Goal: Transaction & Acquisition: Purchase product/service

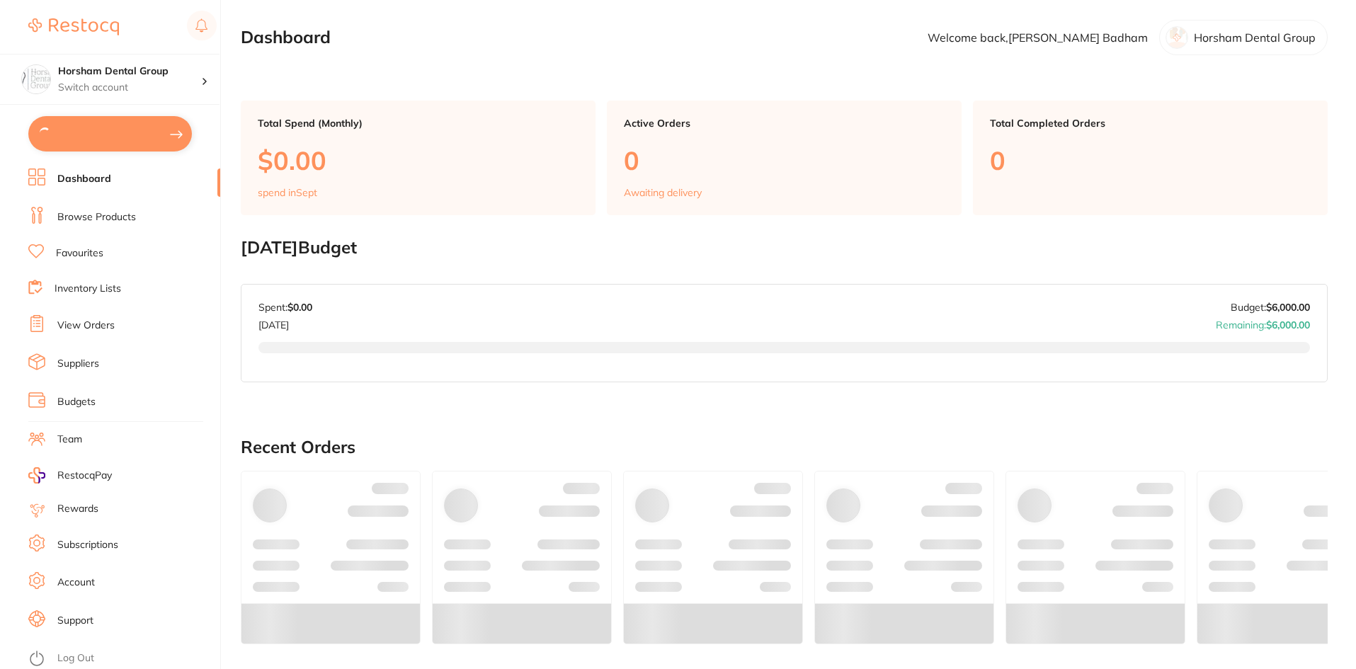
type input "6"
type input "30"
type input "60"
type input "30"
type input "6"
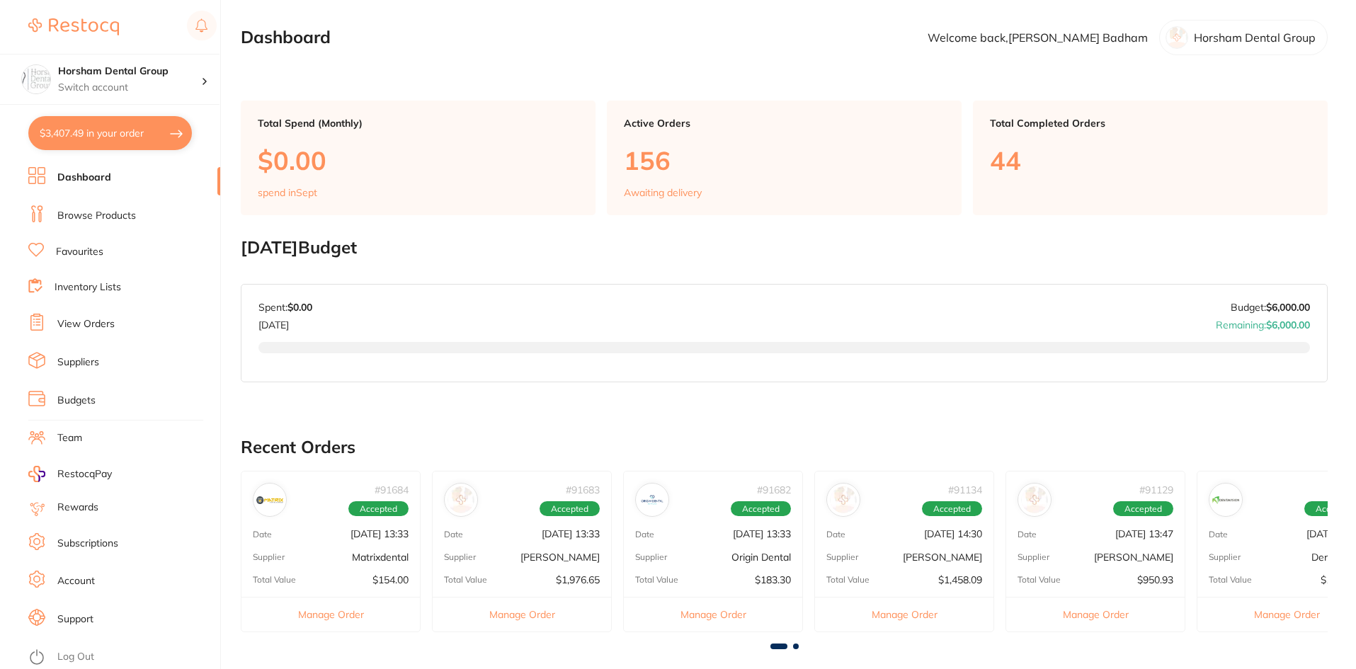
click at [166, 118] on button "$3,407.49 in your order" at bounding box center [110, 133] width 164 height 34
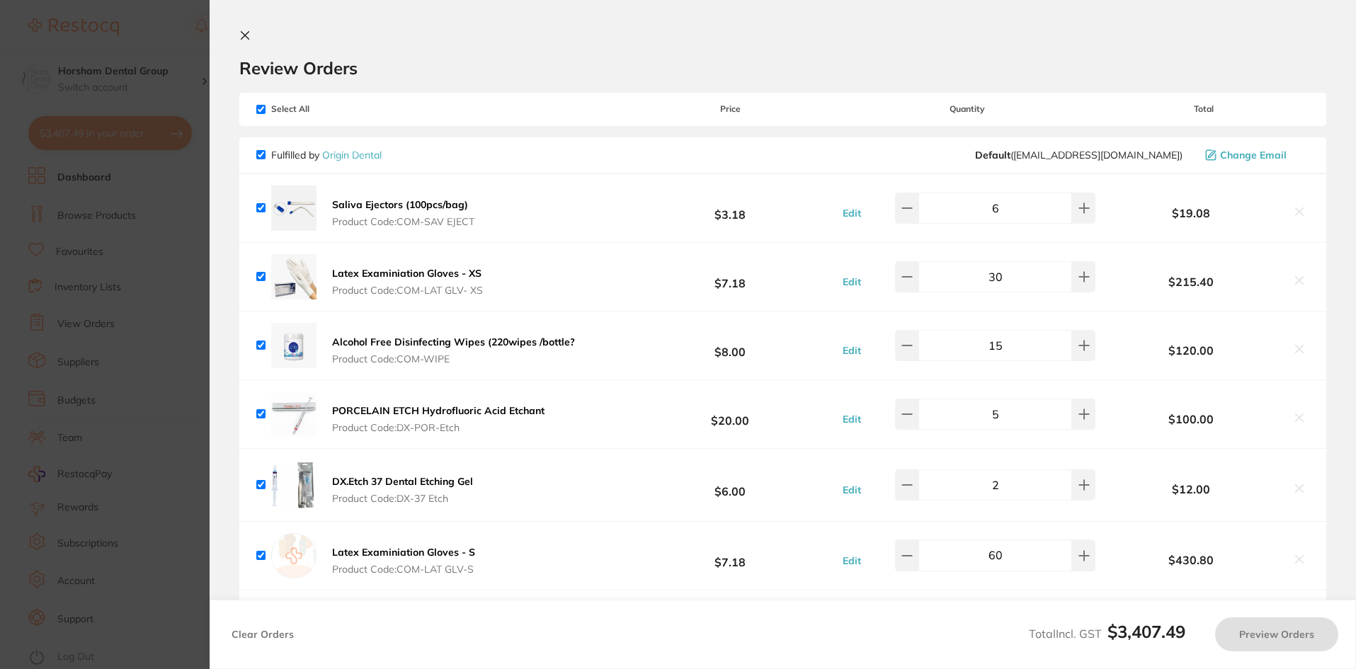
checkbox input "true"
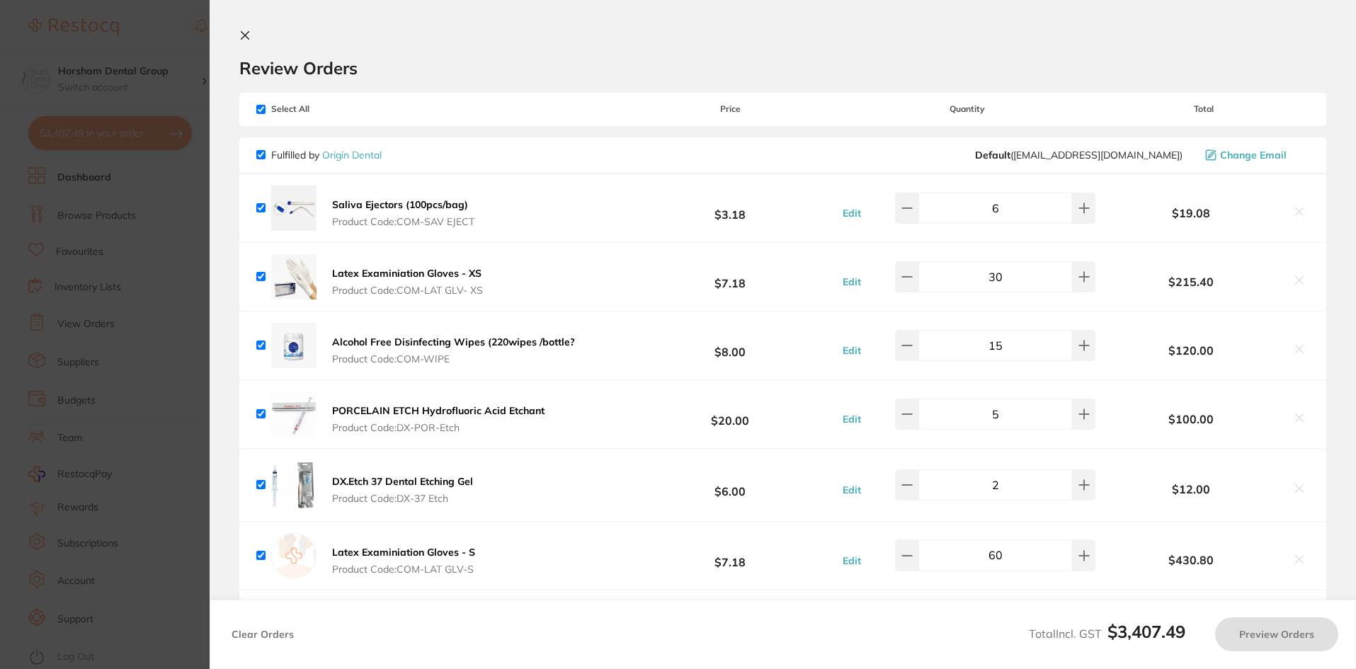
checkbox input "true"
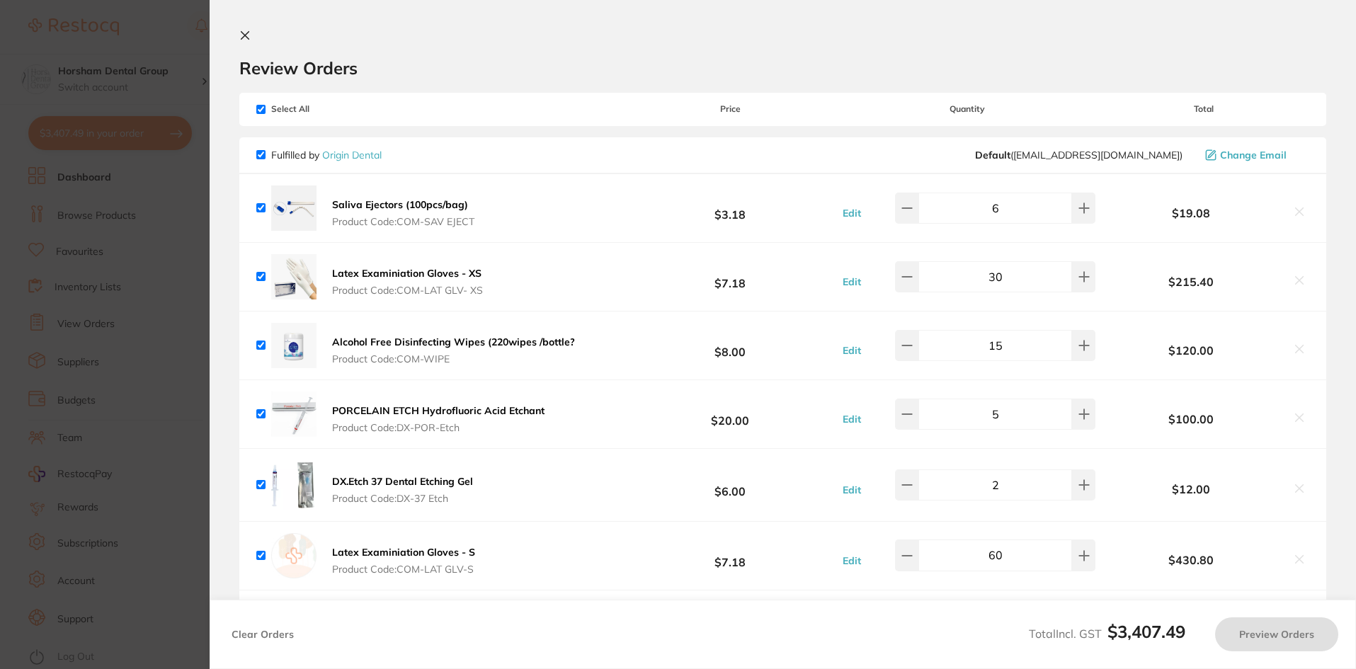
checkbox input "true"
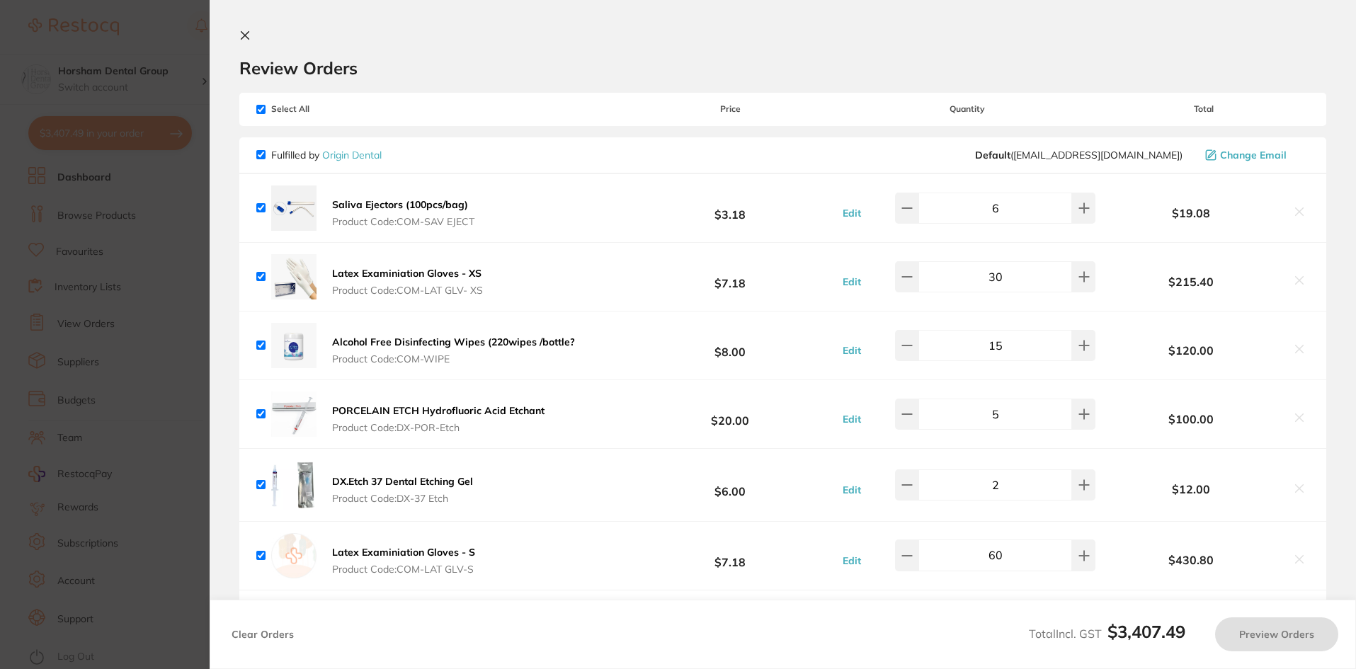
checkbox input "true"
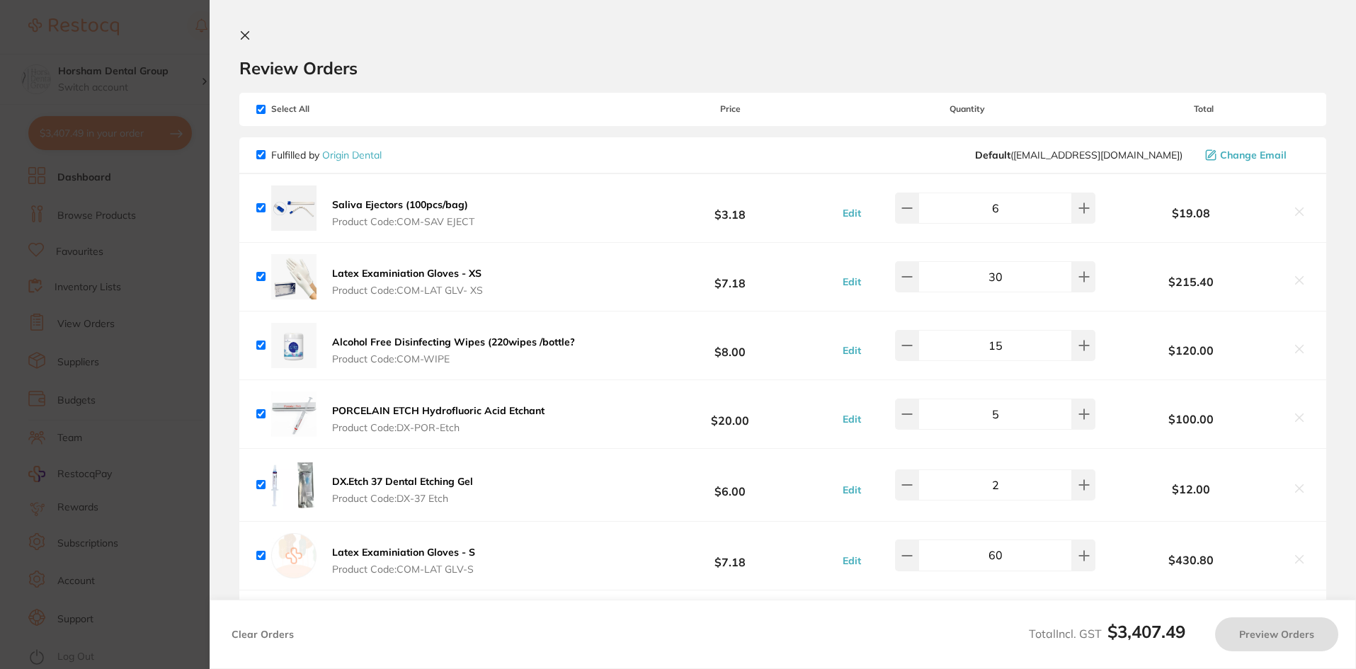
checkbox input "true"
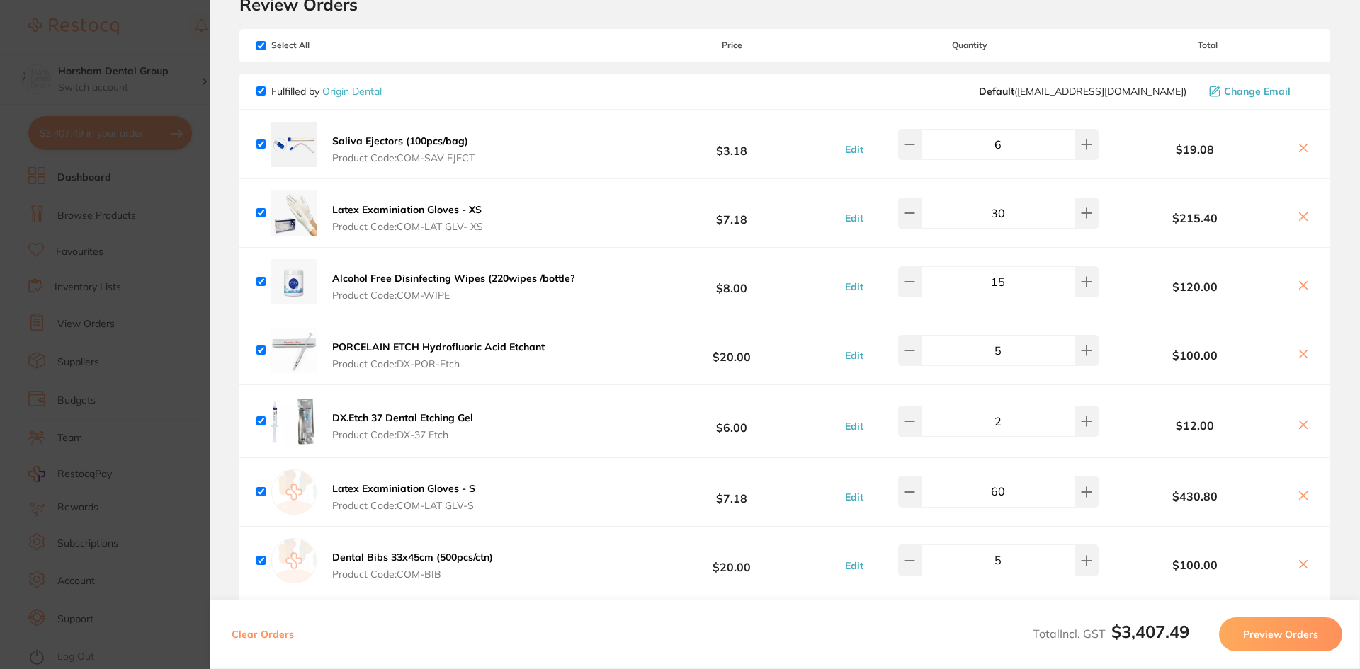
scroll to position [142, 0]
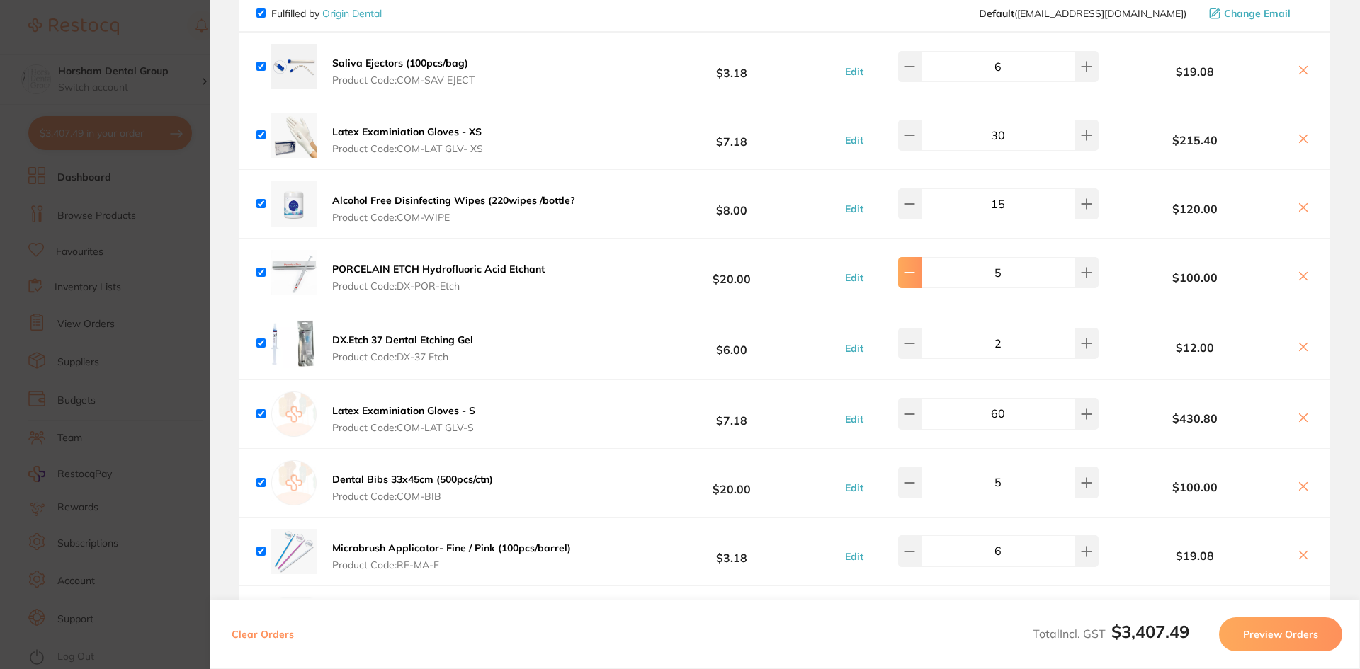
click at [914, 273] on icon at bounding box center [909, 273] width 9 height 0
type input "2"
click at [1082, 348] on icon at bounding box center [1086, 343] width 11 height 11
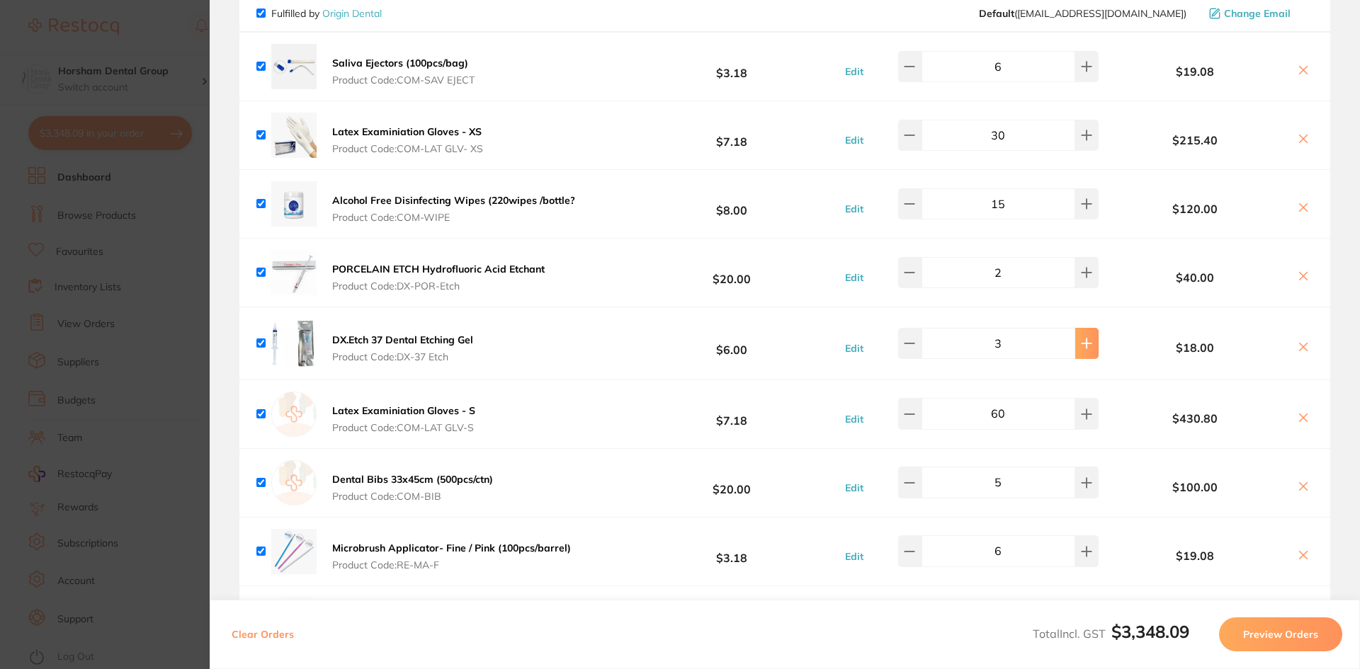
click at [1082, 348] on icon at bounding box center [1086, 343] width 11 height 11
type input "6"
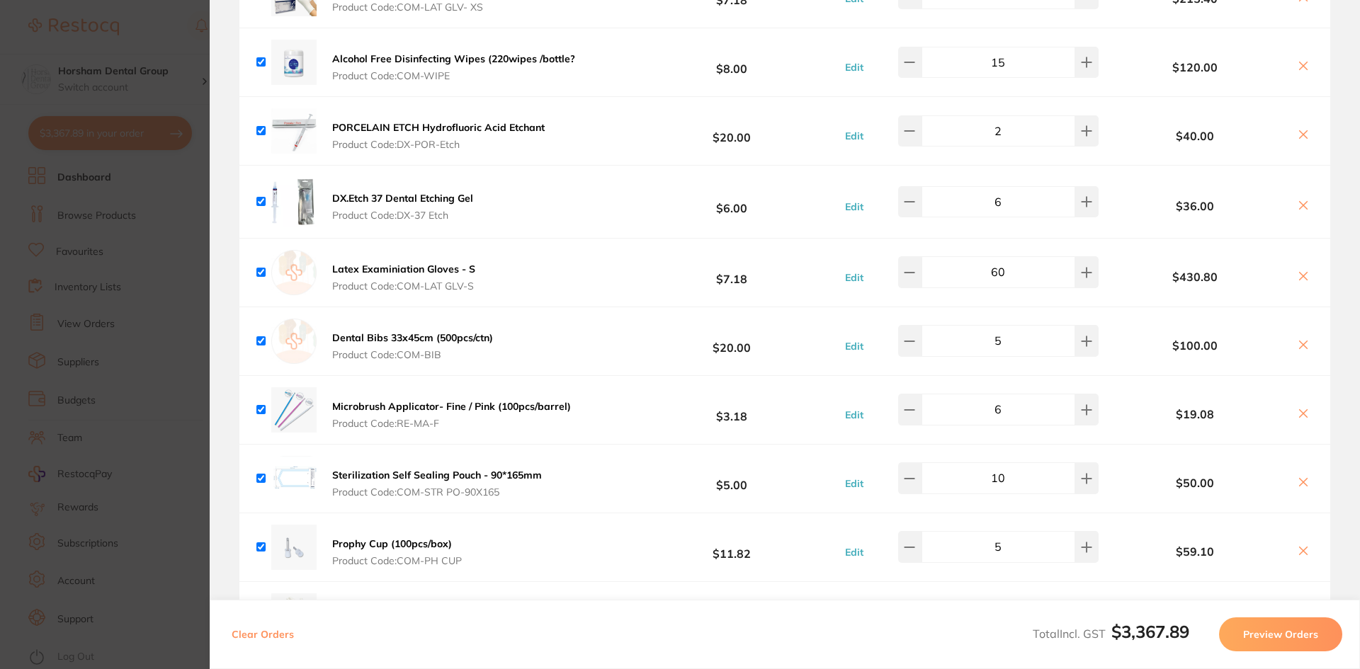
scroll to position [425, 0]
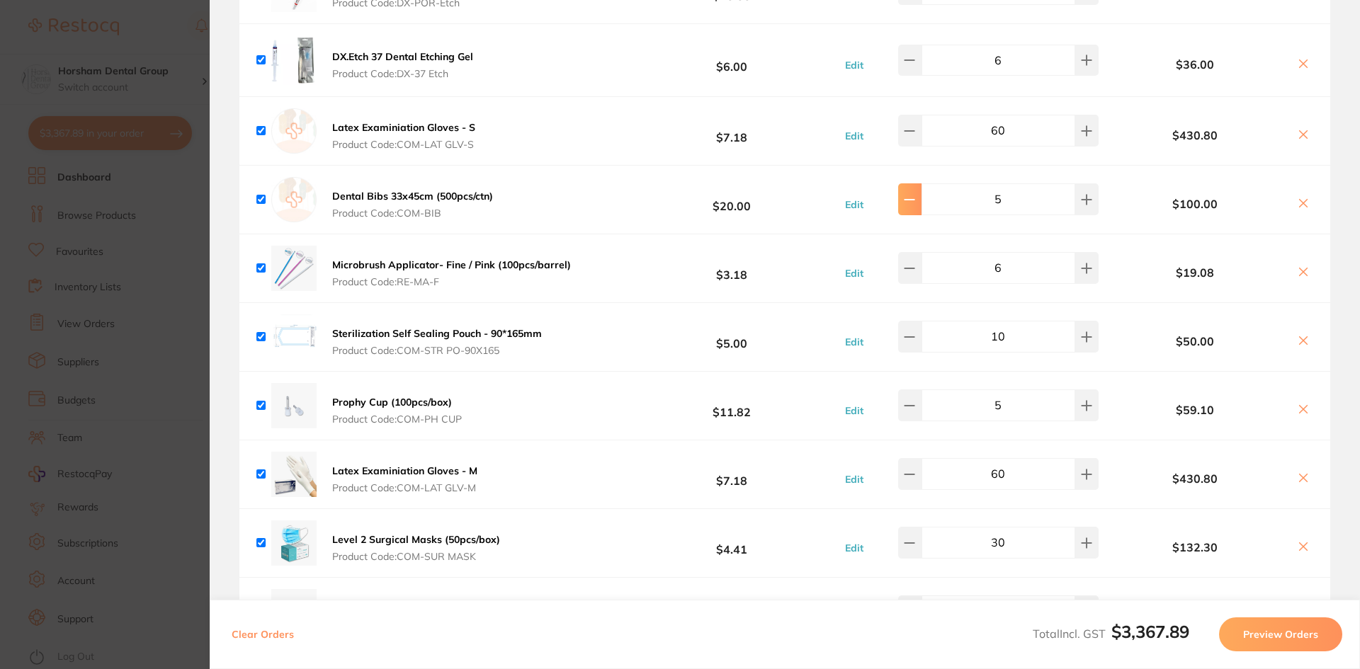
click at [921, 211] on button at bounding box center [909, 198] width 23 height 31
type input "4"
click at [915, 334] on icon at bounding box center [909, 336] width 11 height 11
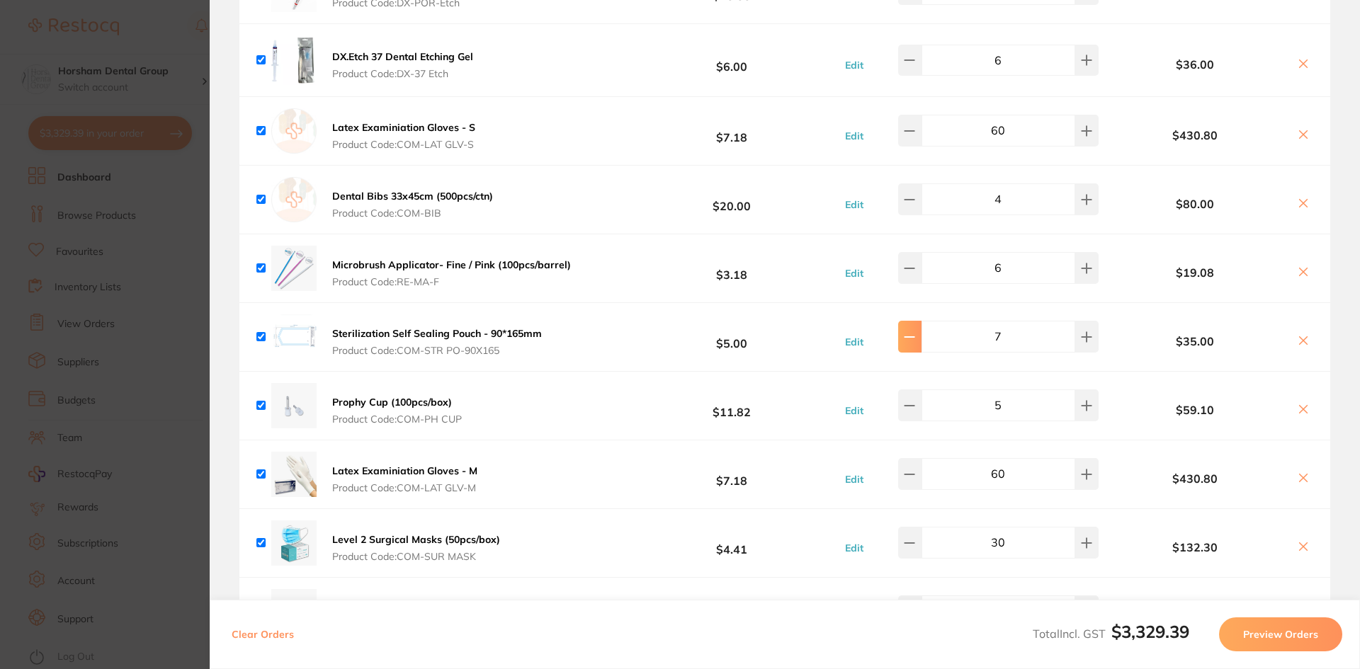
click at [915, 334] on icon at bounding box center [909, 336] width 11 height 11
type input "4"
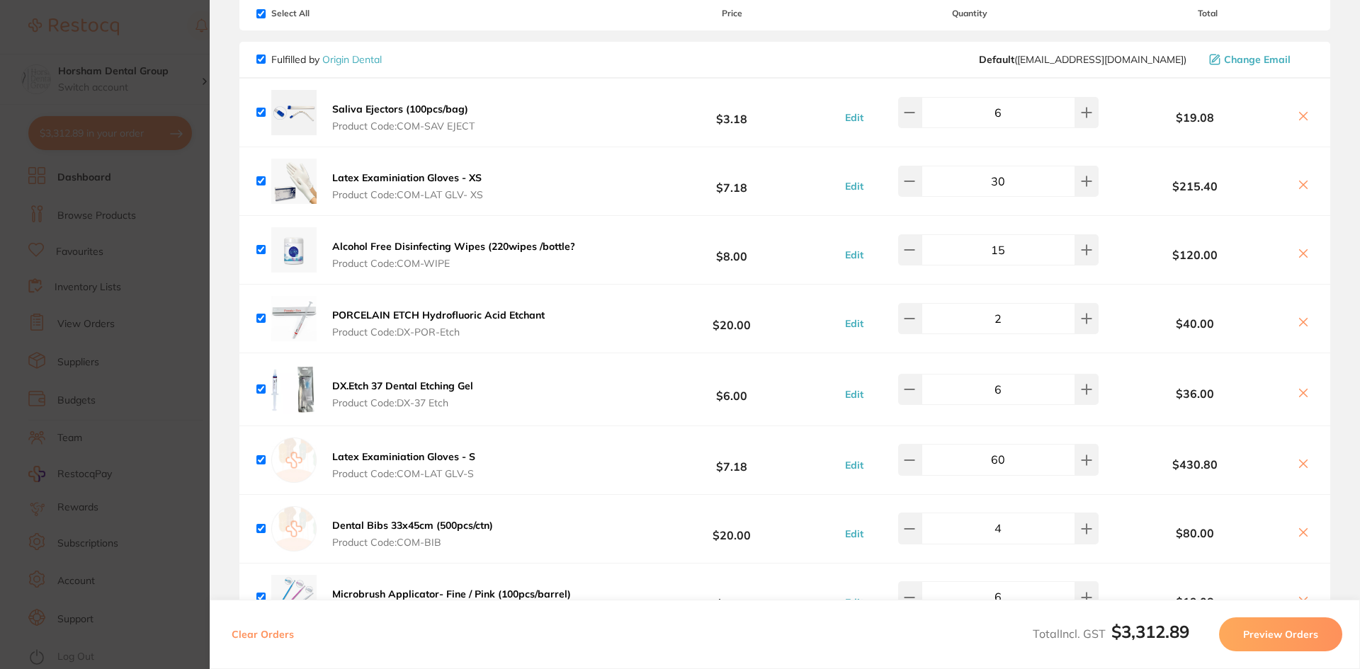
scroll to position [71, 0]
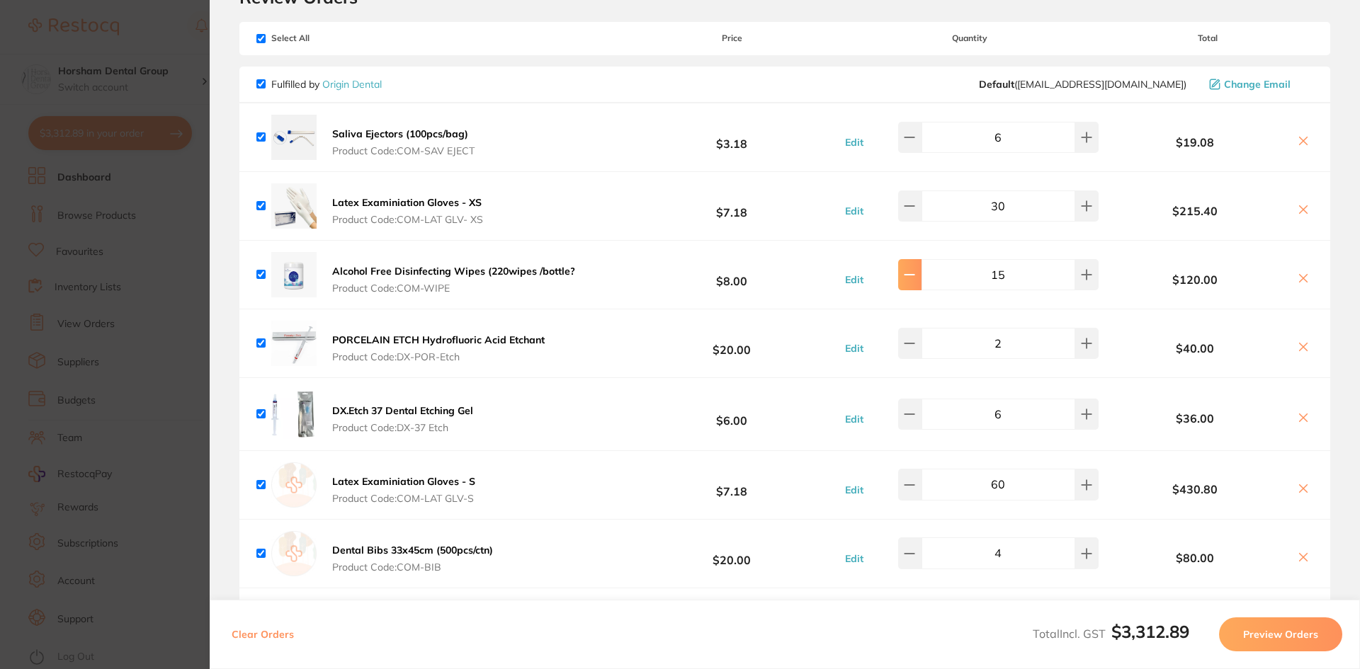
click at [920, 284] on button at bounding box center [909, 274] width 23 height 31
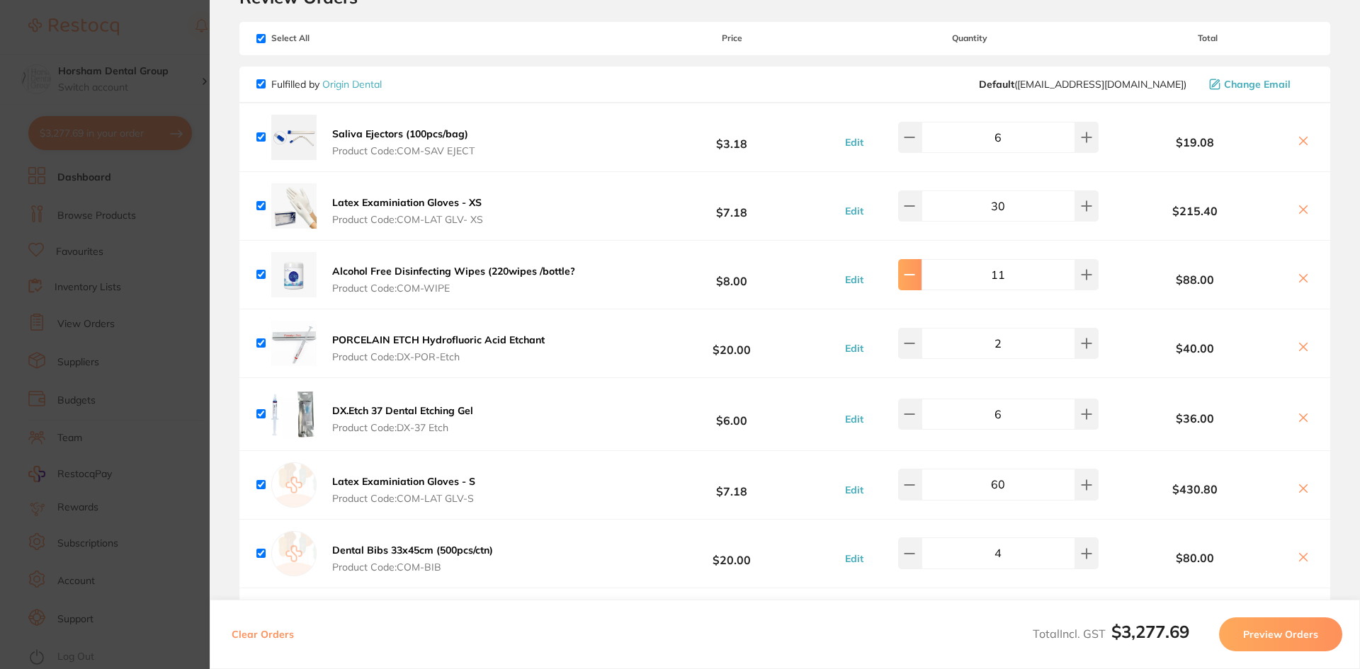
type input "10"
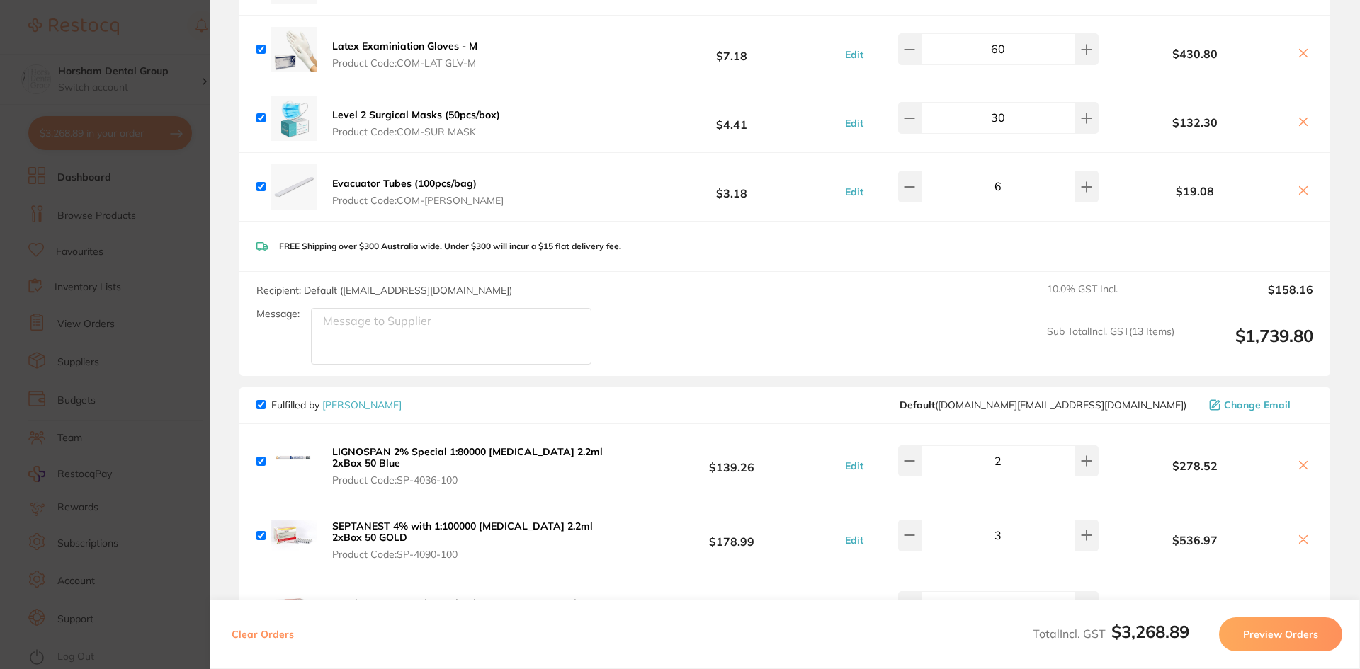
scroll to position [1062, 0]
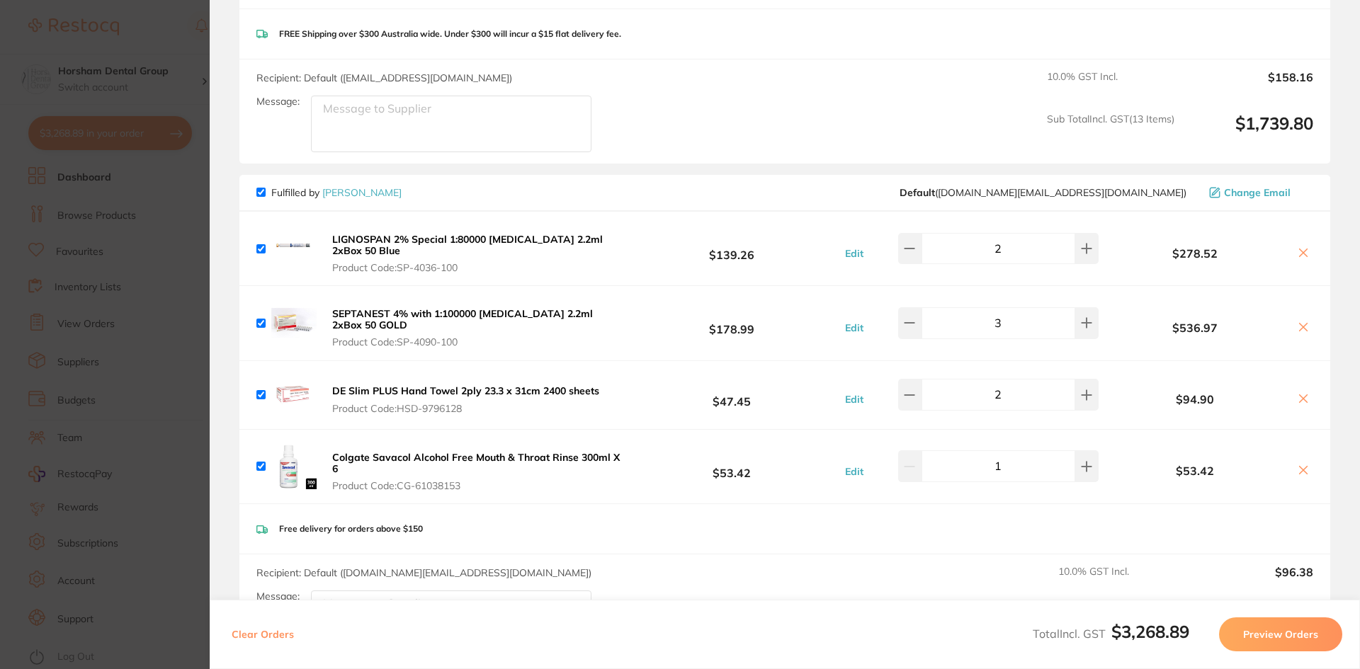
click at [901, 248] on div "2" at bounding box center [984, 248] width 227 height 31
click at [910, 248] on icon at bounding box center [909, 248] width 11 height 11
type input "1"
click at [915, 328] on icon at bounding box center [909, 322] width 11 height 11
type input "2"
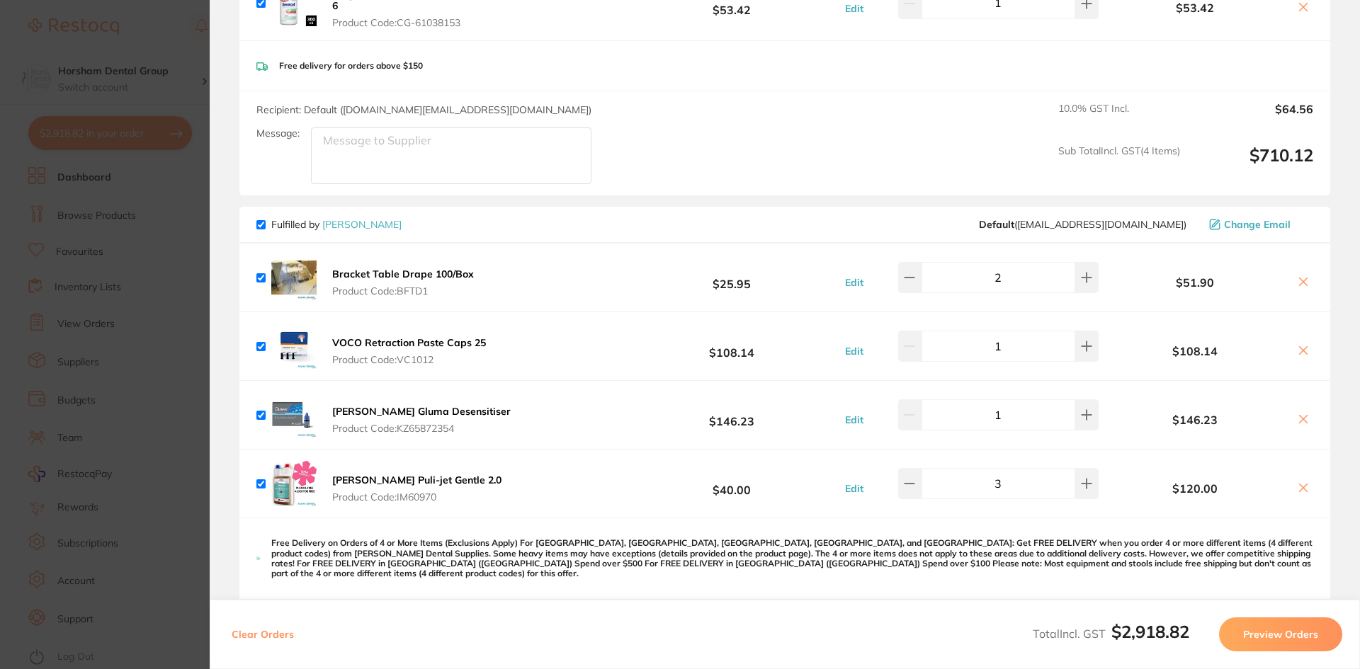
scroll to position [1558, 0]
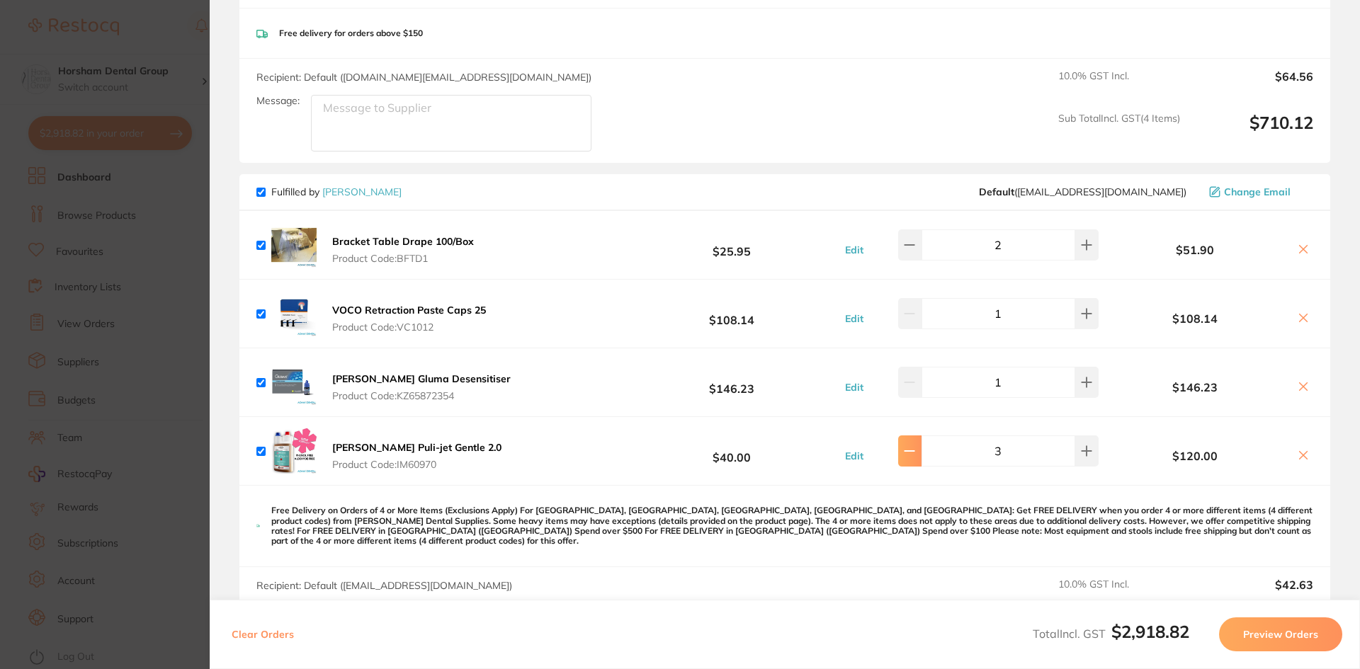
click at [911, 453] on icon at bounding box center [909, 450] width 11 height 11
type input "2"
click at [1081, 382] on icon at bounding box center [1086, 382] width 11 height 11
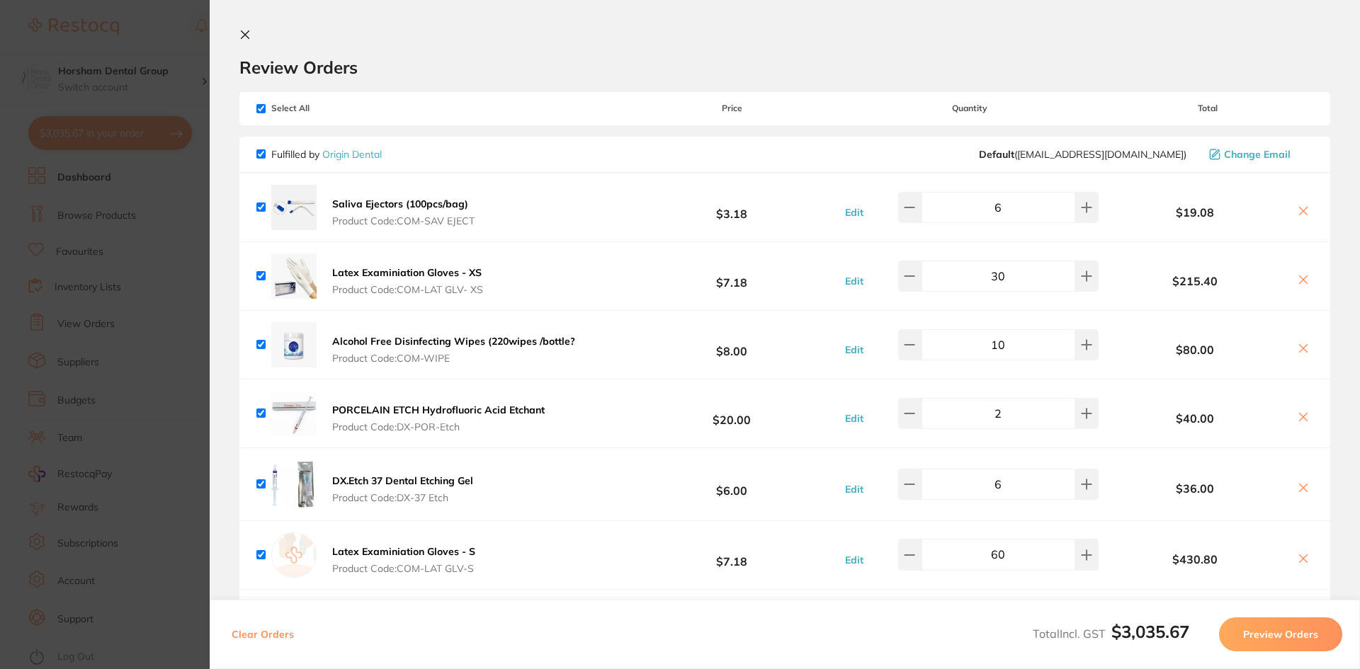
scroll to position [0, 0]
click at [0, 334] on section "Update RRP Set your pre negotiated price for this item. Item Agreed RRP (excl. …" at bounding box center [680, 334] width 1360 height 669
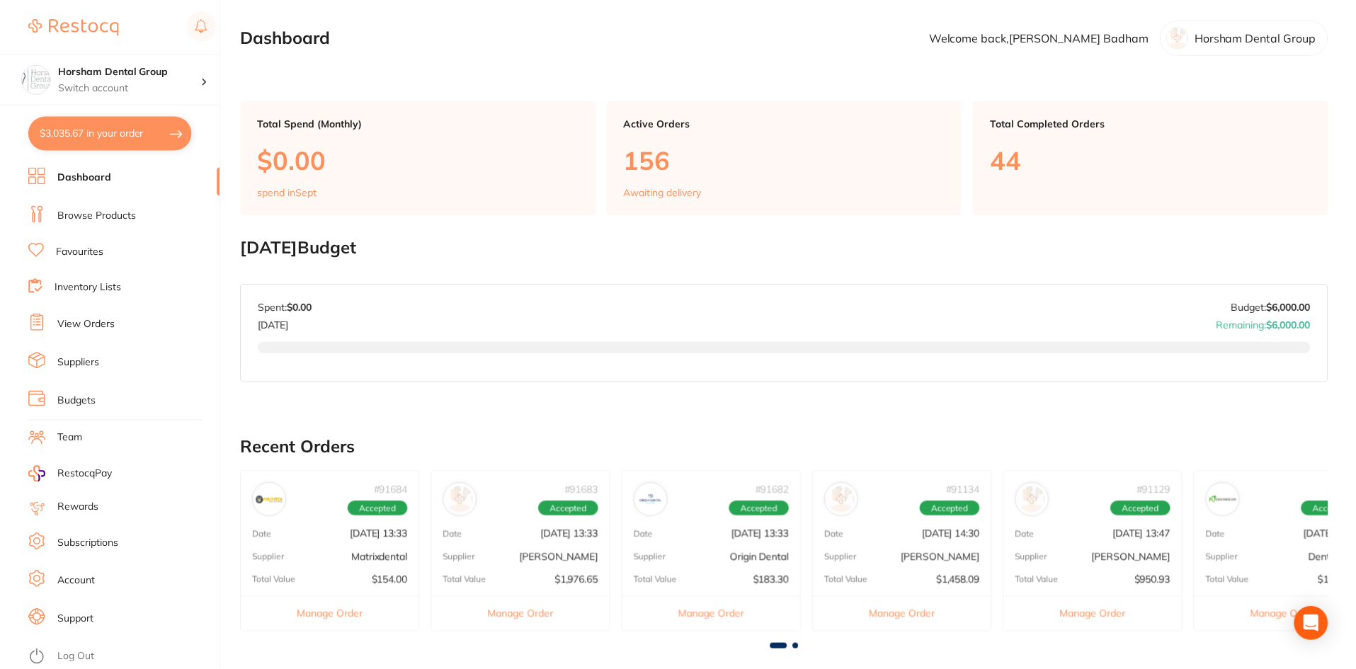
scroll to position [1, 0]
click at [165, 139] on button "$3,035.67 in your order" at bounding box center [110, 133] width 164 height 34
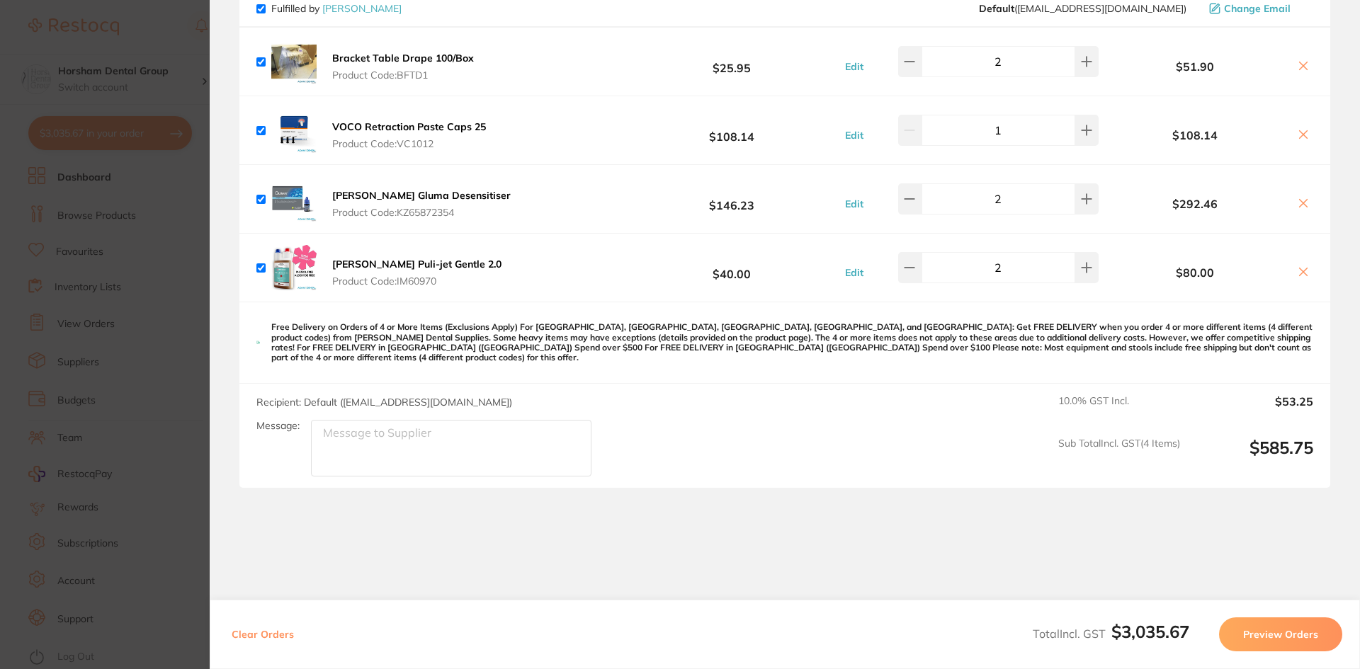
scroll to position [1780, 0]
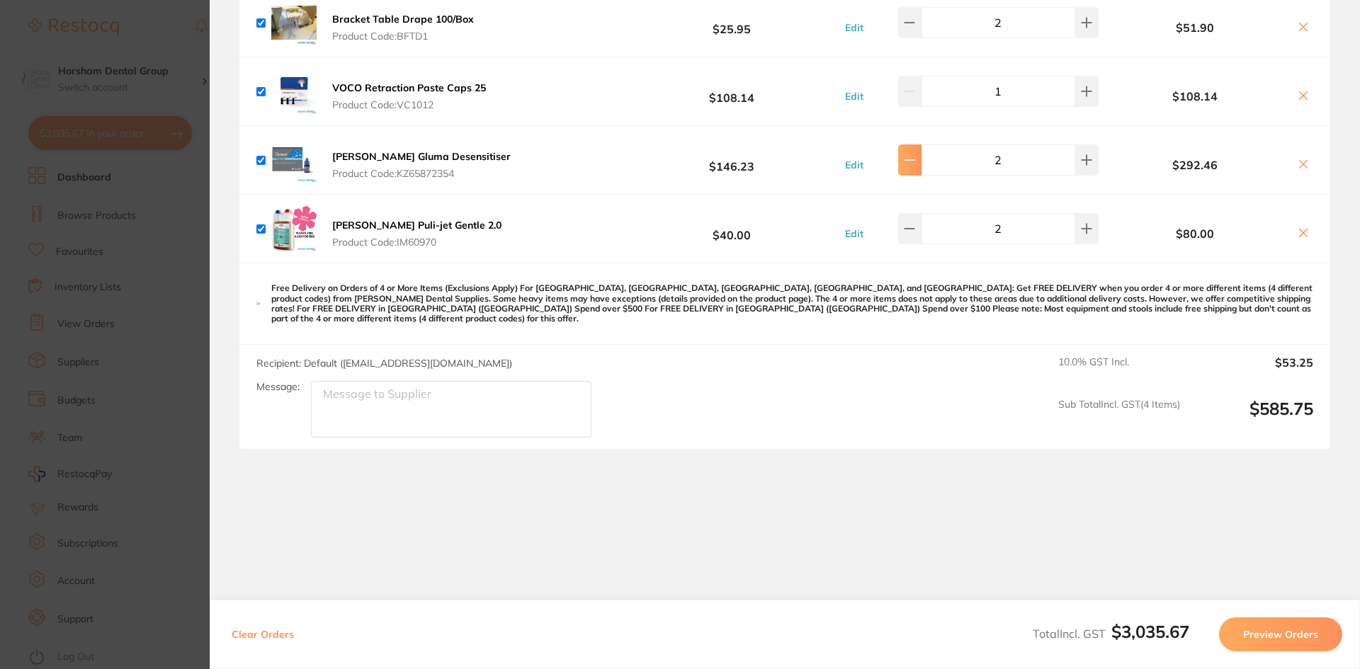
click at [915, 166] on icon at bounding box center [909, 159] width 11 height 11
type input "1"
click at [119, 298] on section "Update RRP Set your pre negotiated price for this item. Item Agreed RRP (excl. …" at bounding box center [680, 334] width 1360 height 669
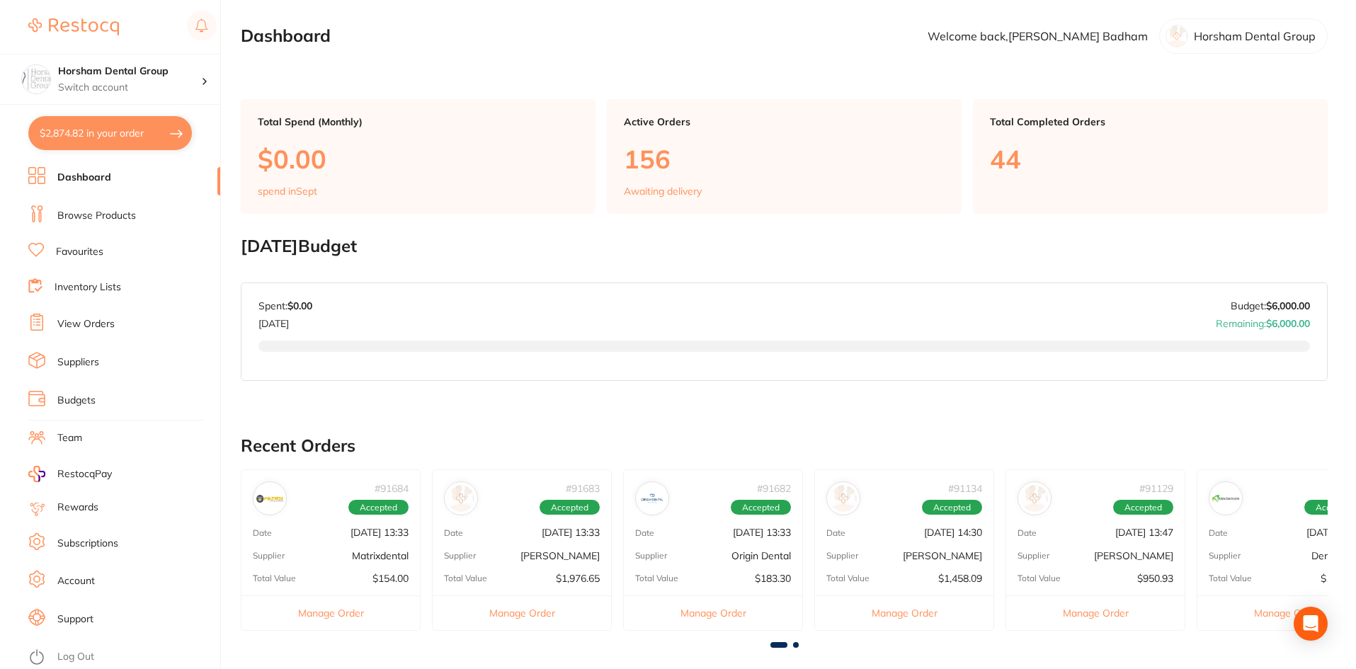
scroll to position [0, 0]
click at [86, 198] on ul "Dashboard Browse Products Favourites Inventory Lists View Orders Suppliers Budg…" at bounding box center [124, 418] width 192 height 502
click at [86, 206] on li "Browse Products" at bounding box center [124, 215] width 192 height 21
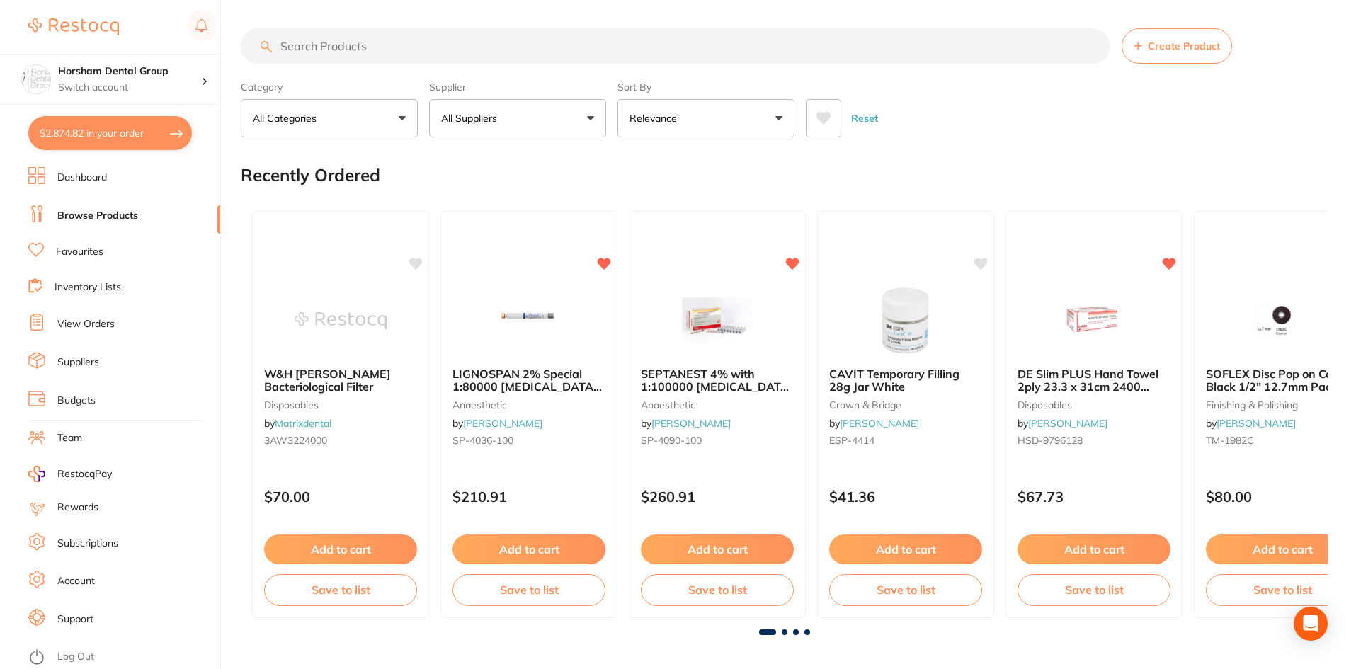
click at [404, 44] on input "search" at bounding box center [676, 45] width 870 height 35
type input "gauze"
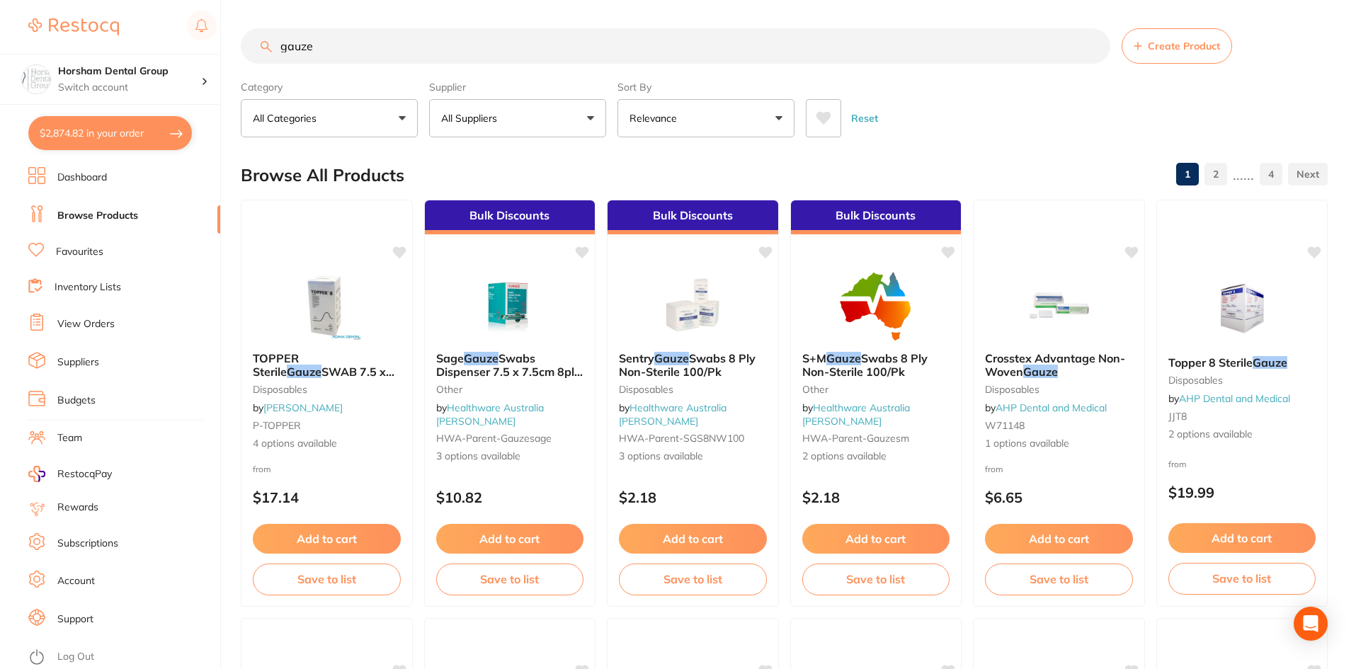
click at [491, 118] on p "All Suppliers" at bounding box center [472, 118] width 62 height 14
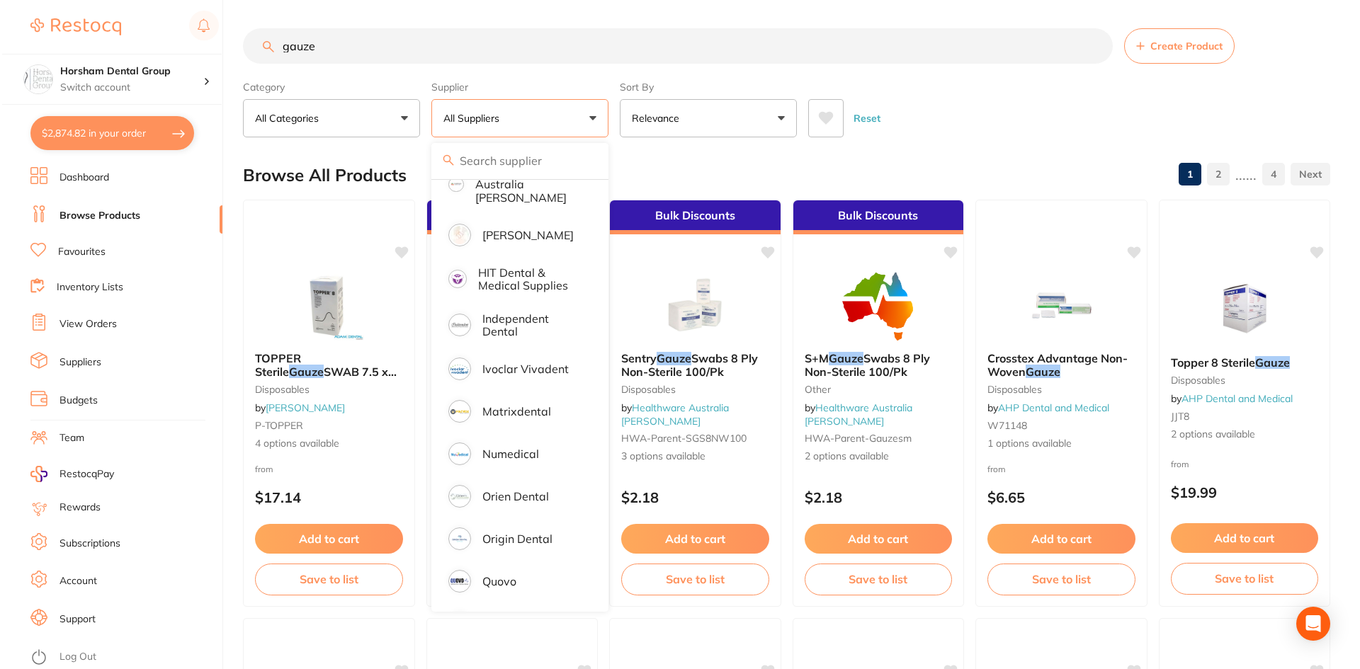
scroll to position [615, 0]
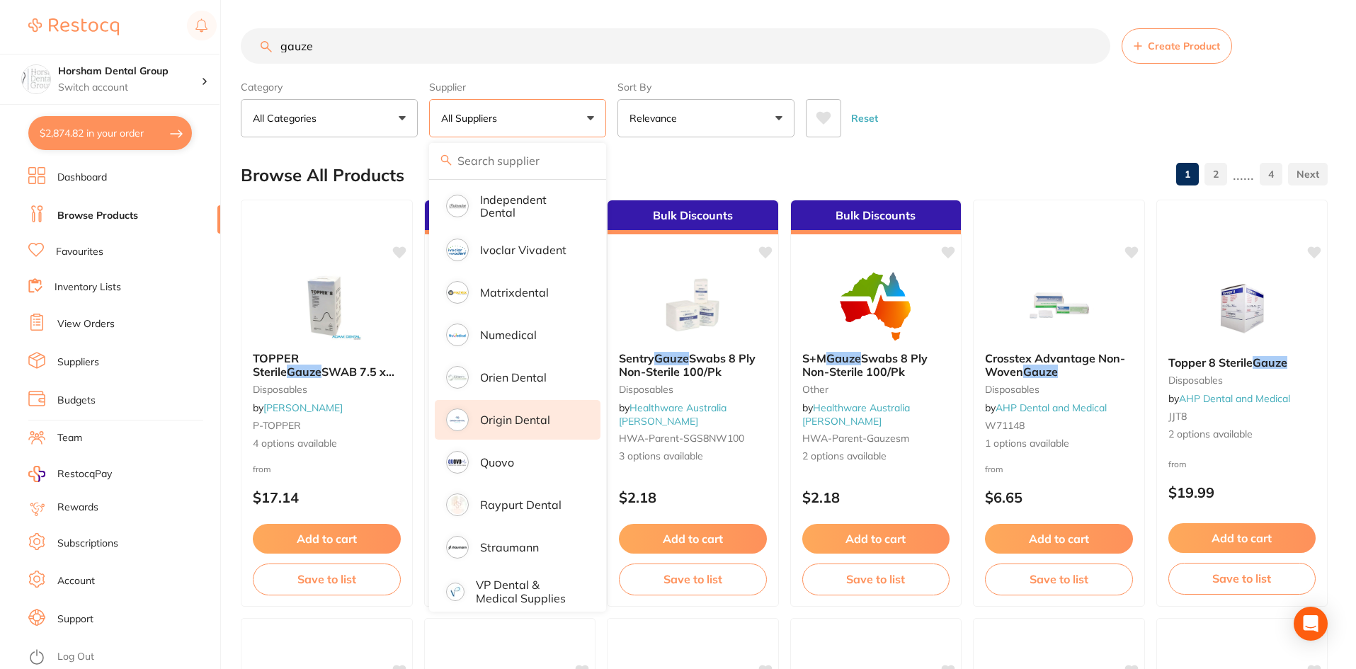
click at [529, 400] on li "Origin Dental" at bounding box center [518, 420] width 166 height 40
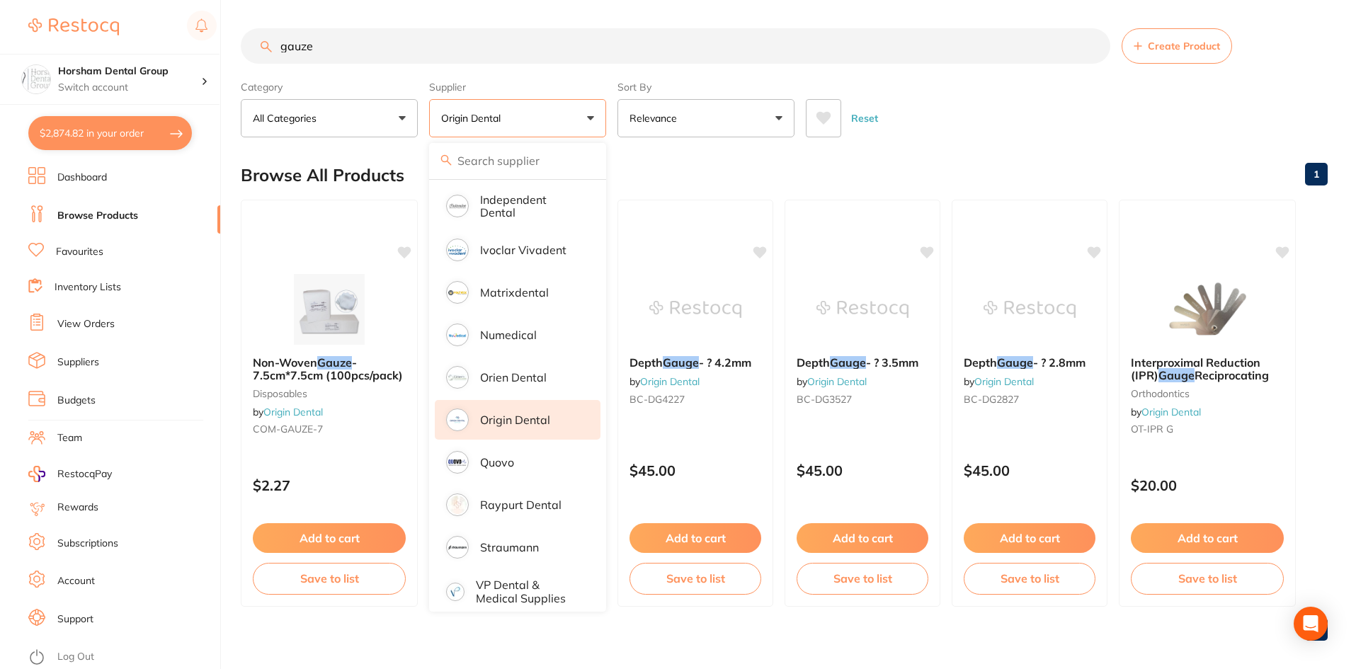
click at [998, 93] on div "Reset" at bounding box center [1061, 113] width 511 height 50
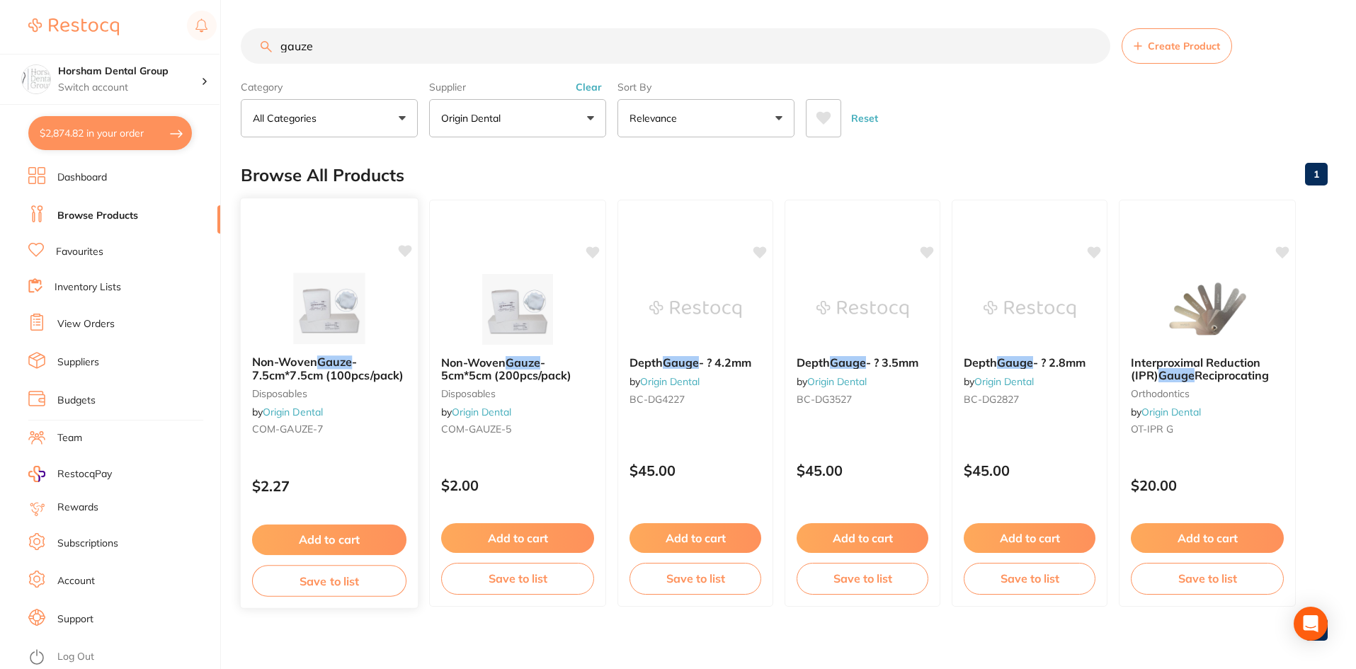
click at [346, 385] on div "Non-Woven Gauze - 7.5cm*7.5cm (100pcs/pack) disposables by Origin Dental COM-GA…" at bounding box center [329, 398] width 177 height 108
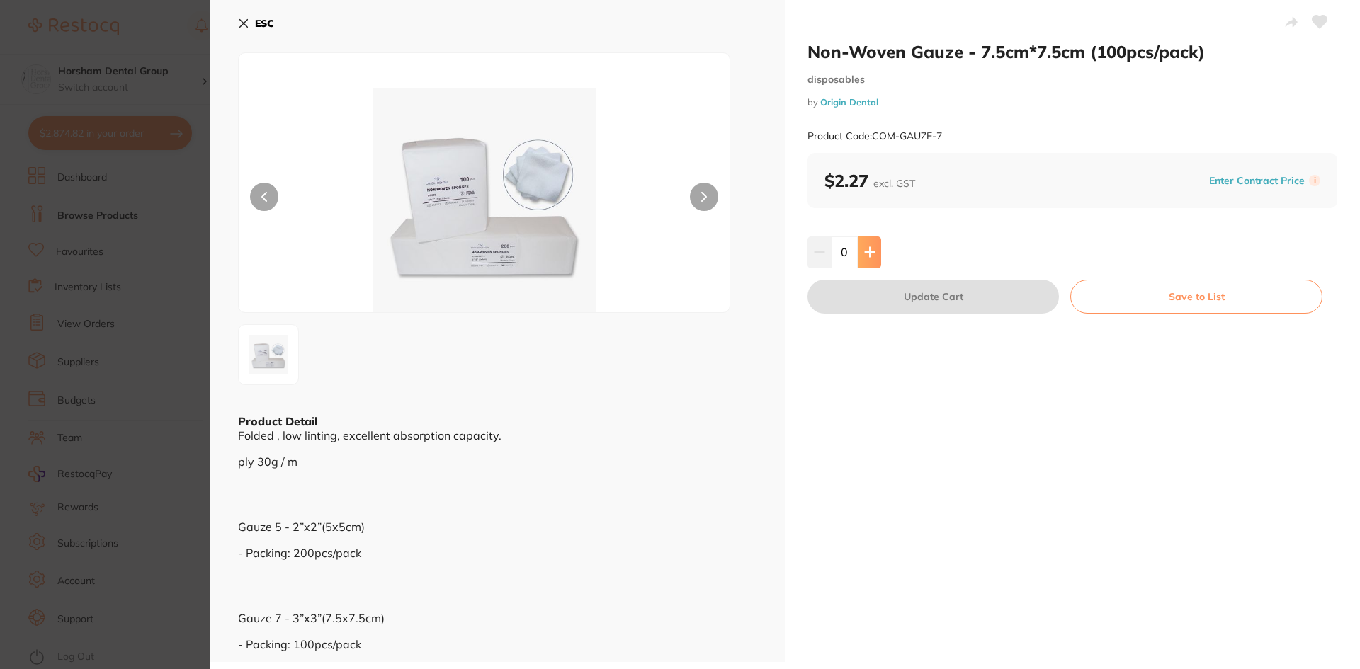
click at [865, 245] on button at bounding box center [869, 252] width 23 height 31
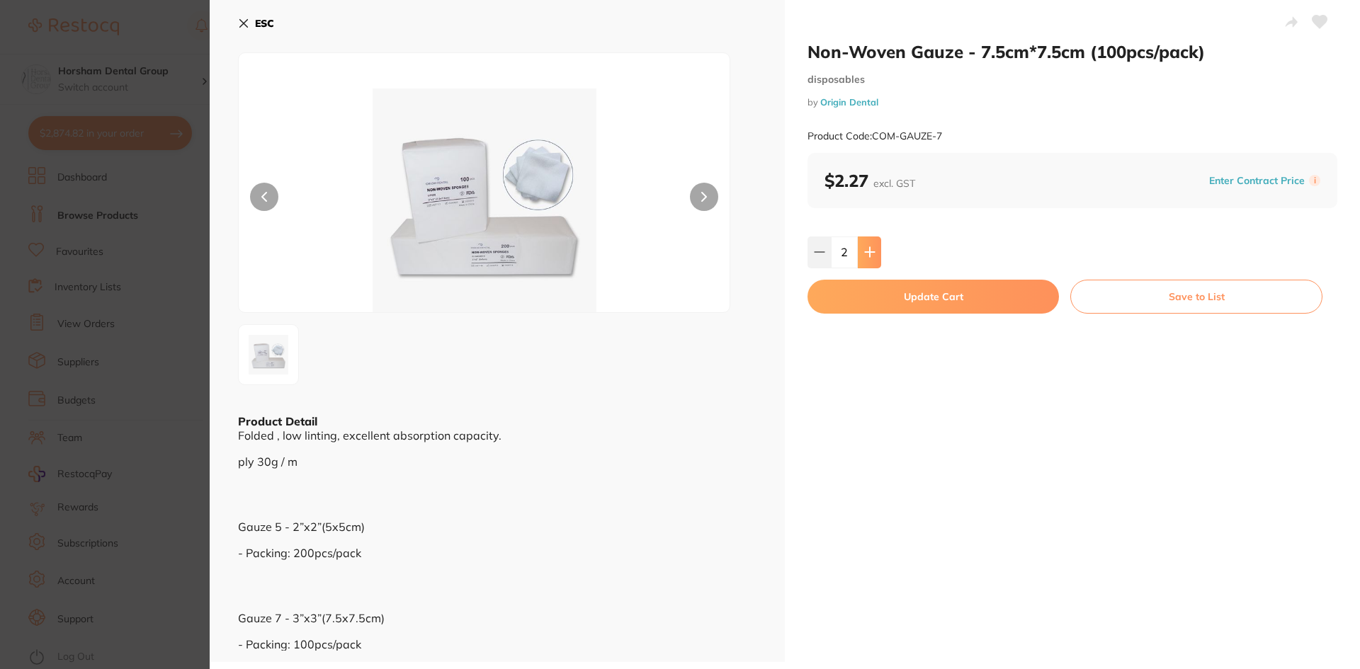
click at [865, 245] on button at bounding box center [869, 252] width 23 height 31
type input "4"
click at [871, 293] on button "Update Cart" at bounding box center [932, 297] width 251 height 34
checkbox input "false"
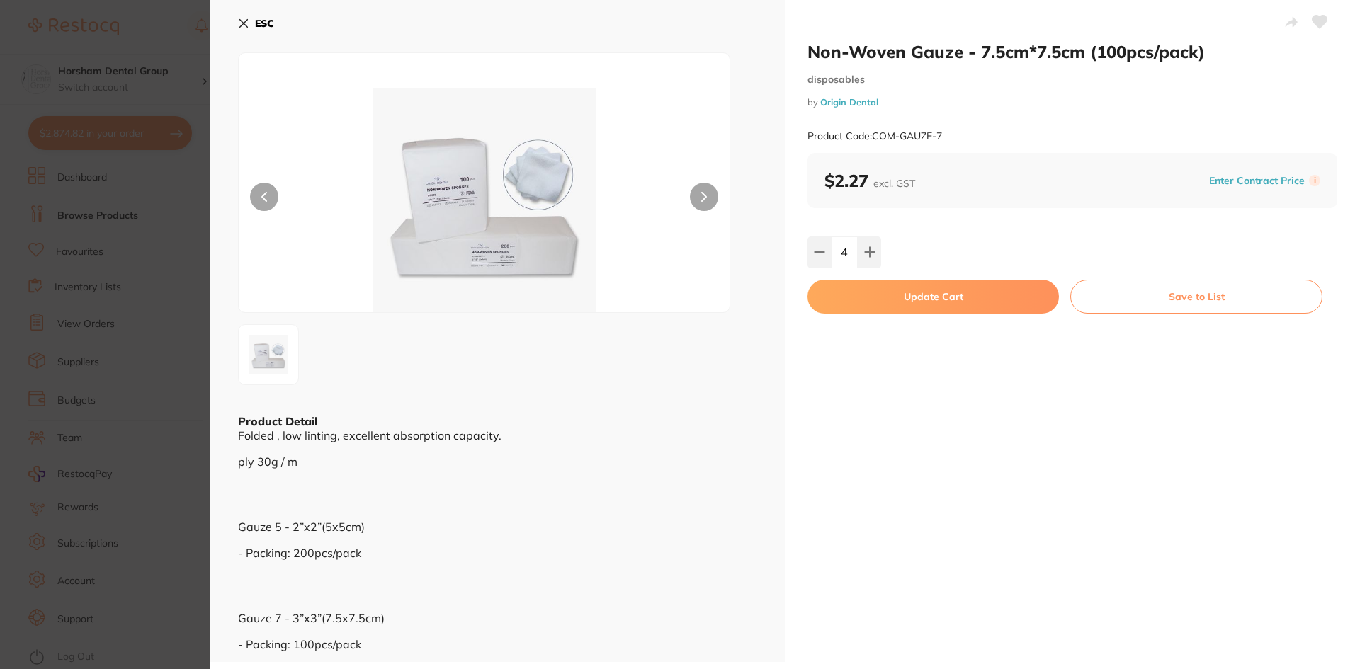
checkbox input "false"
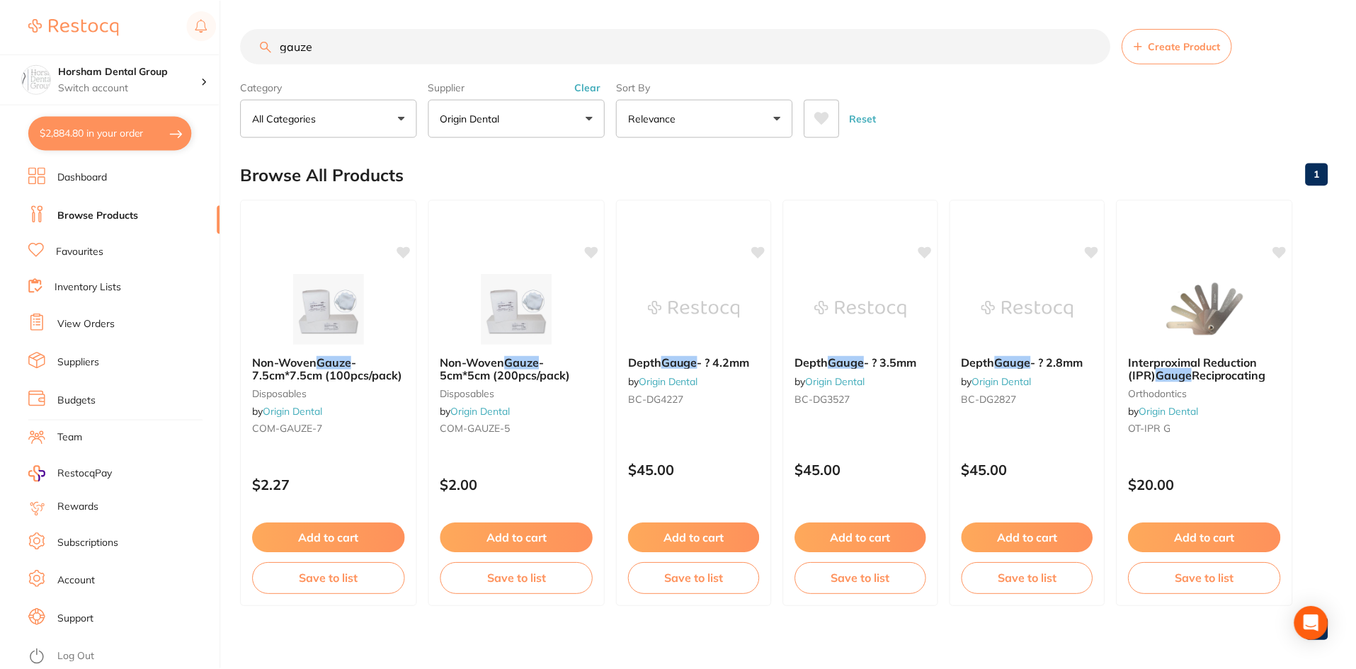
scroll to position [1849, 0]
click at [587, 91] on button "Clear" at bounding box center [588, 86] width 35 height 13
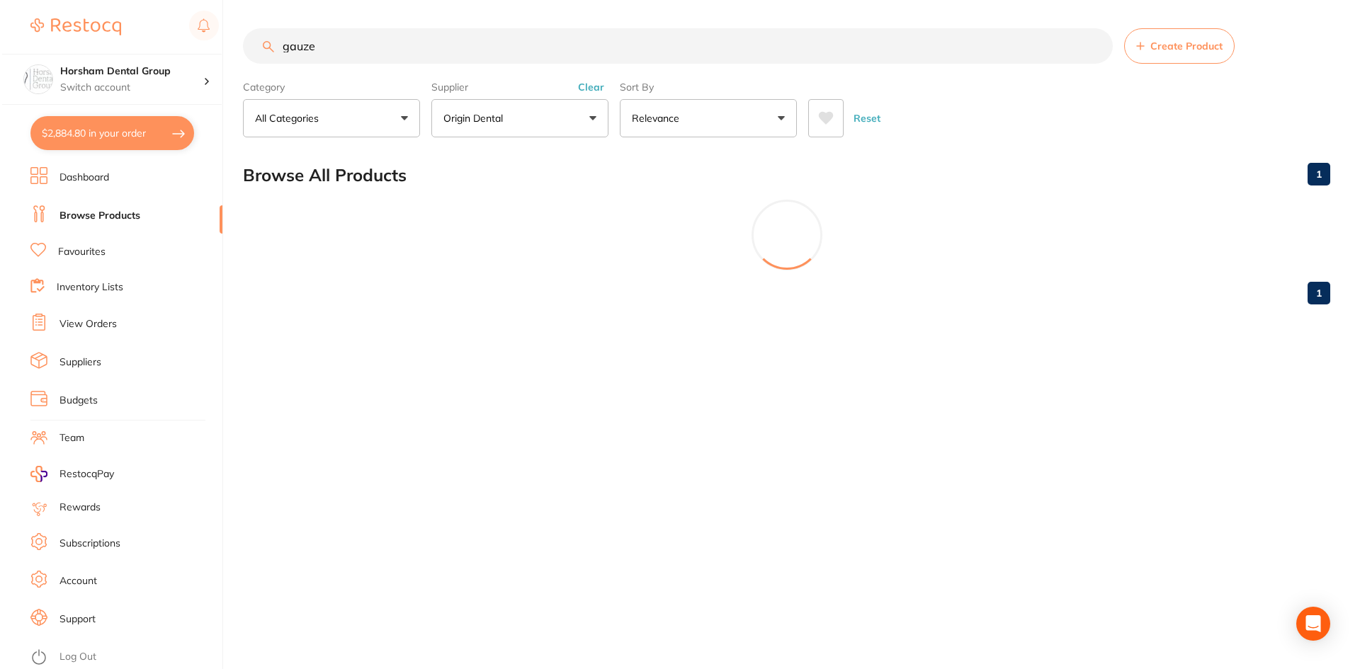
scroll to position [0, 0]
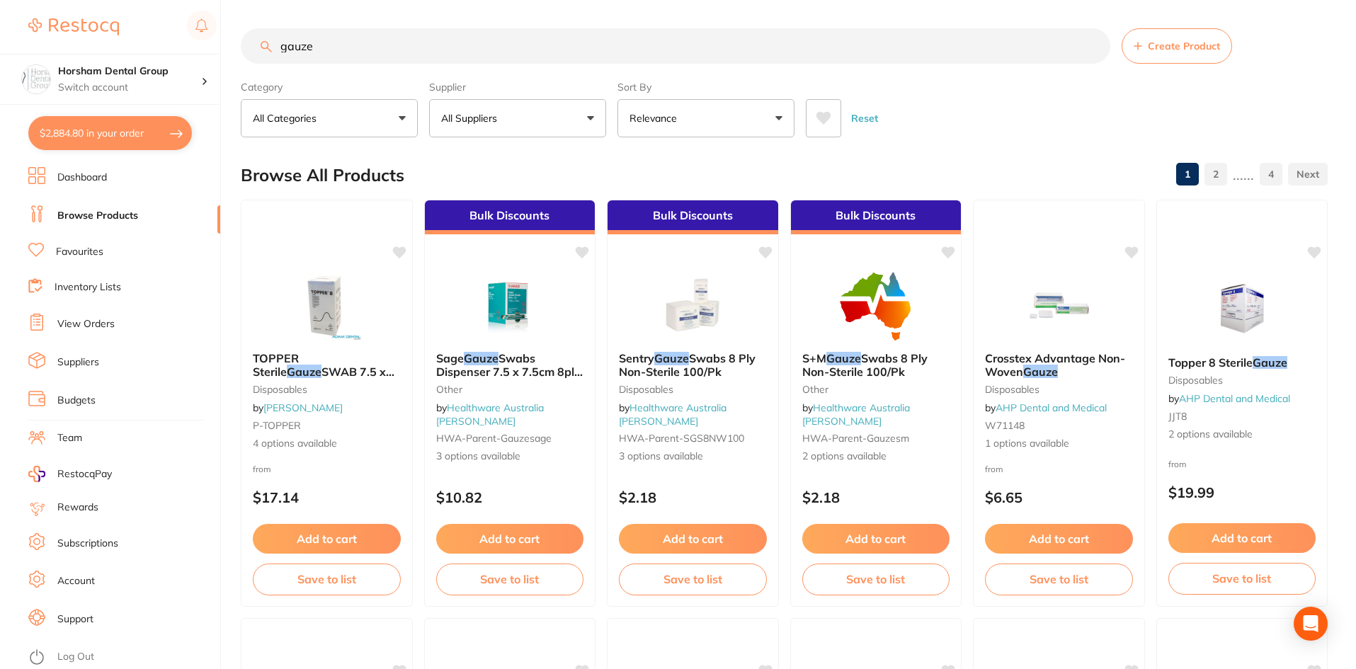
click at [103, 126] on button "$2,884.80 in your order" at bounding box center [110, 133] width 164 height 34
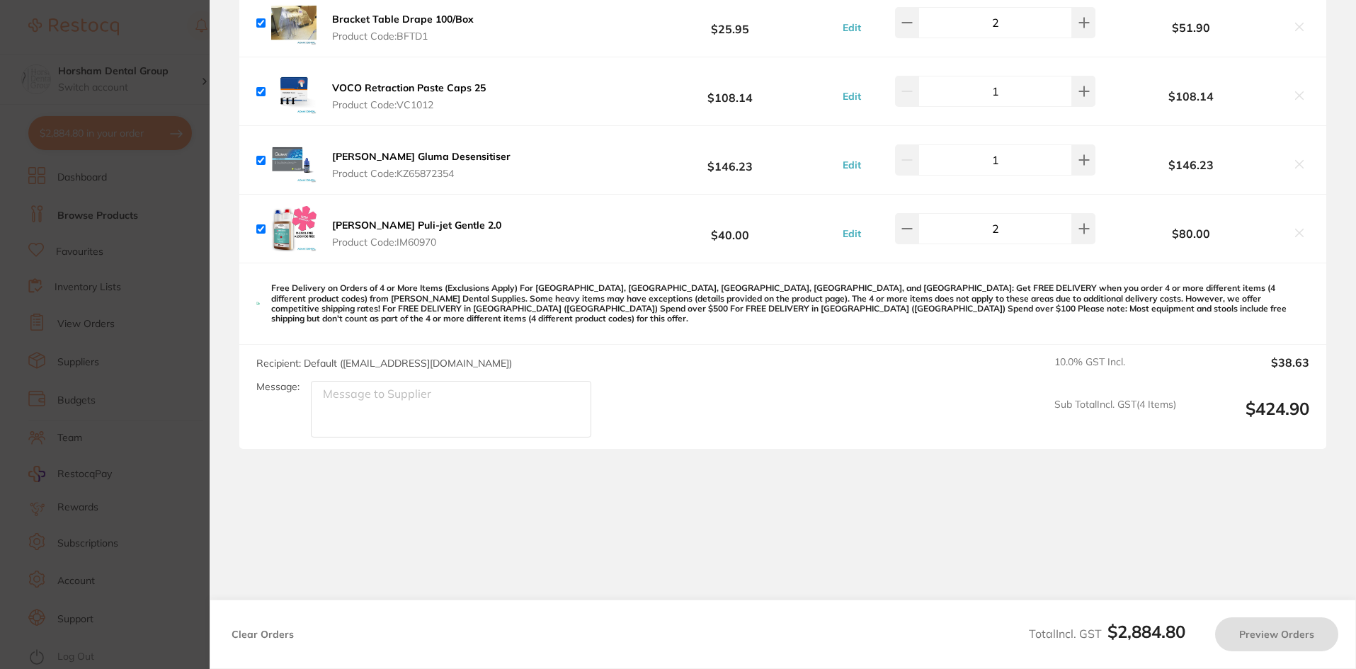
checkbox input "true"
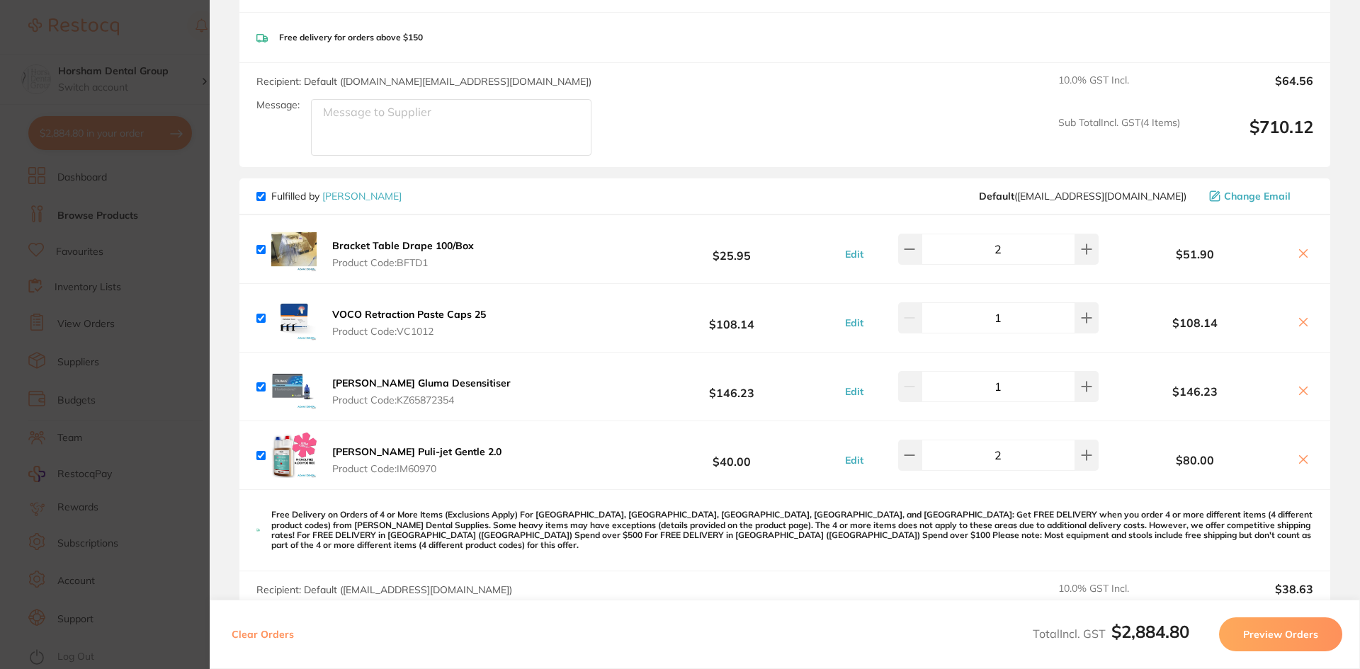
scroll to position [1629, 0]
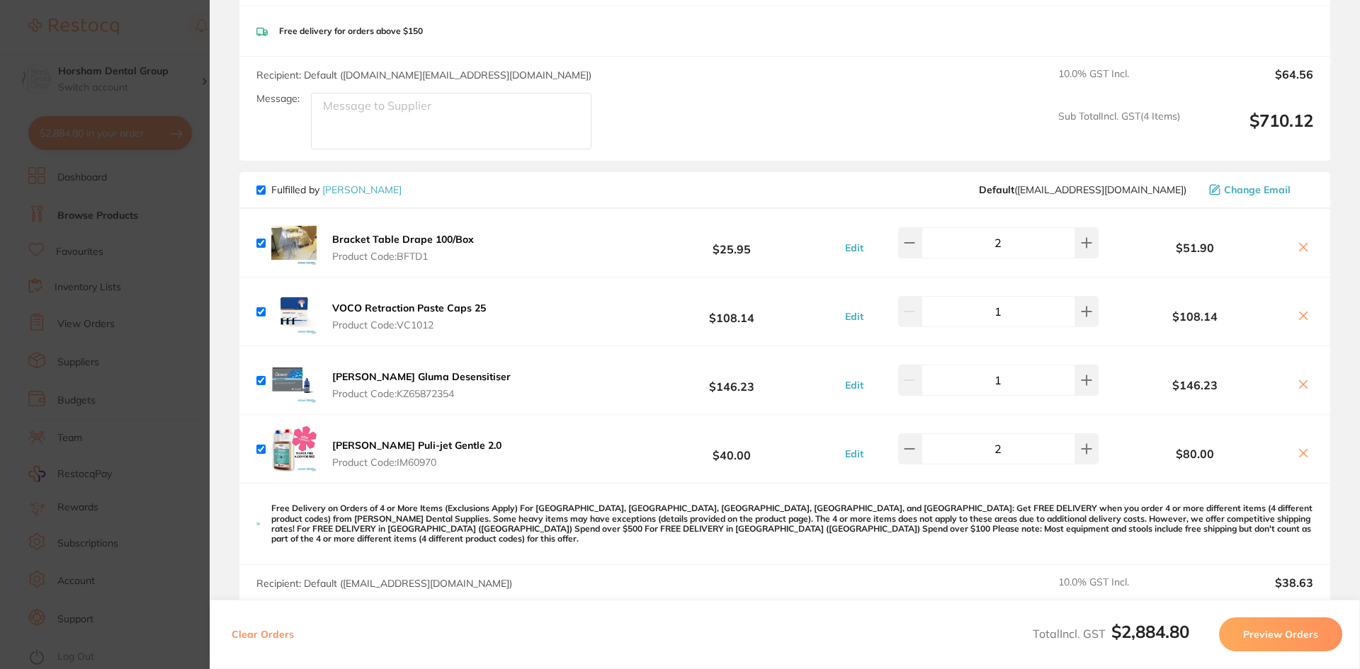
click at [108, 332] on section "Update RRP Set your pre negotiated price for this item. Item Agreed RRP (excl. …" at bounding box center [680, 334] width 1360 height 669
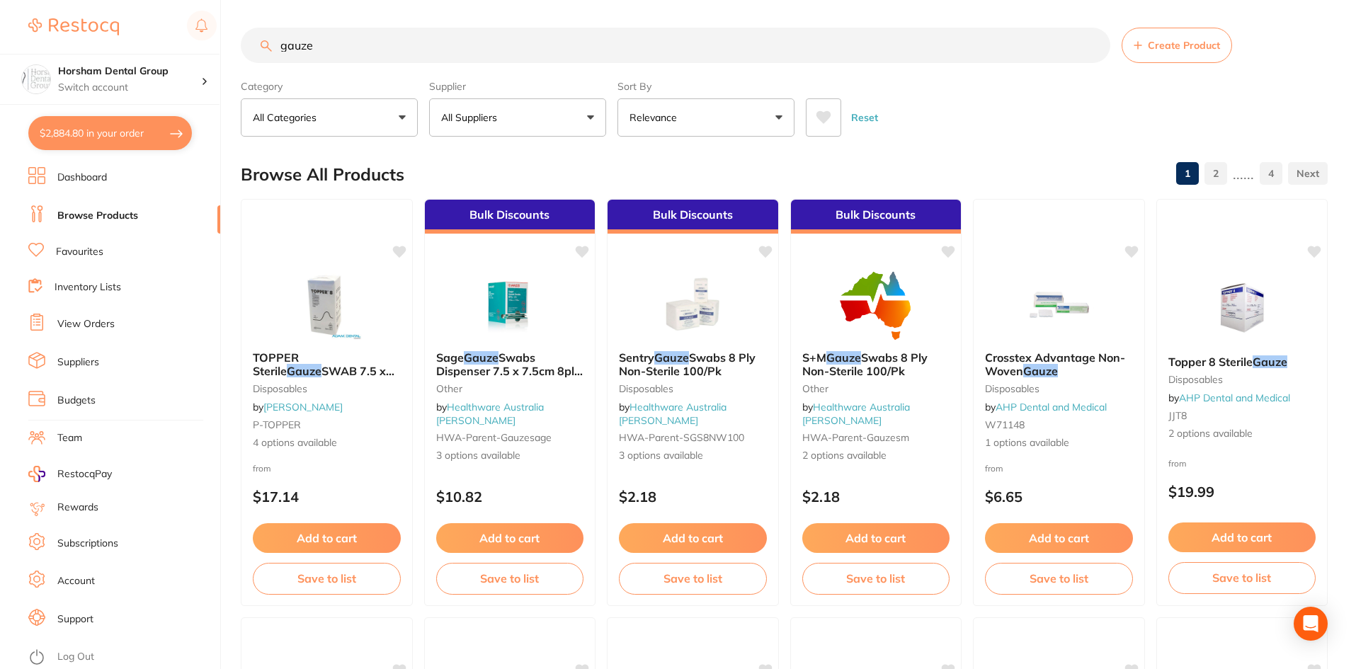
click at [381, 41] on input "gauze" at bounding box center [676, 45] width 870 height 35
type input "bibs"
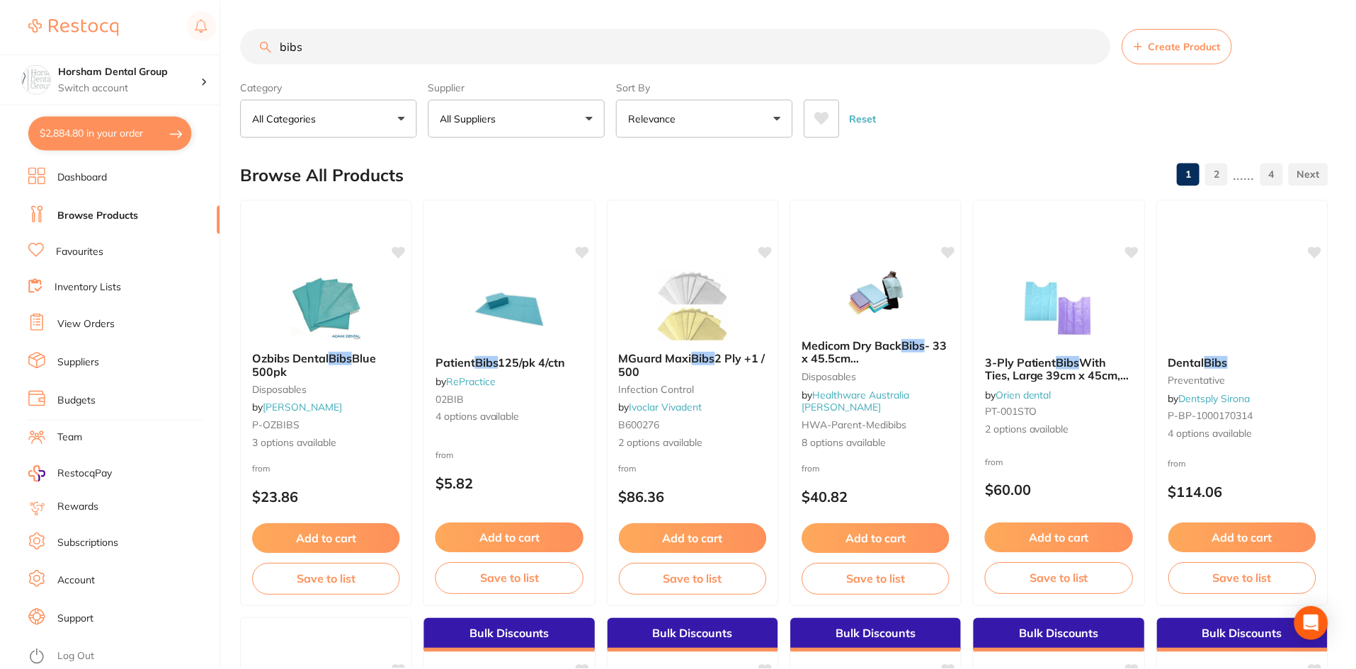
scroll to position [573, 0]
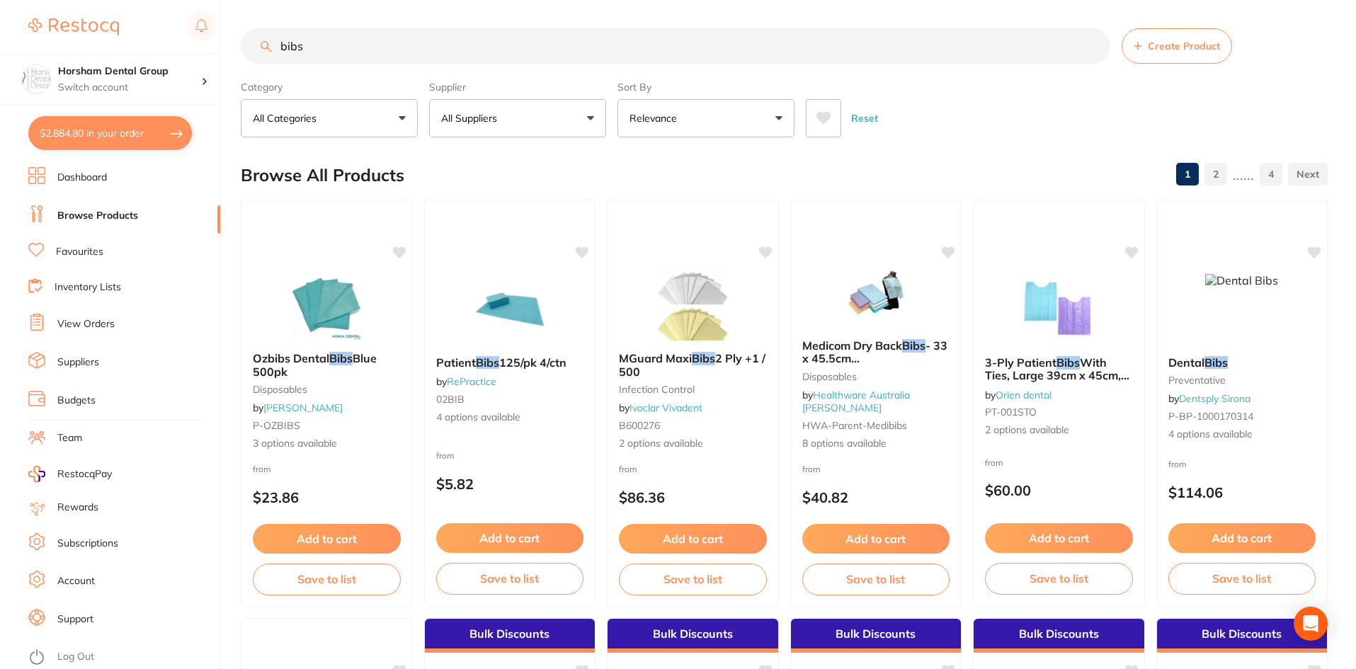
click at [583, 99] on button "All Suppliers" at bounding box center [517, 118] width 177 height 38
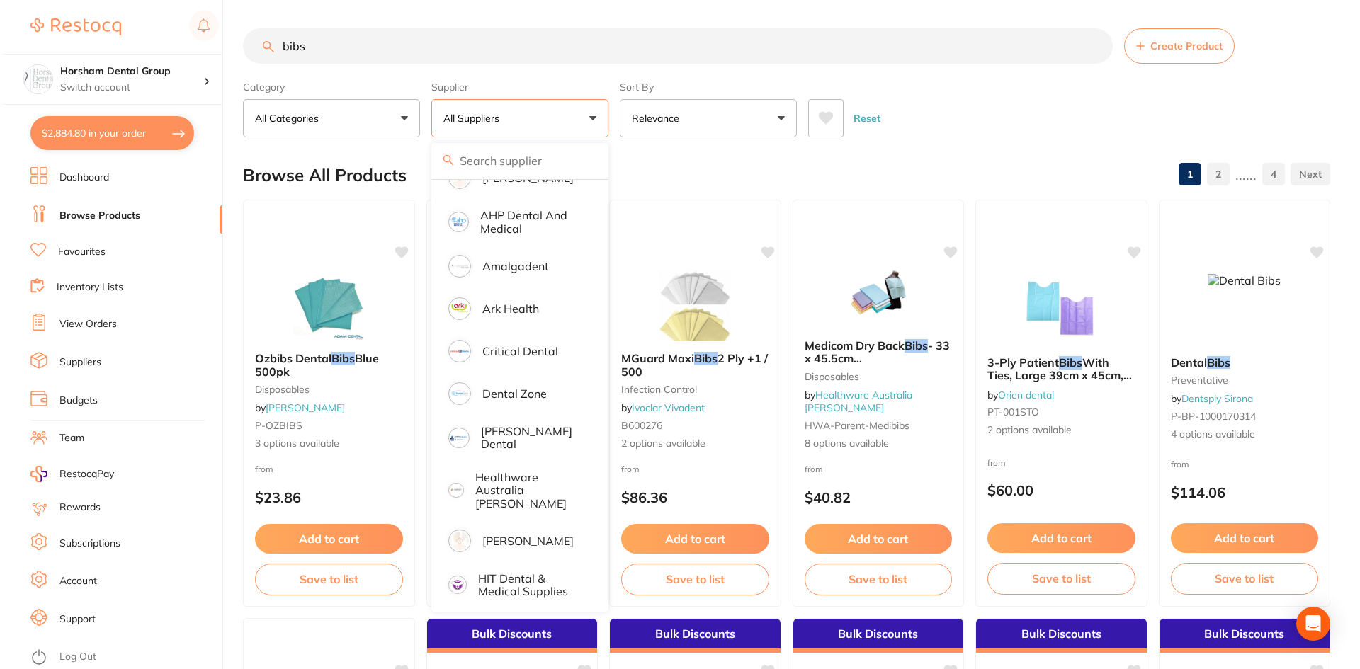
scroll to position [0, 0]
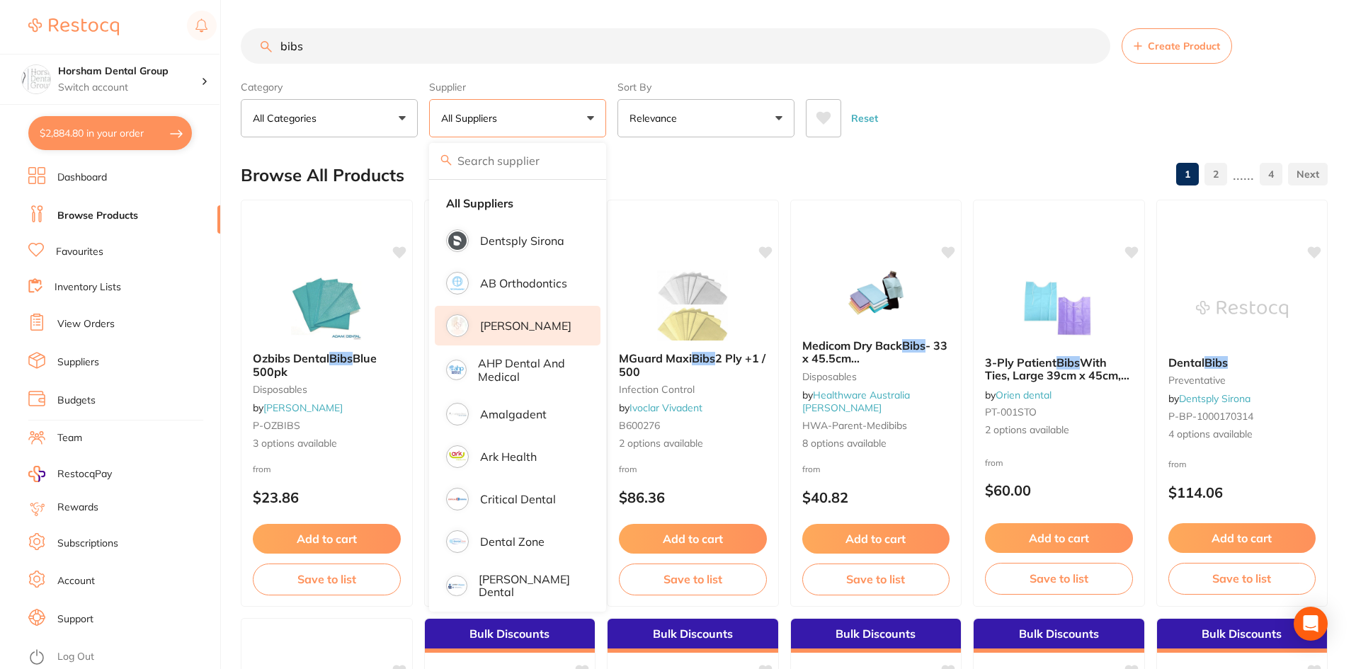
click at [538, 318] on li "[PERSON_NAME]" at bounding box center [518, 326] width 166 height 40
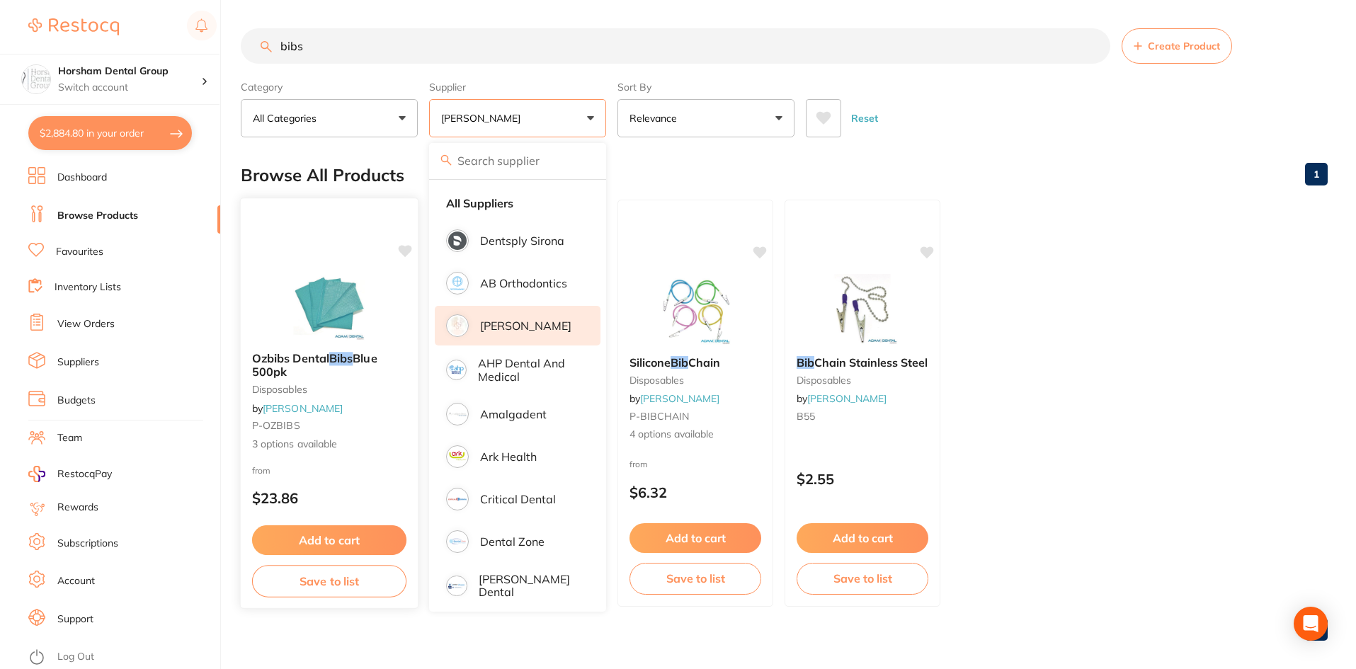
click at [324, 339] on img at bounding box center [329, 305] width 93 height 72
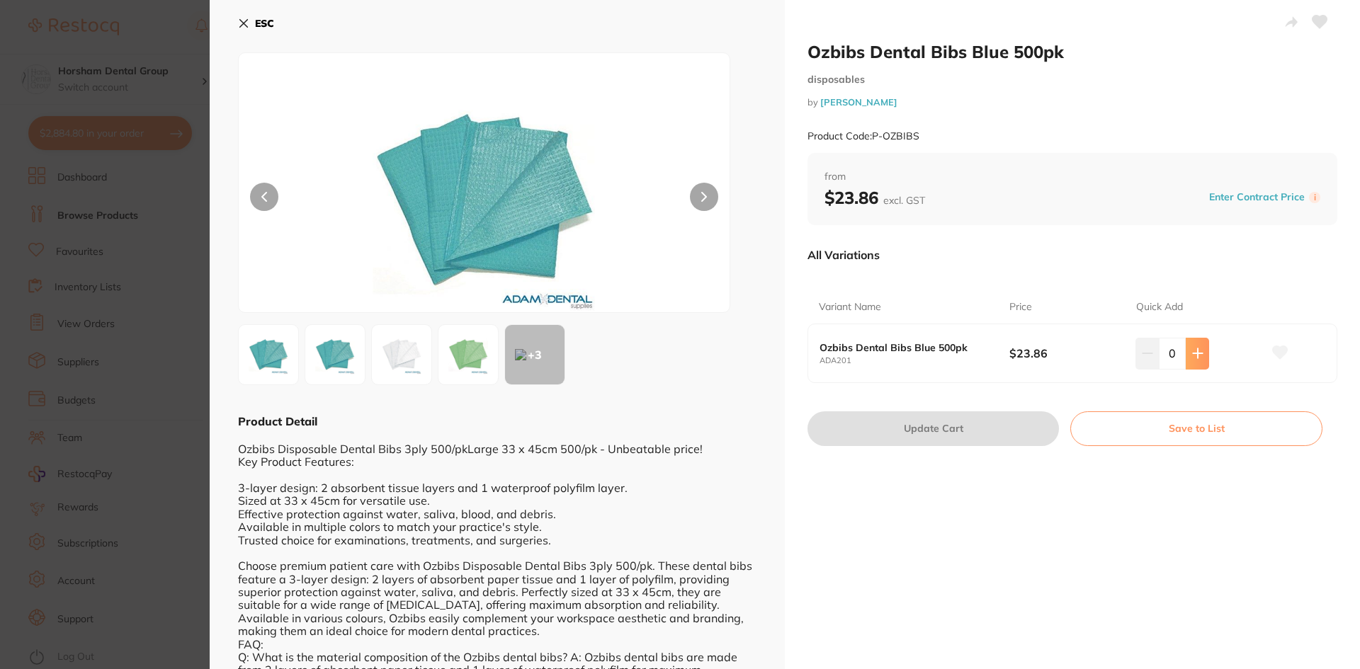
click at [1198, 358] on icon at bounding box center [1197, 353] width 11 height 11
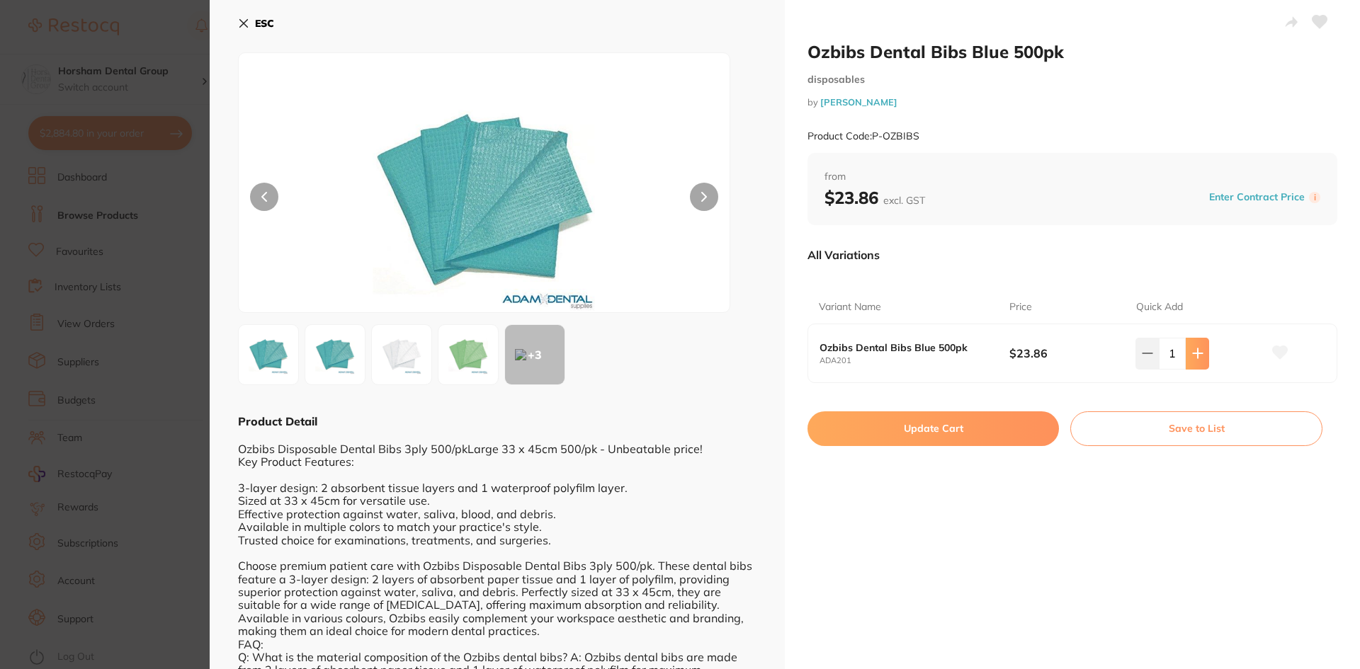
click at [1198, 358] on icon at bounding box center [1197, 353] width 11 height 11
click at [1152, 362] on button at bounding box center [1146, 353] width 23 height 31
type input "0"
click at [247, 16] on button "ESC" at bounding box center [256, 23] width 36 height 24
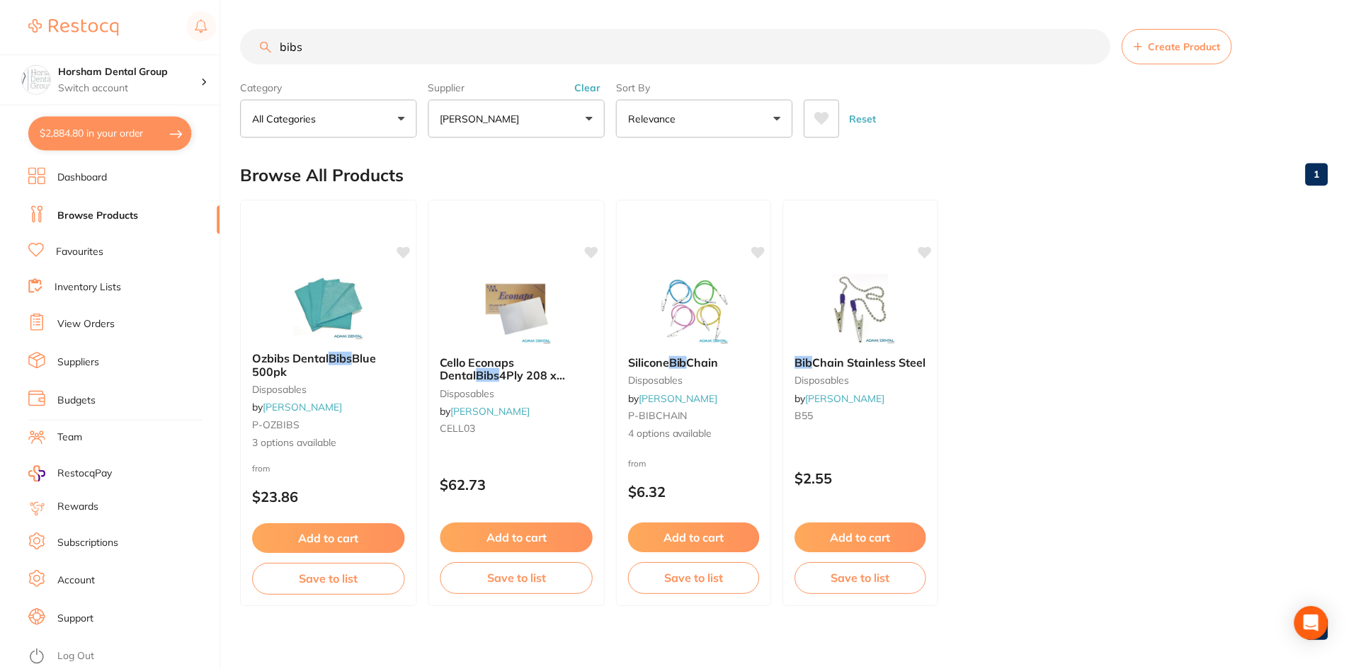
scroll to position [1, 0]
click at [581, 83] on button "Clear" at bounding box center [588, 86] width 35 height 13
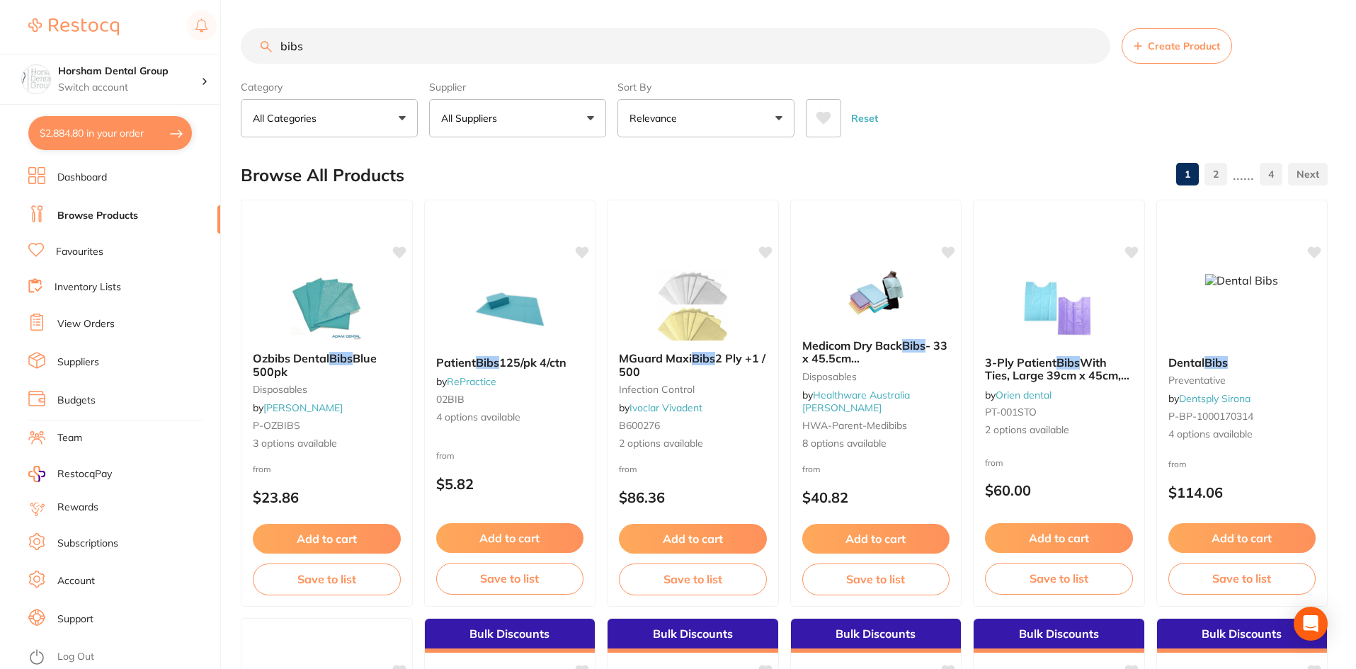
click at [174, 133] on button "$2,884.80 in your order" at bounding box center [110, 133] width 164 height 34
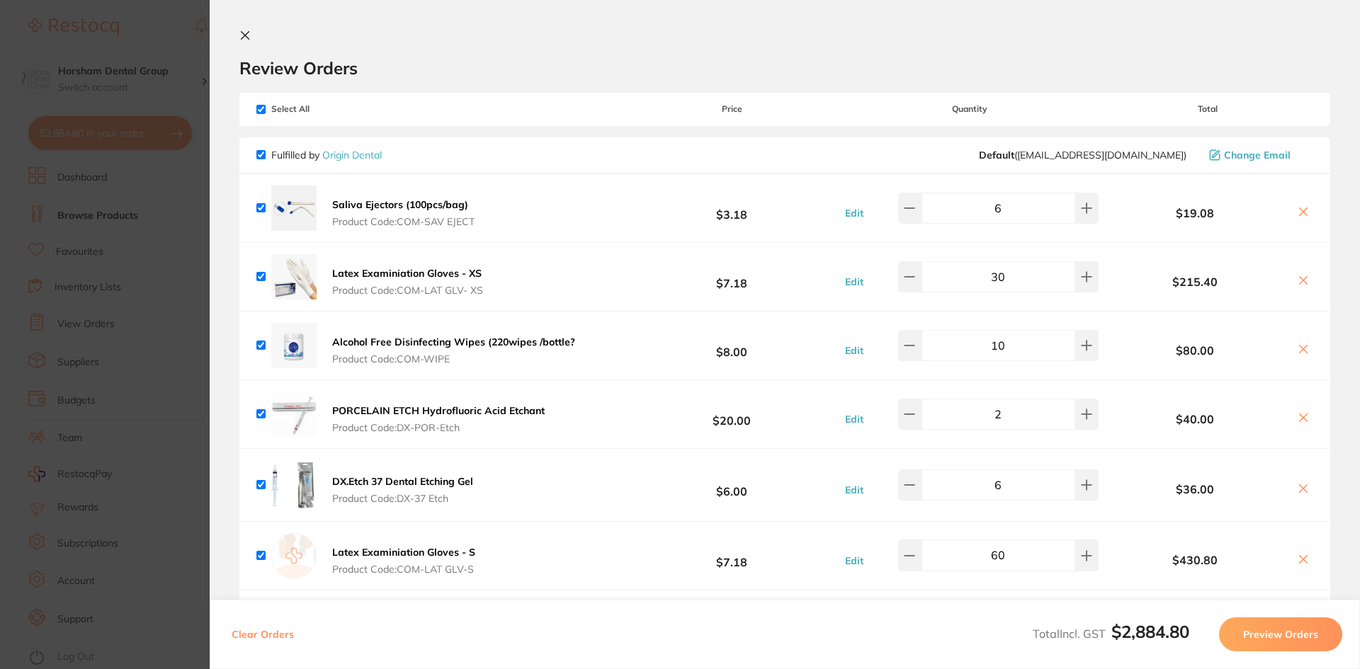
drag, startPoint x: 98, startPoint y: 314, endPoint x: 110, endPoint y: 306, distance: 14.9
click at [98, 314] on section "Update RRP Set your pre negotiated price for this item. Item Agreed RRP (excl. …" at bounding box center [680, 334] width 1360 height 669
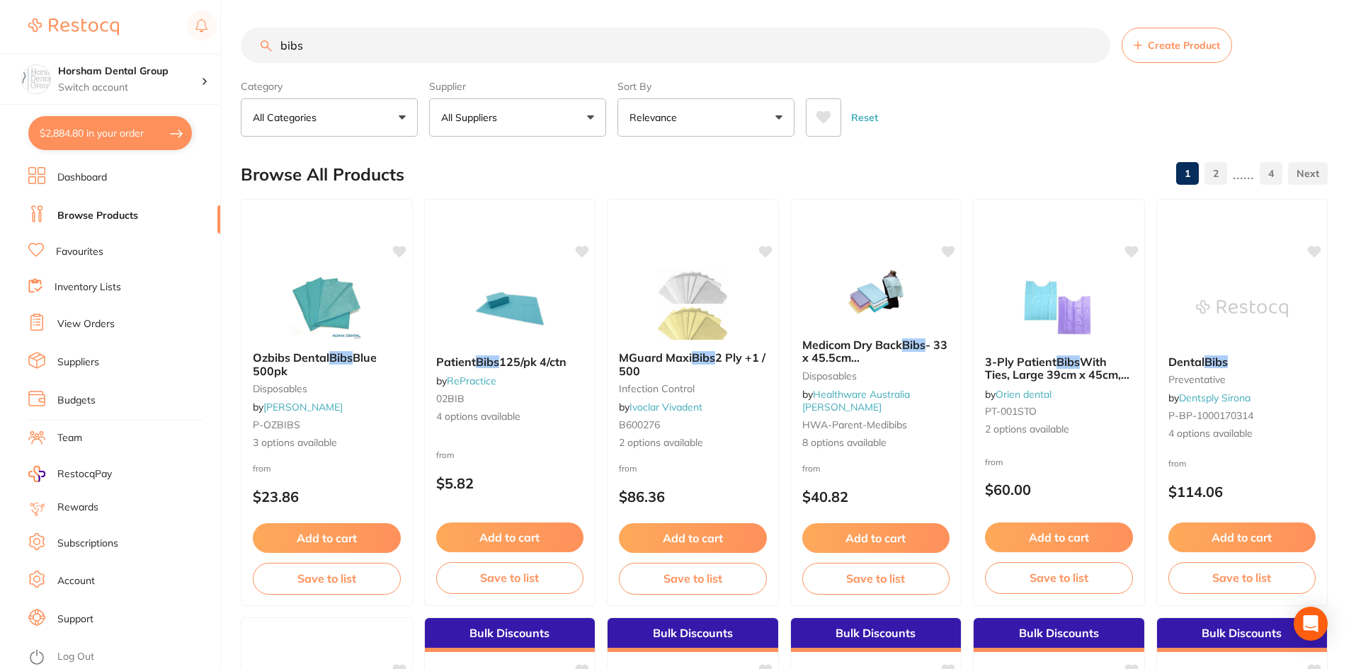
click at [340, 350] on div "Ozbibs Dental Bibs Blue 500pk disposables by Adam Dental P-OZBIBS 3 options ava…" at bounding box center [326, 400] width 171 height 121
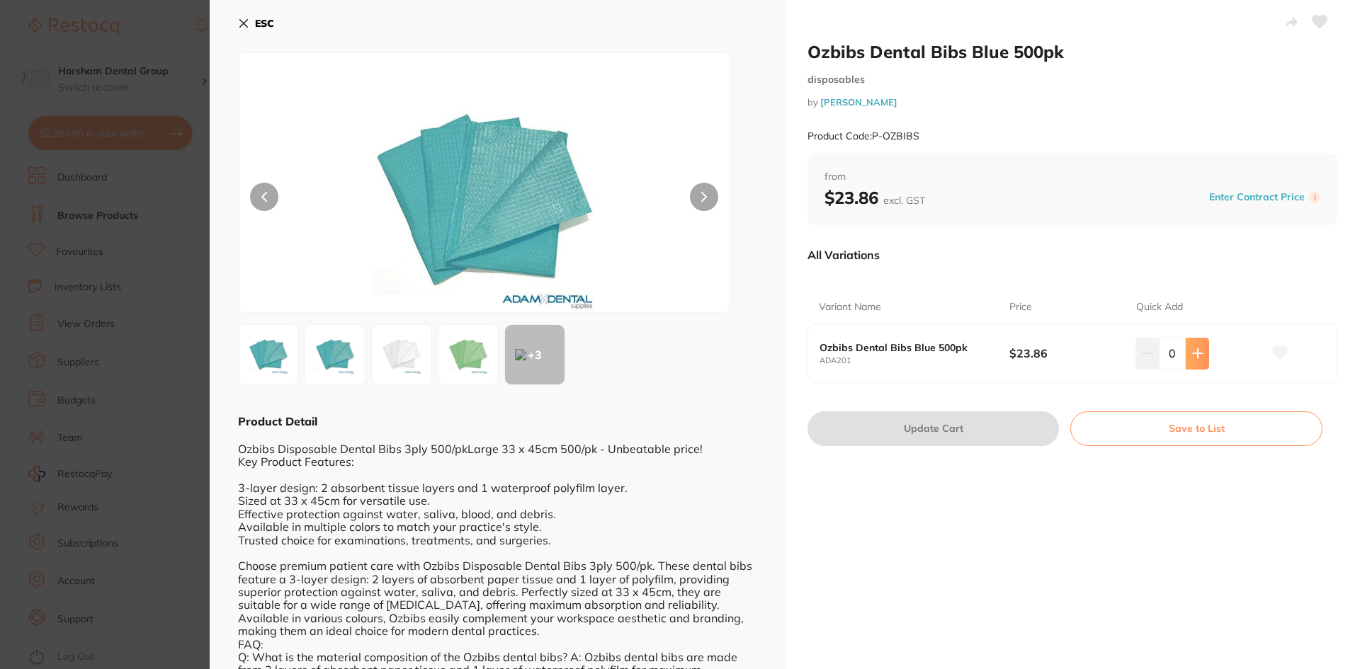
click at [1202, 359] on button at bounding box center [1196, 353] width 23 height 31
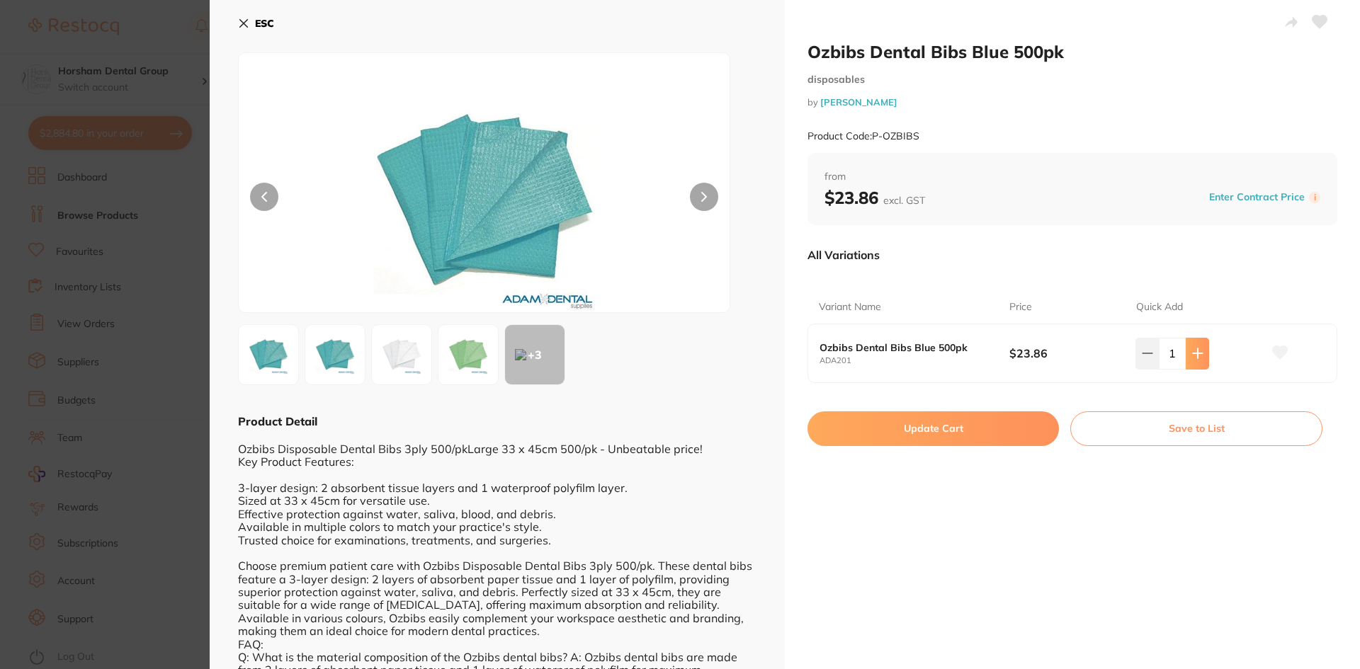
click at [1202, 359] on button at bounding box center [1196, 353] width 23 height 31
click at [1203, 358] on button at bounding box center [1196, 353] width 23 height 31
click at [1203, 356] on button at bounding box center [1196, 353] width 23 height 31
type input "5"
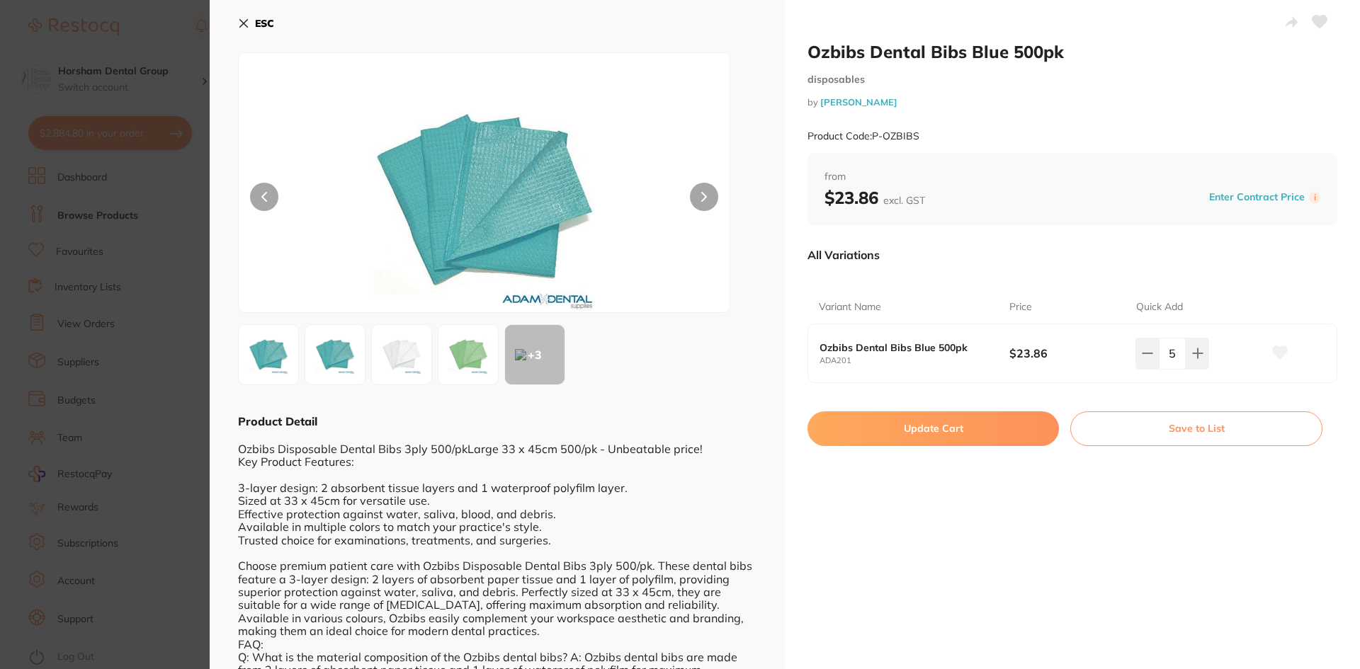
click at [965, 433] on button "Update Cart" at bounding box center [932, 428] width 251 height 34
checkbox input "false"
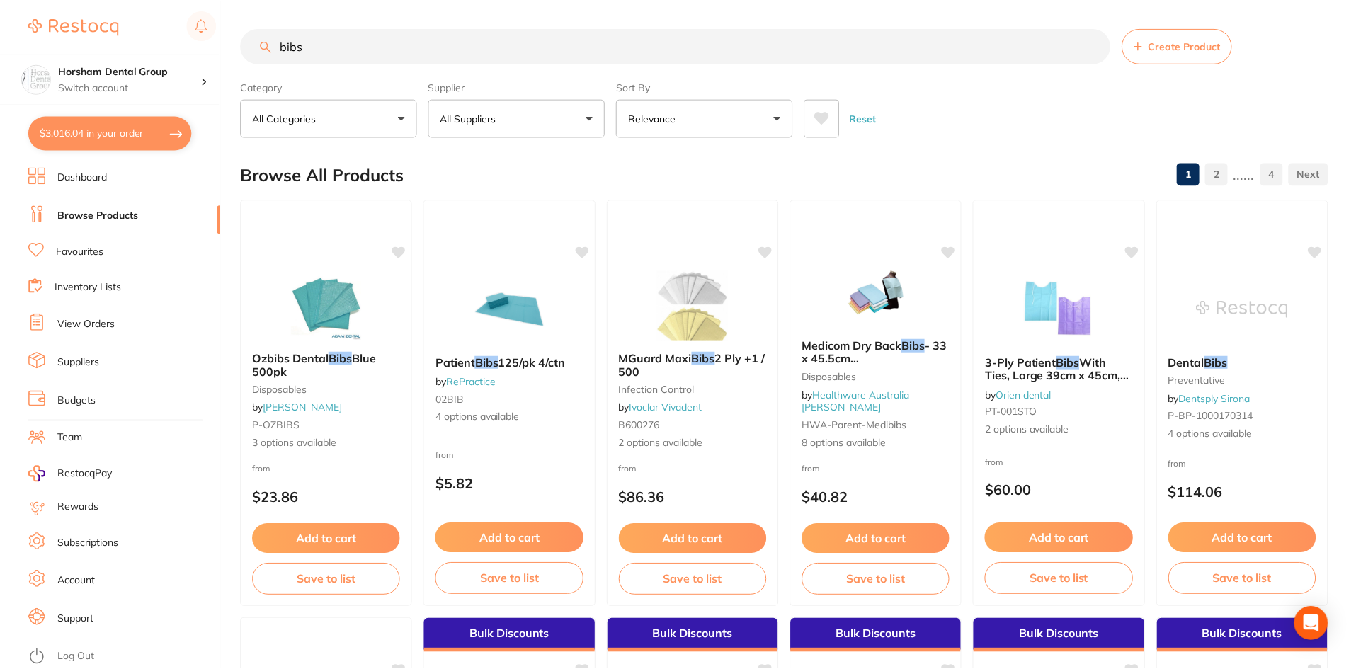
scroll to position [1, 0]
click at [120, 125] on button "$3,016.04 in your order" at bounding box center [110, 133] width 164 height 34
checkbox input "true"
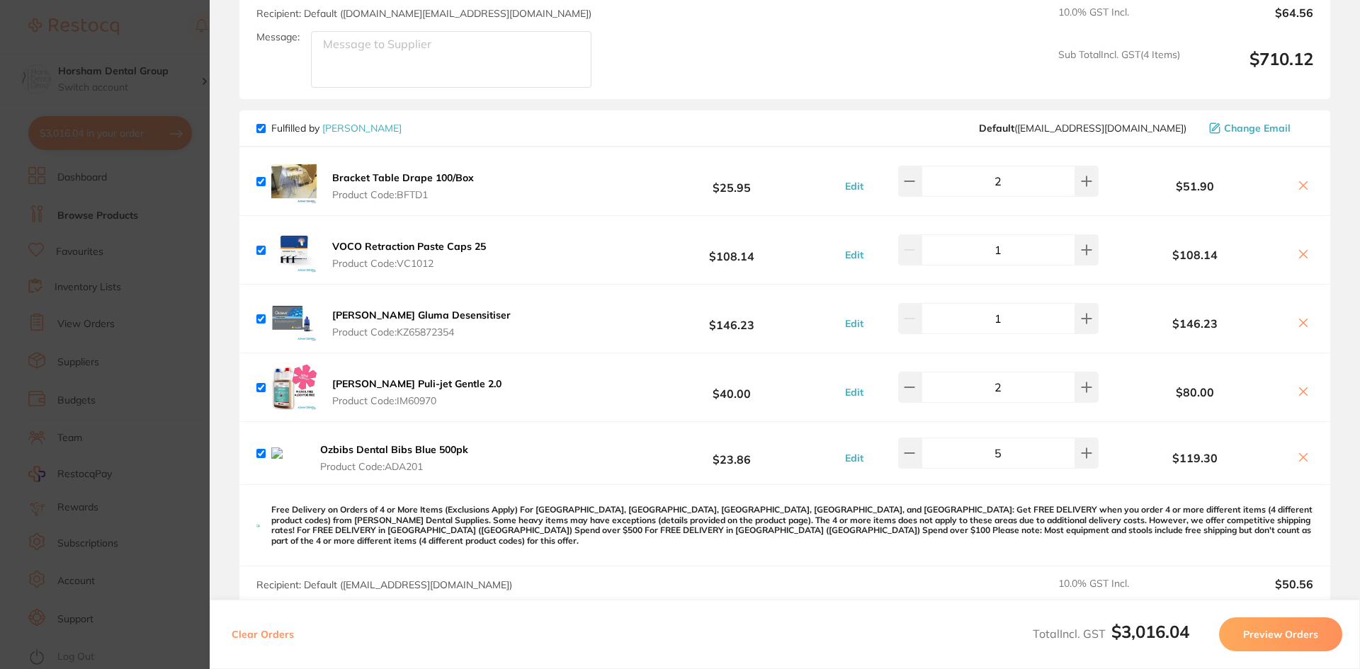
scroll to position [1770, 0]
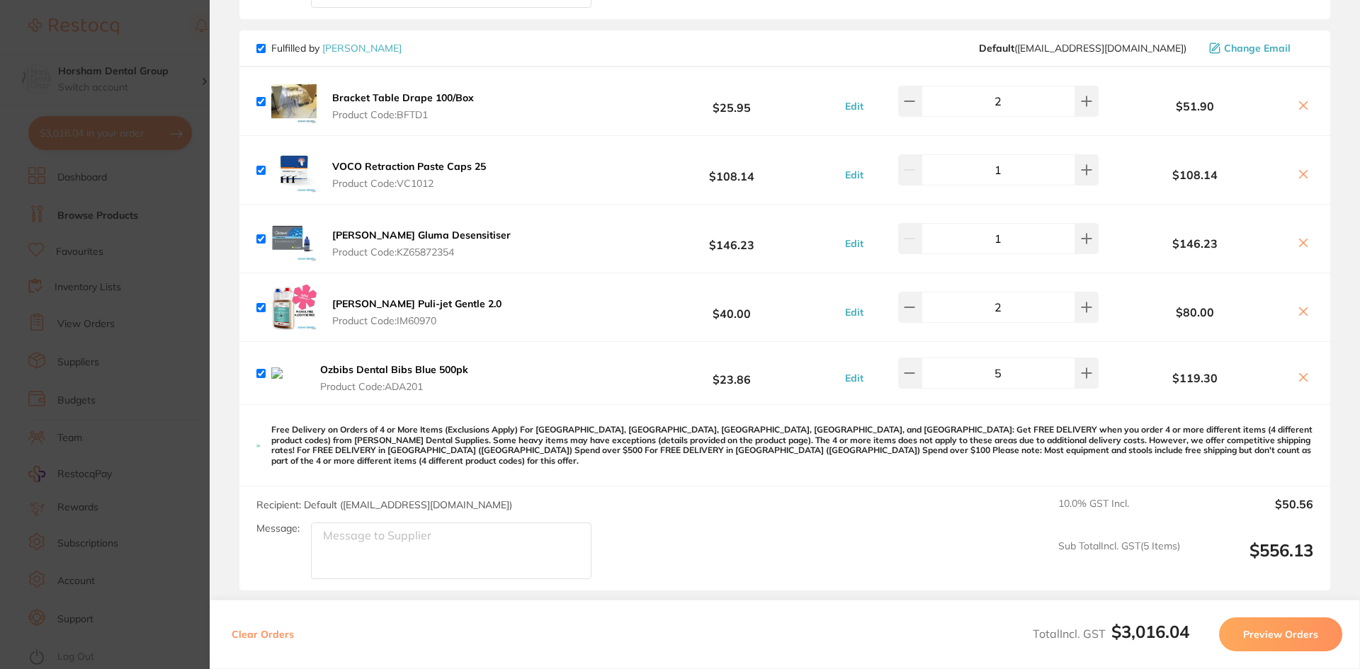
click at [1299, 383] on icon at bounding box center [1302, 377] width 11 height 11
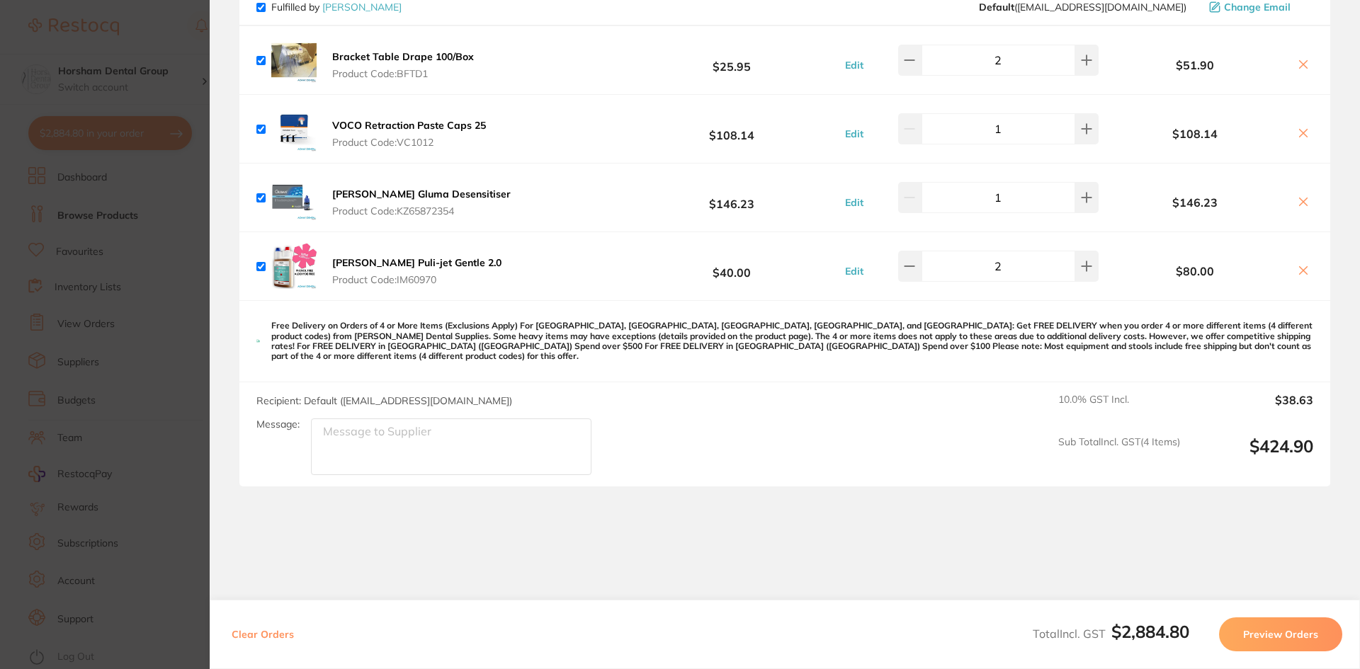
scroll to position [1849, 0]
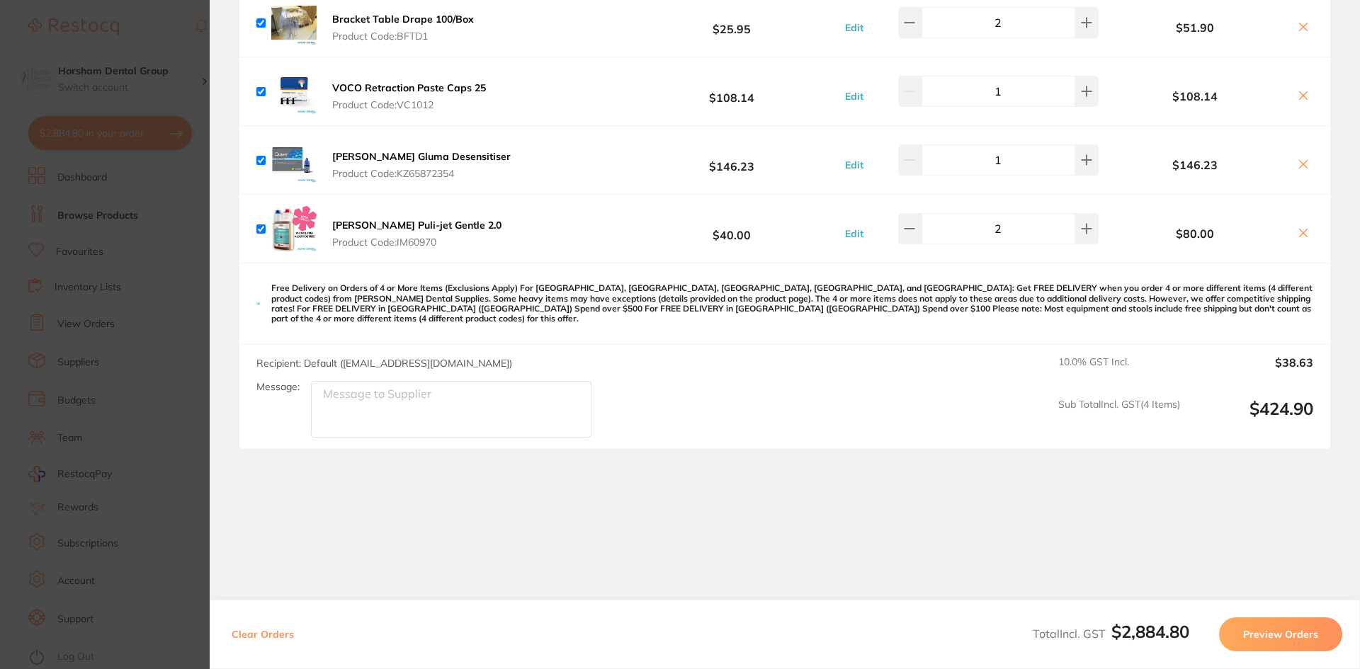
checkbox input "true"
click at [142, 318] on section "Update RRP Set your pre negotiated price for this item. Item Agreed RRP (excl. …" at bounding box center [680, 334] width 1360 height 669
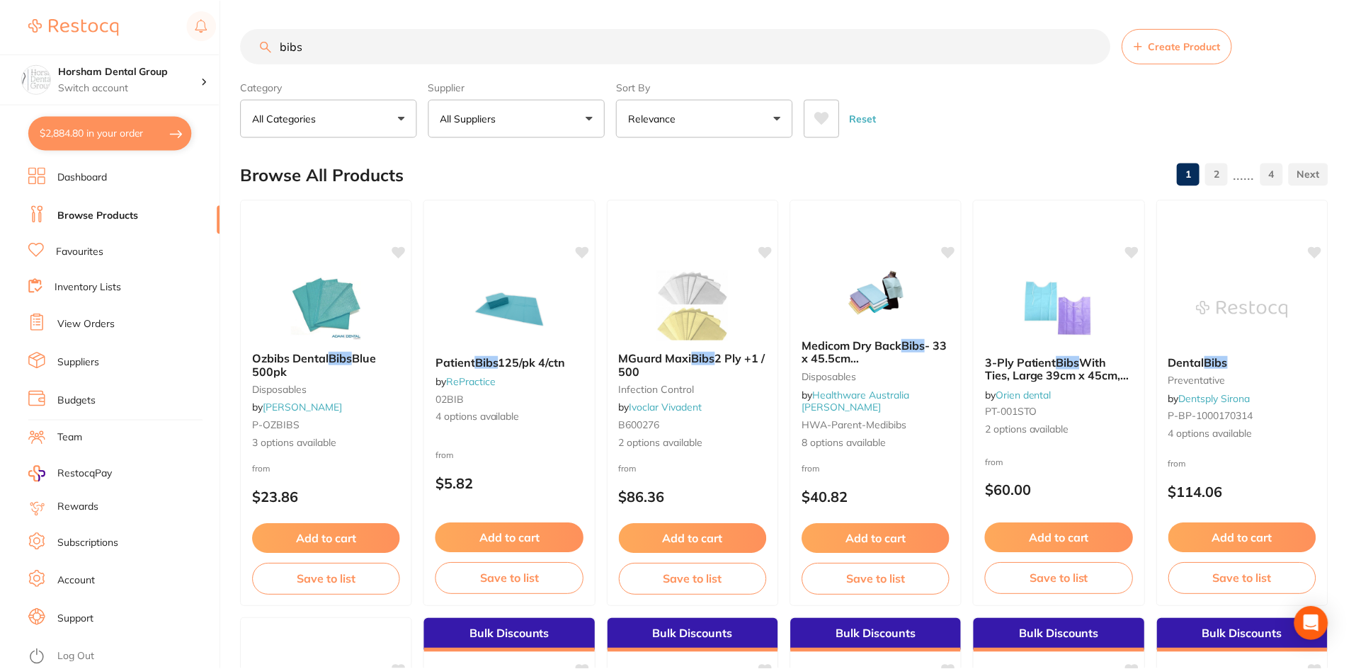
scroll to position [1, 0]
click at [359, 55] on input "bibs" at bounding box center [676, 45] width 870 height 35
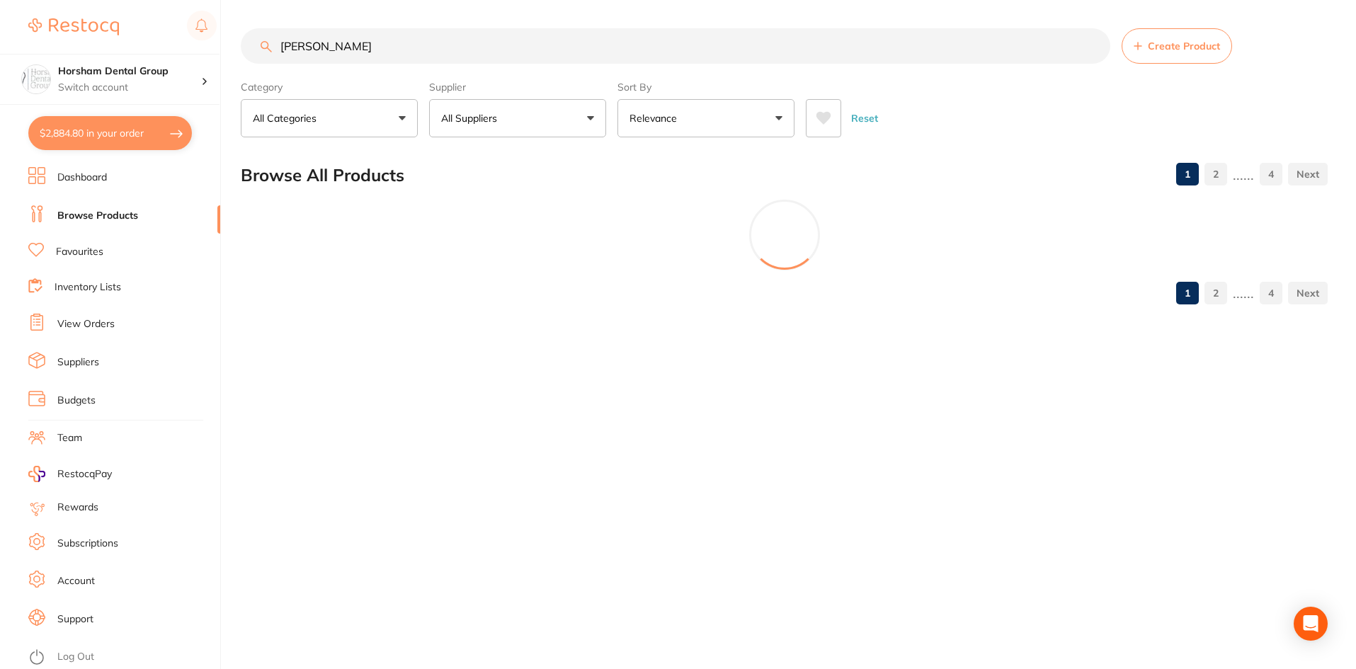
scroll to position [0, 0]
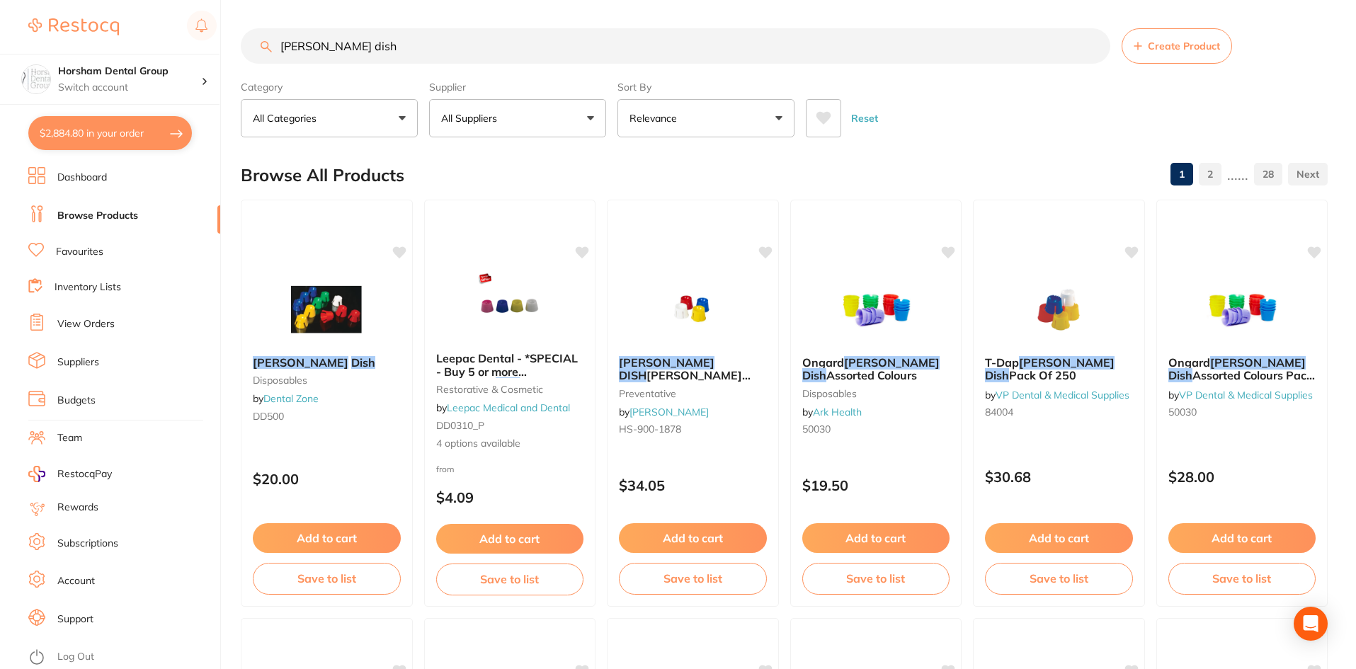
type input "dappen dish"
click at [511, 113] on button "All Suppliers" at bounding box center [517, 118] width 177 height 38
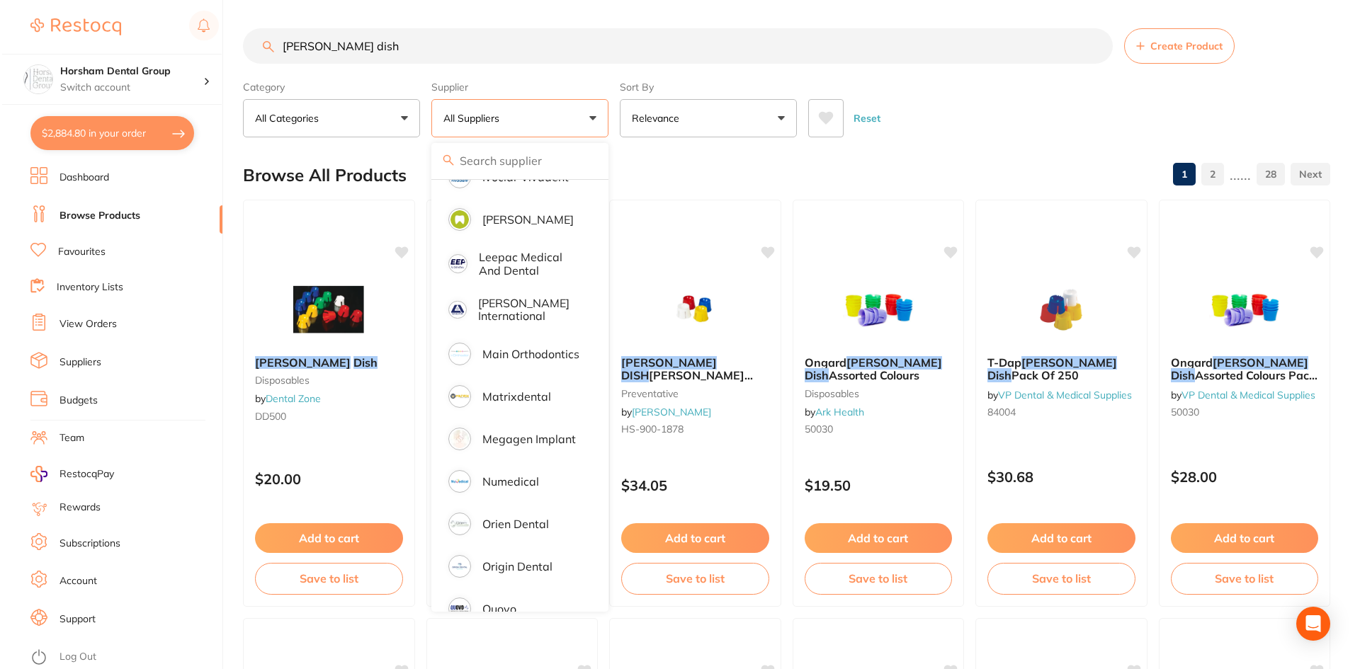
scroll to position [921, 0]
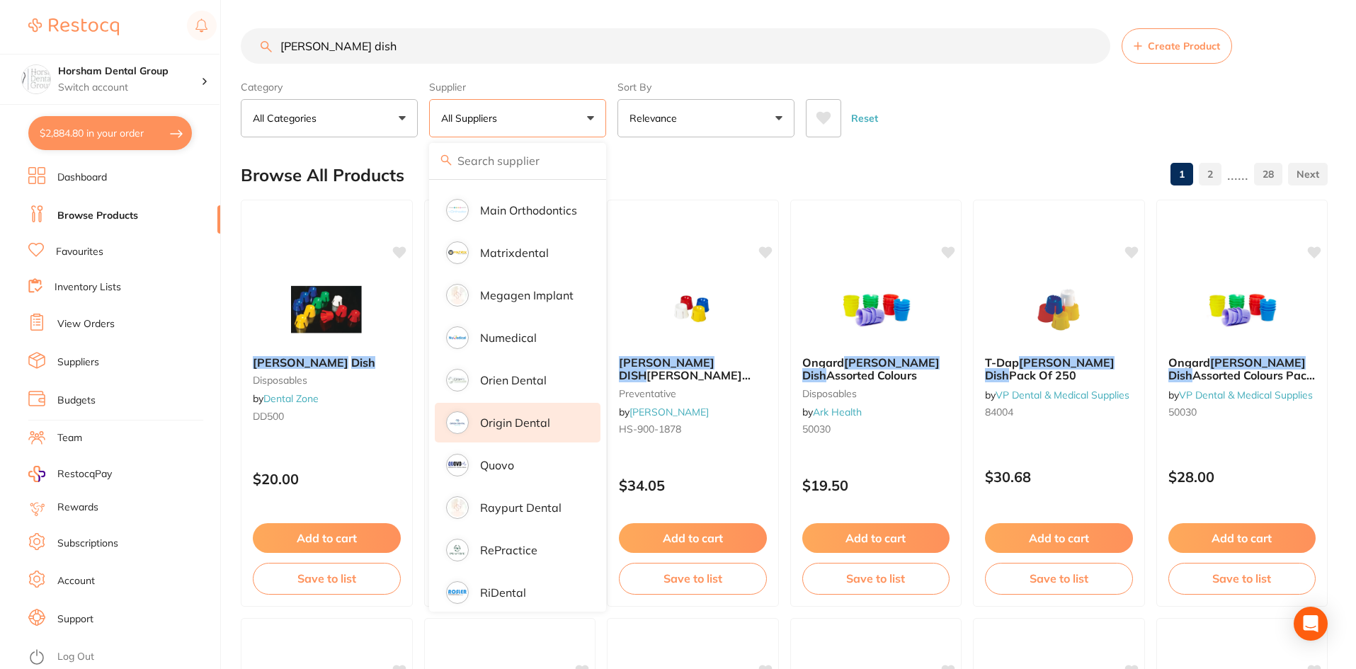
click at [525, 419] on li "Origin Dental" at bounding box center [518, 423] width 166 height 40
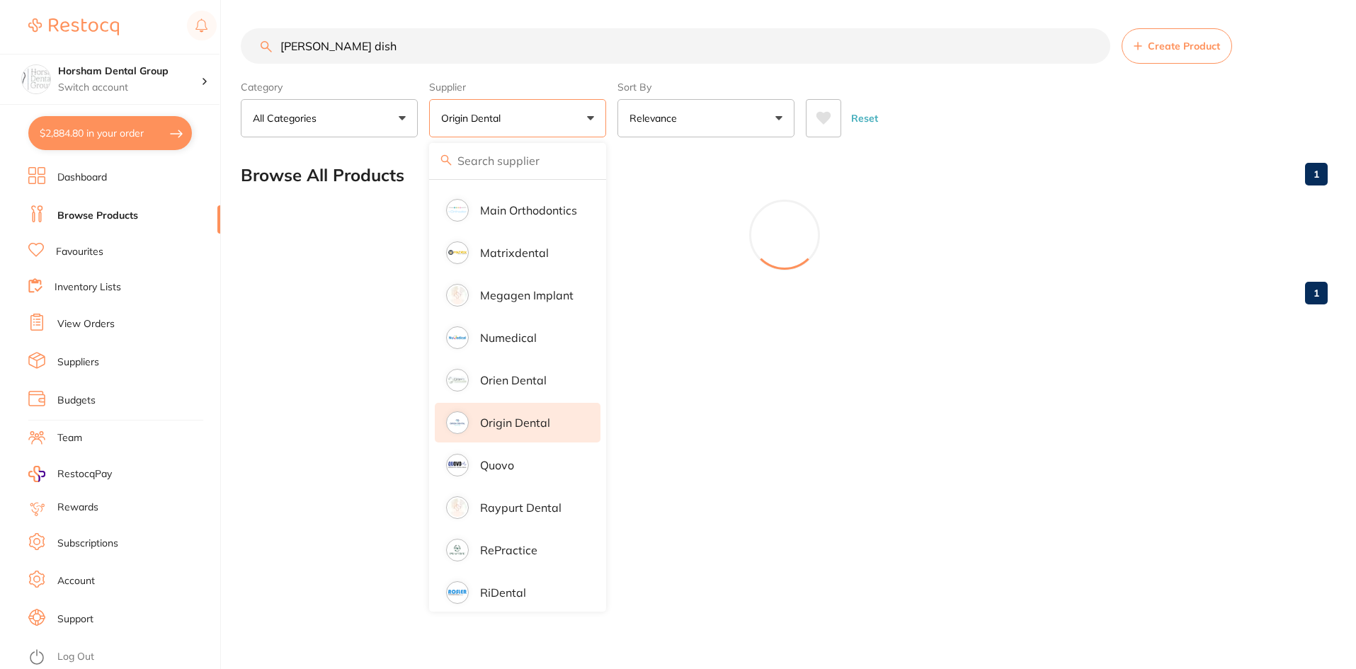
click at [971, 116] on div "Reset" at bounding box center [1061, 113] width 511 height 50
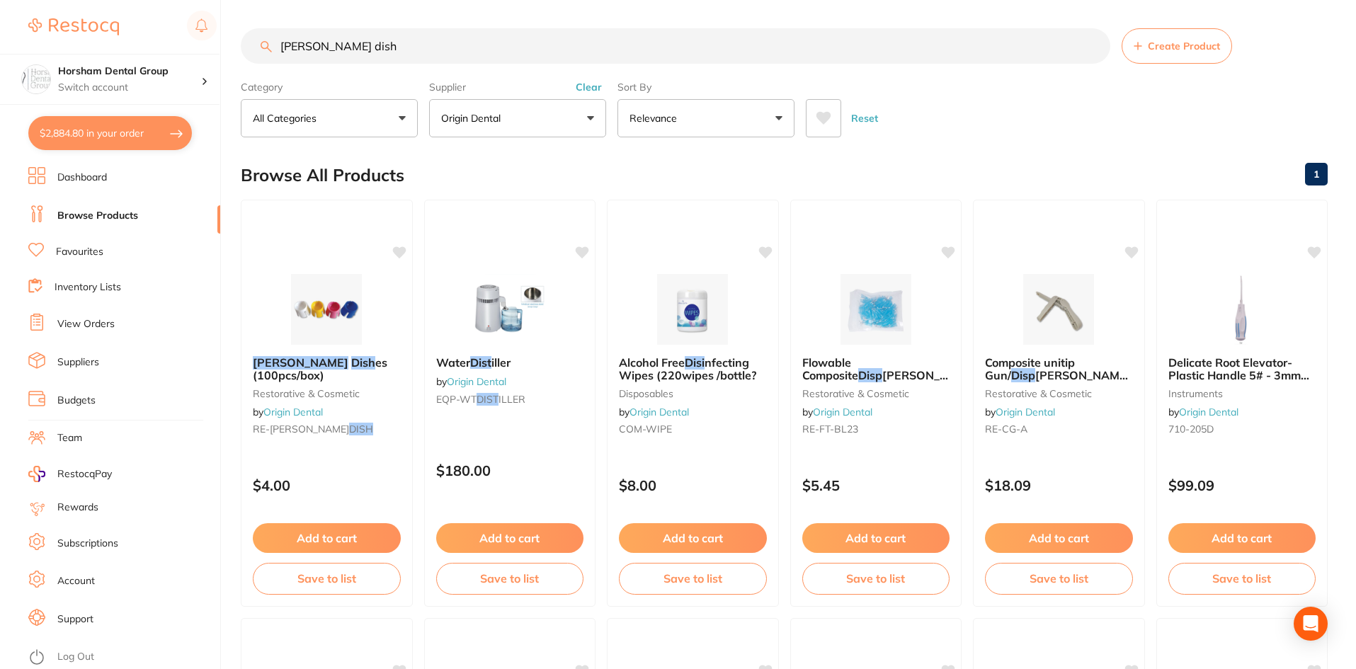
drag, startPoint x: 283, startPoint y: 385, endPoint x: 540, endPoint y: 292, distance: 273.3
click at [283, 385] on div "Dappen Dish es (100pcs/box) restorative & cosmetic by Origin Dental RE-DAPP DISH" at bounding box center [326, 398] width 171 height 107
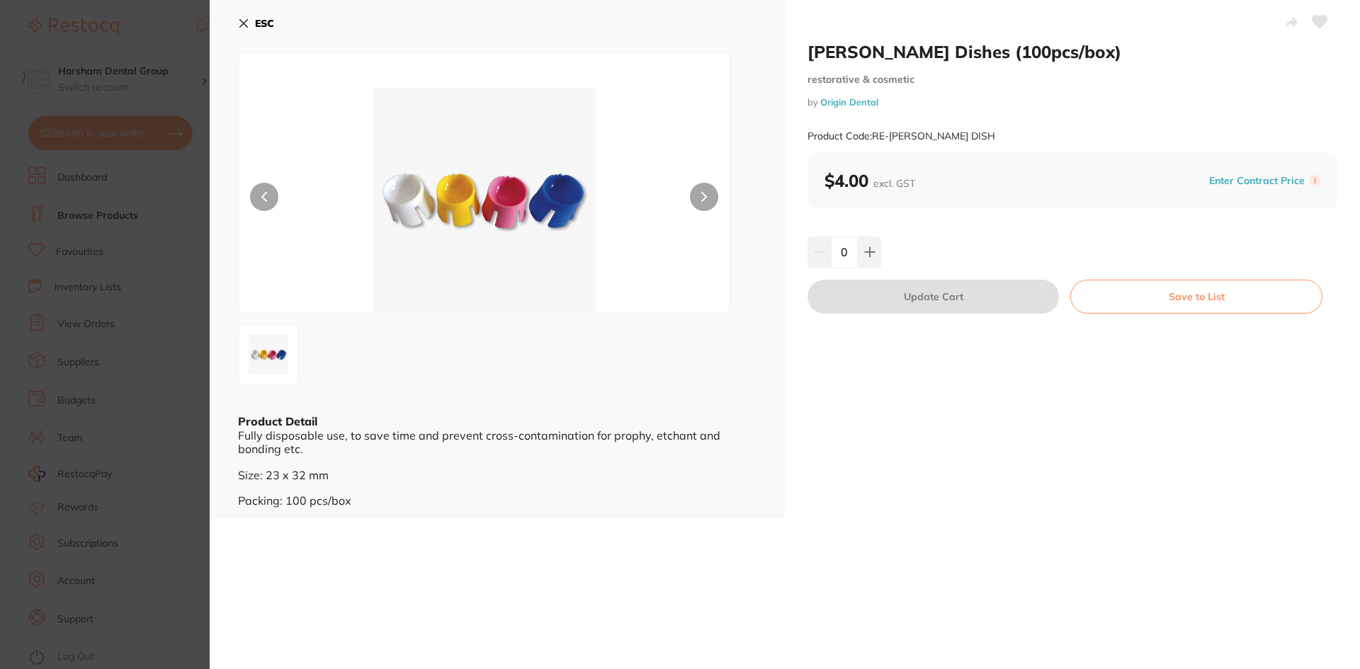
click at [864, 232] on div "Dappen Dishes (100pcs/box) restorative & cosmetic by Origin Dental Product Code…" at bounding box center [1072, 259] width 575 height 519
click at [864, 257] on icon at bounding box center [869, 251] width 11 height 11
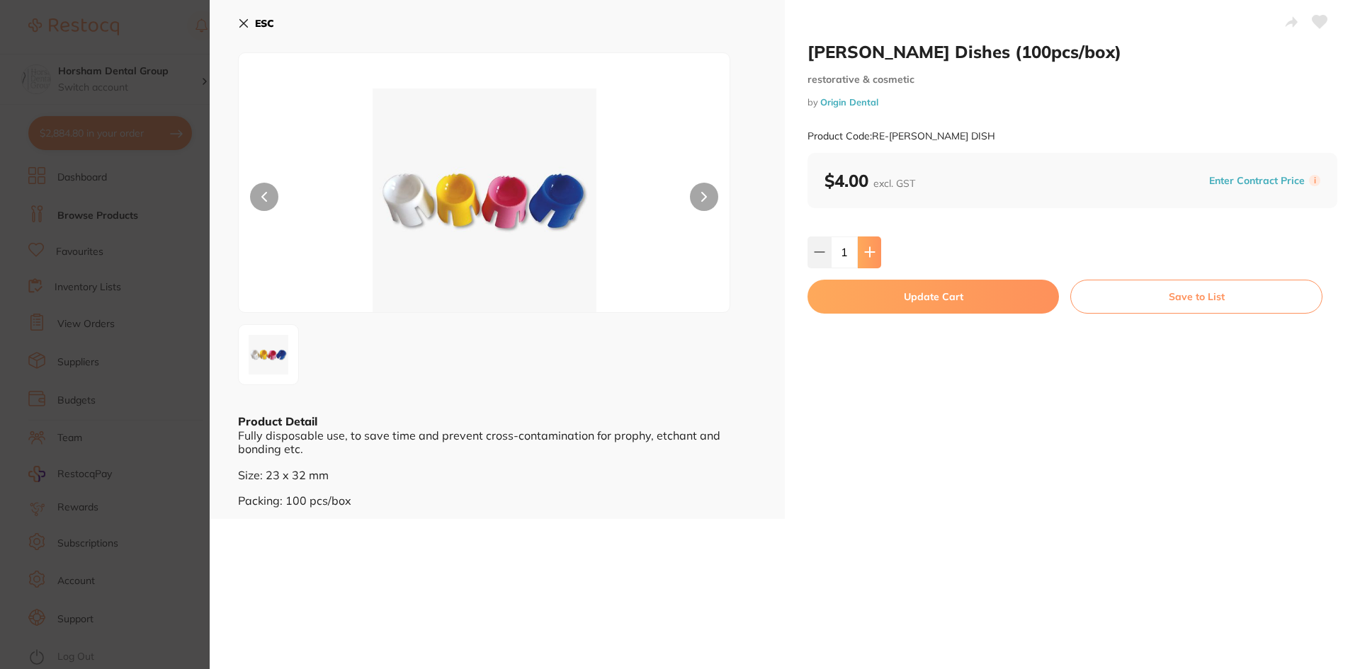
click at [864, 257] on icon at bounding box center [869, 251] width 11 height 11
type input "2"
click at [856, 283] on button "Update Cart" at bounding box center [932, 297] width 251 height 34
checkbox input "false"
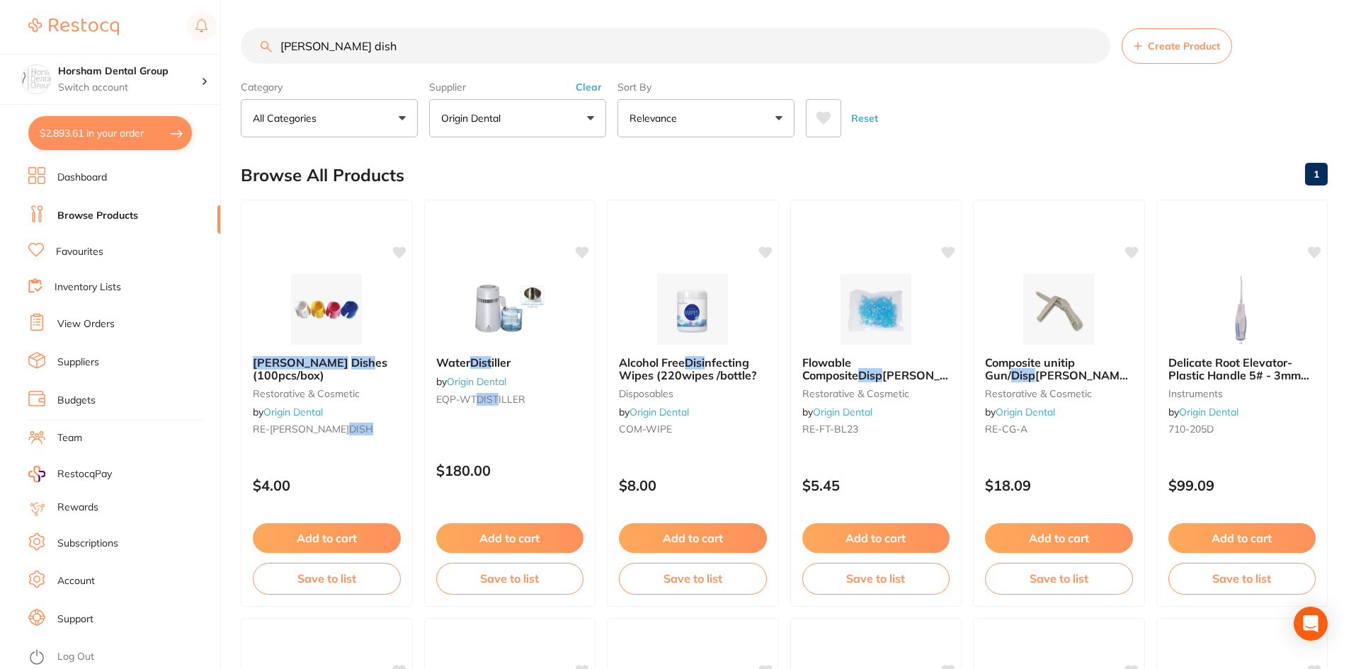
click at [333, 81] on label "Category" at bounding box center [329, 87] width 177 height 13
click at [356, 45] on input "dappen dish" at bounding box center [676, 45] width 870 height 35
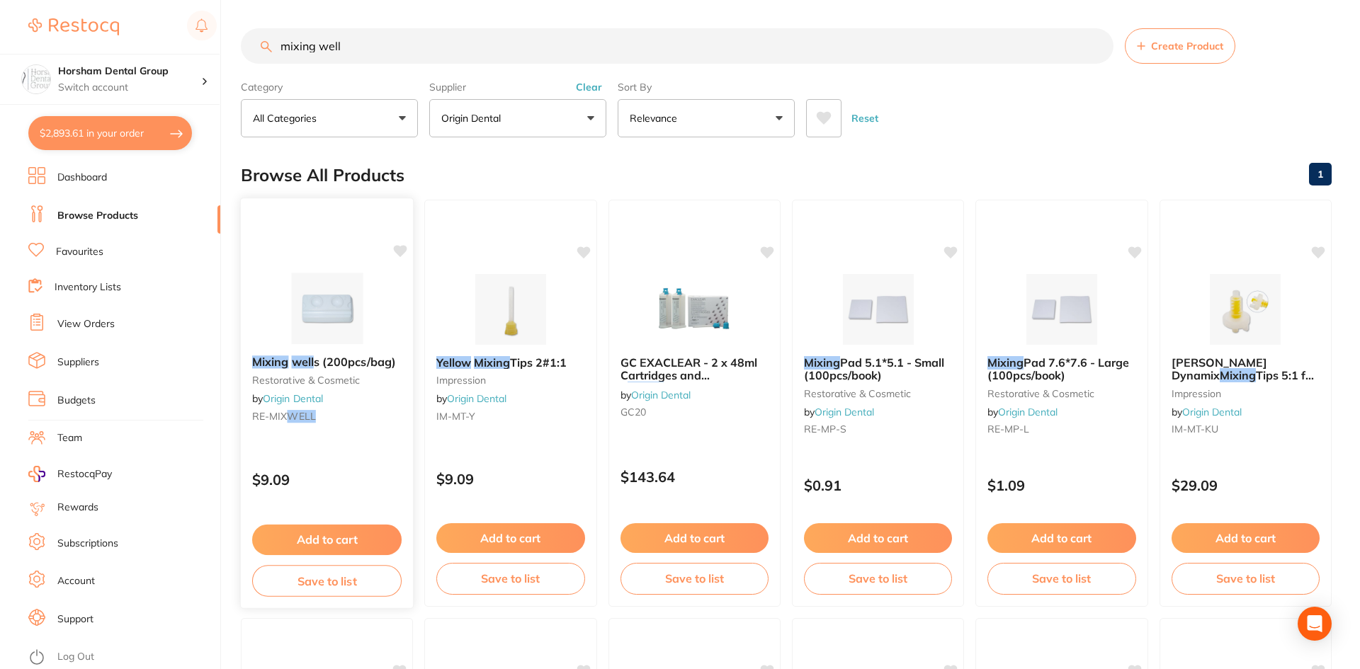
scroll to position [963, 0]
type input "mixing well"
click at [348, 355] on div "Mixing well s (200pcs/bag) restorative & cosmetic by Origin Dental RE-MIX WELL" at bounding box center [327, 391] width 172 height 95
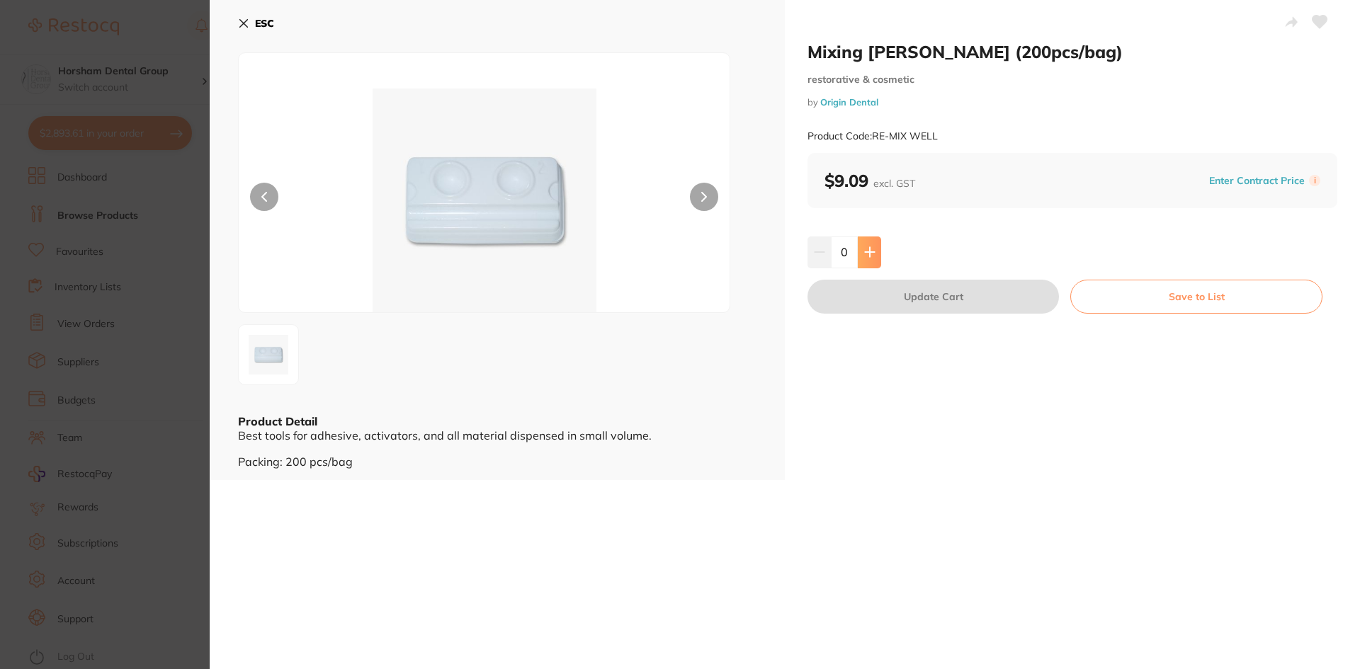
click at [858, 244] on button at bounding box center [869, 252] width 23 height 31
type input "1"
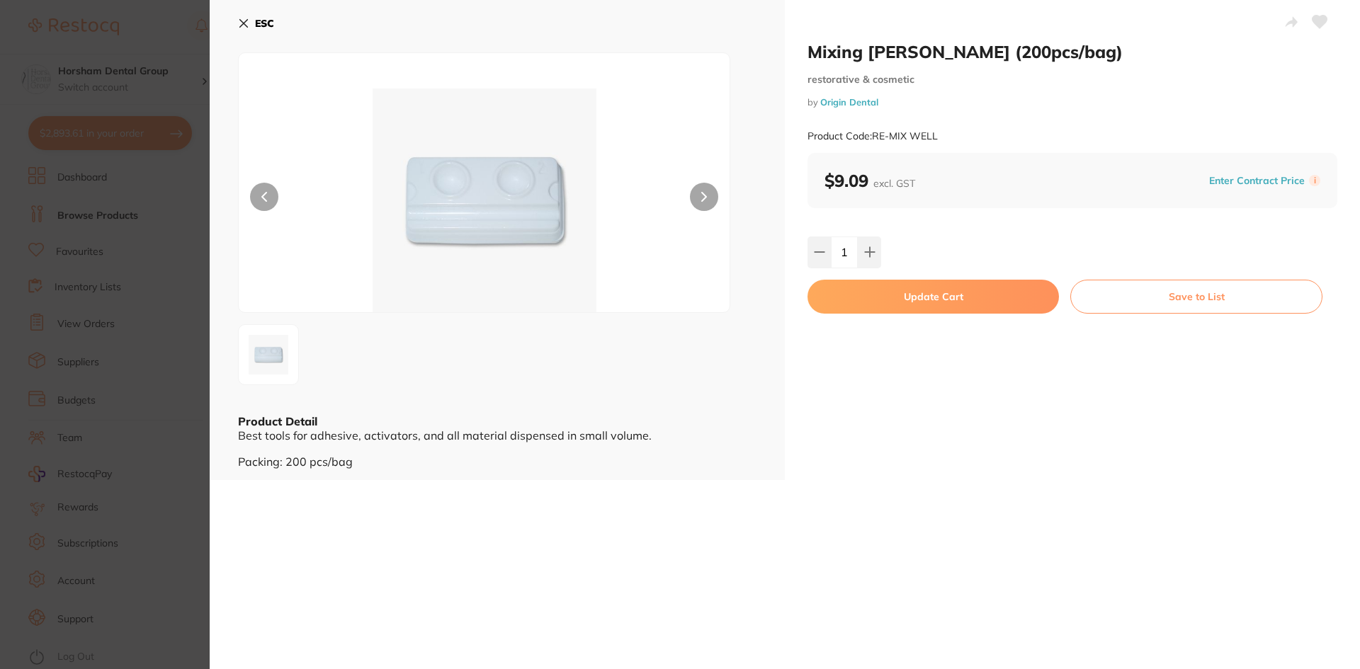
click at [872, 304] on button "Update Cart" at bounding box center [932, 297] width 251 height 34
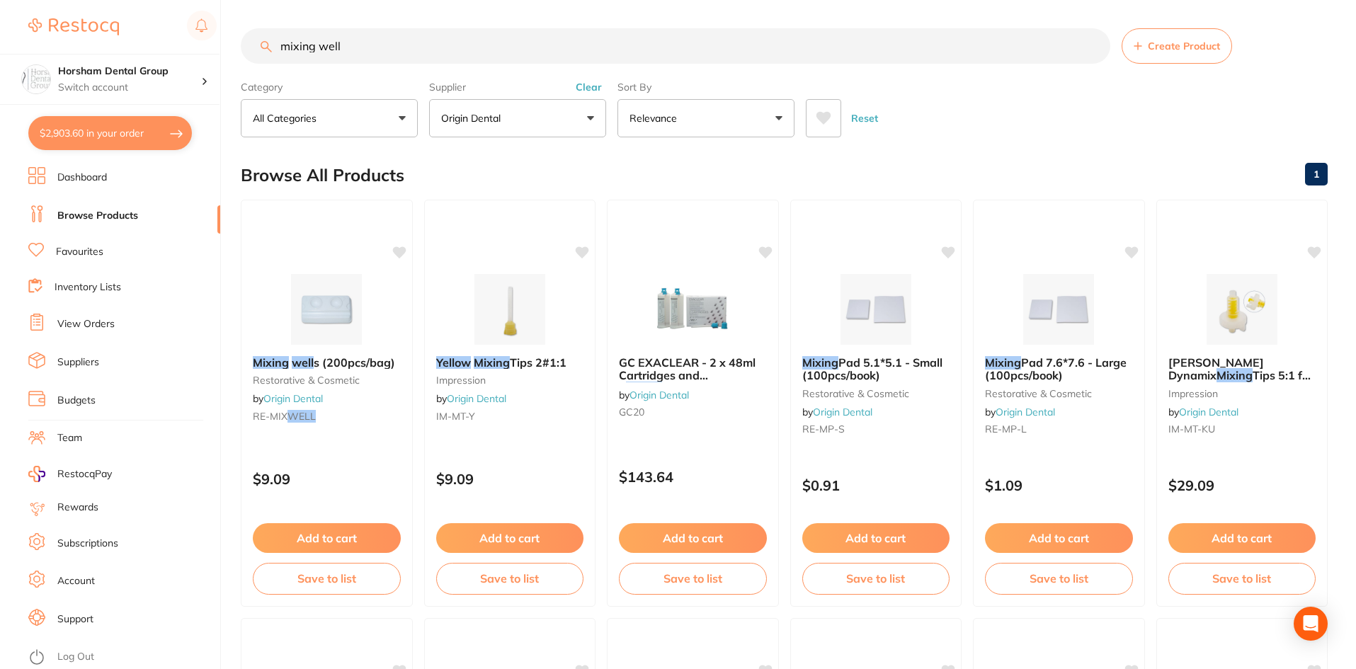
click at [337, 50] on input "mixing well" at bounding box center [676, 45] width 870 height 35
click at [339, 45] on input "mixing well" at bounding box center [676, 45] width 870 height 35
click at [334, 45] on input "mixing well" at bounding box center [676, 45] width 870 height 35
click at [336, 49] on input "mixing well" at bounding box center [676, 45] width 870 height 35
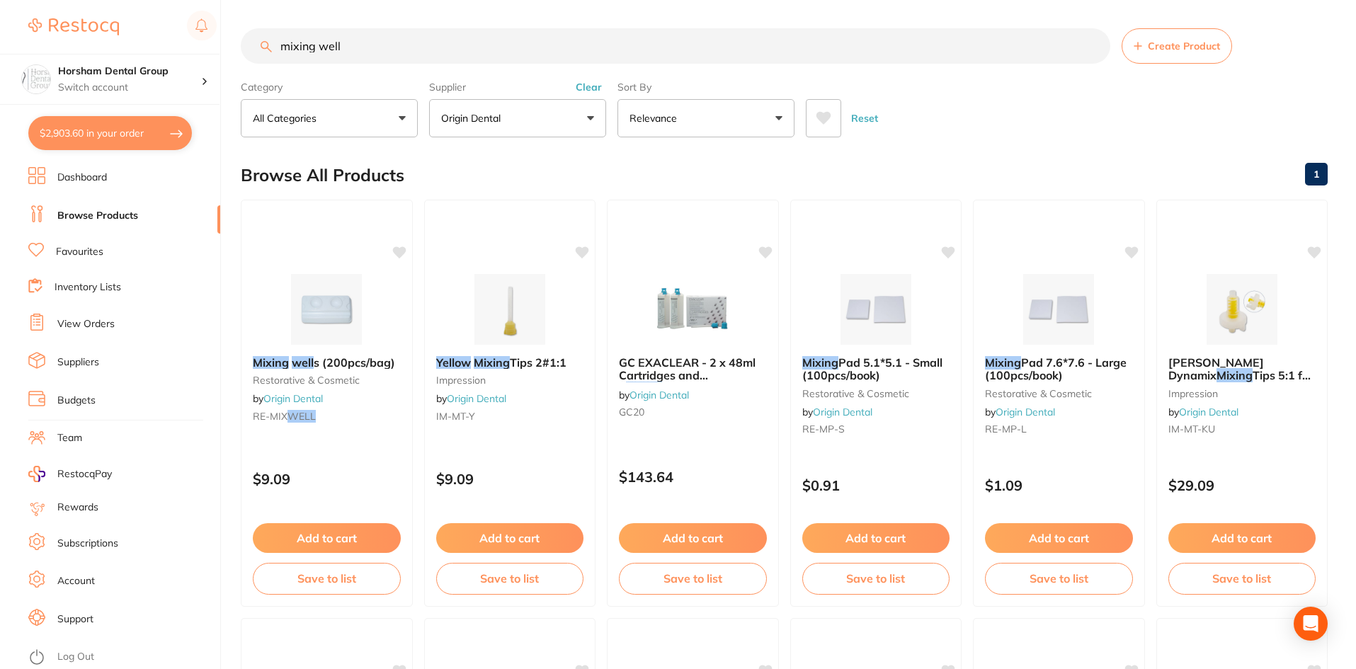
click at [336, 49] on input "mixing well" at bounding box center [676, 45] width 870 height 35
type input "retainer box"
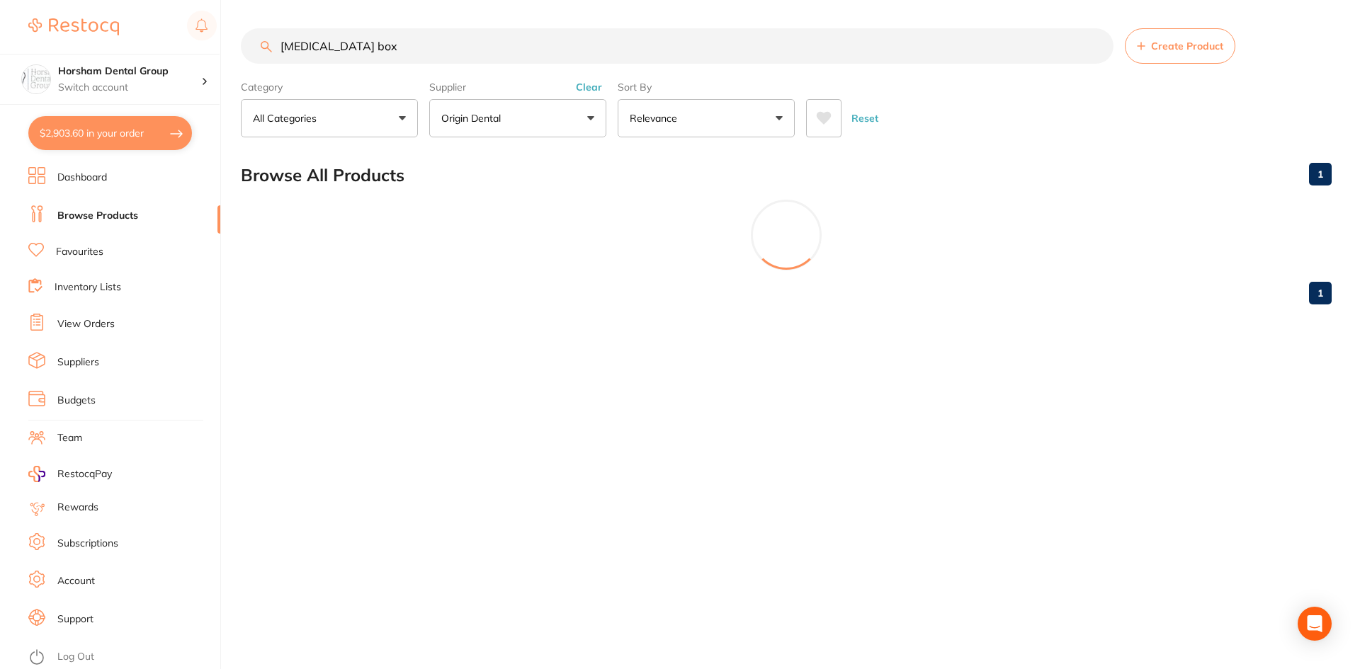
scroll to position [842, 0]
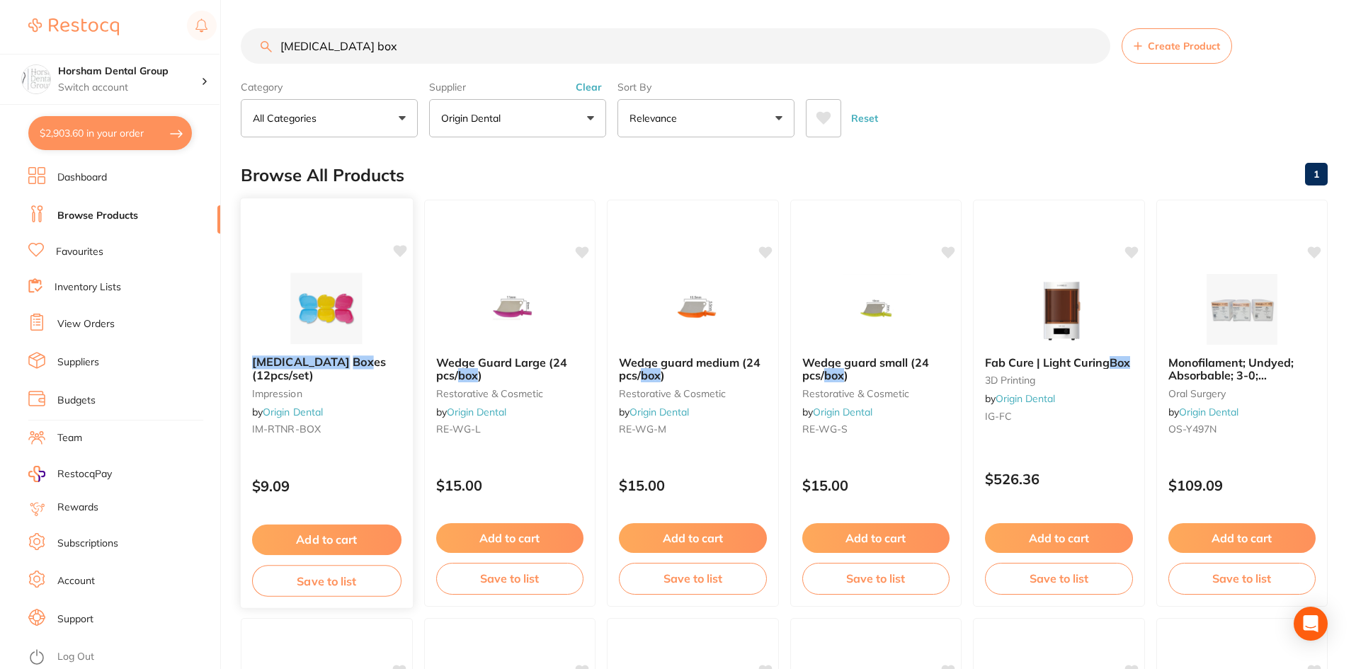
click at [313, 353] on div "Retainer Box es (12pcs/set) impression by Origin Dental IM-RTNR-BOX" at bounding box center [327, 398] width 172 height 108
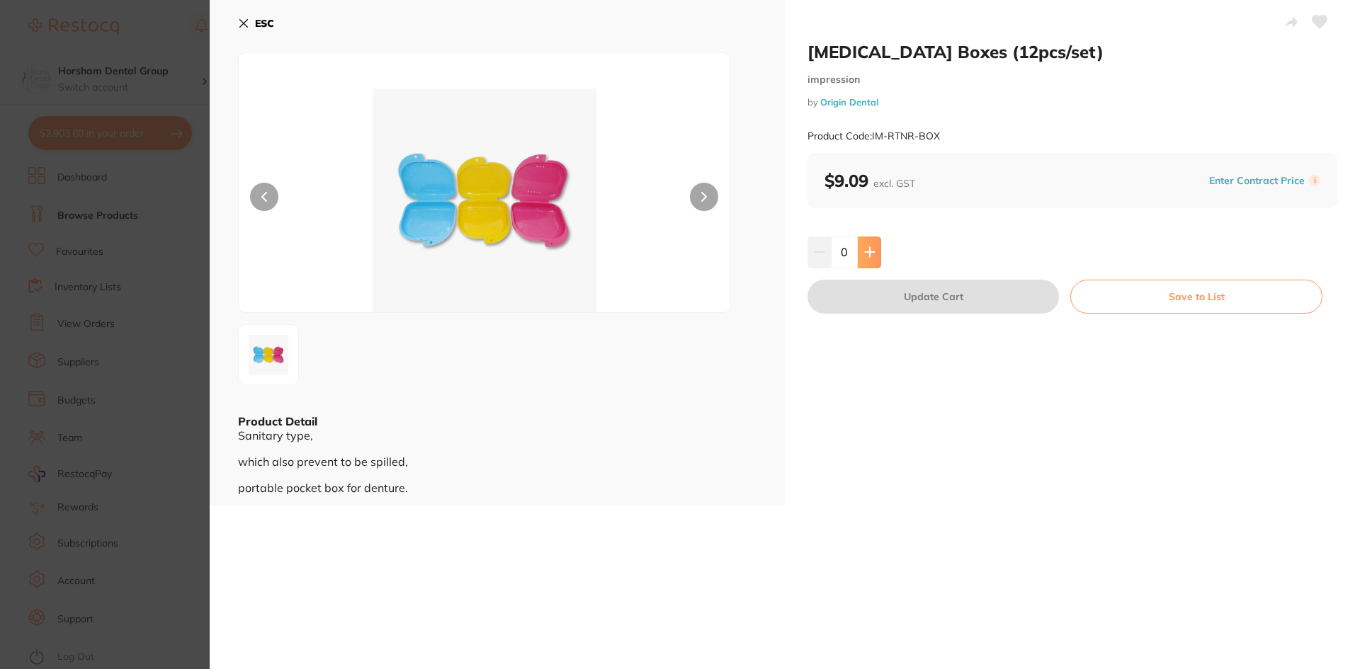
click at [869, 251] on icon at bounding box center [869, 251] width 11 height 11
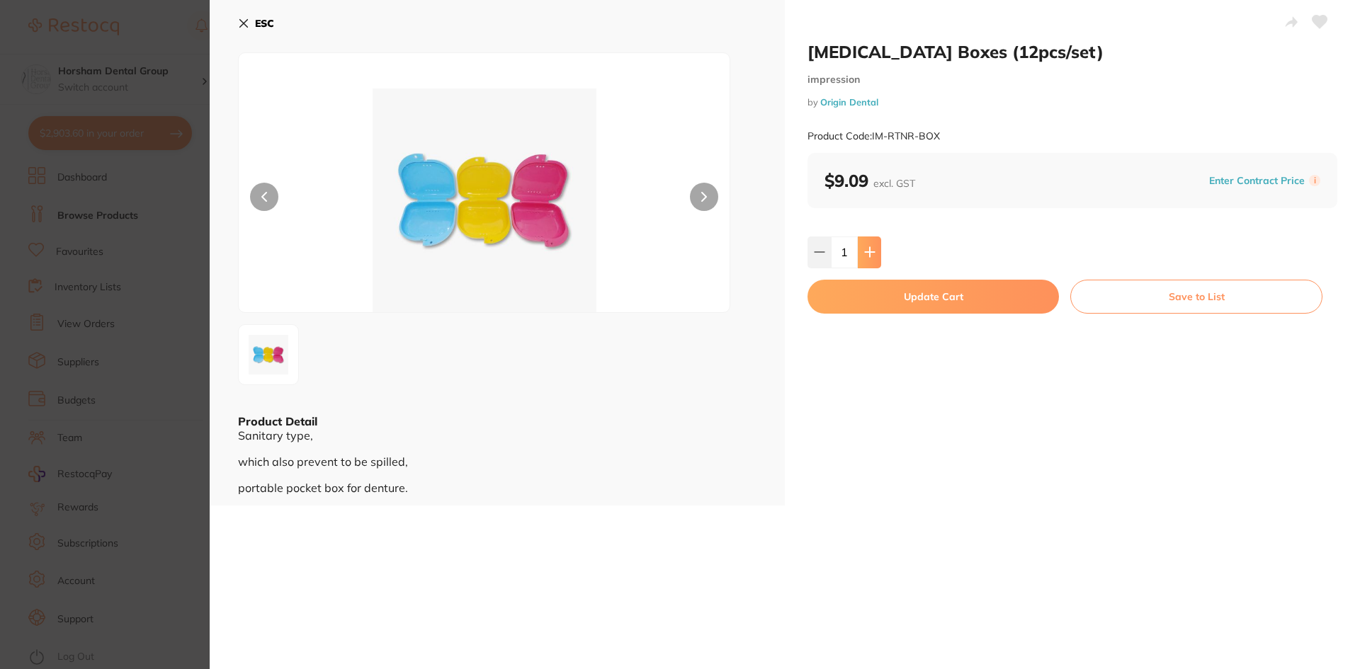
click at [864, 247] on icon at bounding box center [869, 251] width 11 height 11
type input "2"
click at [875, 288] on button "Update Cart" at bounding box center [932, 297] width 251 height 34
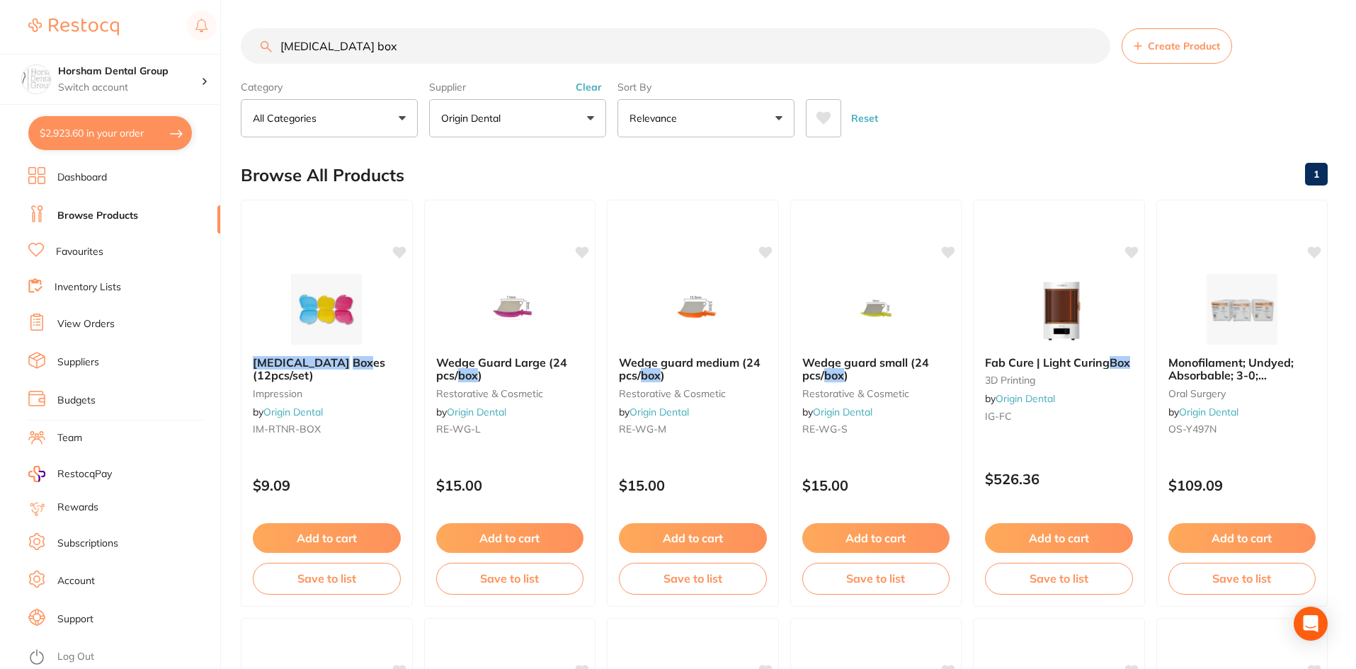
click at [527, 52] on input "retainer box" at bounding box center [676, 45] width 870 height 35
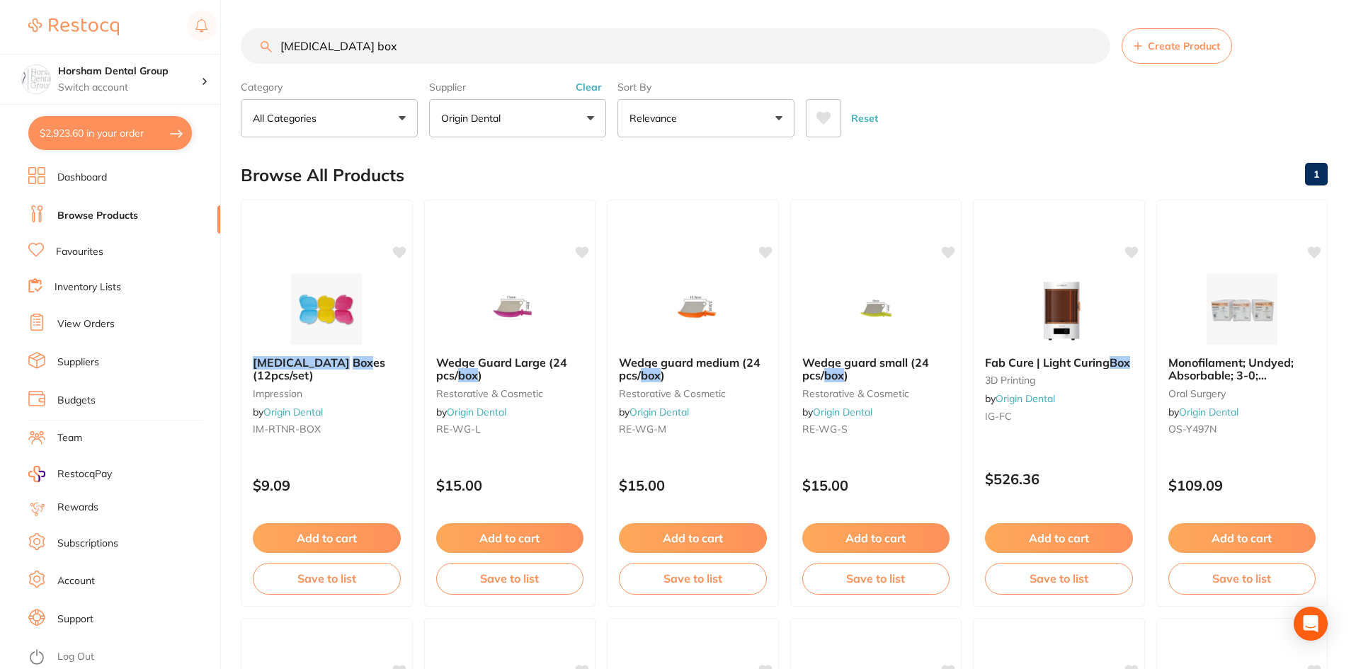
click at [527, 52] on input "retainer box" at bounding box center [676, 45] width 870 height 35
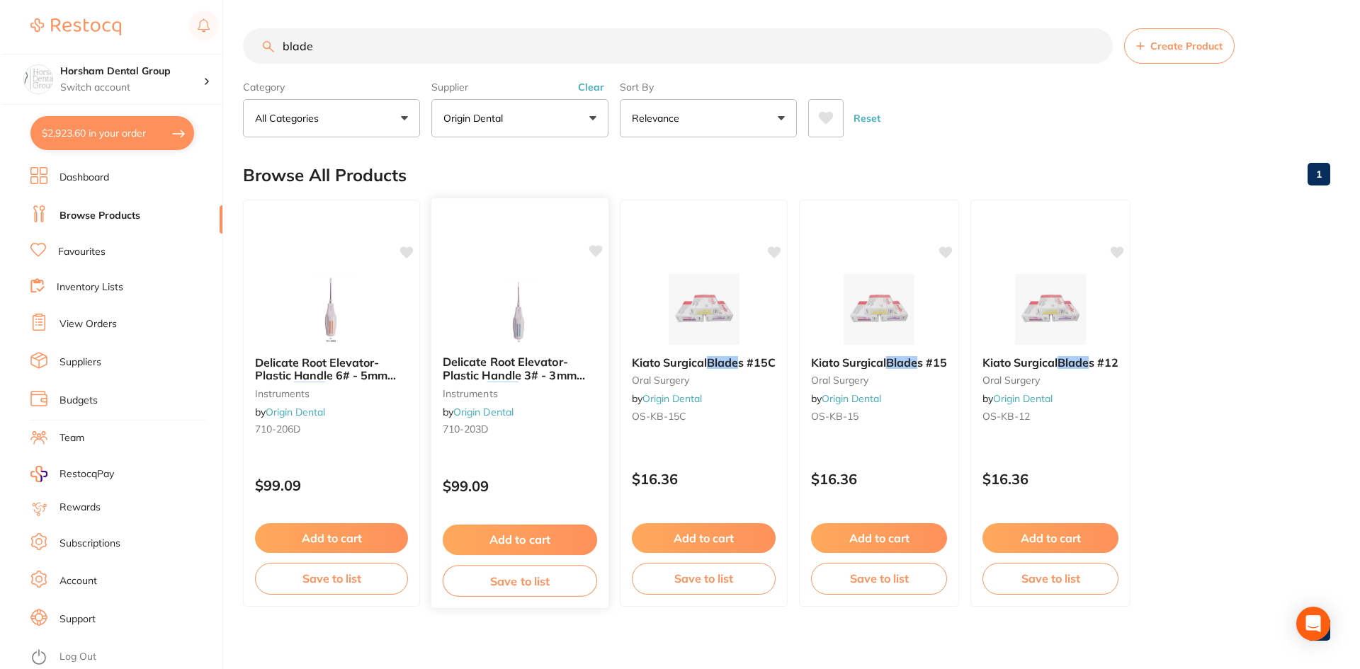
scroll to position [530, 0]
type input "blade"
click at [870, 386] on small "oral surgery" at bounding box center [876, 380] width 137 height 11
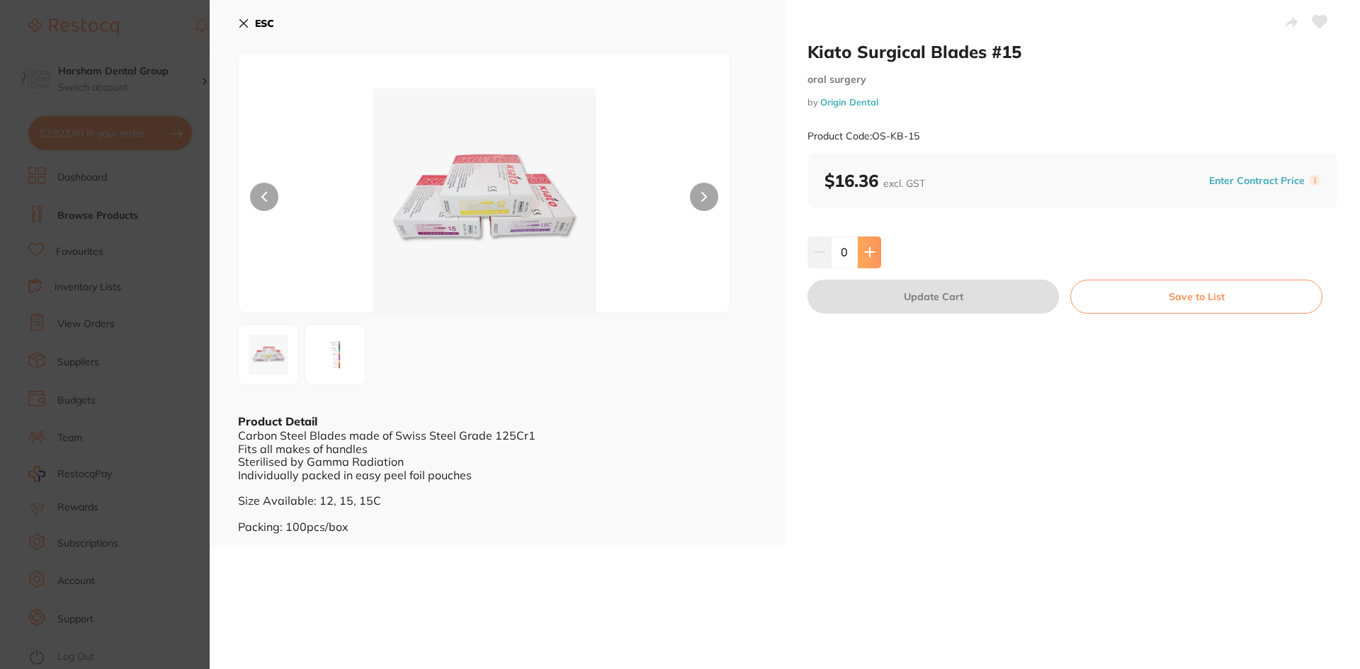
click at [865, 253] on icon at bounding box center [869, 252] width 9 height 9
type input "1"
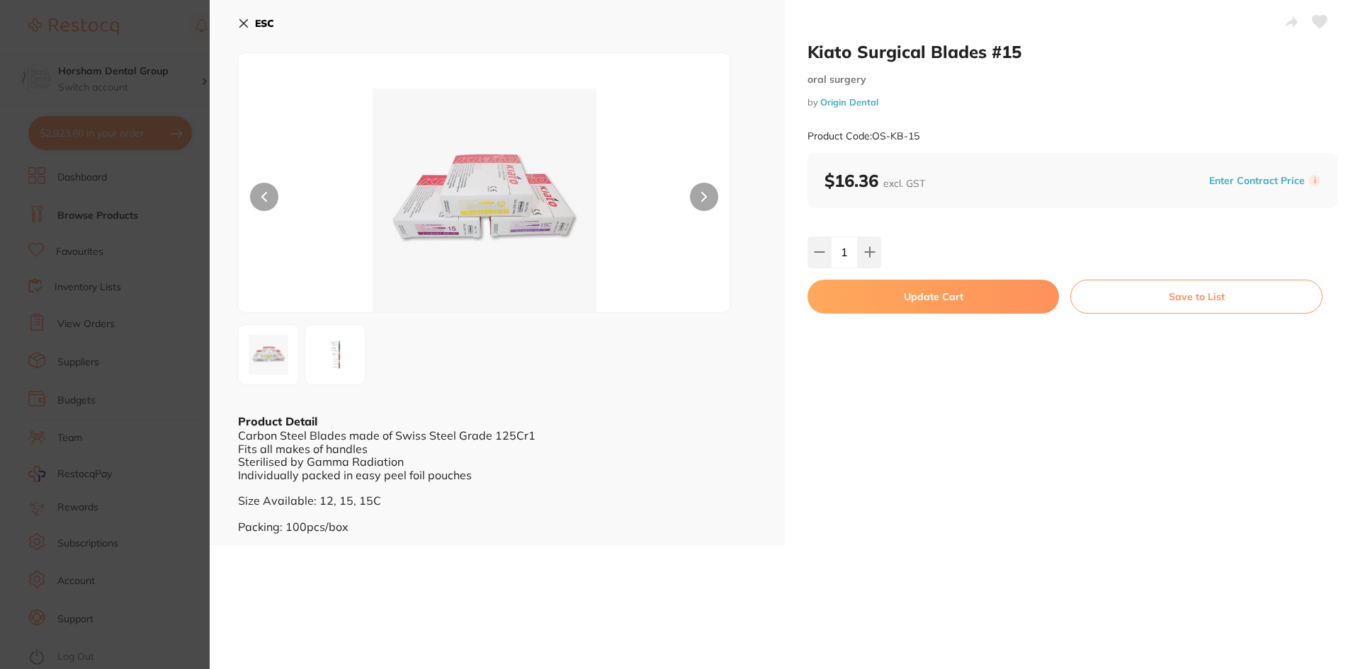
click at [888, 288] on button "Update Cart" at bounding box center [932, 297] width 251 height 34
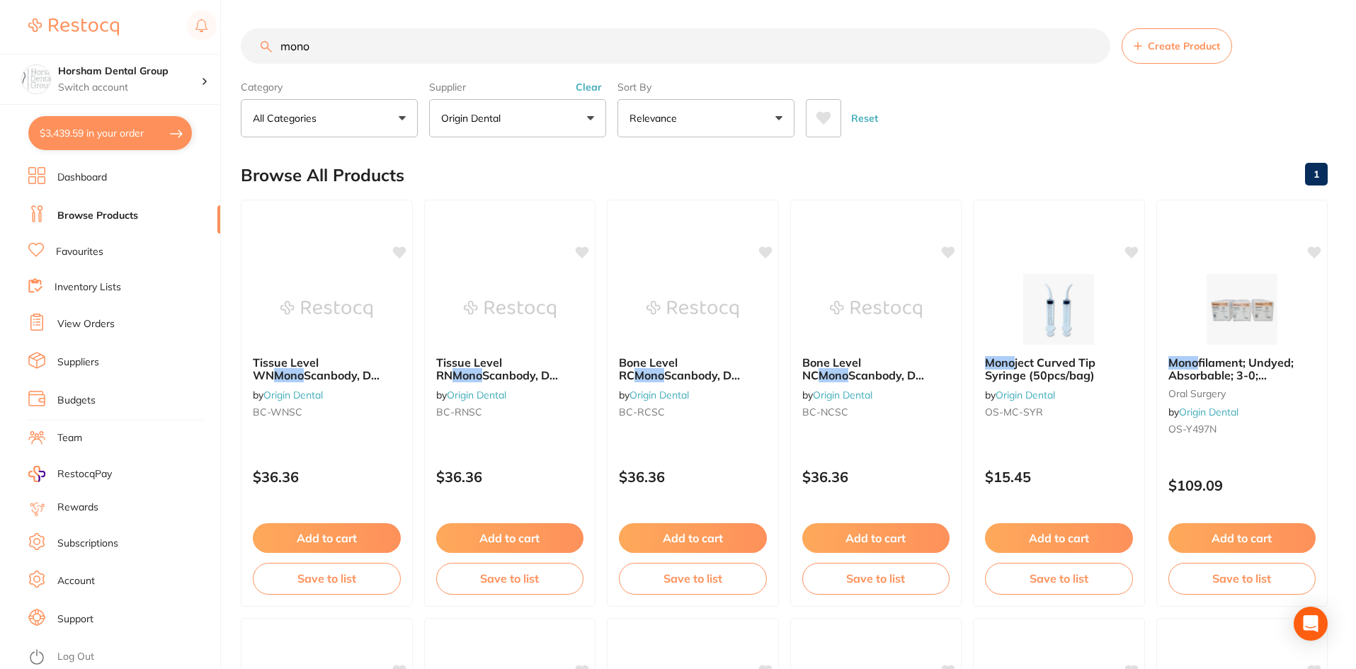
click at [332, 47] on input "mono" at bounding box center [676, 45] width 870 height 35
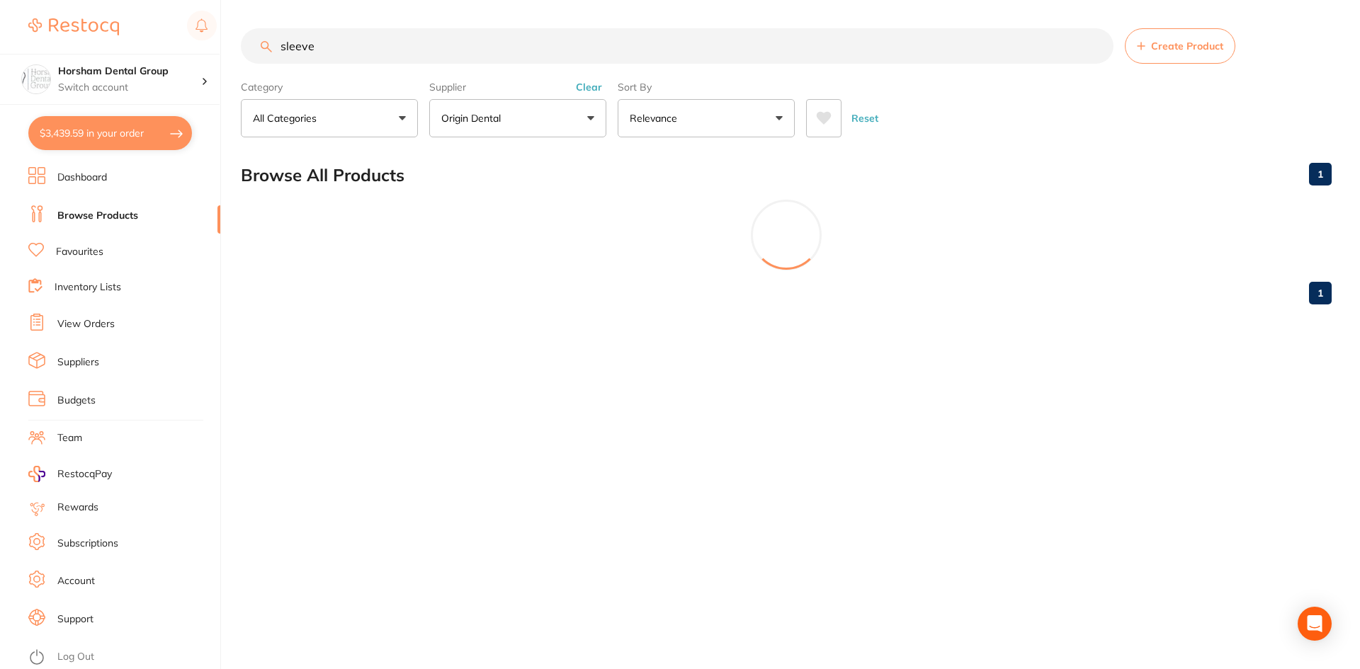
scroll to position [580, 0]
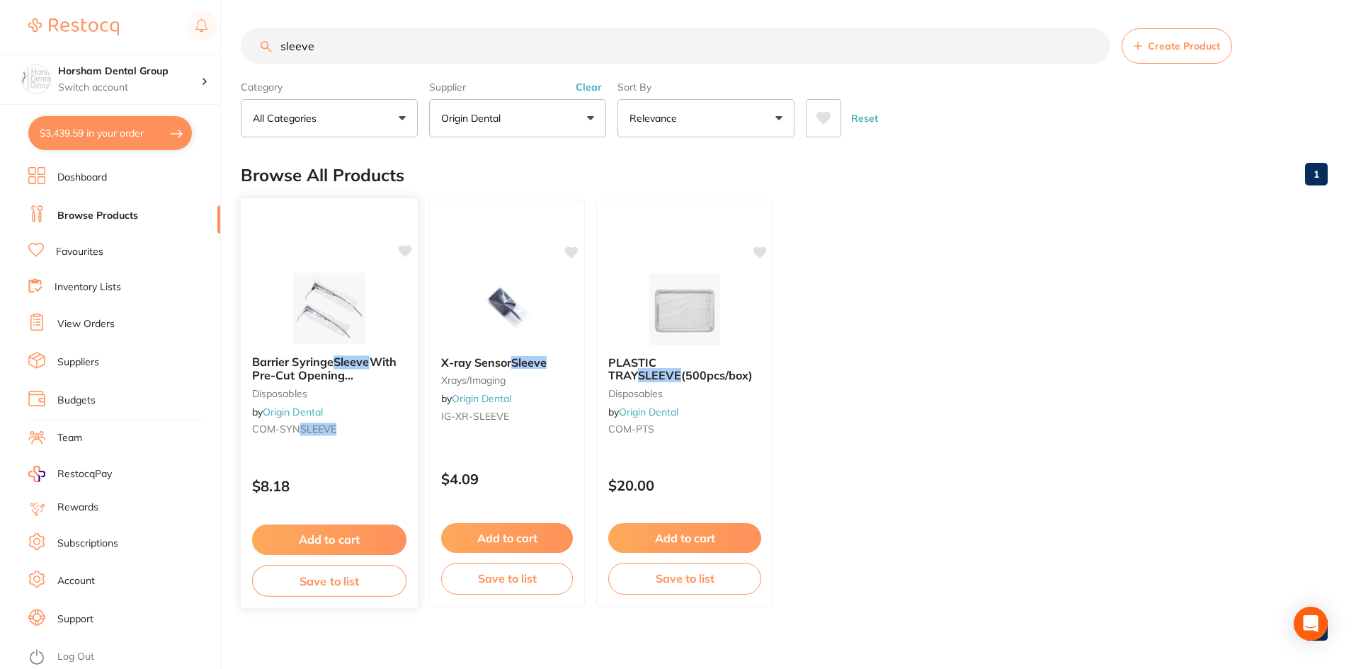
type input "sleeve"
click at [343, 377] on span "With Pre-Cut Opening (500pcs/box)" at bounding box center [324, 376] width 143 height 40
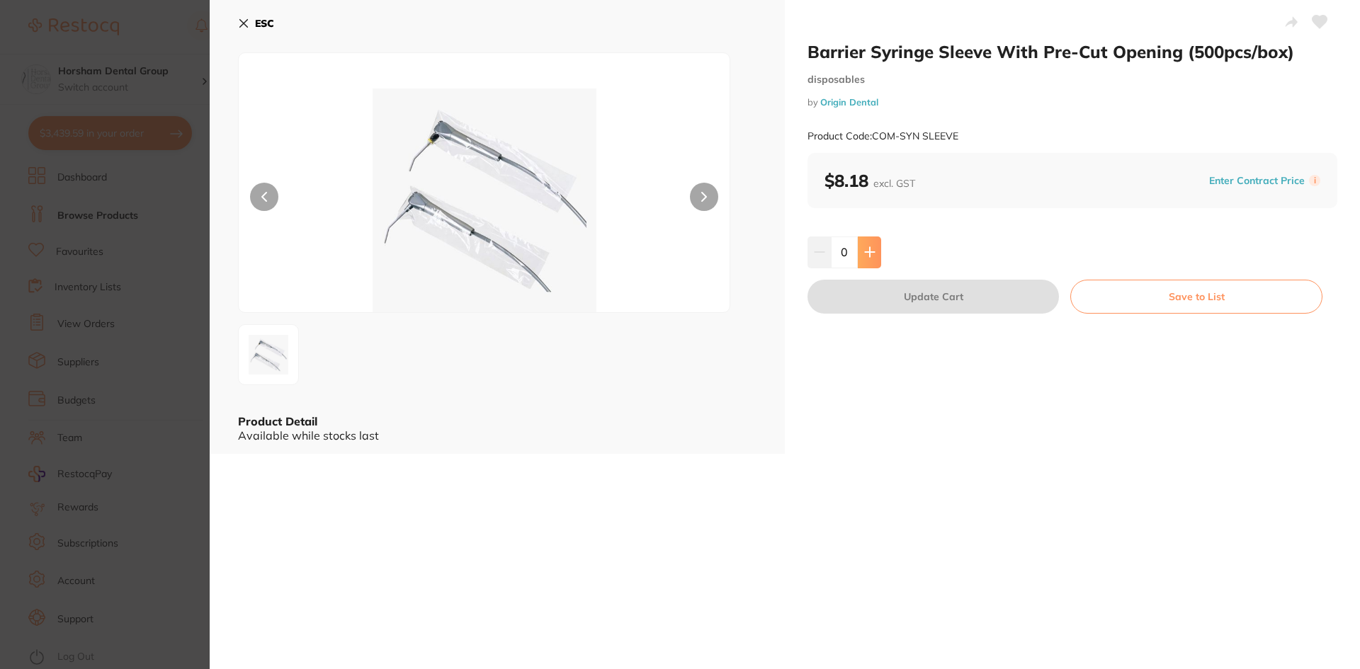
click at [873, 254] on button at bounding box center [869, 252] width 23 height 31
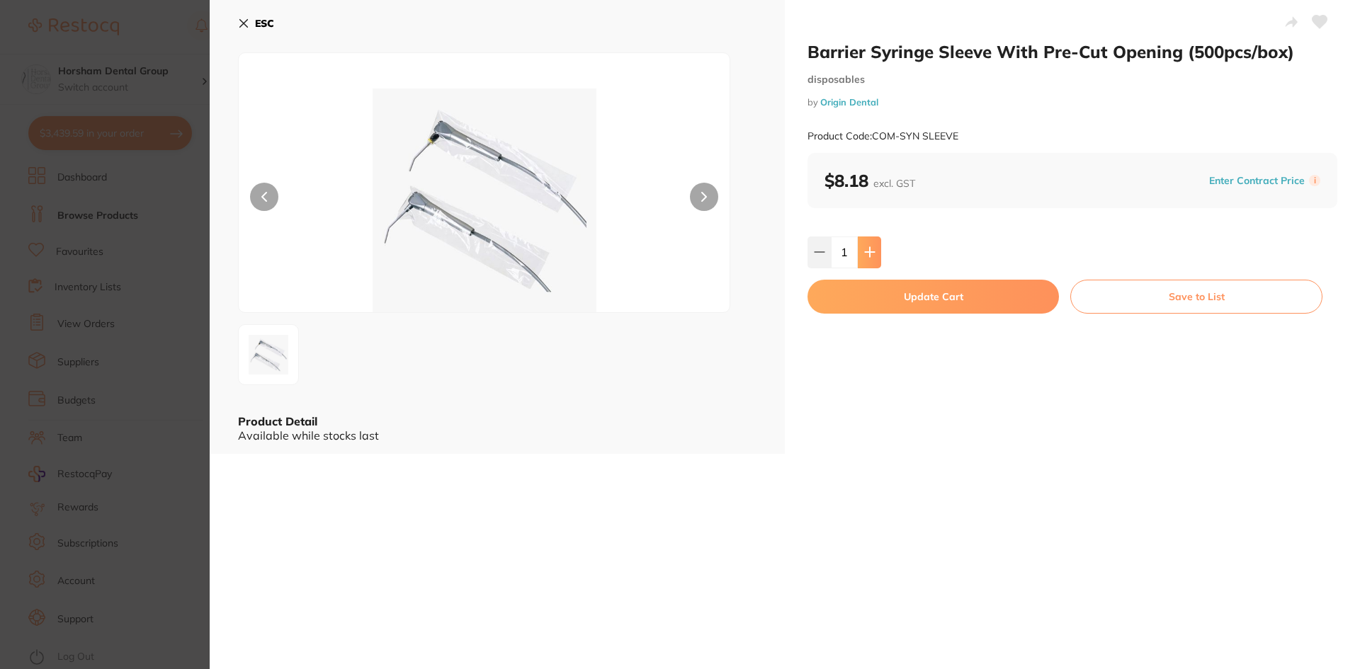
click at [873, 254] on button at bounding box center [869, 252] width 23 height 31
type input "4"
click at [860, 305] on button "Update Cart" at bounding box center [932, 297] width 251 height 34
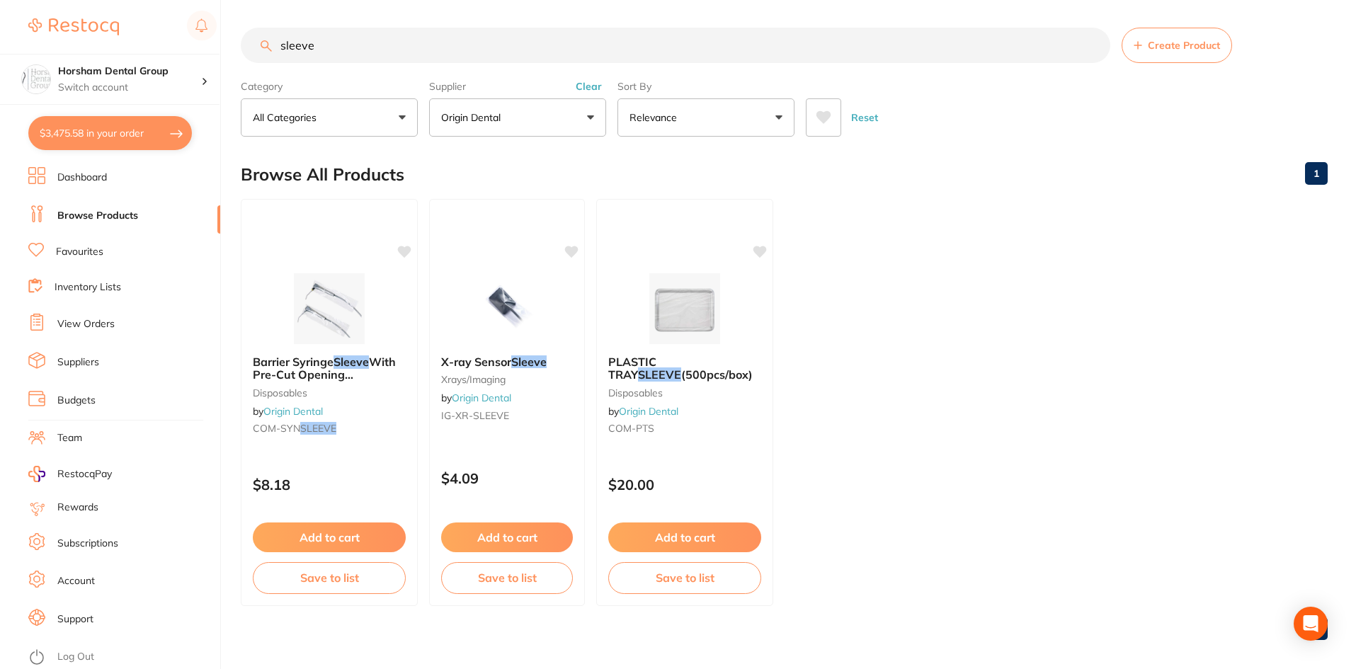
scroll to position [2267, 0]
click at [144, 118] on button "$3,475.58 in your order" at bounding box center [110, 133] width 164 height 34
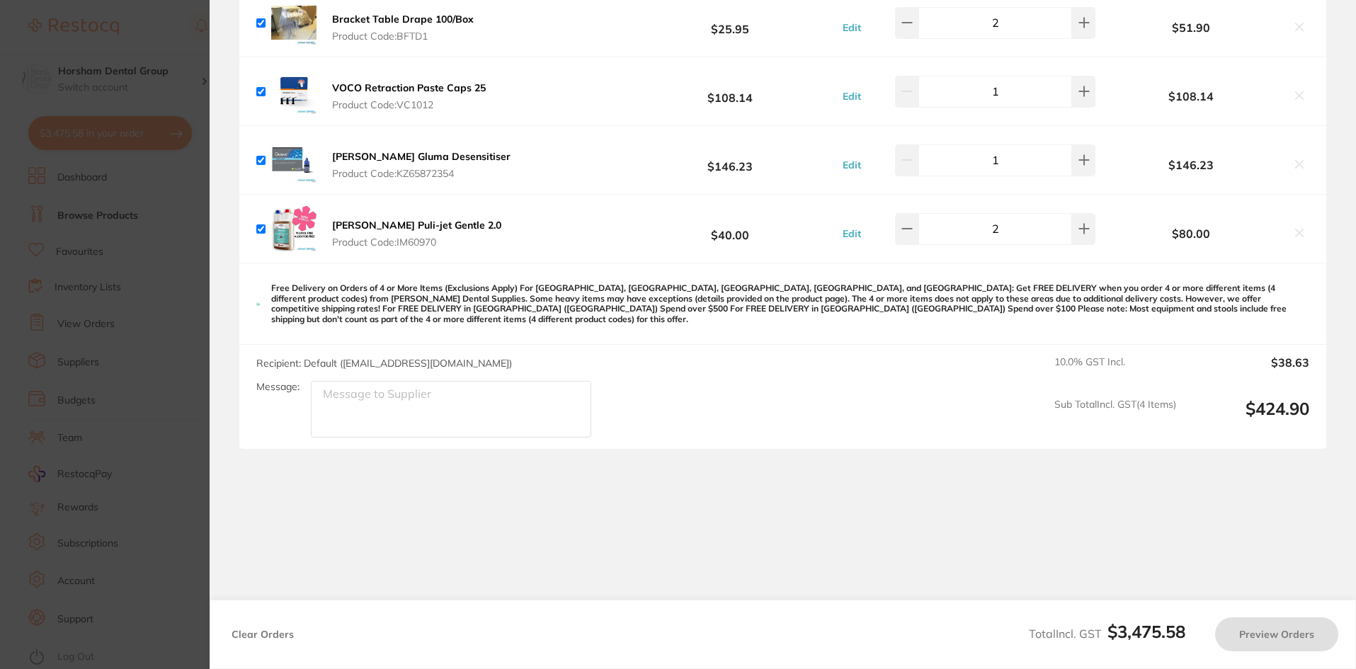
checkbox input "true"
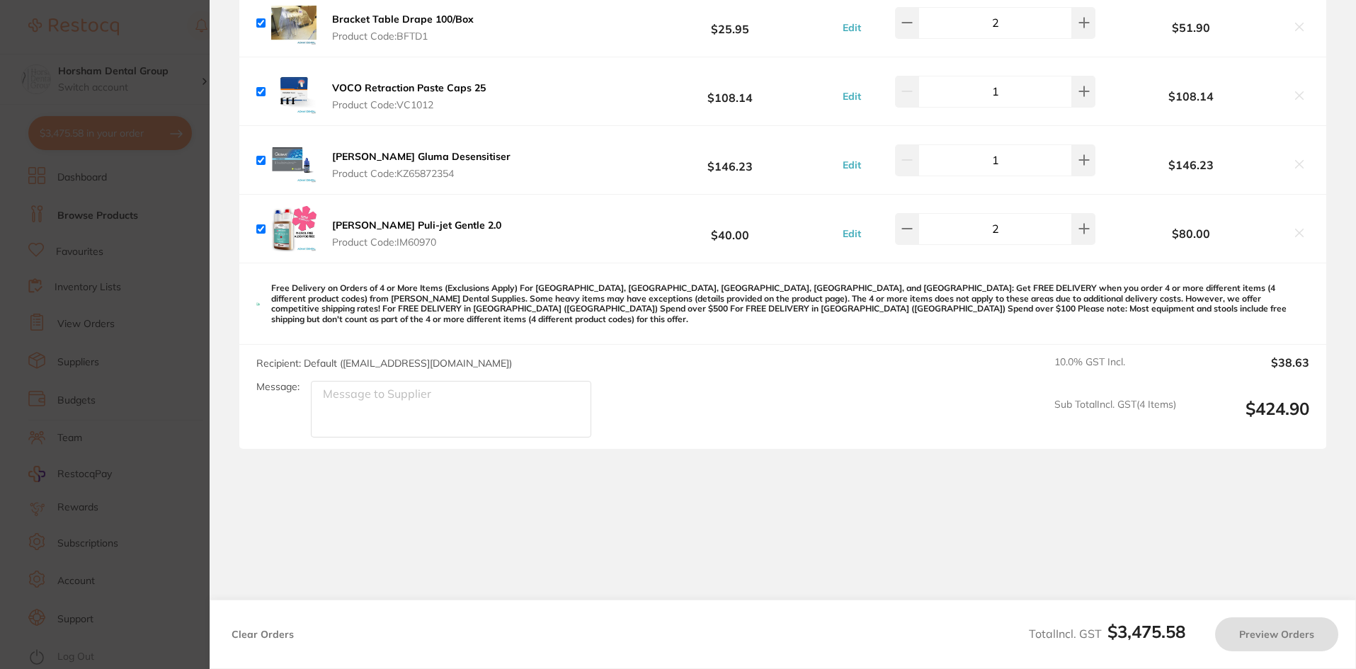
checkbox input "true"
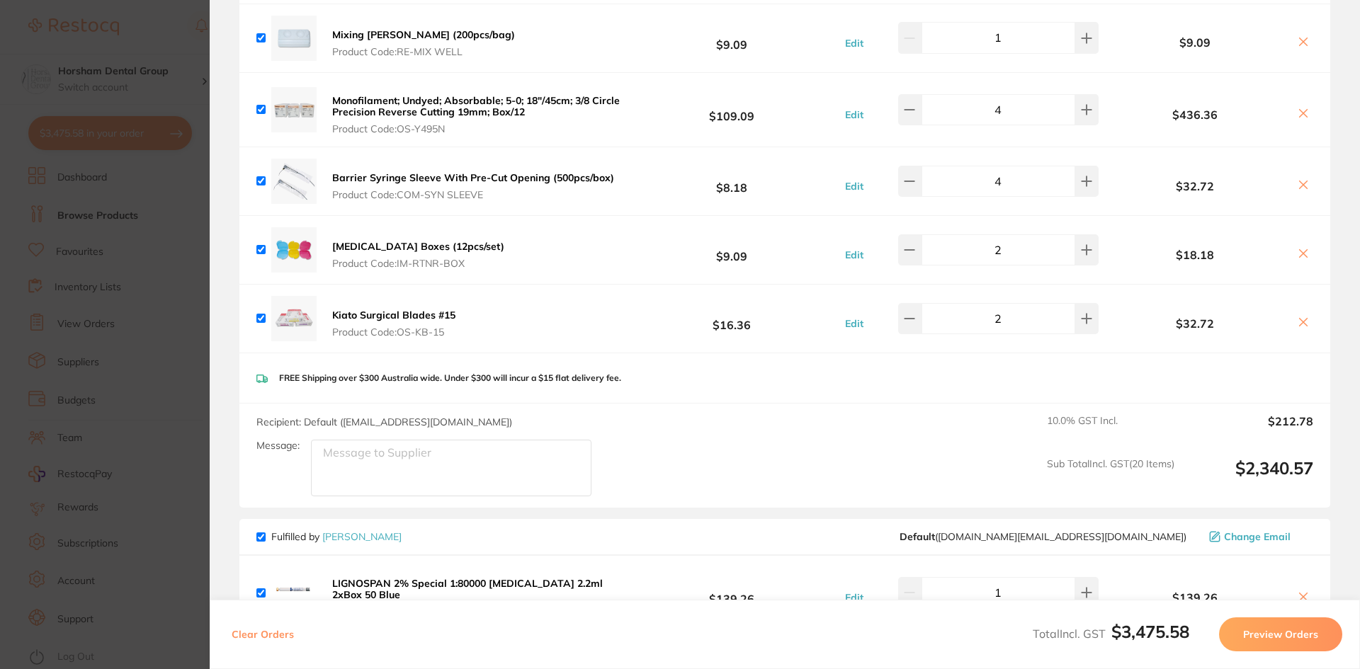
scroll to position [1629, 0]
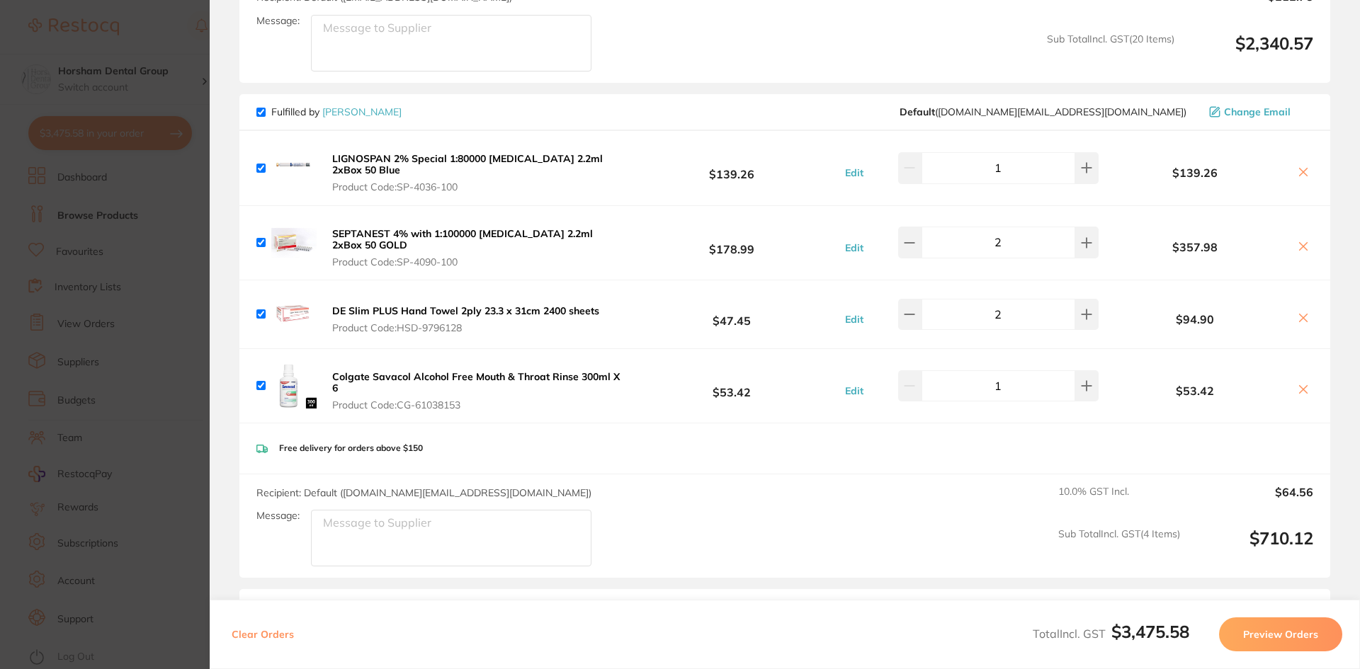
click at [42, 489] on section "Update RRP Set your pre negotiated price for this item. Item Agreed RRP (excl. …" at bounding box center [680, 334] width 1360 height 669
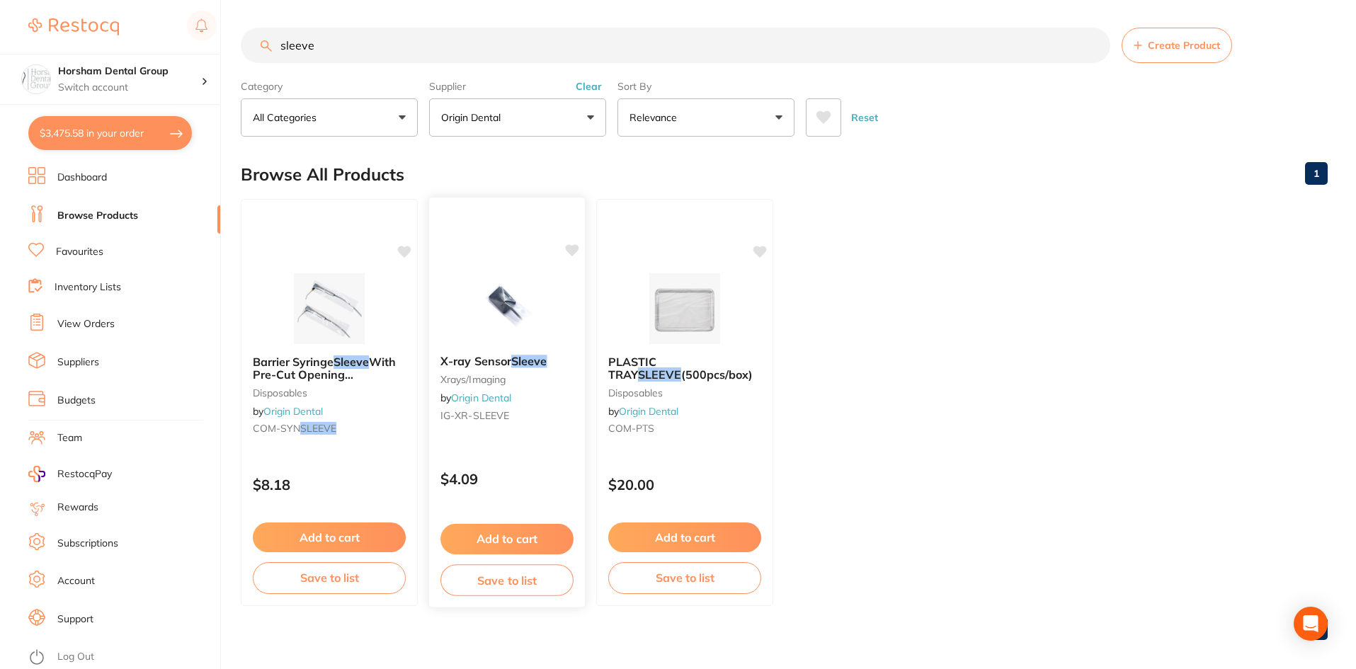
scroll to position [0, 0]
click at [594, 83] on button "Clear" at bounding box center [588, 87] width 35 height 13
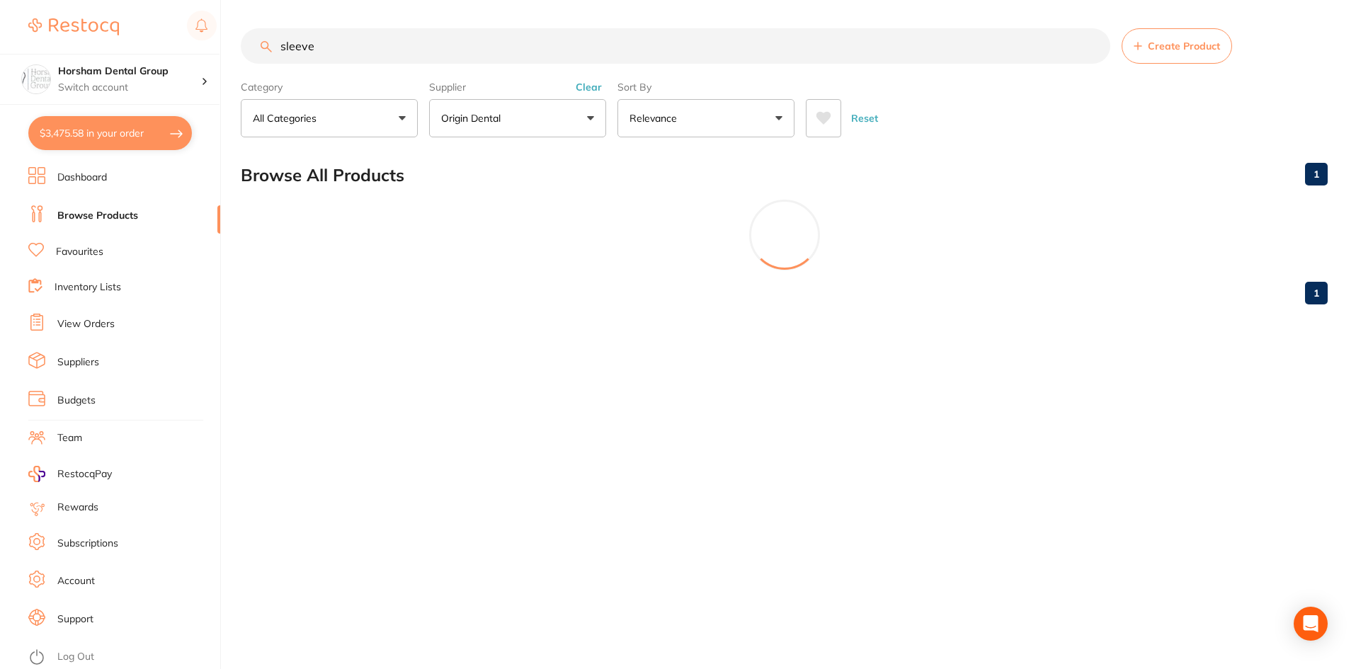
click at [545, 34] on input "sleeve" at bounding box center [676, 45] width 870 height 35
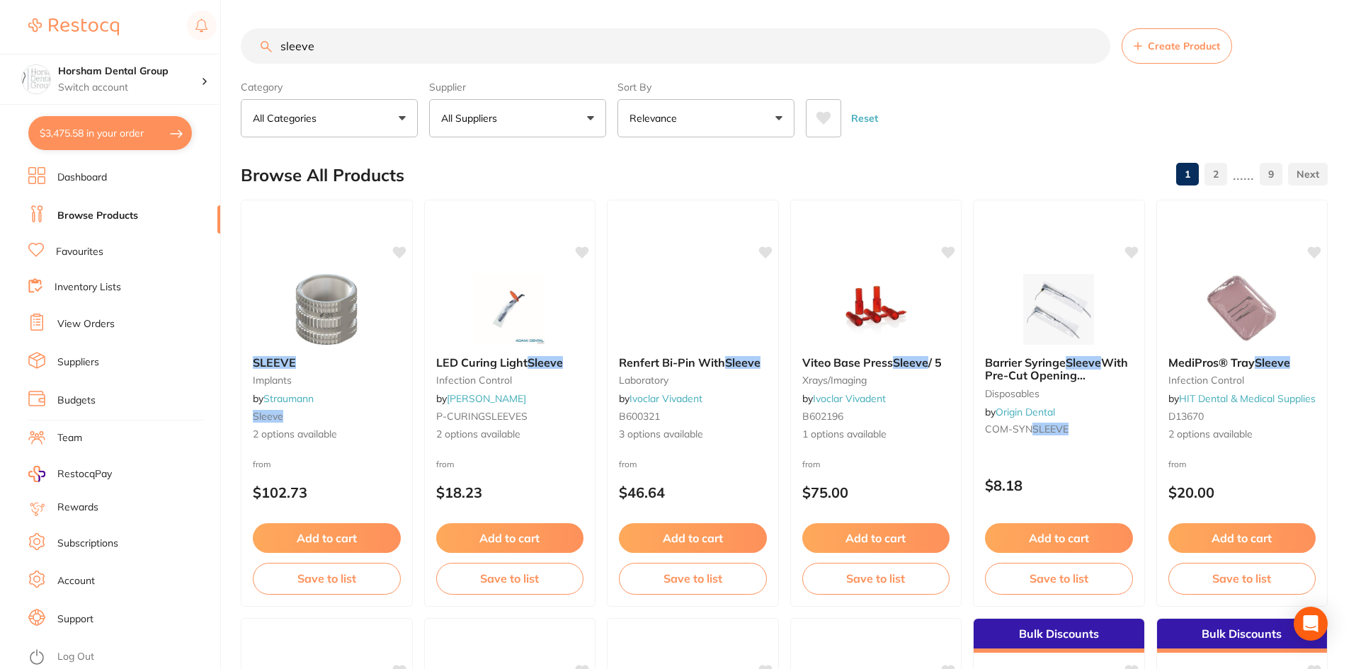
click at [545, 35] on input "sleeve" at bounding box center [676, 45] width 870 height 35
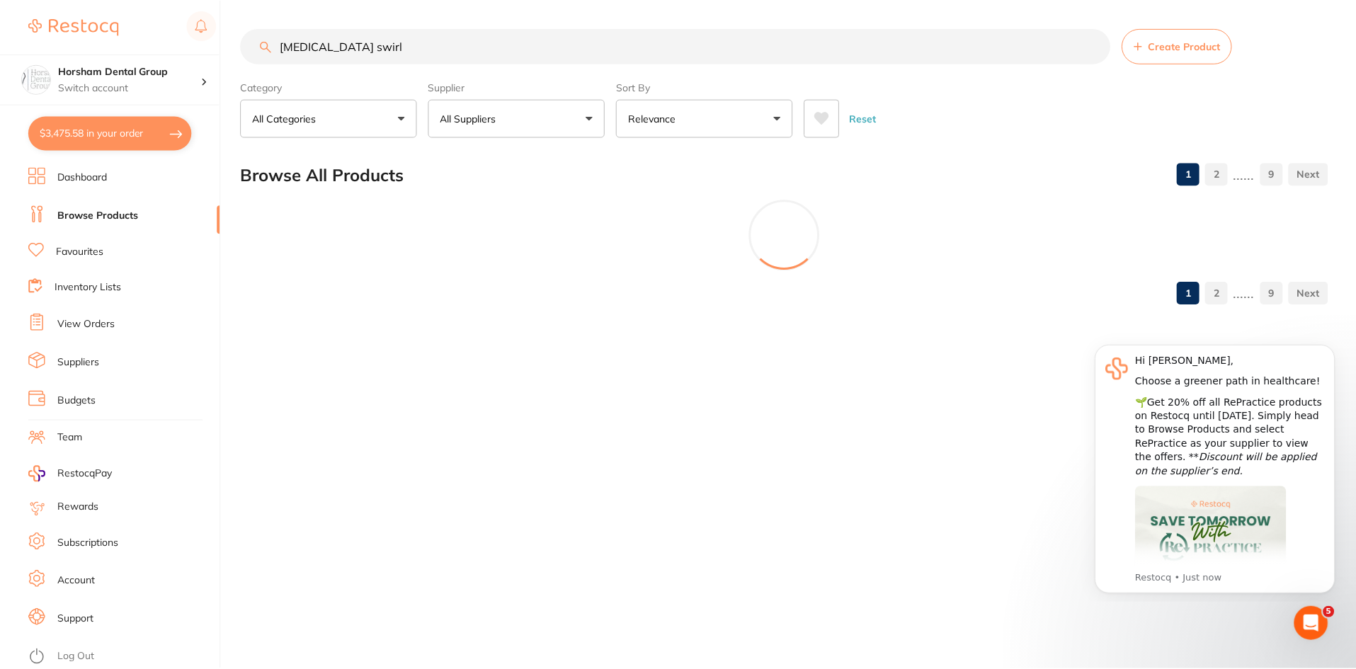
scroll to position [669, 0]
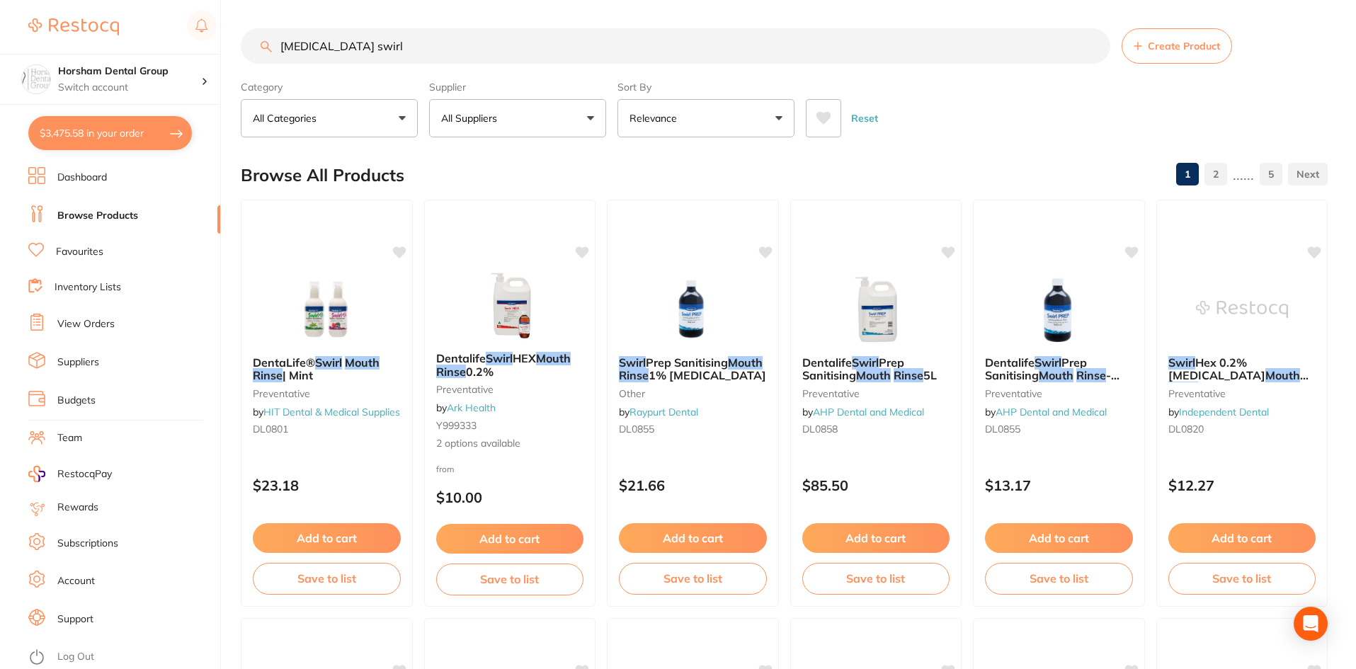
type input "mouth rinse swirl"
click at [1040, 123] on div "Reset" at bounding box center [1061, 113] width 511 height 50
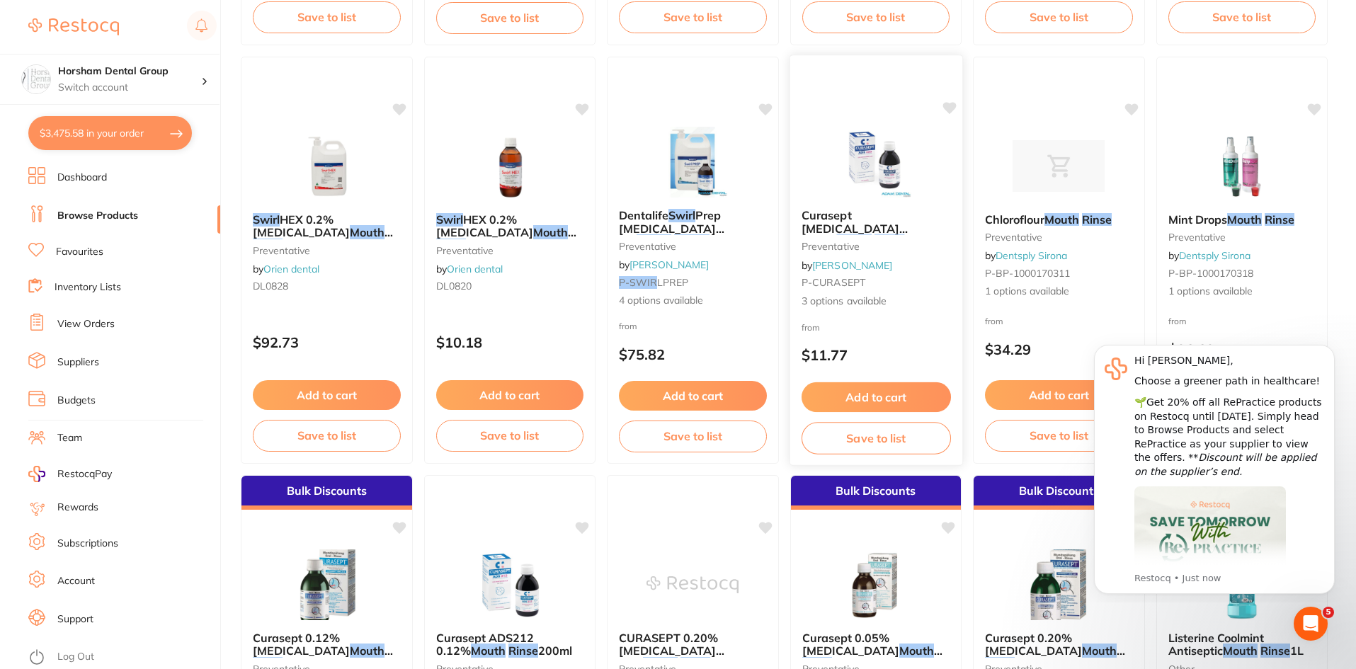
scroll to position [567, 0]
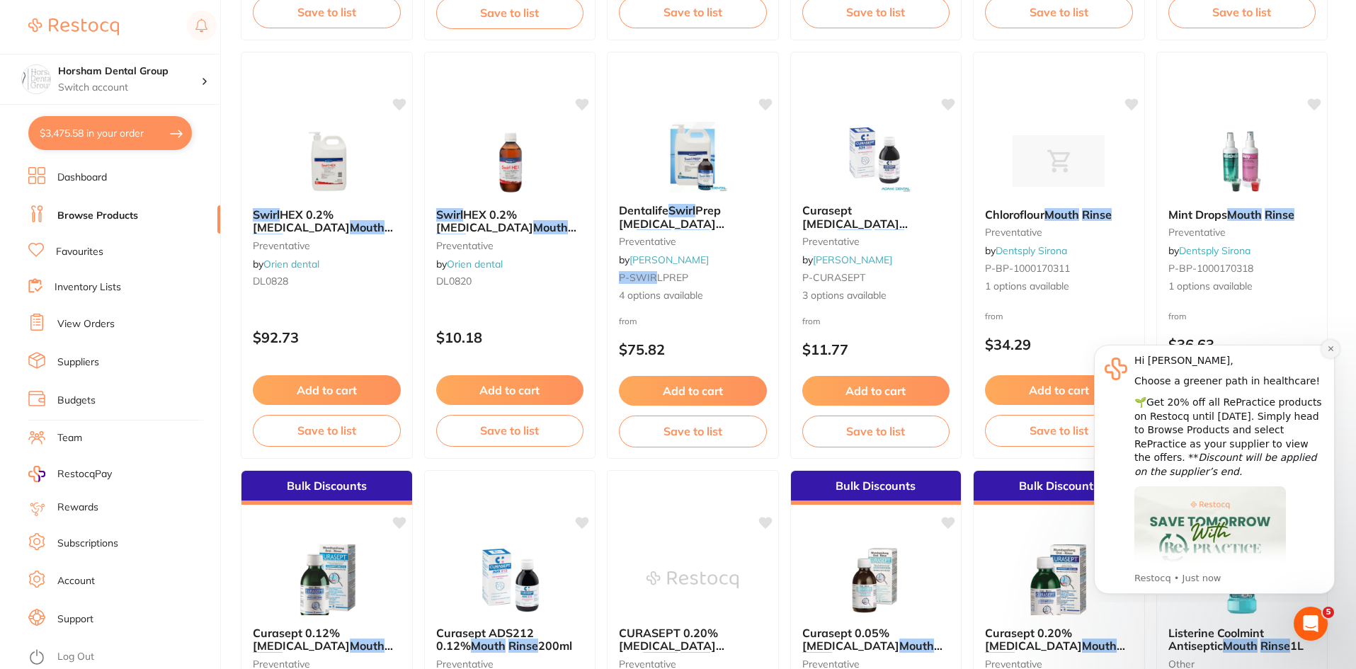
click at [1333, 352] on icon "Dismiss notification" at bounding box center [1331, 349] width 8 height 8
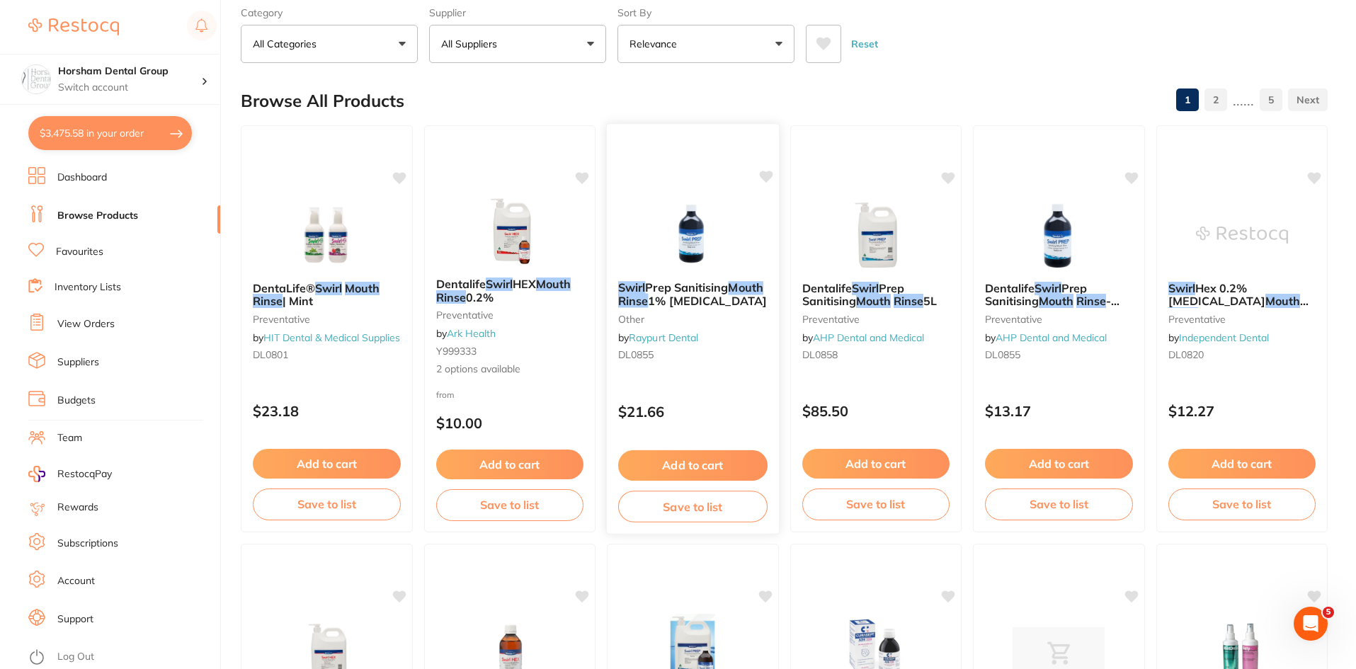
scroll to position [0, 0]
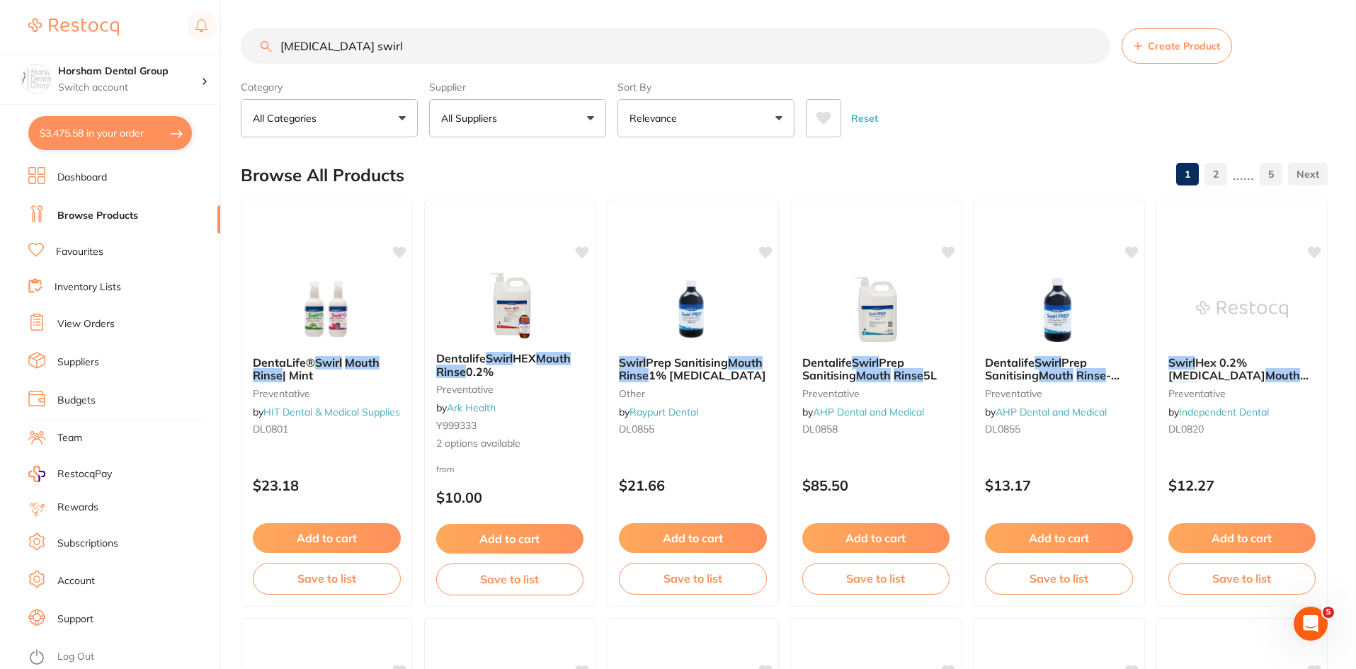
click at [497, 117] on p "All Suppliers" at bounding box center [472, 118] width 62 height 14
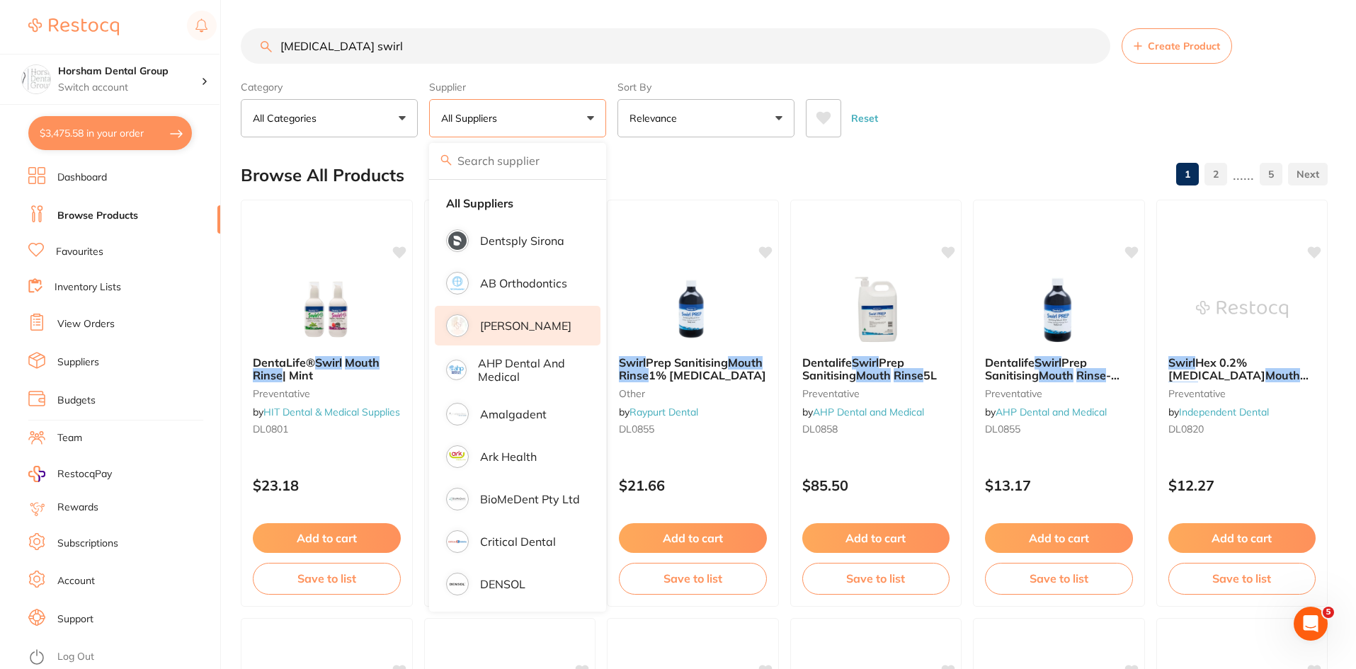
click at [542, 329] on p "[PERSON_NAME]" at bounding box center [525, 325] width 91 height 13
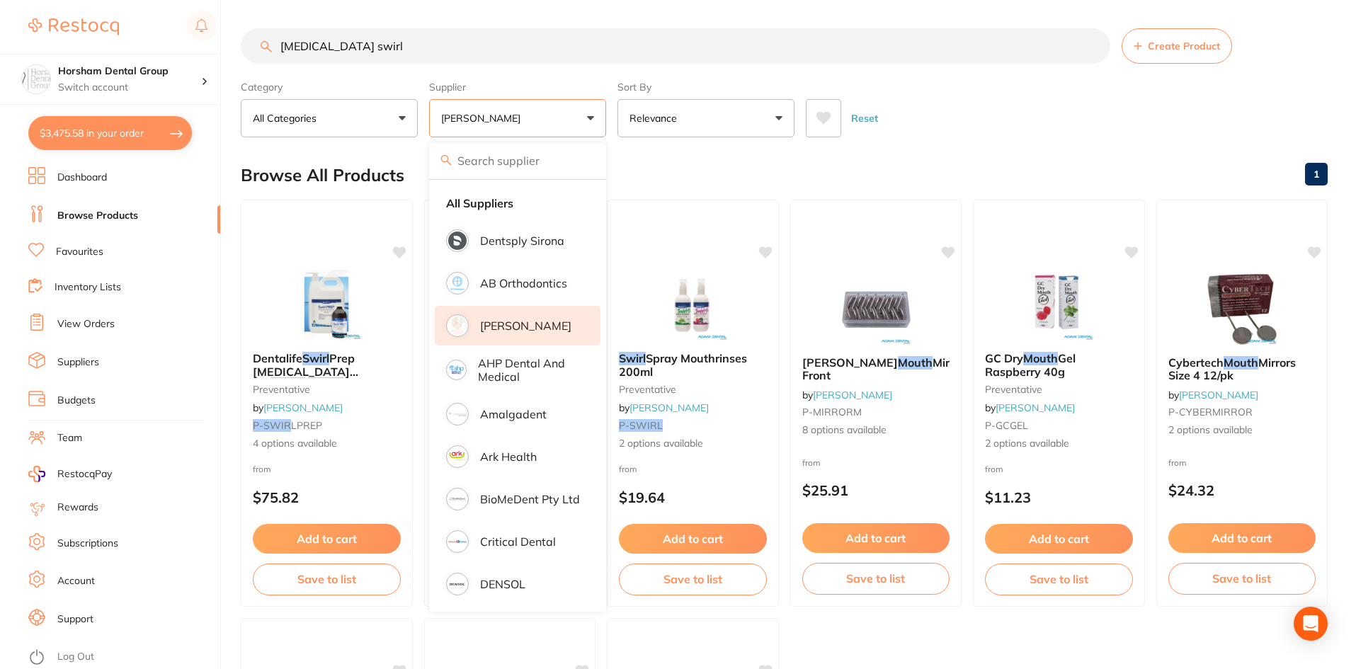
click at [1141, 58] on button "Create Product" at bounding box center [1177, 45] width 110 height 35
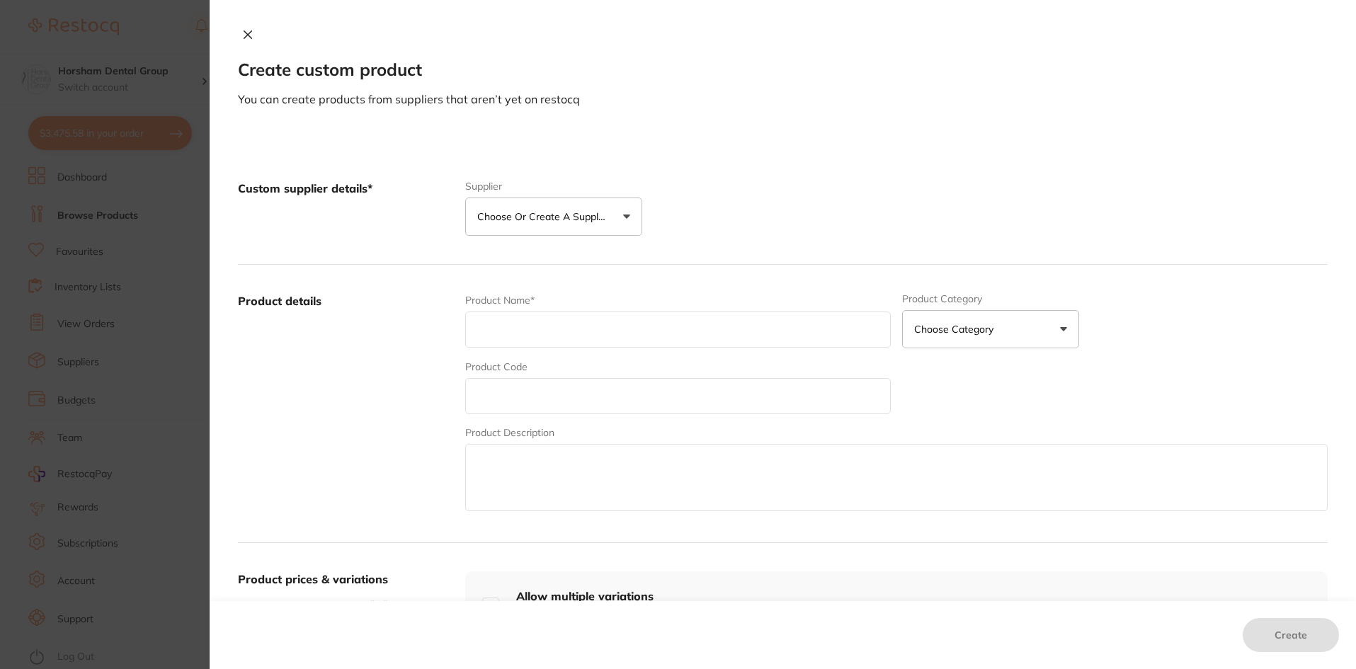
click at [238, 30] on button at bounding box center [248, 35] width 20 height 15
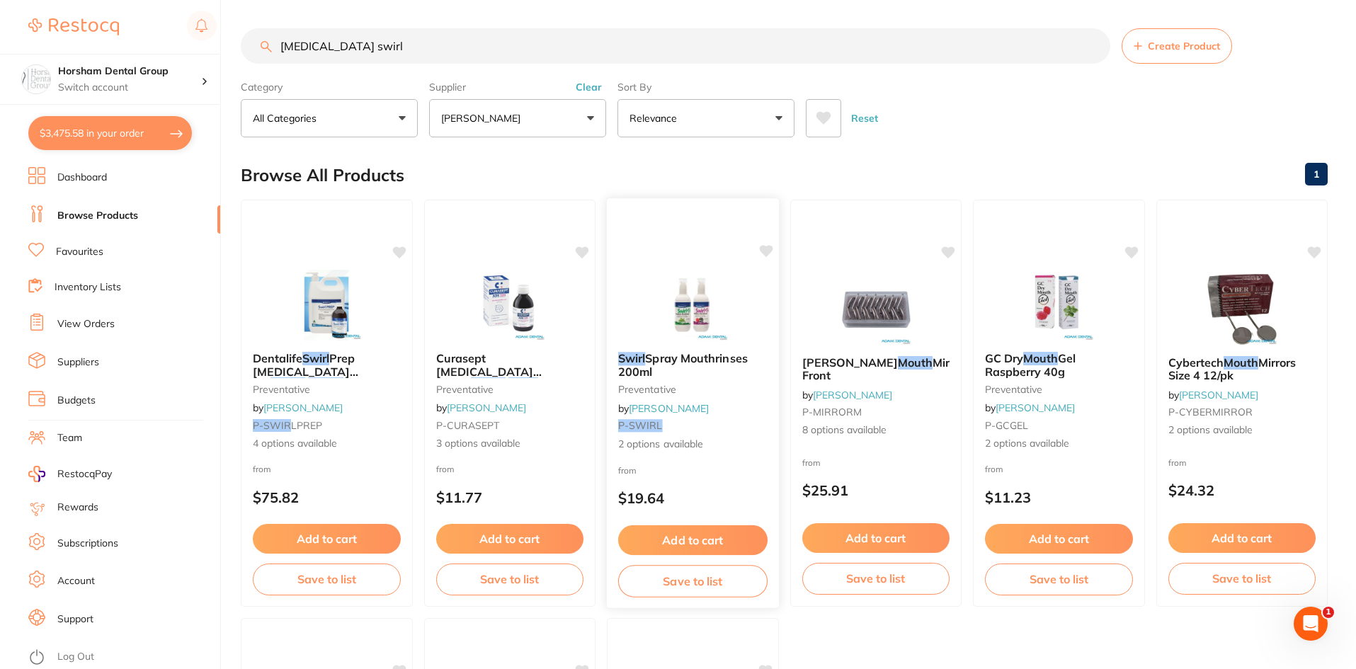
click at [677, 377] on b "Swirl Spray Mouthrinses 200ml" at bounding box center [692, 365] width 149 height 26
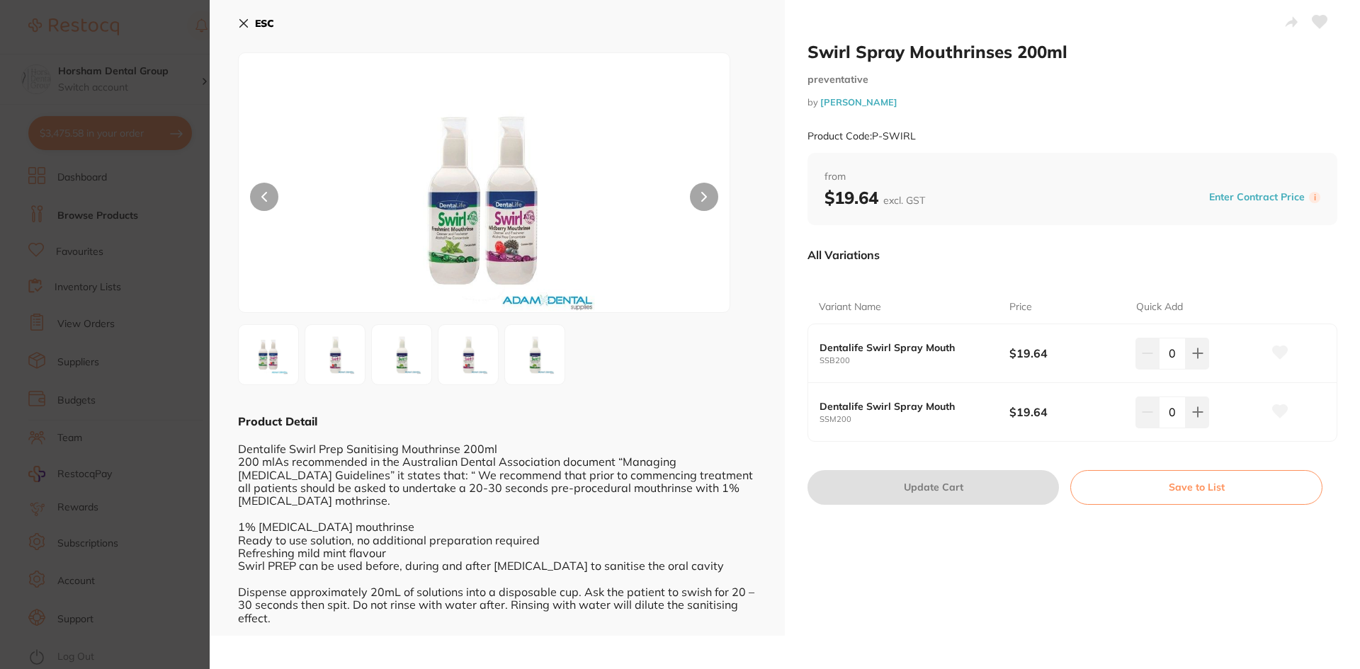
click at [368, 363] on div at bounding box center [497, 354] width 518 height 61
click at [391, 355] on img at bounding box center [401, 354] width 51 height 51
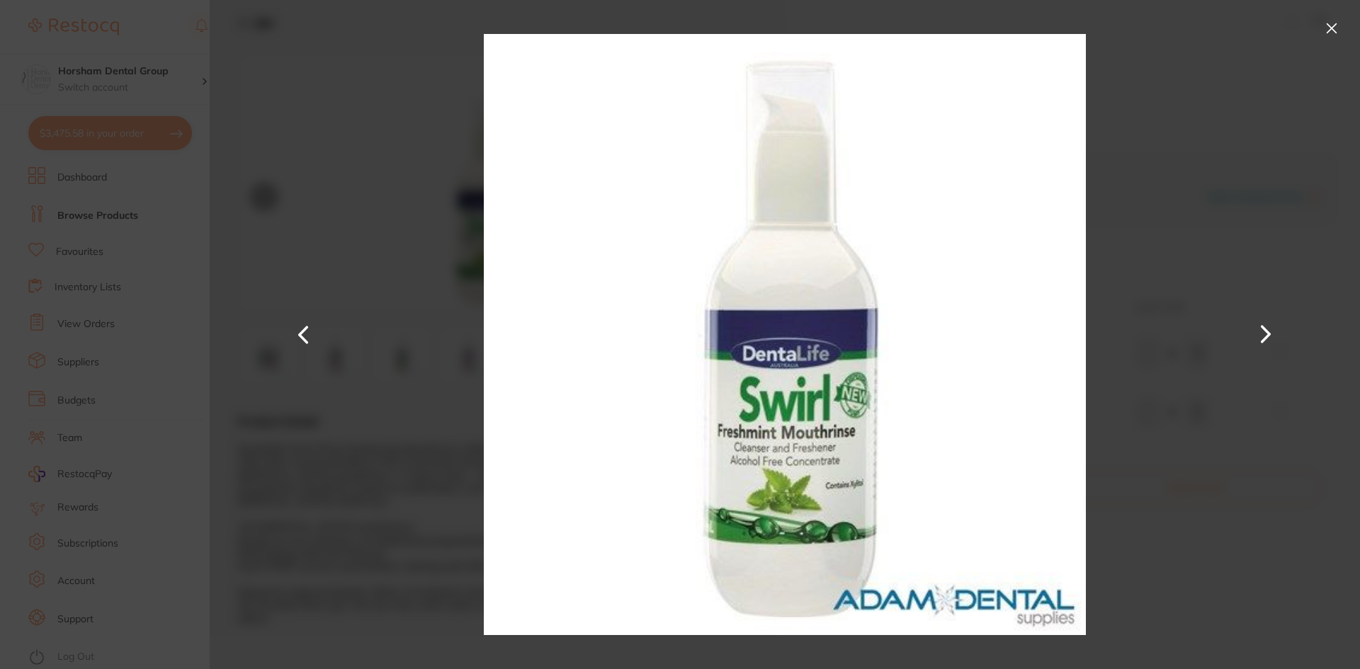
click at [1285, 343] on div at bounding box center [785, 334] width 1150 height 669
click at [1267, 339] on button at bounding box center [1266, 334] width 34 height 335
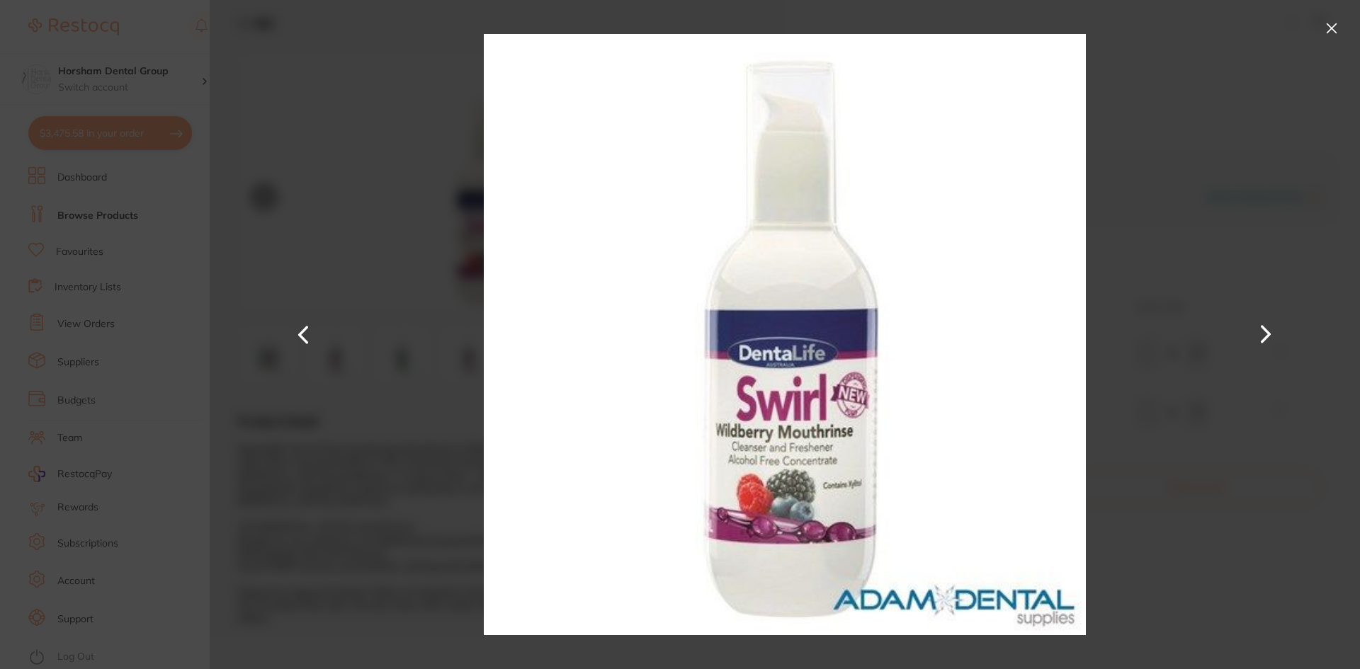
click at [1336, 32] on button at bounding box center [1331, 28] width 23 height 23
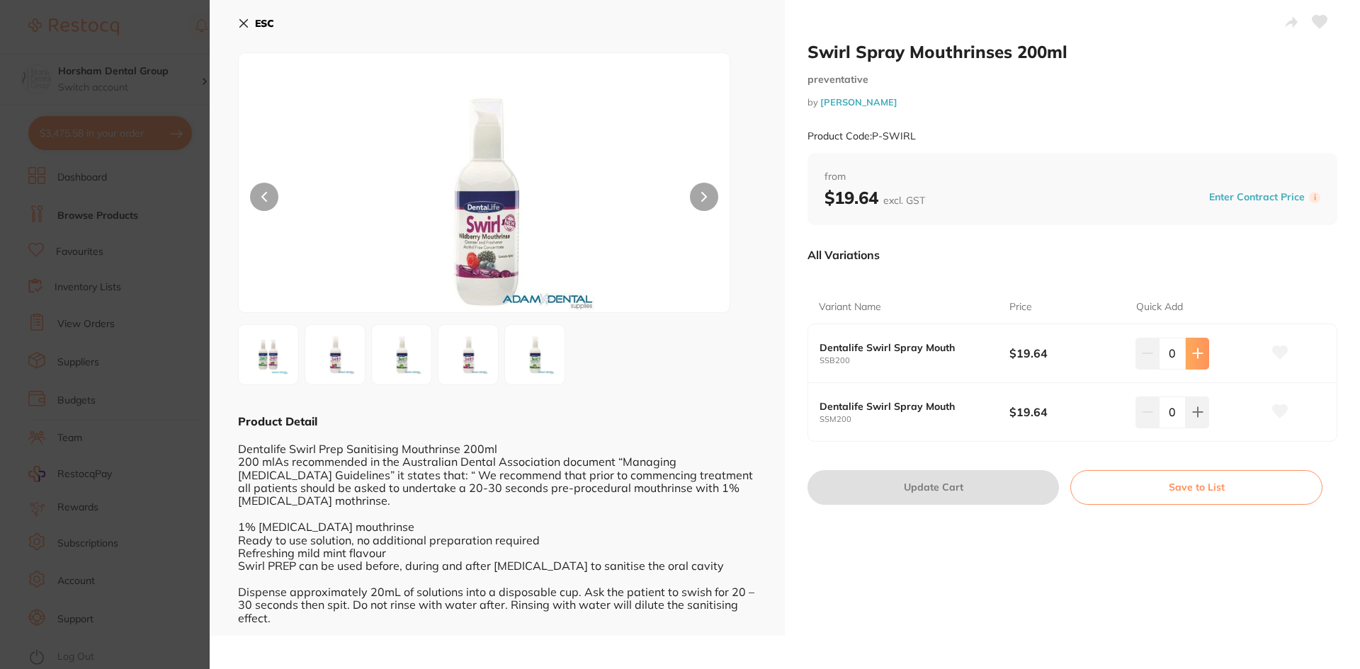
click at [1195, 365] on button at bounding box center [1196, 353] width 23 height 31
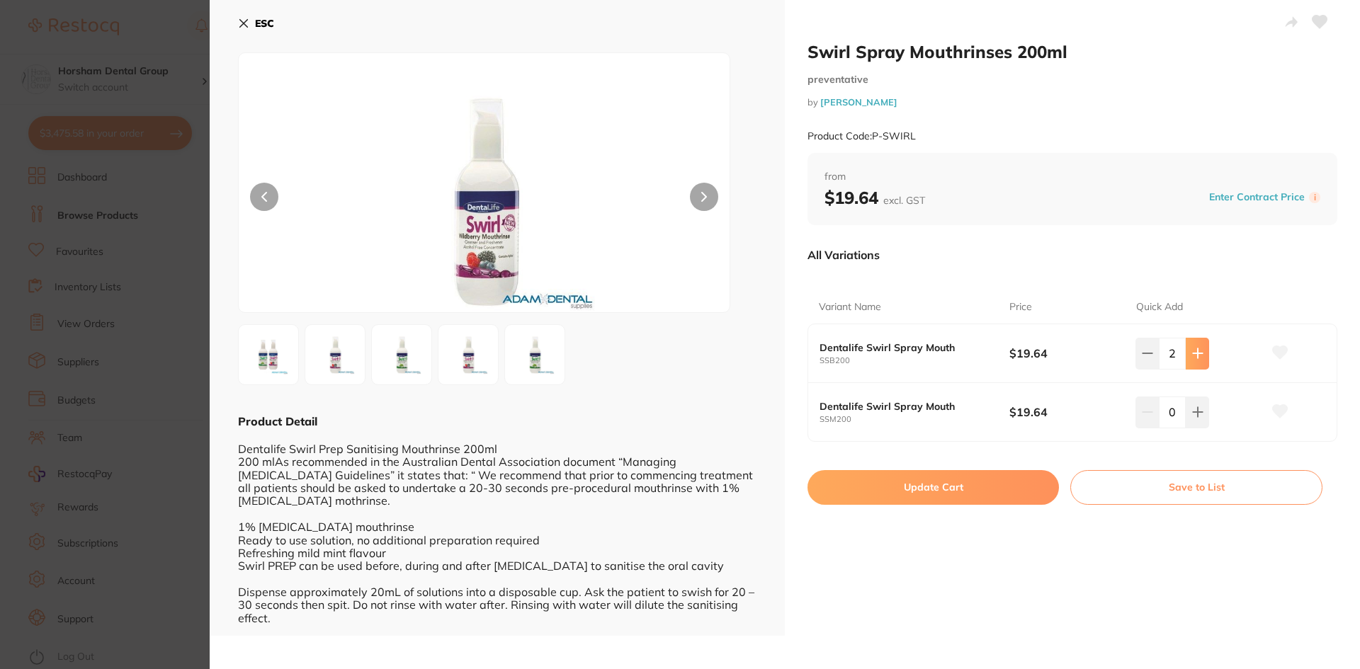
click at [1195, 365] on button at bounding box center [1196, 353] width 23 height 31
type input "4"
click at [983, 482] on button "Update Cart" at bounding box center [932, 487] width 251 height 34
checkbox input "false"
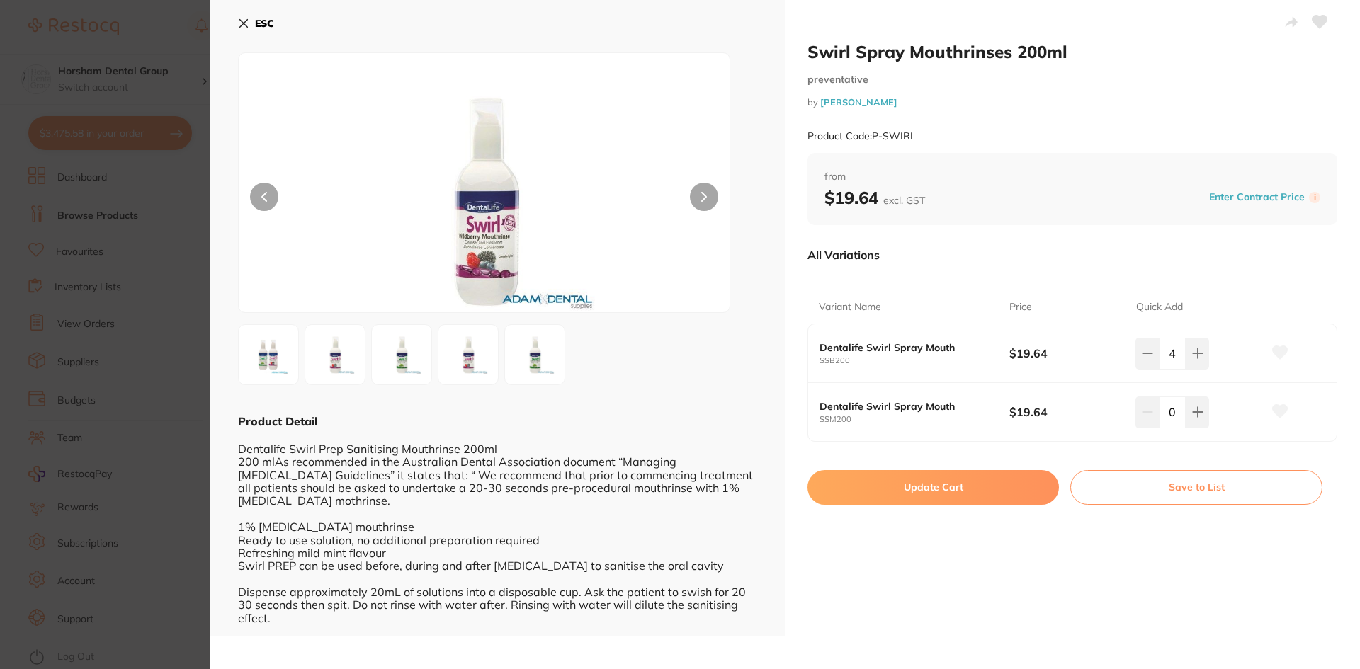
checkbox input "false"
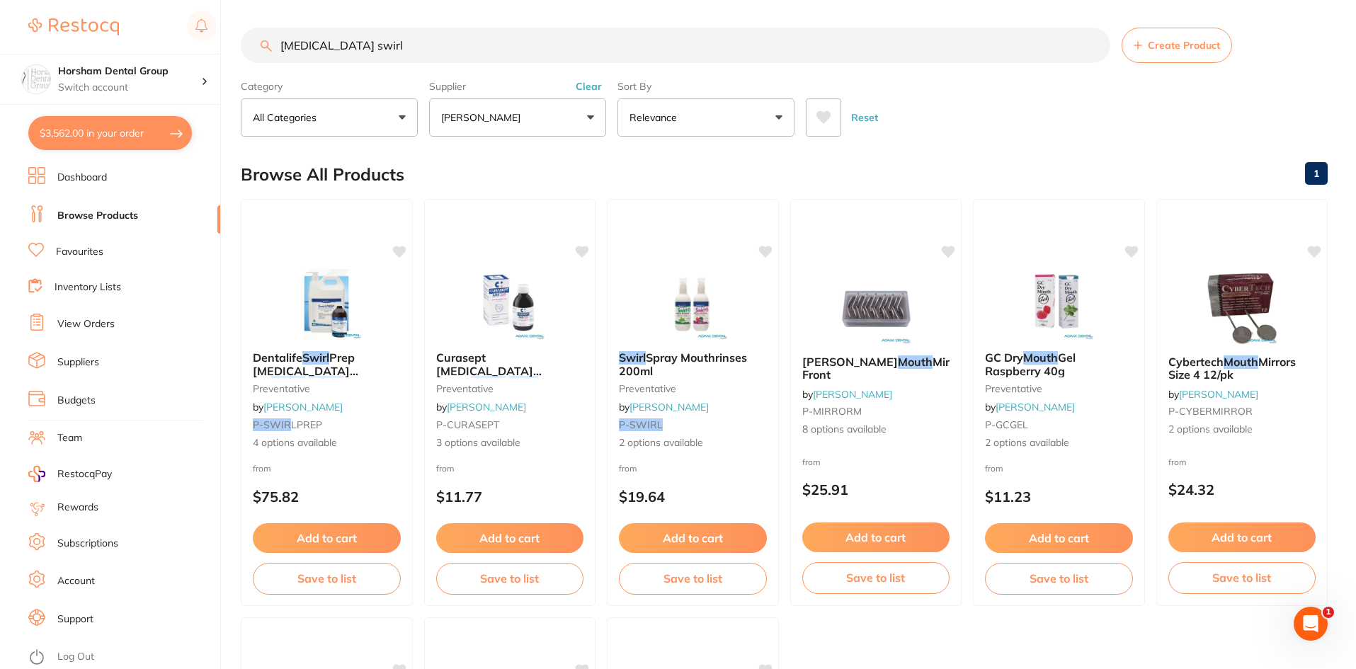
drag, startPoint x: 171, startPoint y: 137, endPoint x: 152, endPoint y: 137, distance: 18.4
click at [169, 137] on button "$3,562.00 in your order" at bounding box center [110, 133] width 164 height 34
checkbox input "true"
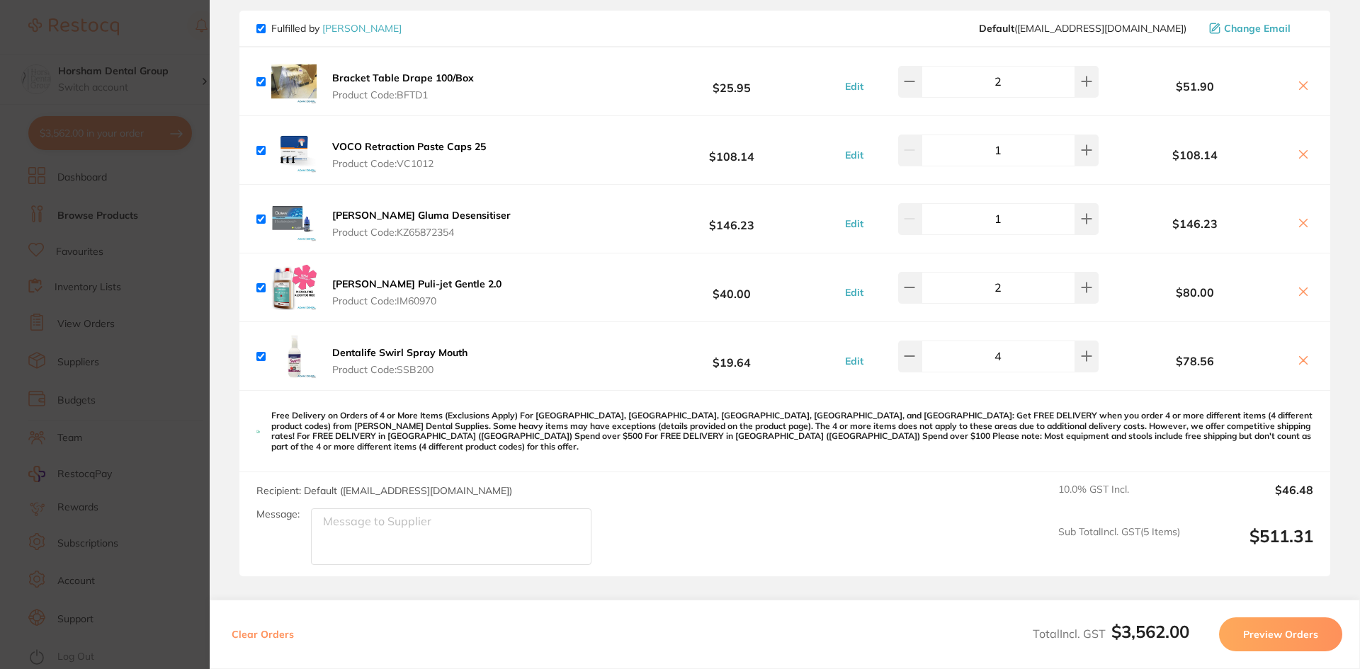
scroll to position [2194, 0]
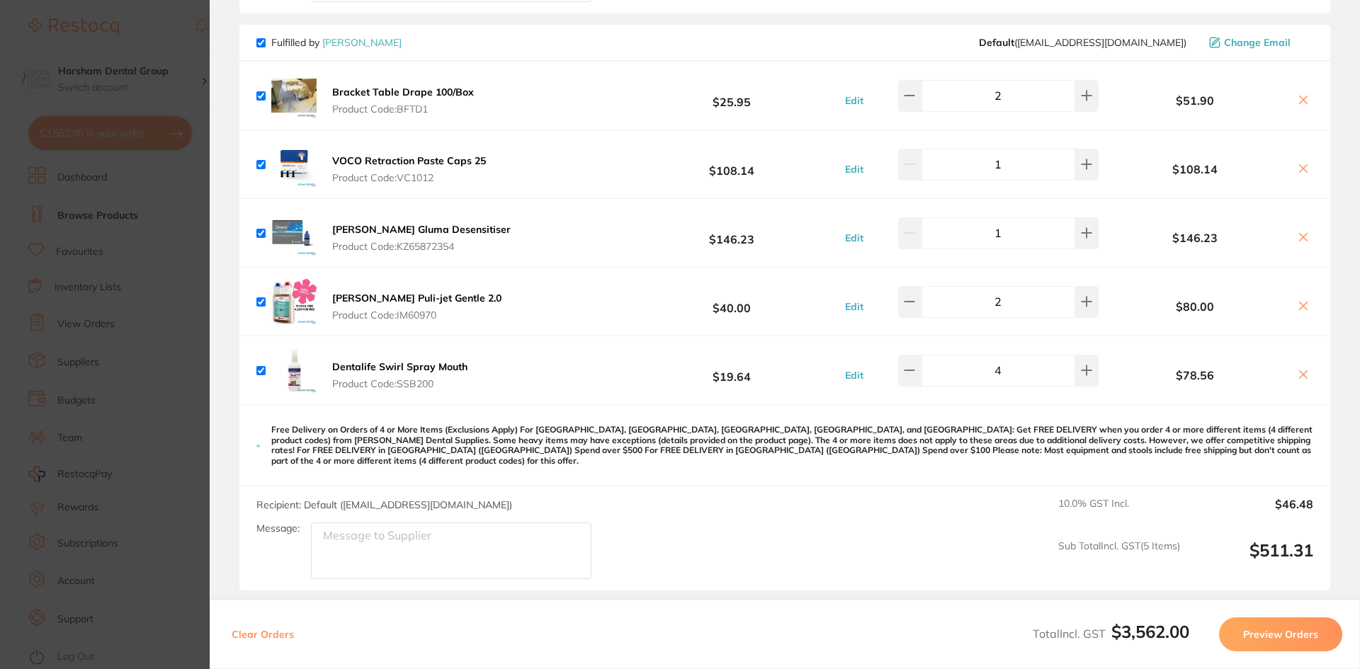
click at [410, 528] on textarea "Message:" at bounding box center [451, 551] width 280 height 57
type textarea "Mint Swirl pls"
click at [878, 570] on div "Recipient: Default ( save@adamdental.com.au ) Message: Mint Swirl pls 10.0 % GS…" at bounding box center [784, 539] width 1091 height 104
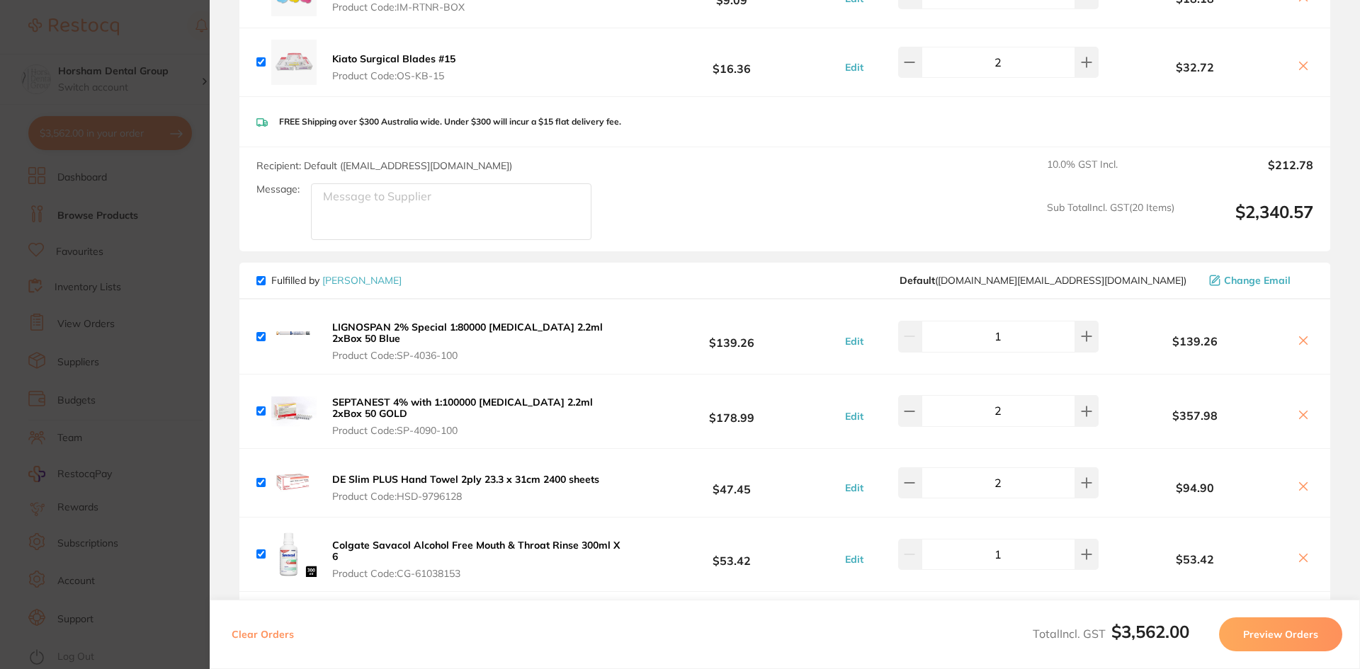
scroll to position [1273, 0]
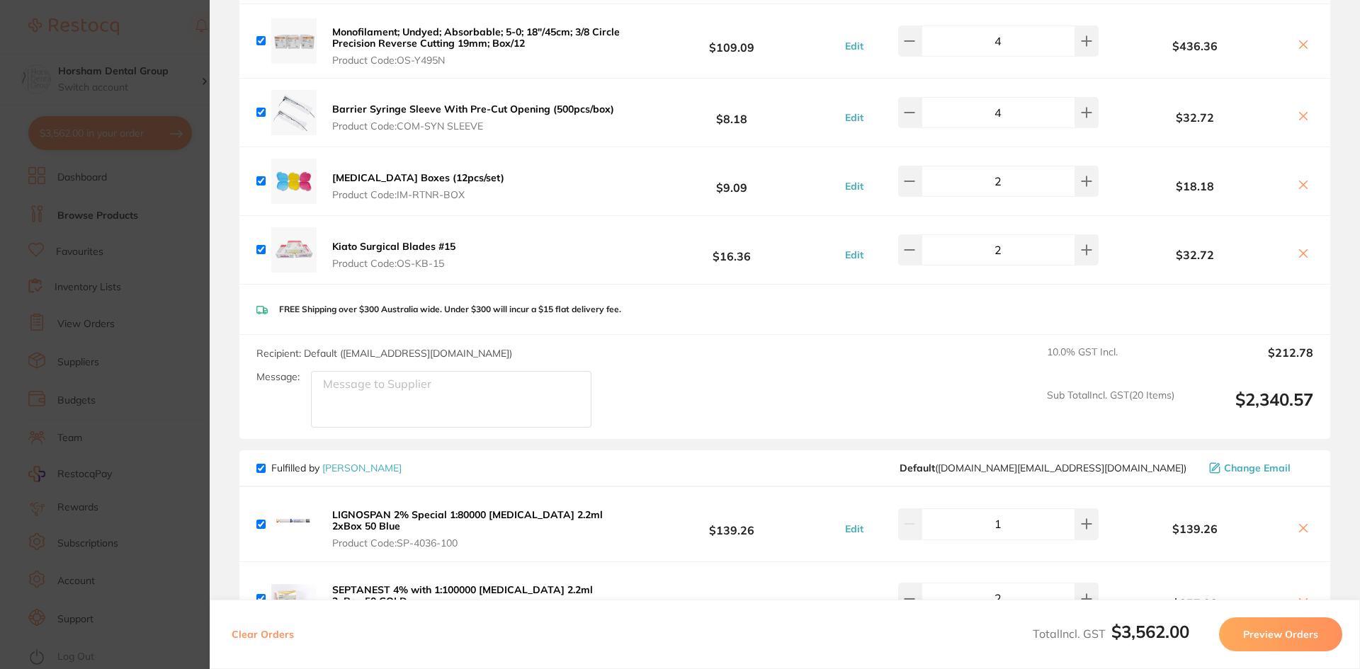
click at [110, 191] on section "Update RRP Set your pre negotiated price for this item. Item Agreed RRP (excl. …" at bounding box center [680, 334] width 1360 height 669
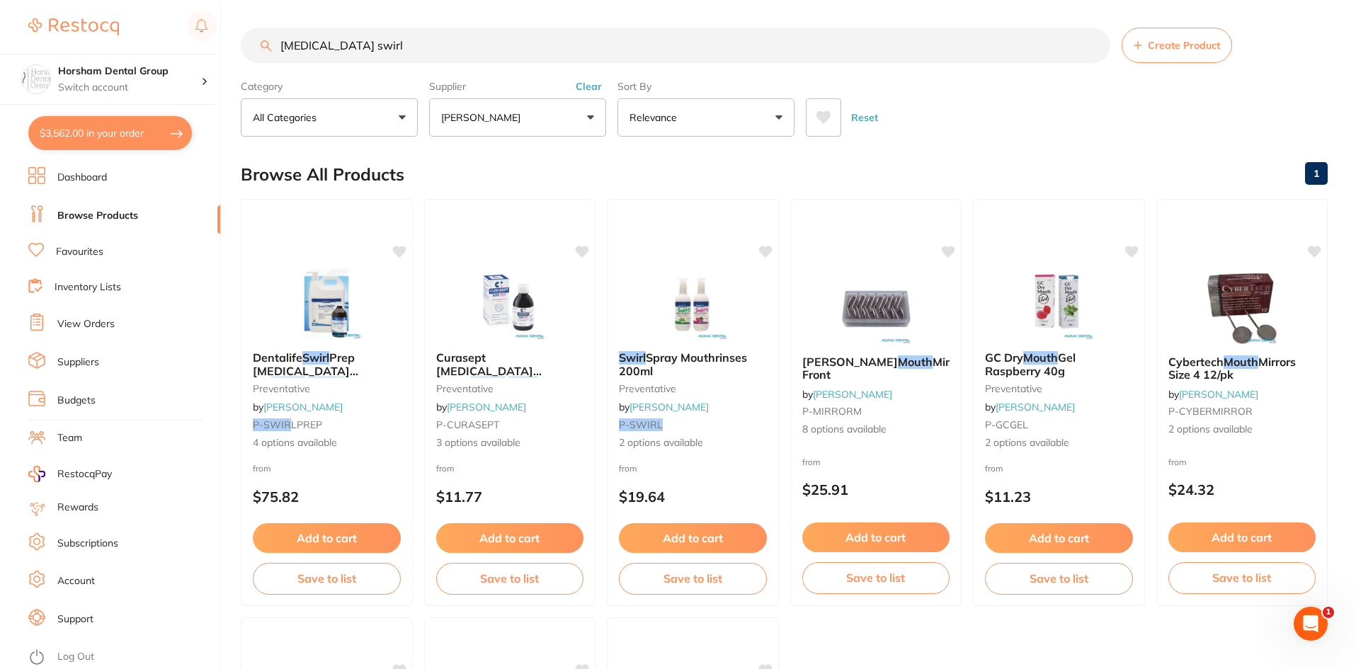
scroll to position [0, 0]
click at [363, 11] on main "mouth rinse swirl Create Product Category All Categories All Categories prevent…" at bounding box center [798, 549] width 1115 height 1099
click at [365, 28] on main "mouth rinse swirl Create Product Category All Categories All Categories prevent…" at bounding box center [798, 549] width 1115 height 1099
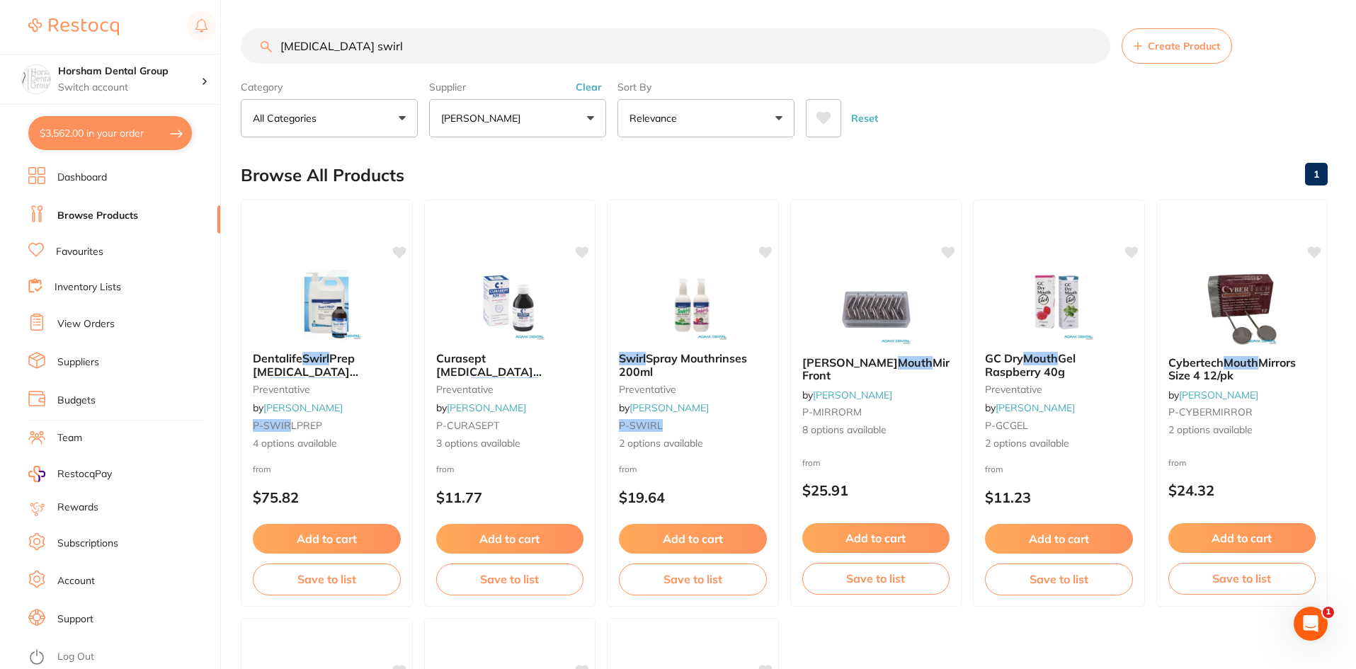
click at [362, 45] on input "mouth rinse swirl" at bounding box center [676, 45] width 870 height 35
click at [361, 45] on input "mouth rinse swirl" at bounding box center [676, 45] width 870 height 35
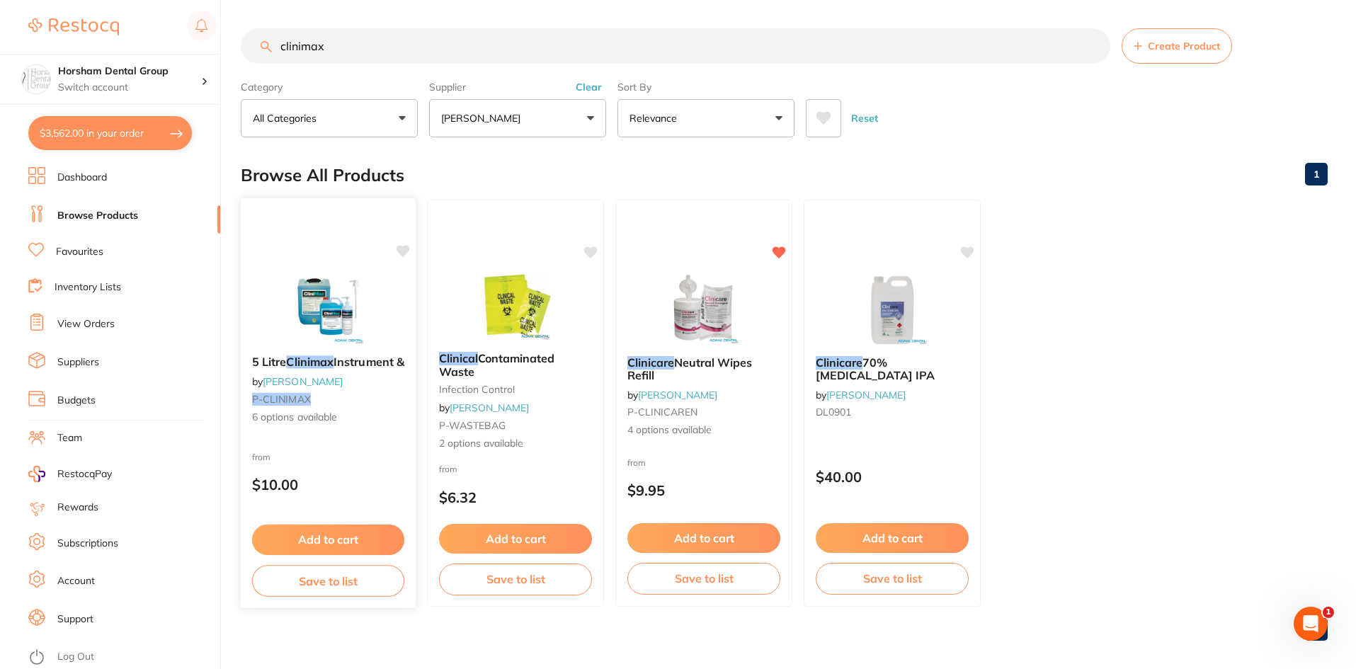
type input "clinimax"
click at [307, 369] on b "5 Litre Clinimax Instrument &" at bounding box center [328, 362] width 152 height 13
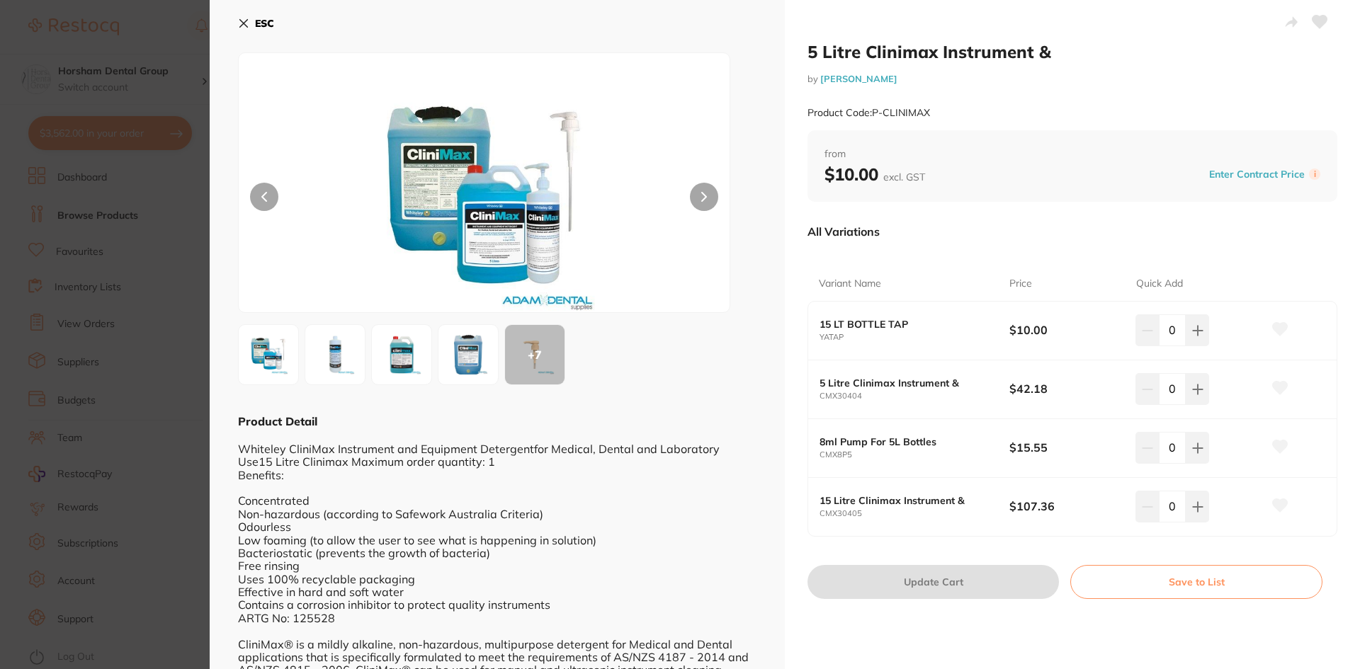
click at [487, 350] on img at bounding box center [468, 354] width 51 height 51
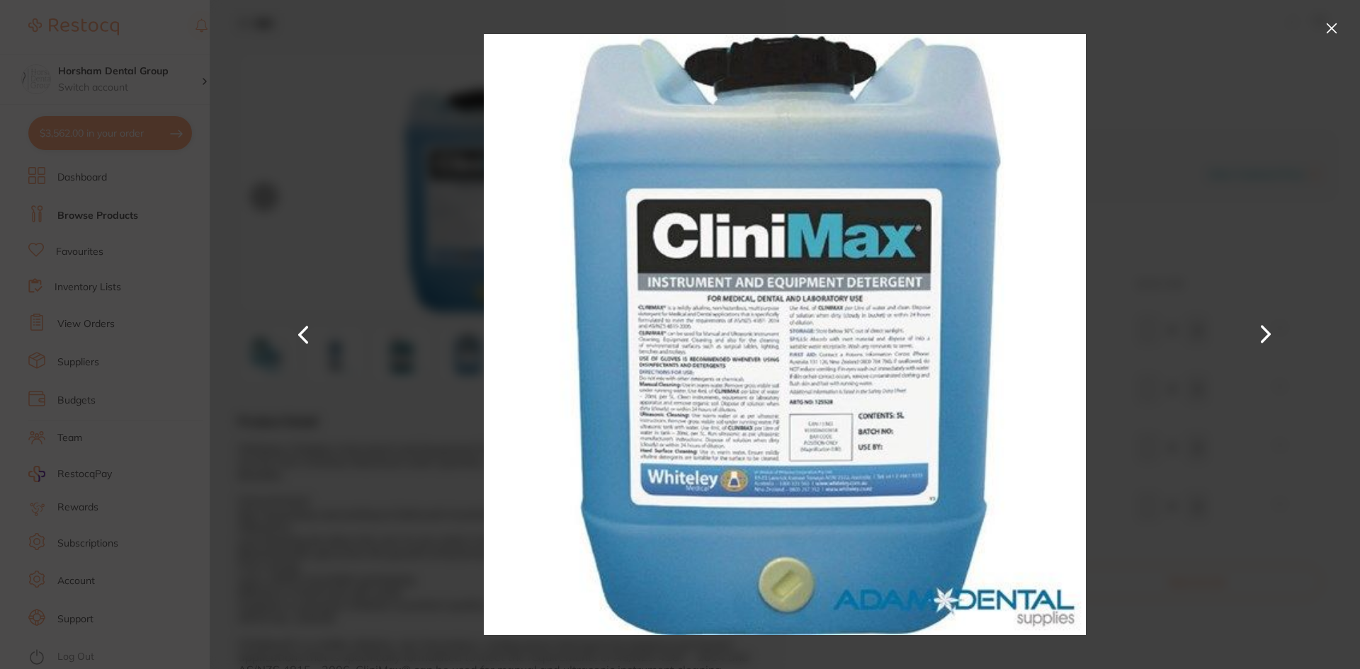
click at [331, 305] on div at bounding box center [785, 334] width 1150 height 669
click at [305, 322] on button at bounding box center [304, 334] width 34 height 335
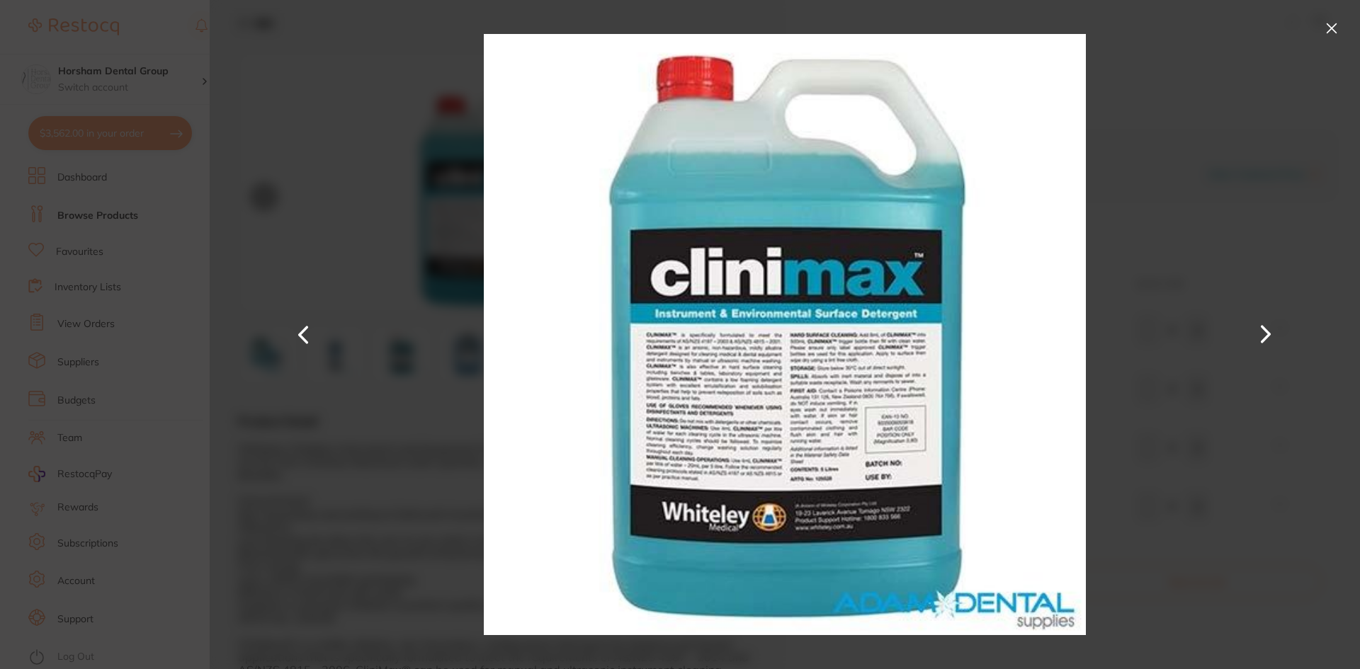
click at [1326, 36] on button at bounding box center [1331, 28] width 23 height 23
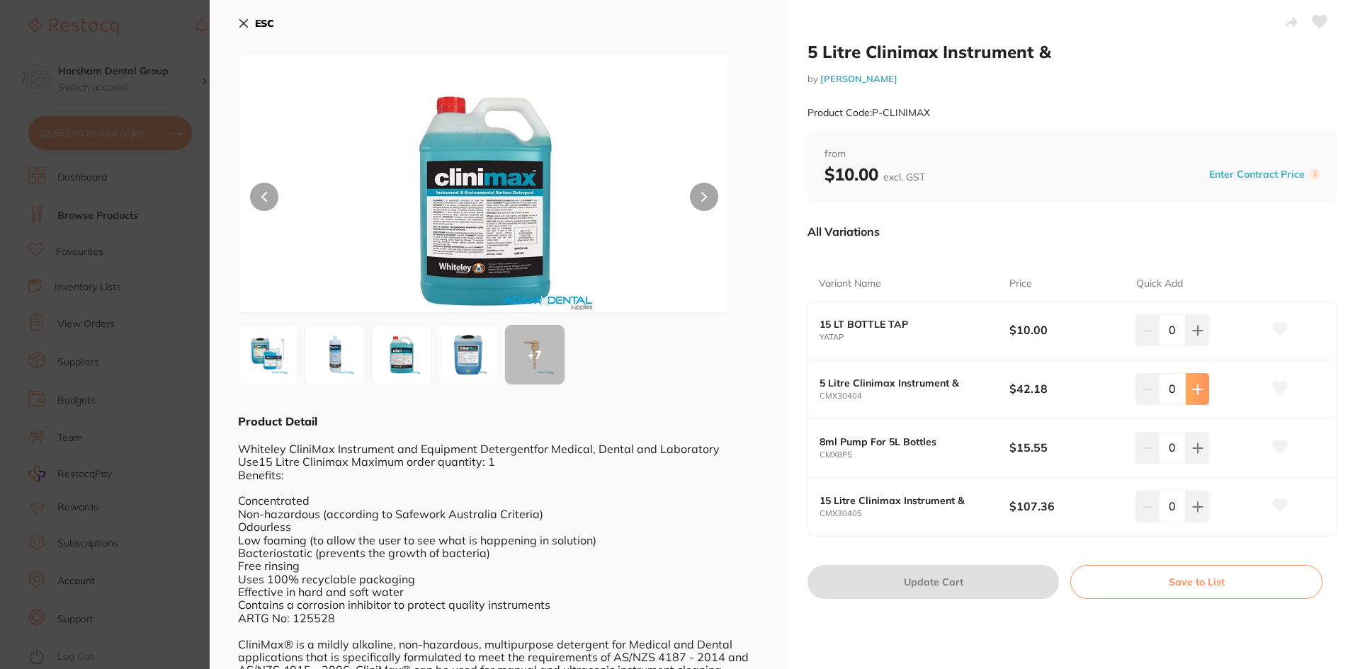
click at [1194, 394] on icon at bounding box center [1197, 389] width 9 height 9
type input "1"
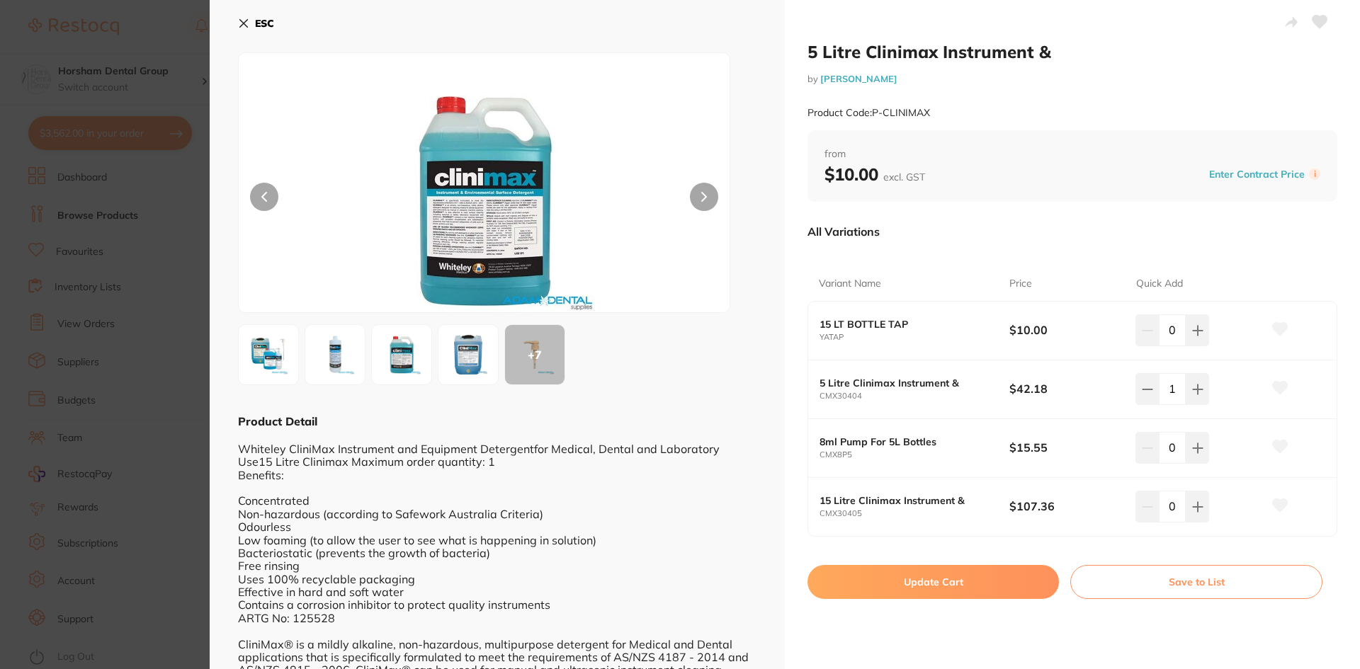
click at [904, 577] on button "Update Cart" at bounding box center [932, 582] width 251 height 34
checkbox input "false"
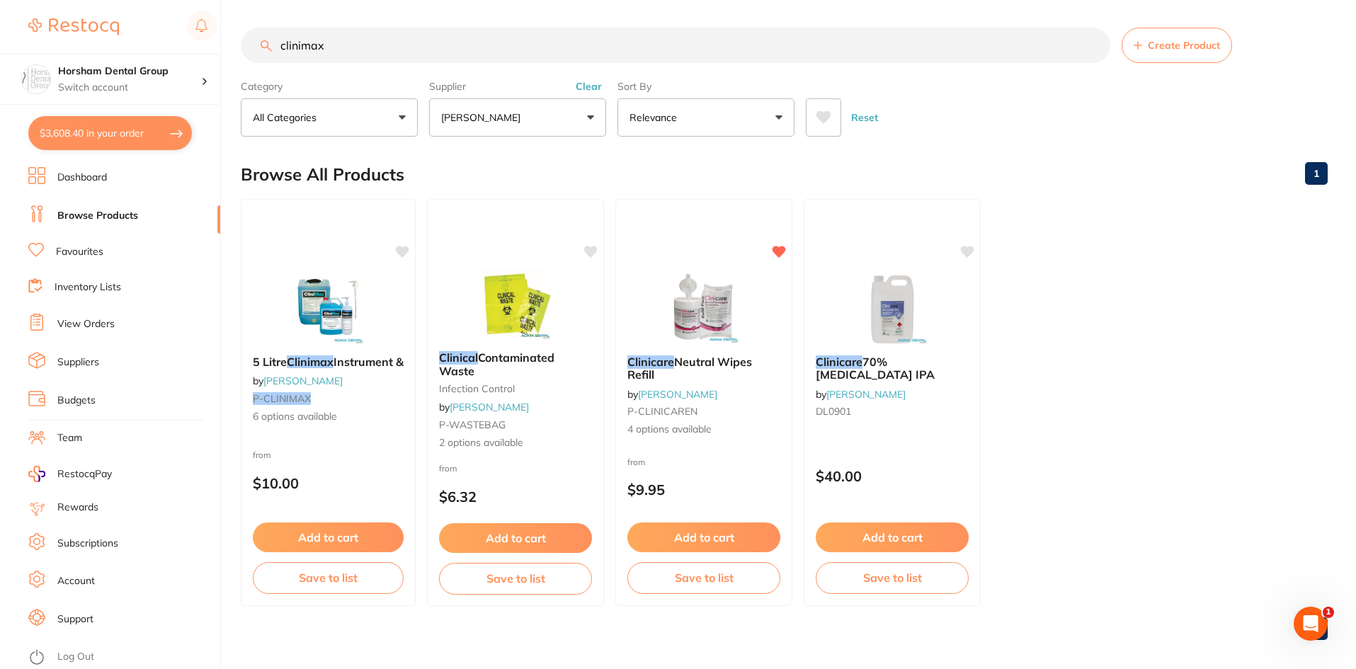
click at [540, 47] on input "clinimax" at bounding box center [676, 45] width 870 height 35
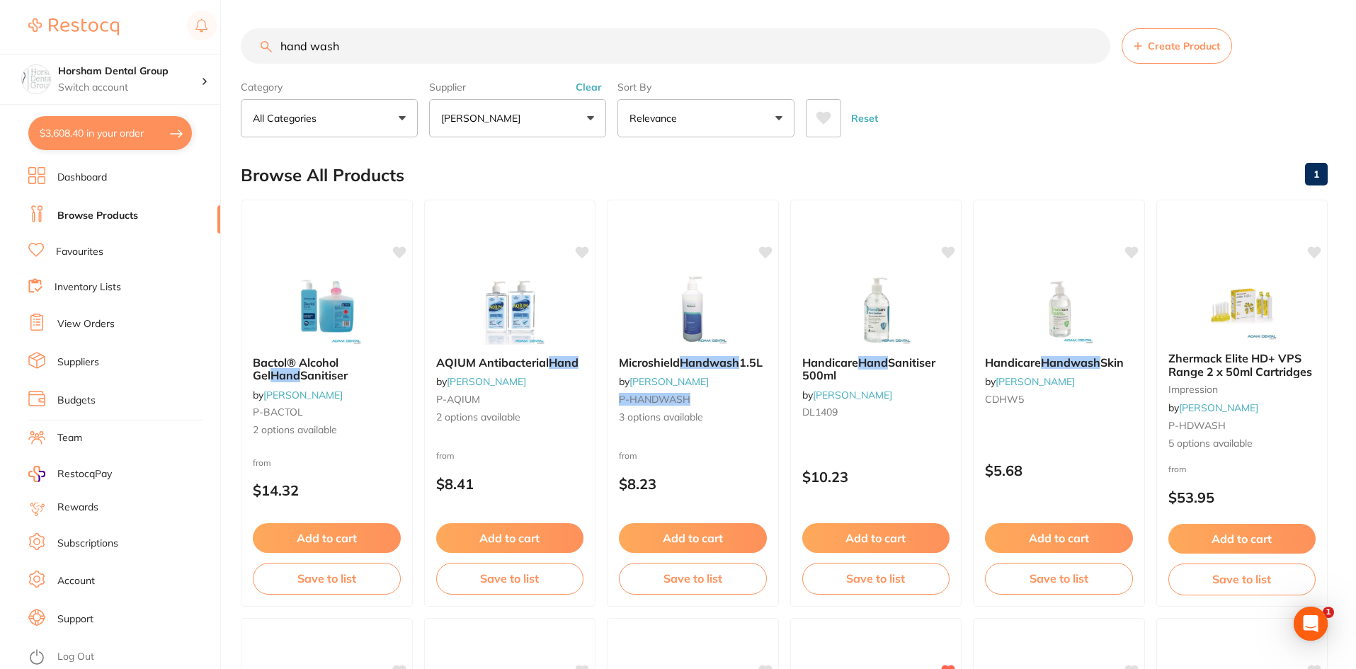
scroll to position [0, 0]
type input "hand wash"
click at [593, 89] on button "Clear" at bounding box center [588, 87] width 35 height 13
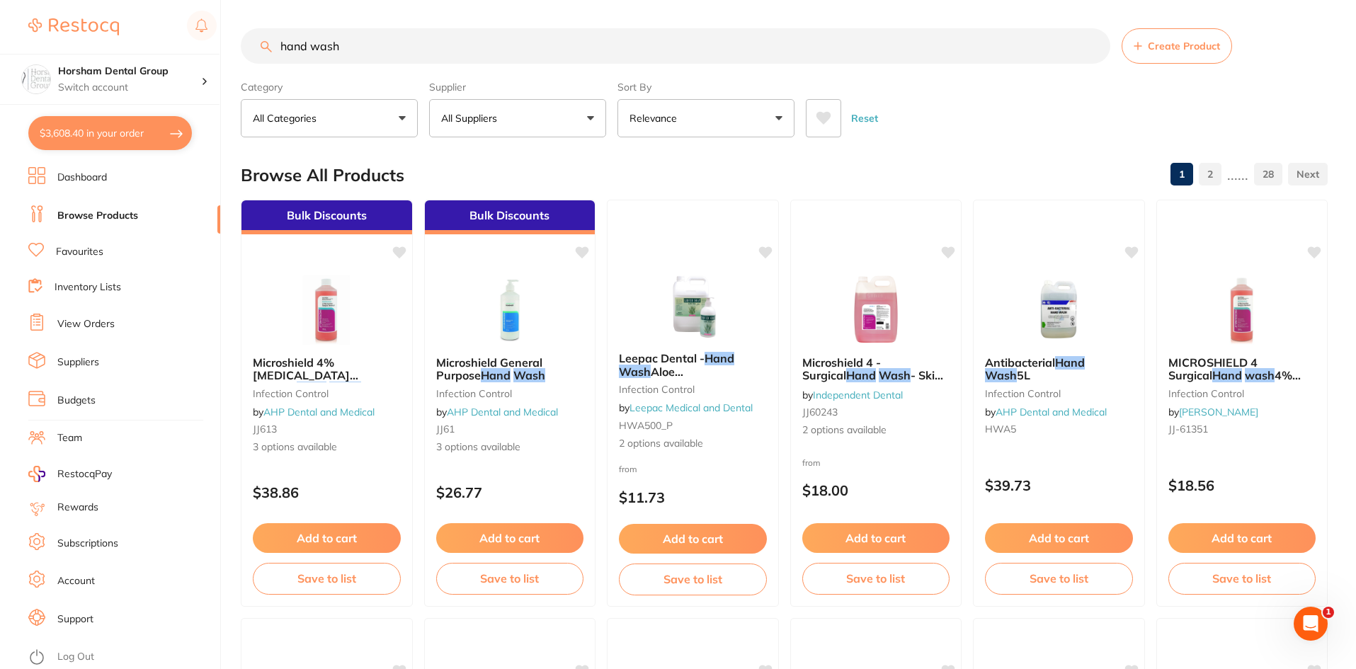
click at [571, 123] on button "All Suppliers" at bounding box center [517, 118] width 177 height 38
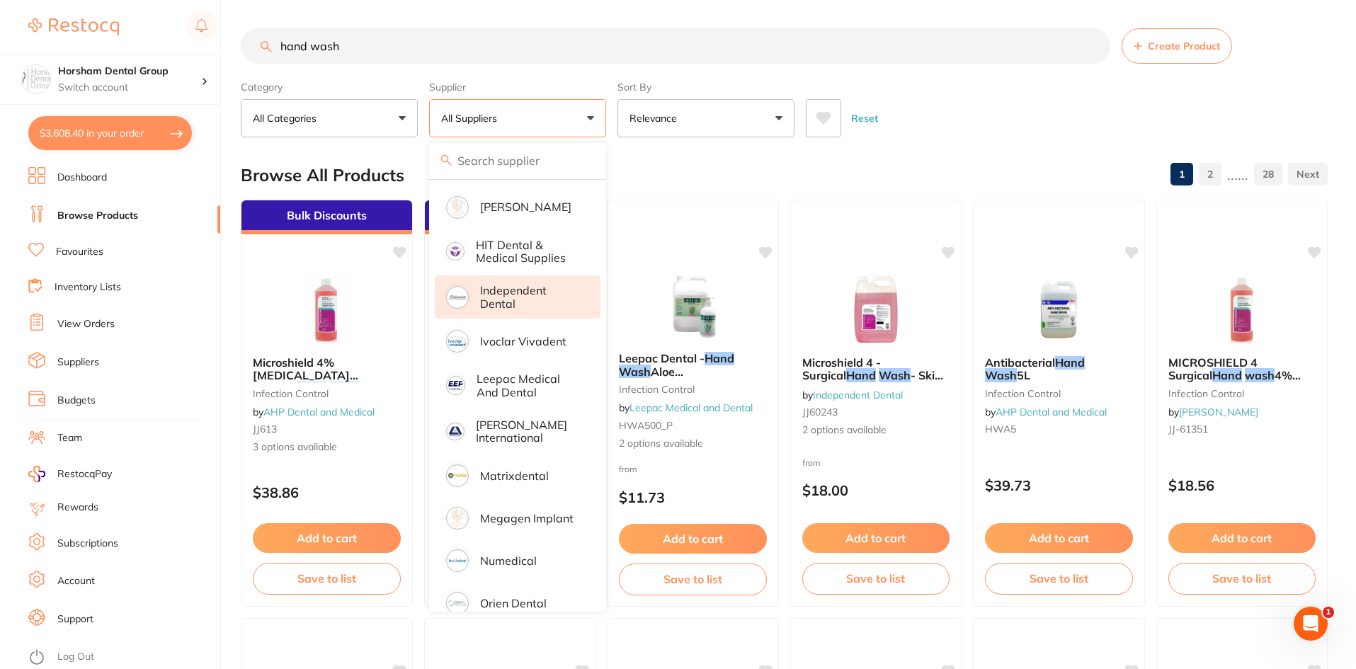
scroll to position [708, 0]
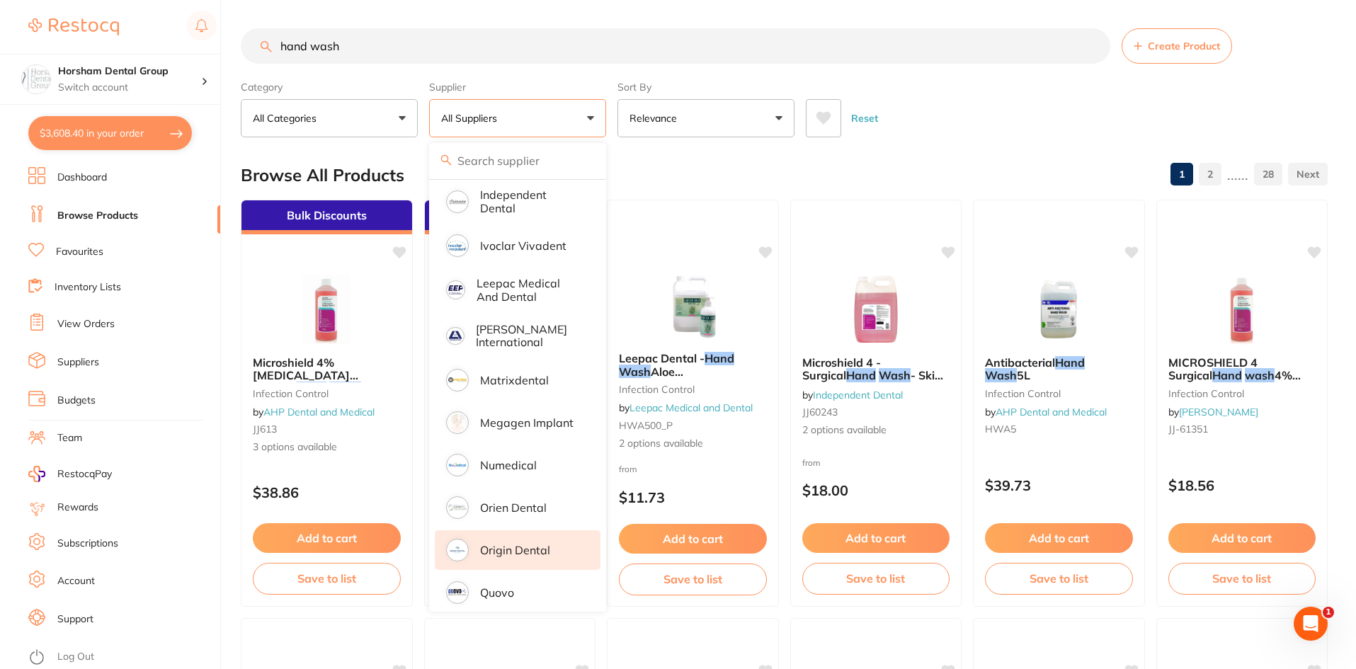
click at [483, 530] on li "Origin Dental" at bounding box center [518, 550] width 166 height 40
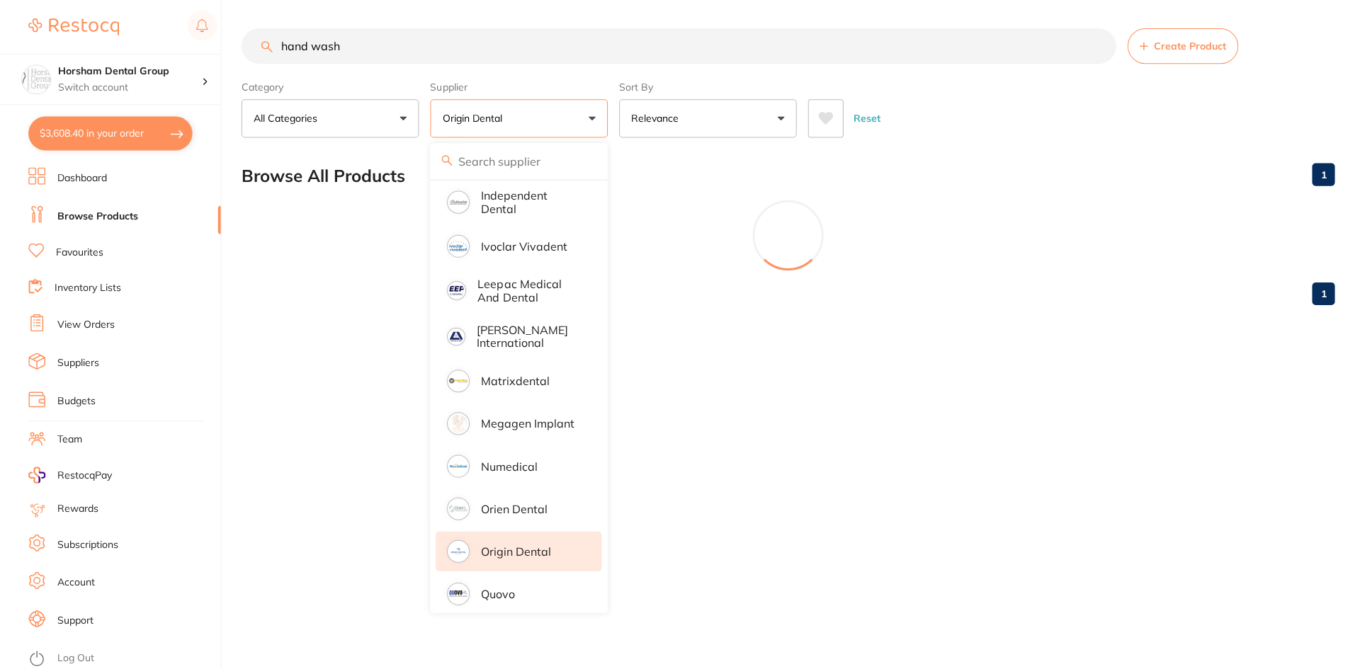
click at [1032, 87] on div "Category All Categories All Categories 3D Printing disposables instruments orth…" at bounding box center [786, 106] width 1091 height 62
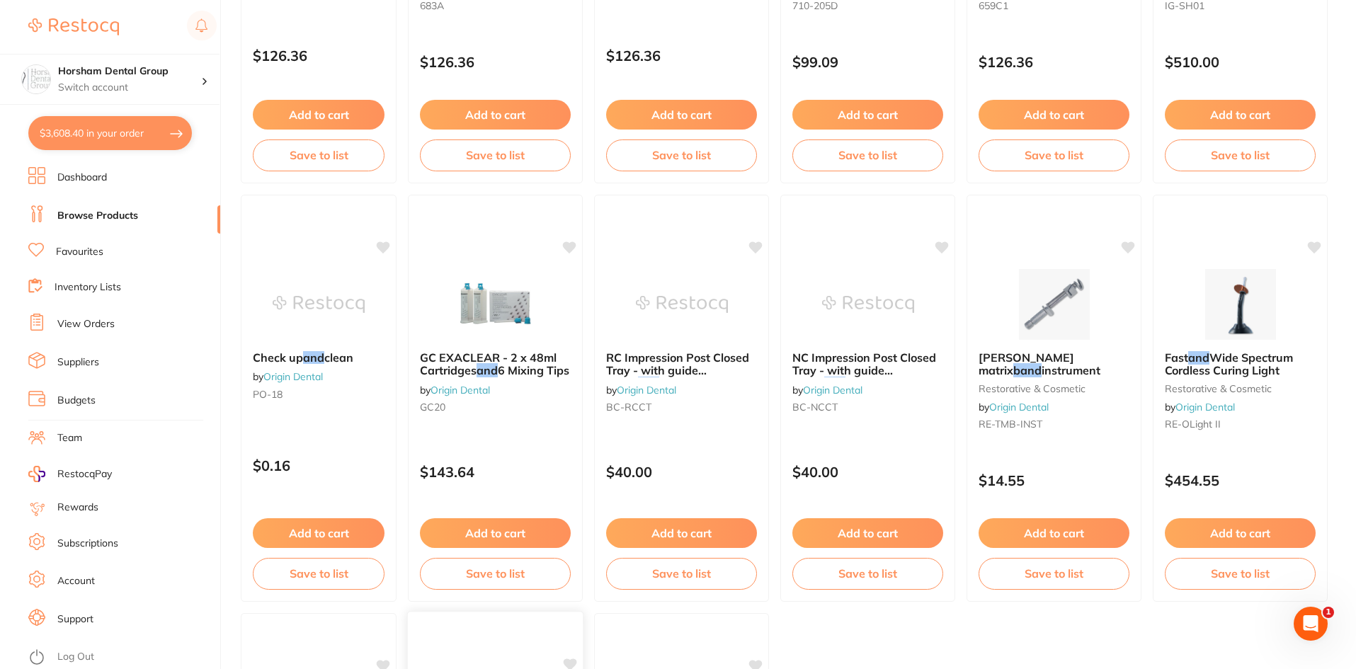
scroll to position [0, 0]
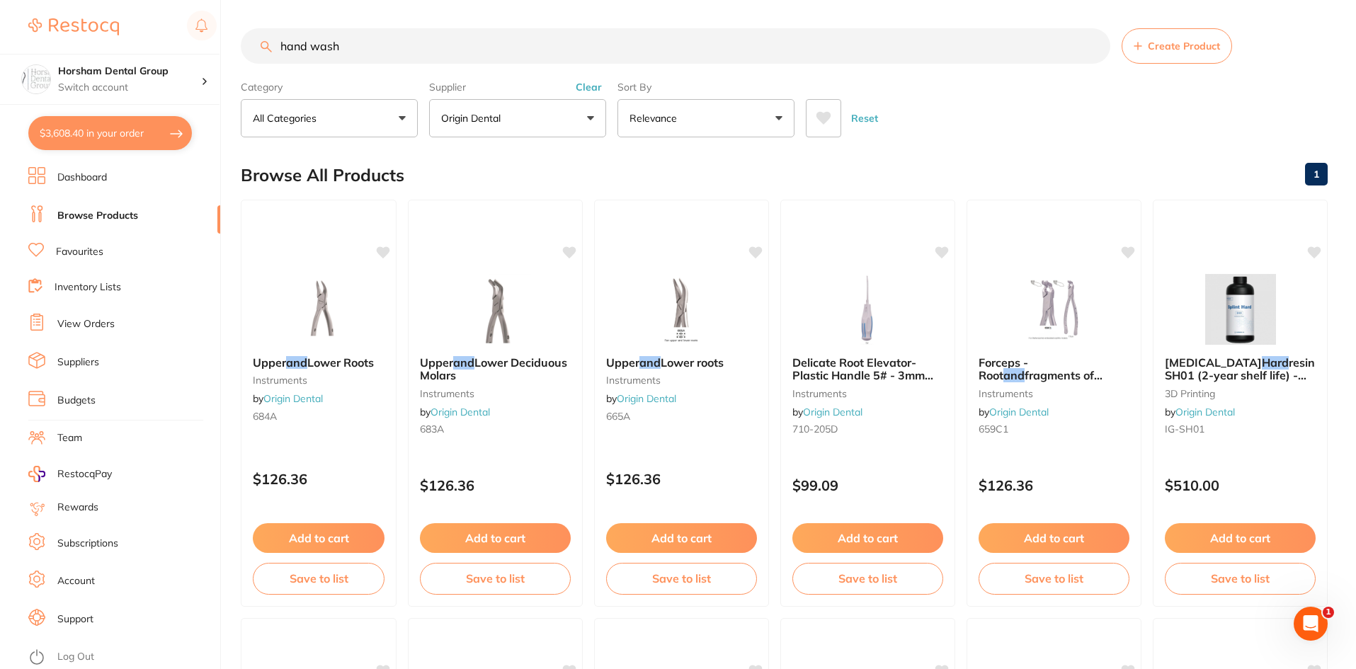
click at [584, 93] on button "Clear" at bounding box center [588, 87] width 35 height 13
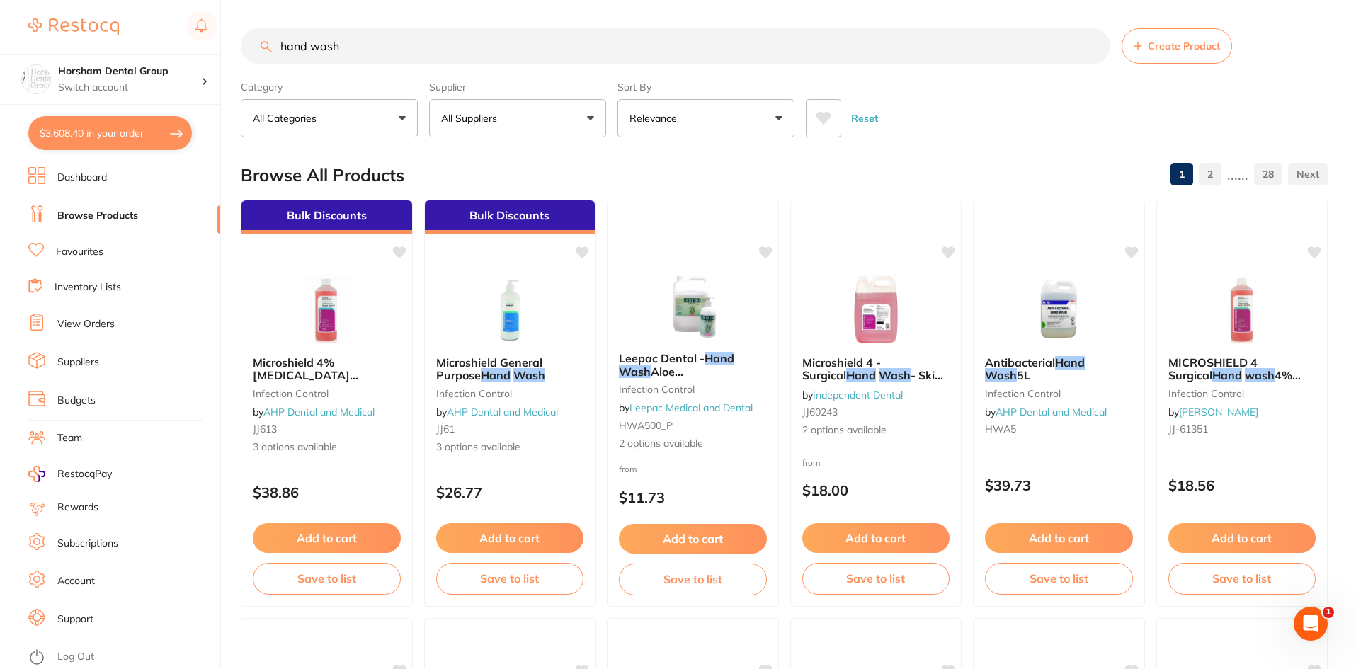
click at [541, 86] on label "Supplier" at bounding box center [517, 87] width 177 height 13
click at [536, 124] on button "All Suppliers" at bounding box center [517, 118] width 177 height 38
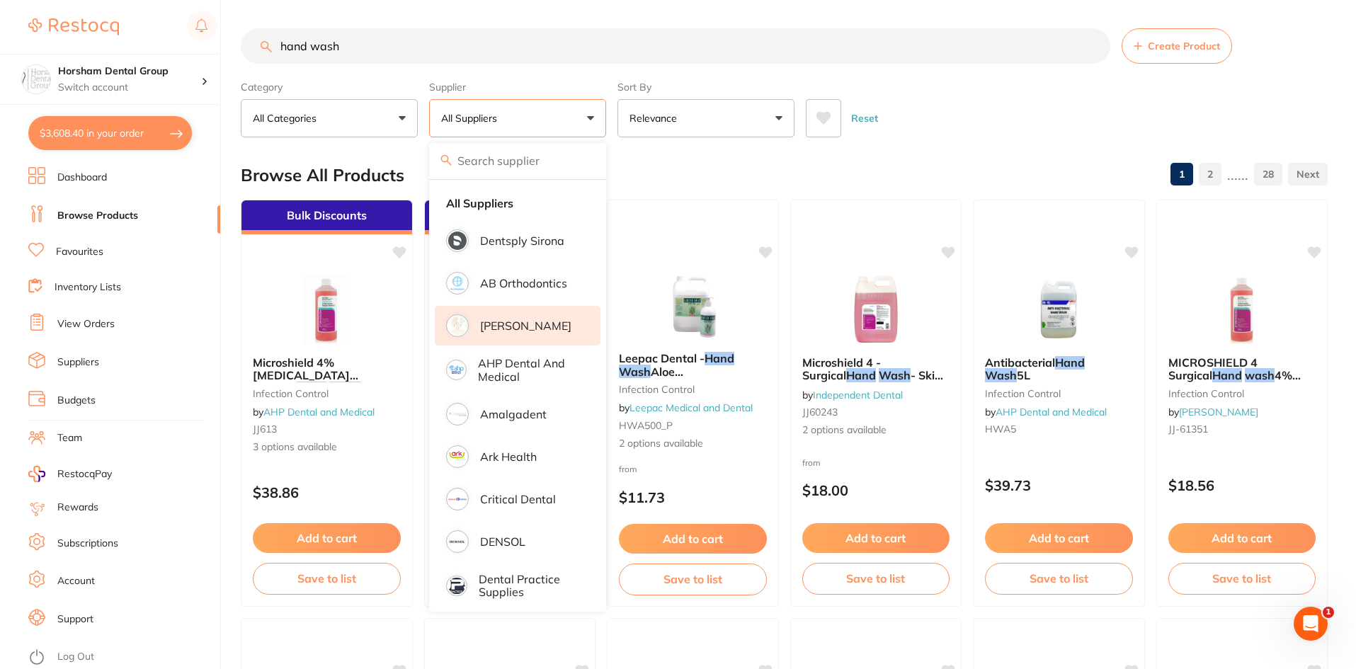
click at [491, 331] on p "[PERSON_NAME]" at bounding box center [525, 325] width 91 height 13
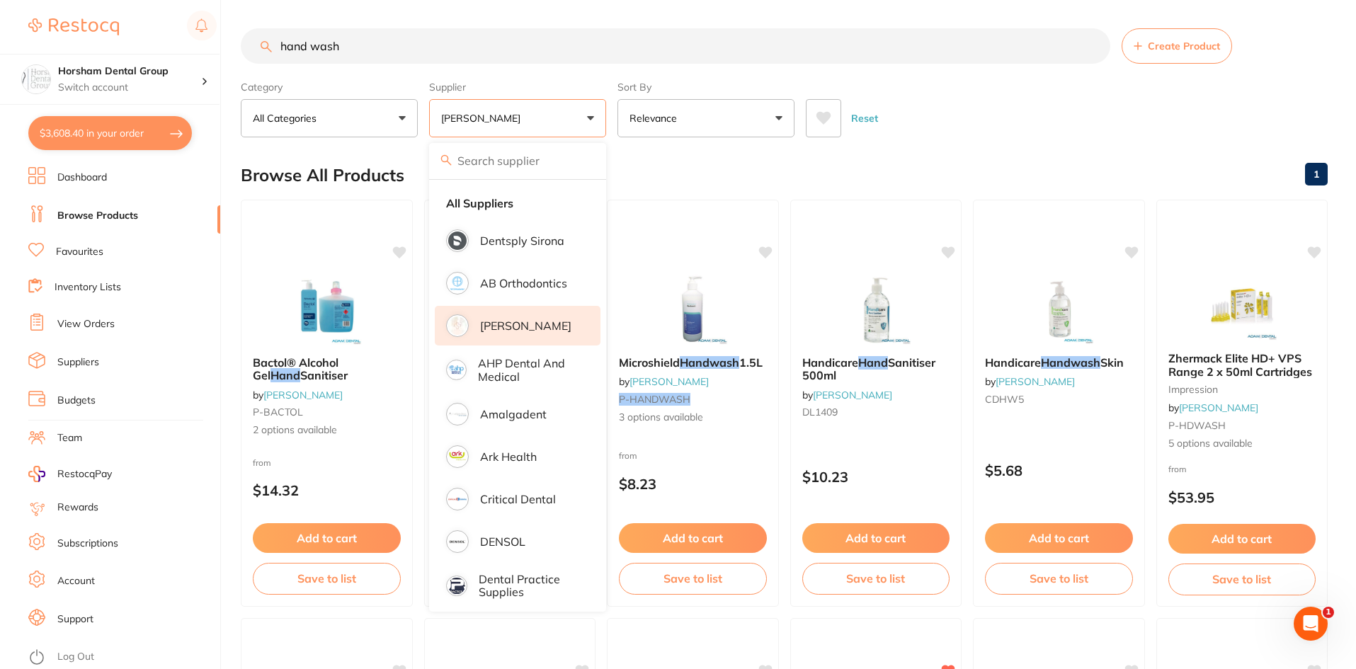
click at [941, 132] on div "Reset" at bounding box center [1061, 113] width 511 height 50
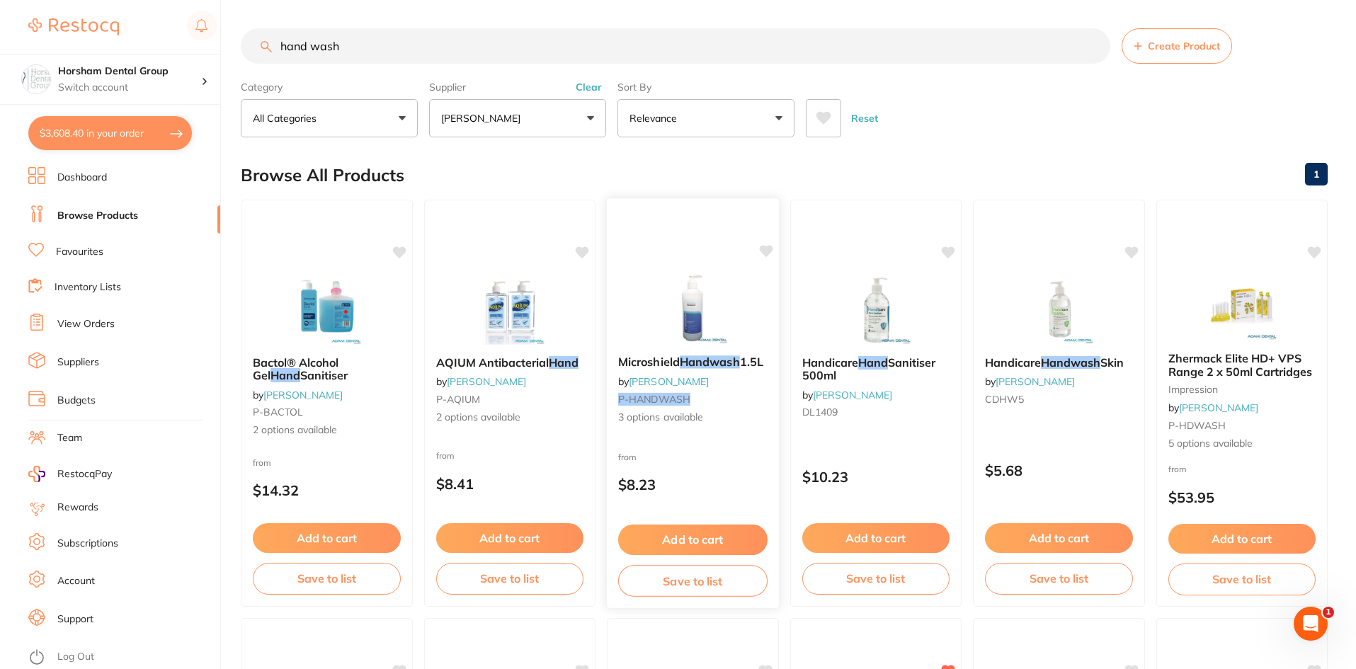
click at [674, 363] on span "Microshield" at bounding box center [649, 362] width 62 height 14
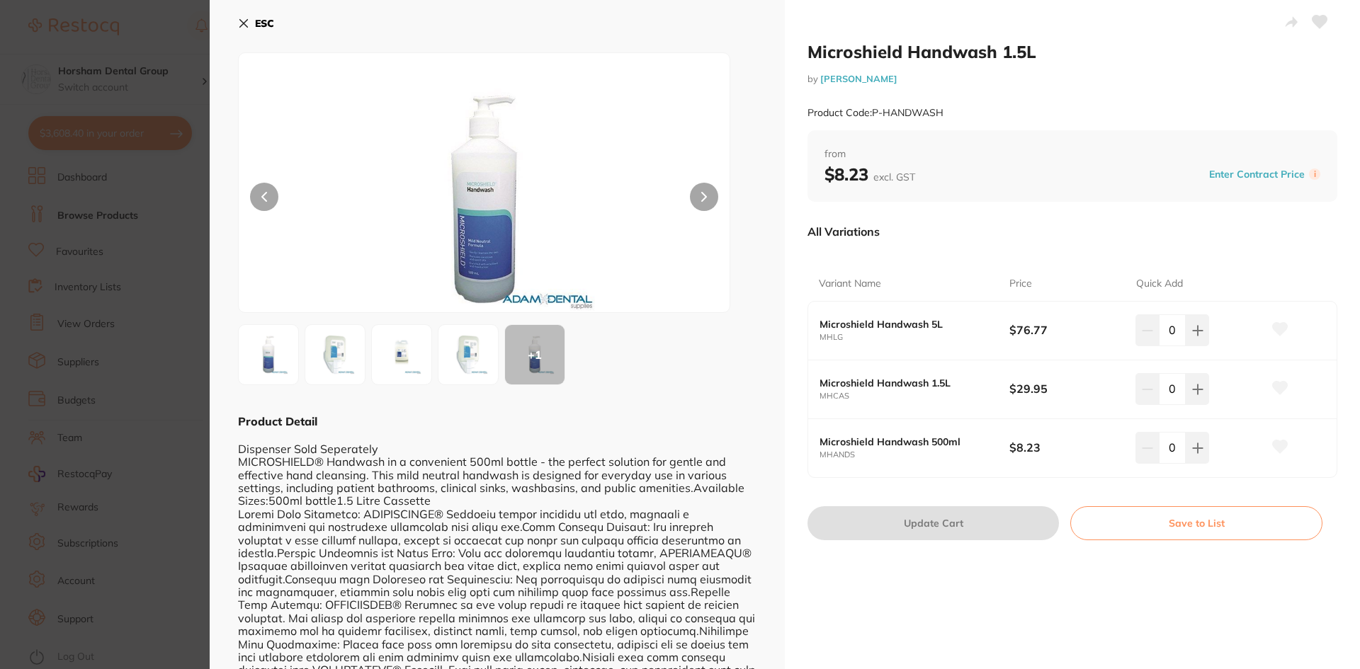
click at [273, 353] on img at bounding box center [268, 354] width 51 height 51
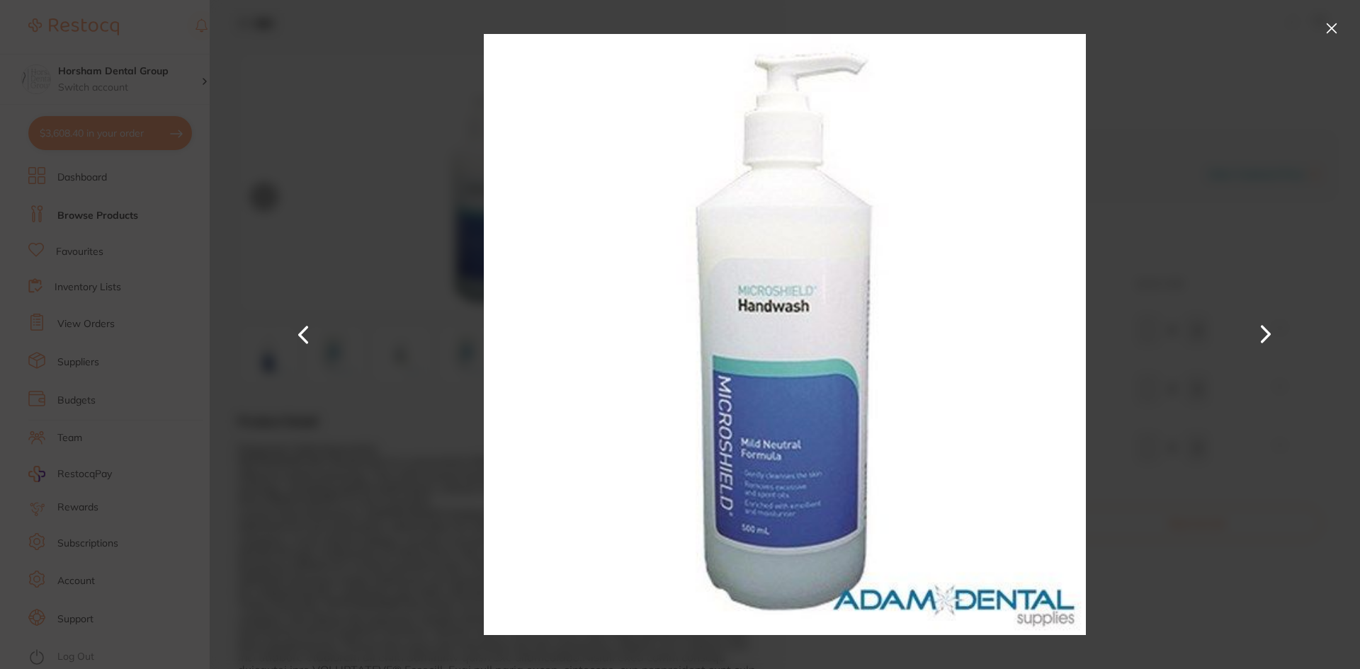
click at [1323, 31] on button at bounding box center [1331, 28] width 23 height 23
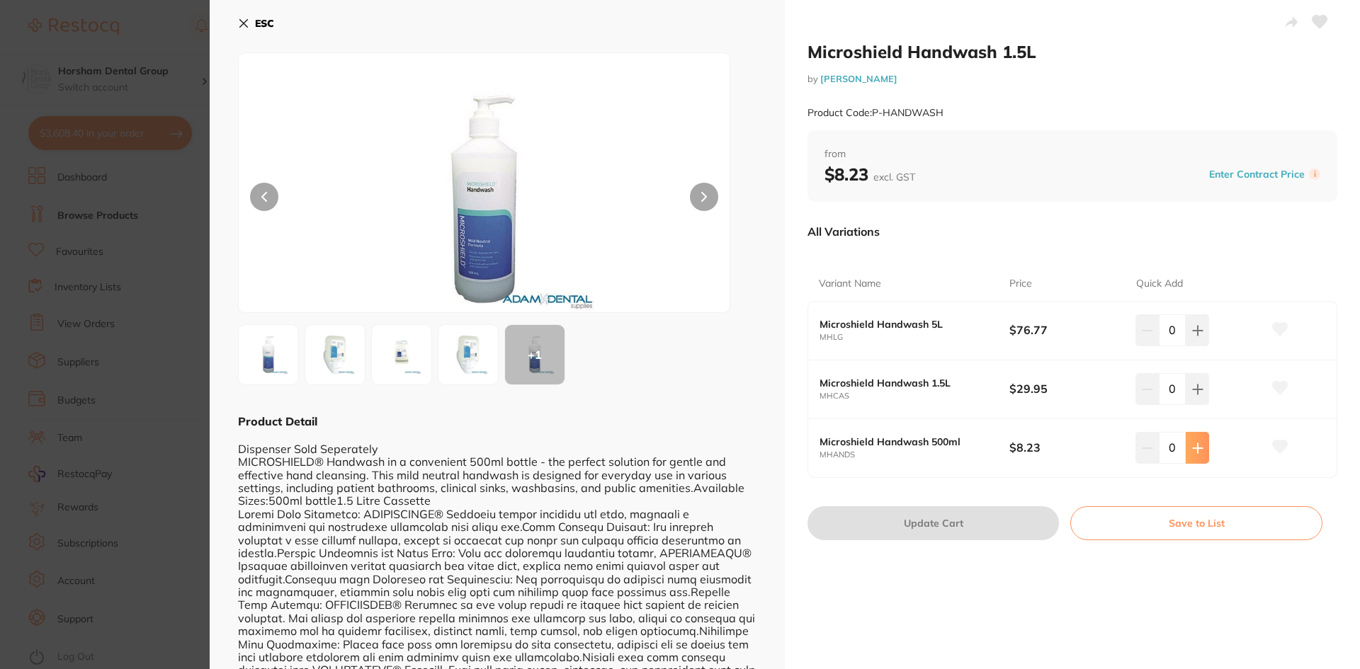
click at [1200, 461] on button at bounding box center [1196, 447] width 23 height 31
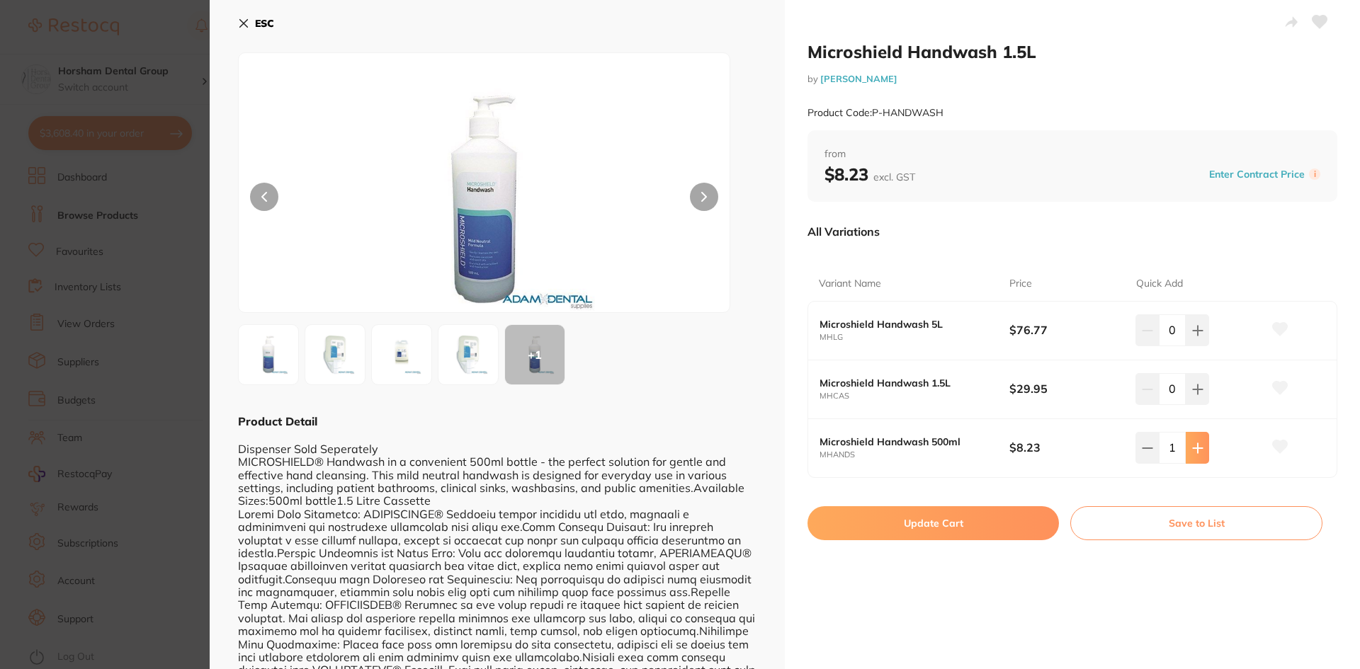
click at [1200, 461] on button at bounding box center [1196, 447] width 23 height 31
type input "4"
click at [920, 511] on button "Update Cart" at bounding box center [932, 523] width 251 height 34
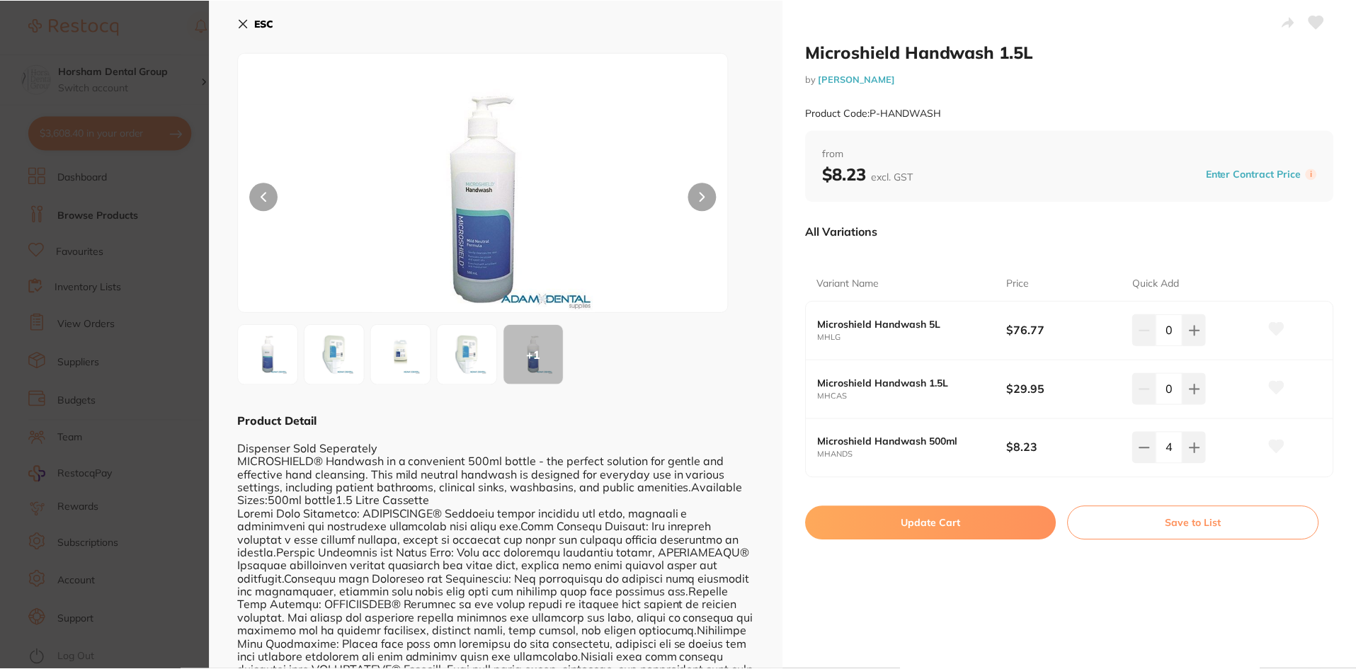
scroll to position [4, 0]
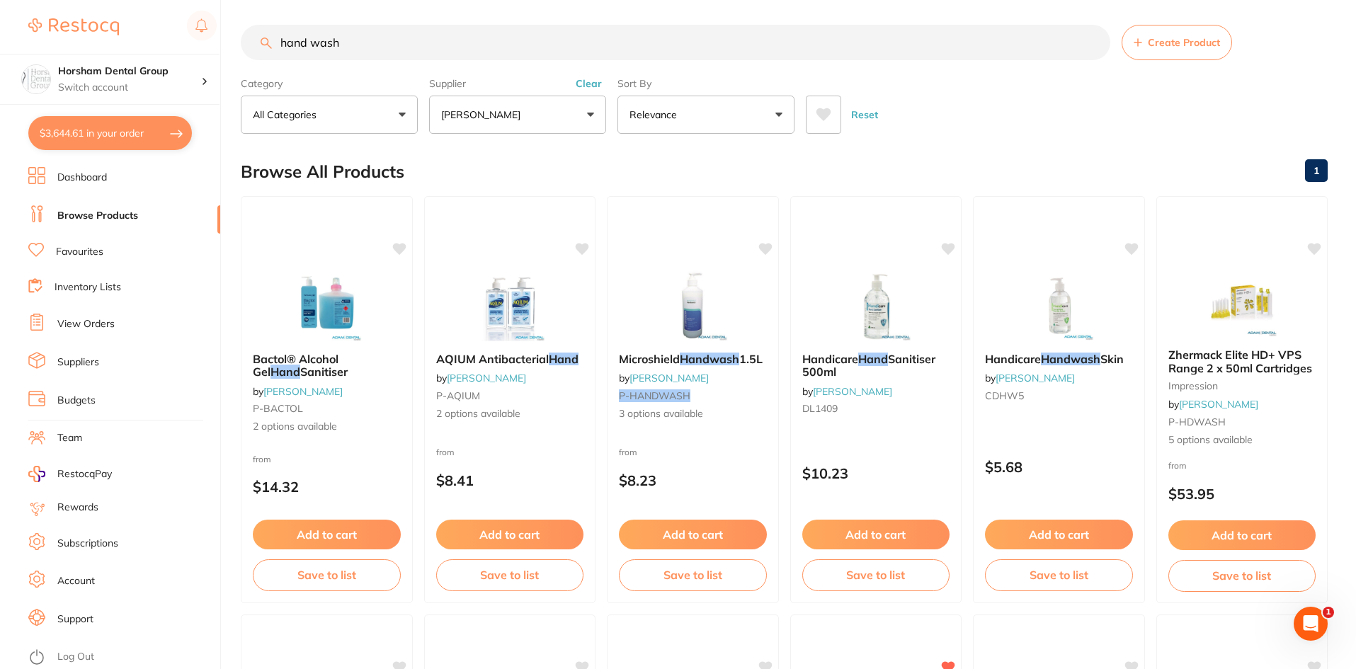
click at [581, 82] on button "Clear" at bounding box center [588, 83] width 35 height 13
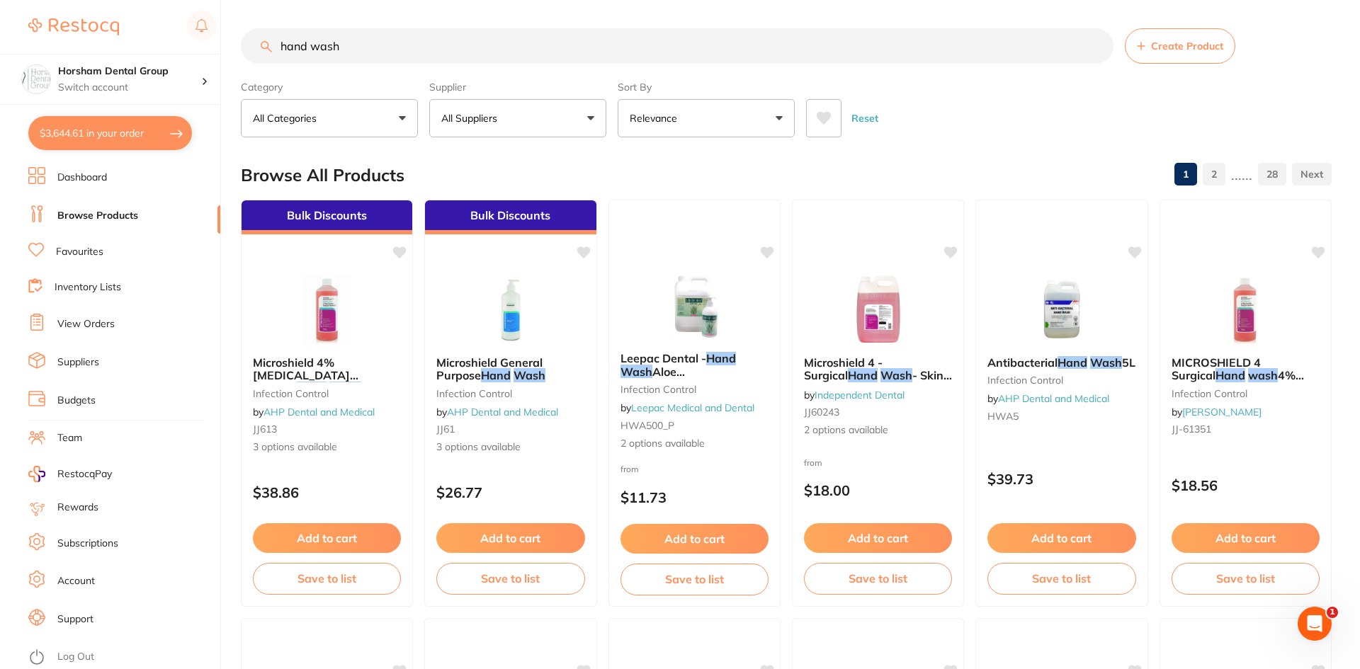
click at [497, 40] on input "hand wash" at bounding box center [677, 45] width 872 height 35
click at [497, 40] on input "hand wash" at bounding box center [676, 45] width 870 height 35
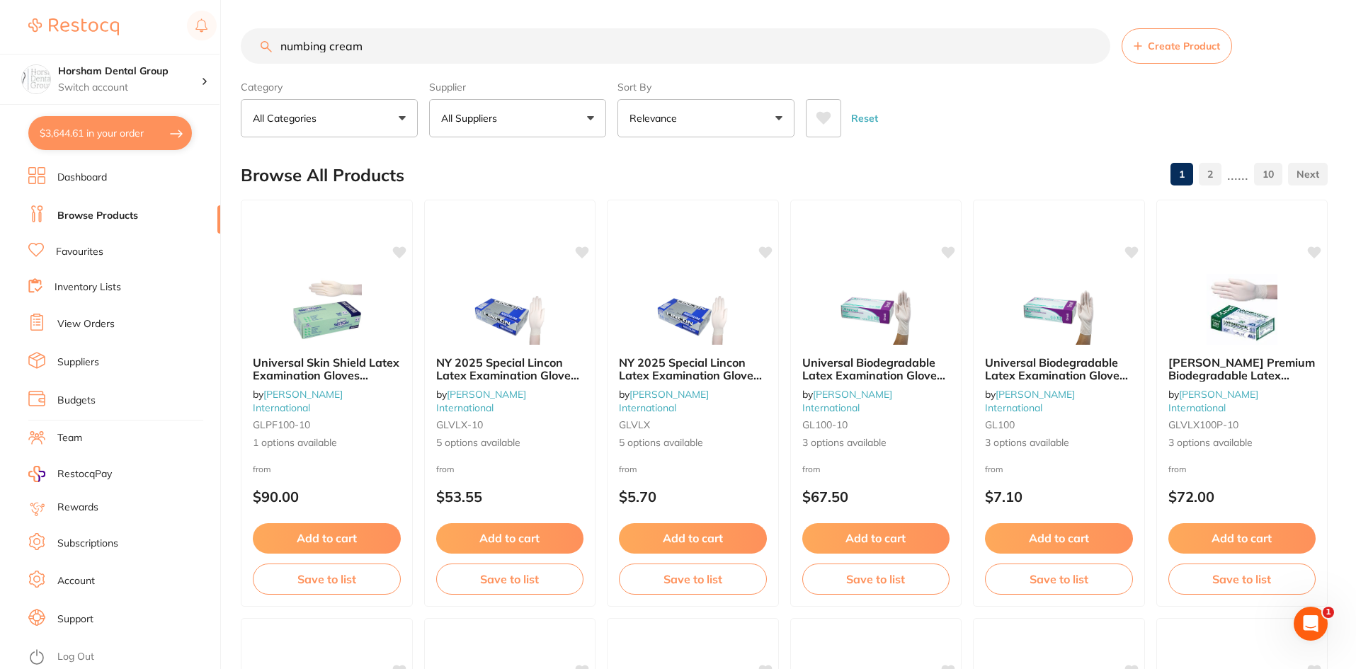
type input "numbing cream"
click at [532, 115] on button "All Suppliers" at bounding box center [517, 118] width 177 height 38
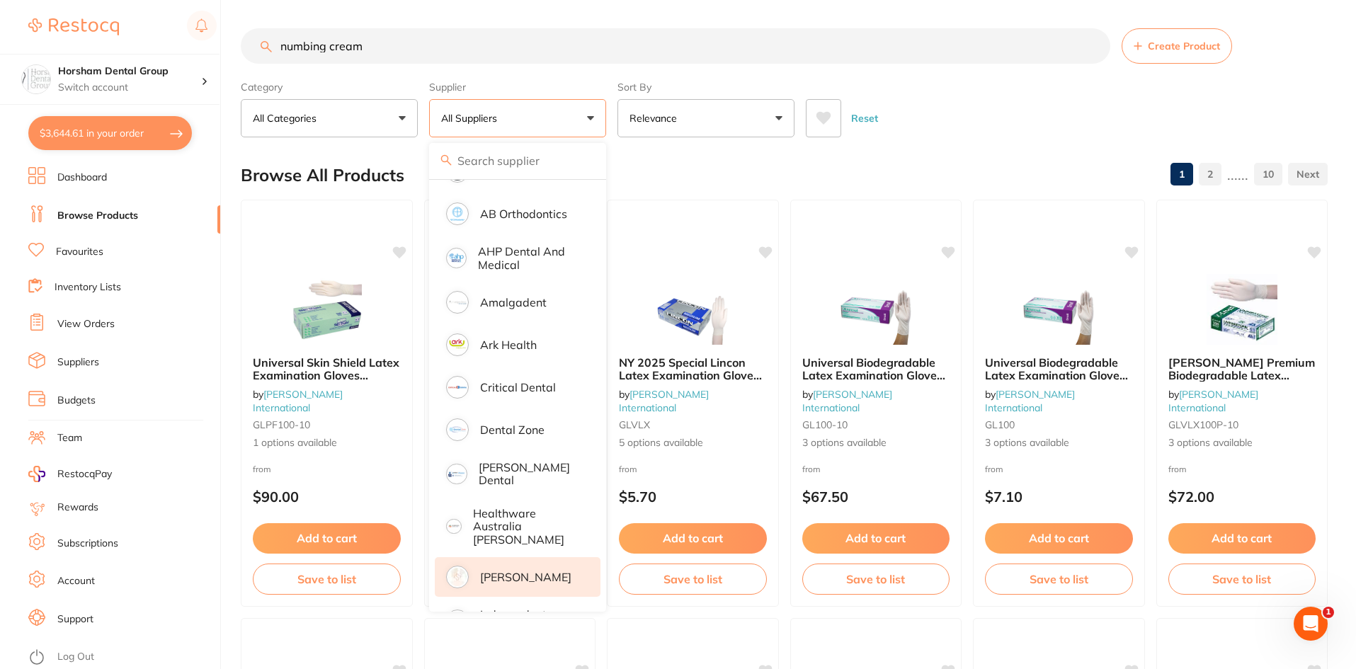
scroll to position [212, 0]
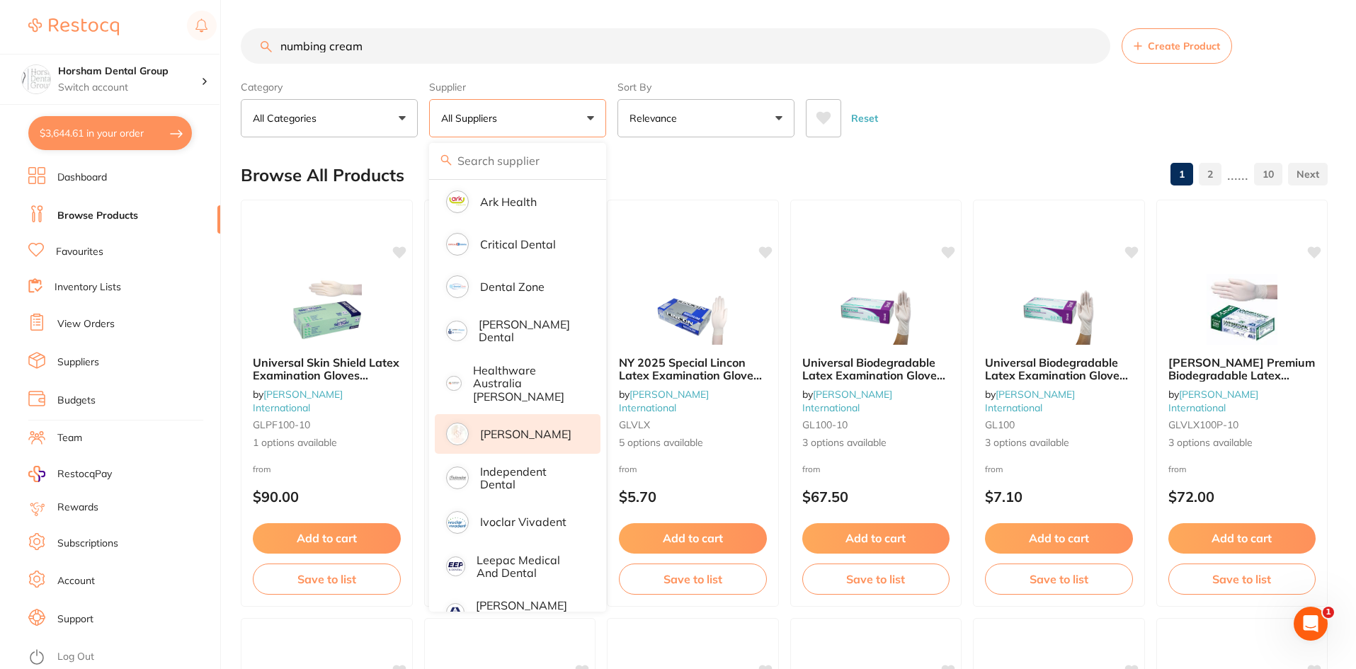
click at [501, 428] on p "[PERSON_NAME]" at bounding box center [525, 434] width 91 height 13
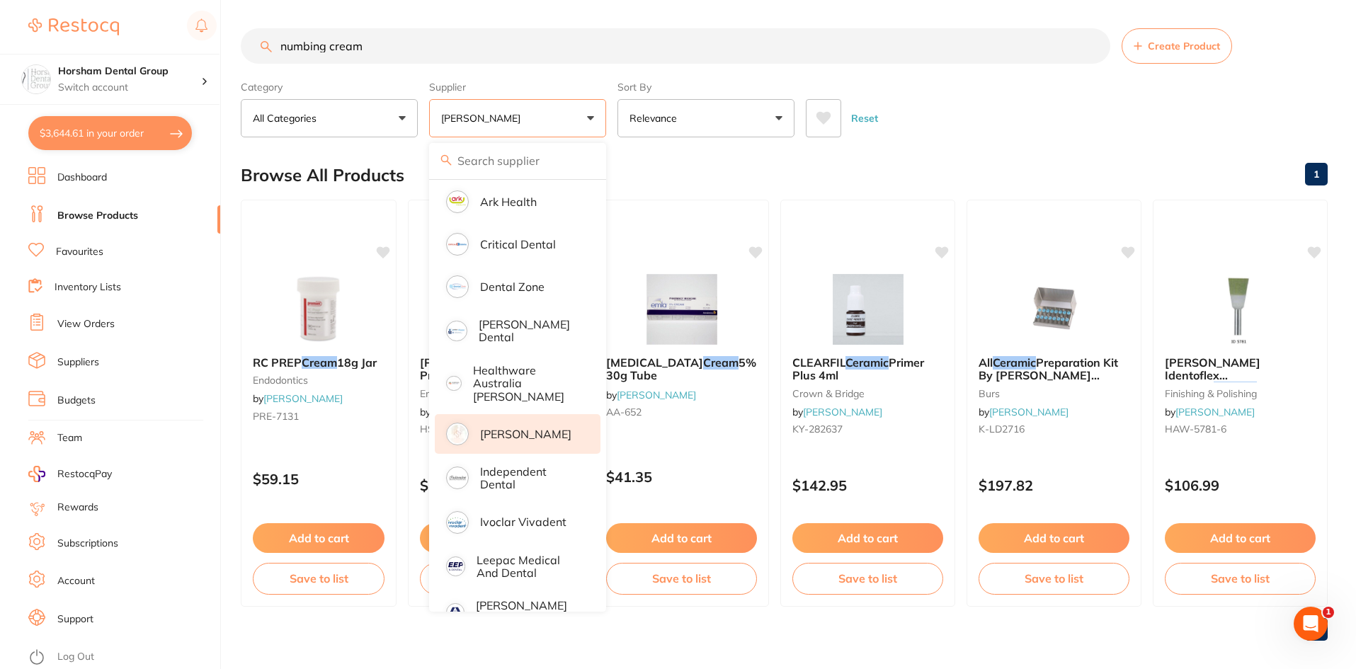
scroll to position [0, 0]
click at [962, 132] on div "Reset" at bounding box center [1061, 113] width 511 height 50
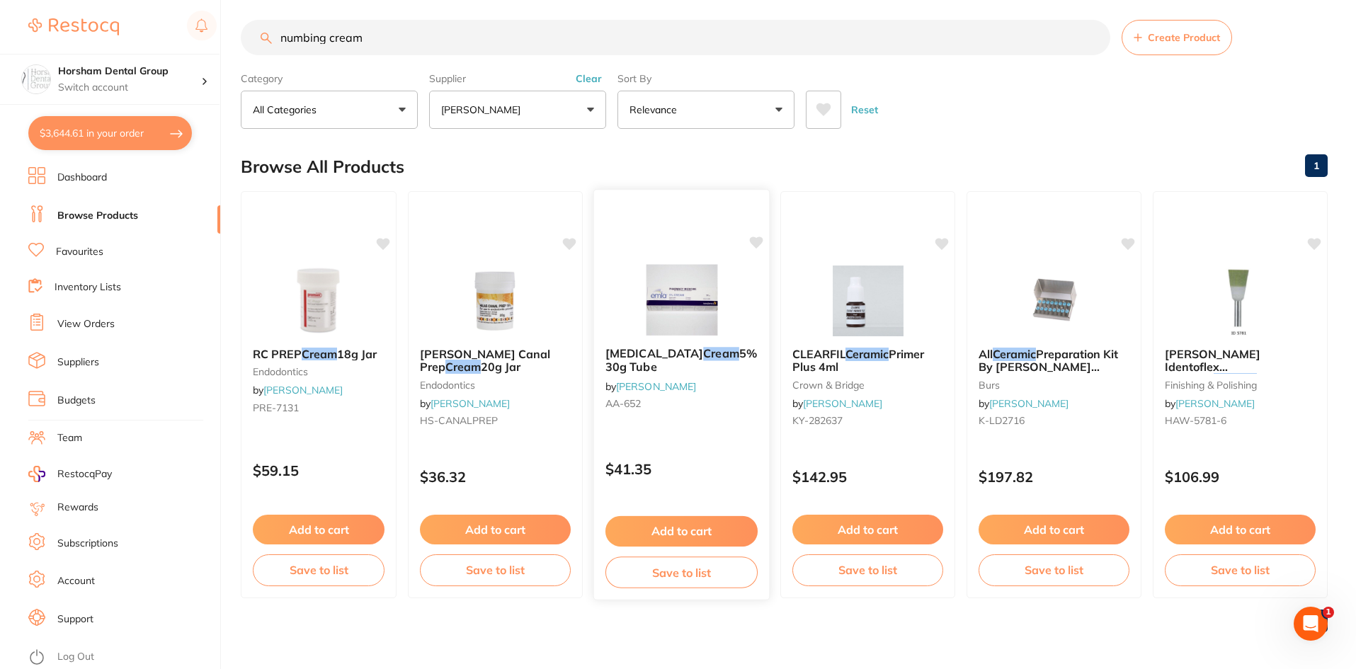
scroll to position [11, 0]
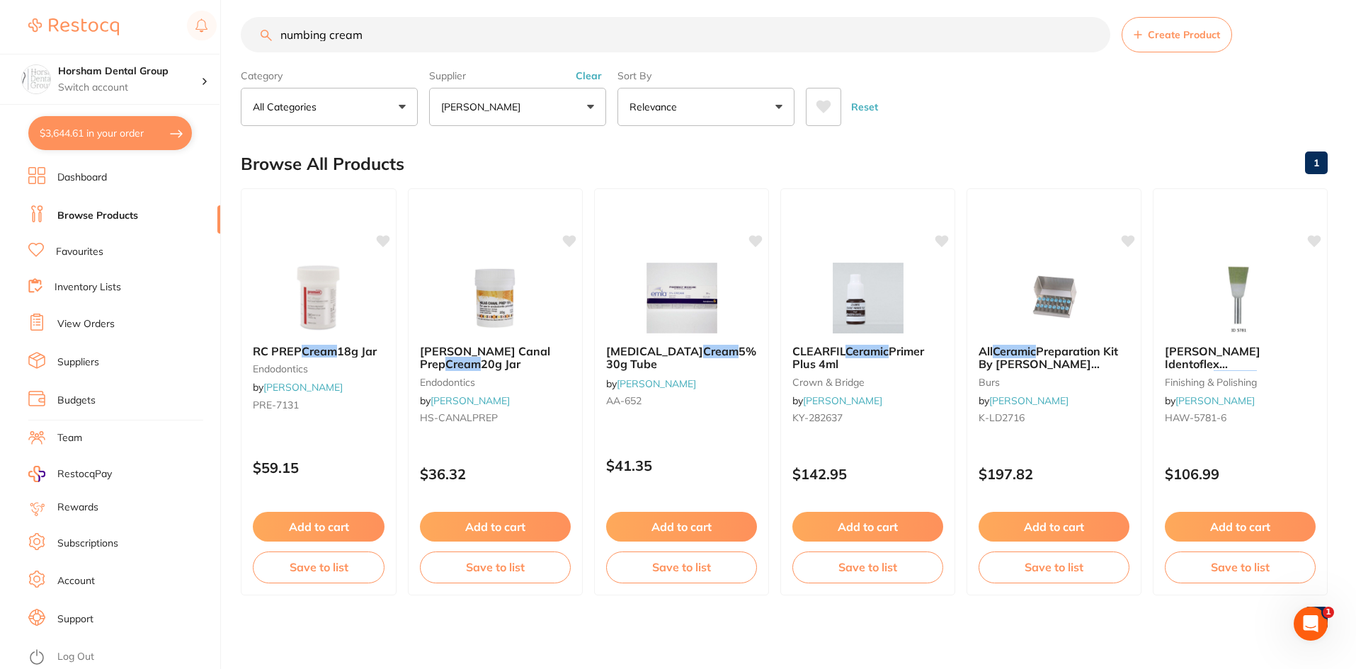
click at [61, 244] on li "Favourites" at bounding box center [124, 252] width 192 height 18
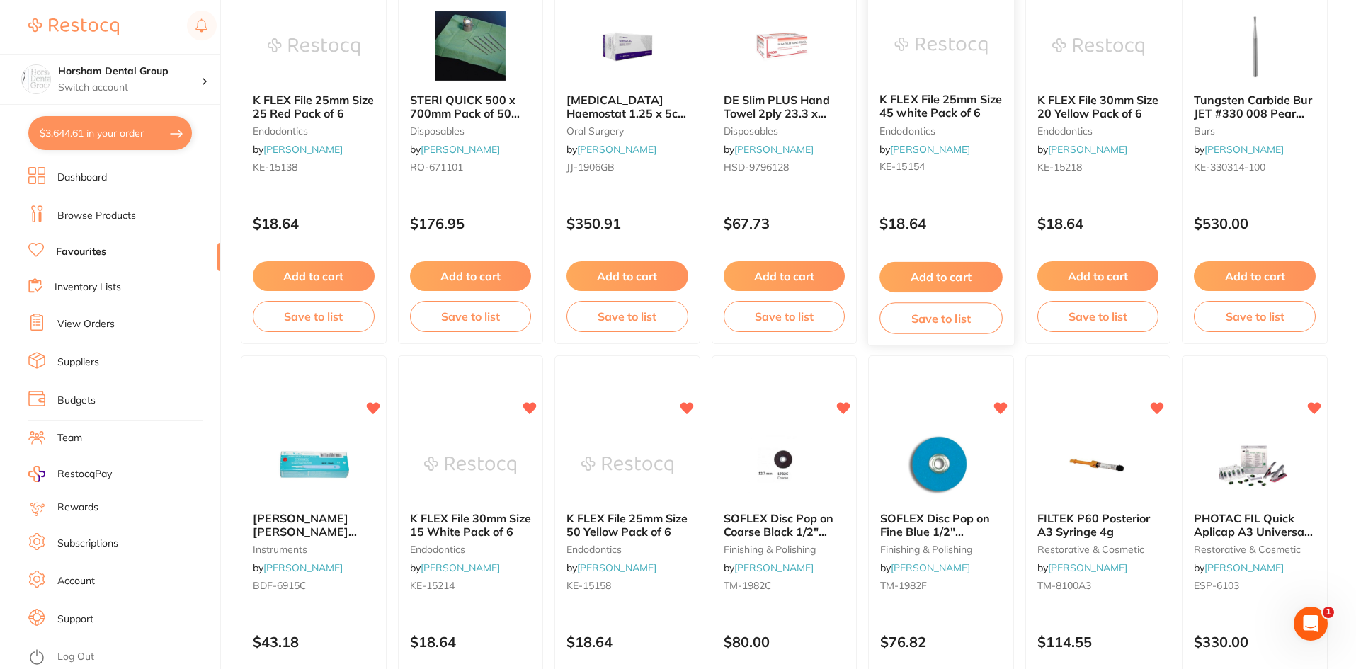
scroll to position [779, 0]
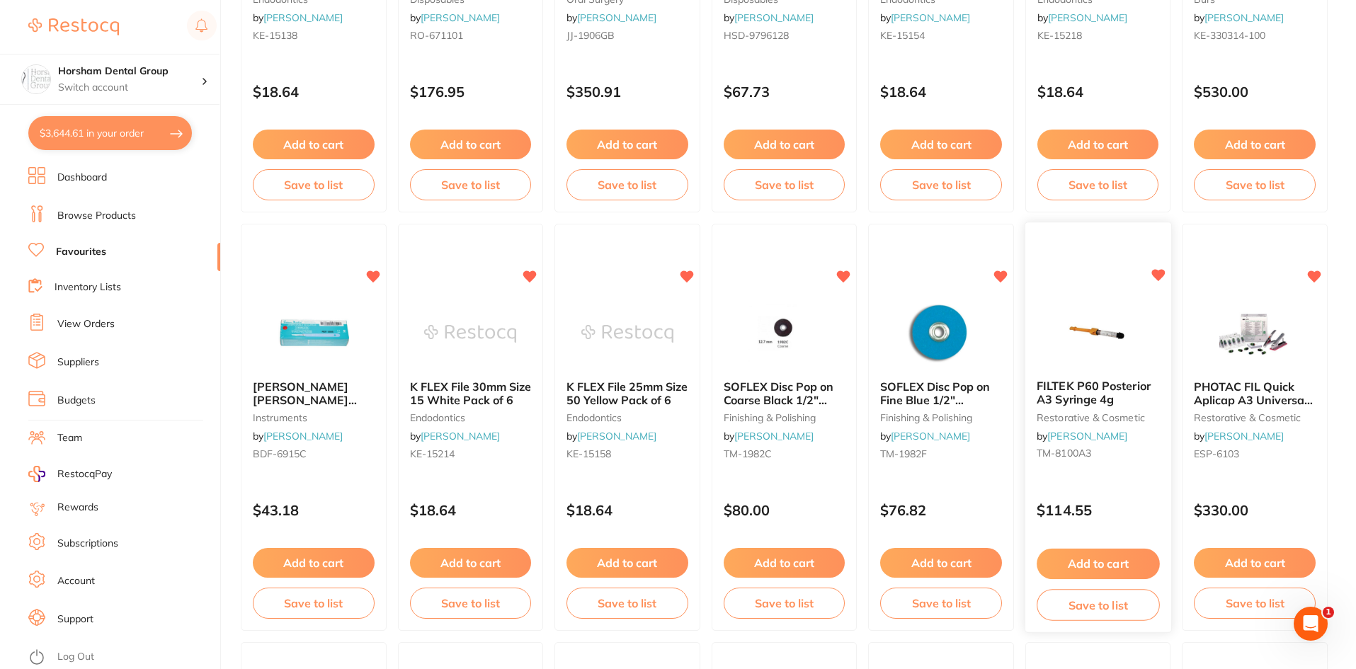
click at [1116, 408] on div "FILTEK P60 Posterior A3 Syringe 4g restorative & cosmetic by Henry Schein Halas…" at bounding box center [1098, 423] width 146 height 108
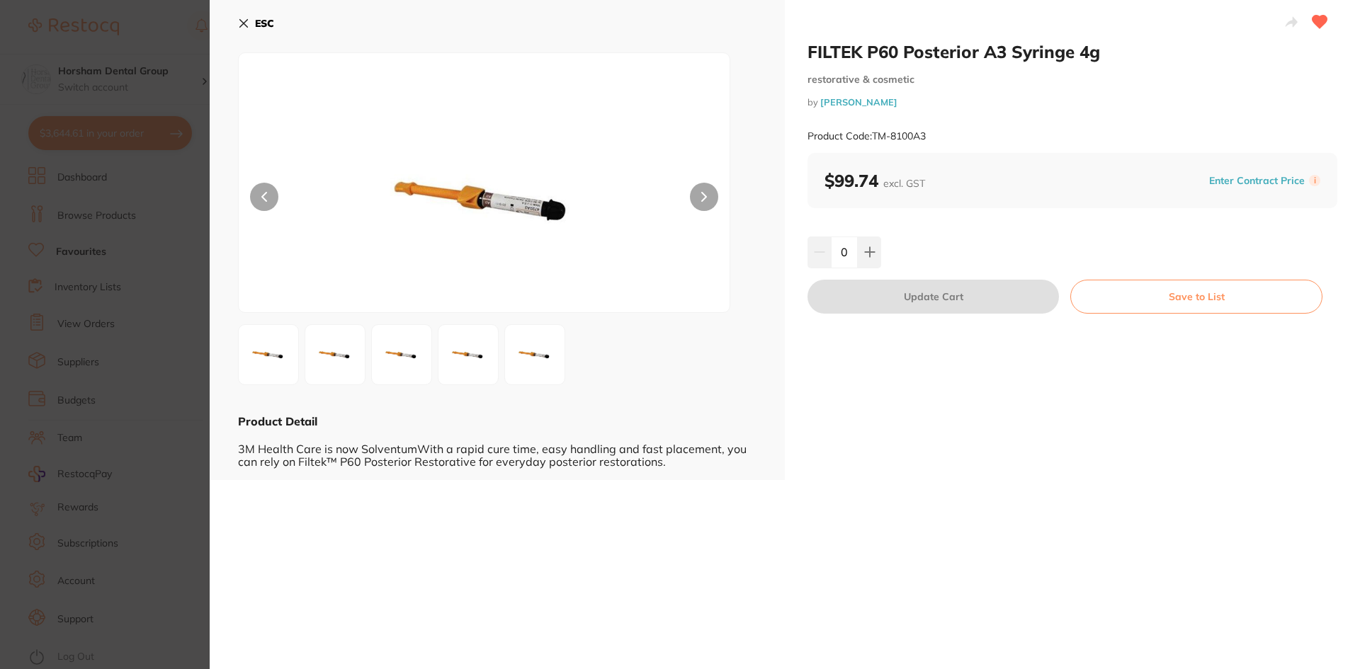
click at [239, 21] on icon at bounding box center [243, 23] width 11 height 11
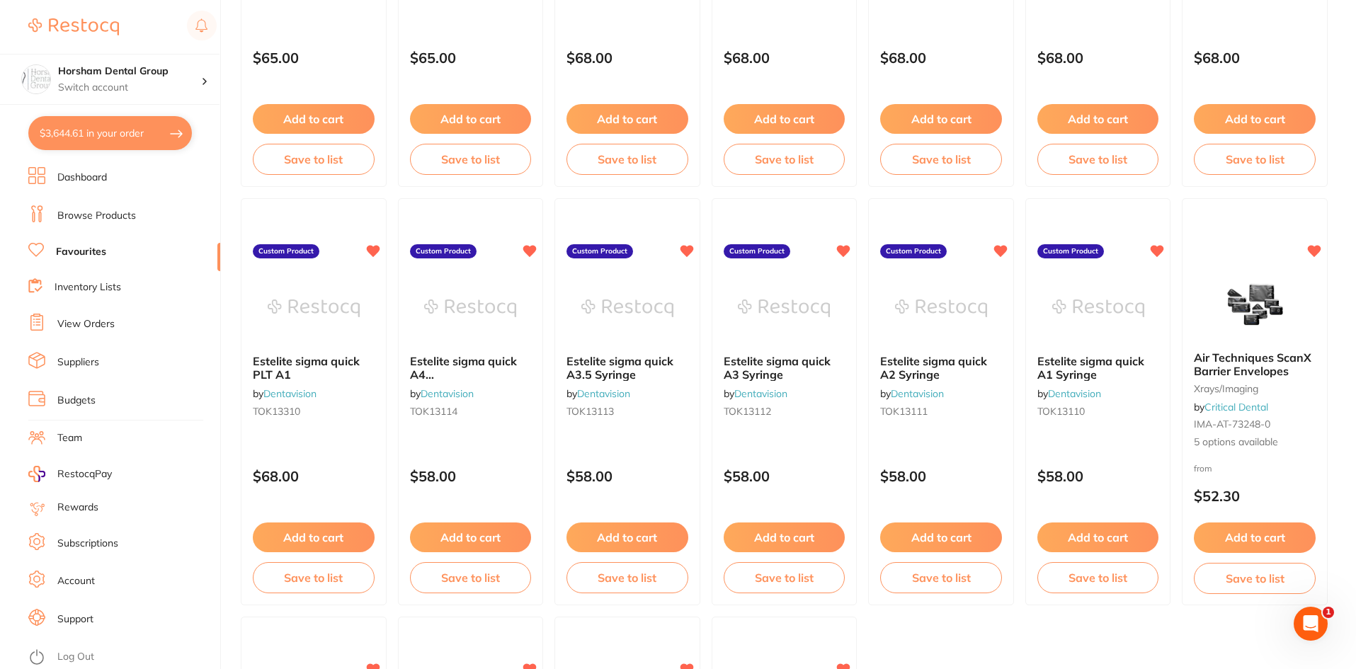
click at [89, 319] on link "View Orders" at bounding box center [85, 324] width 57 height 14
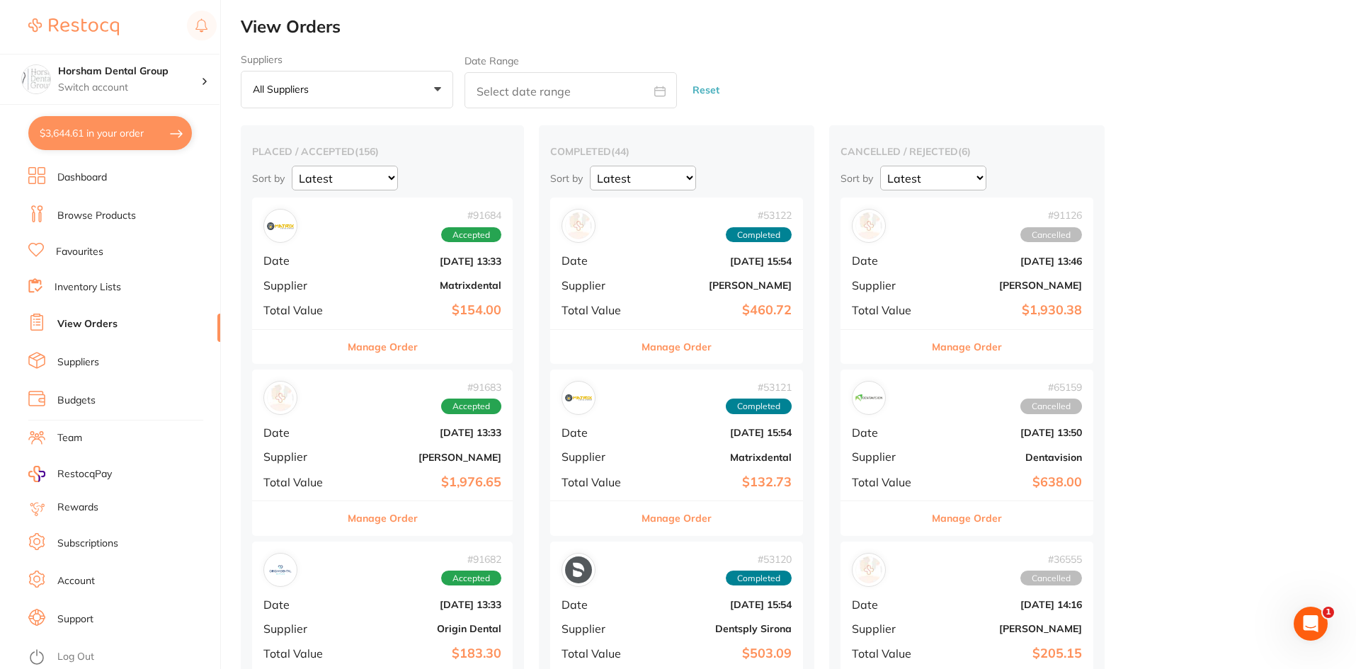
click at [637, 348] on div "Manage Order" at bounding box center [676, 346] width 253 height 35
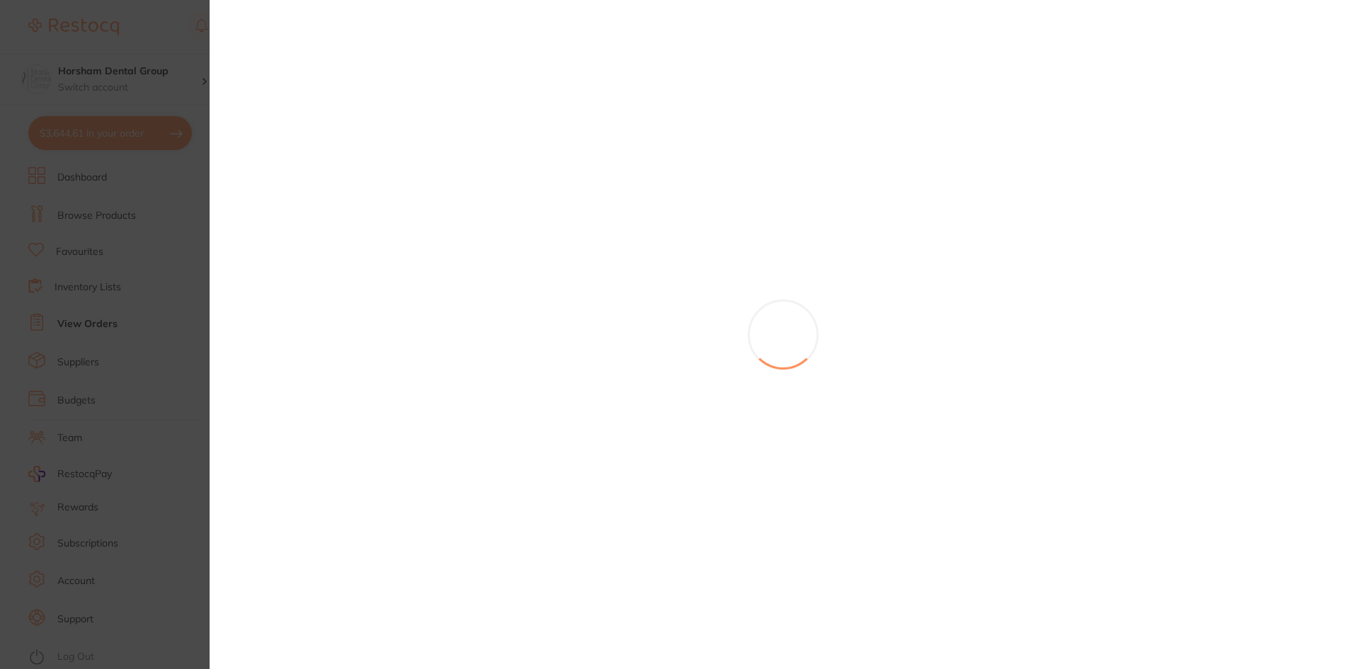
click at [639, 348] on section at bounding box center [678, 334] width 1356 height 669
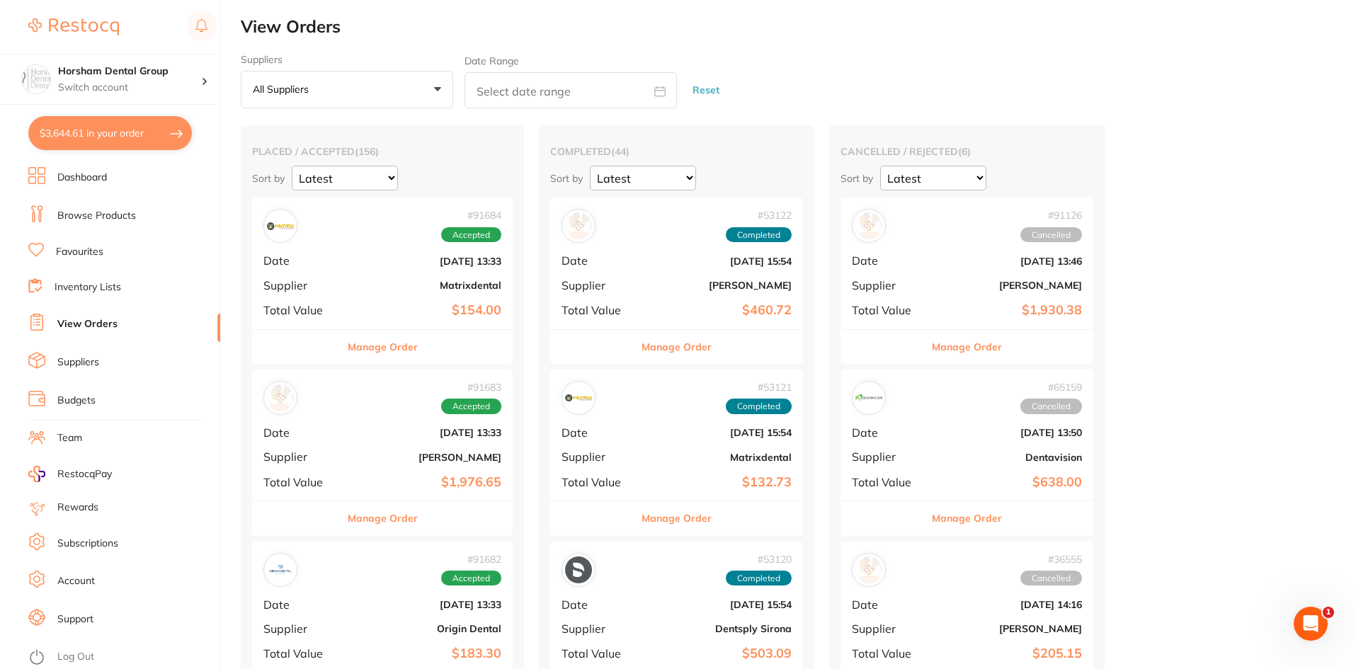
click at [664, 331] on button "Manage Order" at bounding box center [677, 347] width 70 height 34
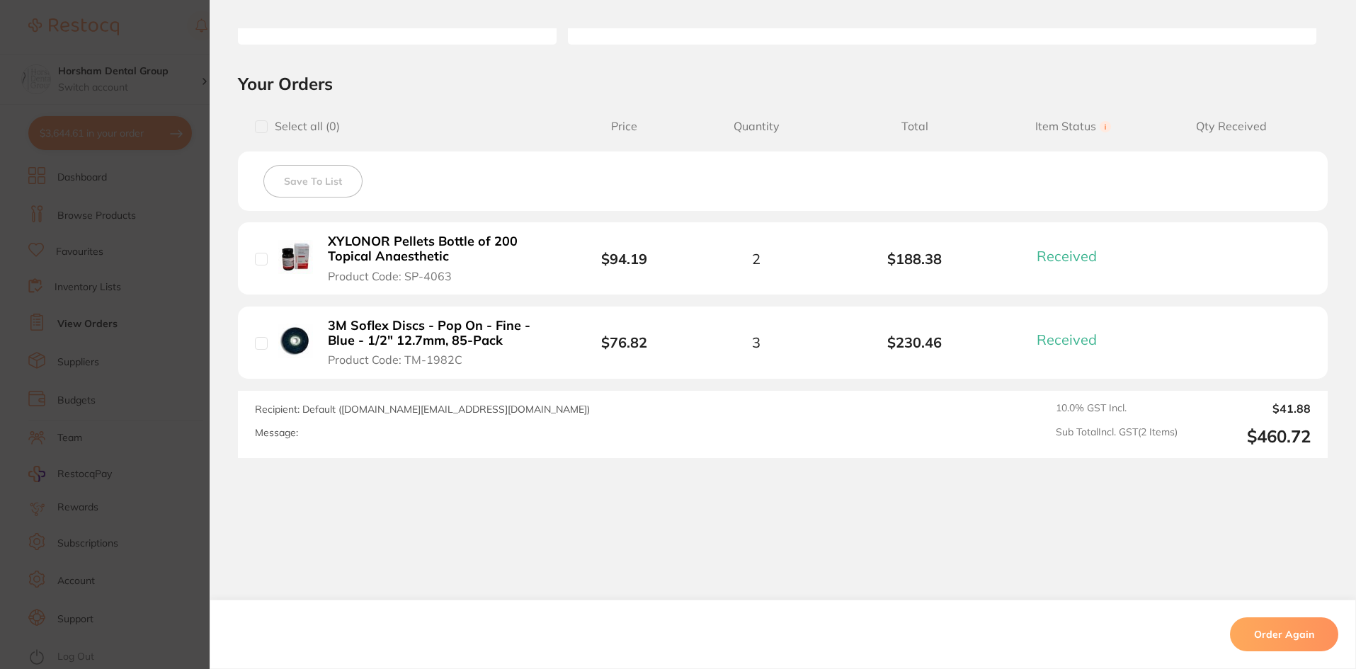
click at [80, 387] on section "Order ID: Restocq- 53122 Order Information 2 Received Completed Order Order Dat…" at bounding box center [678, 334] width 1356 height 669
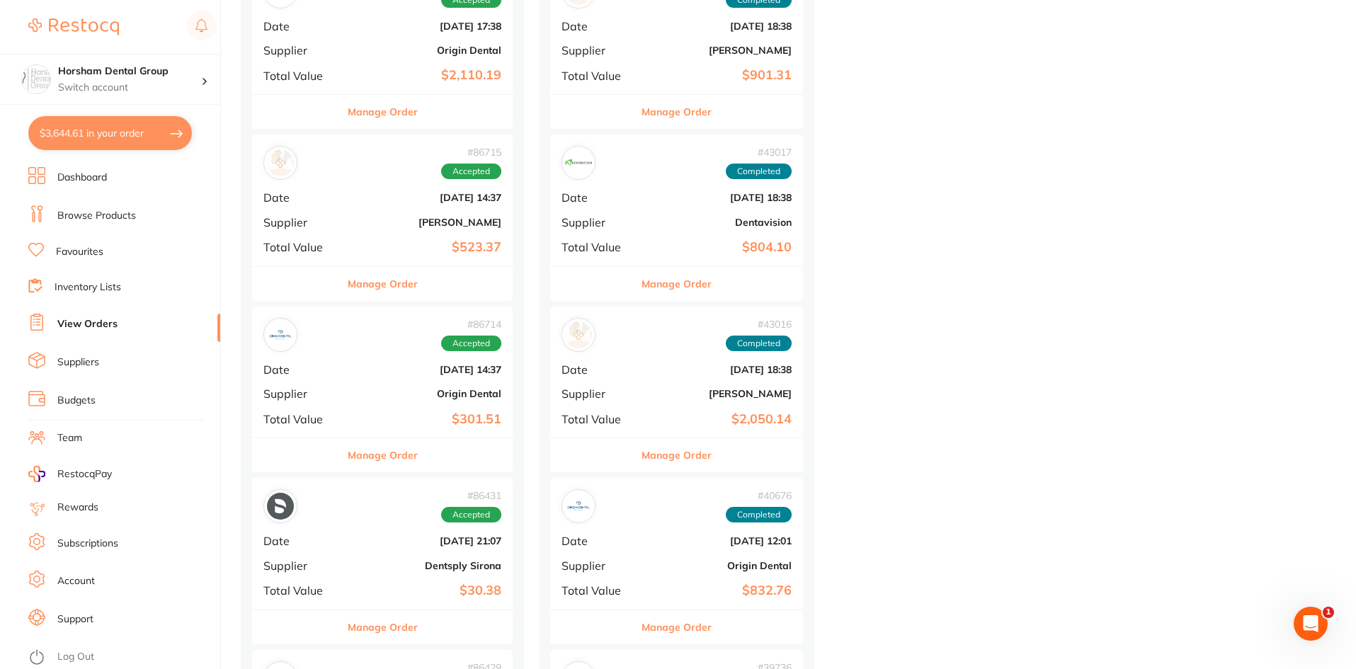
click at [403, 283] on button "Manage Order" at bounding box center [383, 284] width 70 height 34
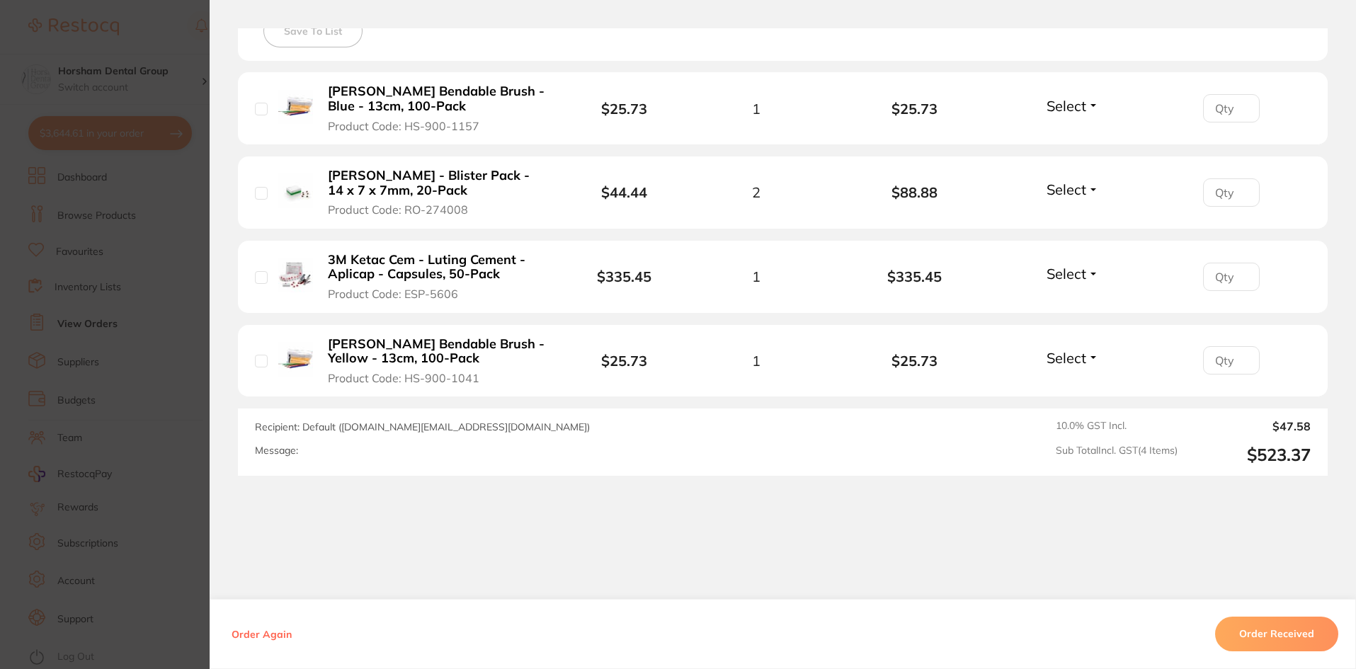
click at [153, 327] on section "Order ID: Restocq- 86715 Order Information Accepted Order Order Date Jul 16 202…" at bounding box center [678, 334] width 1356 height 669
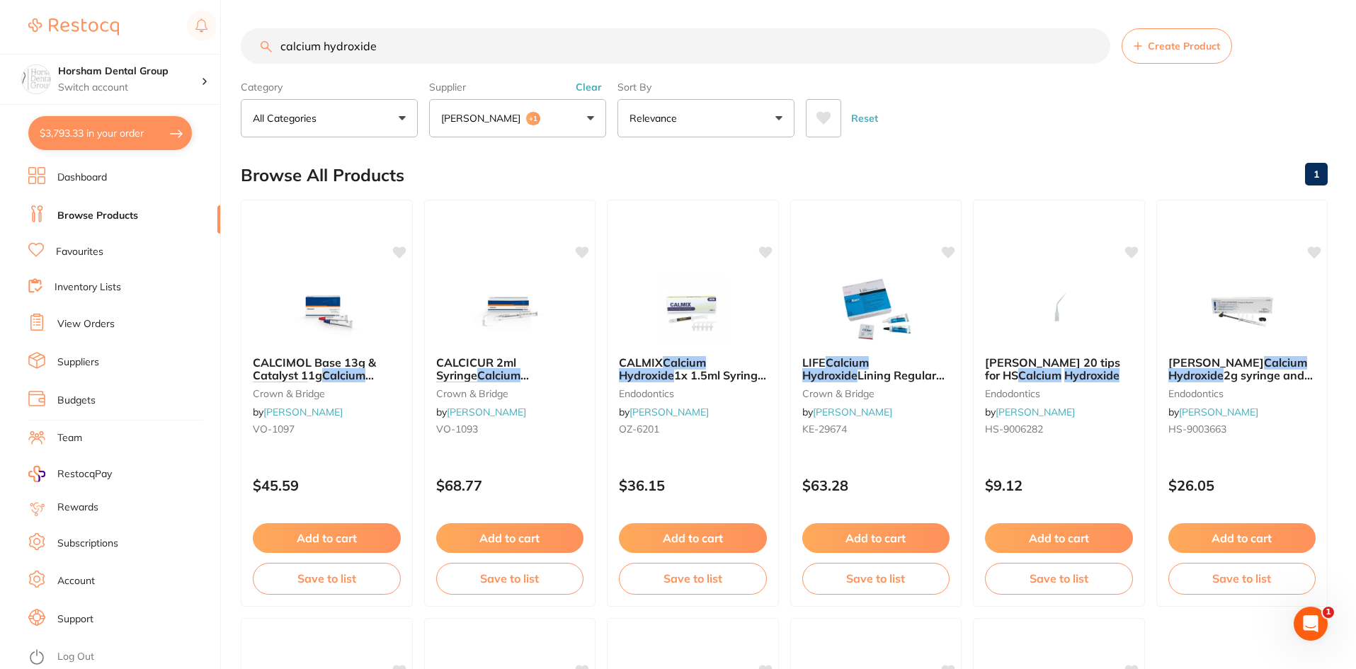
click at [584, 83] on button "Clear" at bounding box center [588, 87] width 35 height 13
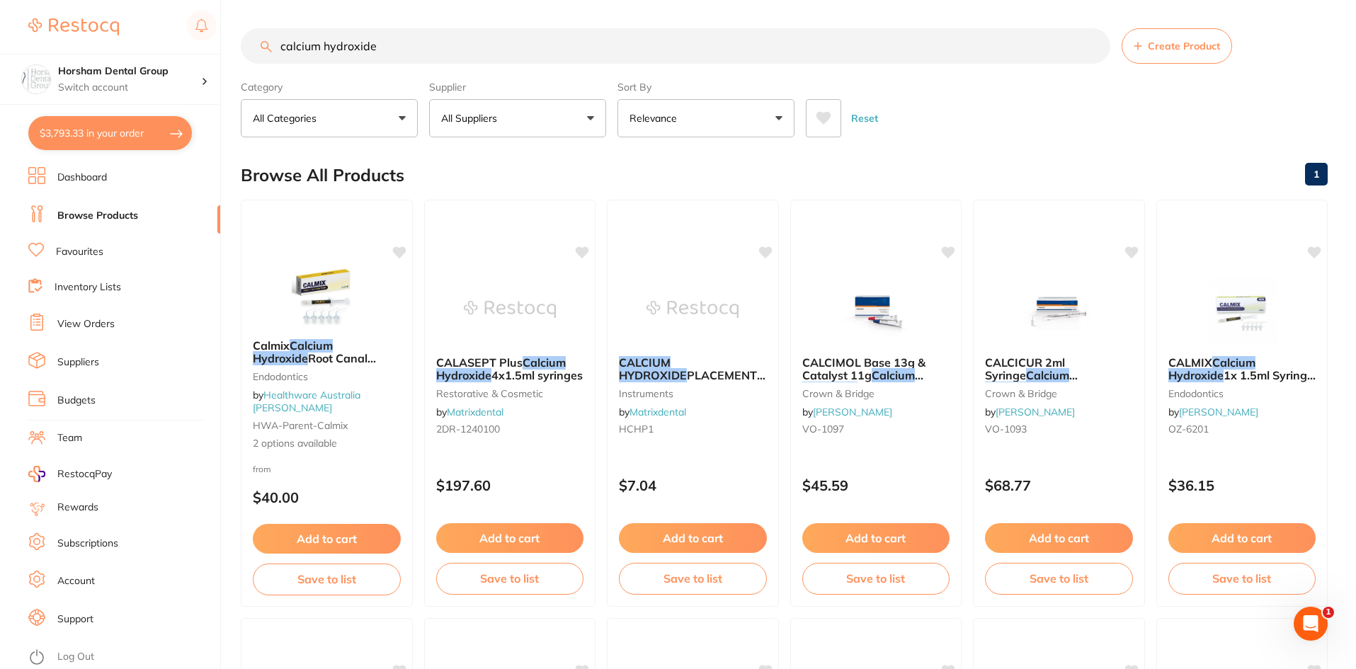
click at [360, 38] on input "calcium hydroxide" at bounding box center [676, 45] width 870 height 35
type input "pilpdent"
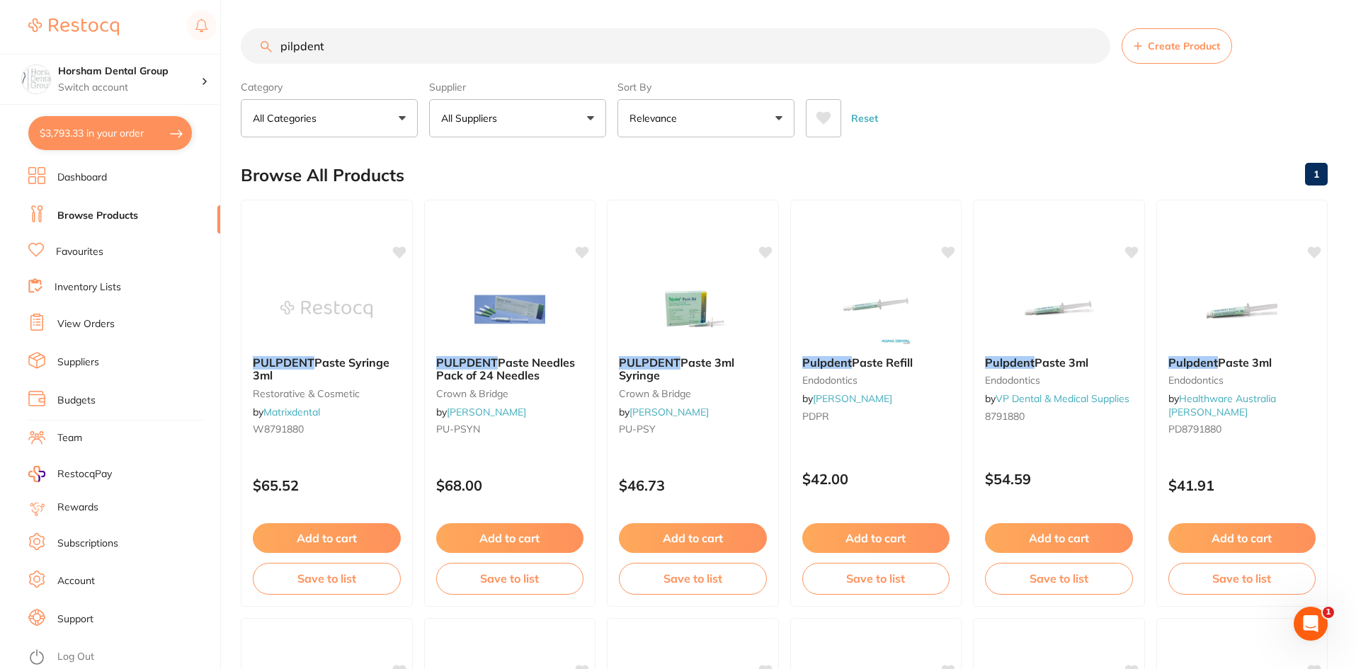
click at [294, 42] on input "pilpdent" at bounding box center [676, 45] width 870 height 35
click at [865, 373] on div "Pulpdent Paste Refill endodontics by Adam Dental PDPR" at bounding box center [876, 391] width 172 height 95
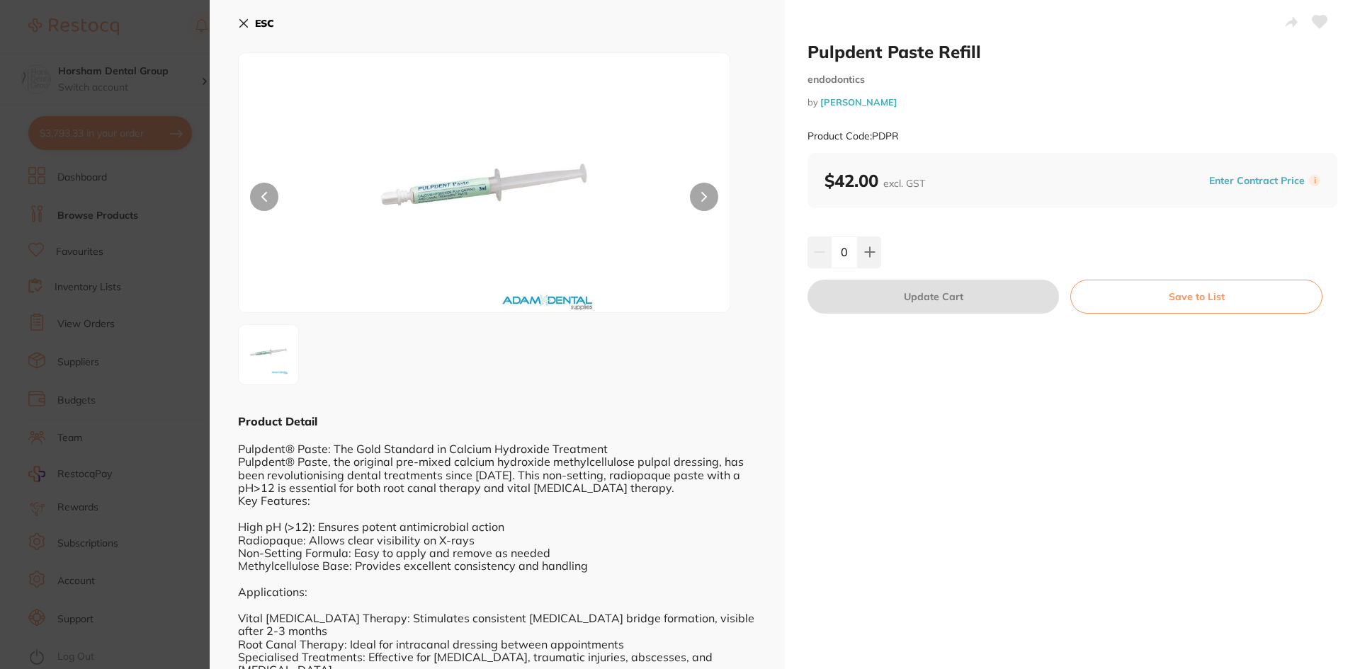
click at [247, 21] on icon at bounding box center [243, 23] width 11 height 11
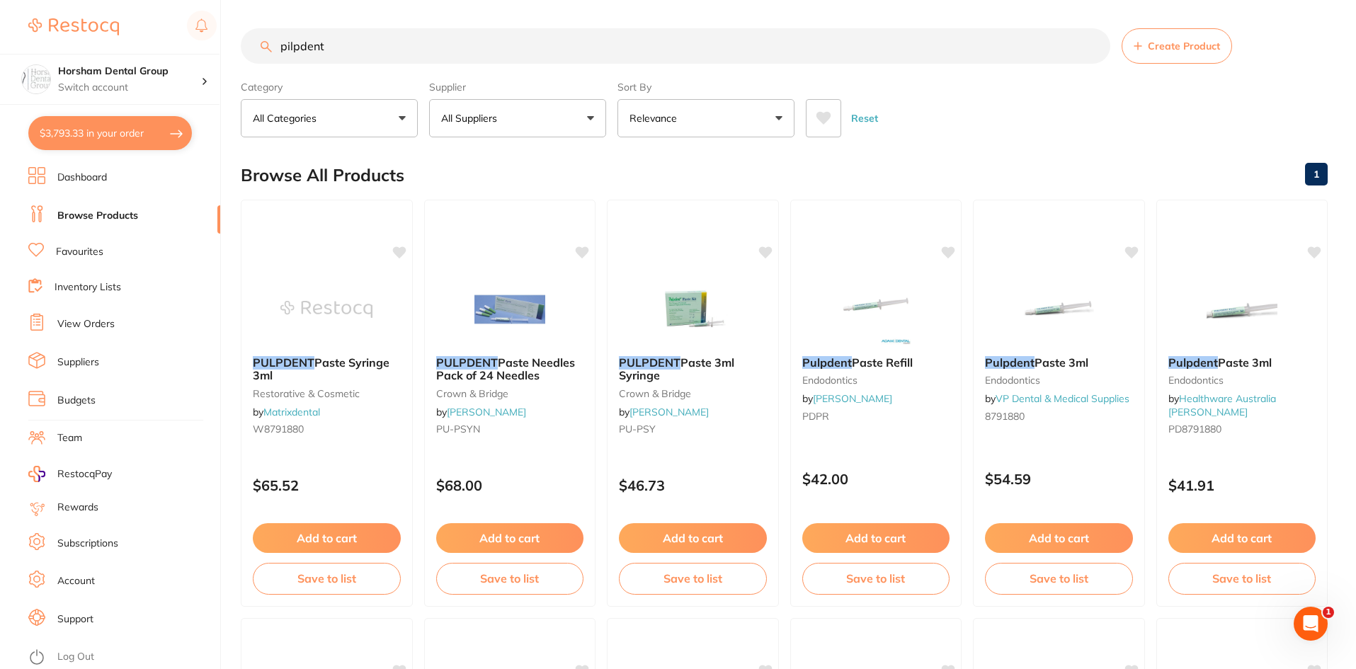
click at [523, 129] on button "All Suppliers" at bounding box center [517, 118] width 177 height 38
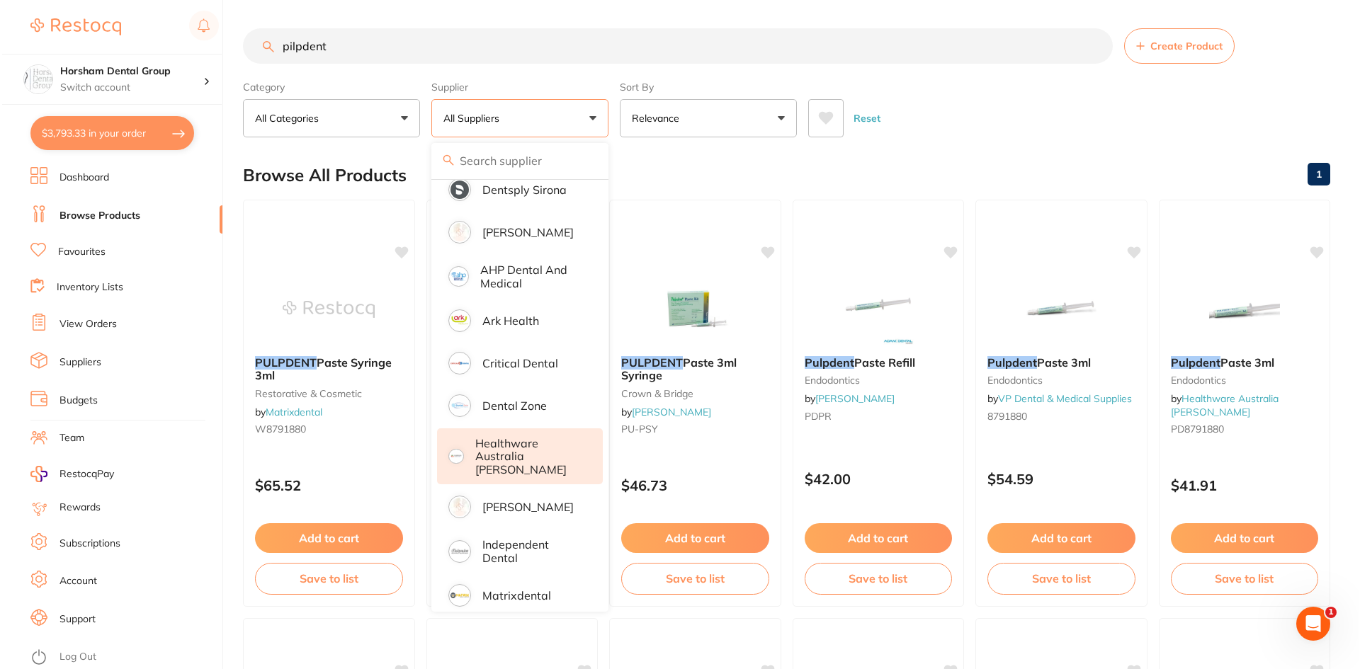
scroll to position [103, 0]
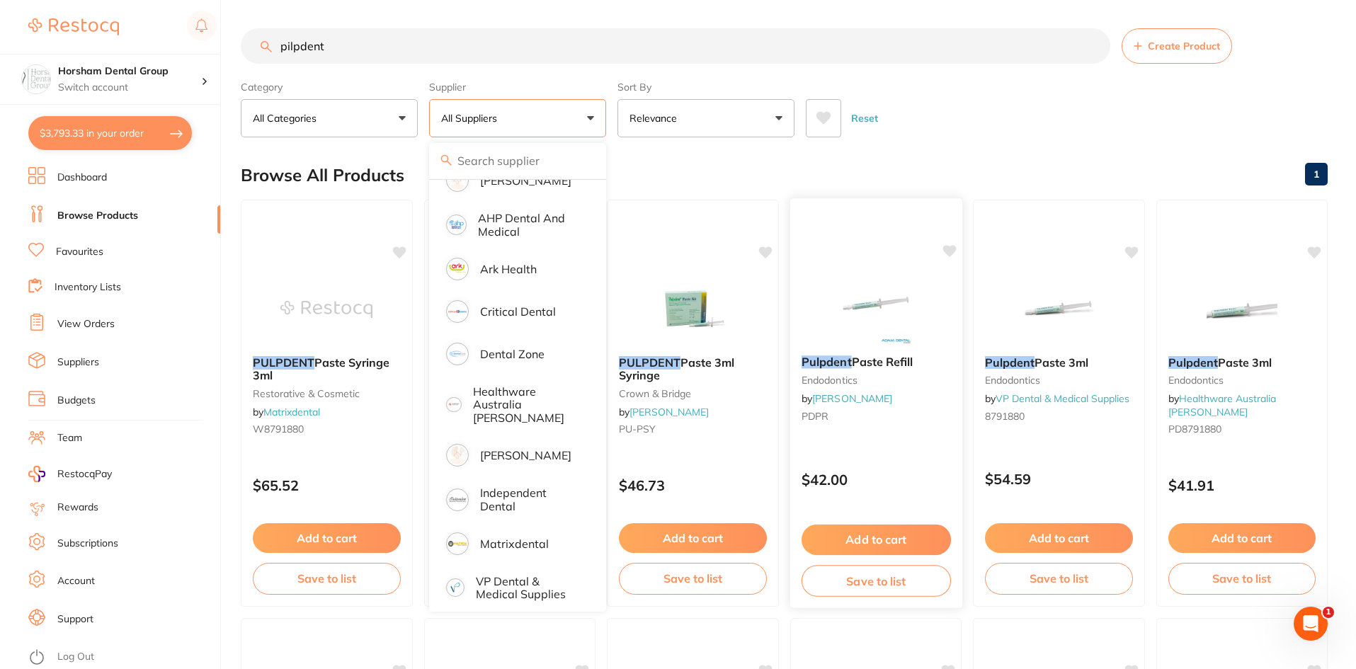
click at [878, 355] on div "Pulpdent Paste Refill endodontics by Adam Dental PDPR" at bounding box center [876, 391] width 172 height 95
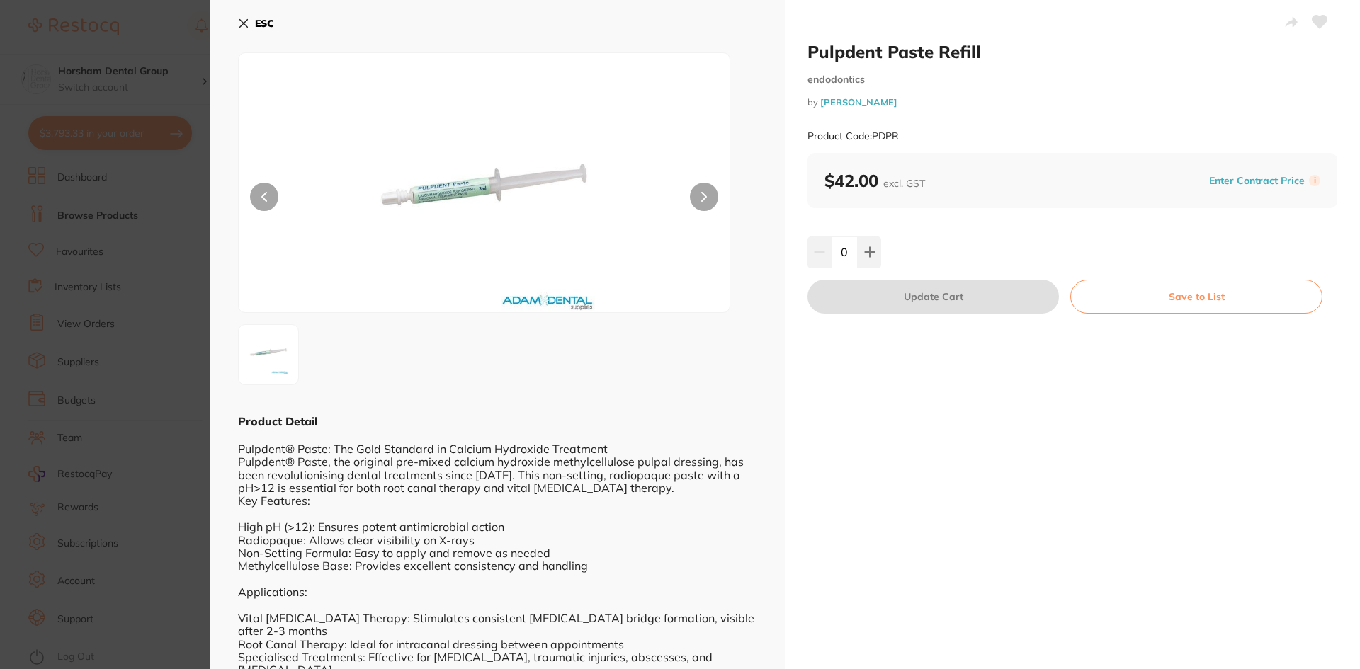
click at [859, 225] on div "Pulpdent Paste Refill endodontics by Adam Dental Product Code: PDPR $42.00 excl…" at bounding box center [1072, 604] width 575 height 1209
click at [870, 249] on icon at bounding box center [869, 251] width 11 height 11
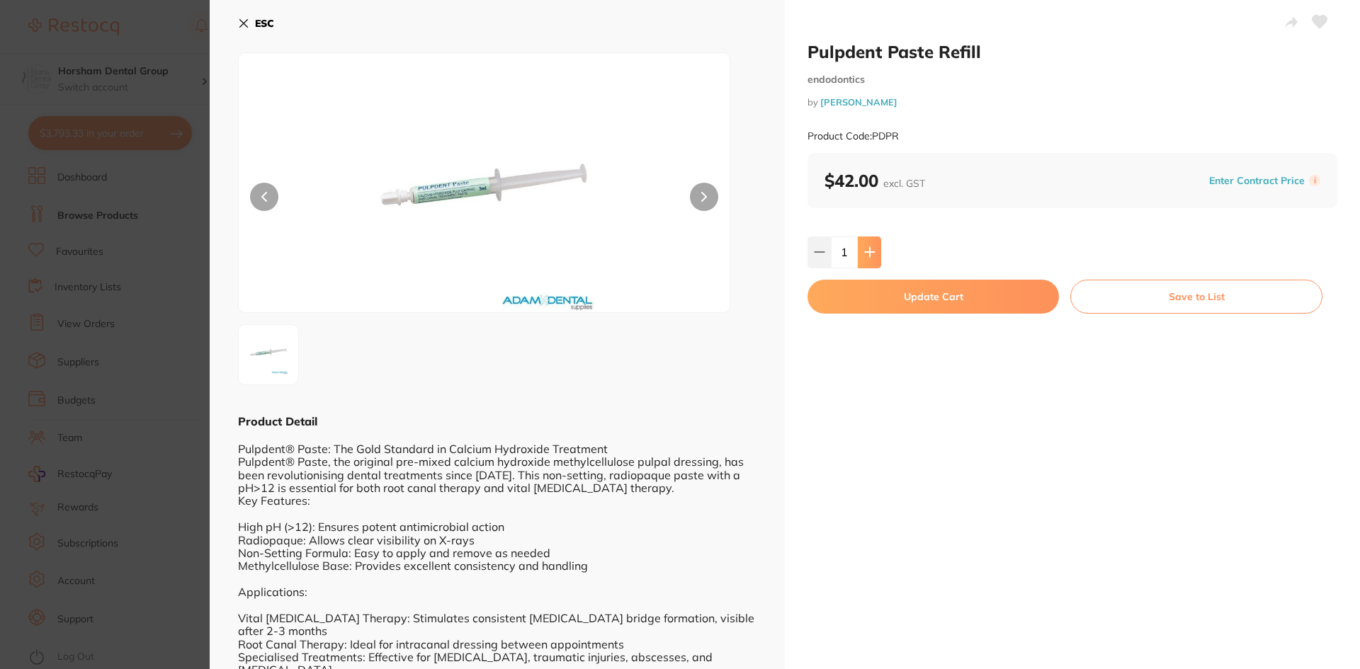
click at [870, 249] on icon at bounding box center [869, 251] width 11 height 11
type input "2"
click at [877, 305] on button "Update Cart" at bounding box center [932, 297] width 251 height 34
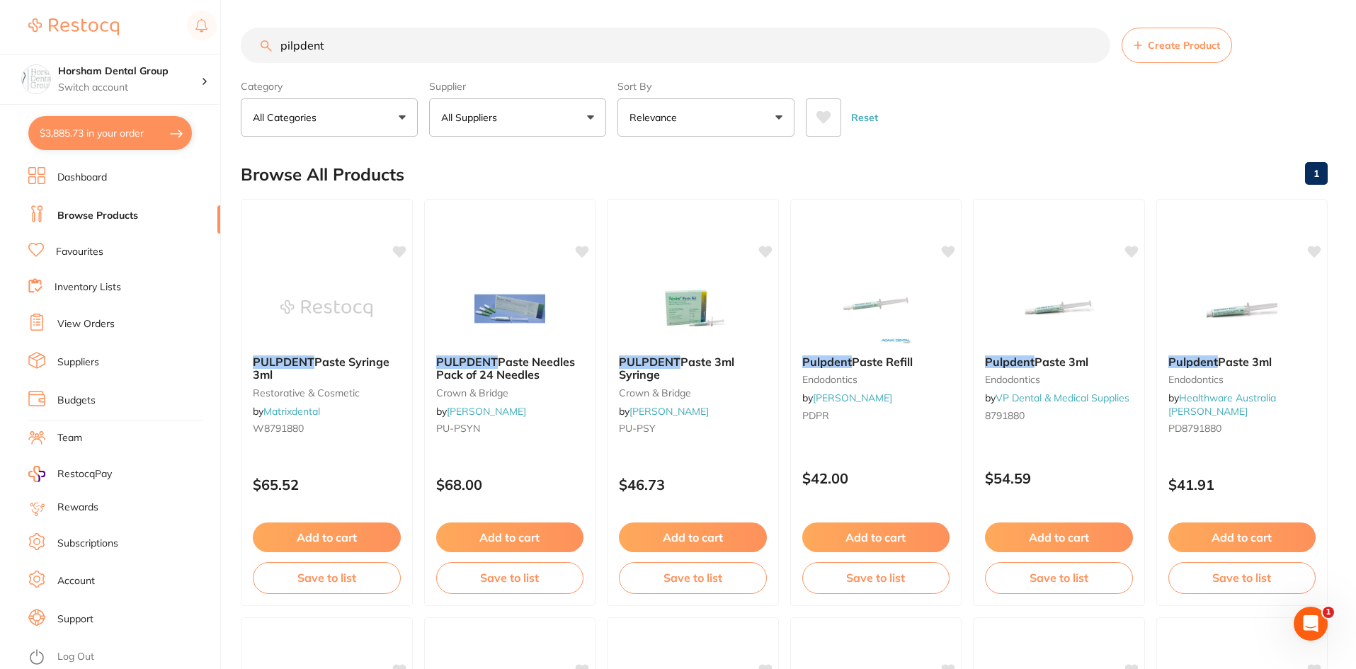
click at [400, 67] on section "pilpdent Create Product Category All Categories All Categories crown & bridge e…" at bounding box center [784, 82] width 1087 height 109
click at [400, 59] on input "pilpdent" at bounding box center [676, 45] width 870 height 35
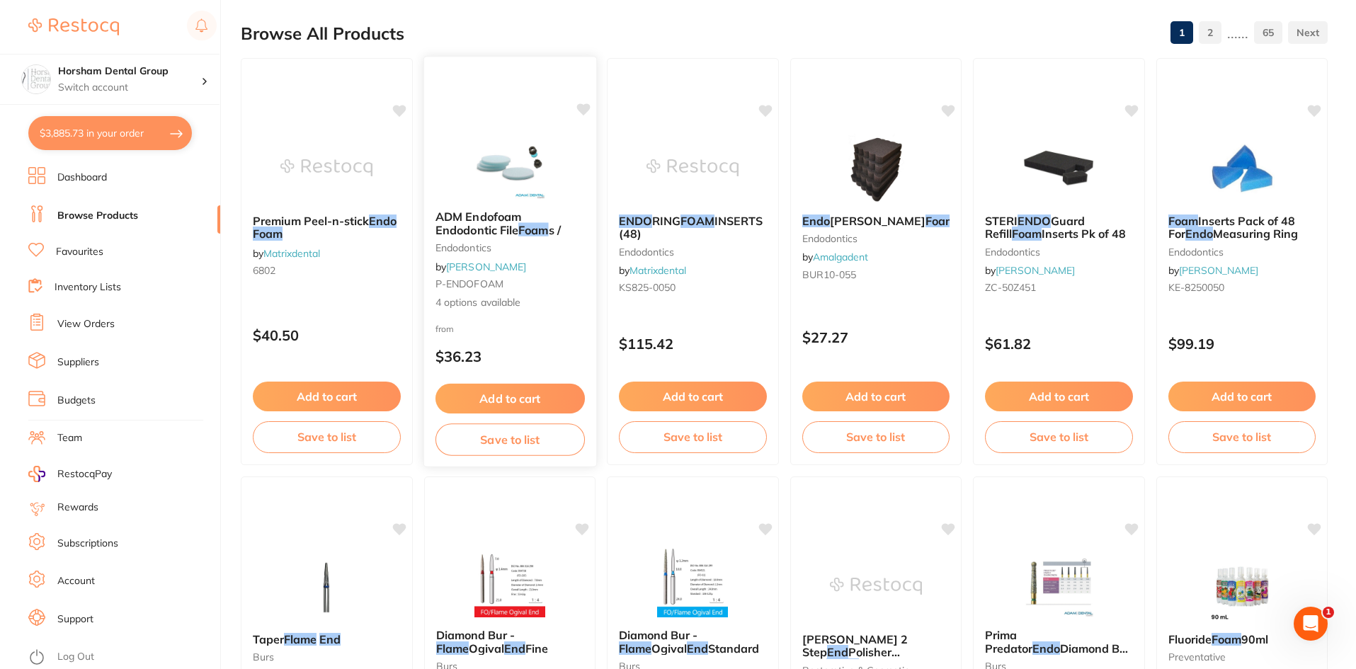
scroll to position [0, 0]
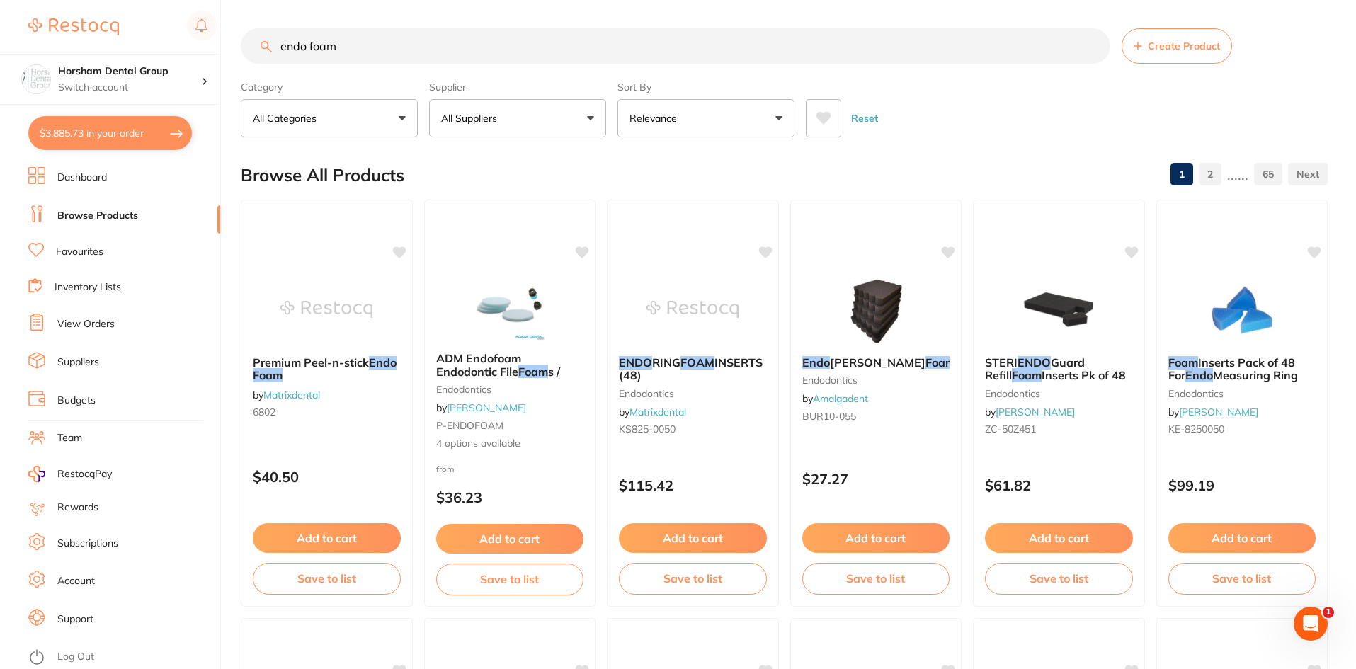
click at [552, 113] on button "All Suppliers" at bounding box center [517, 118] width 177 height 38
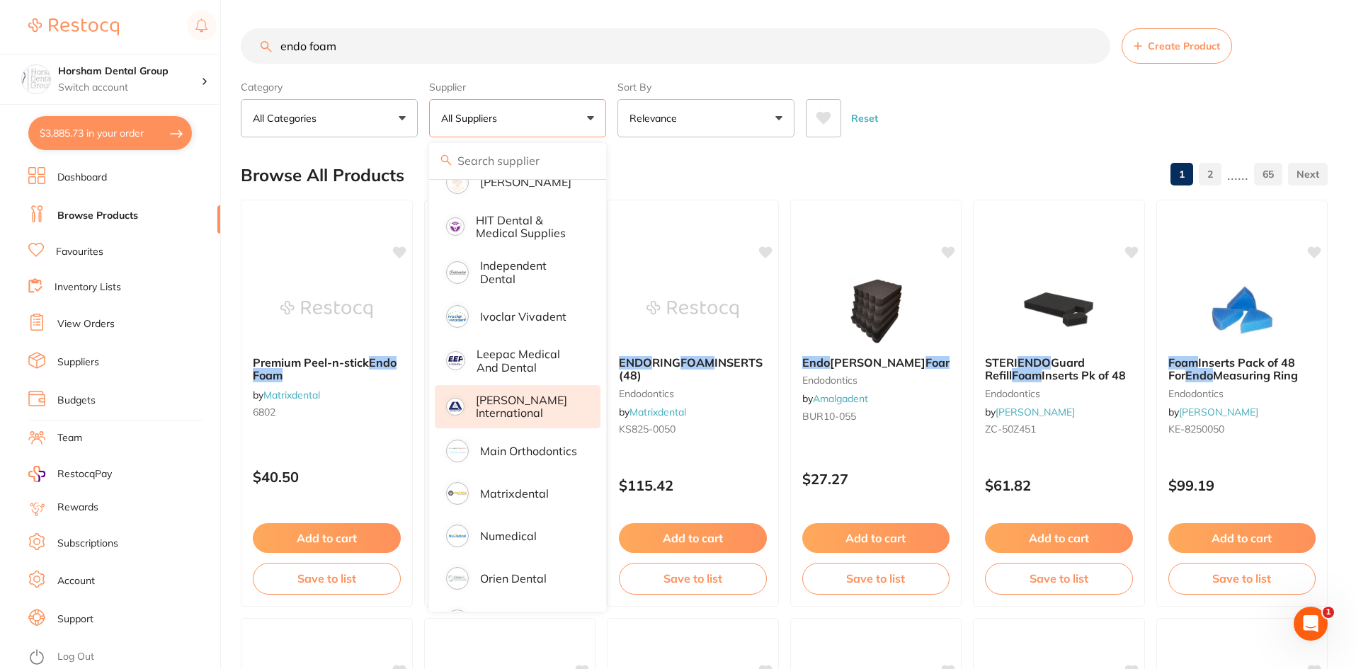
scroll to position [838, 0]
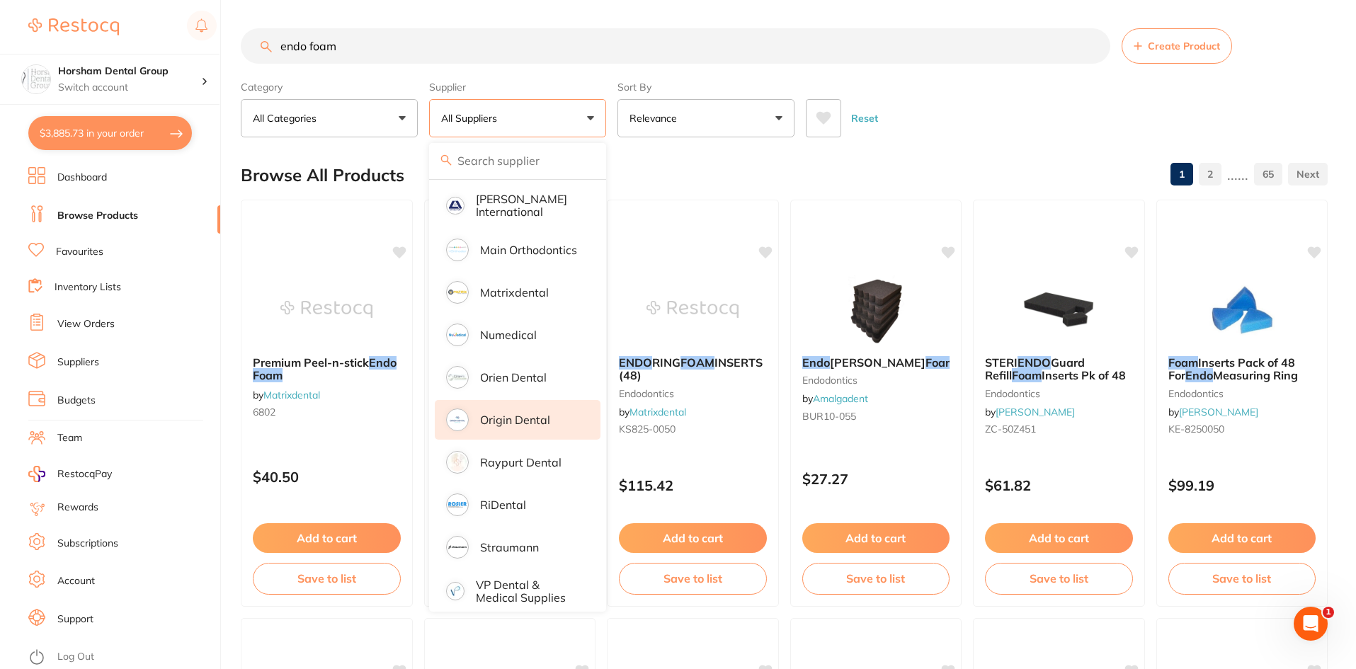
drag, startPoint x: 533, startPoint y: 416, endPoint x: 543, endPoint y: 409, distance: 12.2
click at [533, 415] on li "Origin Dental" at bounding box center [518, 420] width 166 height 40
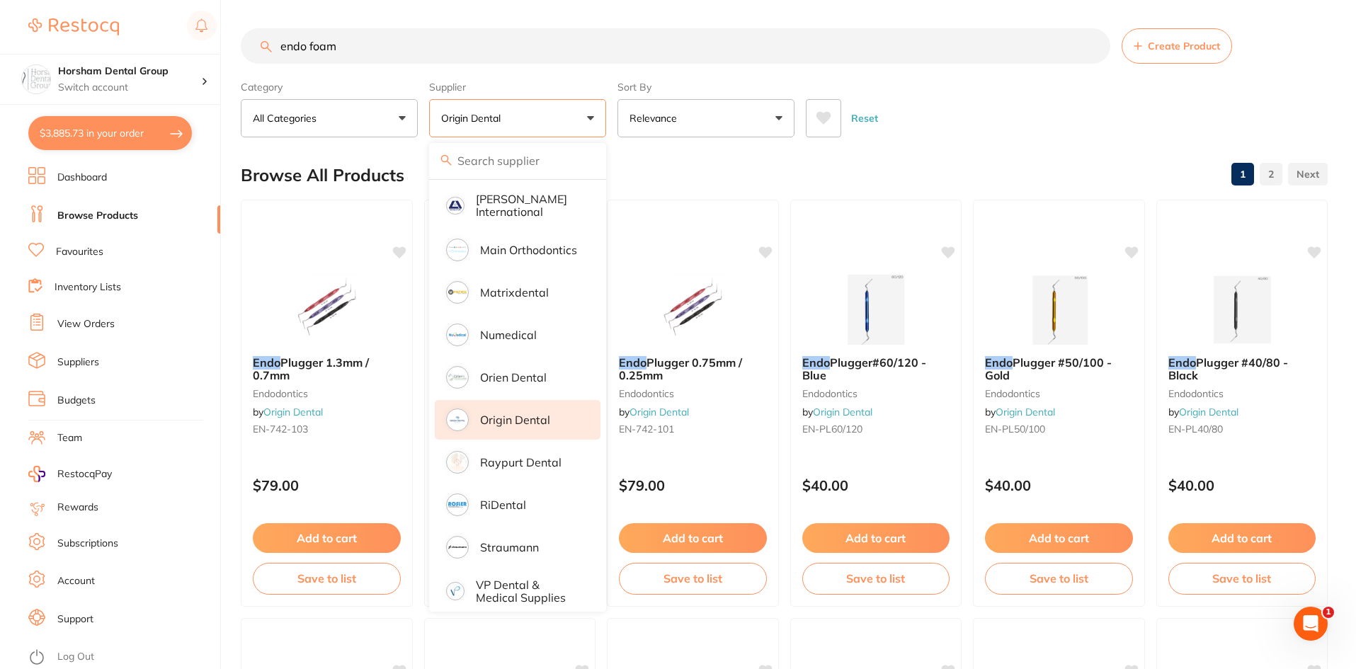
click at [952, 188] on div "Browse All Products 1 2" at bounding box center [784, 175] width 1087 height 47
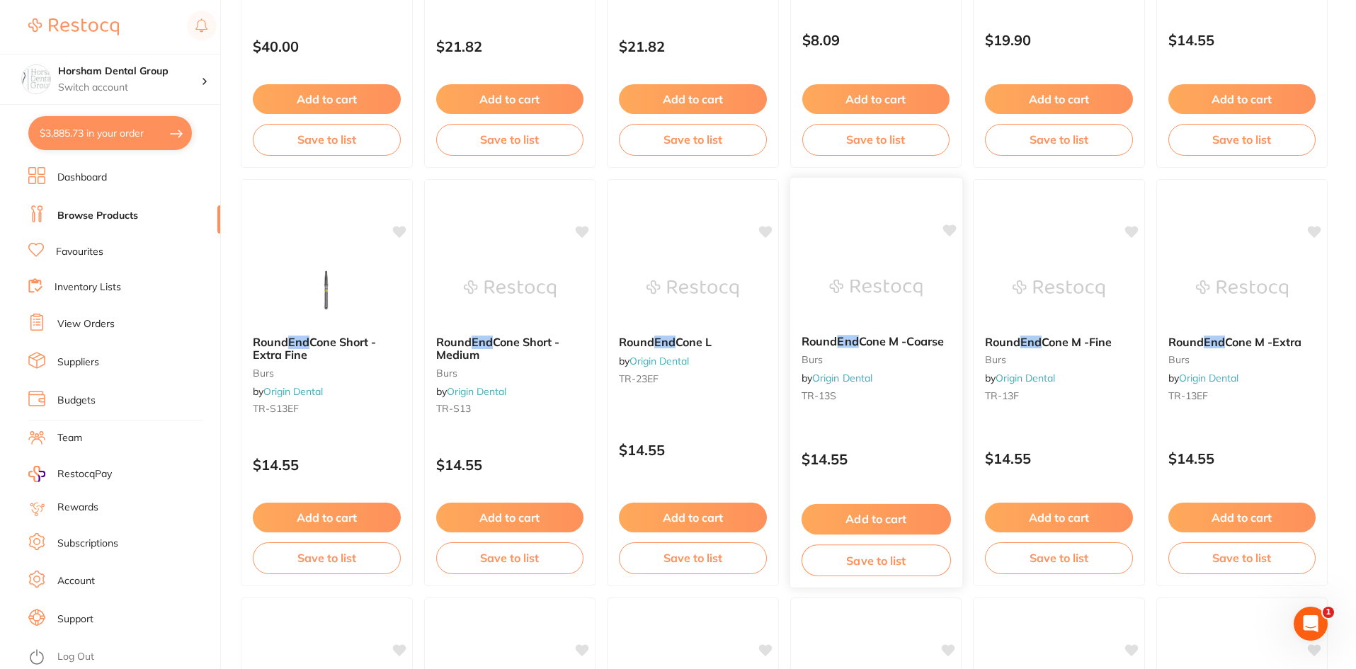
scroll to position [0, 0]
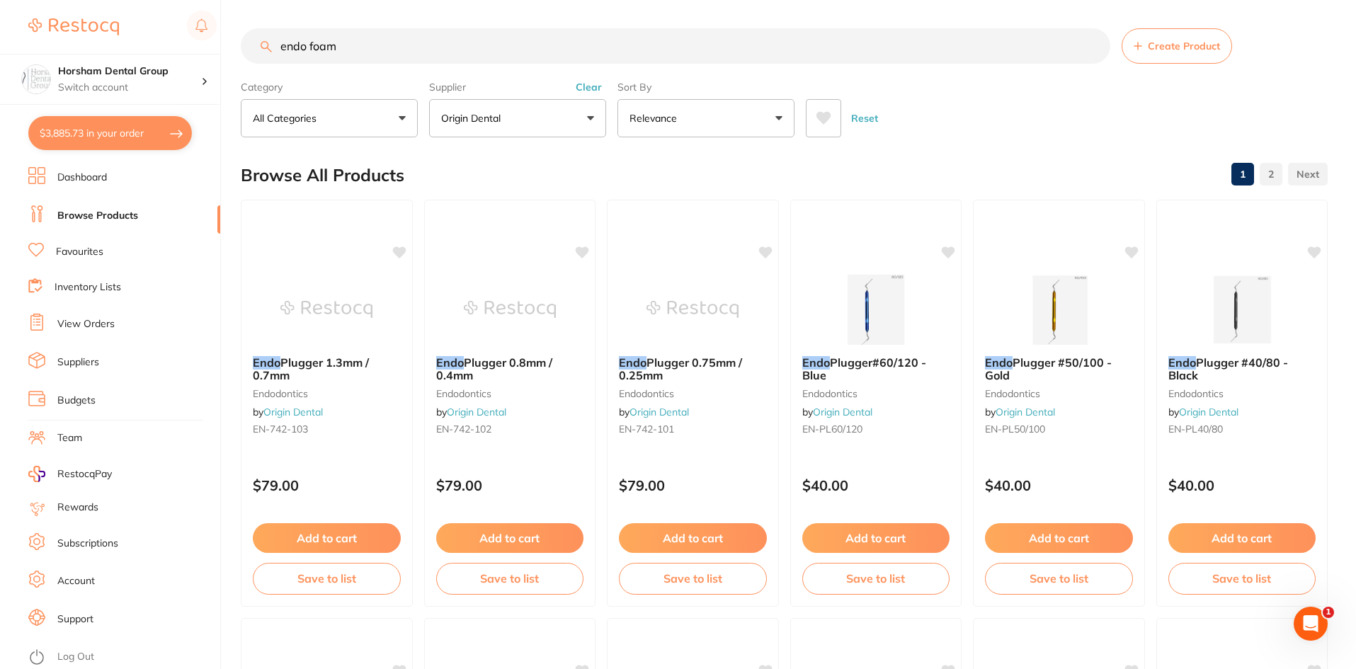
click at [588, 91] on button "Clear" at bounding box center [588, 87] width 35 height 13
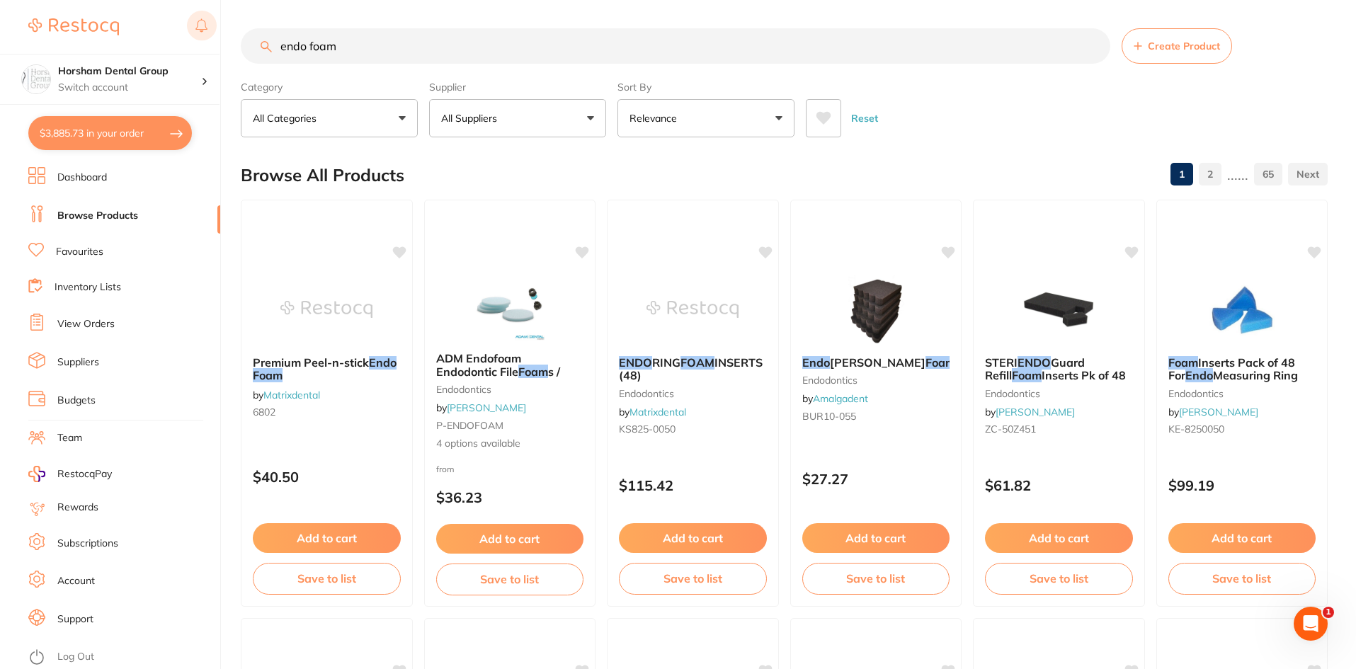
drag, startPoint x: 307, startPoint y: 40, endPoint x: 215, endPoint y: 32, distance: 91.7
click at [217, 32] on div "$3,885.73 Horsham Dental Group Switch account Horsham Plaza Dental Centre Warra…" at bounding box center [678, 334] width 1356 height 669
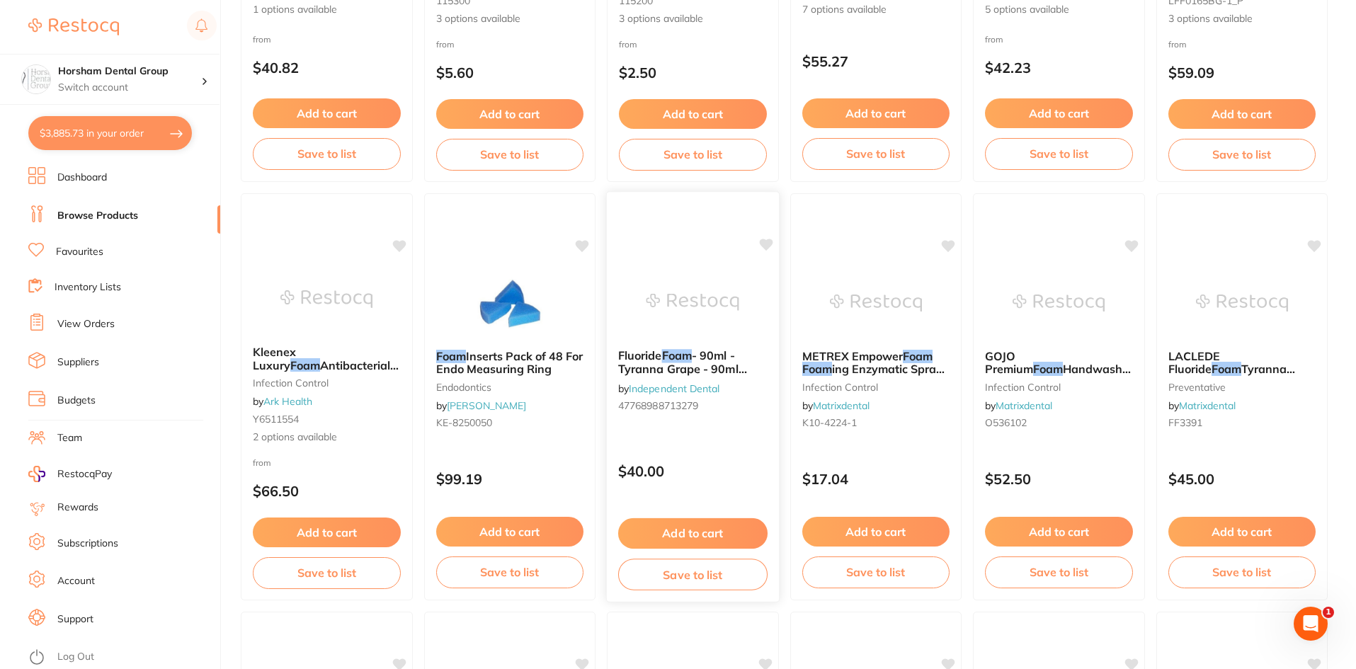
scroll to position [850, 0]
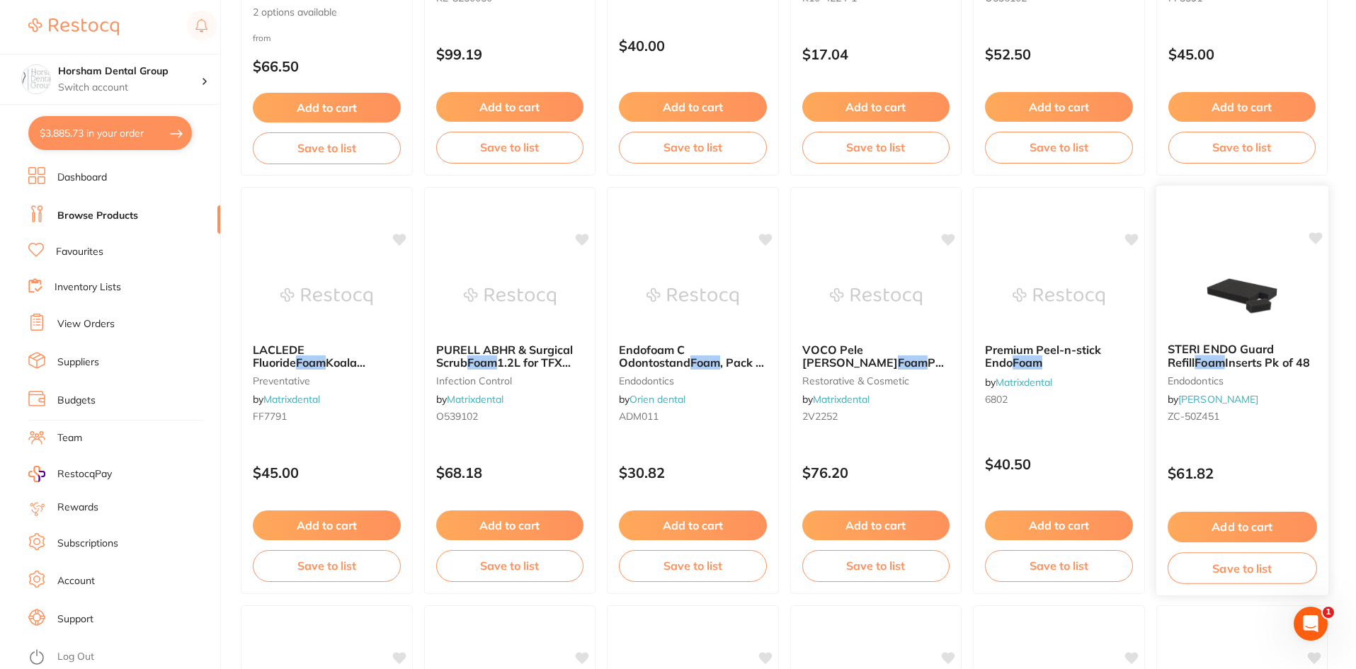
click at [1197, 343] on span "STERI ENDO Guard Refill" at bounding box center [1220, 356] width 106 height 28
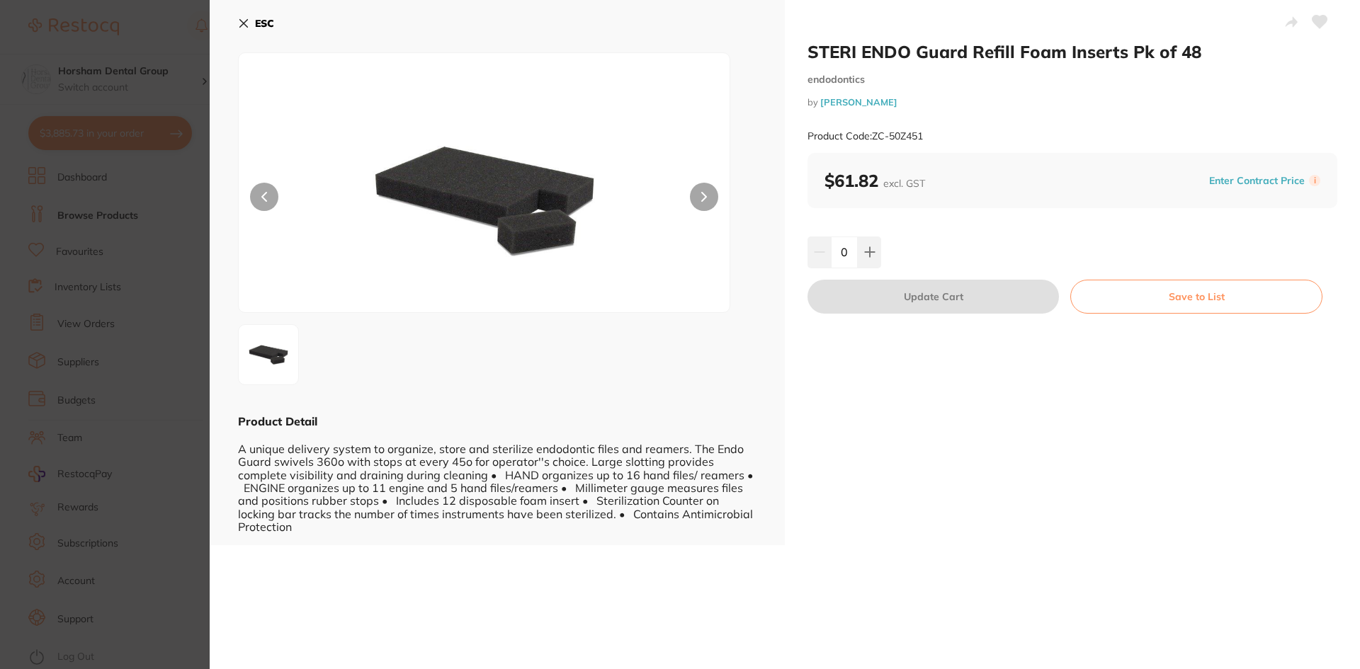
click at [251, 28] on button "ESC" at bounding box center [256, 23] width 36 height 24
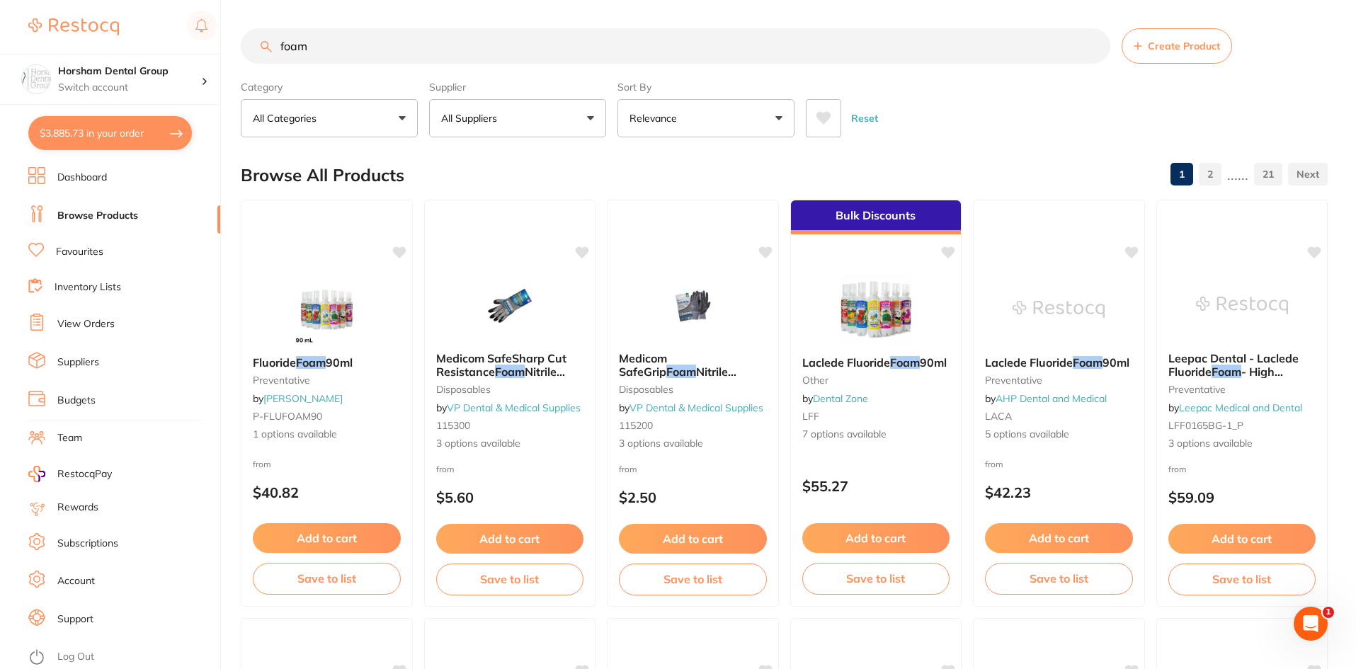
click at [322, 44] on input "foam" at bounding box center [676, 45] width 870 height 35
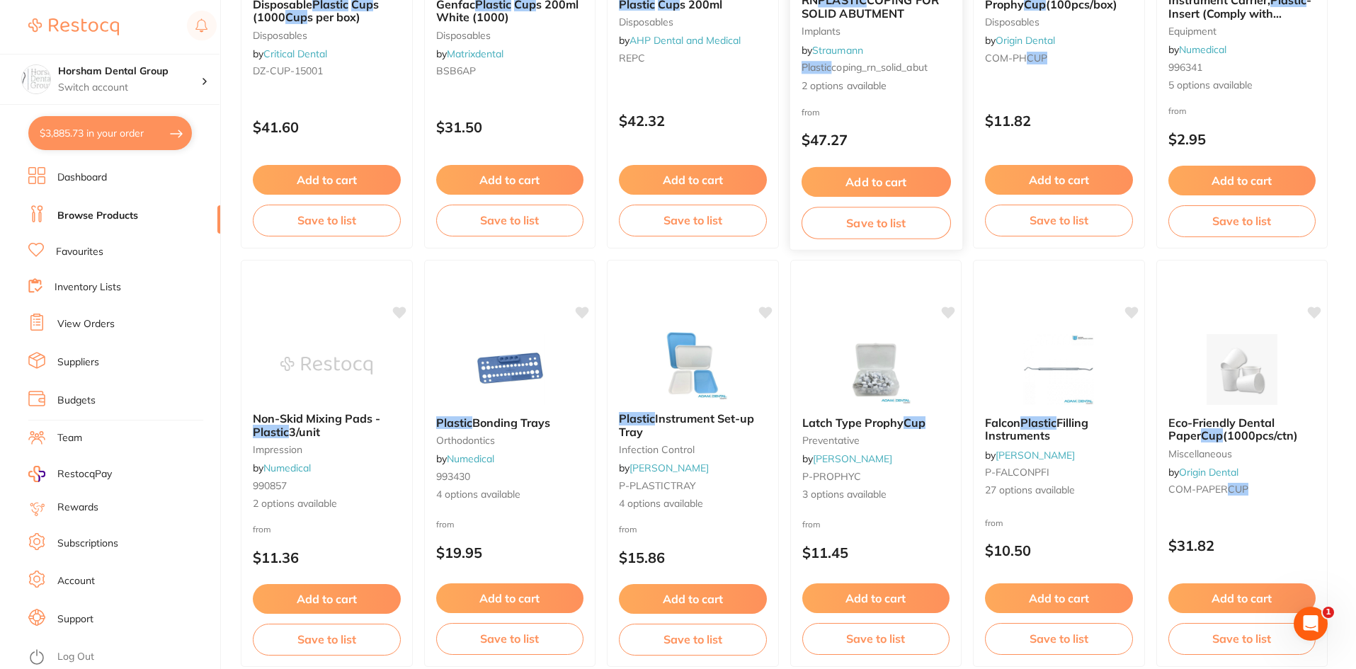
scroll to position [1275, 0]
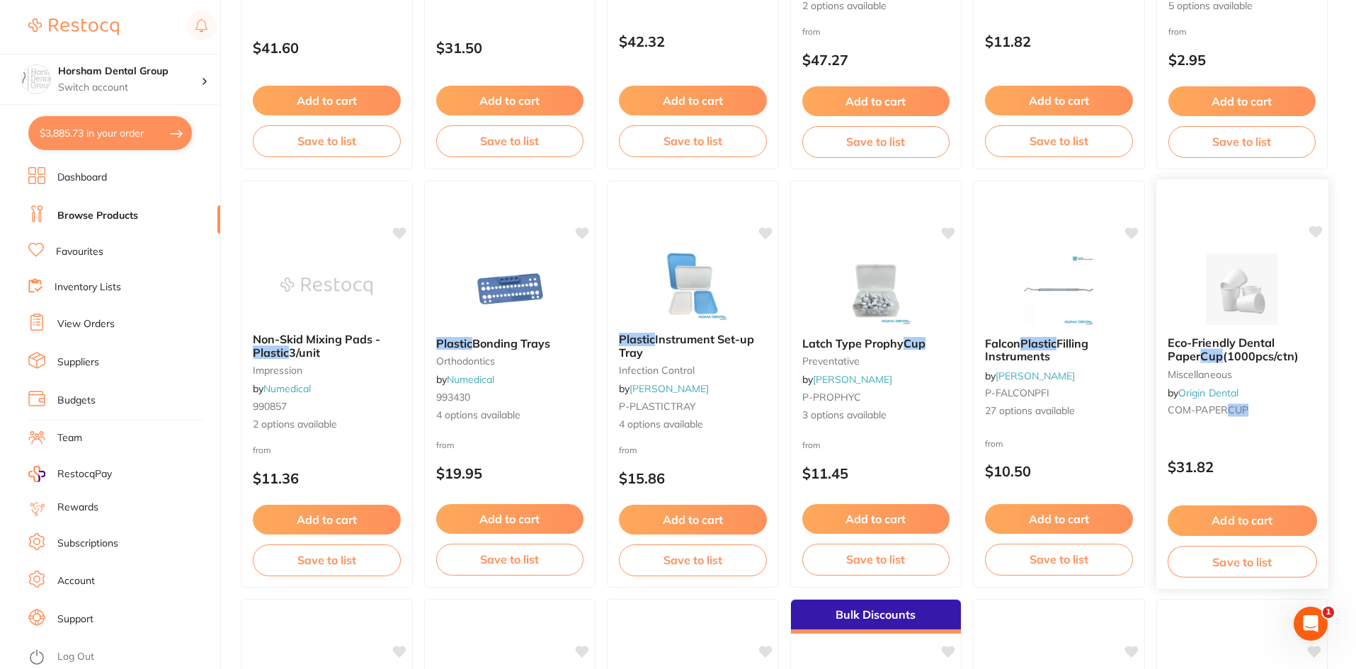
type input "plastic cup"
click at [1261, 339] on span "Eco-Friendly Dental Paper" at bounding box center [1221, 349] width 106 height 27
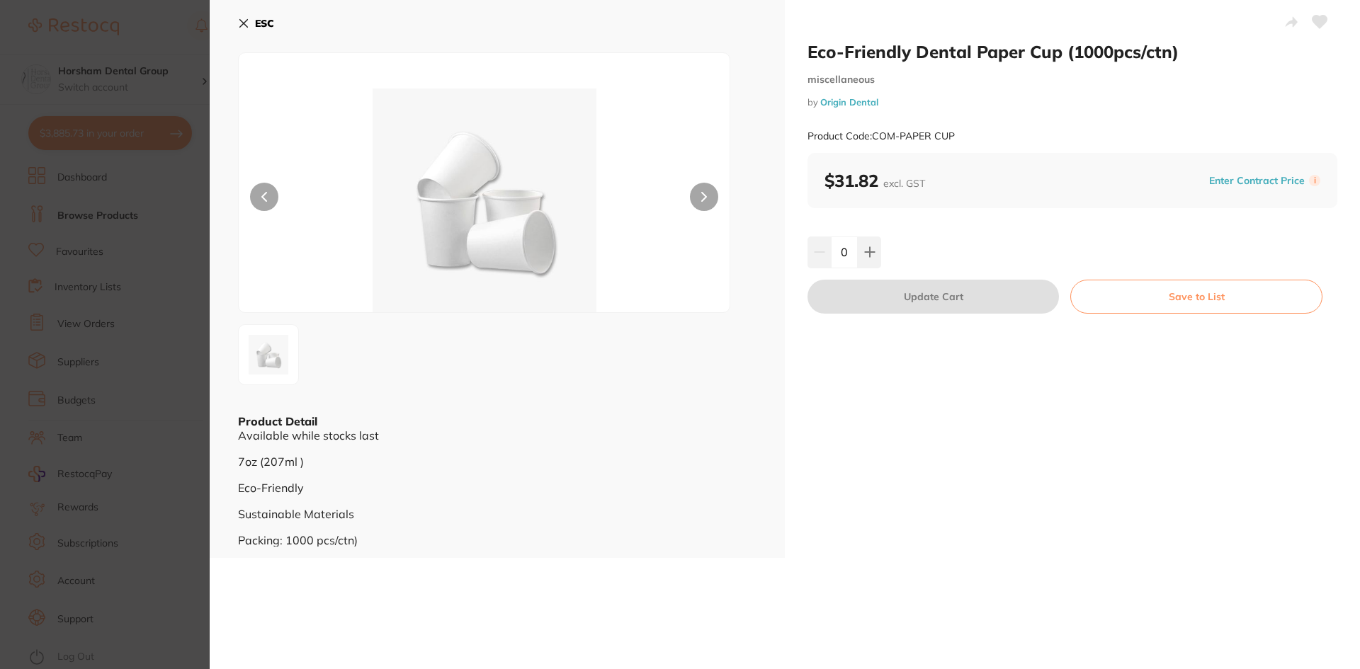
click at [252, 34] on button "ESC" at bounding box center [256, 23] width 36 height 24
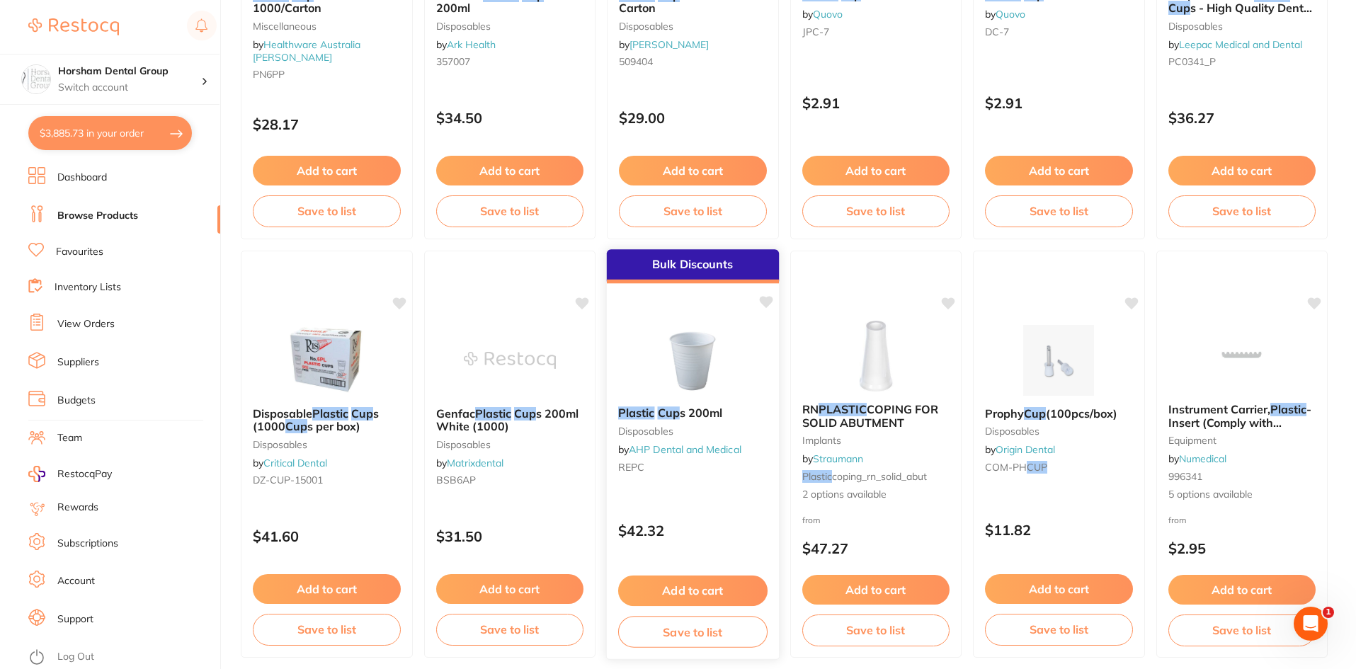
scroll to position [708, 0]
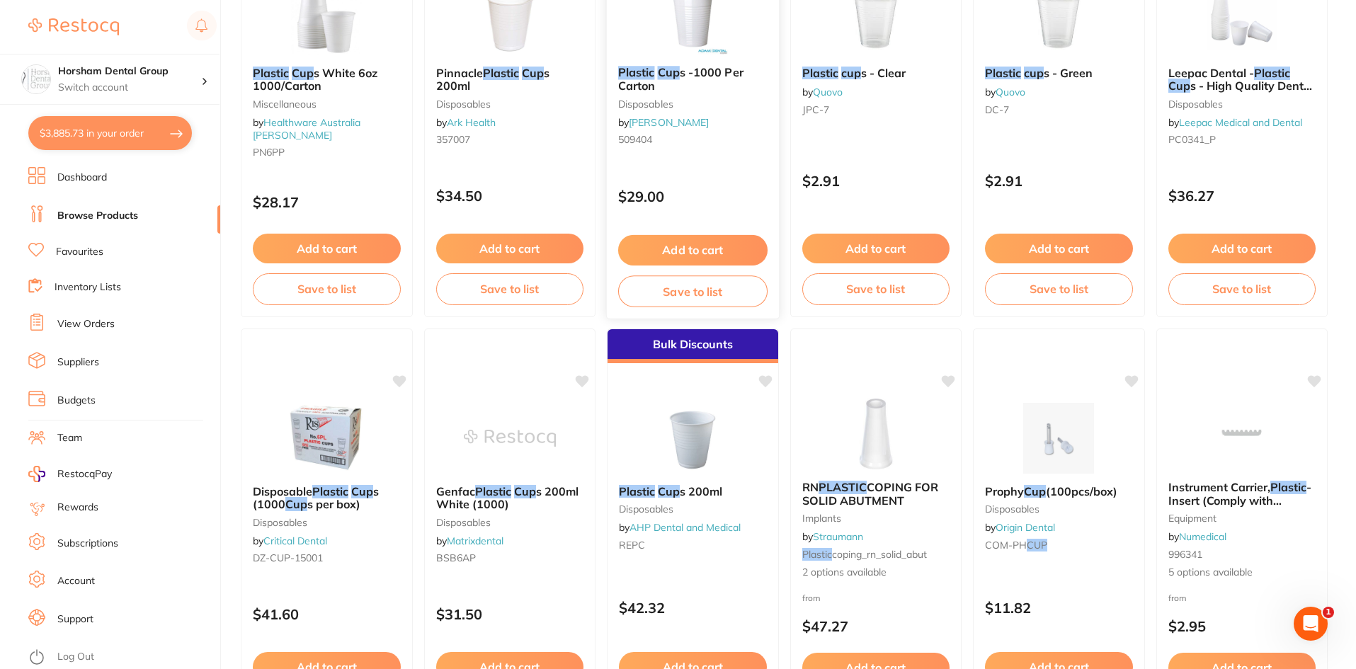
click at [649, 248] on button "Add to cart" at bounding box center [692, 250] width 149 height 30
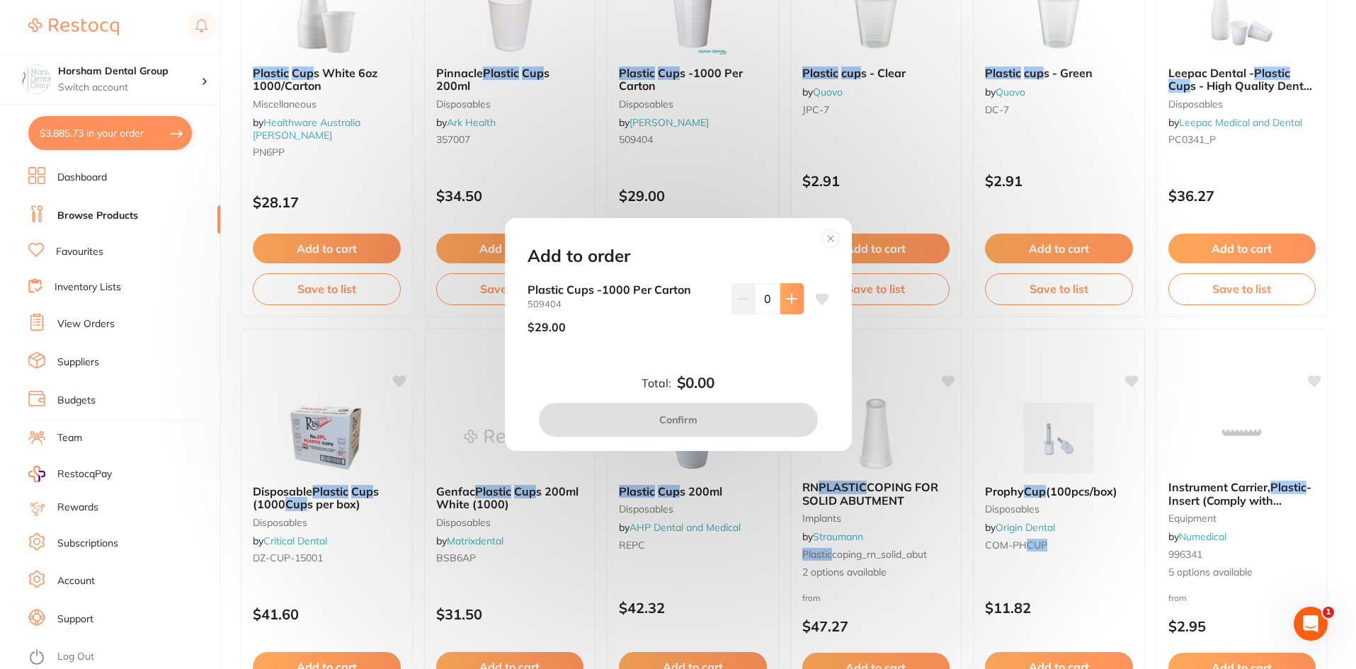
scroll to position [0, 0]
click at [792, 297] on icon at bounding box center [791, 298] width 11 height 11
type input "1"
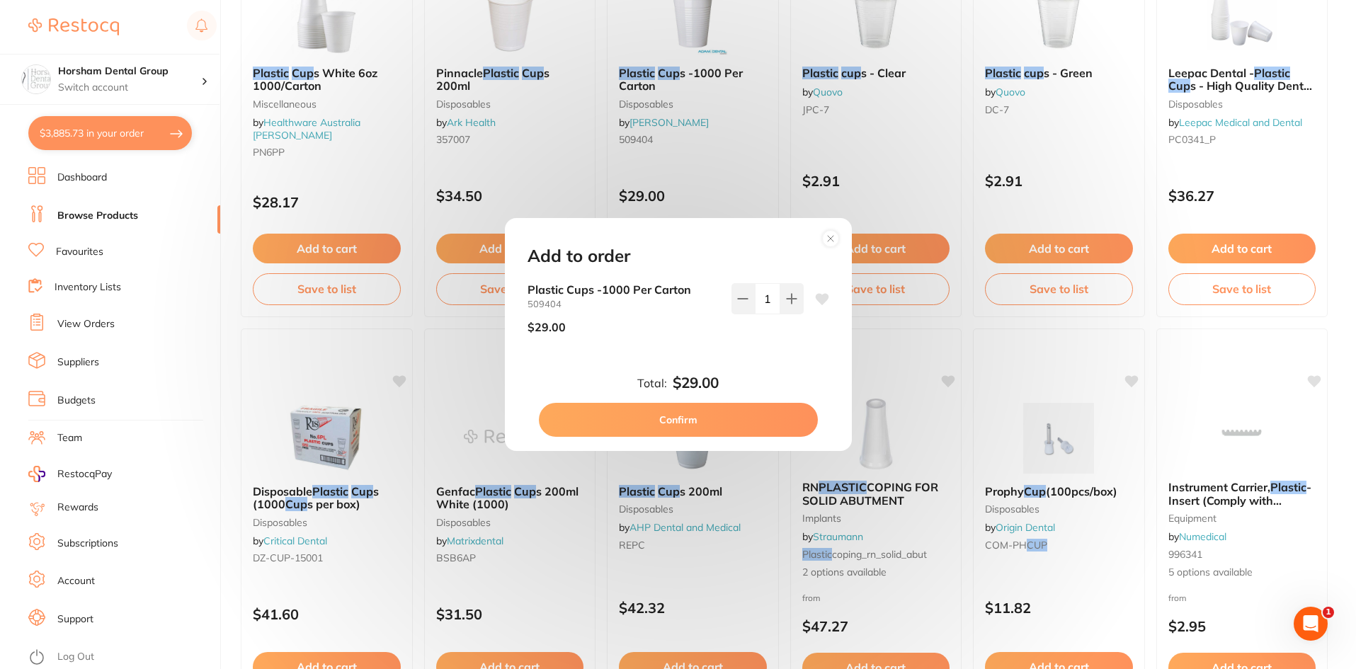
click at [684, 422] on button "Confirm" at bounding box center [678, 420] width 279 height 34
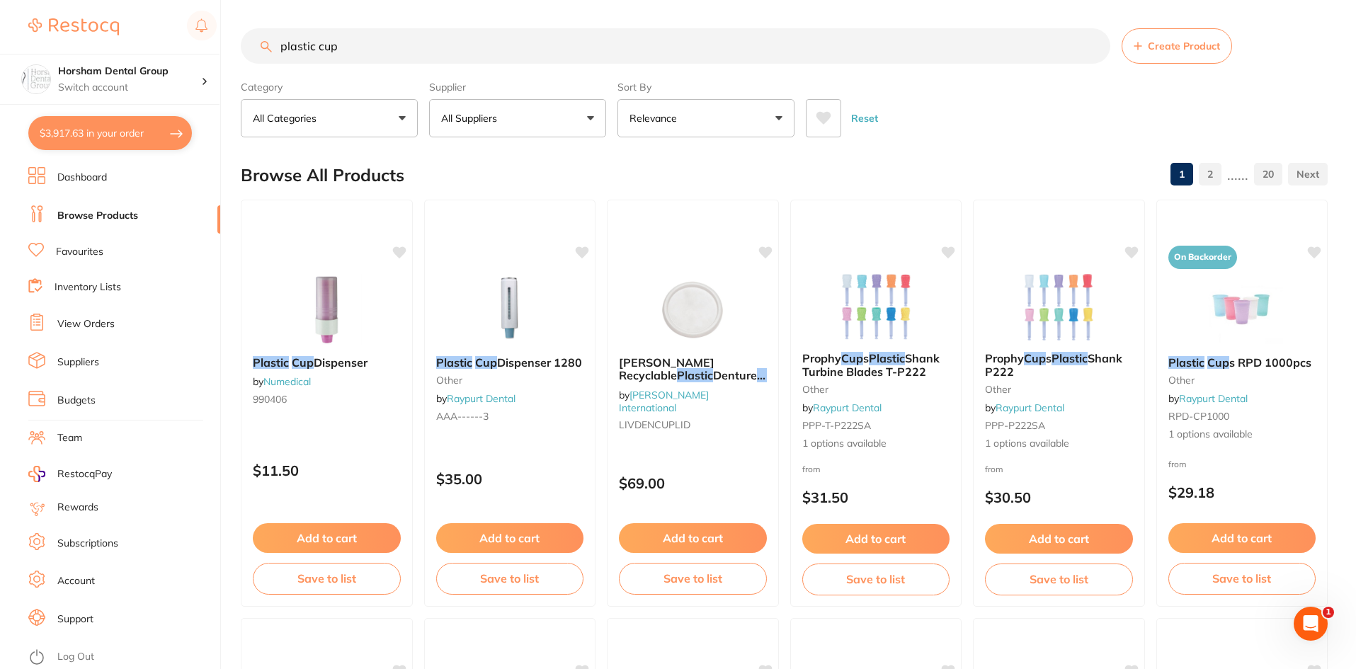
click at [375, 39] on input "plastic cup" at bounding box center [676, 45] width 870 height 35
click at [372, 39] on input "plastic cup" at bounding box center [676, 45] width 870 height 35
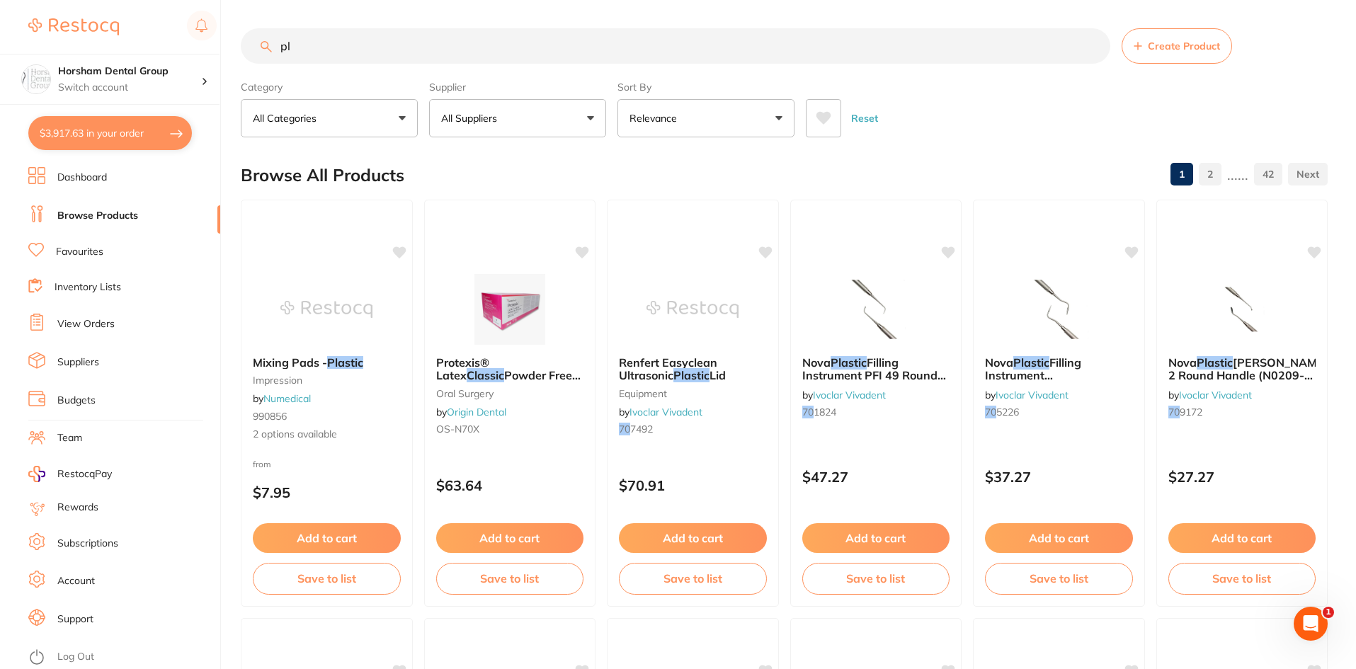
type input "p"
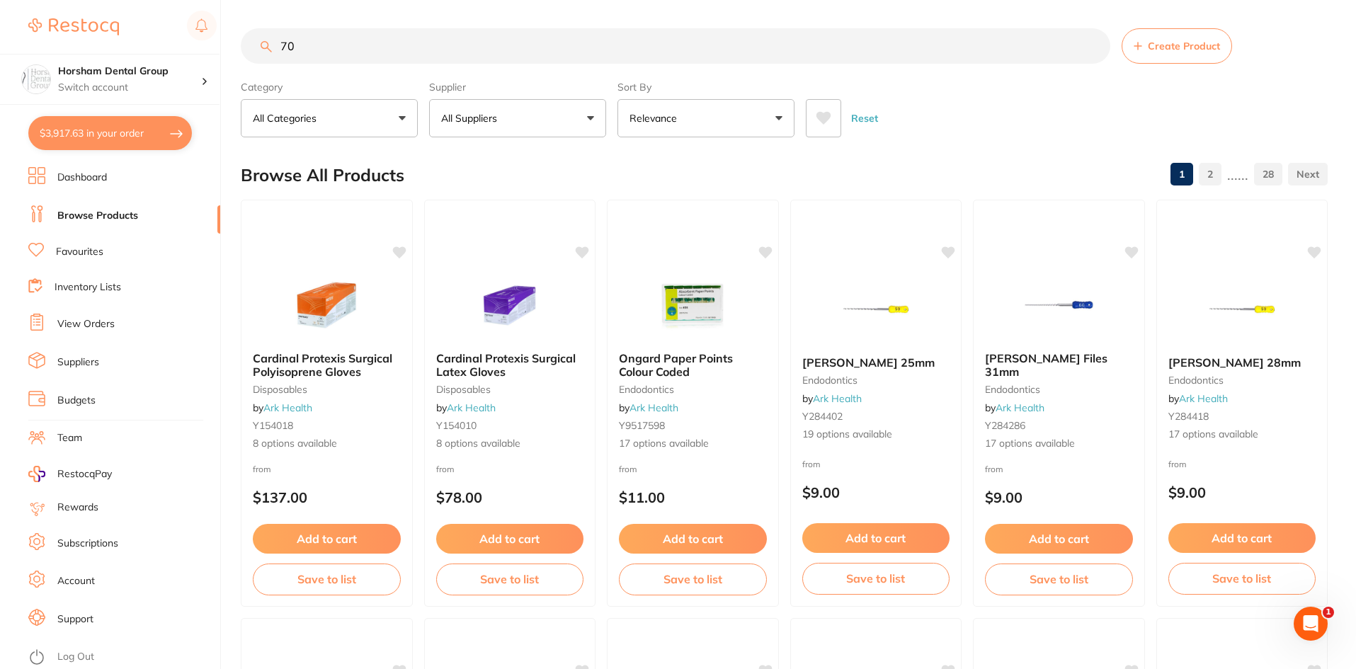
click at [312, 40] on input "70" at bounding box center [676, 45] width 870 height 35
click at [387, 51] on input "70" at bounding box center [676, 45] width 870 height 35
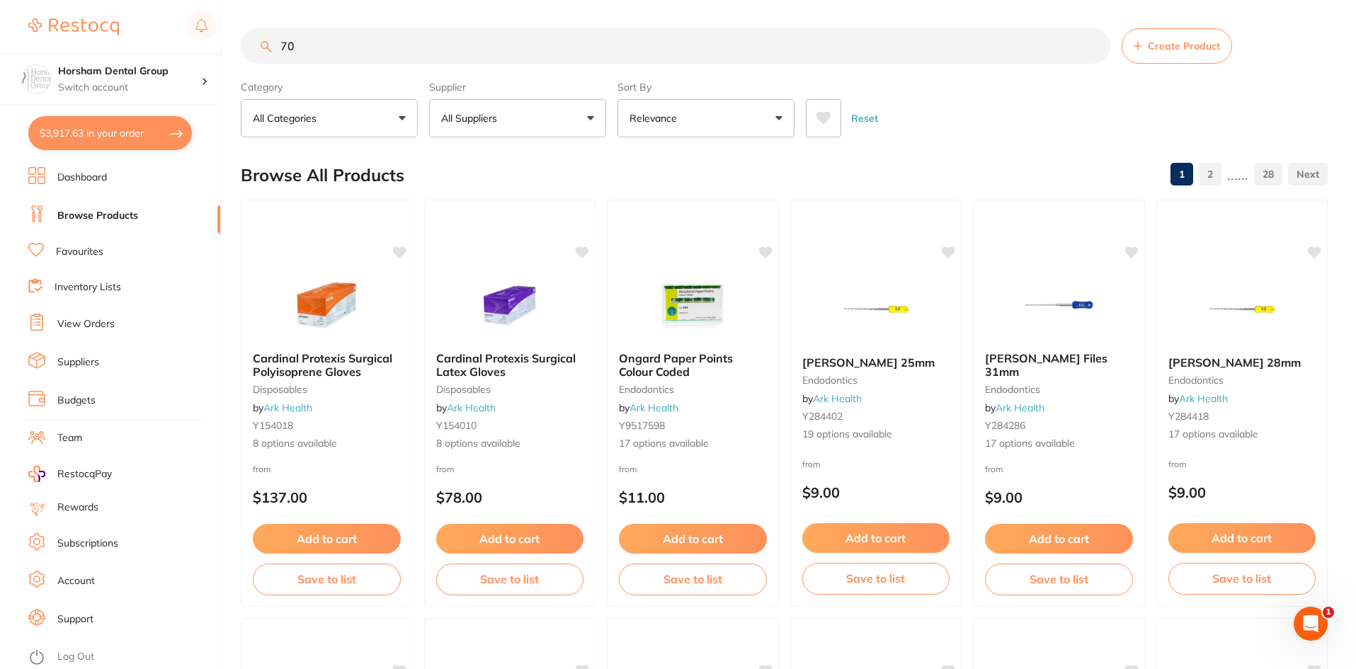
type input "7"
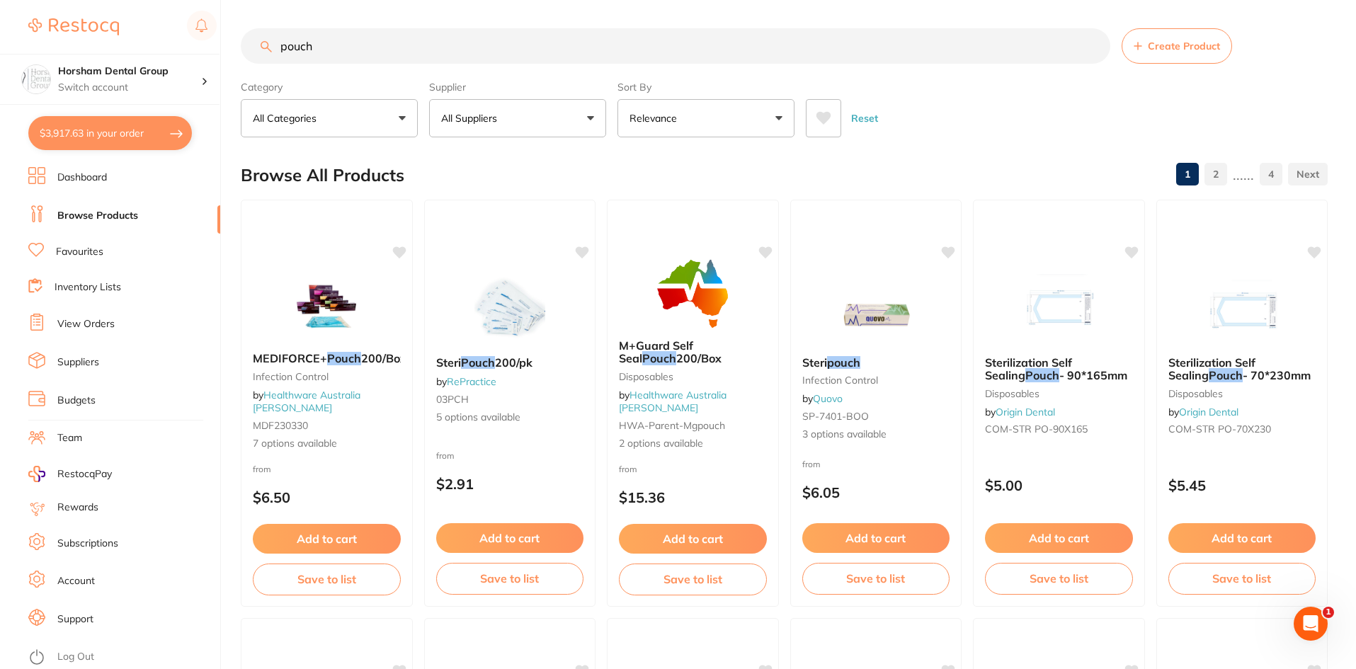
type input "pouch"
click at [545, 98] on div "Supplier All Suppliers All Suppliers Dentsply Sirona AB Orthodontics Adam Denta…" at bounding box center [517, 106] width 177 height 62
click at [553, 123] on button "All Suppliers" at bounding box center [517, 118] width 177 height 38
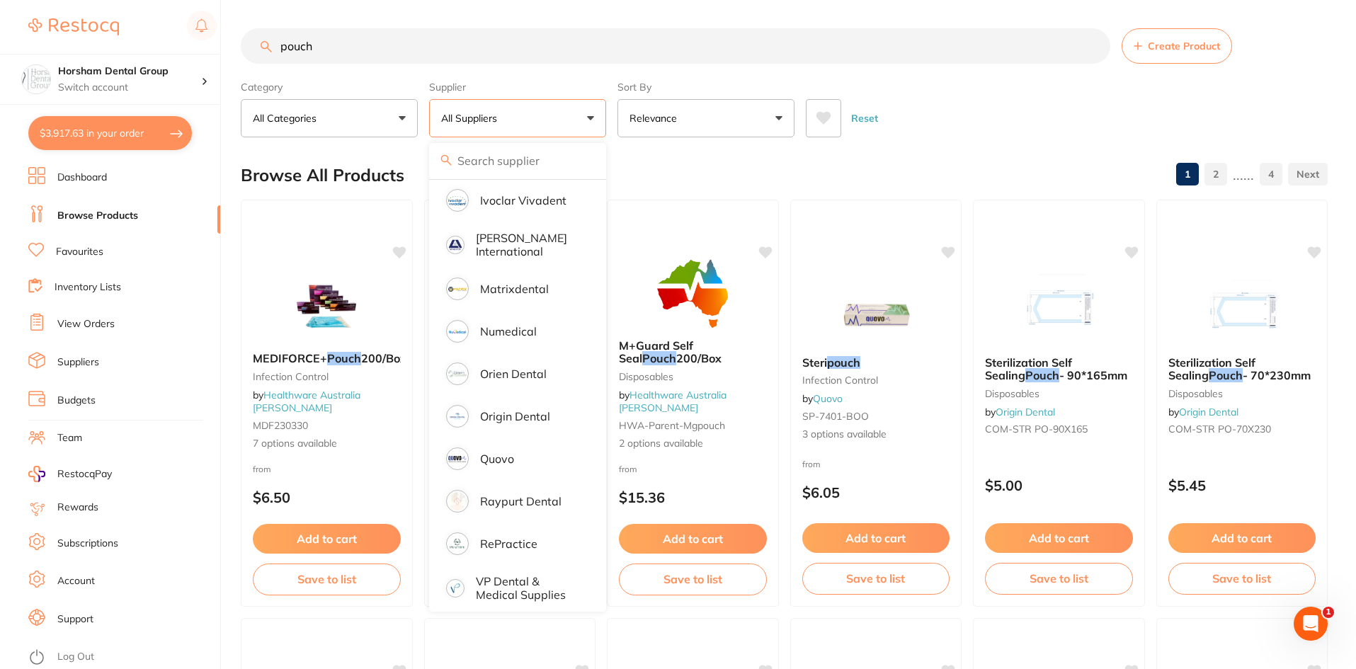
scroll to position [0, 0]
click at [916, 152] on div "Browse All Products 1 2 ...... 4" at bounding box center [784, 175] width 1087 height 47
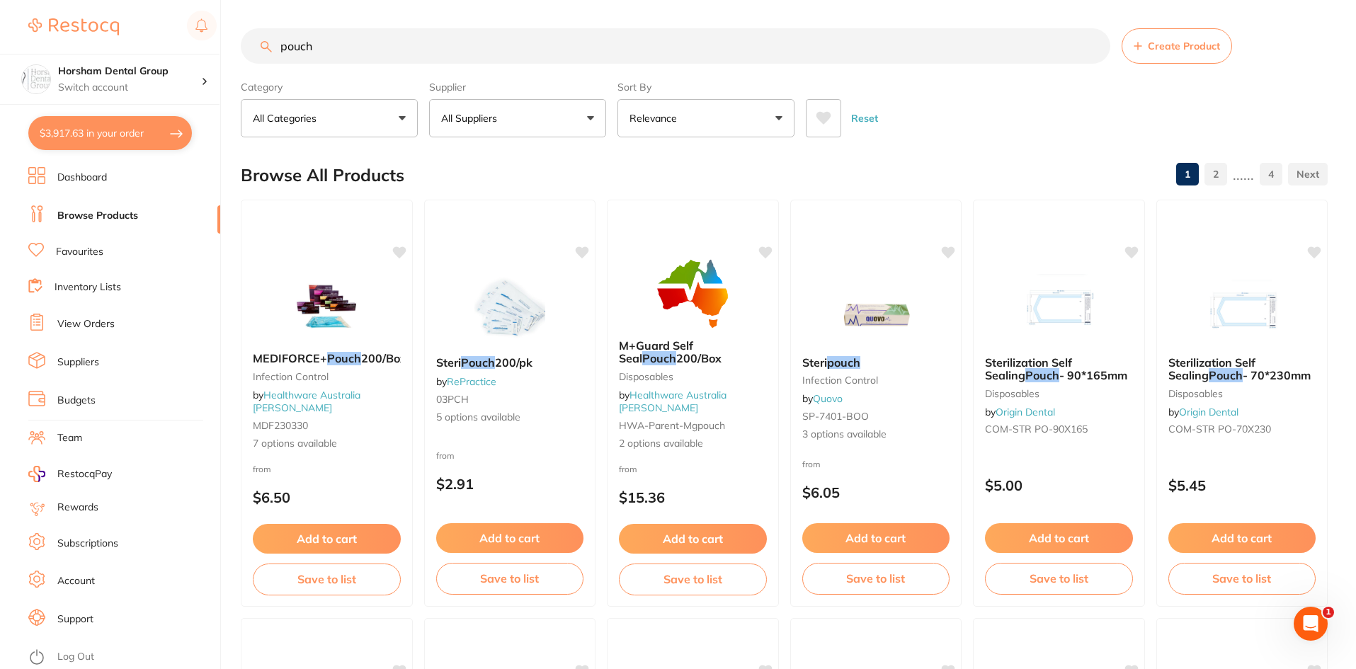
click at [544, 135] on button "All Suppliers" at bounding box center [517, 118] width 177 height 38
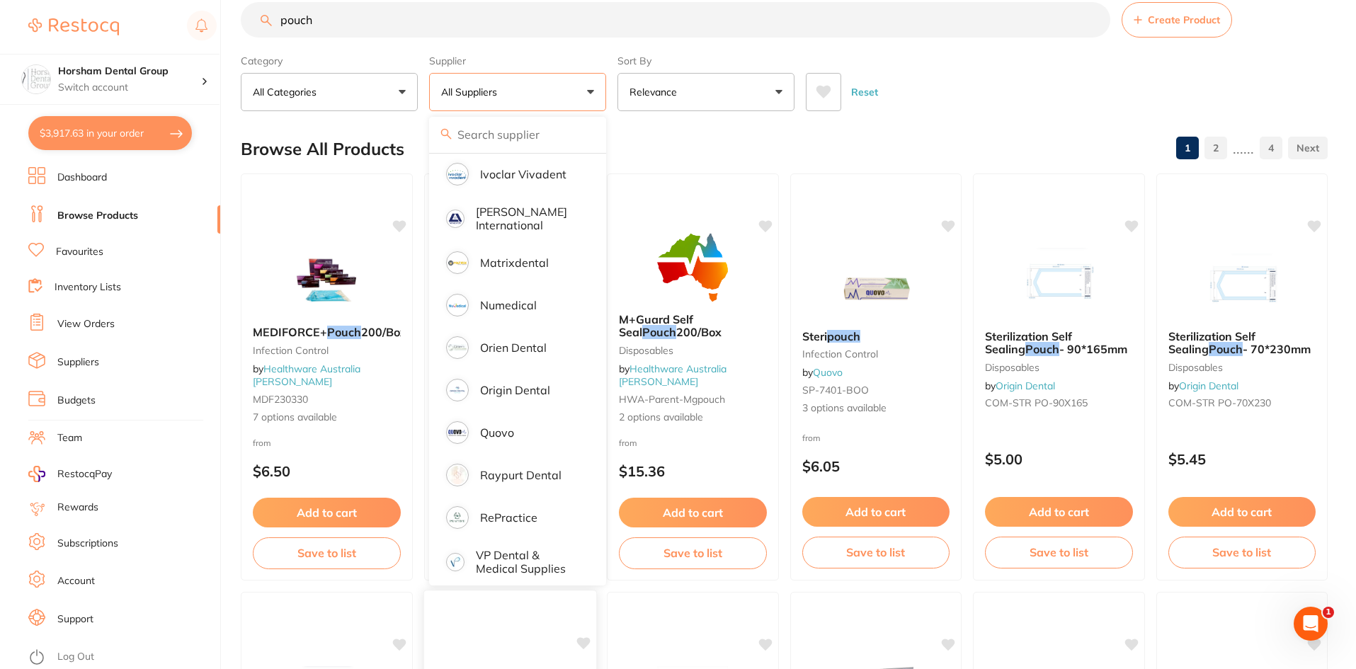
scroll to position [354, 0]
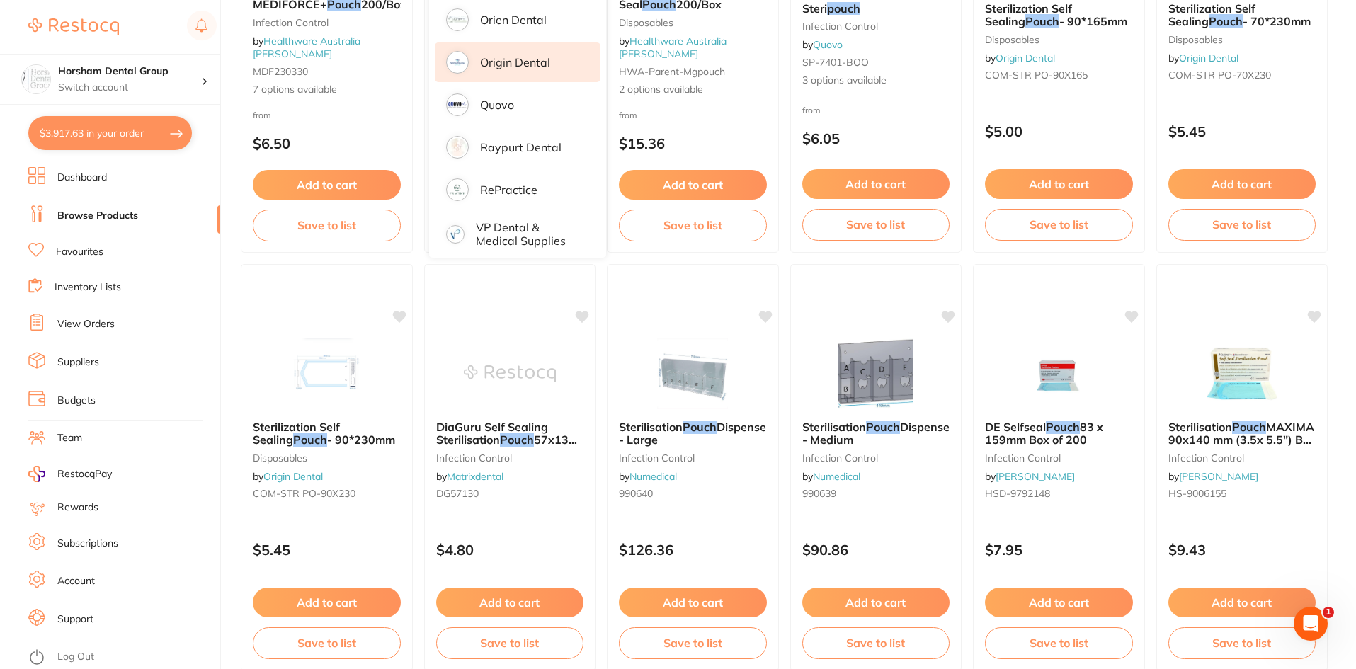
click at [520, 66] on li "Origin Dental" at bounding box center [518, 62] width 166 height 40
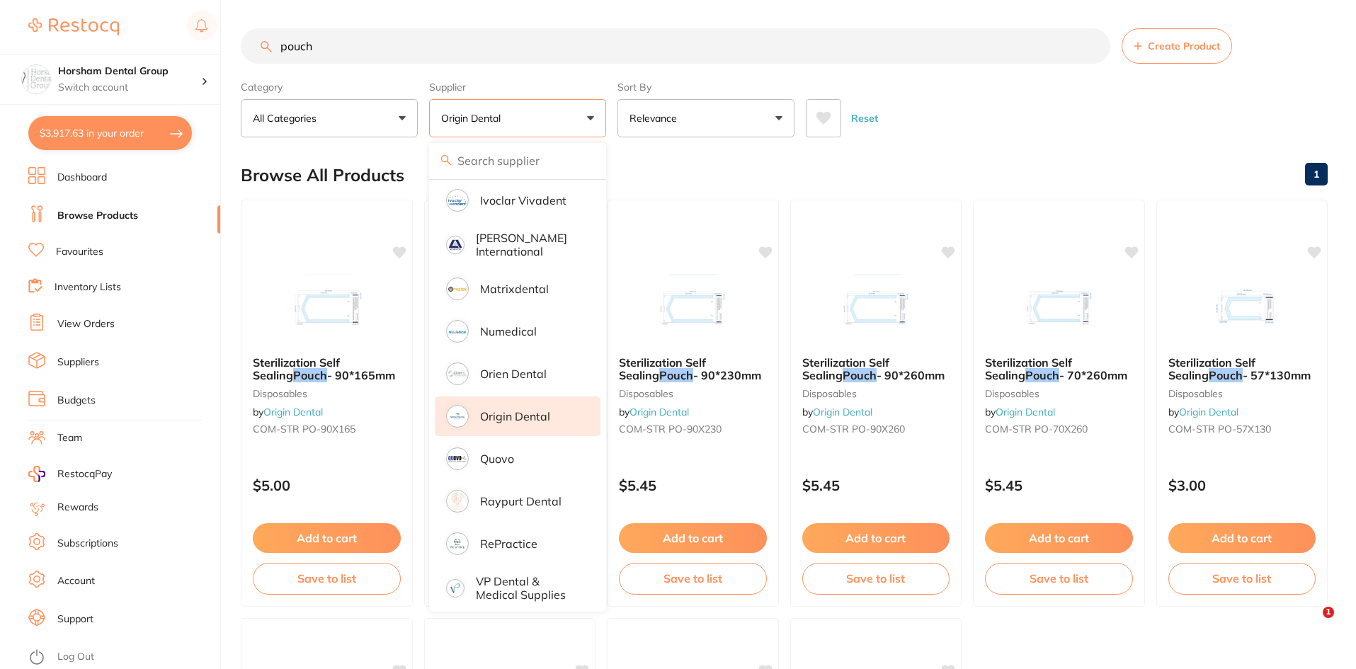
click at [1045, 113] on div "Reset" at bounding box center [1061, 113] width 511 height 50
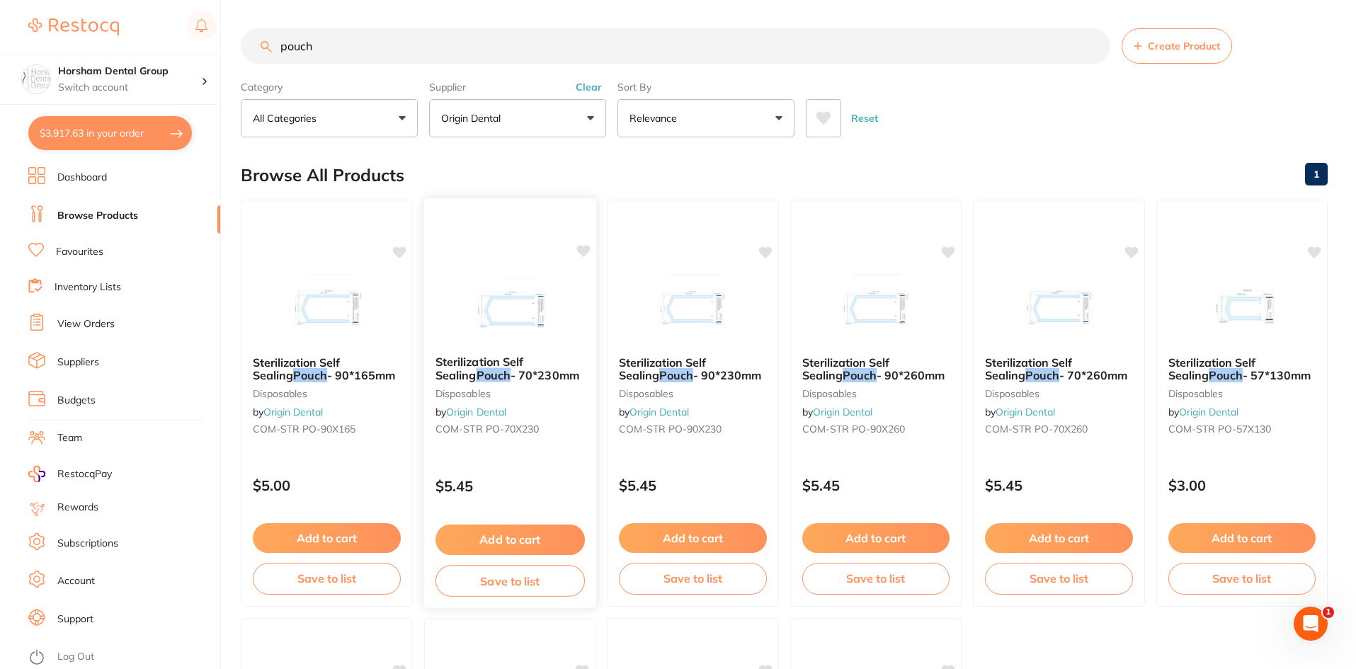
click at [511, 368] on span "- 70*230mm" at bounding box center [545, 375] width 69 height 14
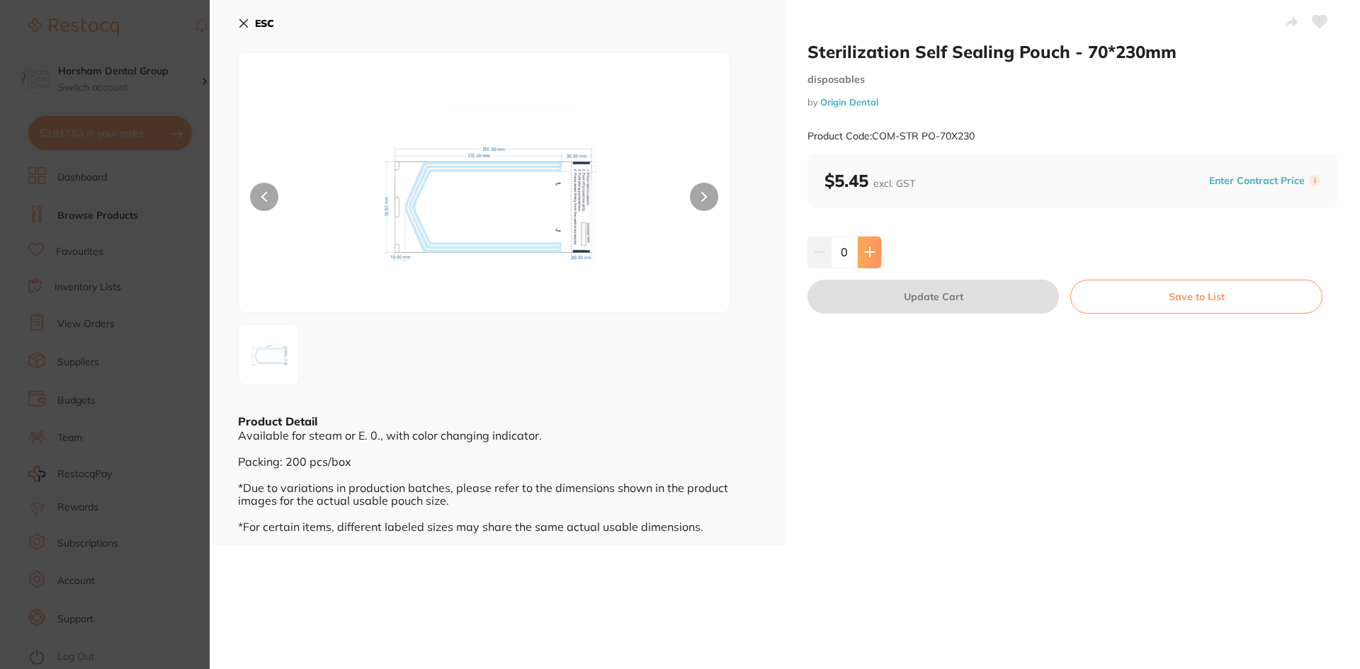
click at [865, 252] on icon at bounding box center [869, 252] width 9 height 9
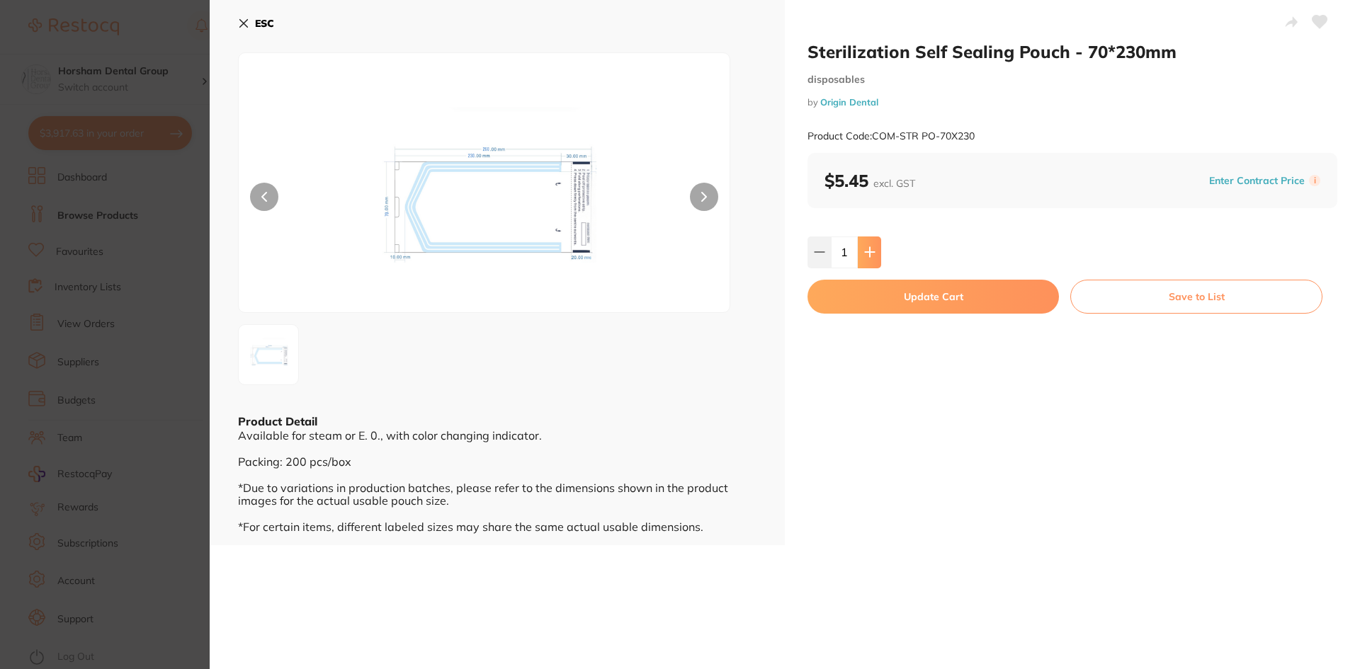
click at [874, 254] on button at bounding box center [869, 252] width 23 height 31
type input "4"
click at [877, 283] on button "Update Cart" at bounding box center [932, 297] width 251 height 34
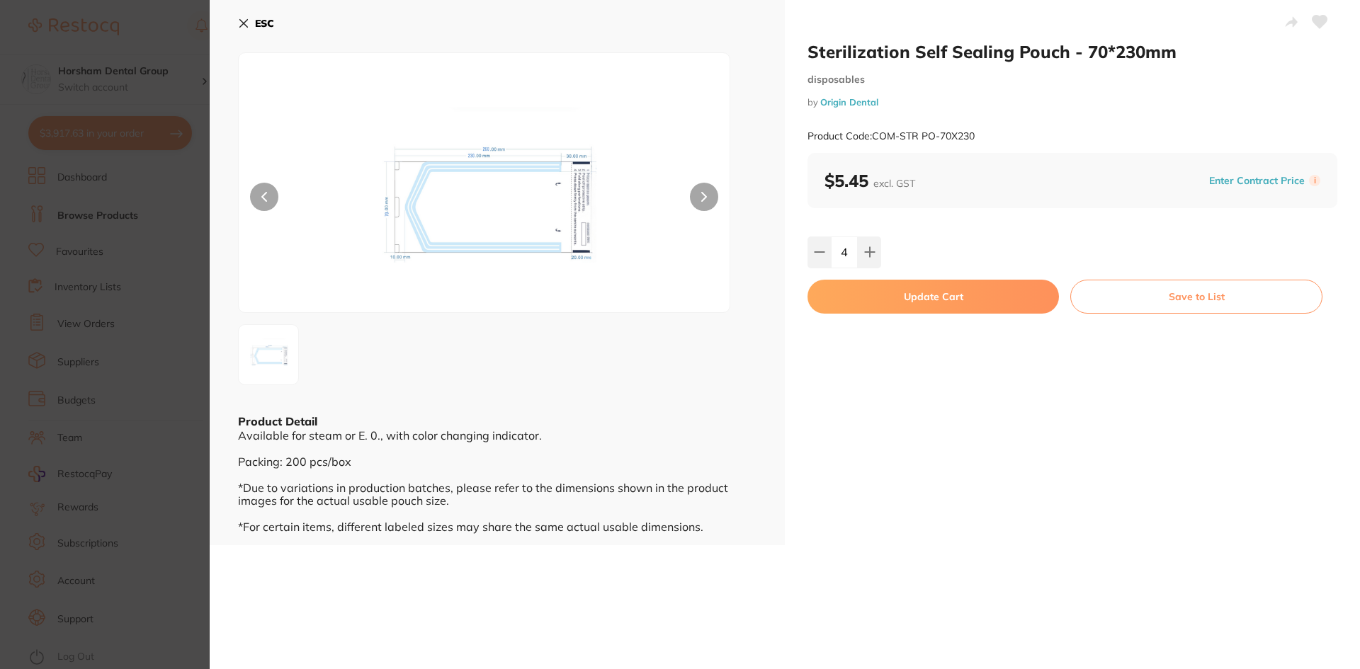
checkbox input "false"
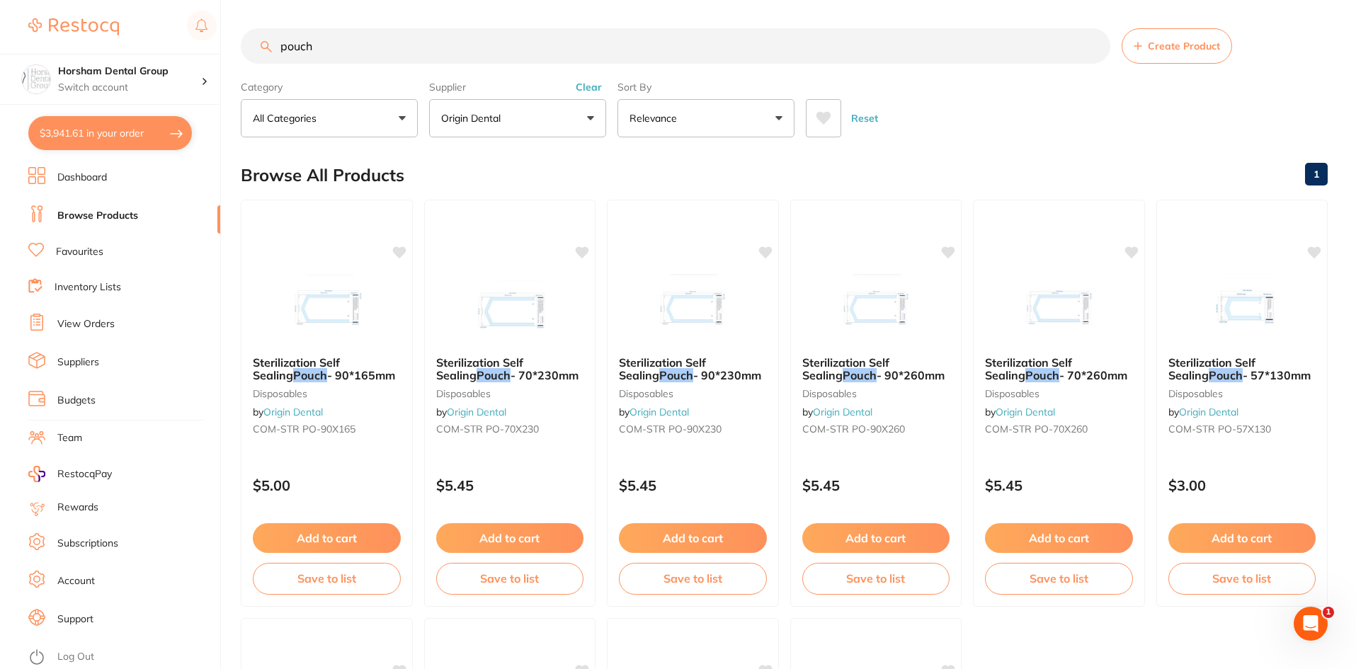
click at [341, 30] on input "pouch" at bounding box center [676, 45] width 870 height 35
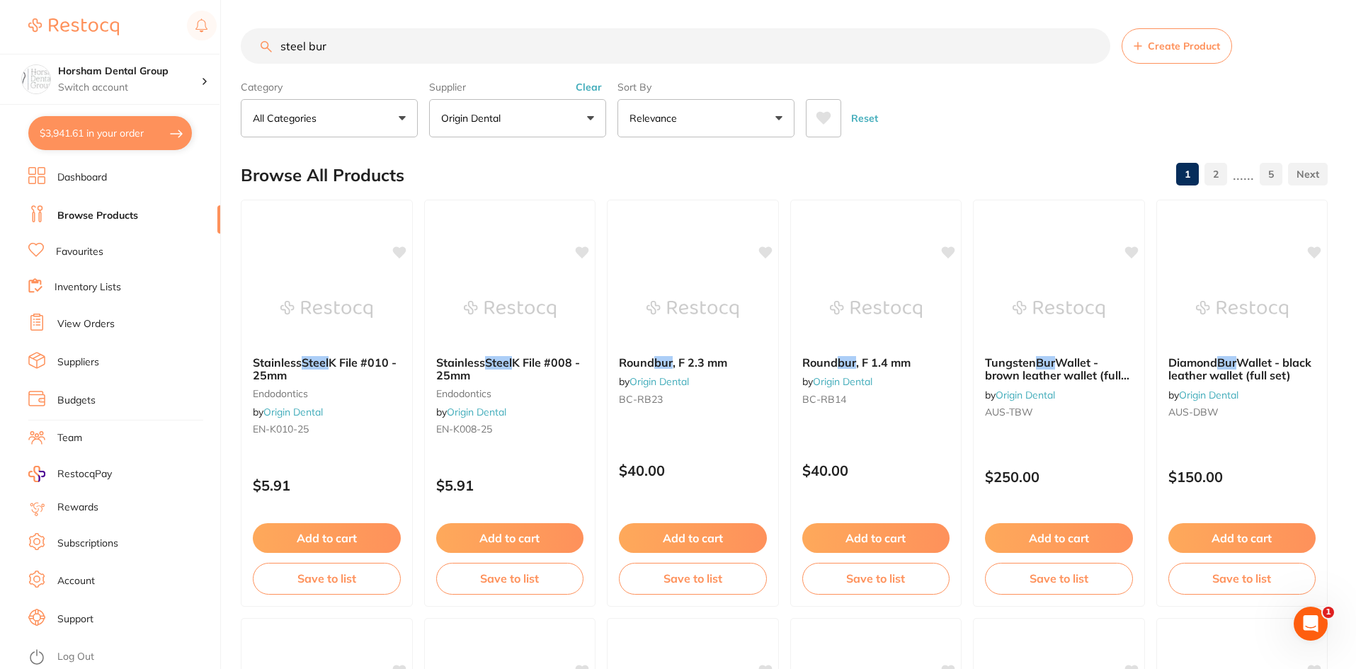
type input "steel bur"
click at [591, 84] on button "Clear" at bounding box center [588, 87] width 35 height 13
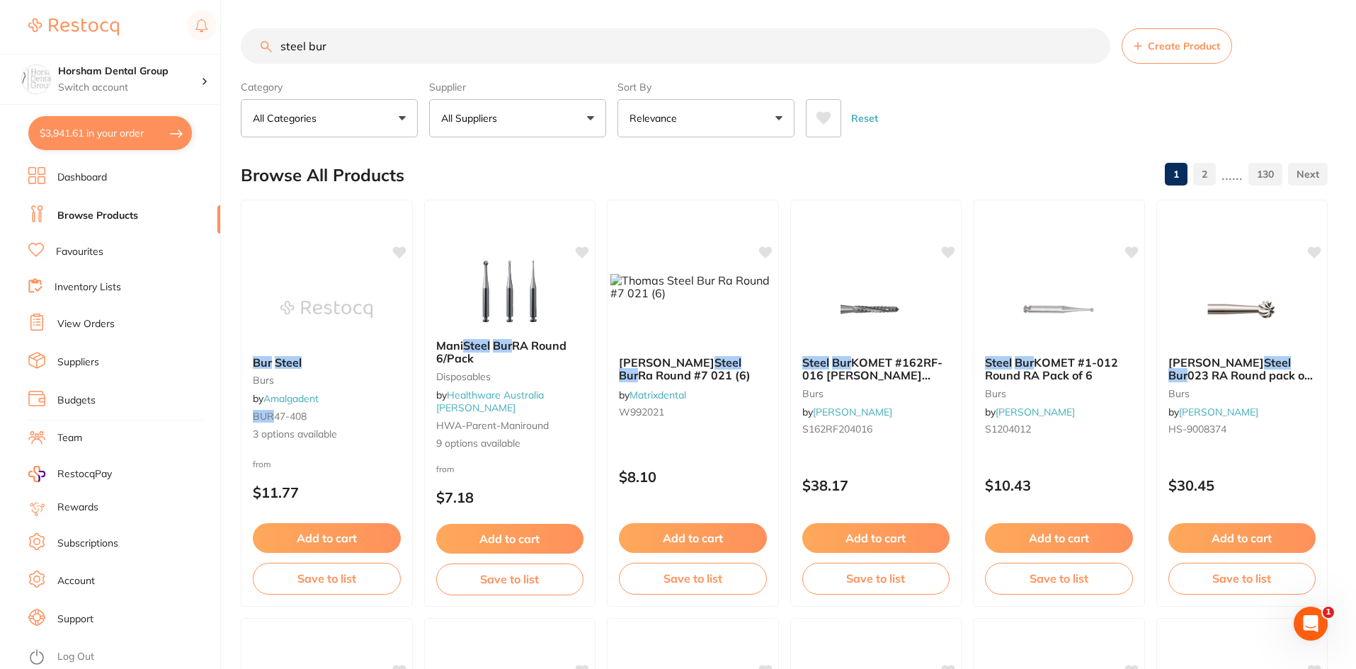
click at [570, 118] on button "All Suppliers" at bounding box center [517, 118] width 177 height 38
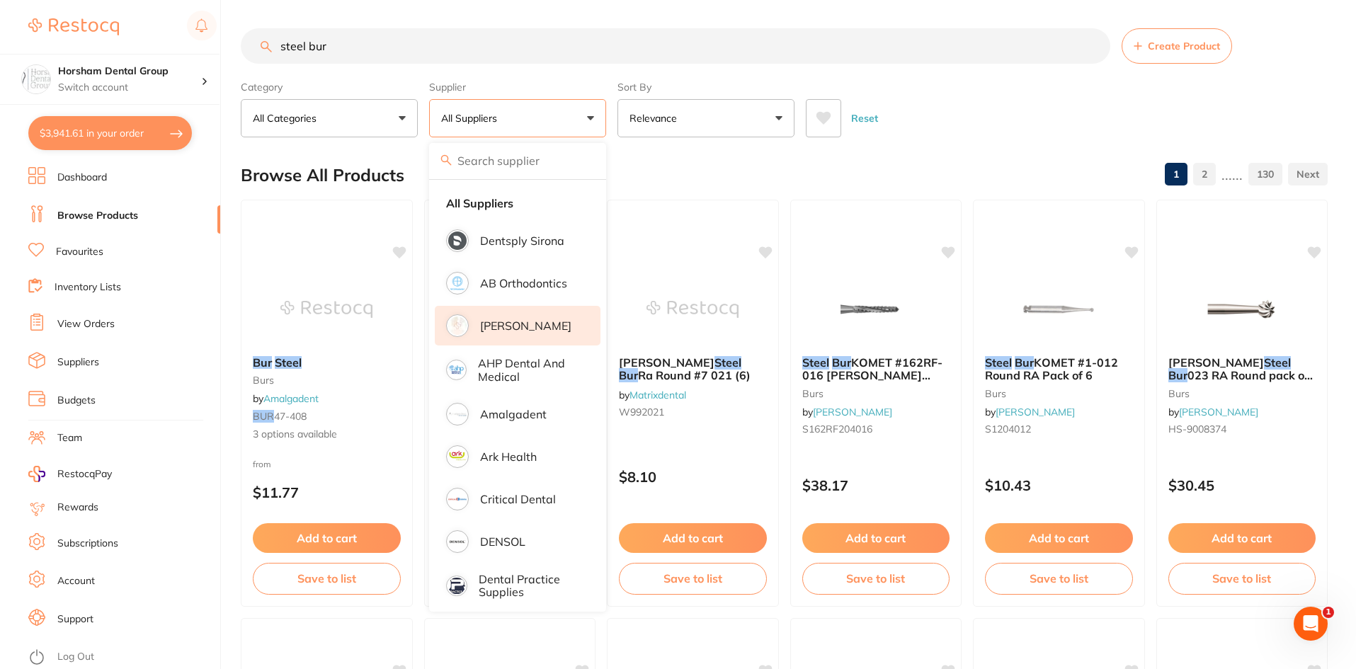
click at [502, 324] on p "[PERSON_NAME]" at bounding box center [525, 325] width 91 height 13
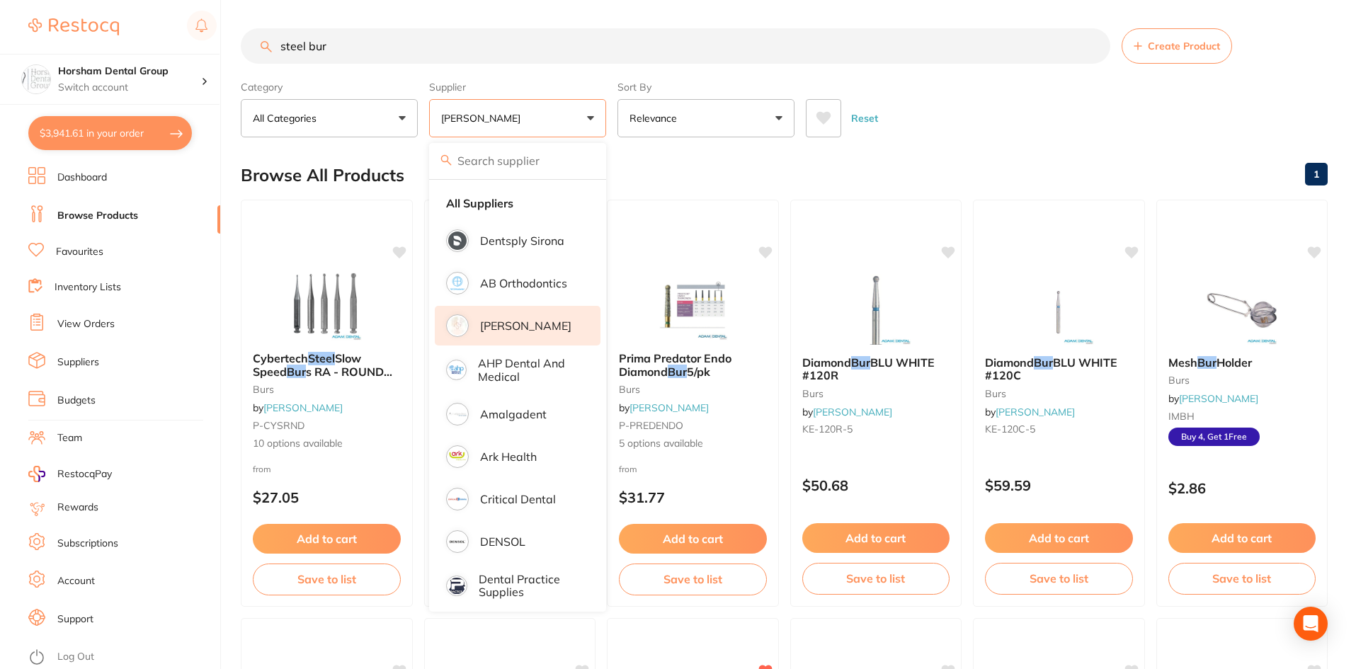
click at [1053, 158] on div "Browse All Products 1" at bounding box center [784, 175] width 1087 height 47
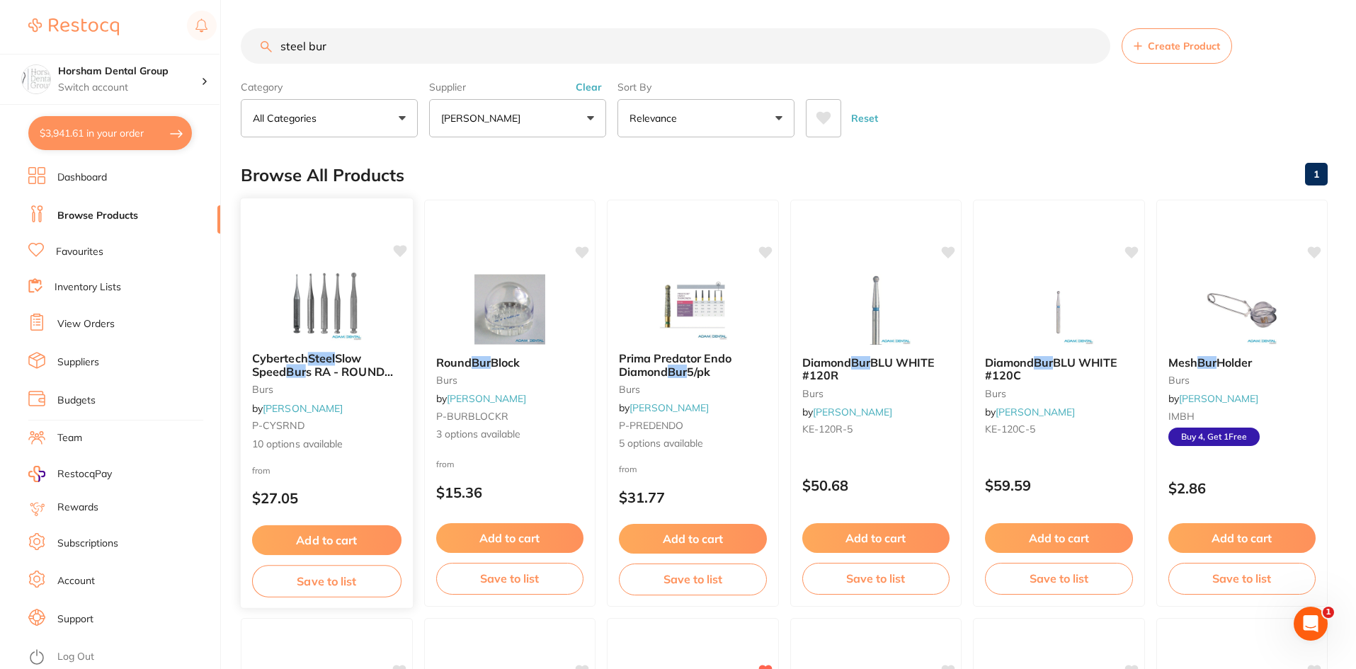
click at [375, 371] on span "s RA - ROUND 25/pk" at bounding box center [322, 378] width 141 height 28
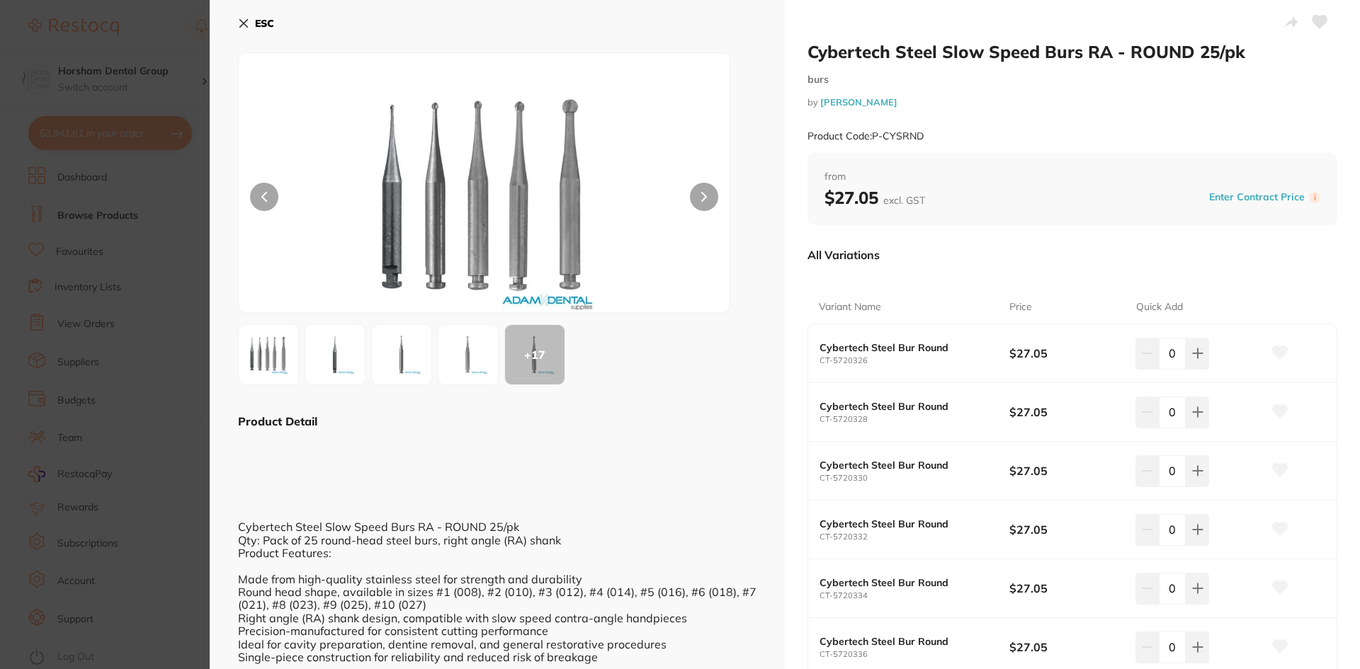
click at [239, 22] on icon at bounding box center [243, 23] width 11 height 11
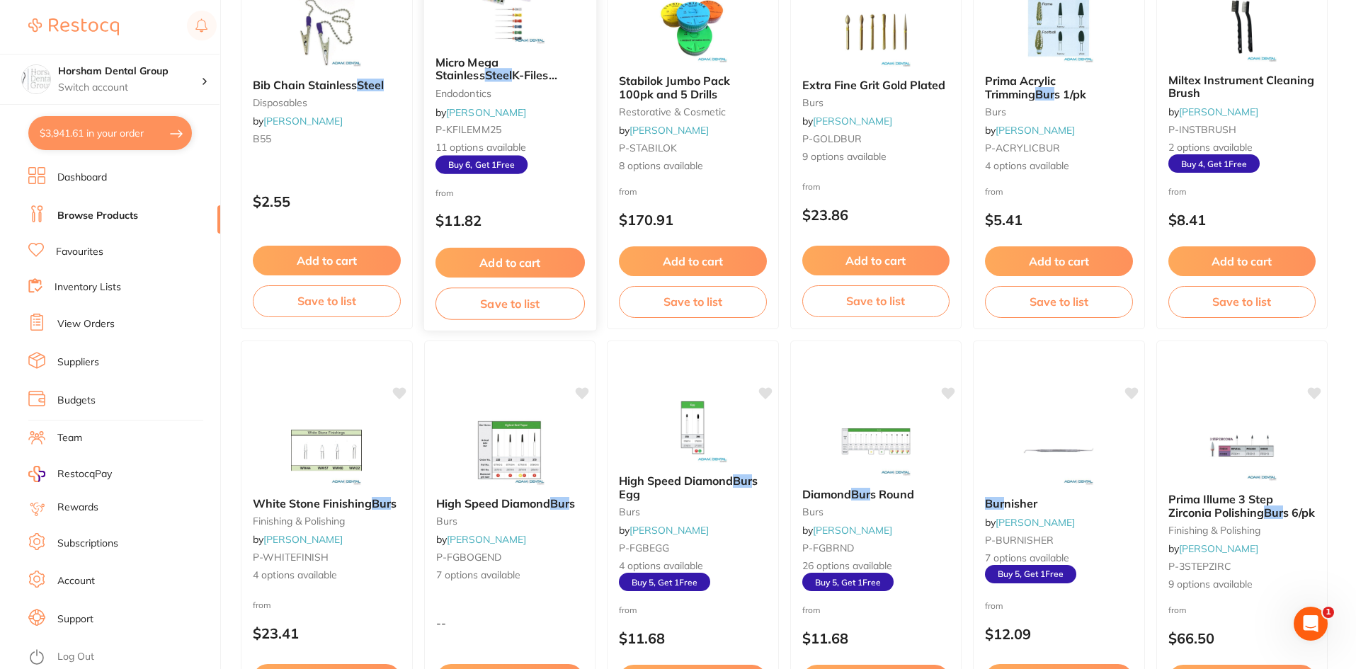
scroll to position [567, 0]
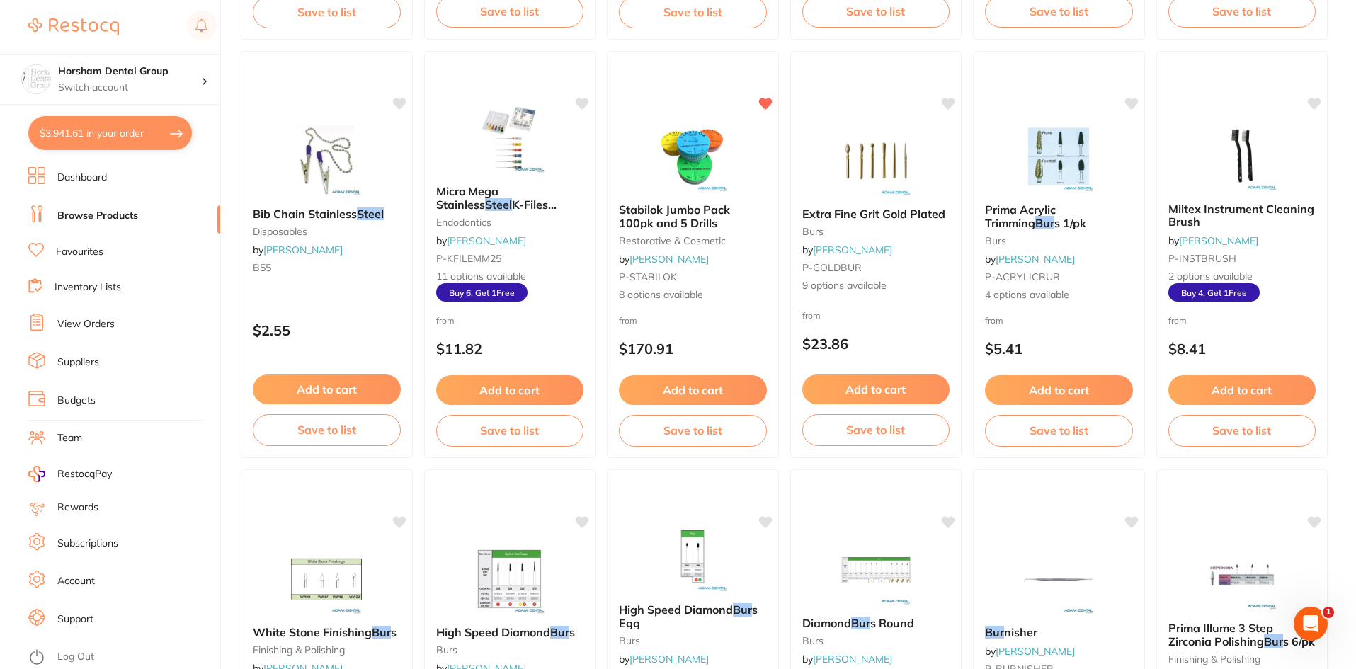
click at [1270, 206] on span "Miltex Instrument Cleaning Brush" at bounding box center [1241, 215] width 146 height 27
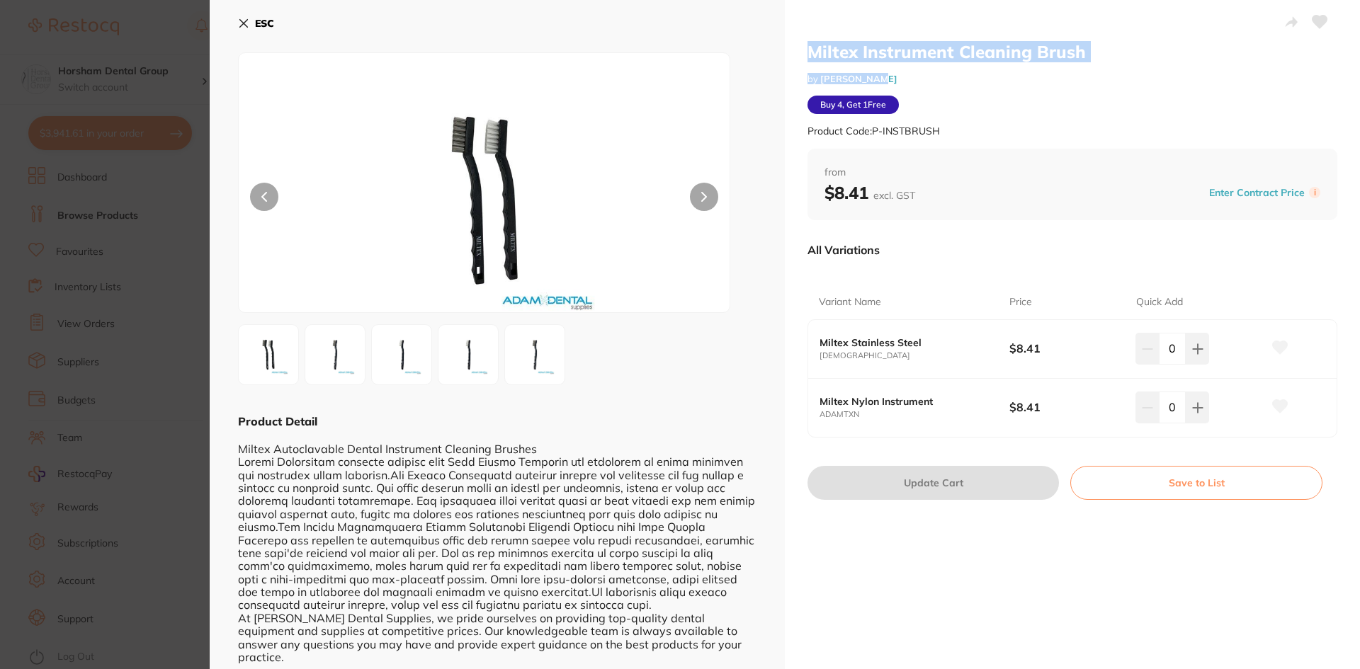
drag, startPoint x: 813, startPoint y: 51, endPoint x: 1069, endPoint y: 82, distance: 257.5
click at [1065, 83] on div "Miltex Instrument Cleaning Brush by Adam Dental Buy 4, Get 1 Free Product Code:…" at bounding box center [1072, 95] width 530 height 108
click at [1113, 114] on div "Product Code: P-INSTBRUSH" at bounding box center [1072, 131] width 530 height 35
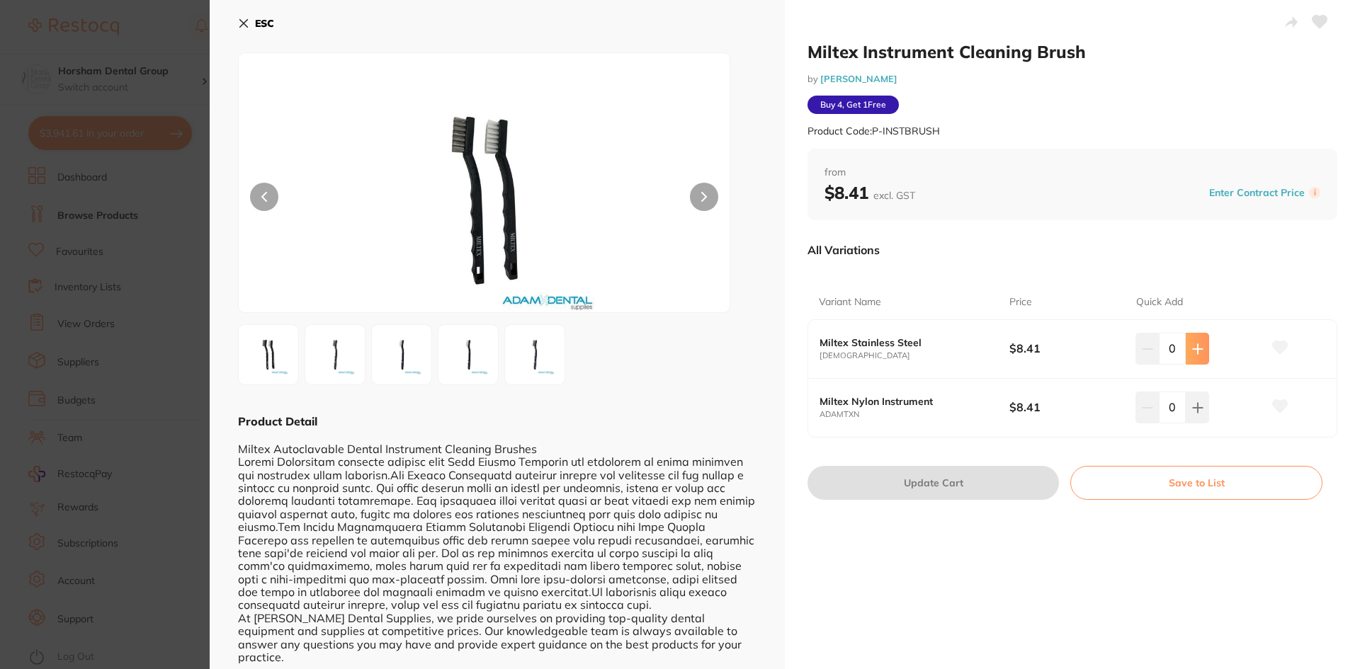
click at [1201, 357] on button at bounding box center [1196, 348] width 23 height 31
type input "1"
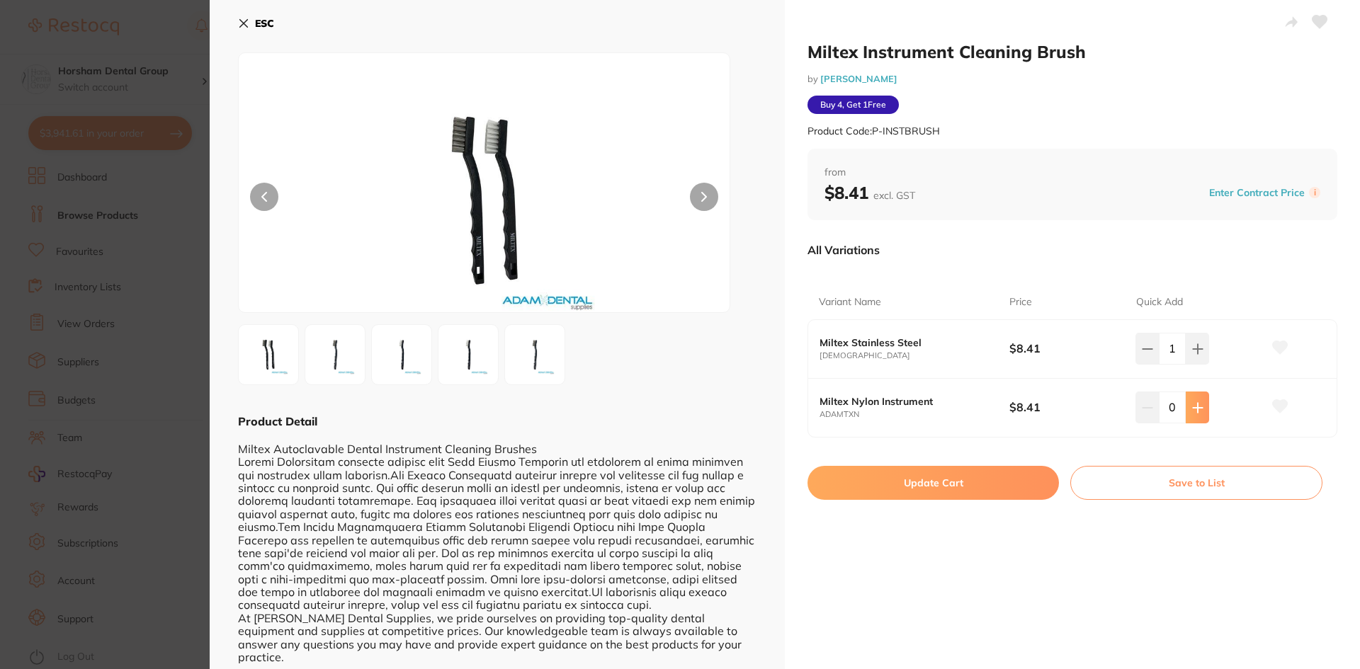
click at [1192, 406] on icon at bounding box center [1197, 407] width 11 height 11
type input "1"
click at [1193, 348] on icon at bounding box center [1197, 348] width 9 height 9
type input "2"
click at [1197, 409] on icon at bounding box center [1197, 407] width 11 height 11
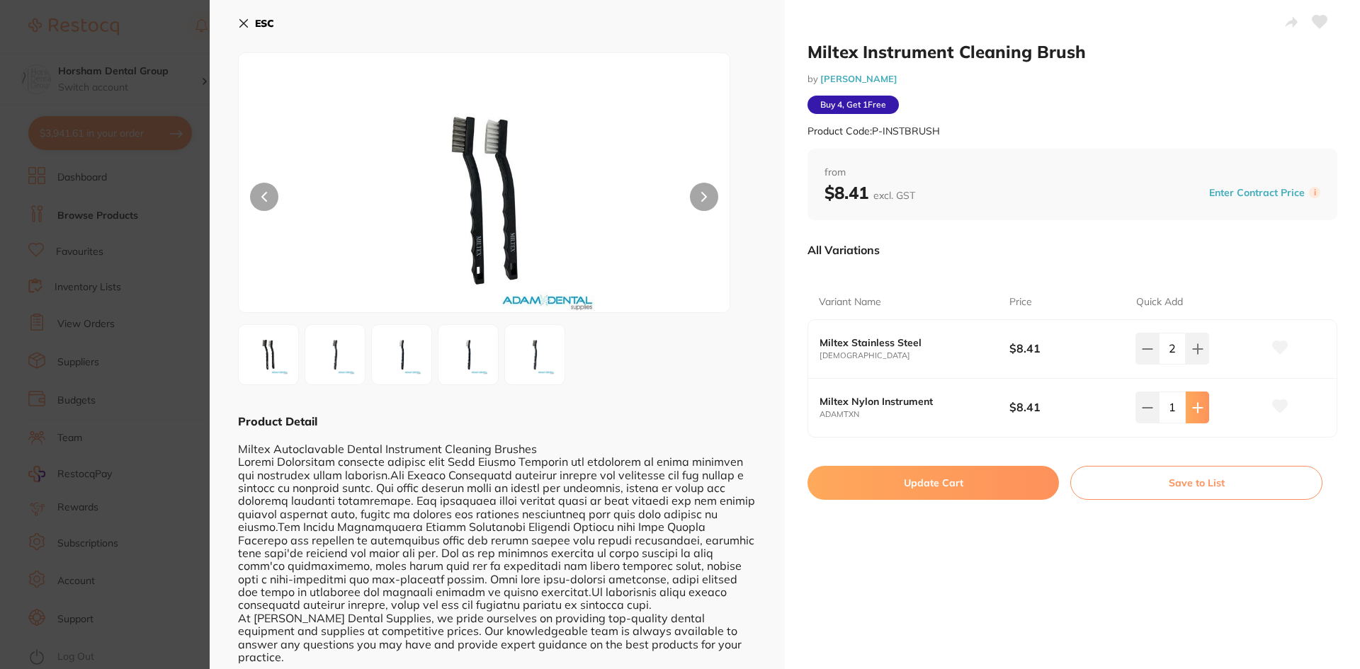
type input "2"
click at [962, 462] on div "Miltex Instrument Cleaning Brush by Adam Dental Buy 4, Get 1 Free Product Code:…" at bounding box center [1072, 337] width 575 height 675
click at [960, 491] on button "Update Cart" at bounding box center [932, 483] width 251 height 34
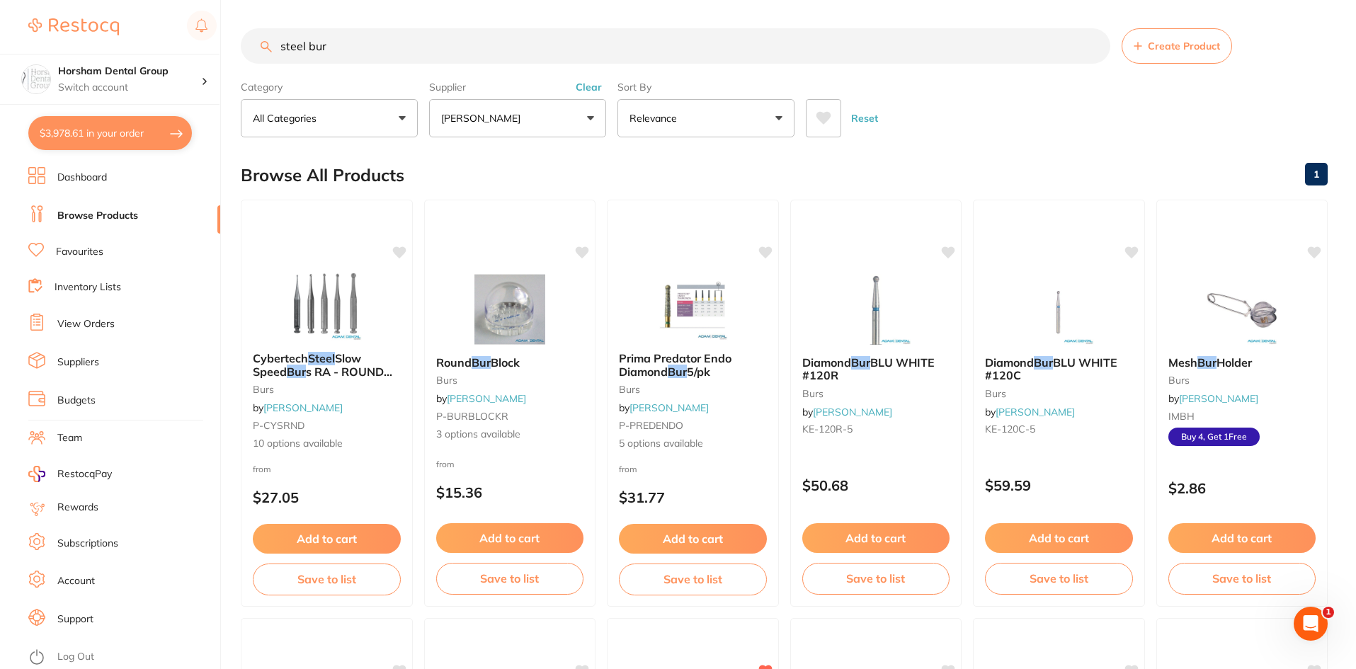
click at [414, 52] on input "steel bur" at bounding box center [676, 45] width 870 height 35
type input "color band"
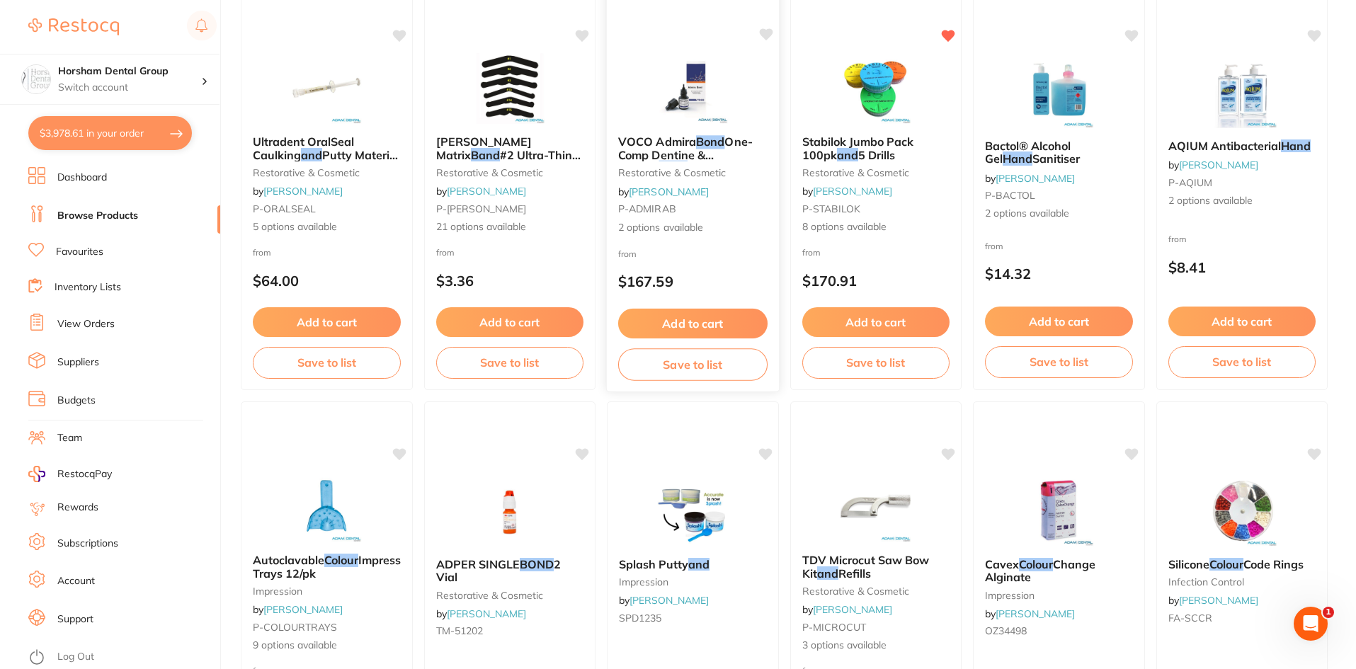
scroll to position [425, 0]
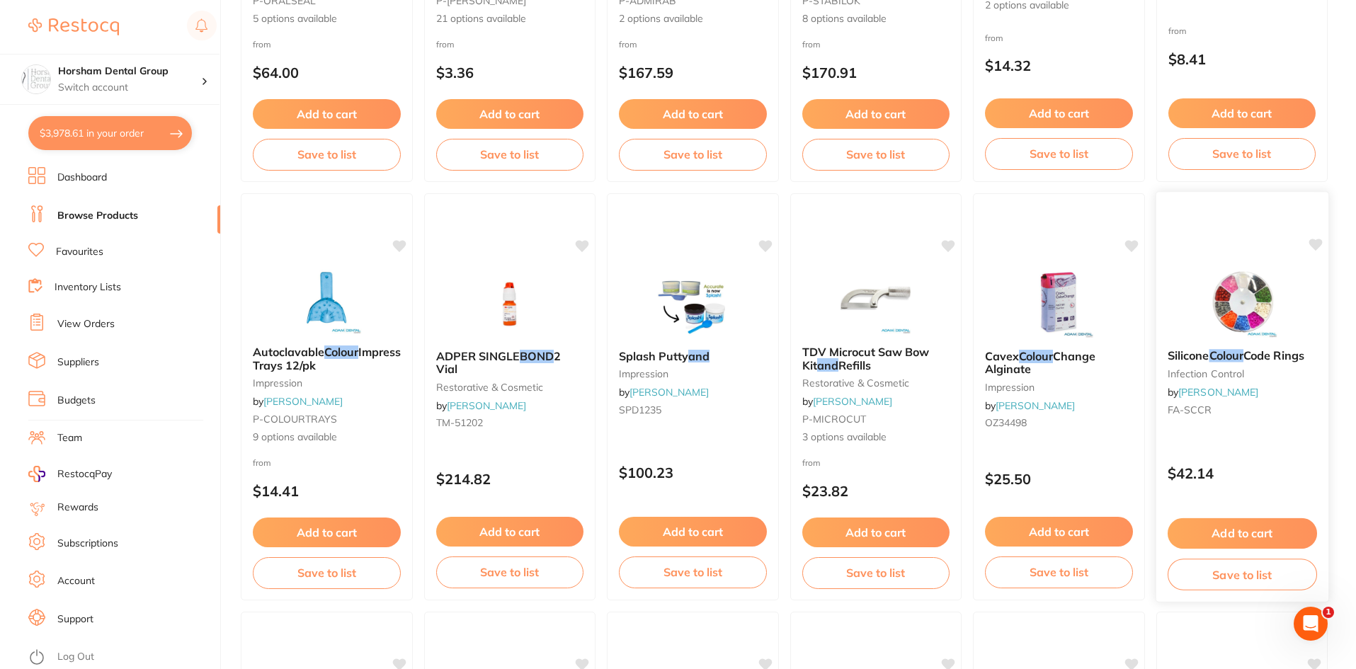
click at [1238, 360] on em "Colour" at bounding box center [1226, 355] width 34 height 14
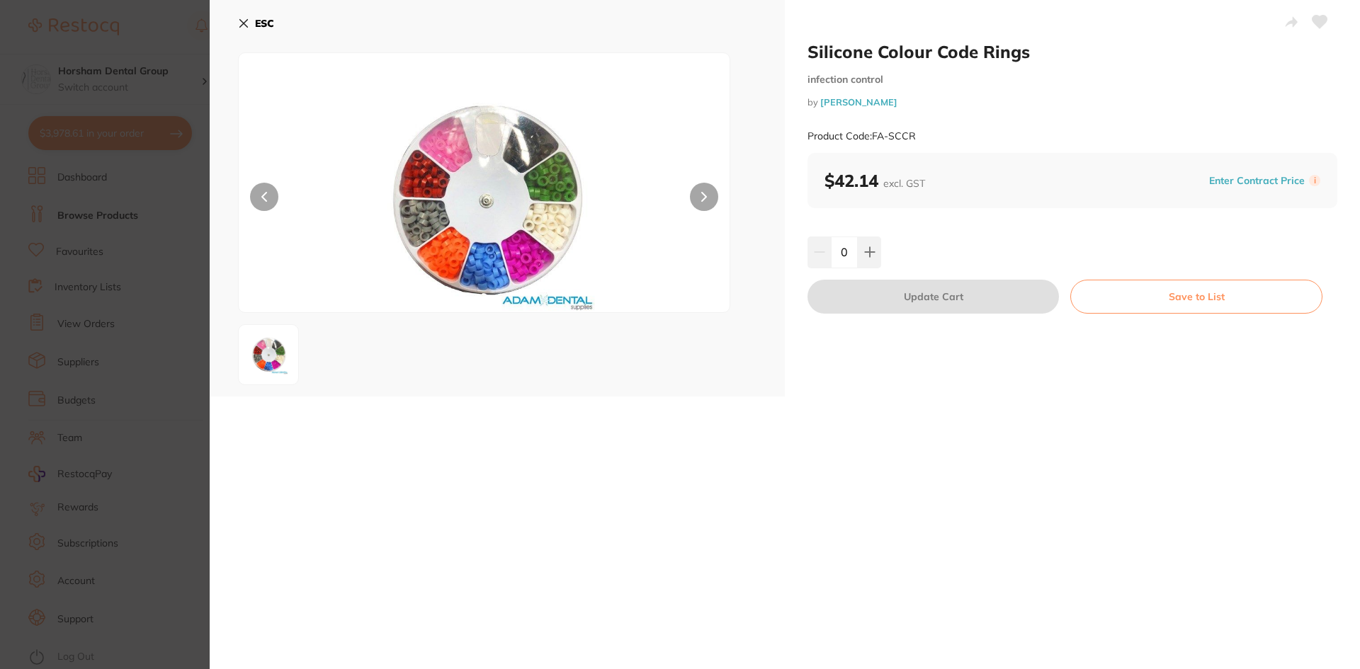
click at [256, 18] on b "ESC" at bounding box center [264, 23] width 19 height 13
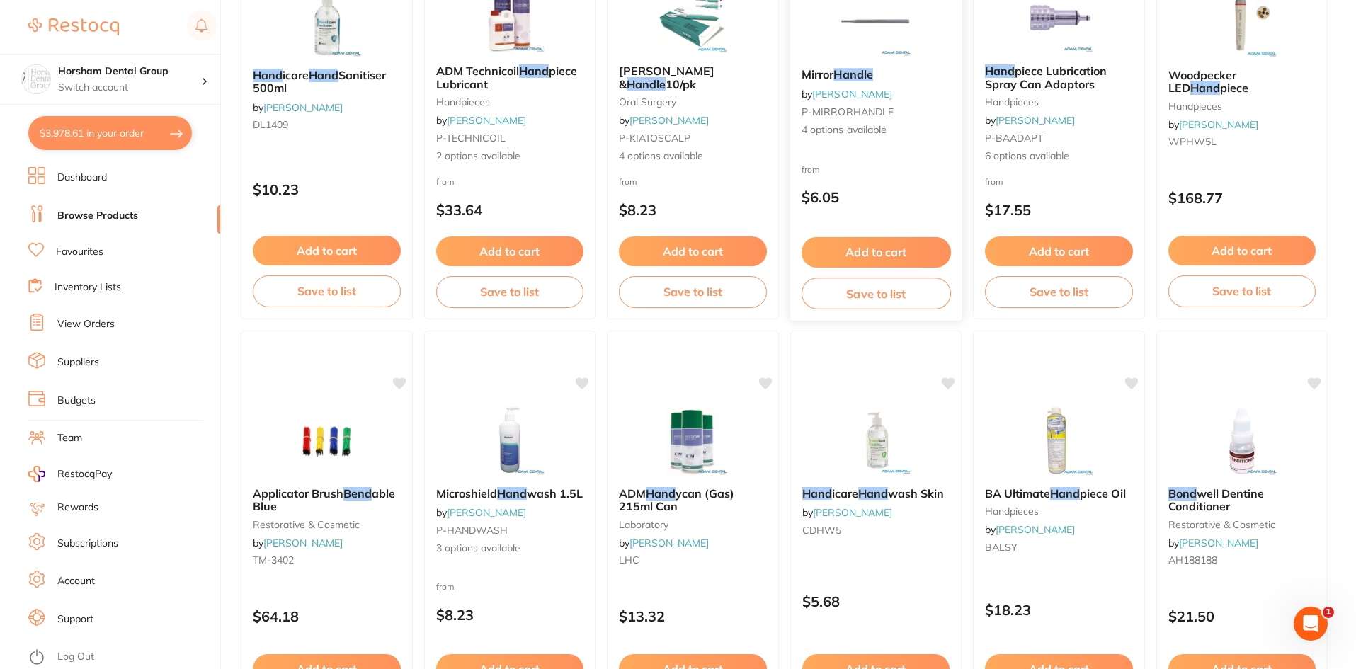
scroll to position [1267, 0]
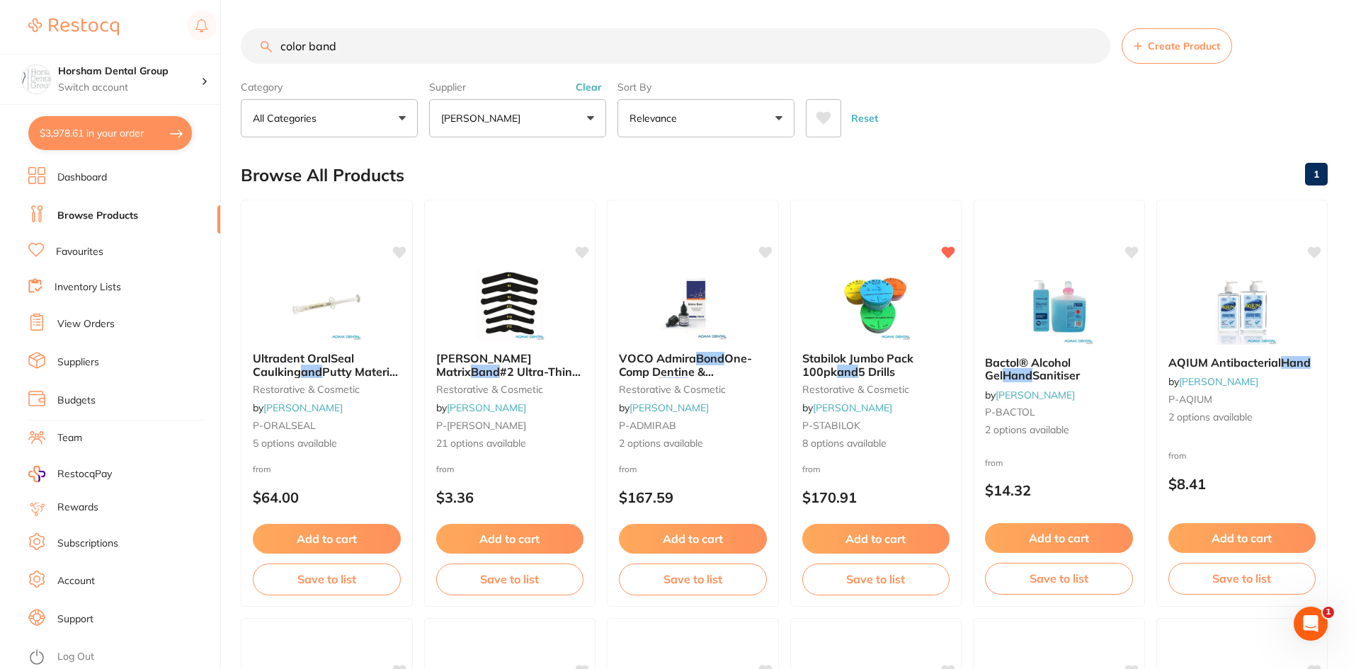
drag, startPoint x: 355, startPoint y: 50, endPoint x: 307, endPoint y: 42, distance: 48.2
click at [307, 42] on input "color band" at bounding box center [676, 45] width 870 height 35
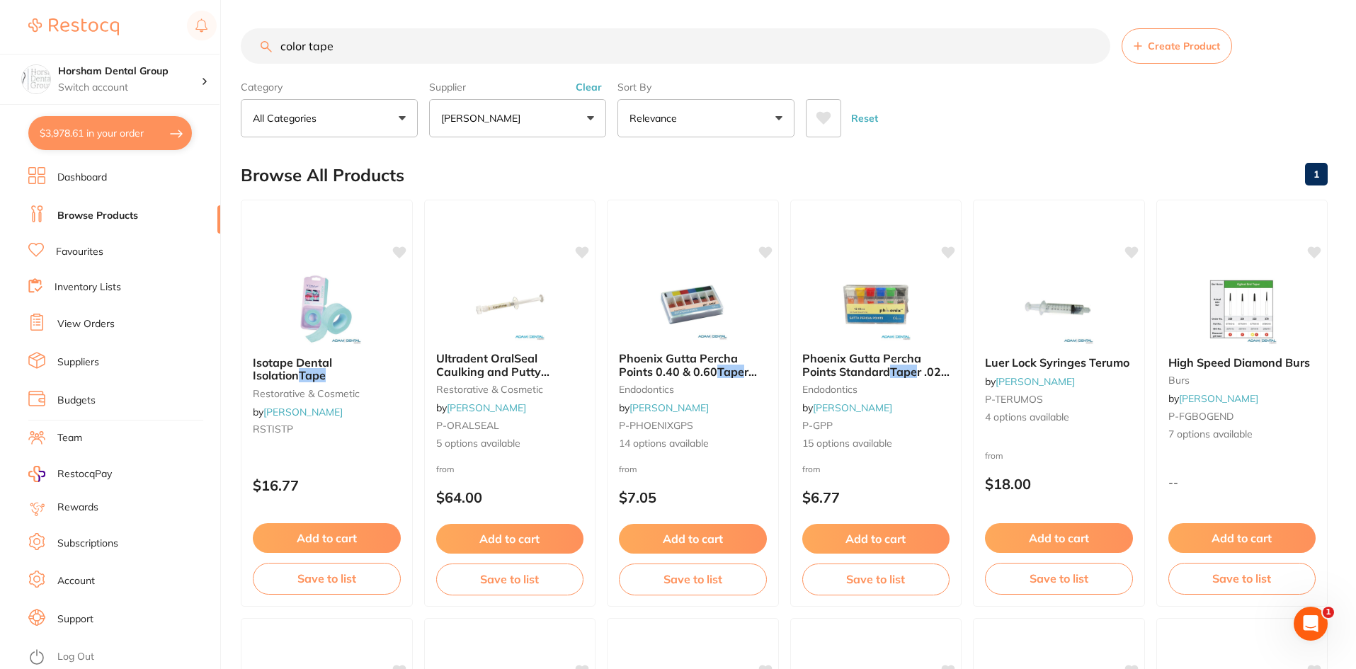
click at [588, 91] on button "Clear" at bounding box center [588, 87] width 35 height 13
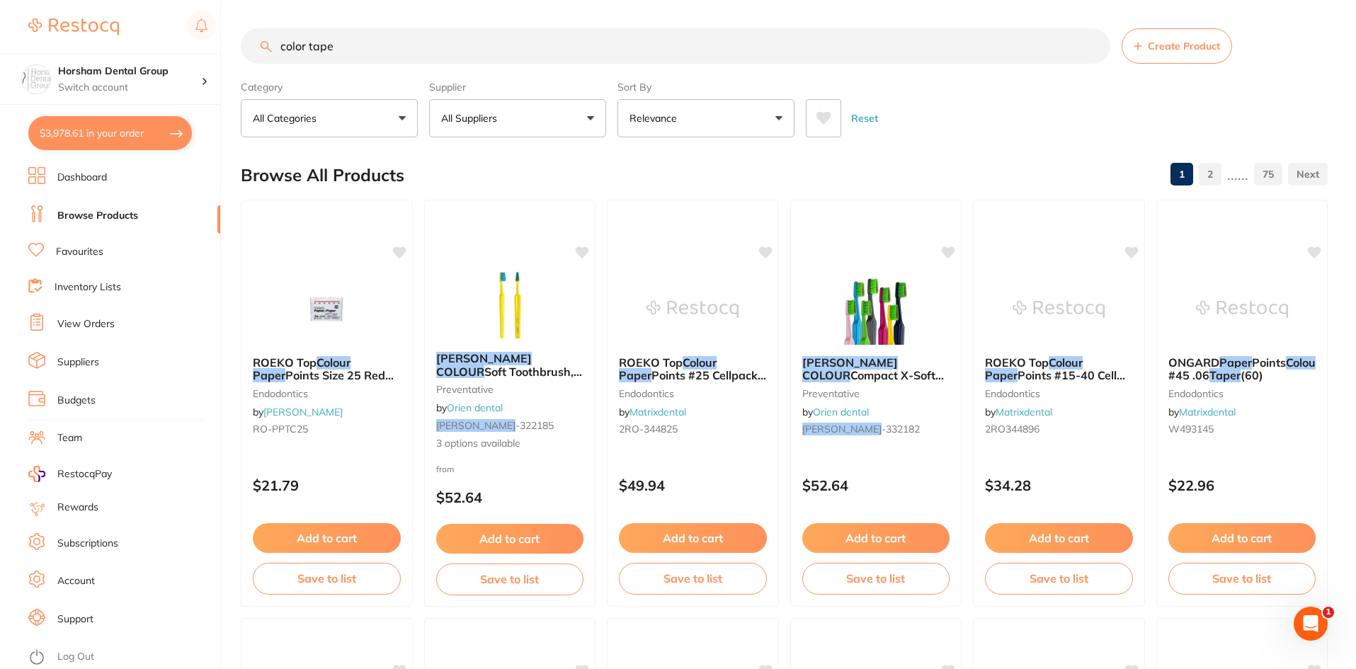
drag, startPoint x: 360, startPoint y: 50, endPoint x: 309, endPoint y: 49, distance: 50.3
click at [309, 49] on input "color tape" at bounding box center [676, 45] width 870 height 35
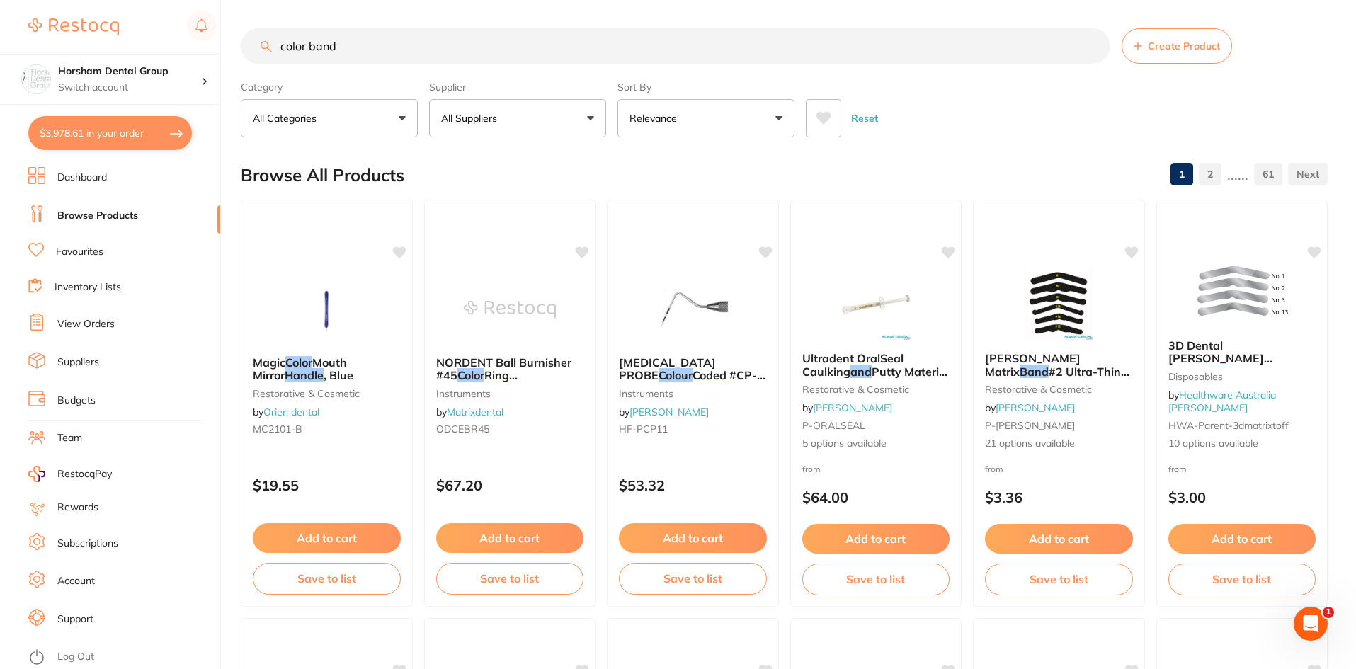
click at [441, 99] on button "All Suppliers" at bounding box center [517, 118] width 177 height 38
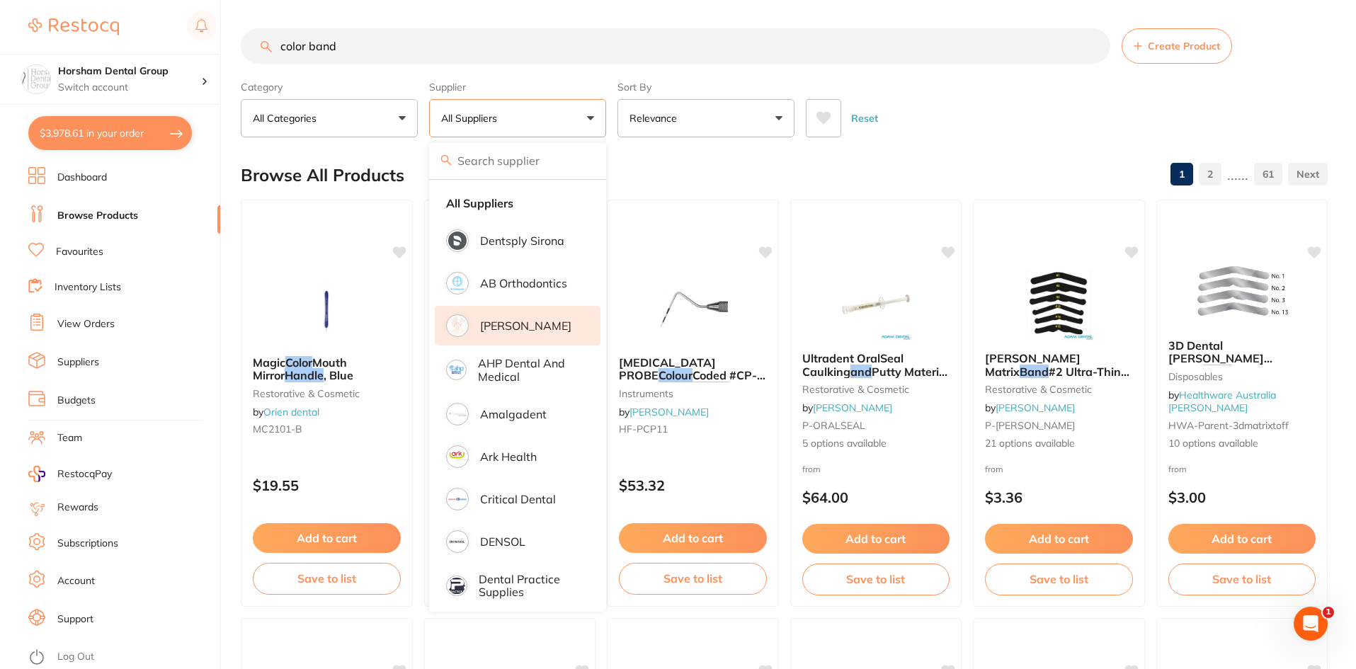
click at [523, 315] on li "[PERSON_NAME]" at bounding box center [518, 326] width 166 height 40
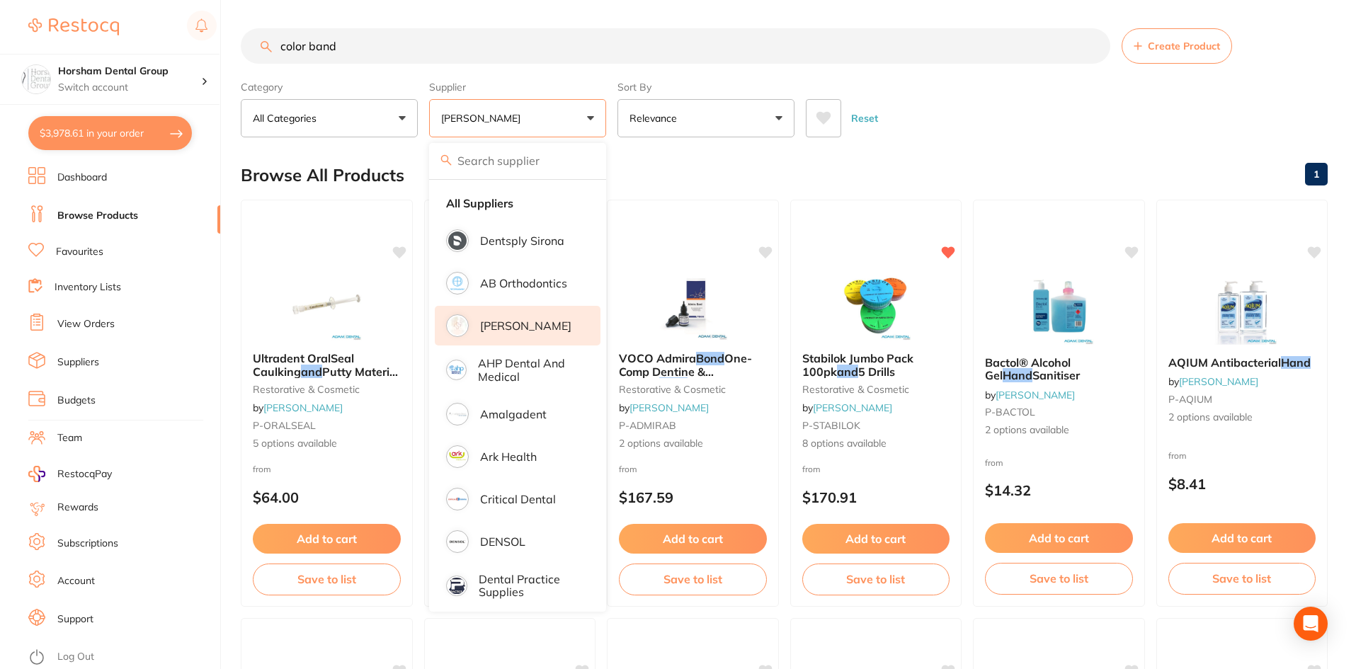
click at [1093, 153] on div "Browse All Products 1" at bounding box center [784, 175] width 1087 height 47
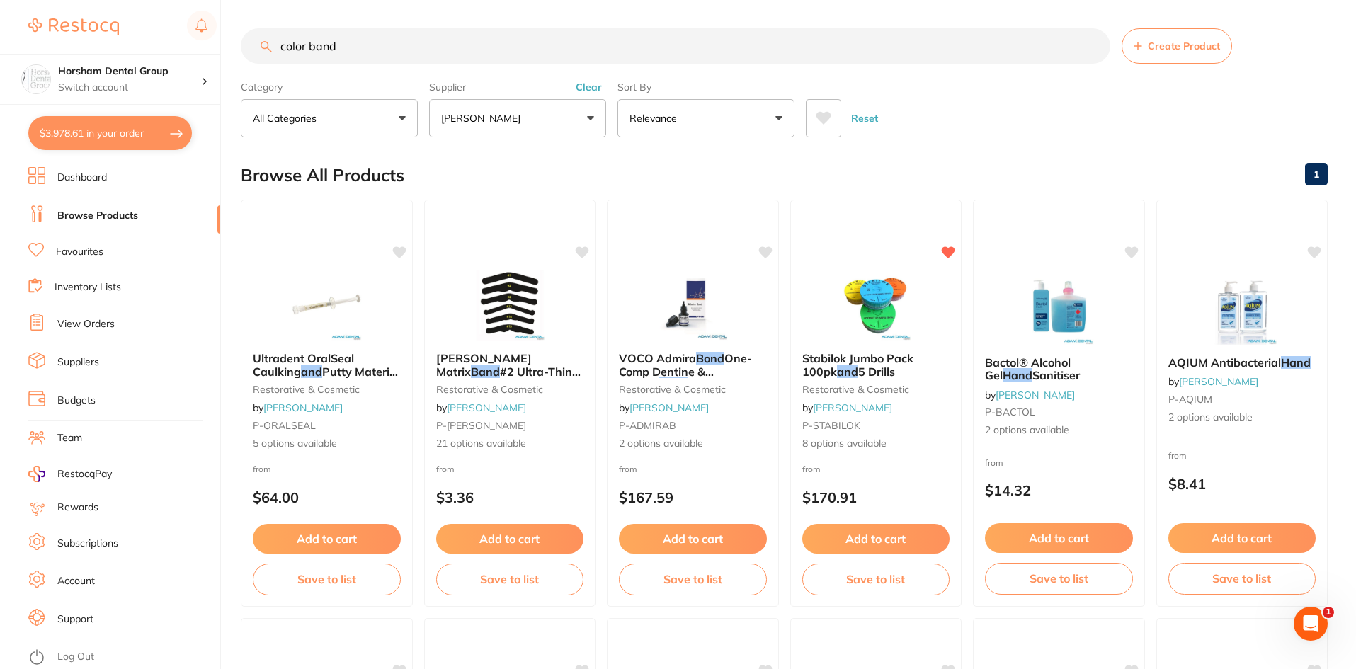
drag, startPoint x: 343, startPoint y: 61, endPoint x: 230, endPoint y: 21, distance: 119.6
click at [224, 38] on div "$3,978.61 Horsham Dental Group Switch account Horsham Plaza Dental Centre Warra…" at bounding box center [678, 334] width 1356 height 669
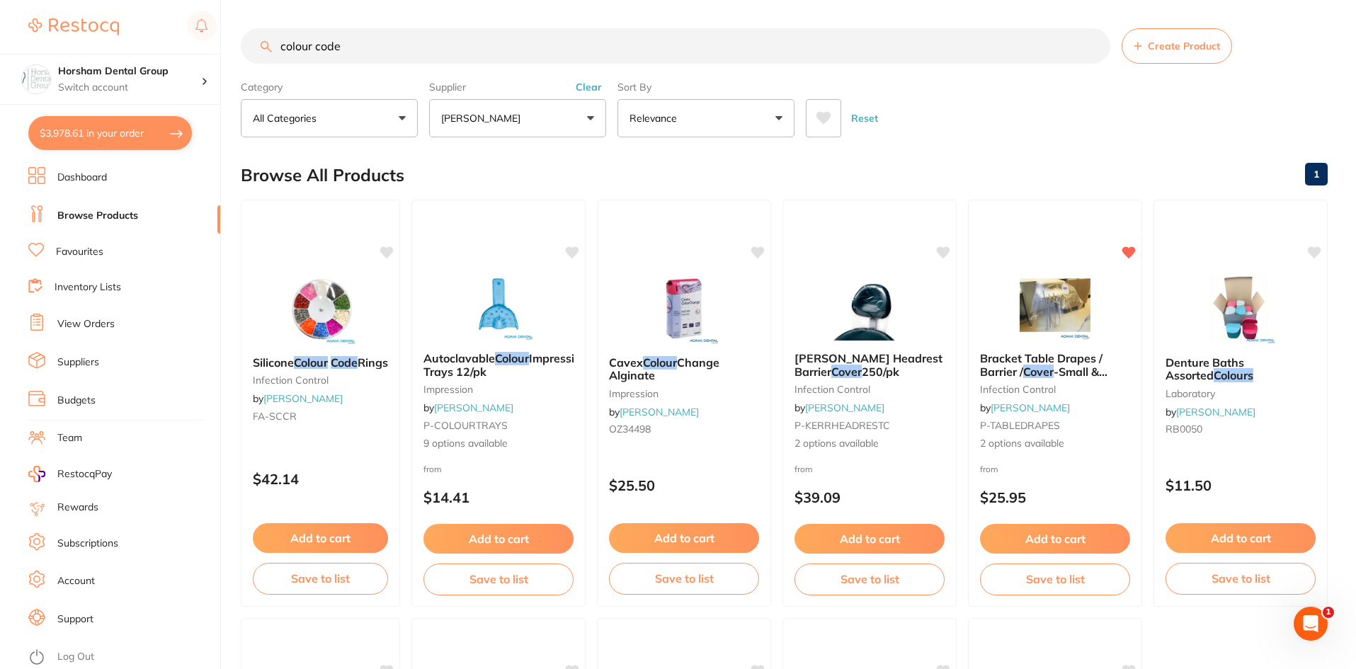
click at [595, 81] on button "Clear" at bounding box center [588, 87] width 35 height 13
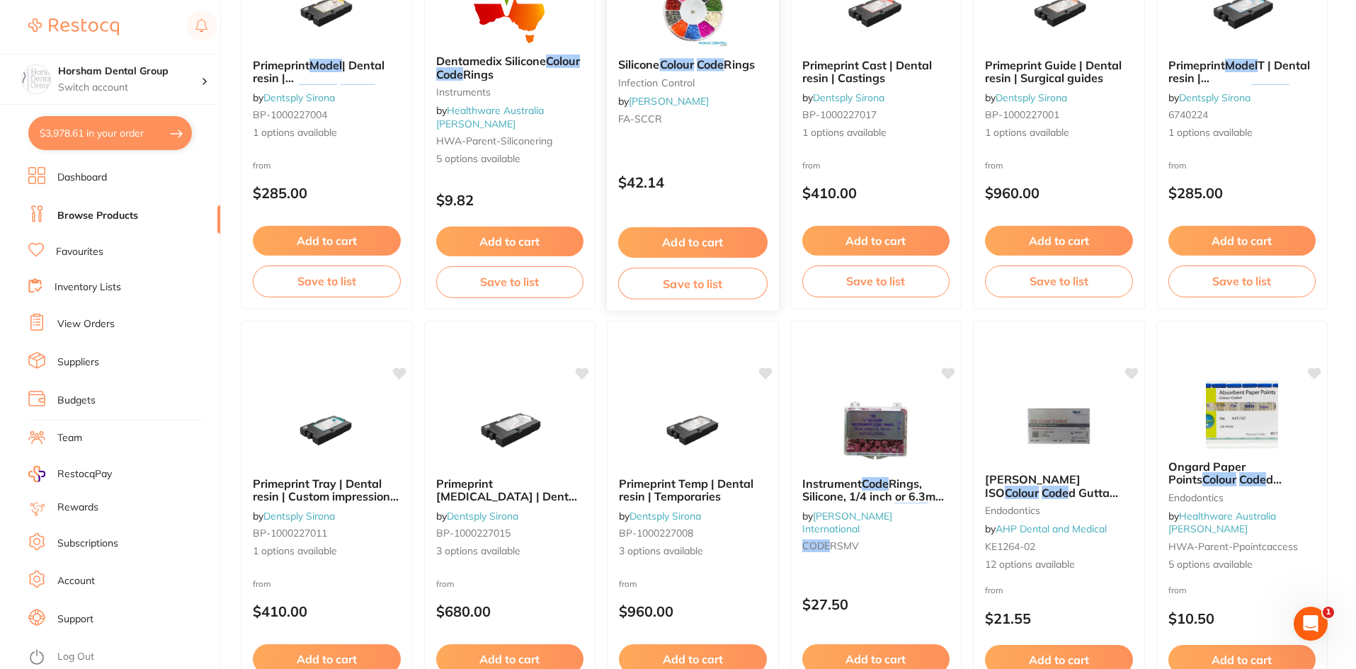
scroll to position [496, 0]
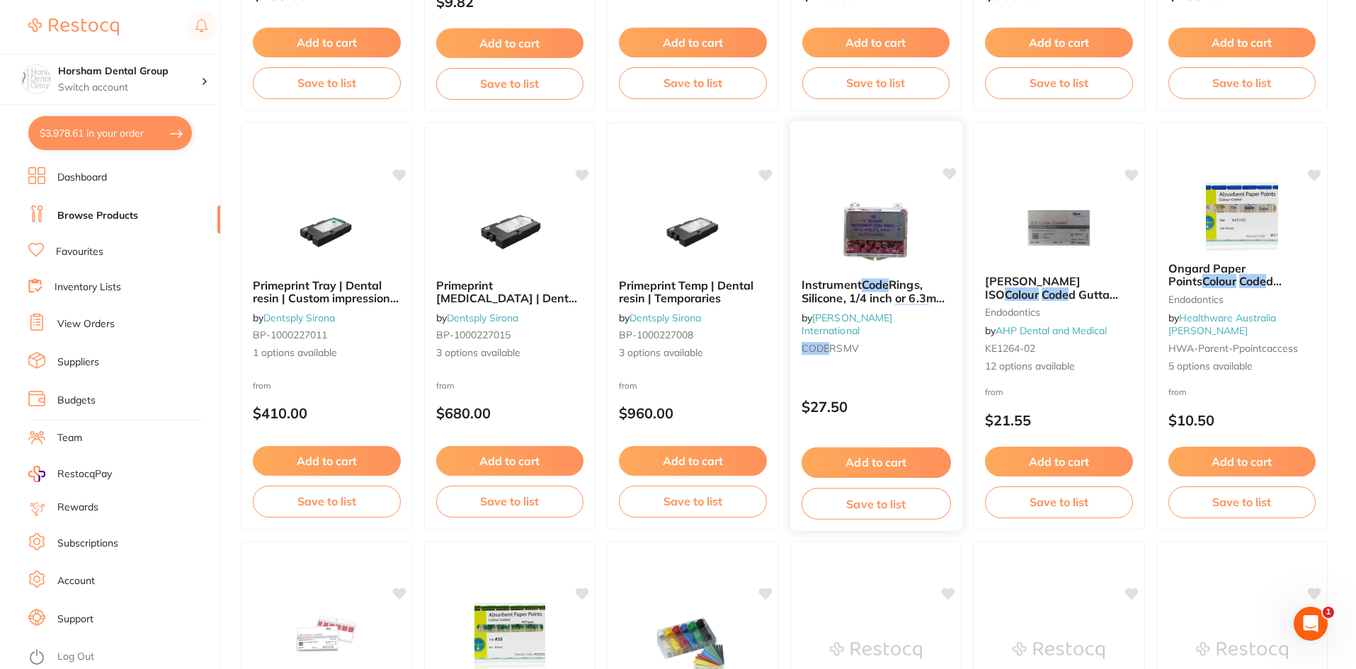
click at [859, 271] on div "Instrument Code Rings, Silicone, 1/4 inch or 6.3mm Diameter, Mauve Colour , 100…" at bounding box center [876, 319] width 172 height 104
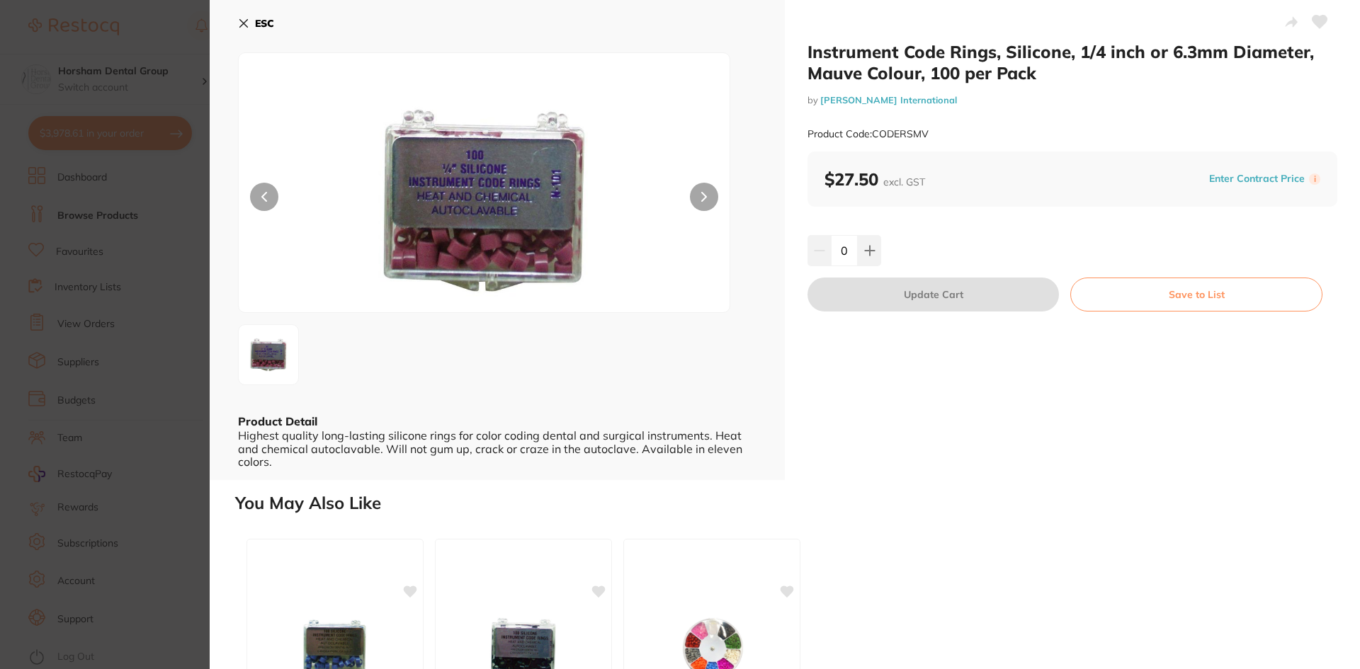
click at [248, 30] on button "ESC" at bounding box center [256, 23] width 36 height 24
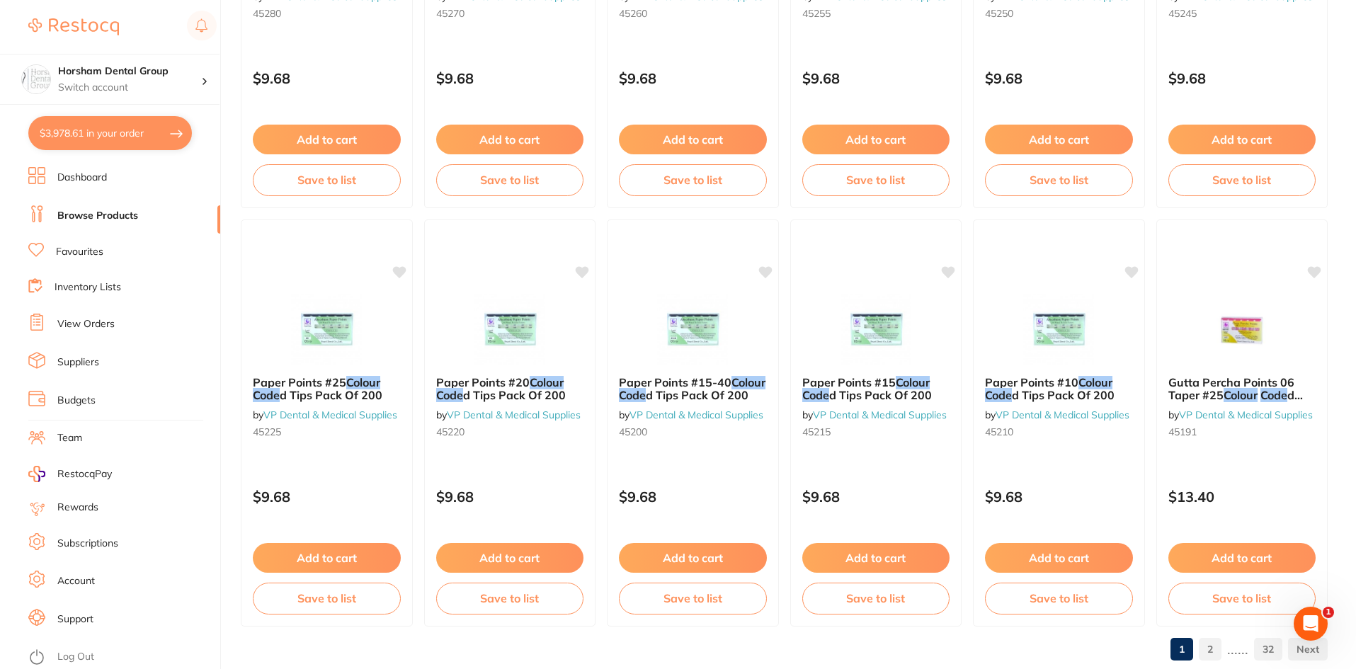
scroll to position [3360, 0]
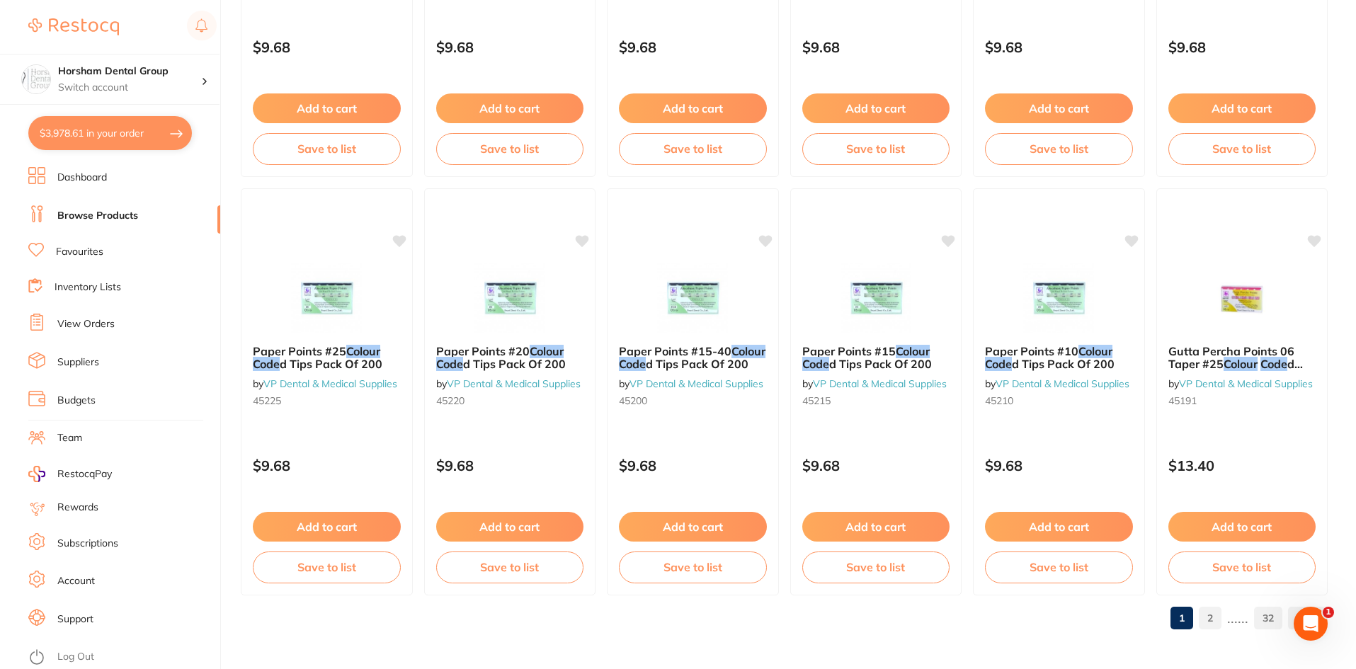
click at [1202, 616] on link "2" at bounding box center [1210, 618] width 23 height 28
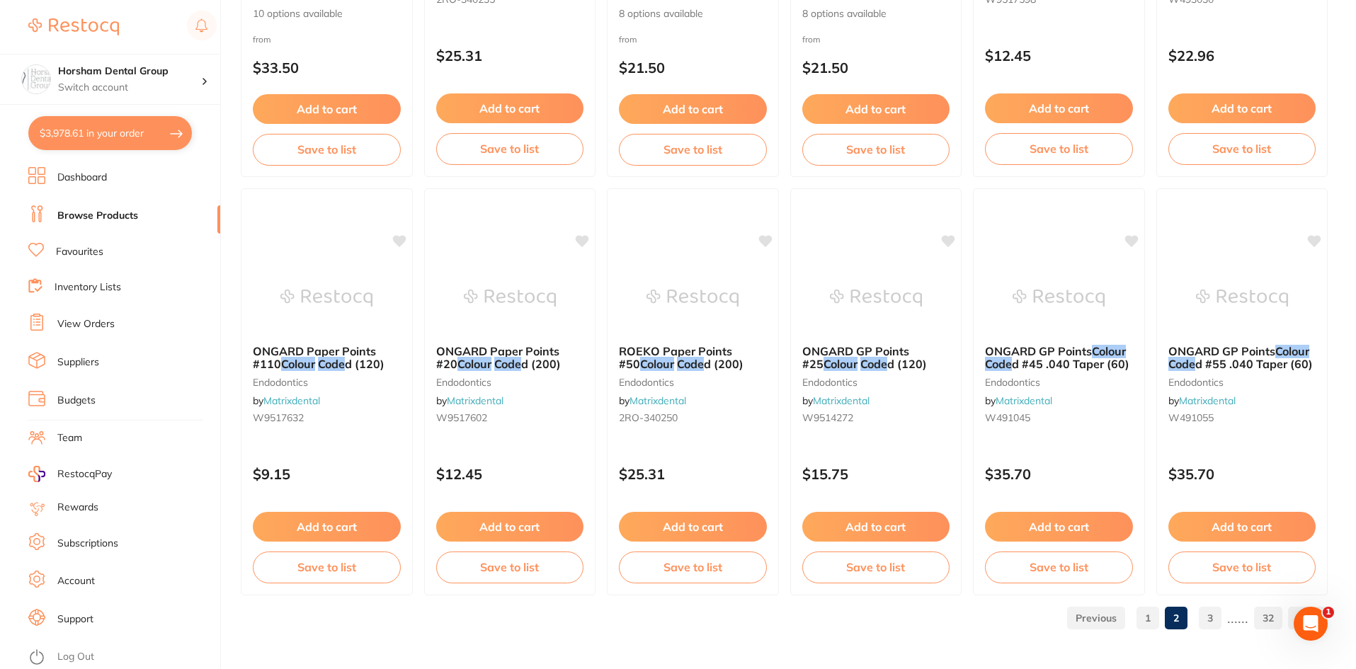
click at [1222, 625] on link "3" at bounding box center [1210, 618] width 23 height 28
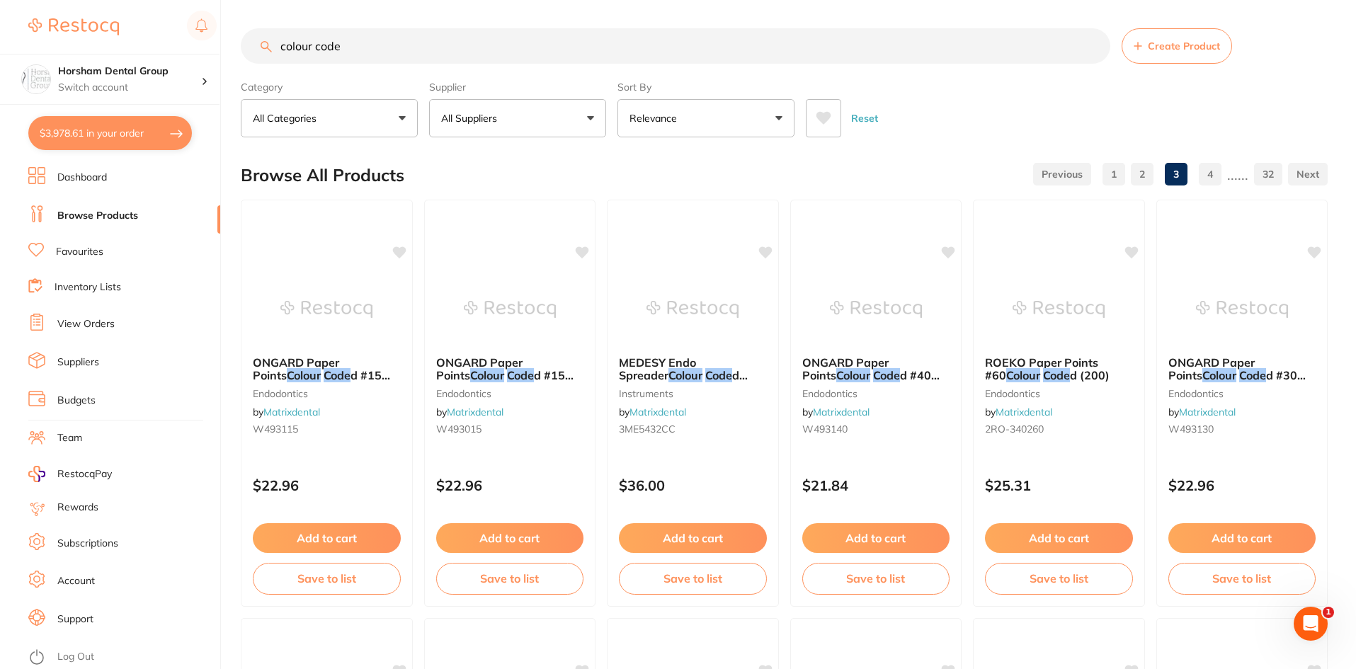
scroll to position [0, 0]
click at [413, 41] on input "colour code" at bounding box center [676, 45] width 870 height 35
type input "colour code band"
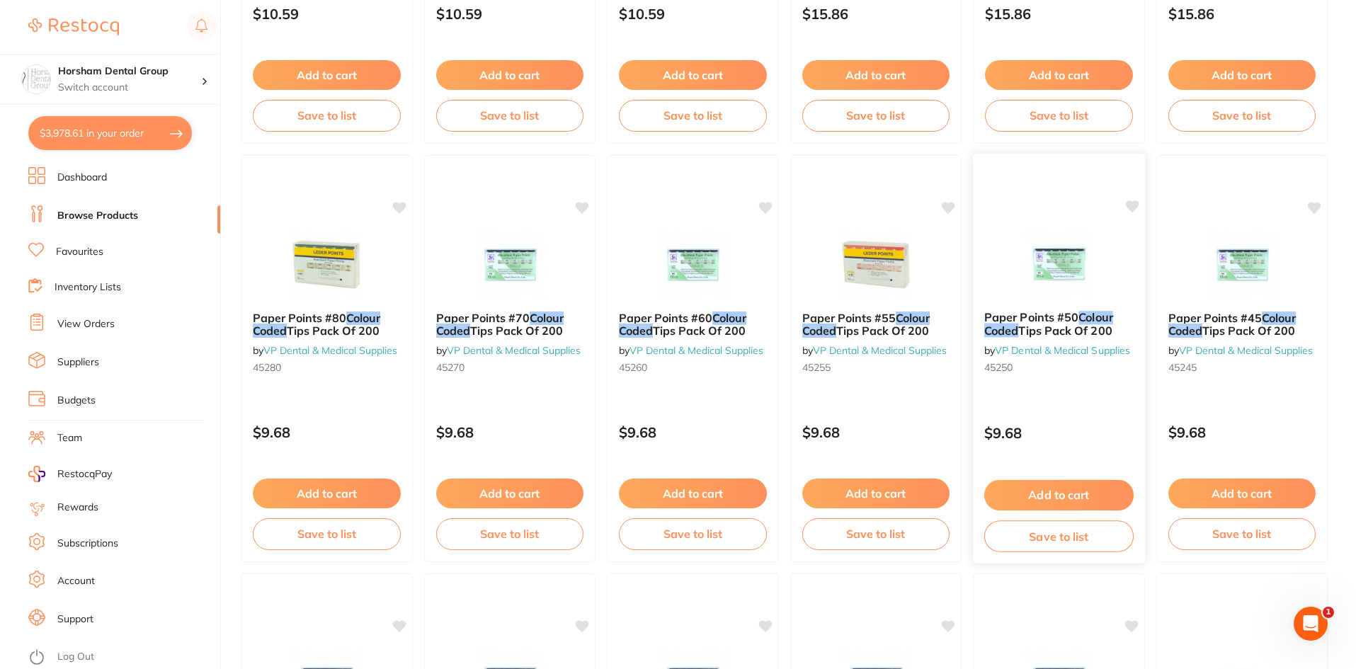
scroll to position [3360, 0]
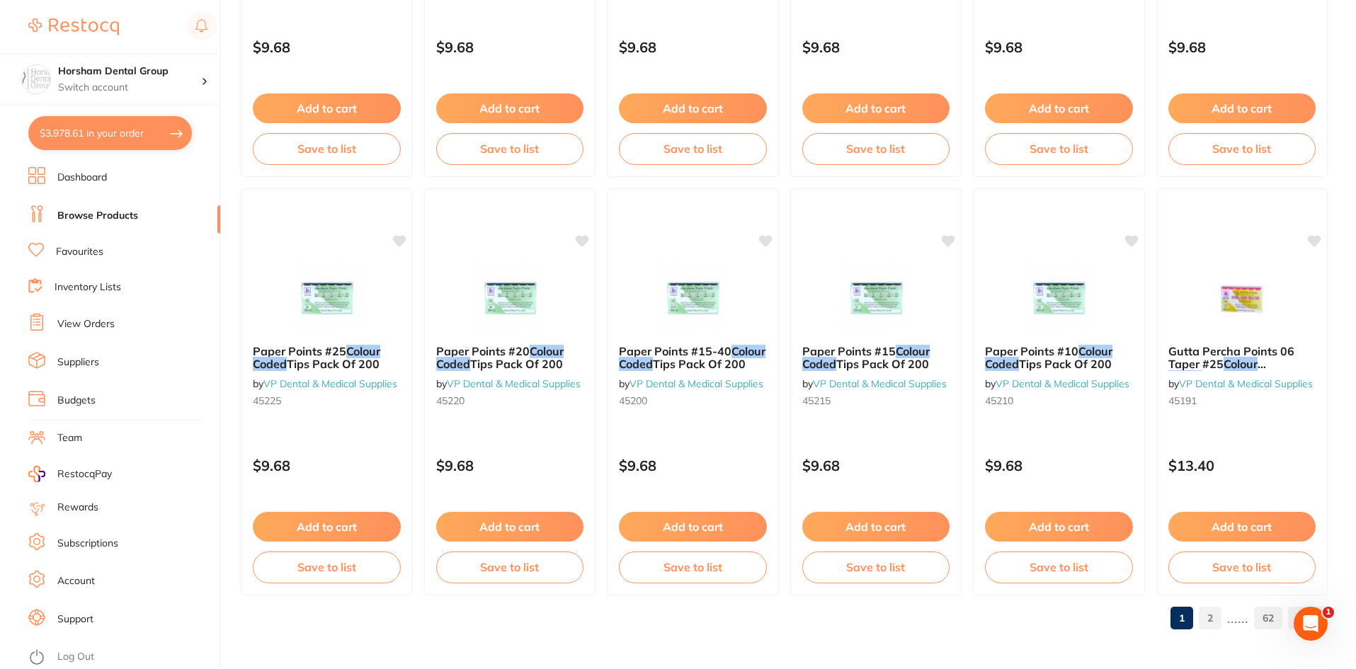
click at [120, 140] on button "$3,978.61 in your order" at bounding box center [110, 133] width 164 height 34
checkbox input "true"
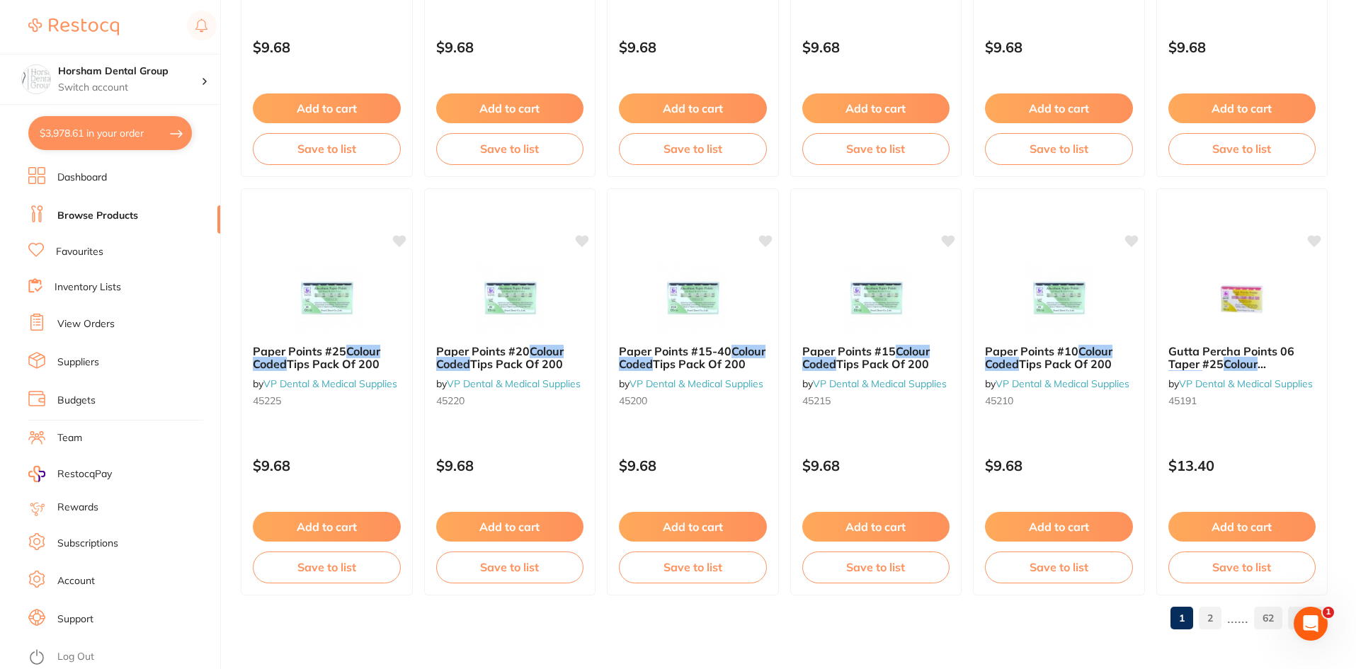
checkbox input "true"
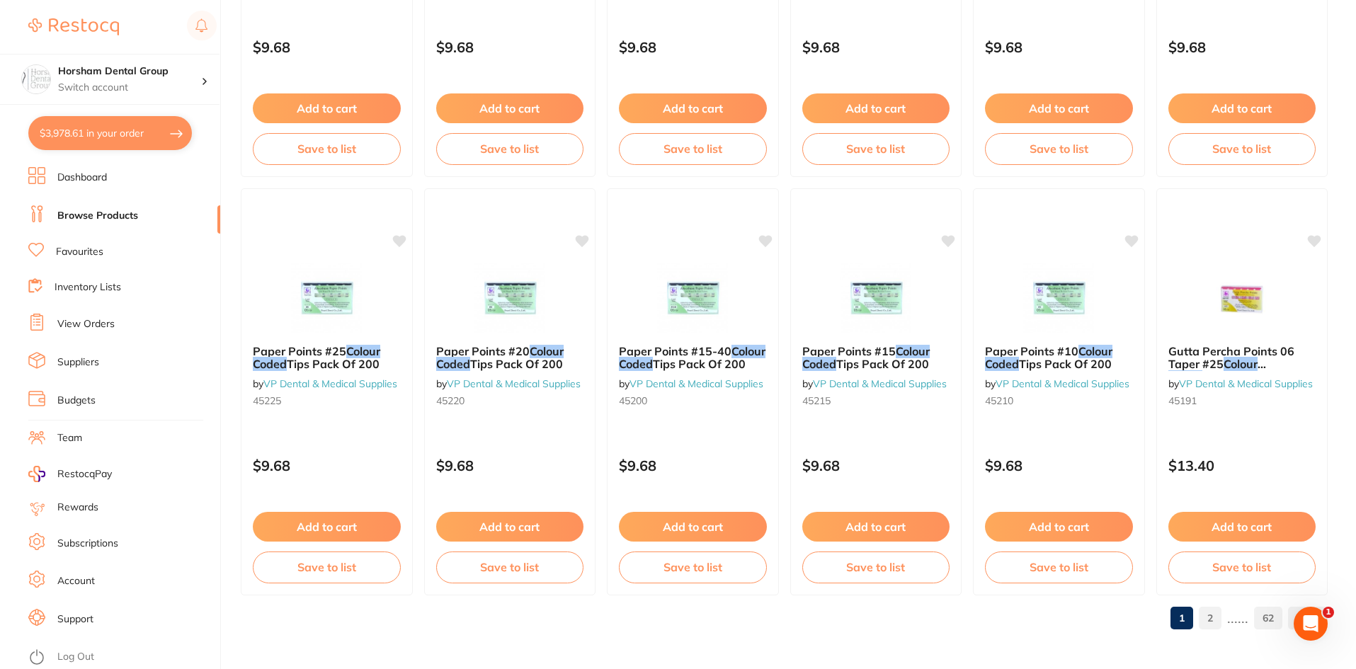
checkbox input "true"
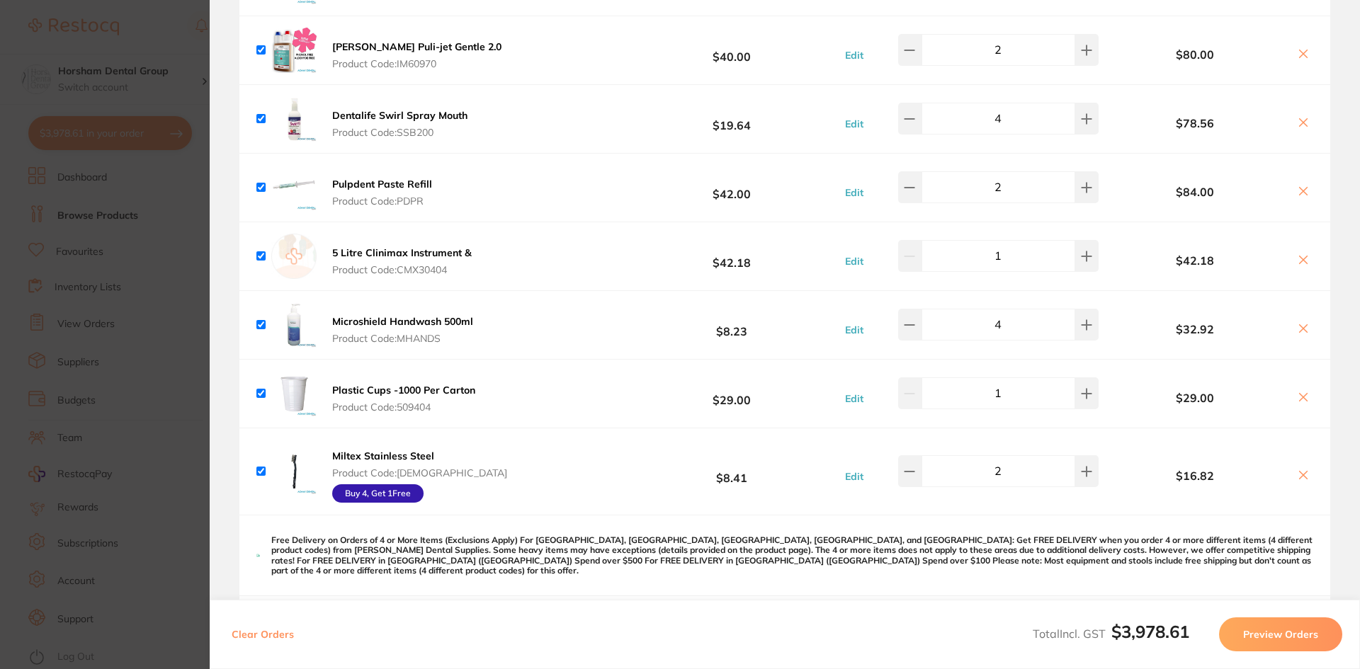
scroll to position [2691, 0]
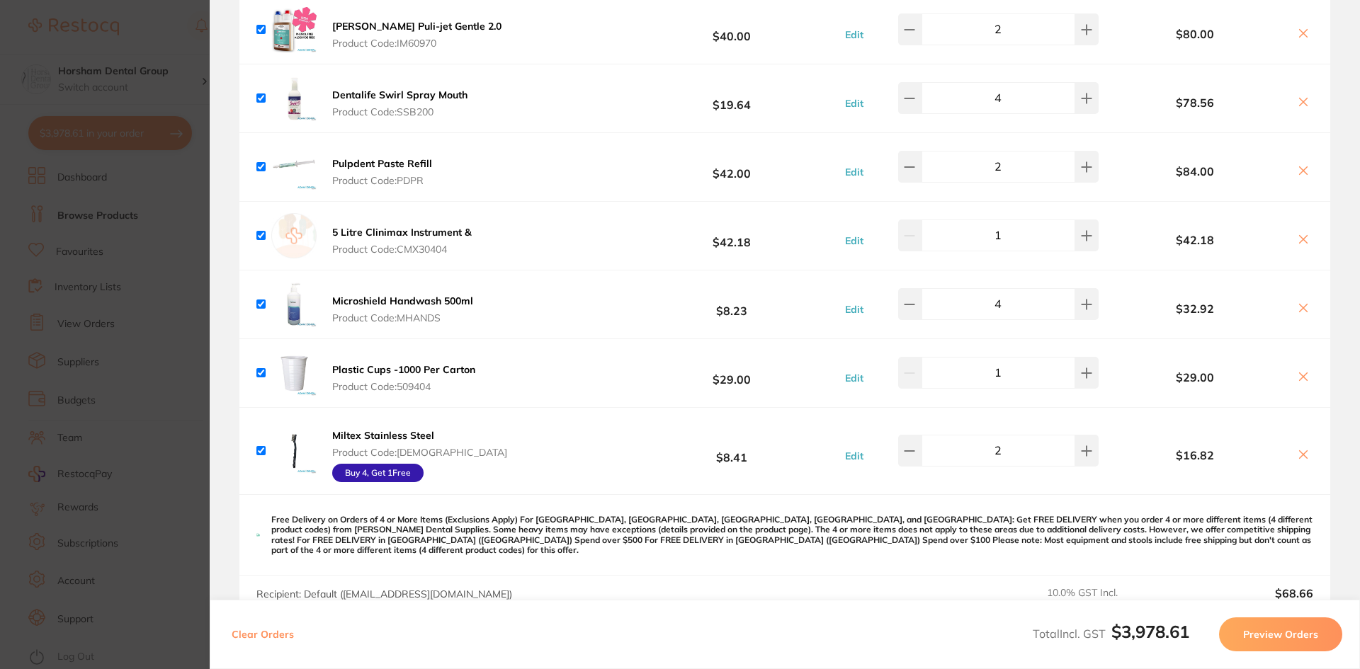
click at [1299, 373] on icon at bounding box center [1303, 377] width 8 height 8
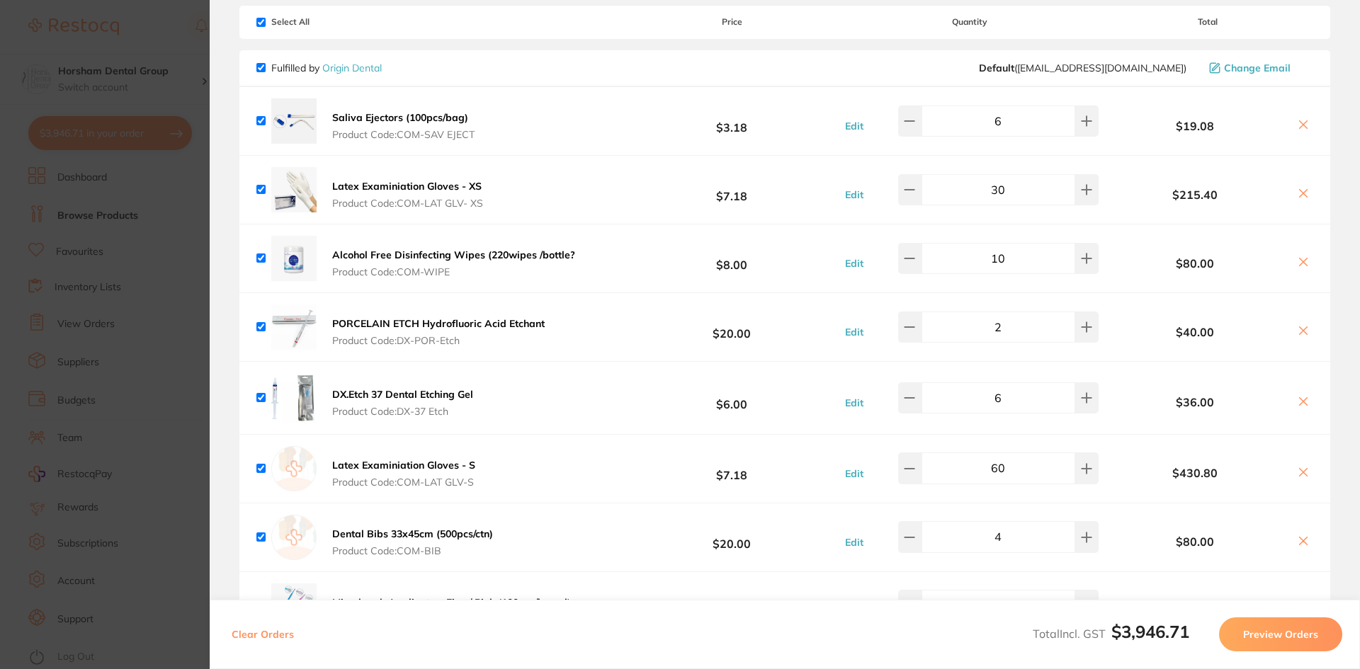
scroll to position [21, 0]
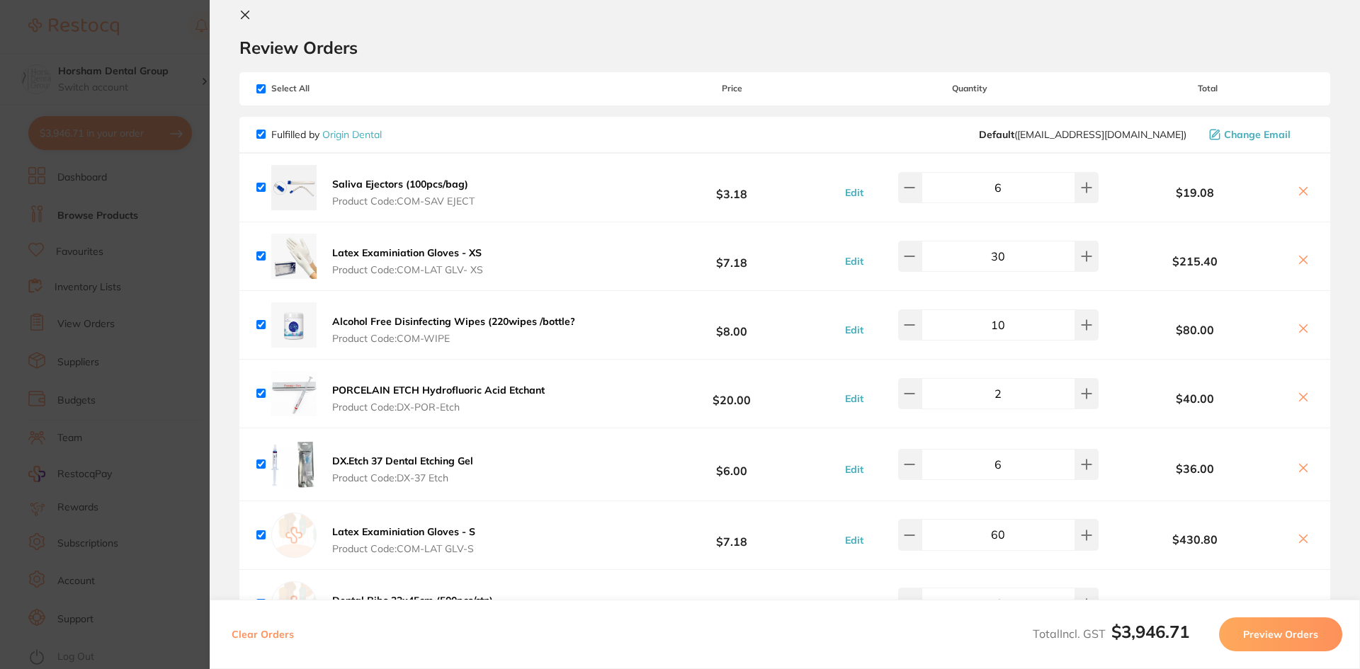
click at [0, 264] on section "Update RRP Set your pre negotiated price for this item. Item Agreed RRP (excl. …" at bounding box center [680, 334] width 1360 height 669
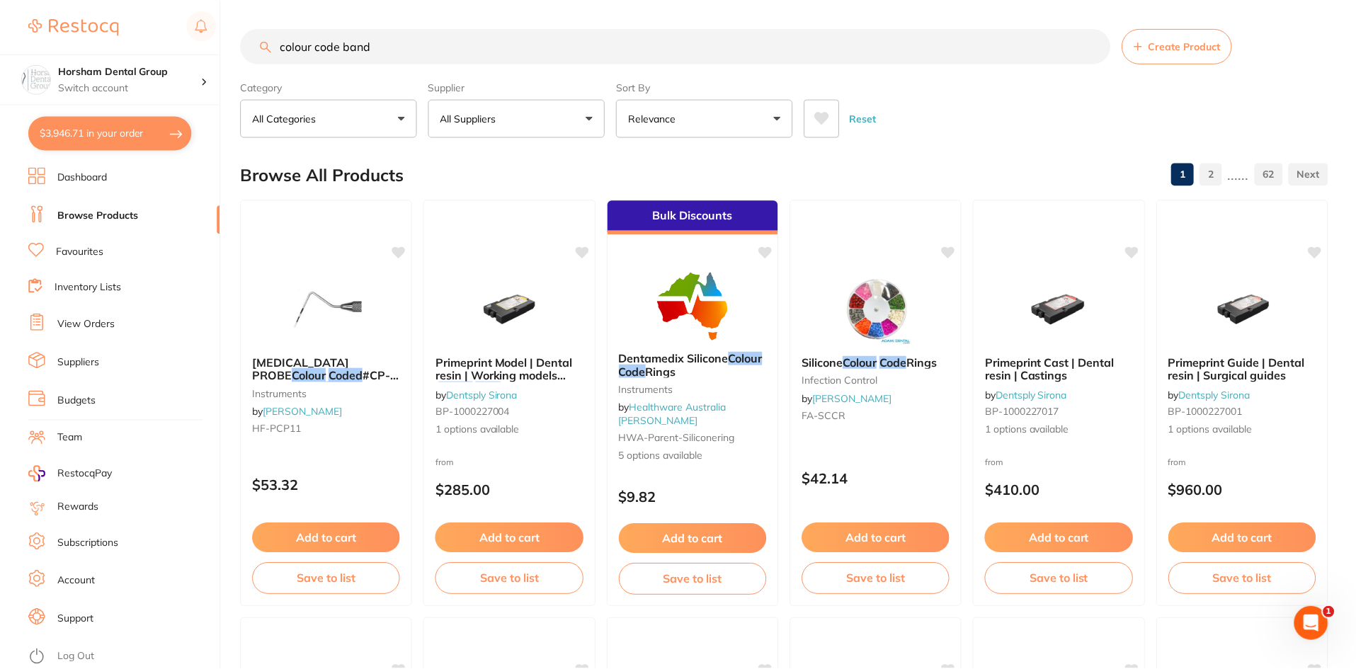
scroll to position [3360, 0]
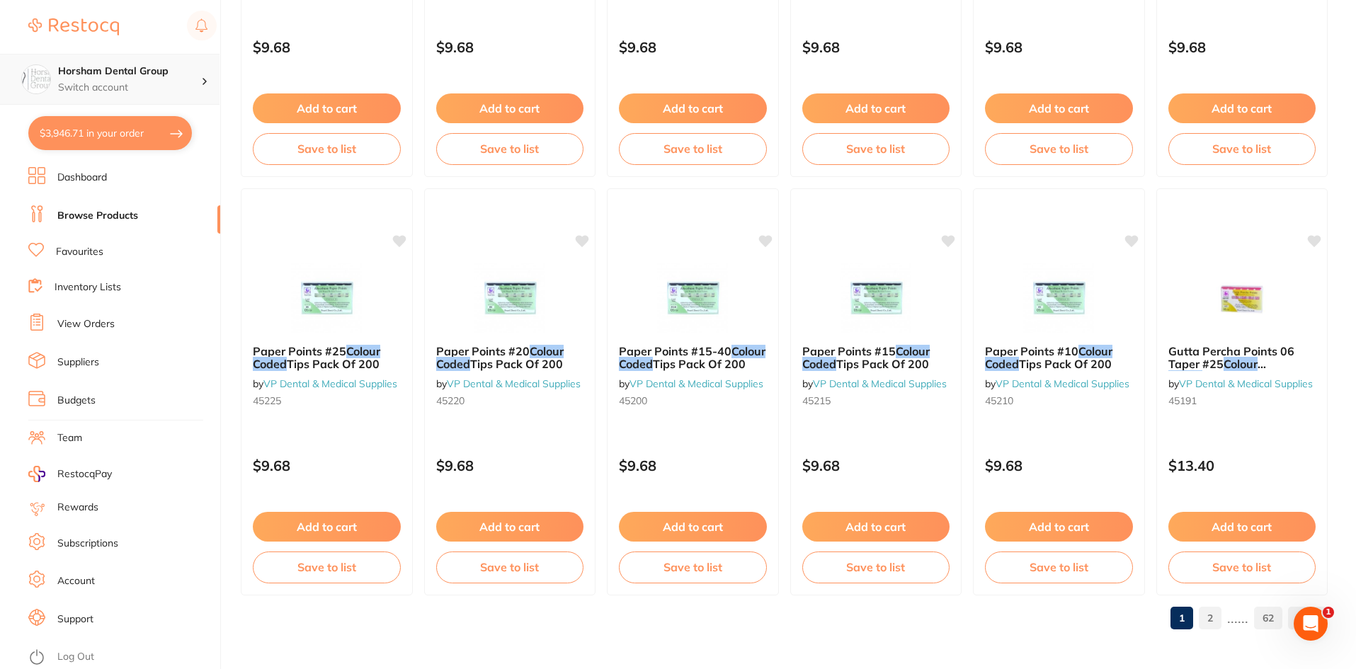
click at [170, 93] on p "Switch account" at bounding box center [129, 88] width 143 height 14
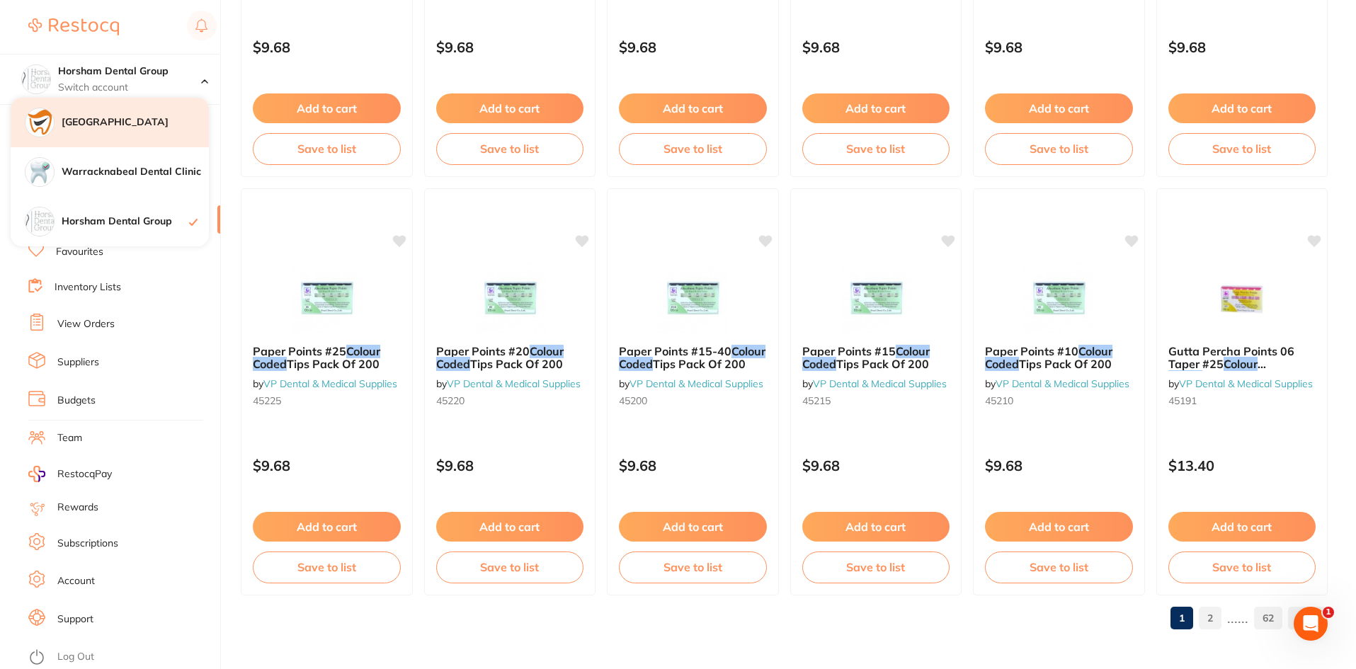
click at [114, 136] on div "[GEOGRAPHIC_DATA]" at bounding box center [110, 123] width 198 height 50
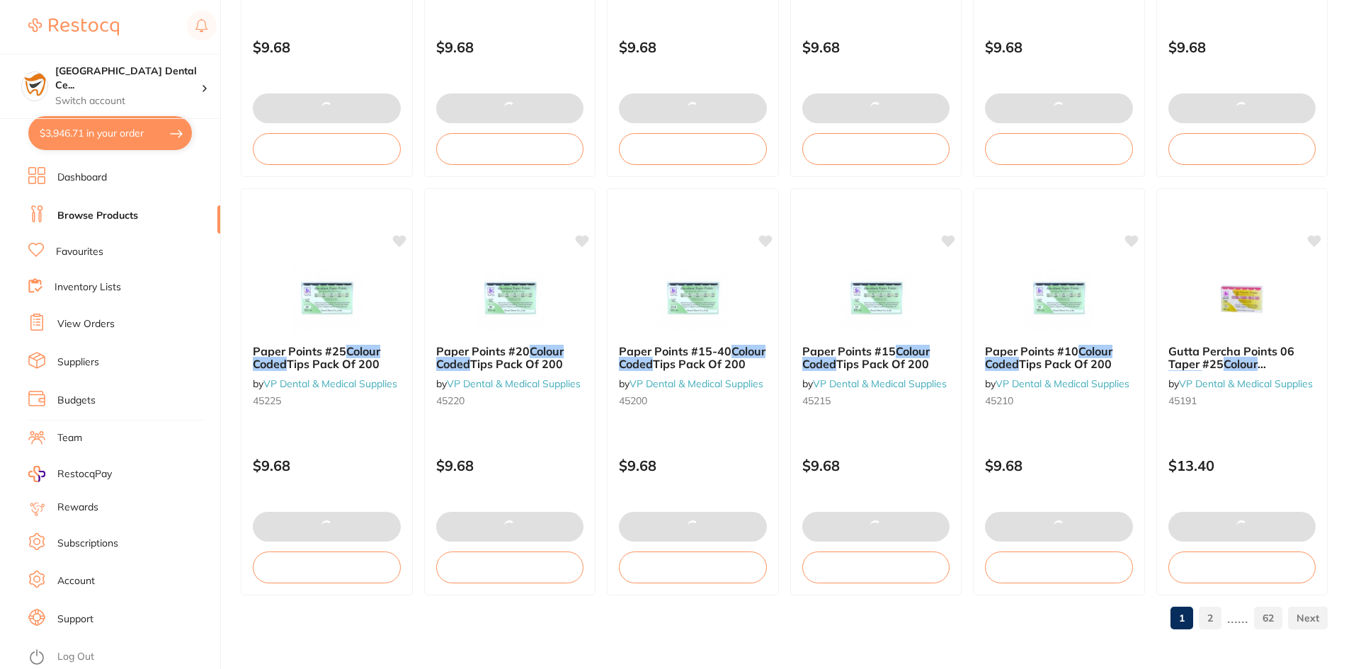
checkbox input "false"
type input "35"
checkbox input "false"
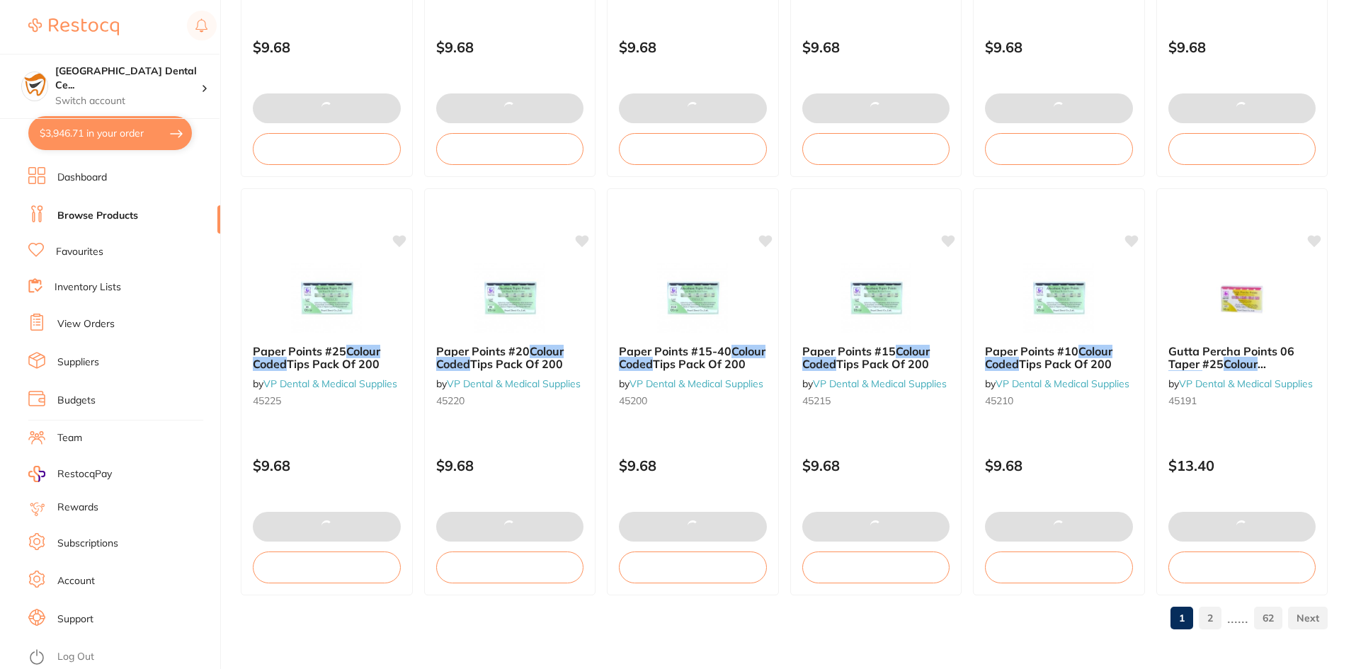
checkbox input "false"
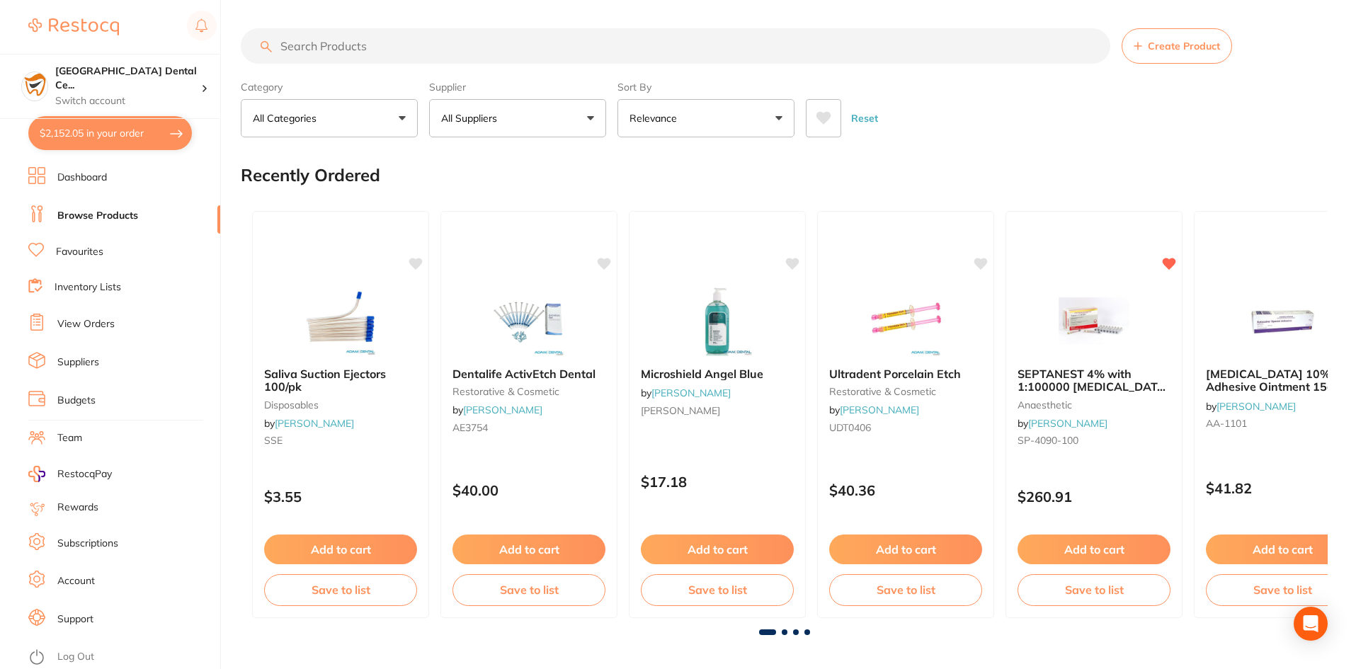
click at [101, 134] on button "$2,152.05 in your order" at bounding box center [110, 133] width 164 height 34
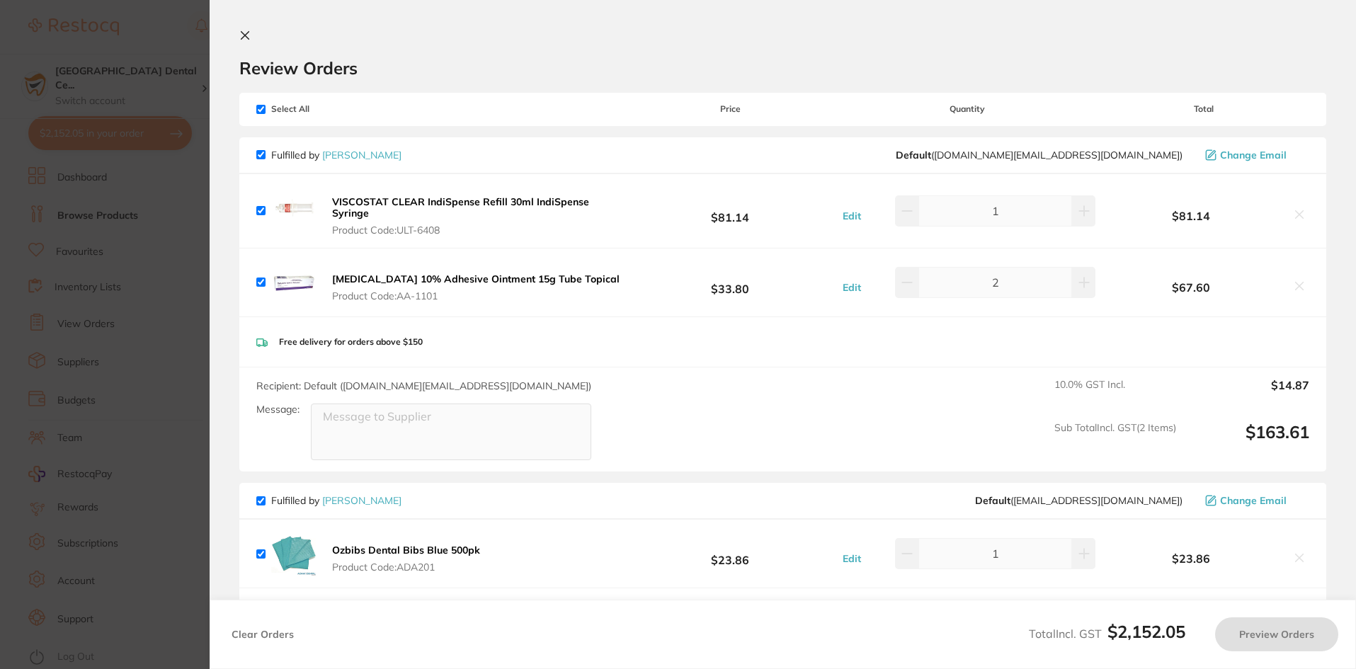
checkbox input "true"
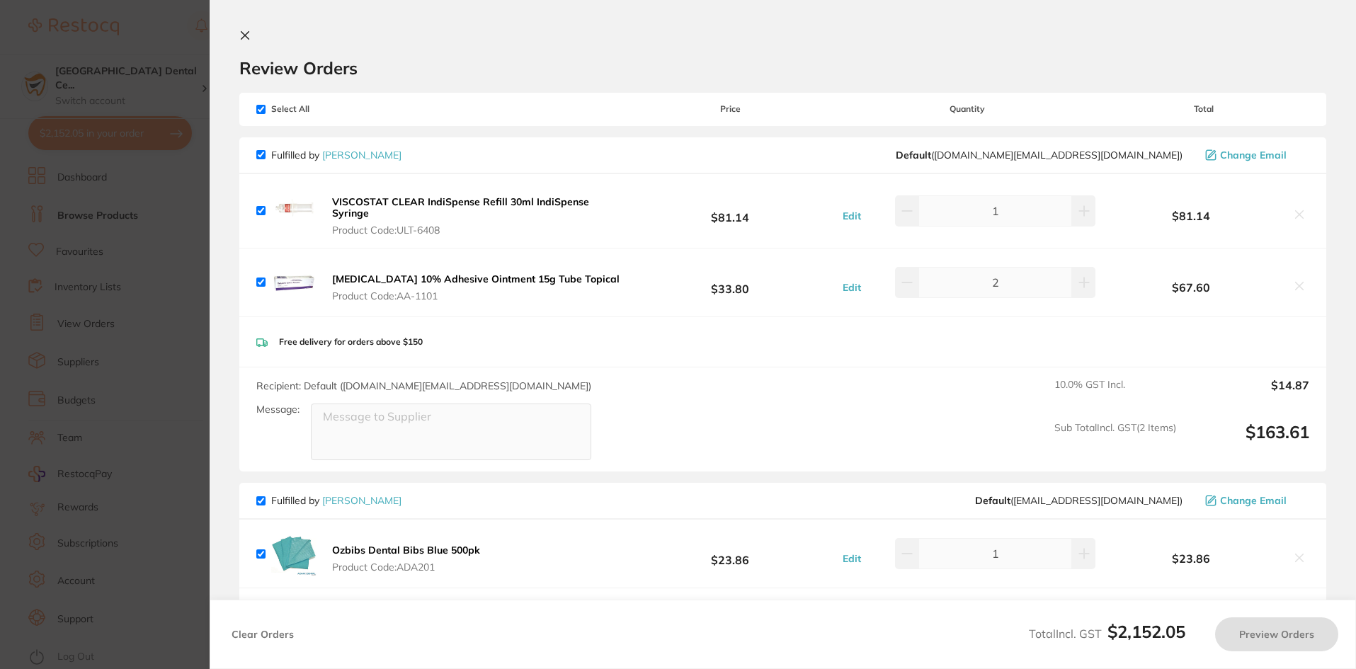
checkbox input "true"
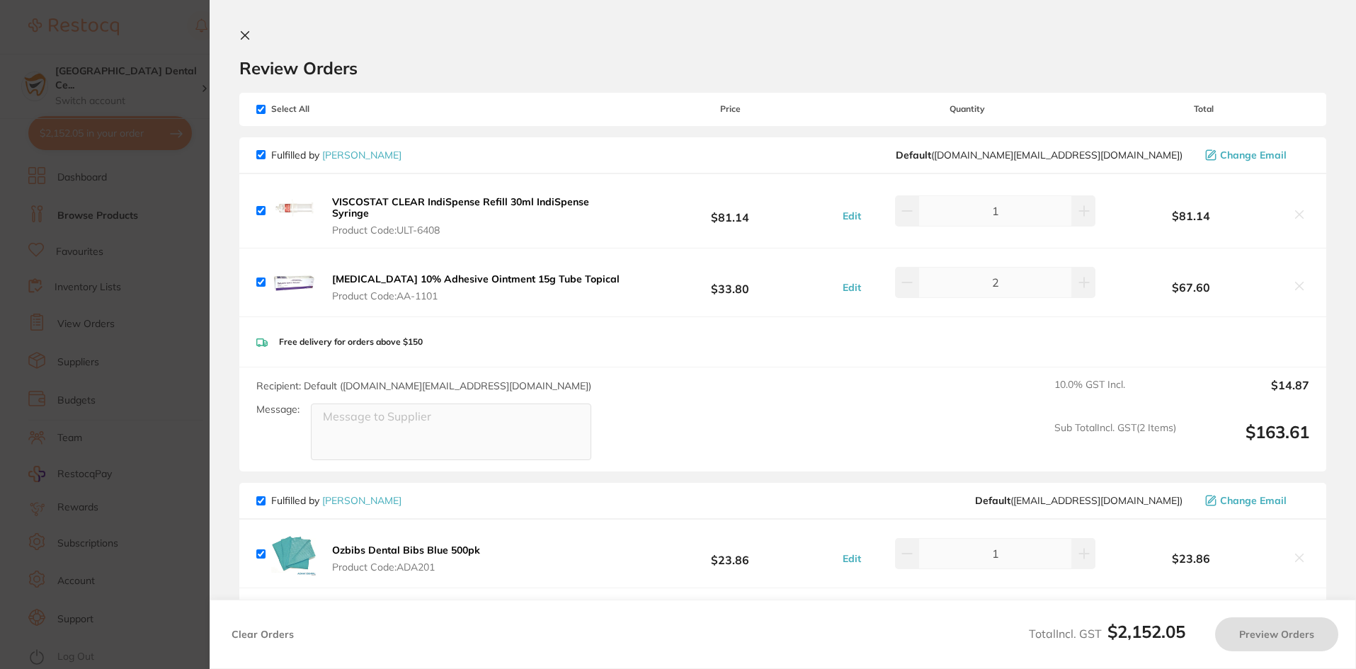
checkbox input "true"
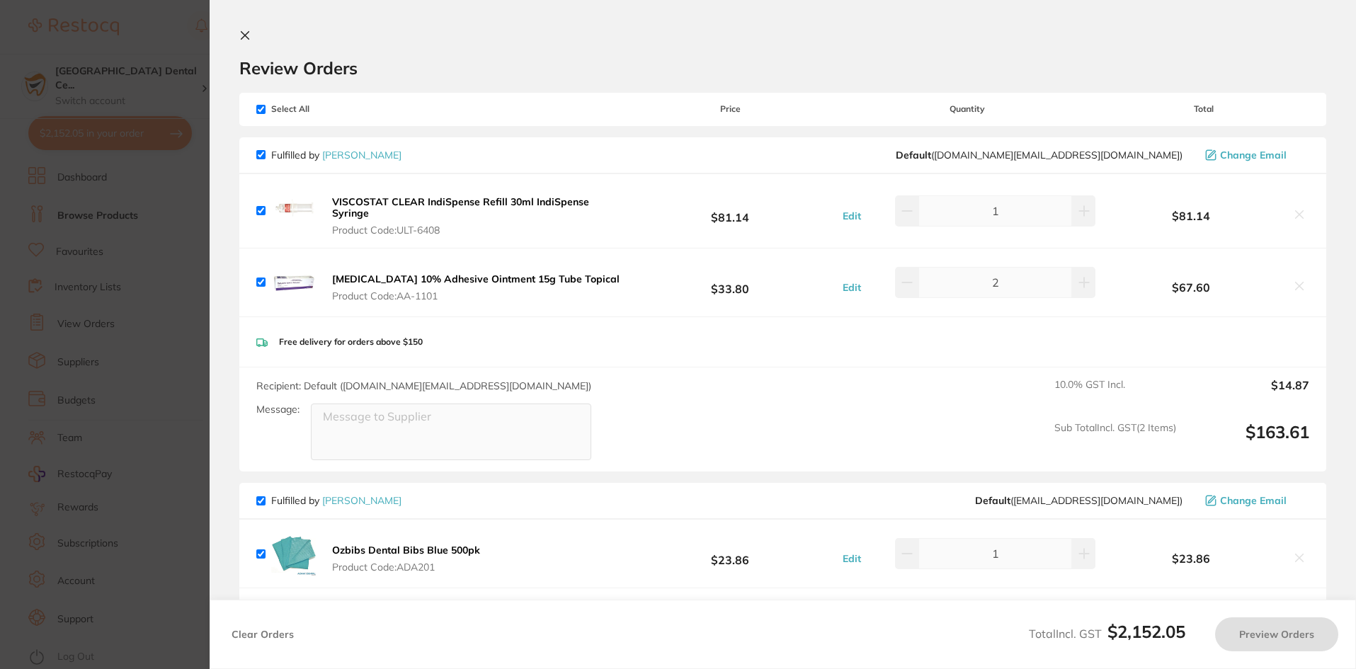
checkbox input "true"
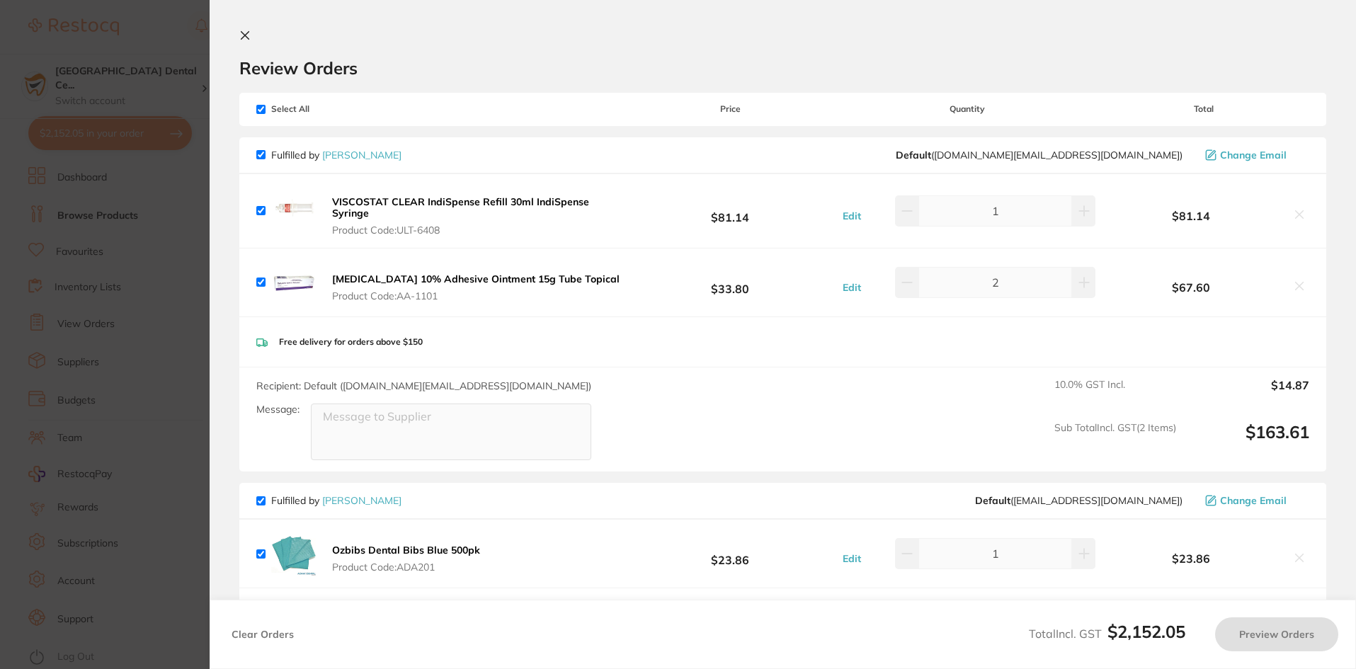
checkbox input "true"
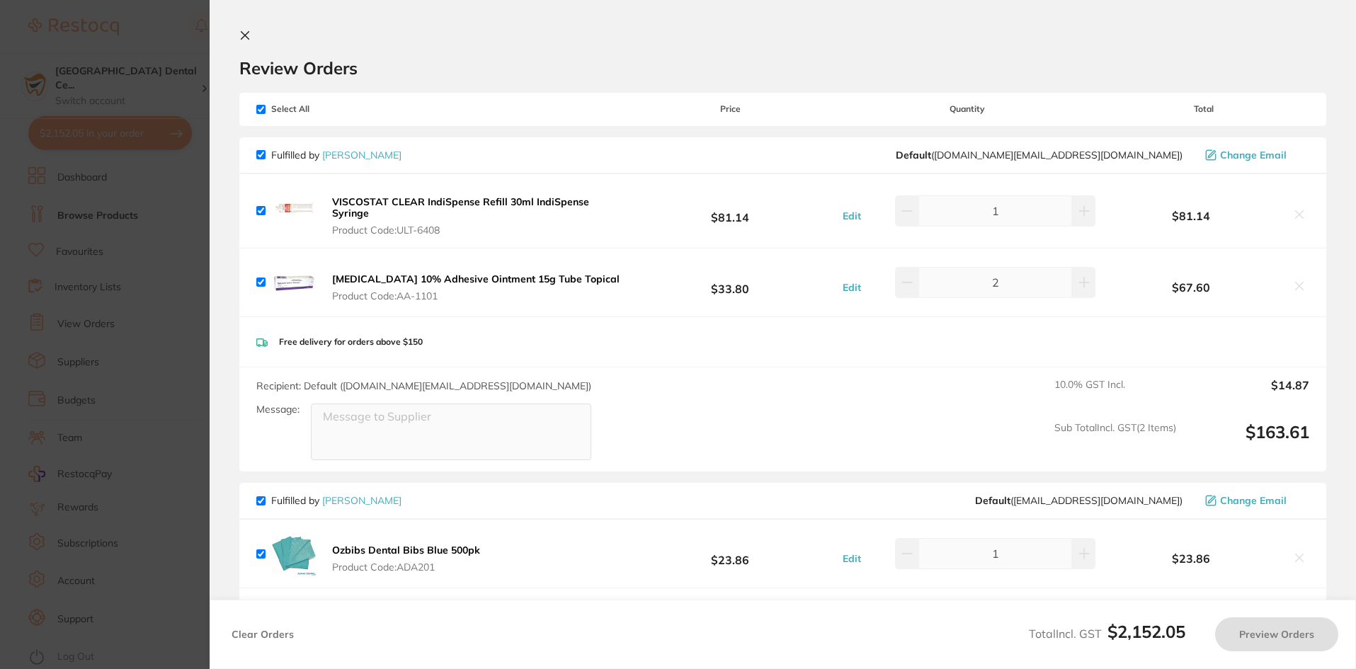
checkbox input "true"
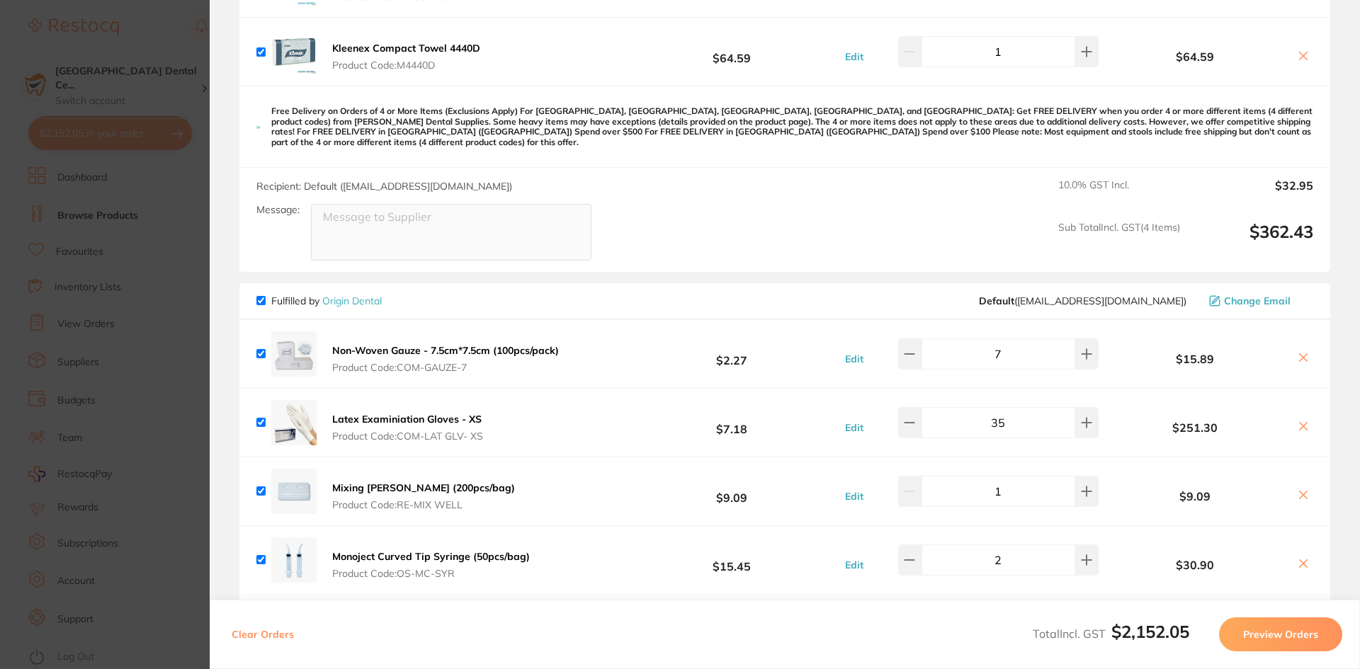
scroll to position [354, 0]
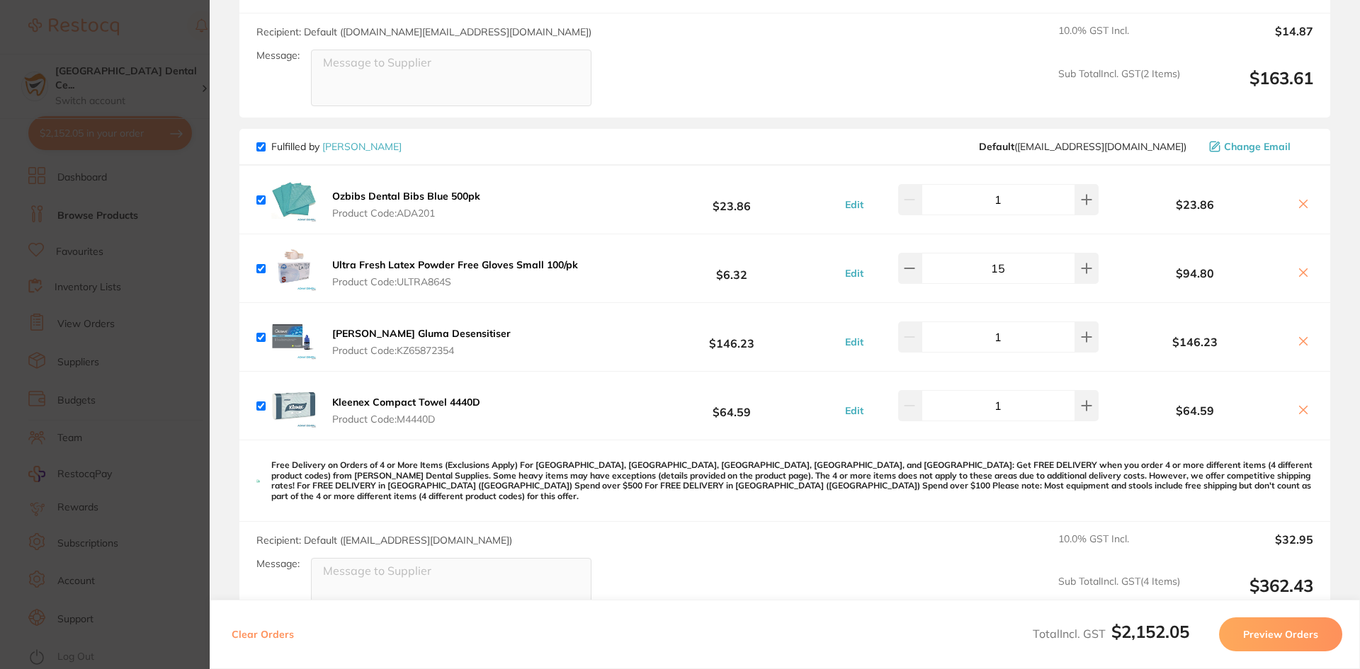
click at [1295, 210] on button at bounding box center [1303, 205] width 20 height 15
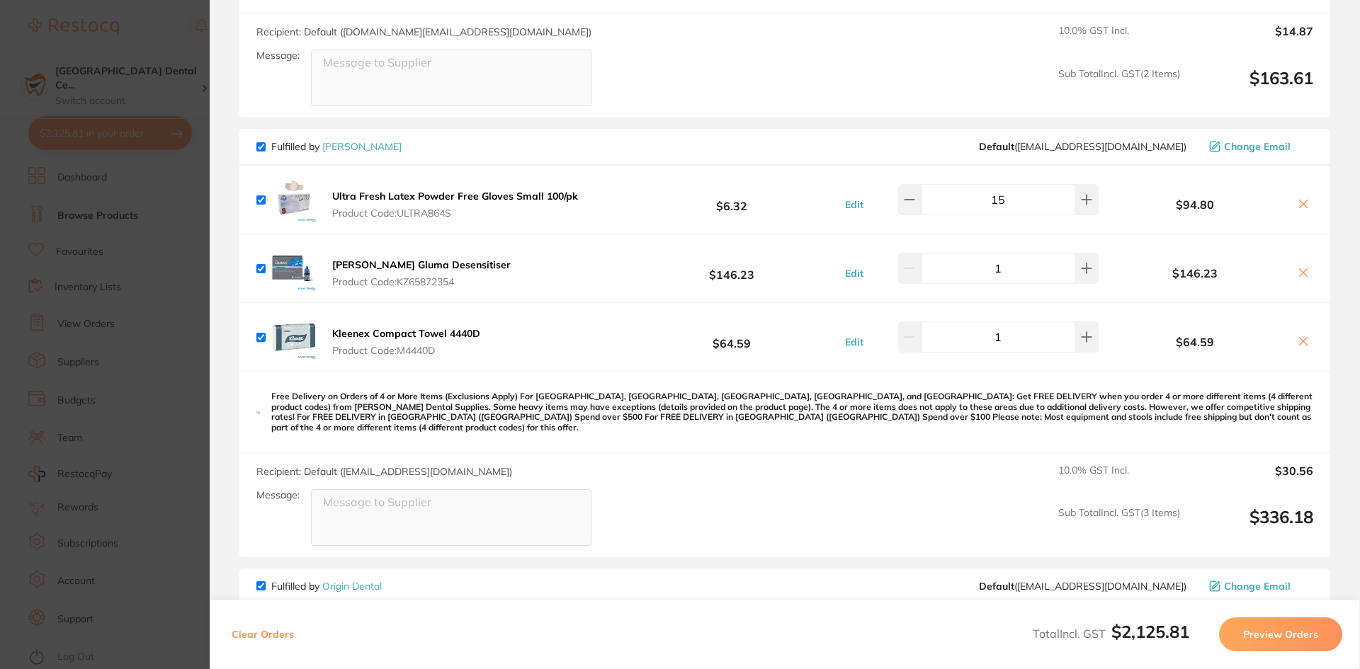
checkbox input "true"
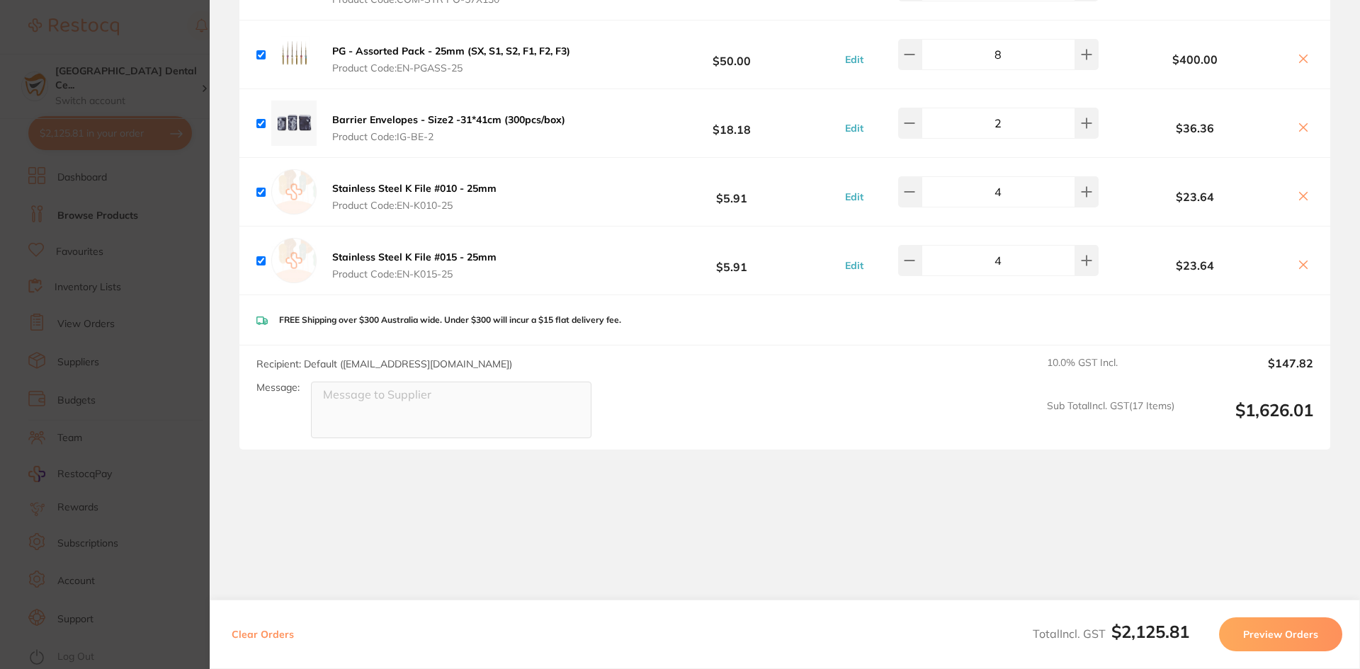
scroll to position [1838, 0]
click at [212, 273] on section "Review Orders Your orders are being processed and we will notify you once we ha…" at bounding box center [785, 334] width 1150 height 669
click at [141, 244] on section "Update RRP Set your pre negotiated price for this item. Item Agreed RRP (excl. …" at bounding box center [680, 334] width 1360 height 669
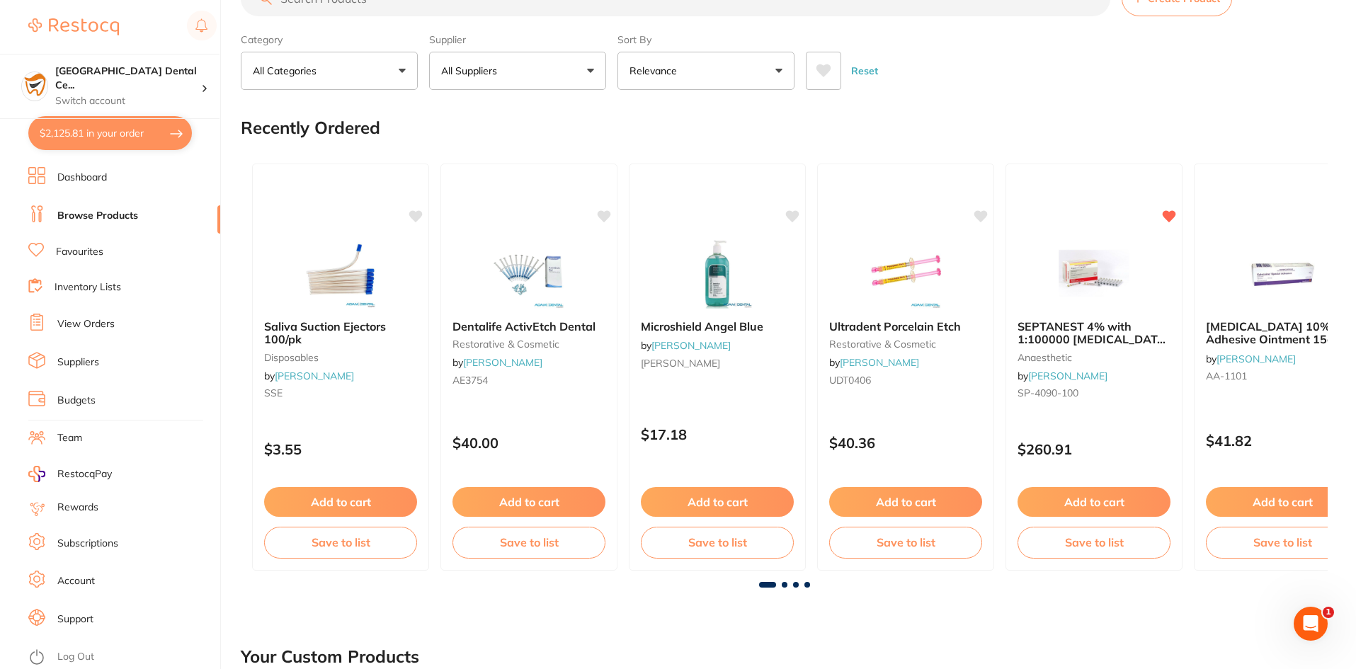
scroll to position [0, 0]
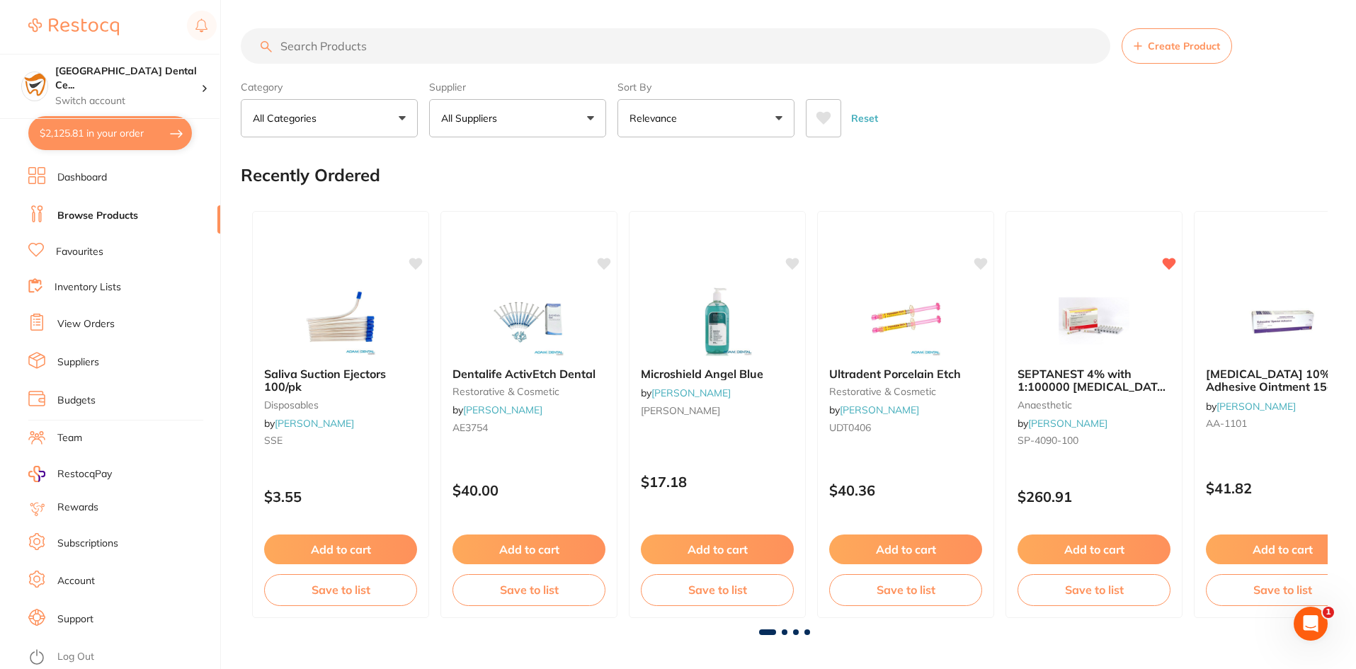
click at [415, 61] on input "search" at bounding box center [676, 45] width 870 height 35
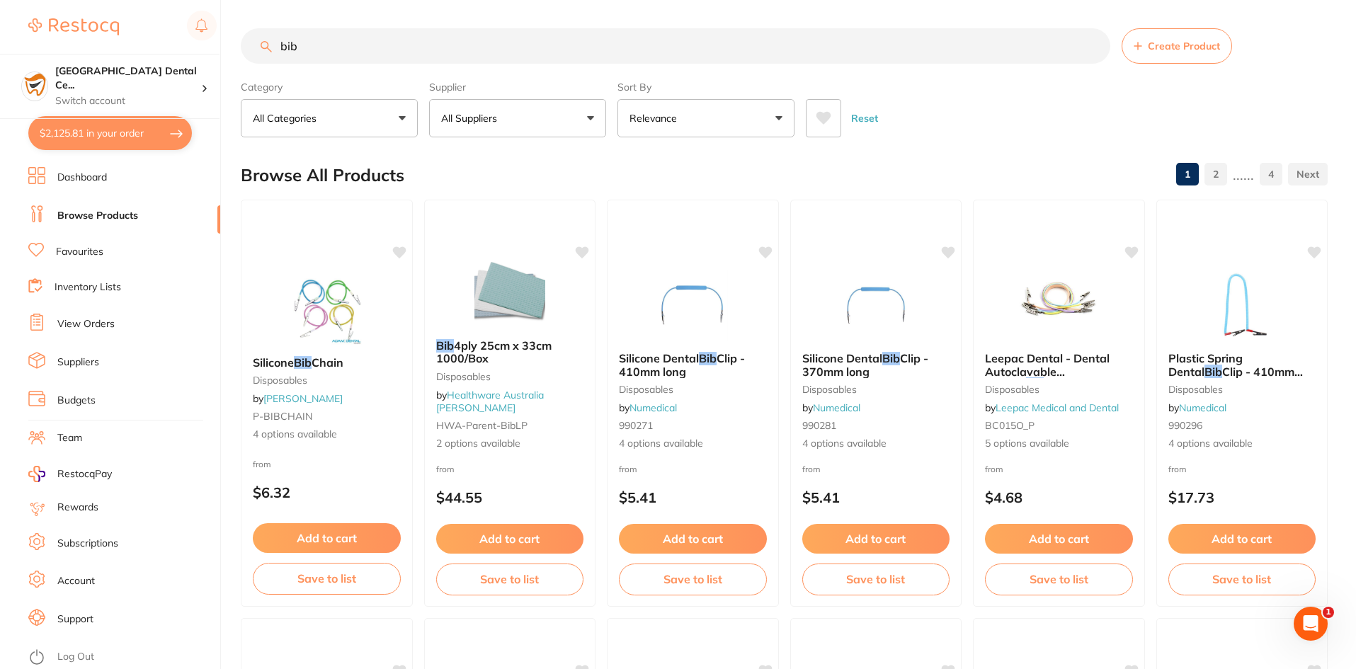
click at [484, 101] on button "All Suppliers" at bounding box center [517, 118] width 177 height 38
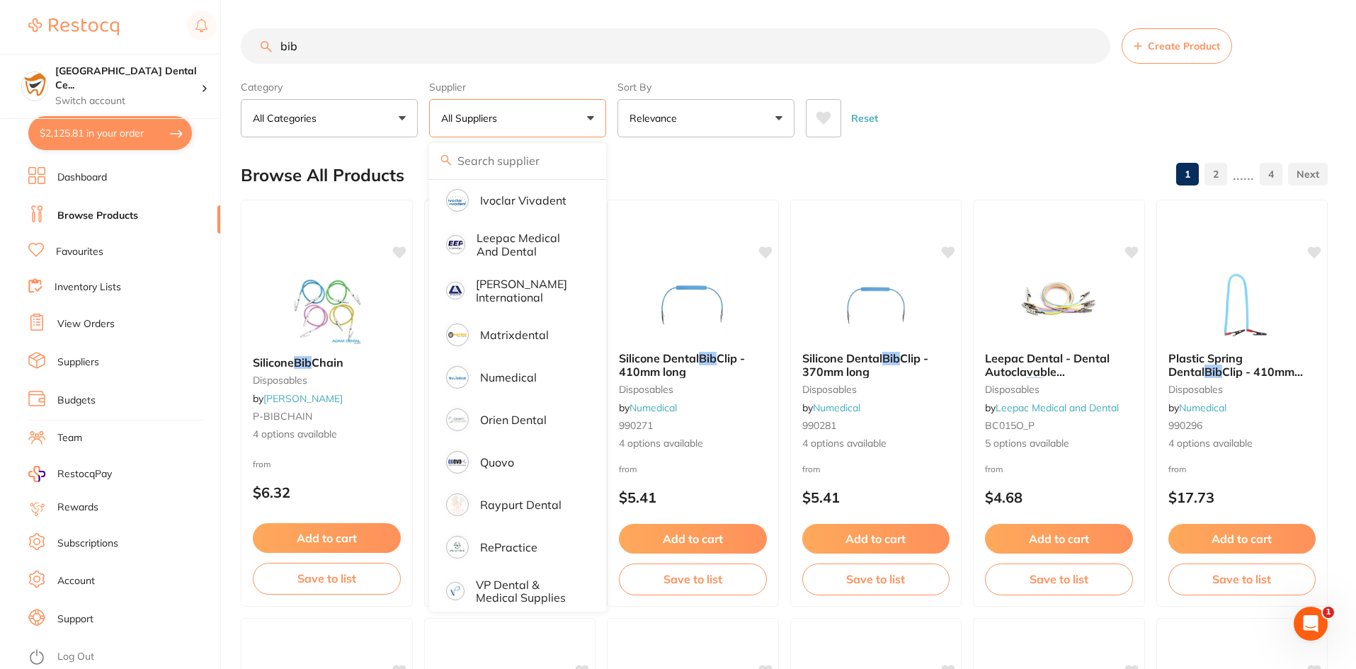
click at [310, 50] on input "bib" at bounding box center [676, 45] width 870 height 35
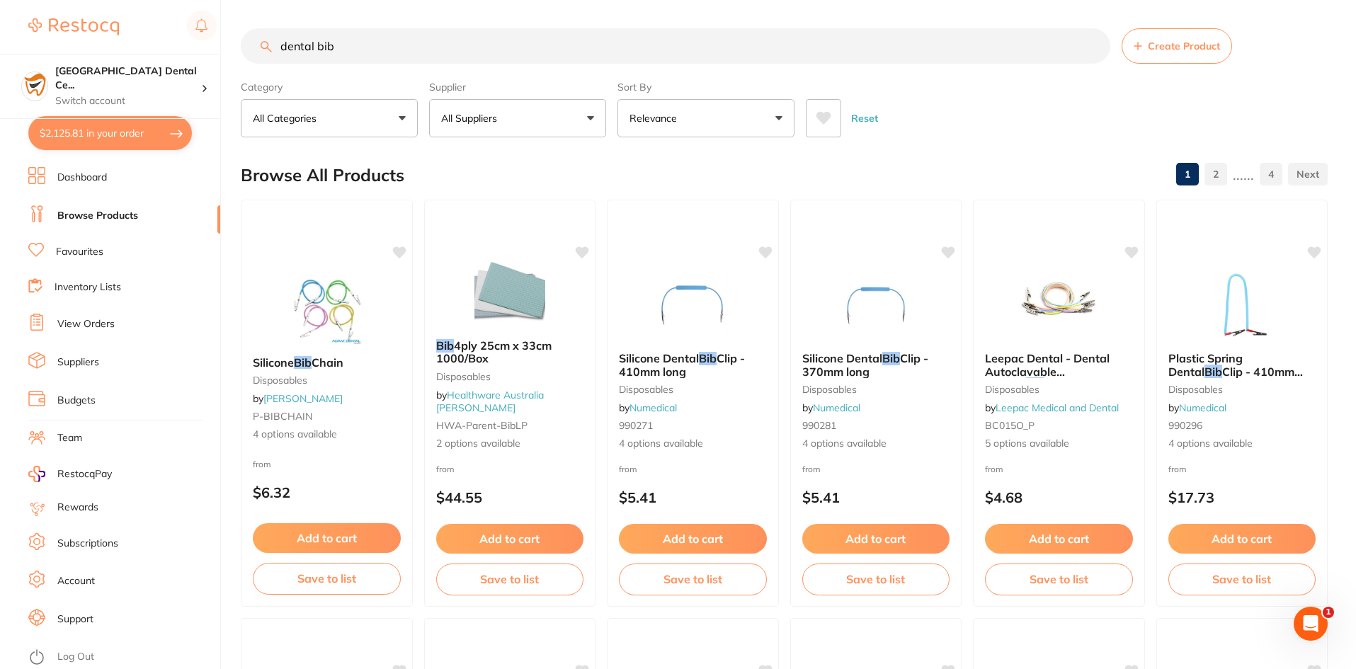
type input "dental bib"
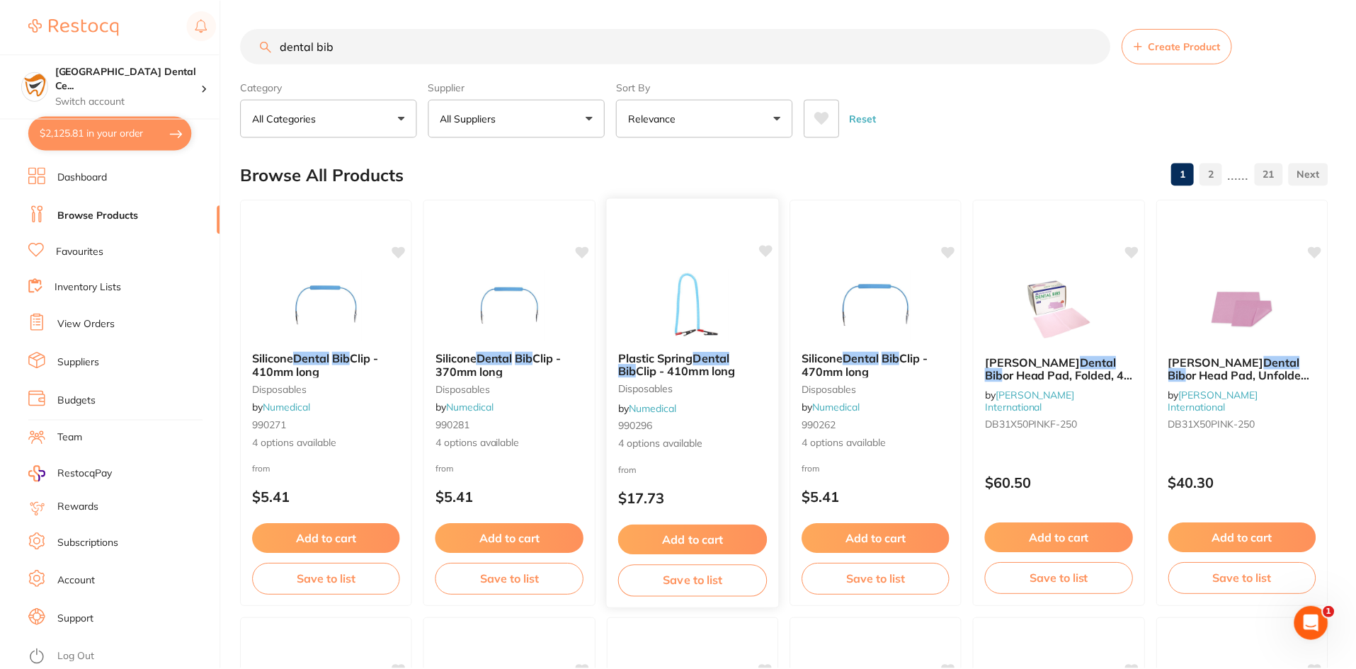
scroll to position [753, 0]
click at [566, 103] on button "All Suppliers" at bounding box center [517, 118] width 177 height 38
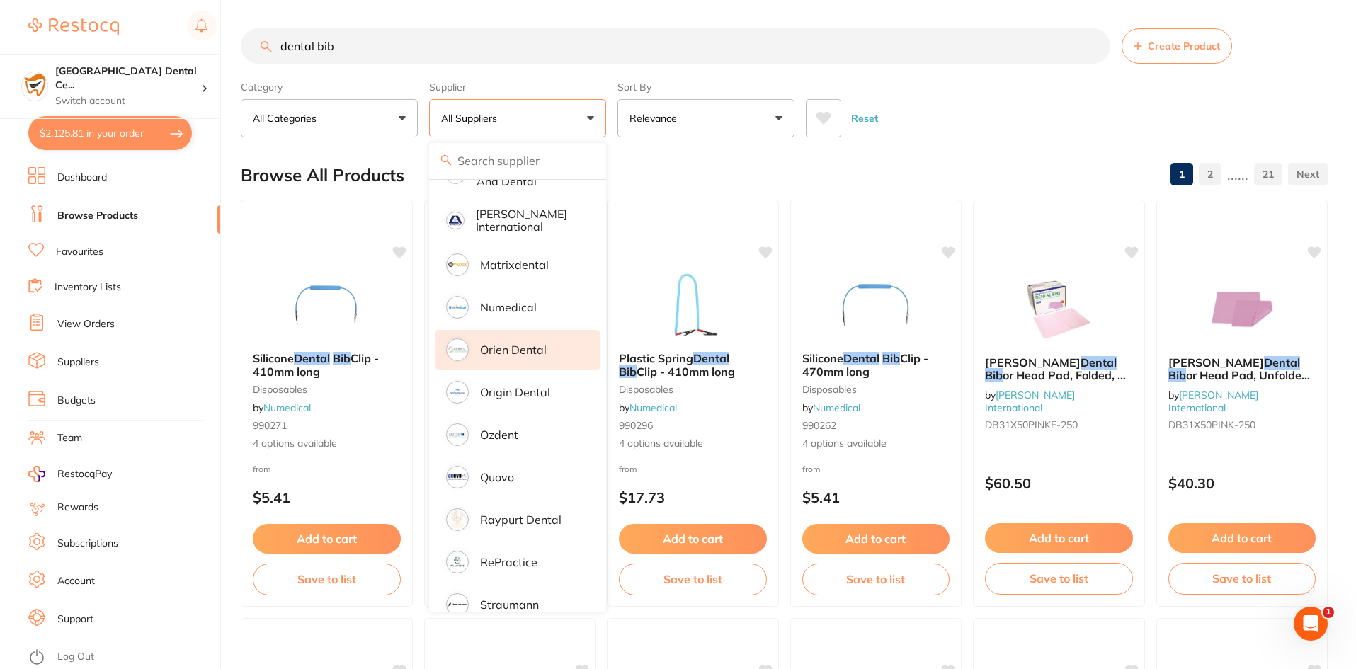
scroll to position [881, 0]
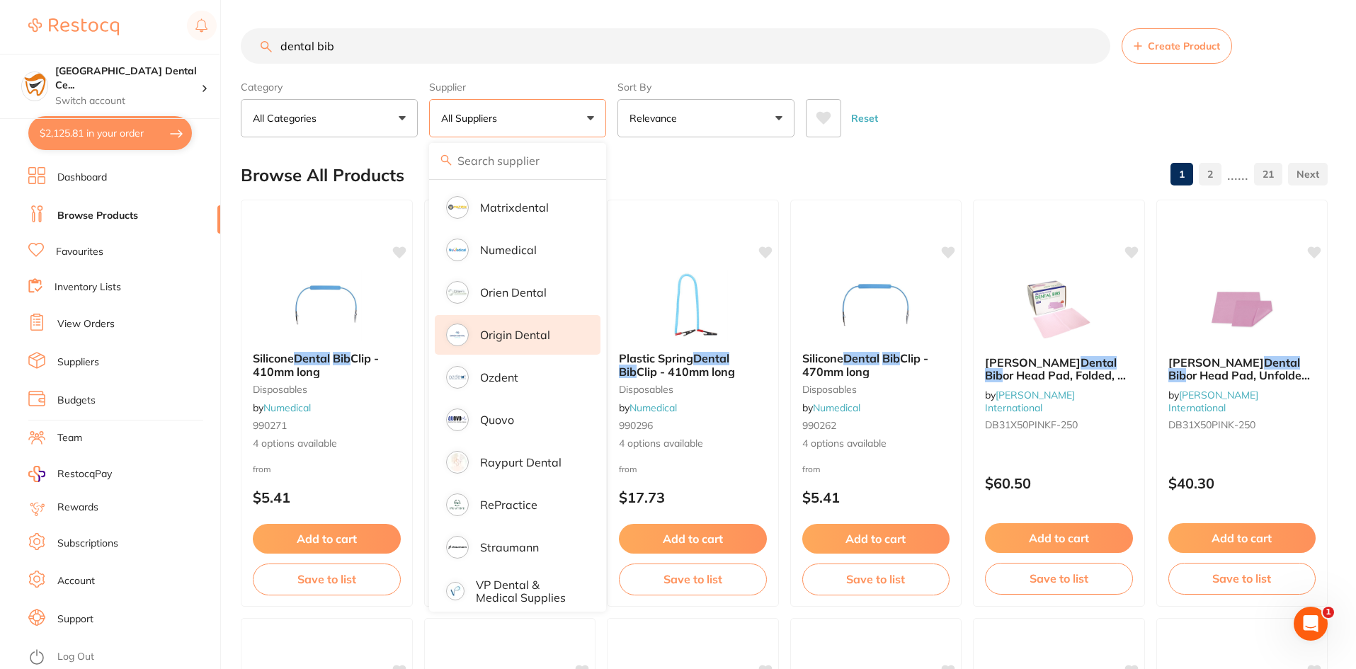
click at [533, 331] on li "Origin Dental" at bounding box center [518, 335] width 166 height 40
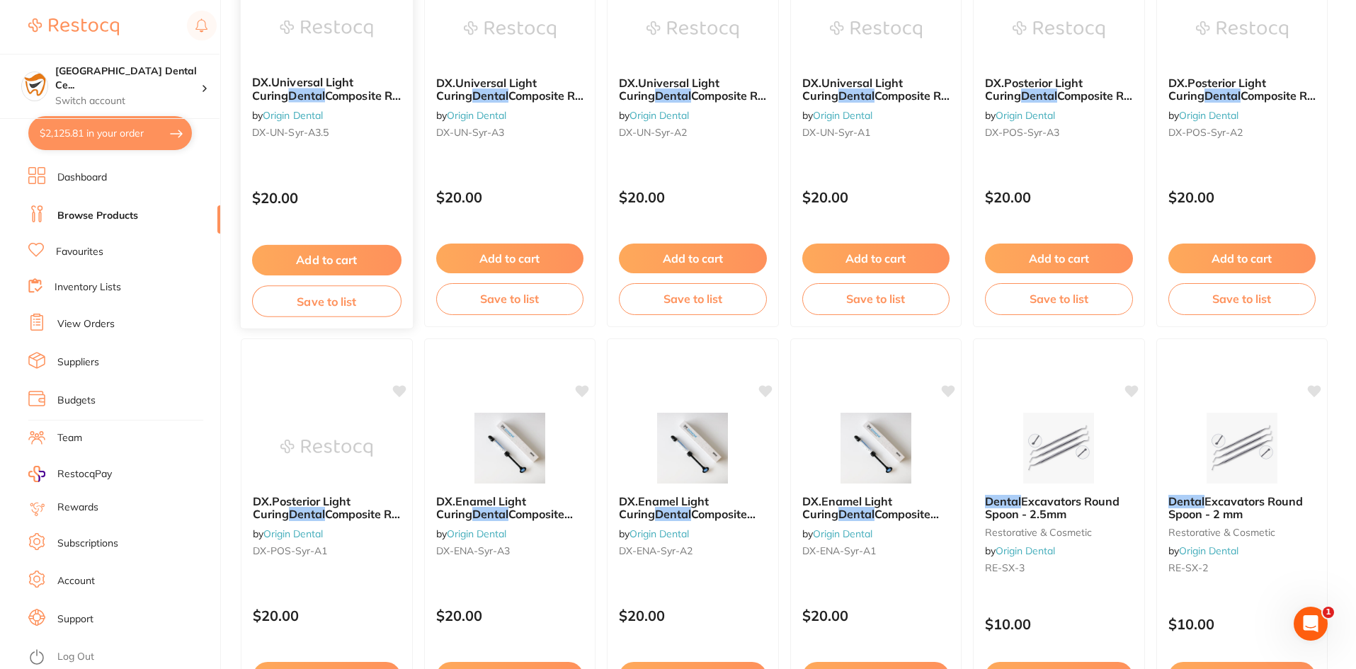
scroll to position [496, 0]
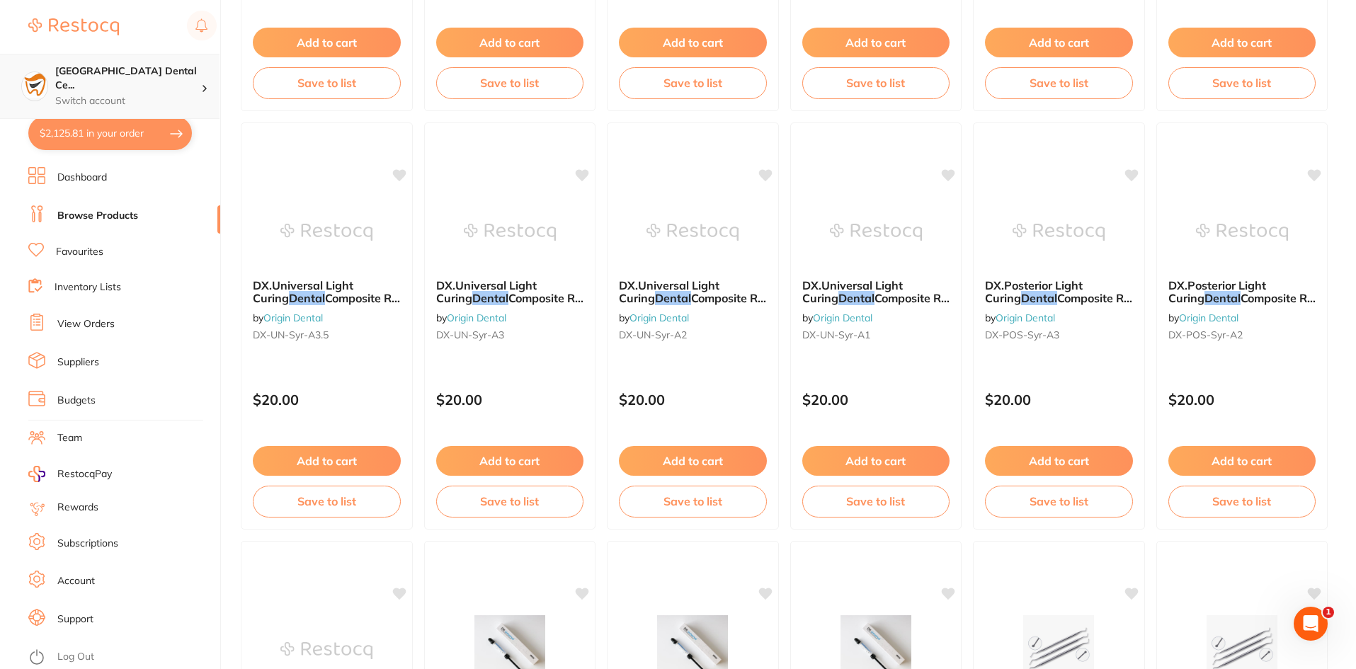
click at [166, 96] on div "Horsham Plaza Dental Ce... Switch account" at bounding box center [110, 86] width 220 height 65
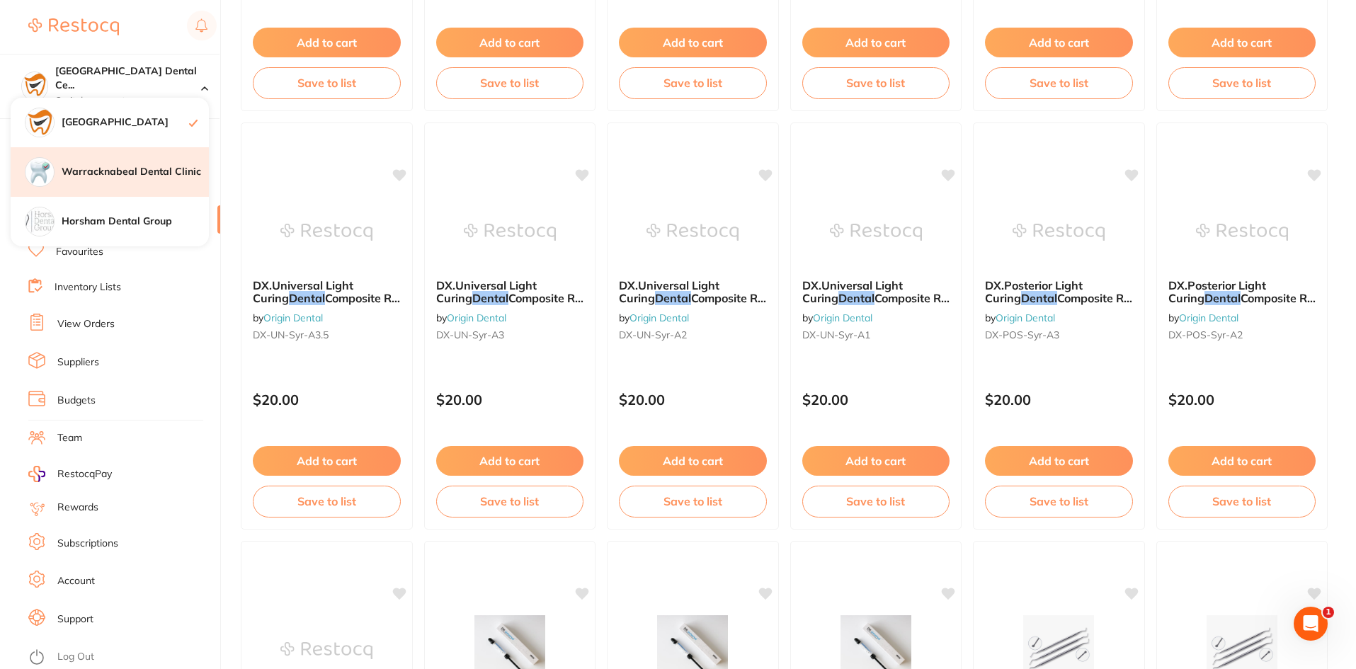
click at [164, 179] on div "Warracknabeal Dental Clinic" at bounding box center [110, 172] width 198 height 50
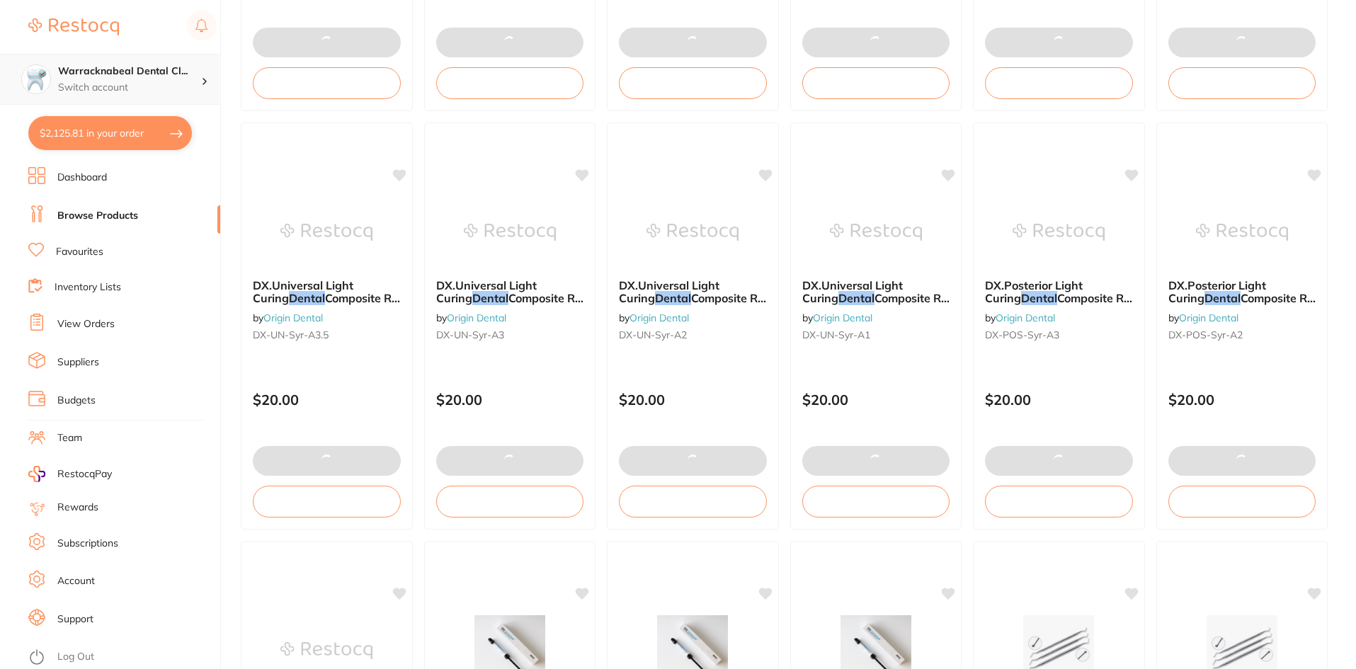
checkbox input "false"
click at [167, 72] on h4 "Warracknabeal Dental Cl..." at bounding box center [129, 71] width 143 height 14
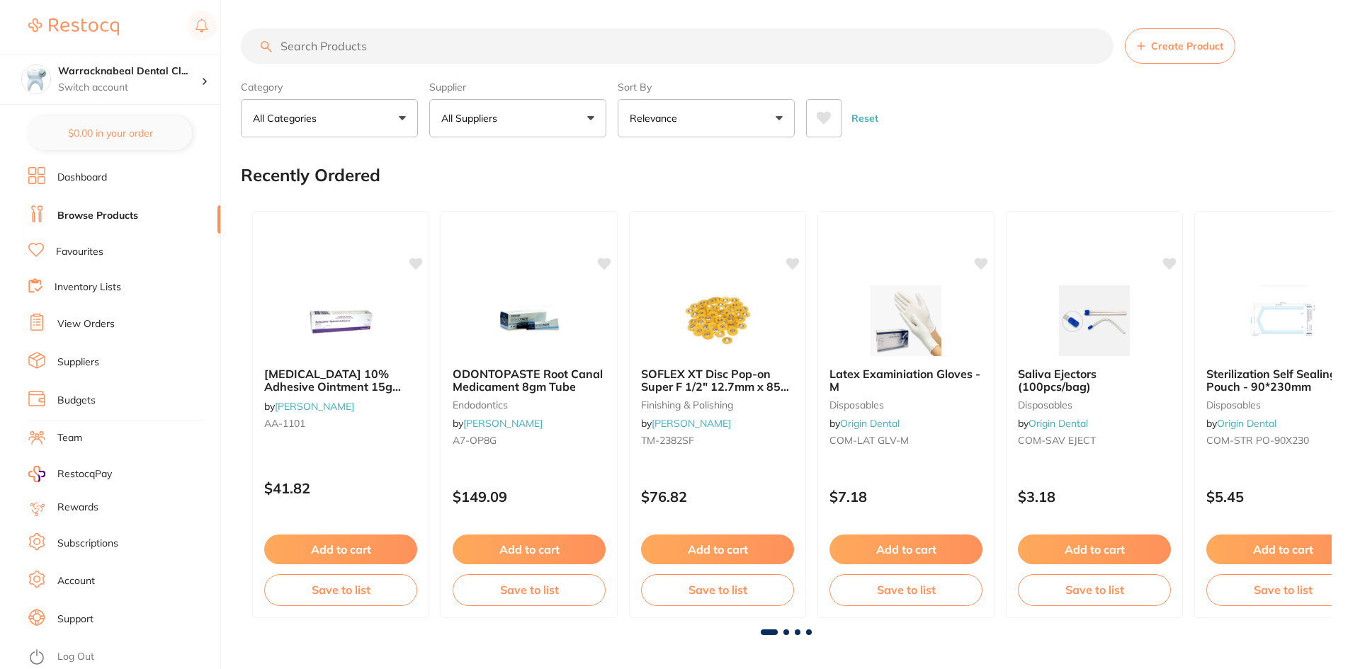
click at [152, 218] on li "Browse Products" at bounding box center [124, 215] width 192 height 21
click at [179, 85] on p "Switch account" at bounding box center [129, 88] width 143 height 14
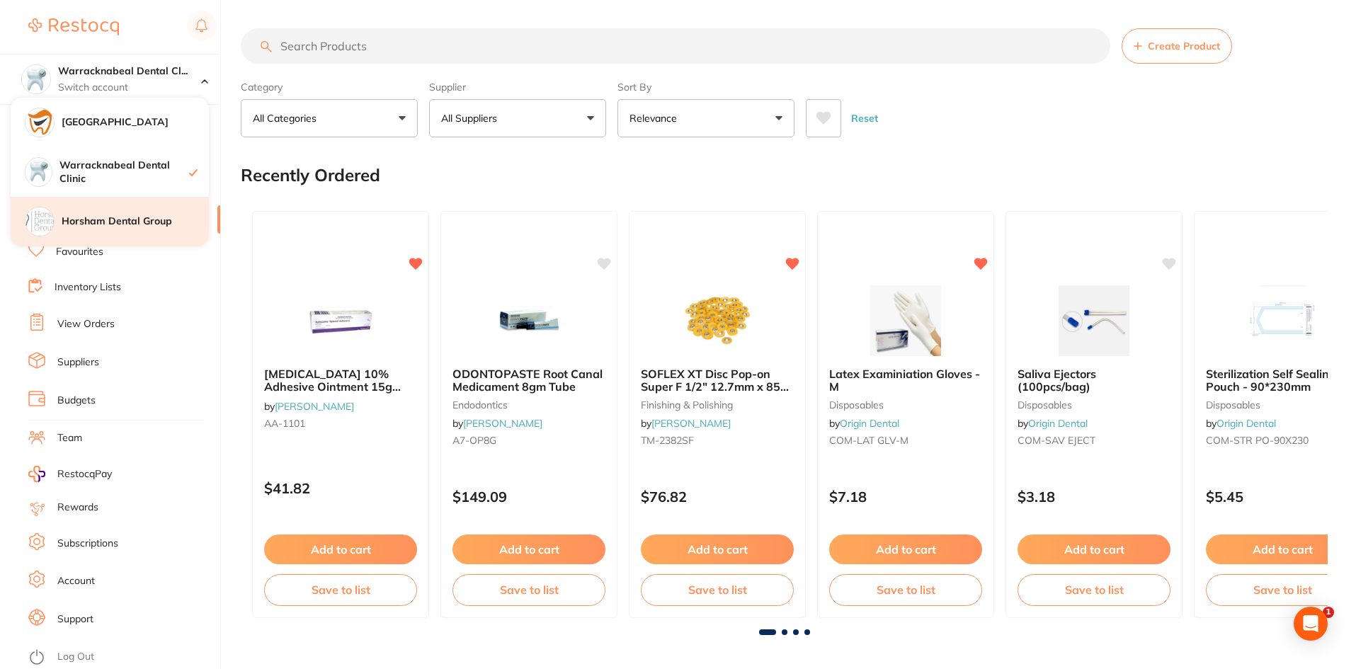
click at [132, 227] on h4 "Horsham Dental Group" at bounding box center [135, 222] width 147 height 14
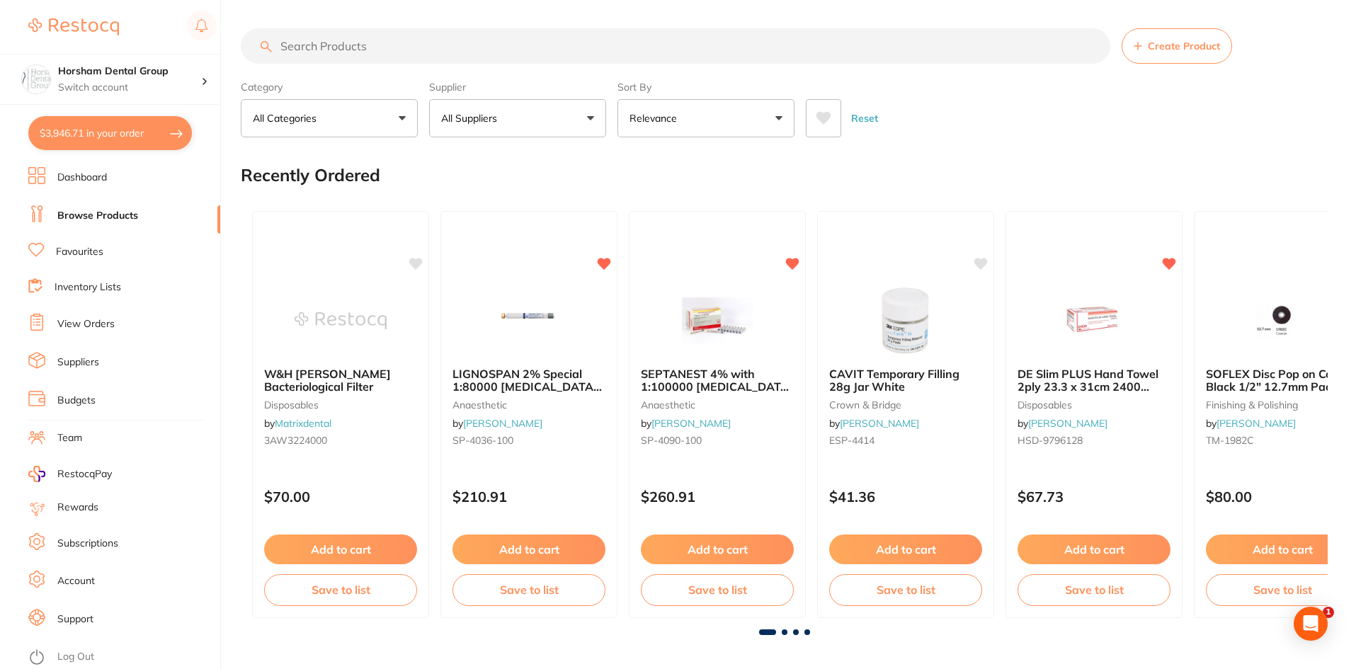
click at [164, 110] on section "Horsham Dental Group Switch account [GEOGRAPHIC_DATA] Dental Centre Warracknabe…" at bounding box center [110, 334] width 221 height 669
click at [167, 127] on button "$3,946.71 in your order" at bounding box center [110, 133] width 164 height 34
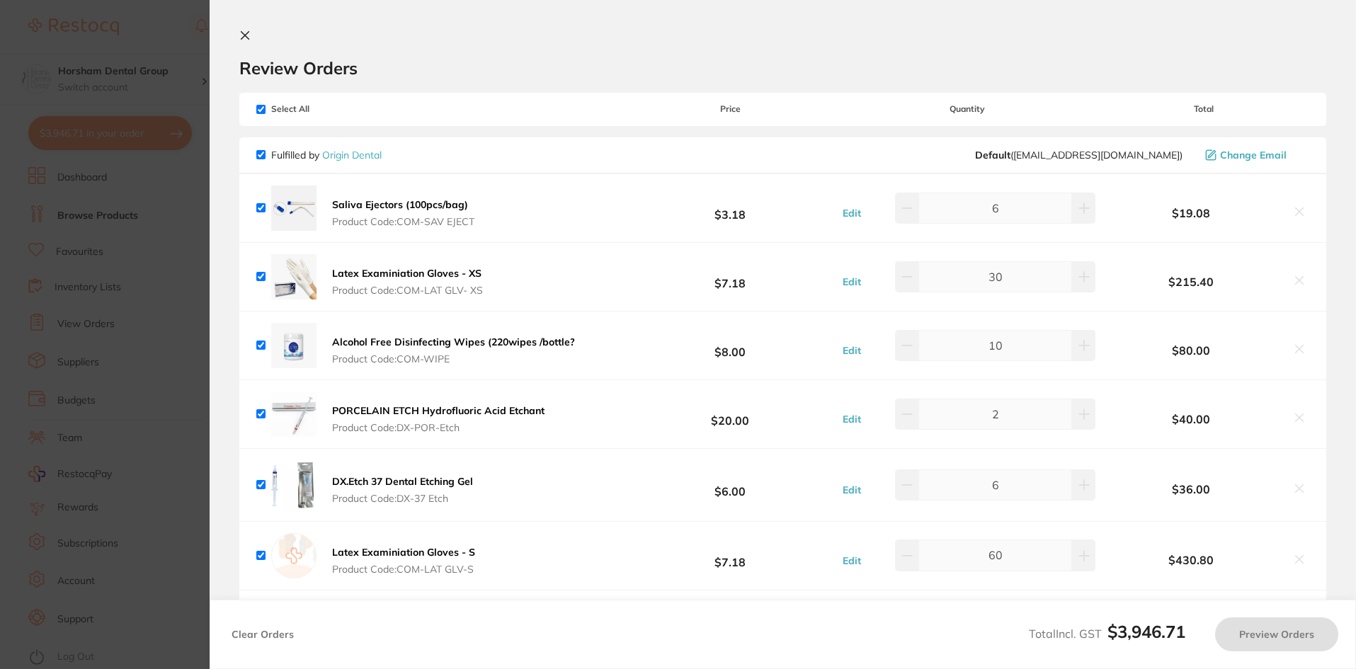
checkbox input "true"
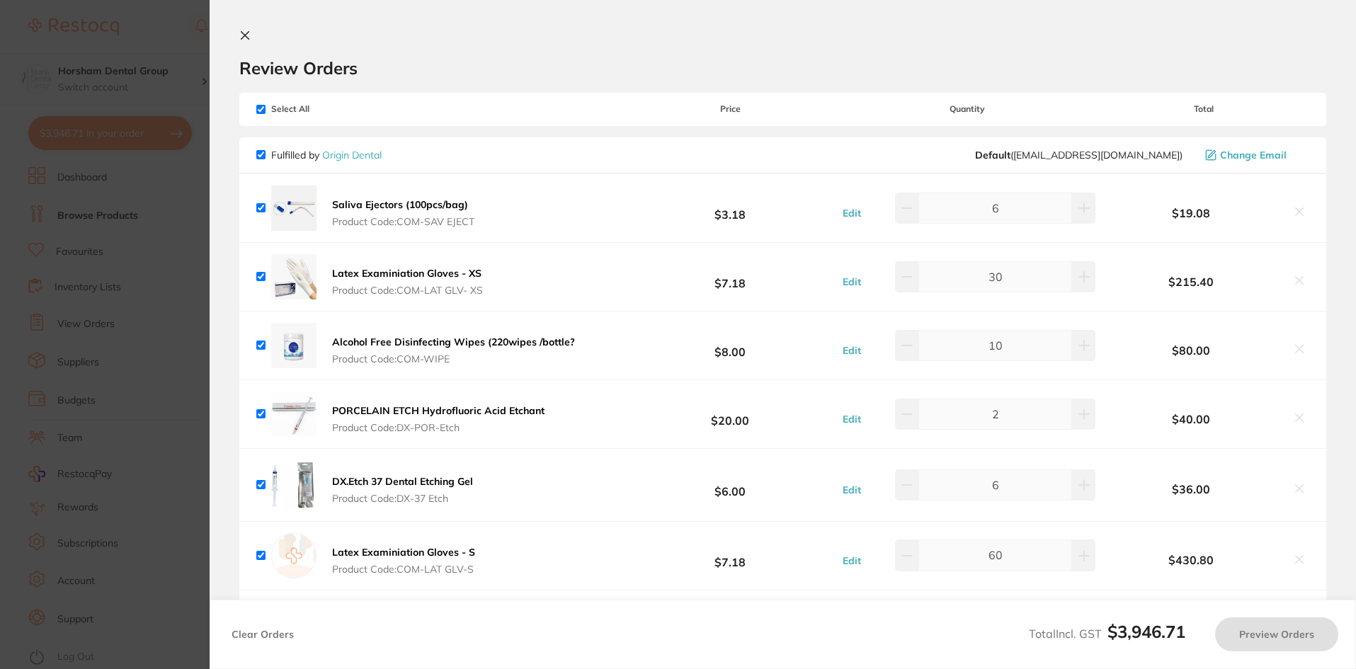
checkbox input "true"
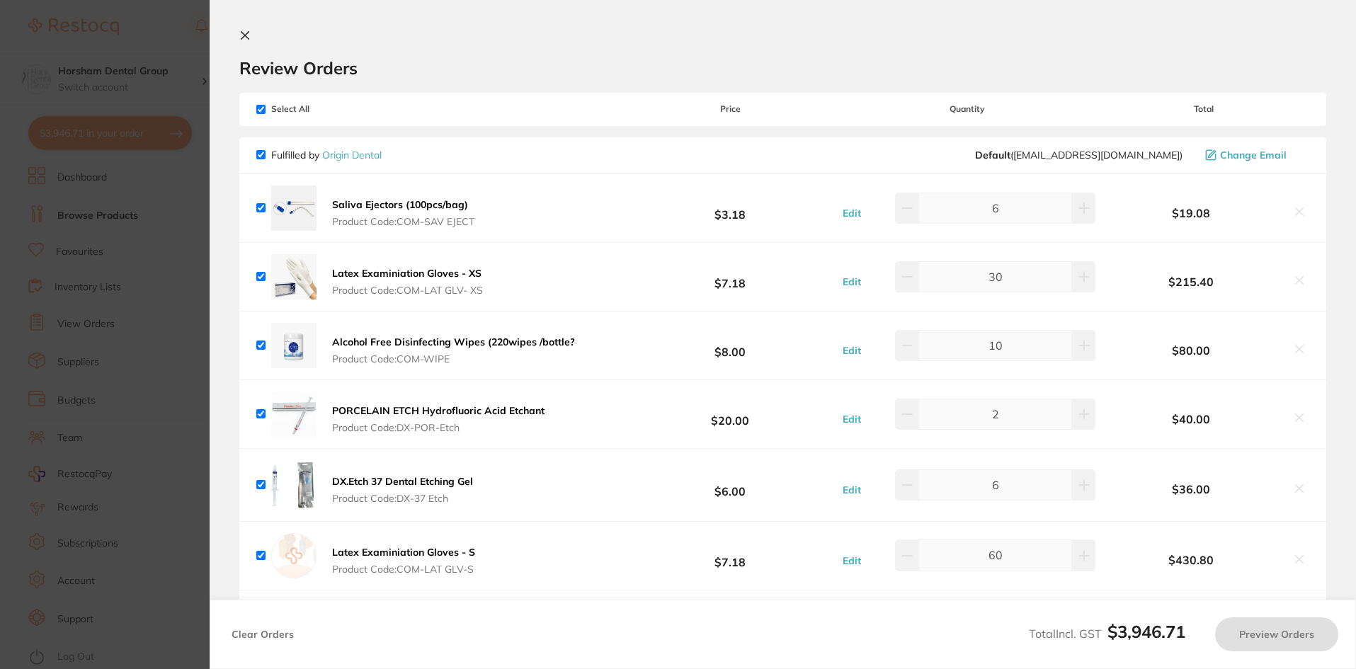
checkbox input "true"
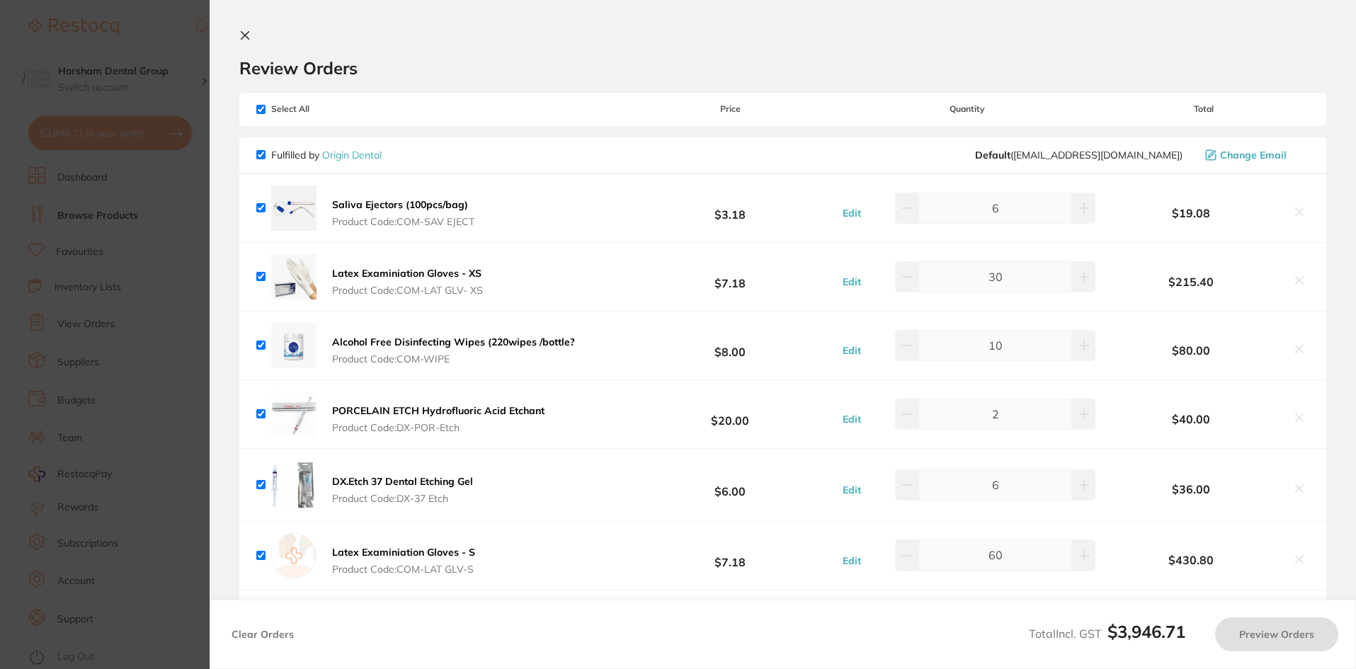
checkbox input "true"
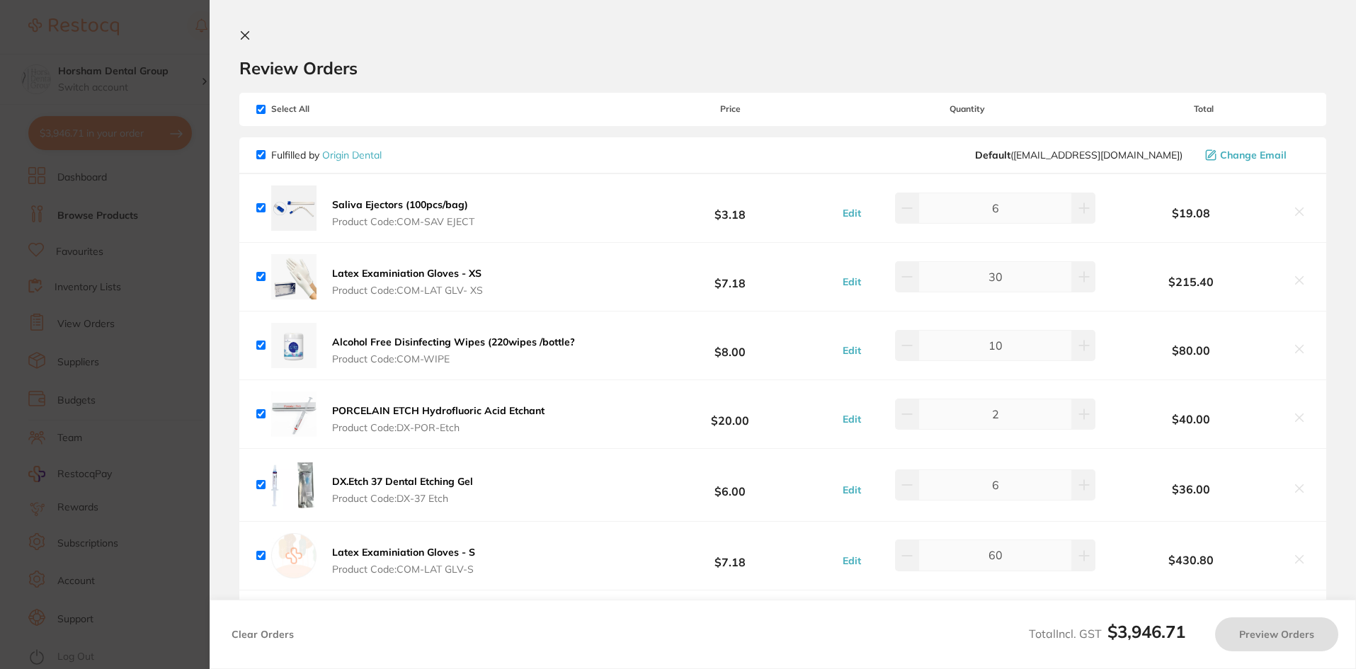
checkbox input "true"
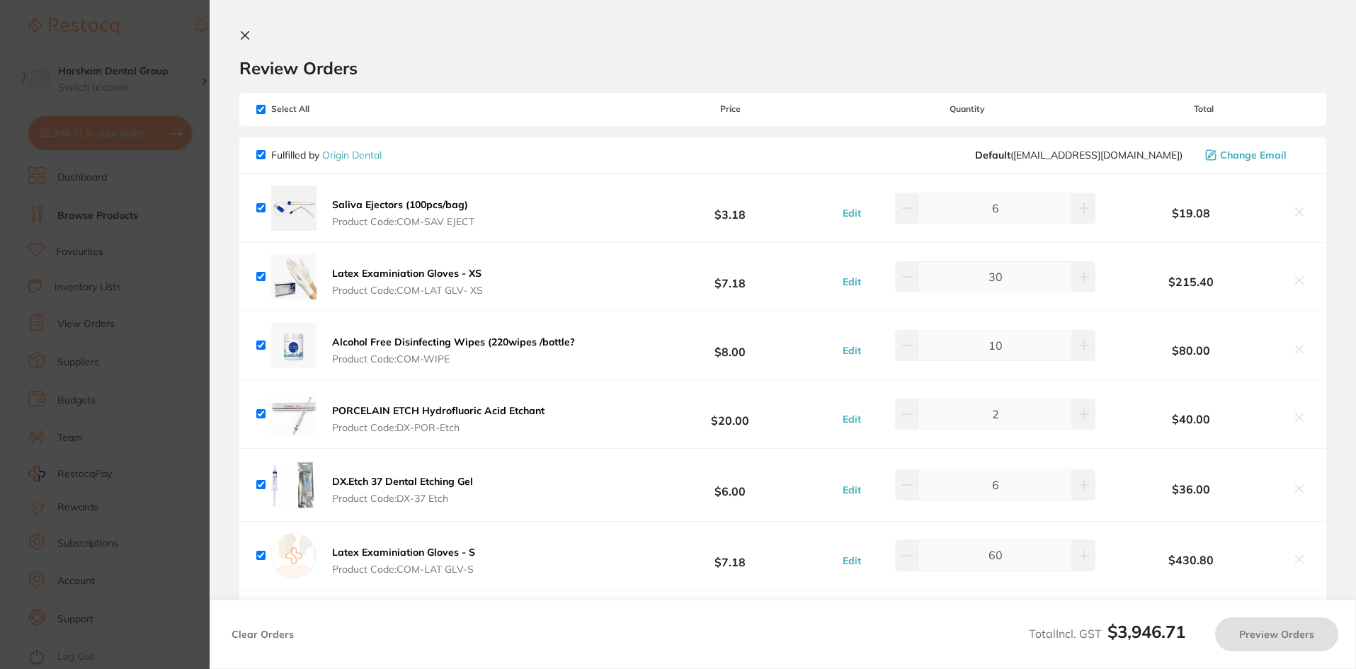
checkbox input "true"
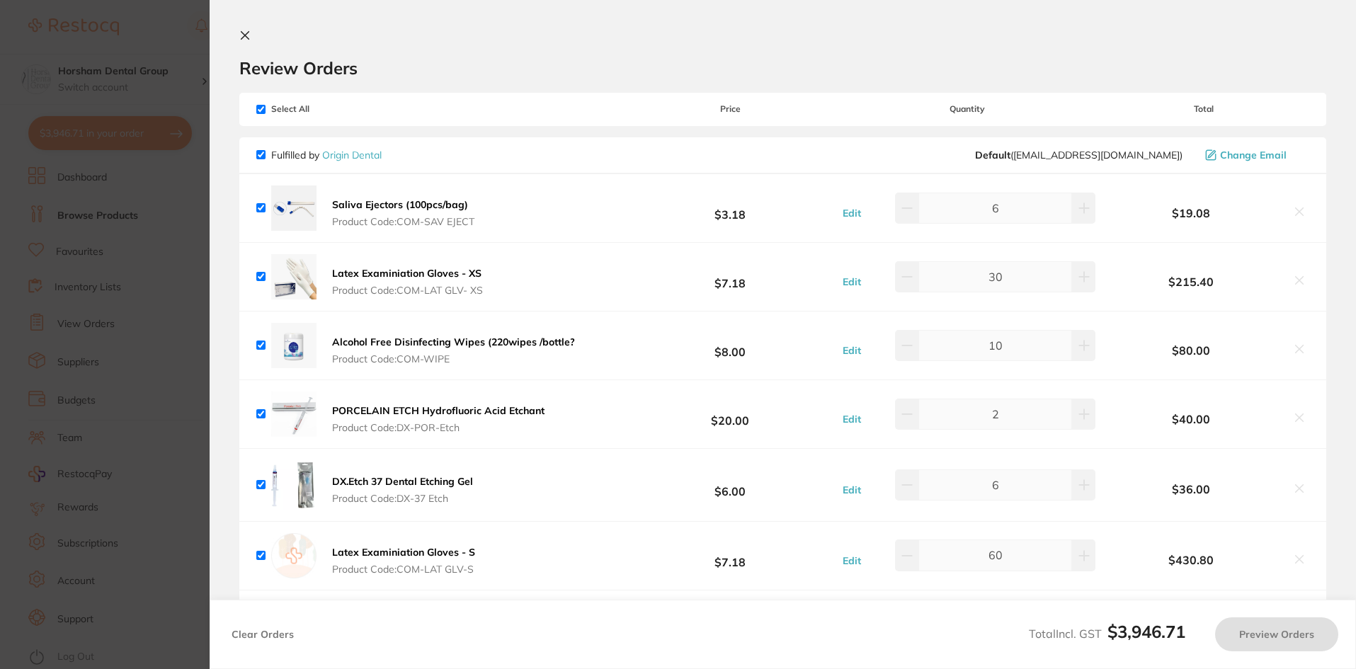
checkbox input "true"
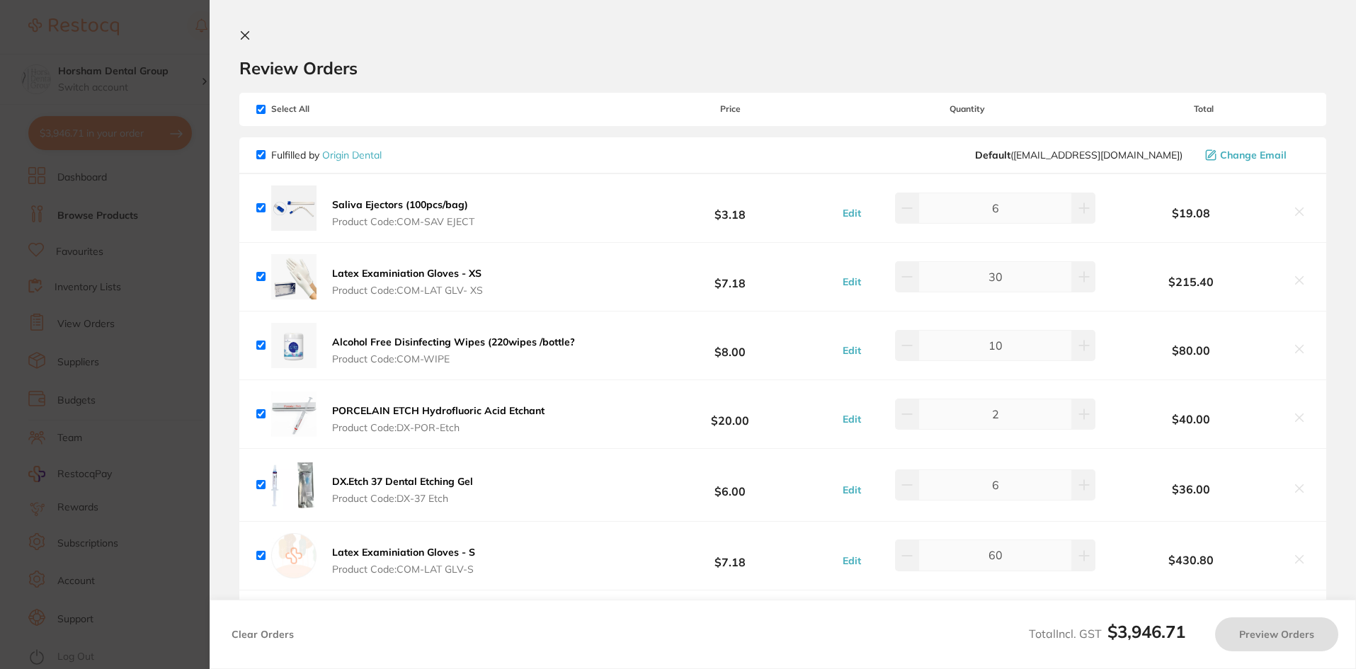
checkbox input "true"
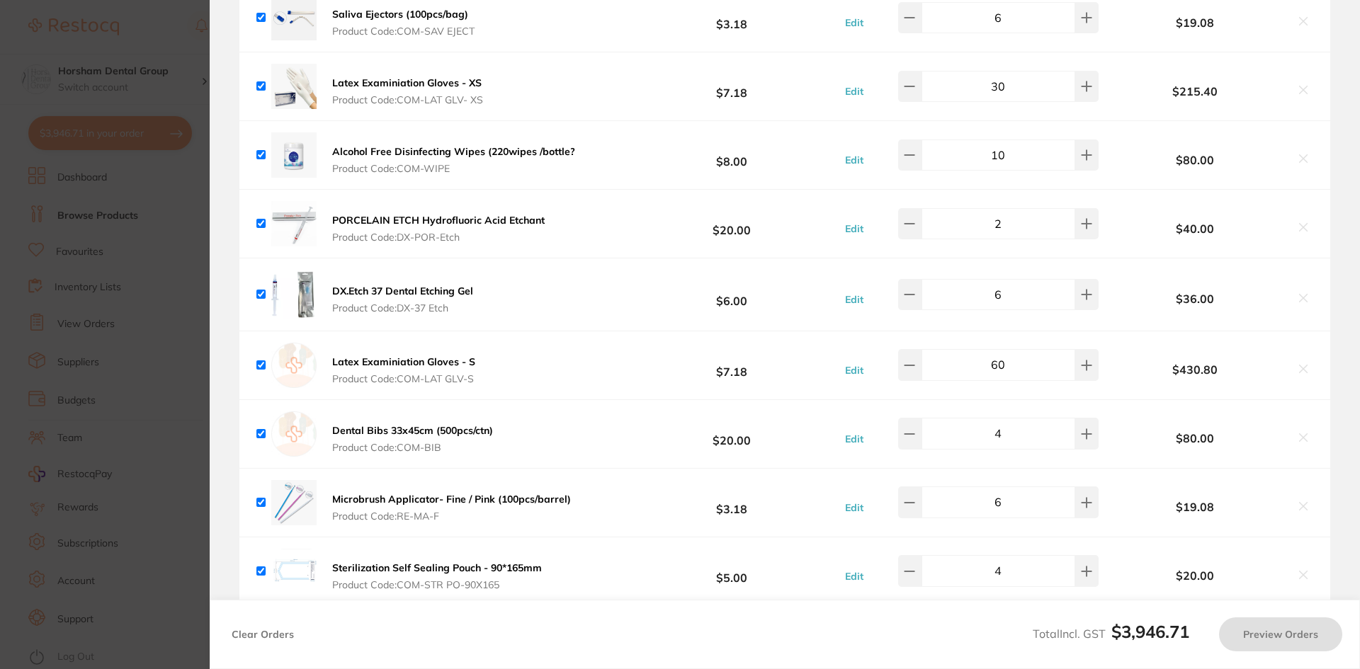
scroll to position [496, 0]
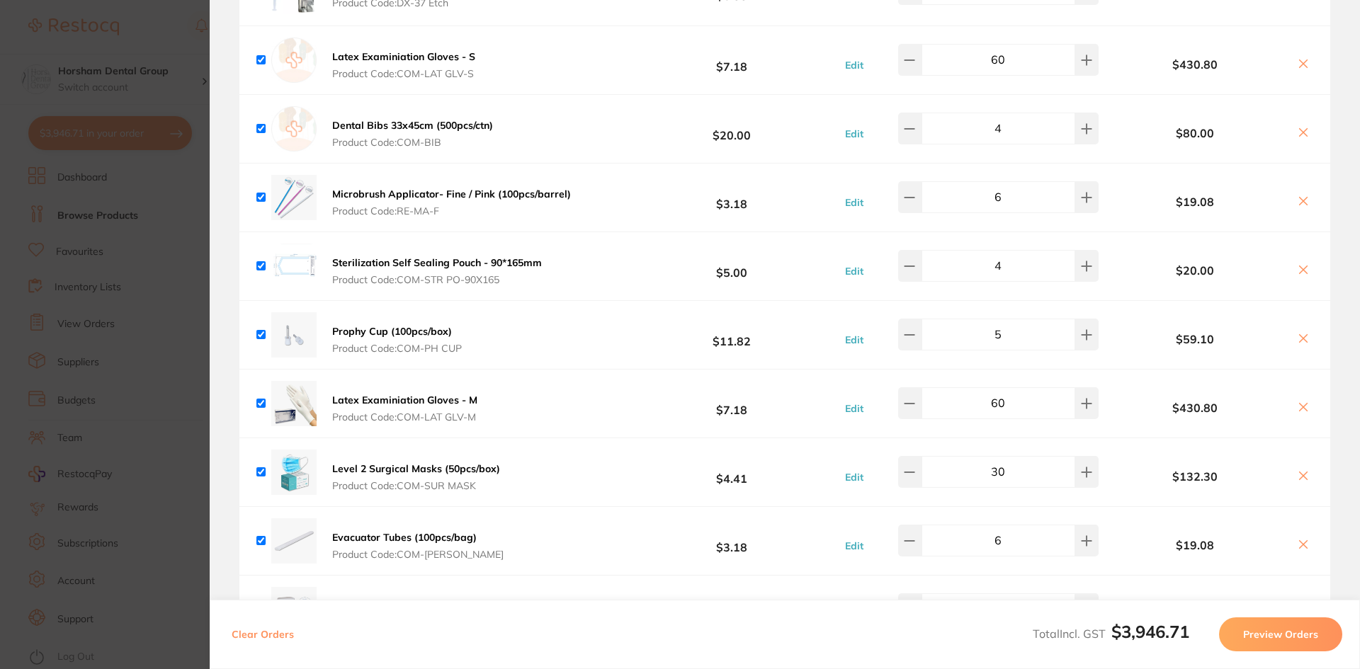
drag, startPoint x: 331, startPoint y: 120, endPoint x: 351, endPoint y: 122, distance: 20.6
click at [419, 127] on button "Dental Bibs 33x45cm (500pcs/ctn) Product Code: COM-BIB" at bounding box center [412, 134] width 169 height 30
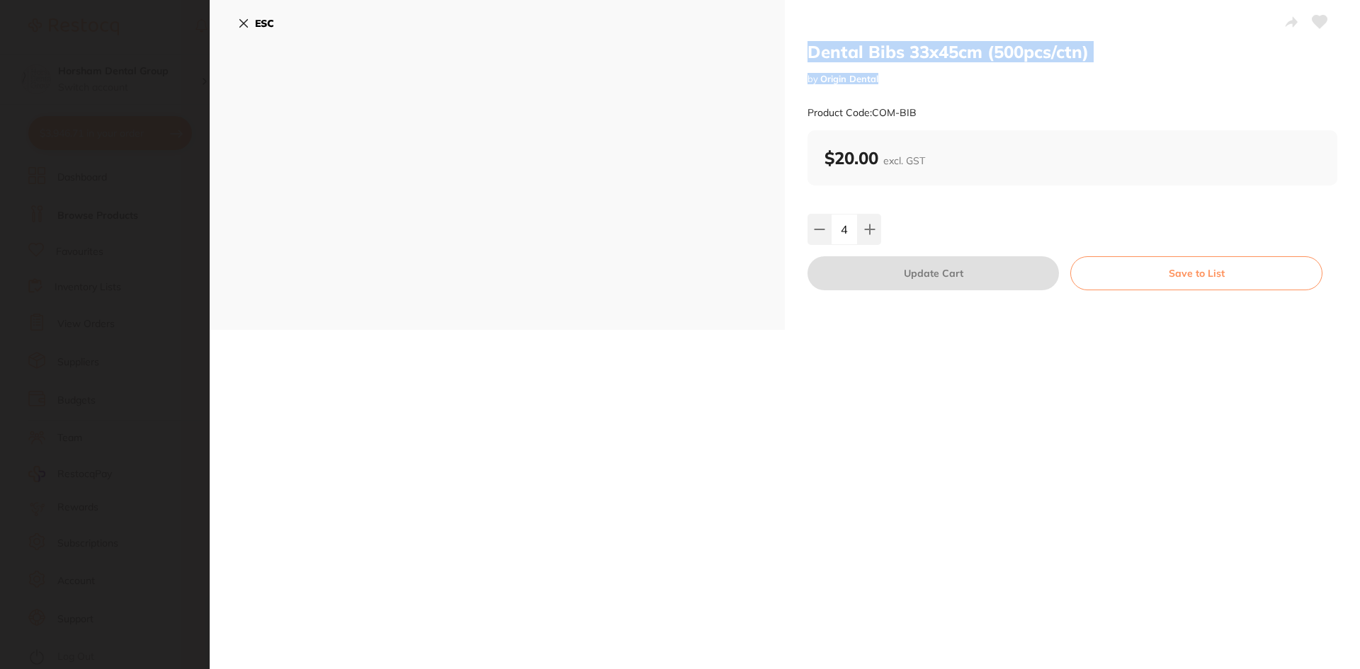
scroll to position [0, 0]
drag, startPoint x: 807, startPoint y: 52, endPoint x: 980, endPoint y: 48, distance: 172.8
click at [980, 48] on h2 "Dental Bibs 33x45cm (500pcs/ctn)" at bounding box center [1072, 51] width 530 height 21
copy h2 "Dental Bibs 33x45cm"
click at [218, 121] on div "ESC" at bounding box center [497, 165] width 575 height 330
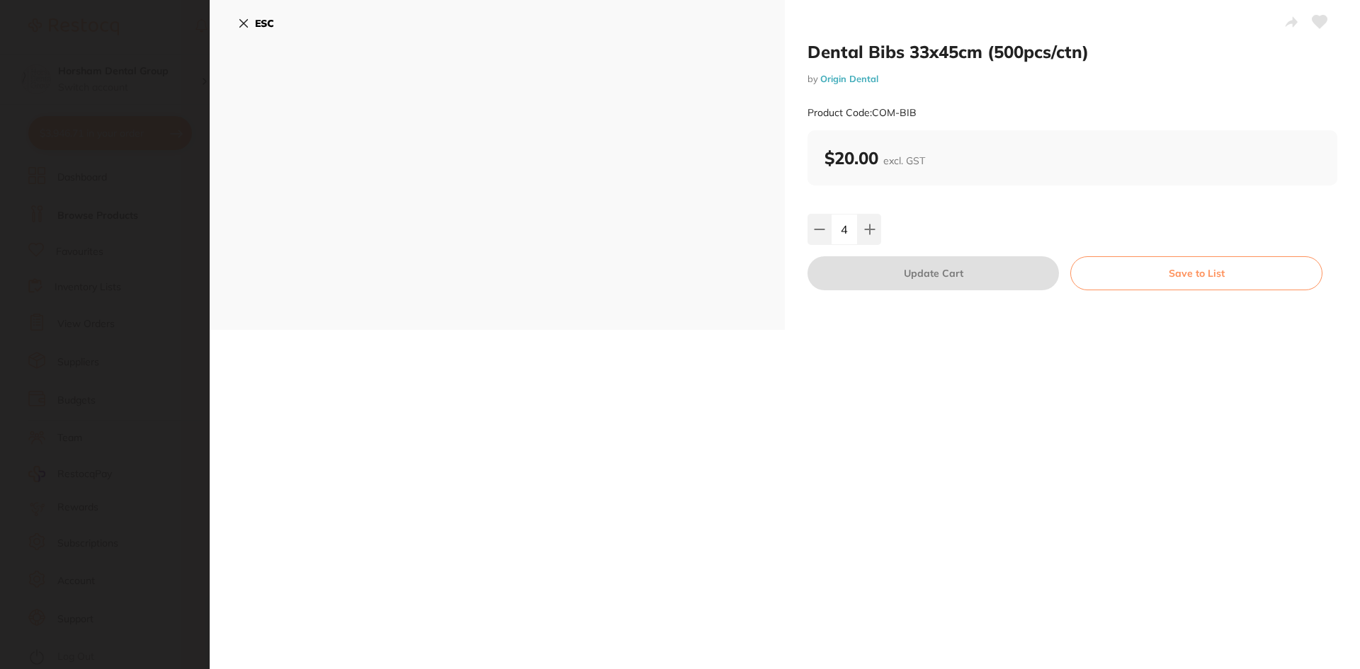
click at [189, 123] on section "Dental Bibs 33x45cm (500pcs/ctn) by Origin Dental Product Code: COM-BIB ESC Den…" at bounding box center [680, 334] width 1360 height 669
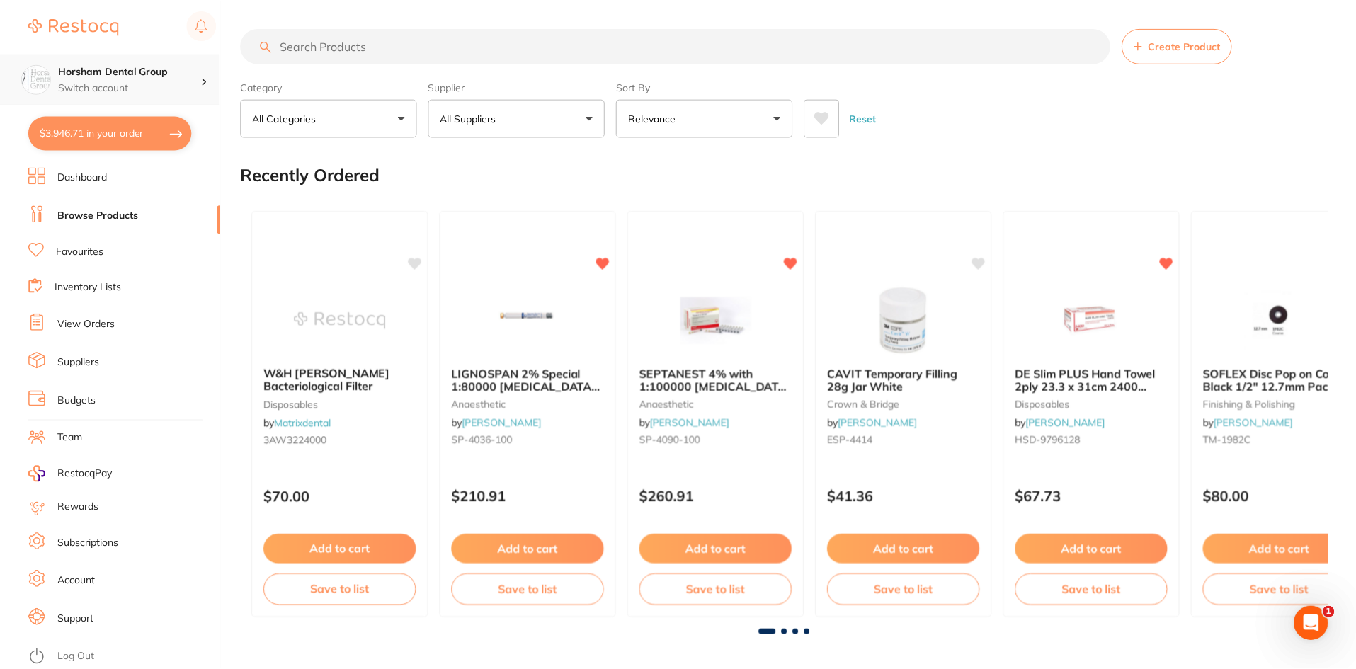
scroll to position [496, 0]
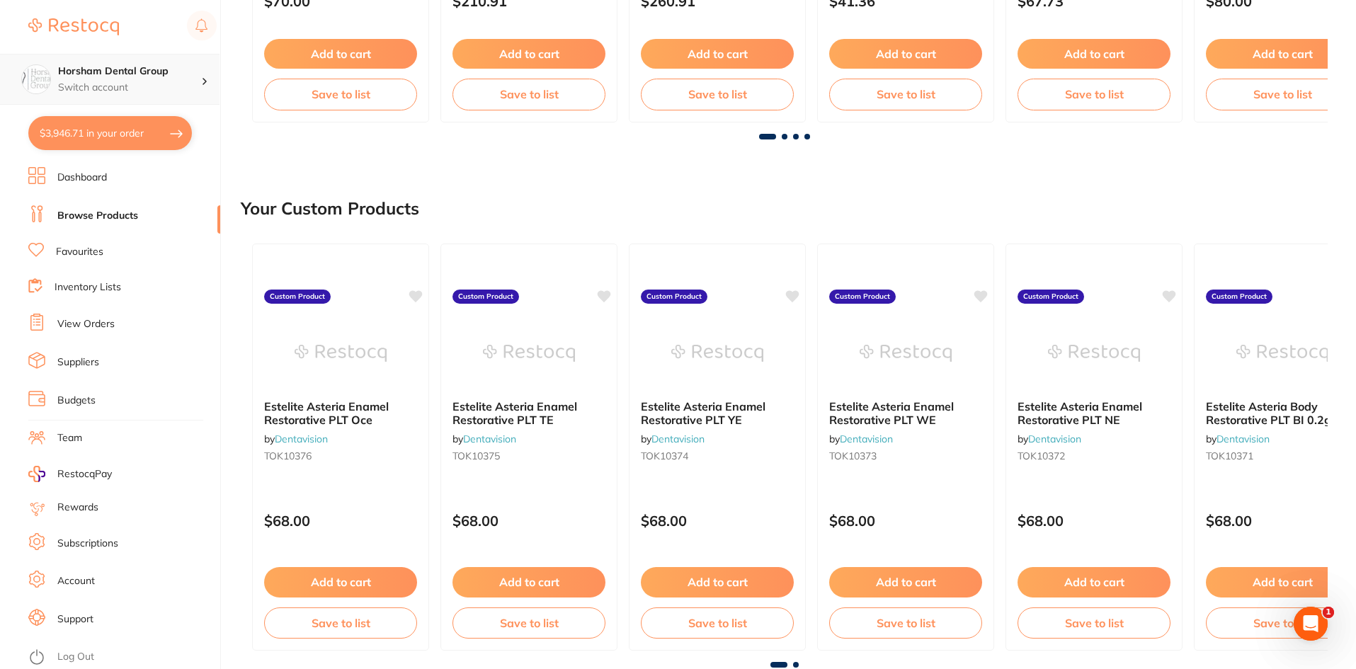
click at [152, 67] on h4 "Horsham Dental Group" at bounding box center [129, 71] width 143 height 14
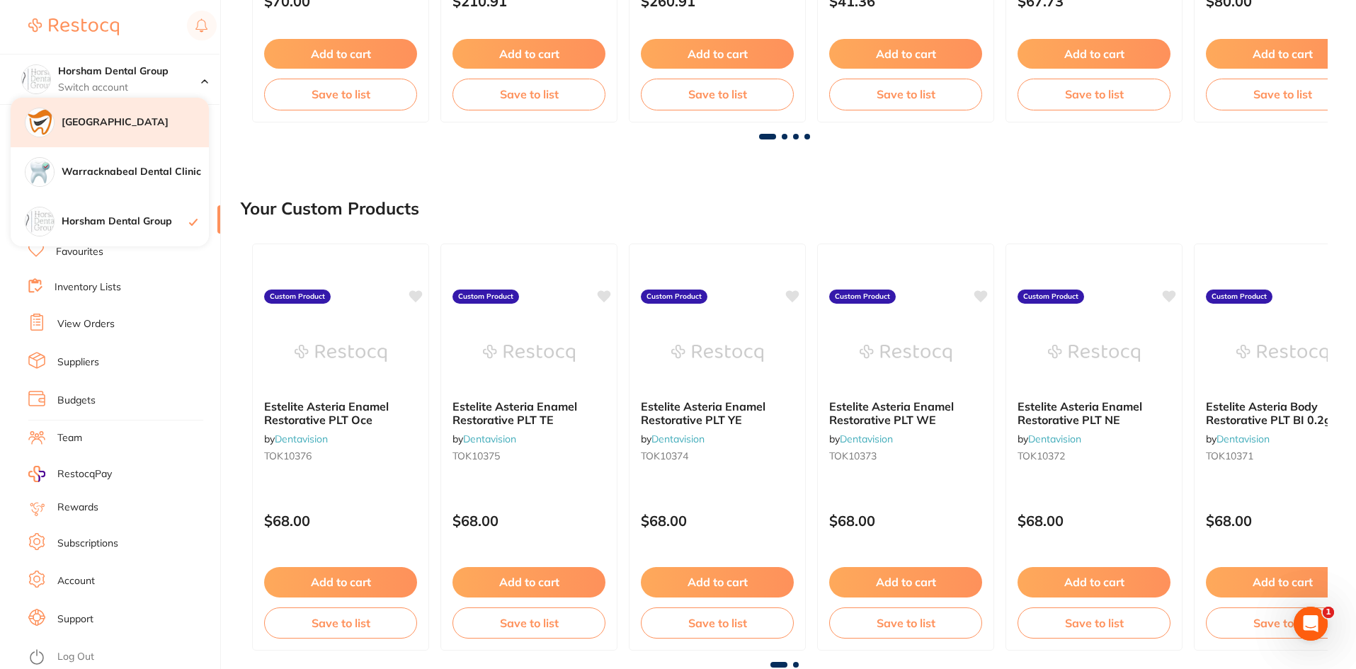
click at [153, 115] on h4 "[GEOGRAPHIC_DATA]" at bounding box center [135, 122] width 147 height 14
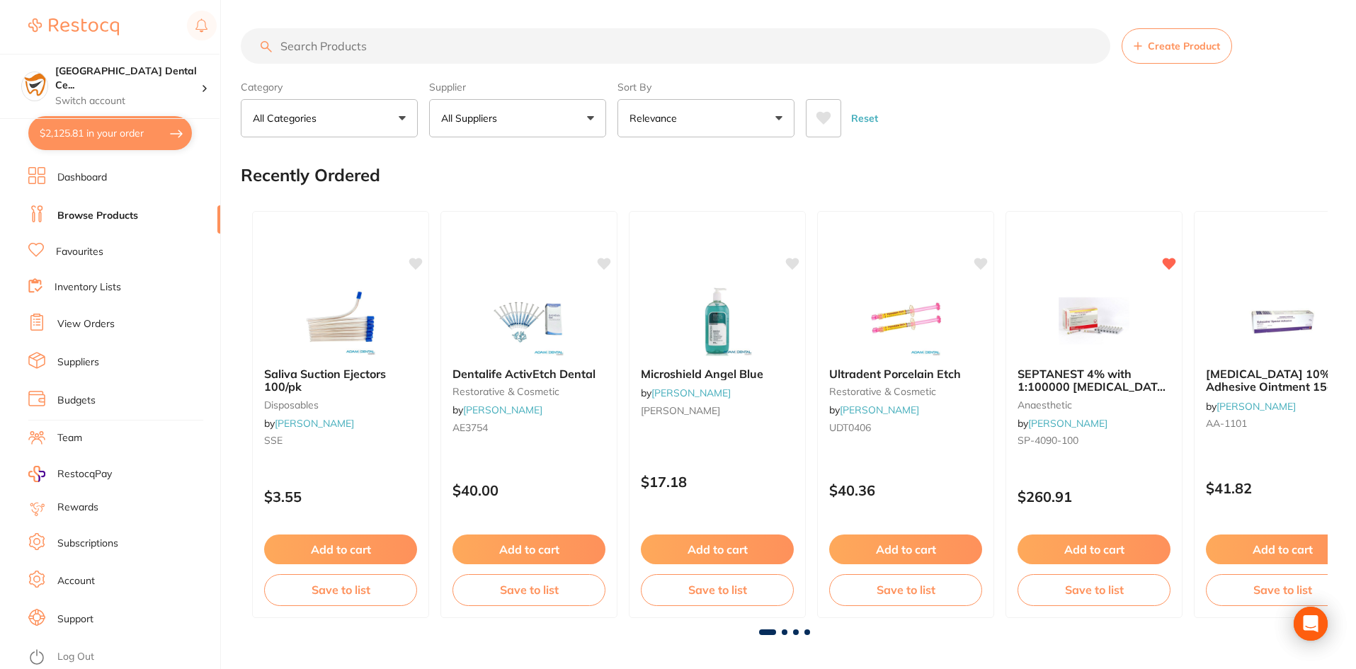
click at [337, 45] on input "search" at bounding box center [676, 45] width 870 height 35
paste input "Dental Bibs 33x45cm"
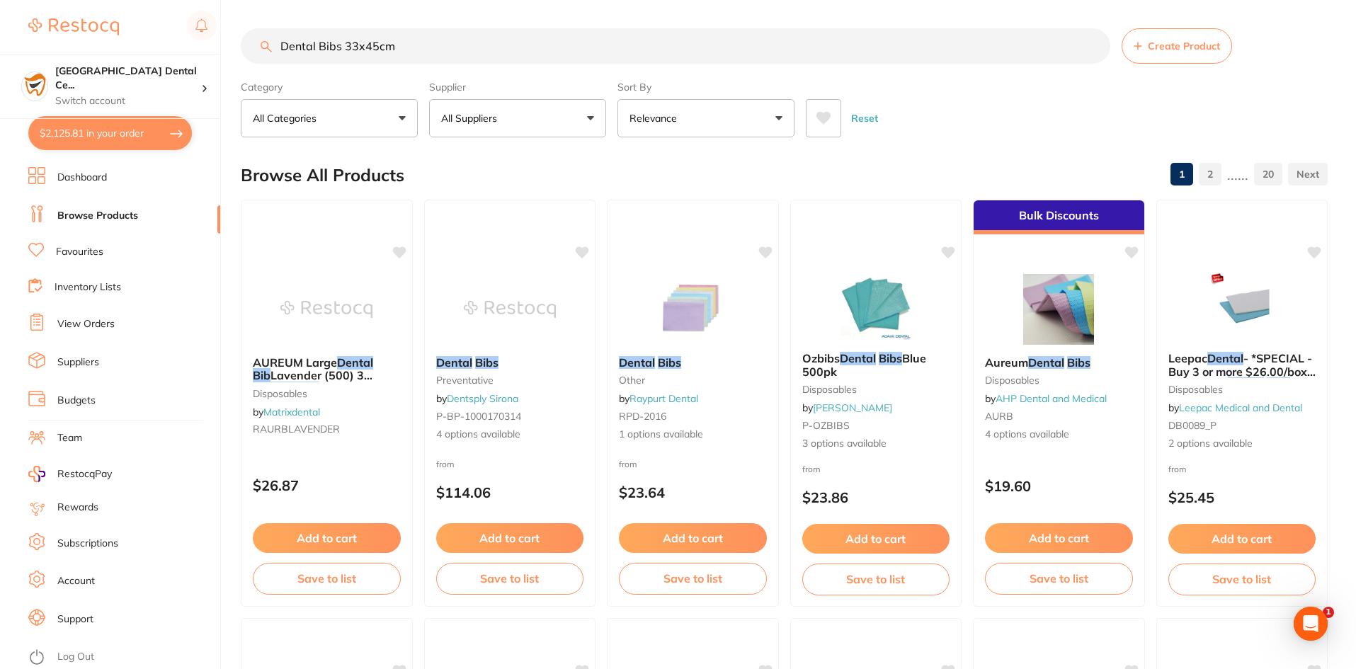
type input "Dental Bibs 33x45cm"
click at [518, 113] on button "All Suppliers" at bounding box center [517, 118] width 177 height 38
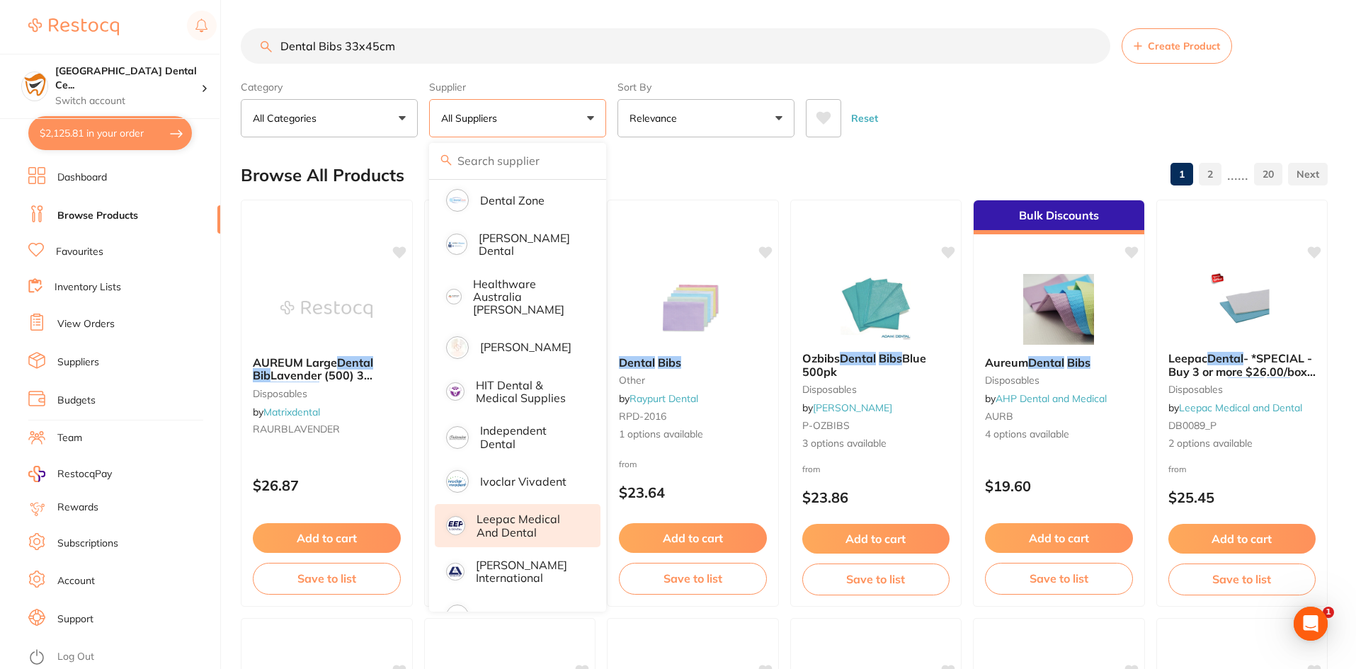
scroll to position [637, 0]
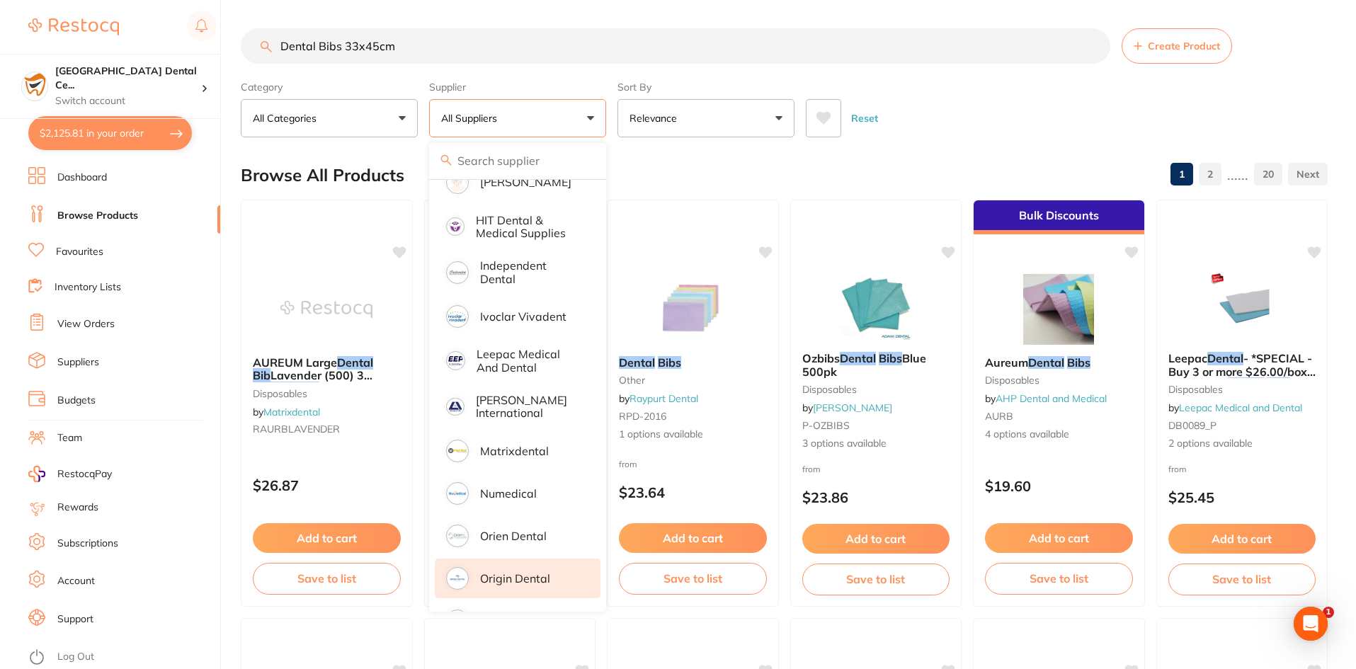
click at [524, 572] on p "Origin Dental" at bounding box center [515, 578] width 70 height 13
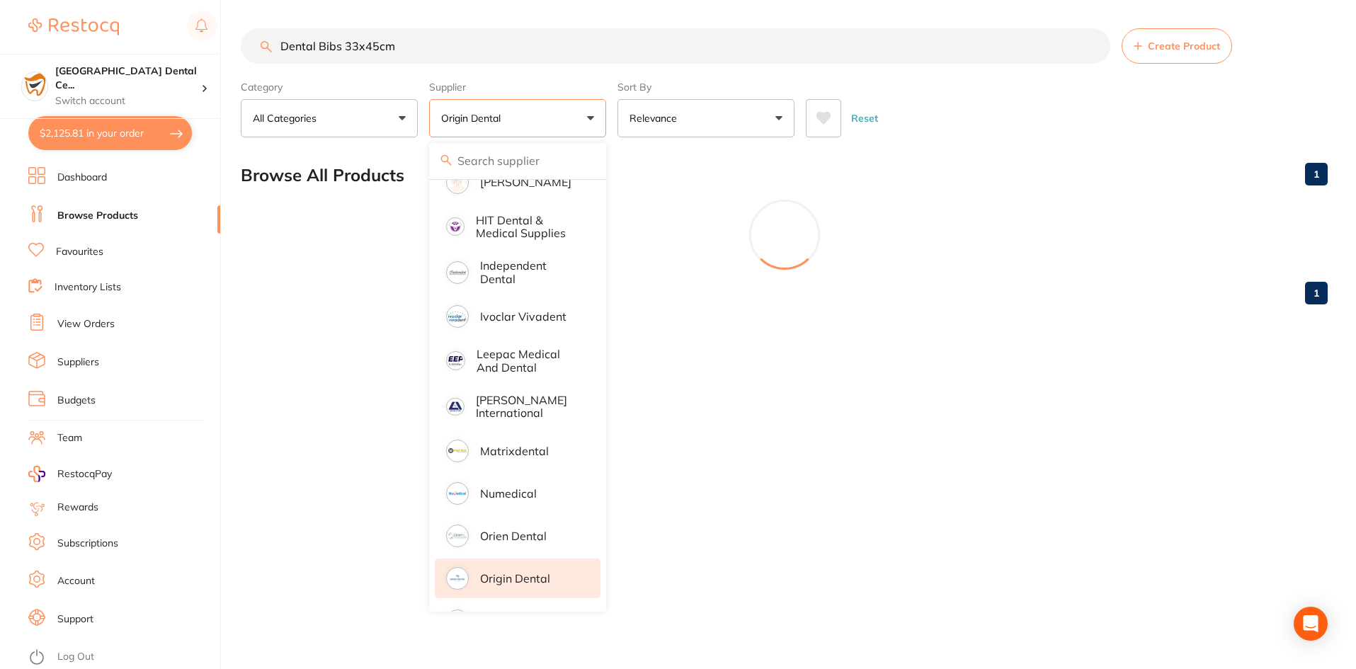
click at [969, 113] on div "Reset" at bounding box center [1061, 113] width 511 height 50
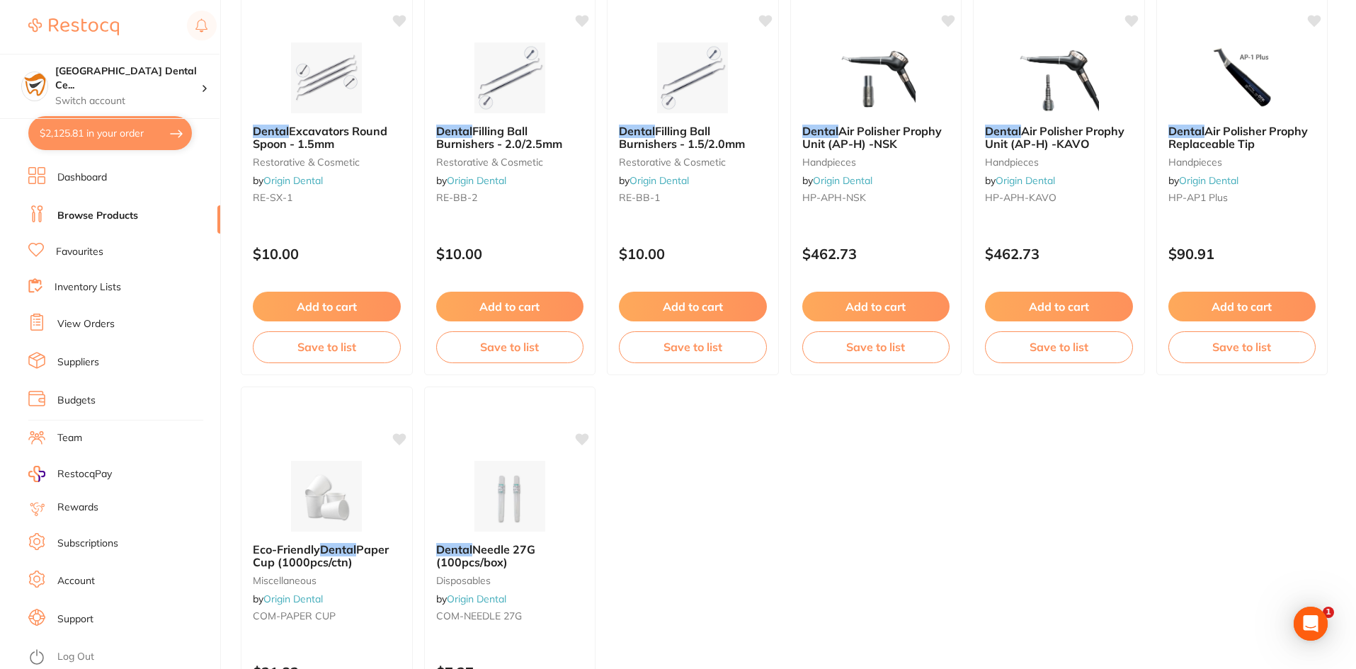
scroll to position [1685, 0]
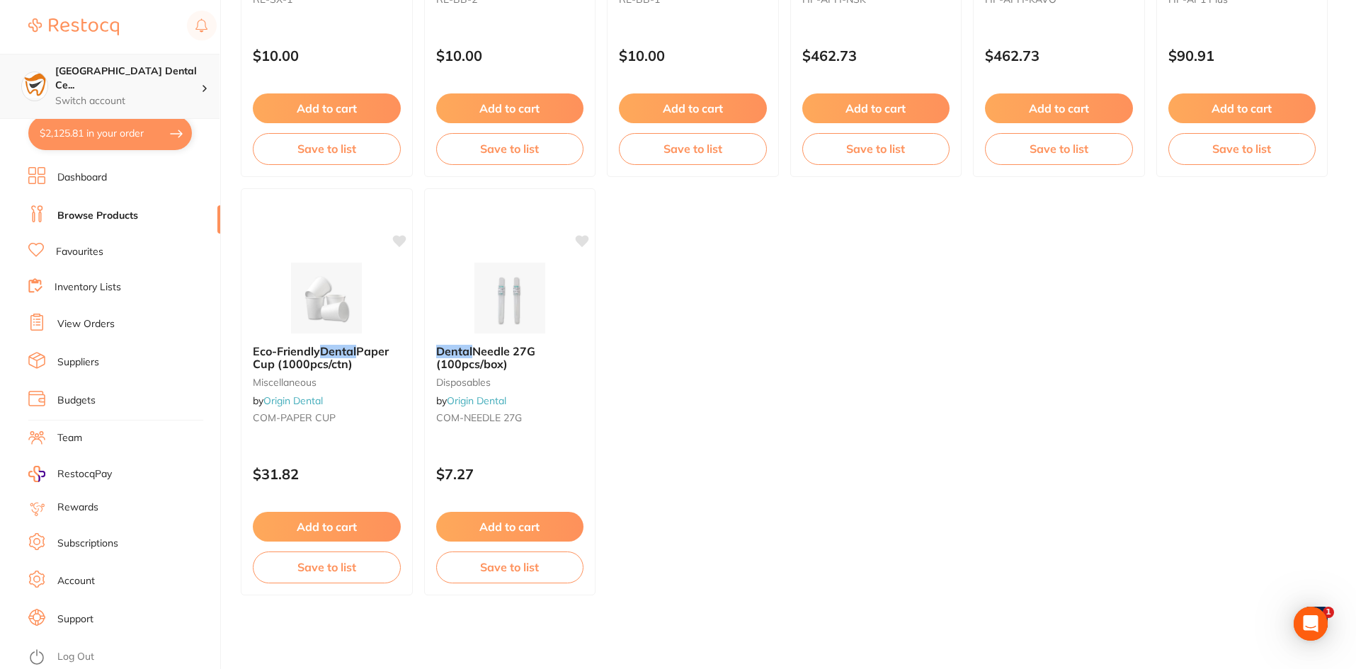
click at [125, 94] on p "Switch account" at bounding box center [128, 101] width 146 height 14
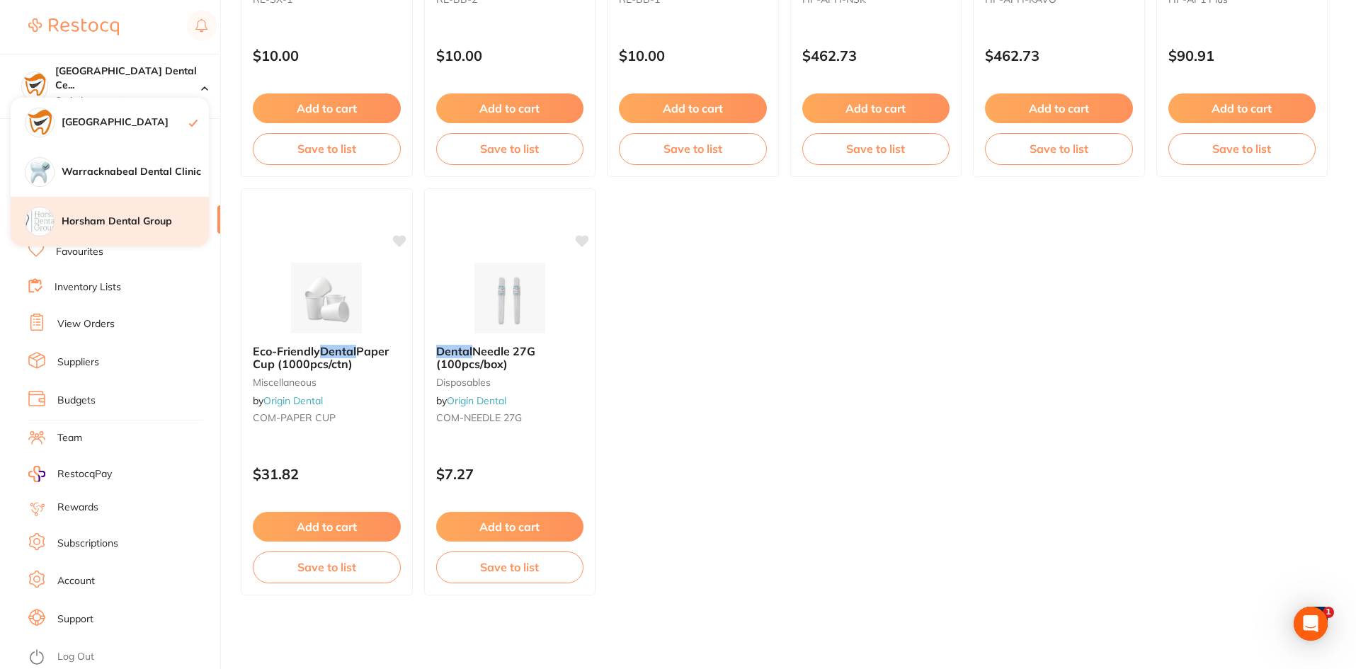
click at [118, 210] on div "Horsham Dental Group" at bounding box center [110, 222] width 198 height 50
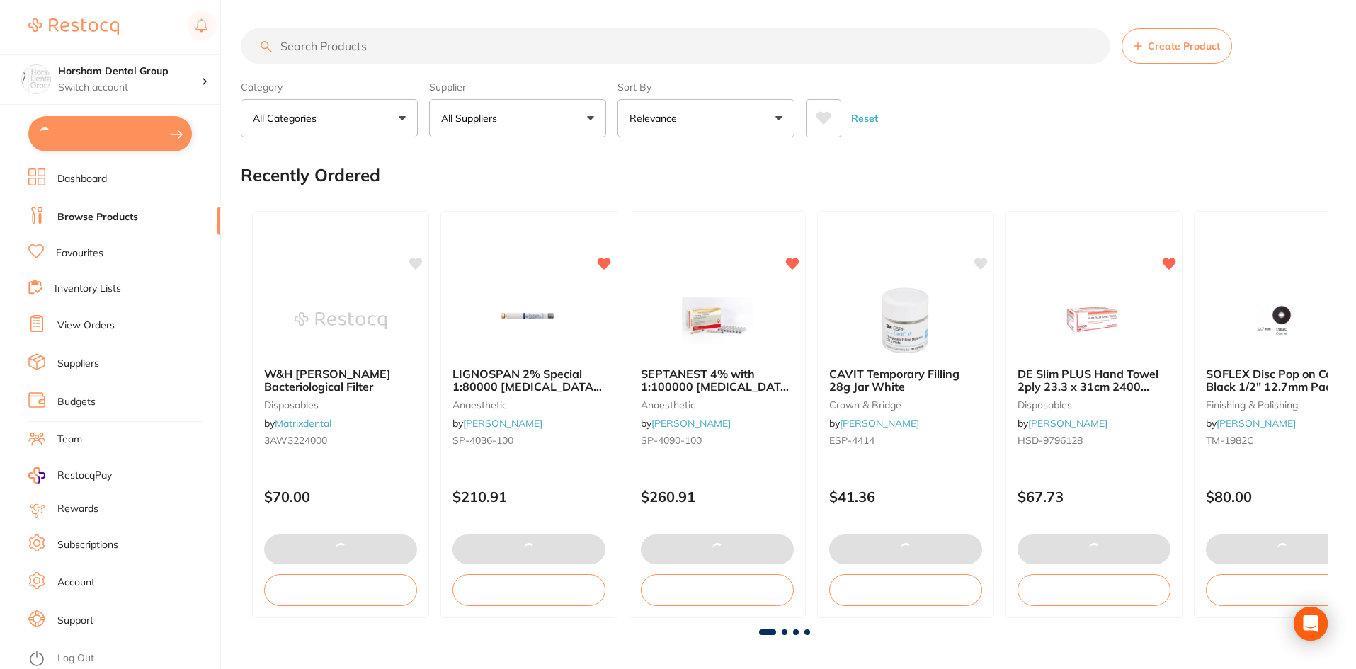
type input "30"
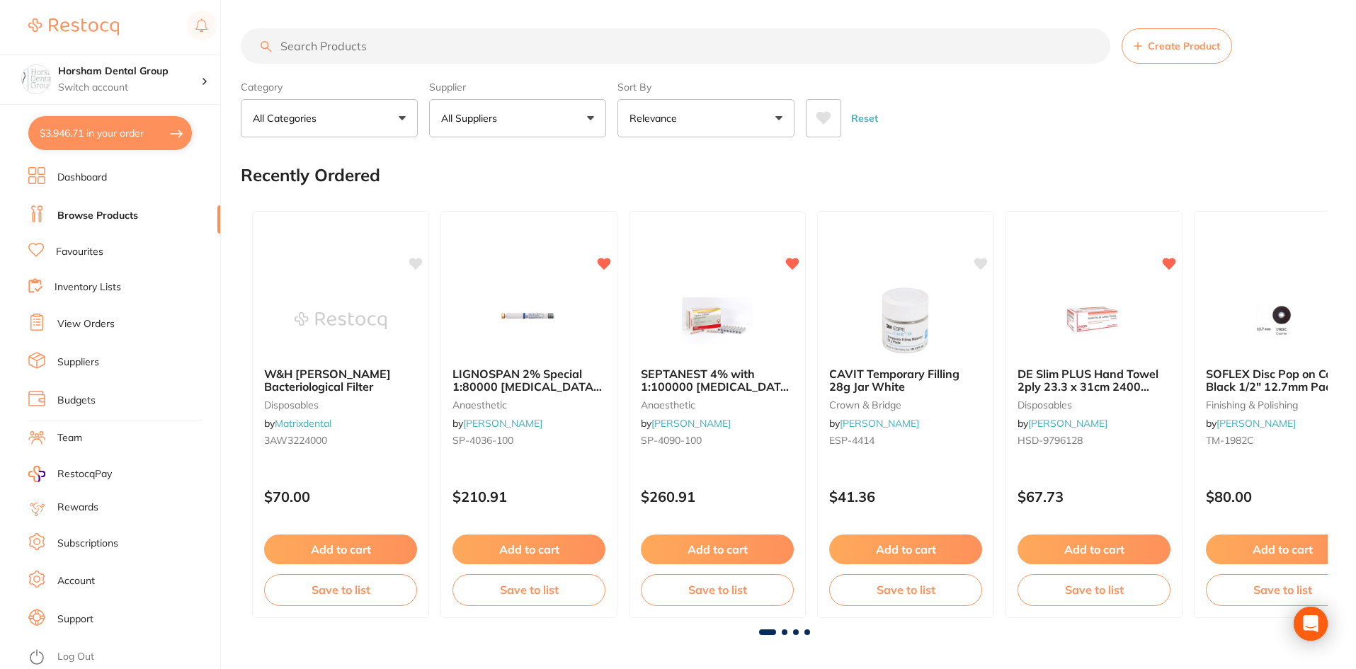
click at [123, 132] on button "$3,946.71 in your order" at bounding box center [110, 133] width 164 height 34
checkbox input "true"
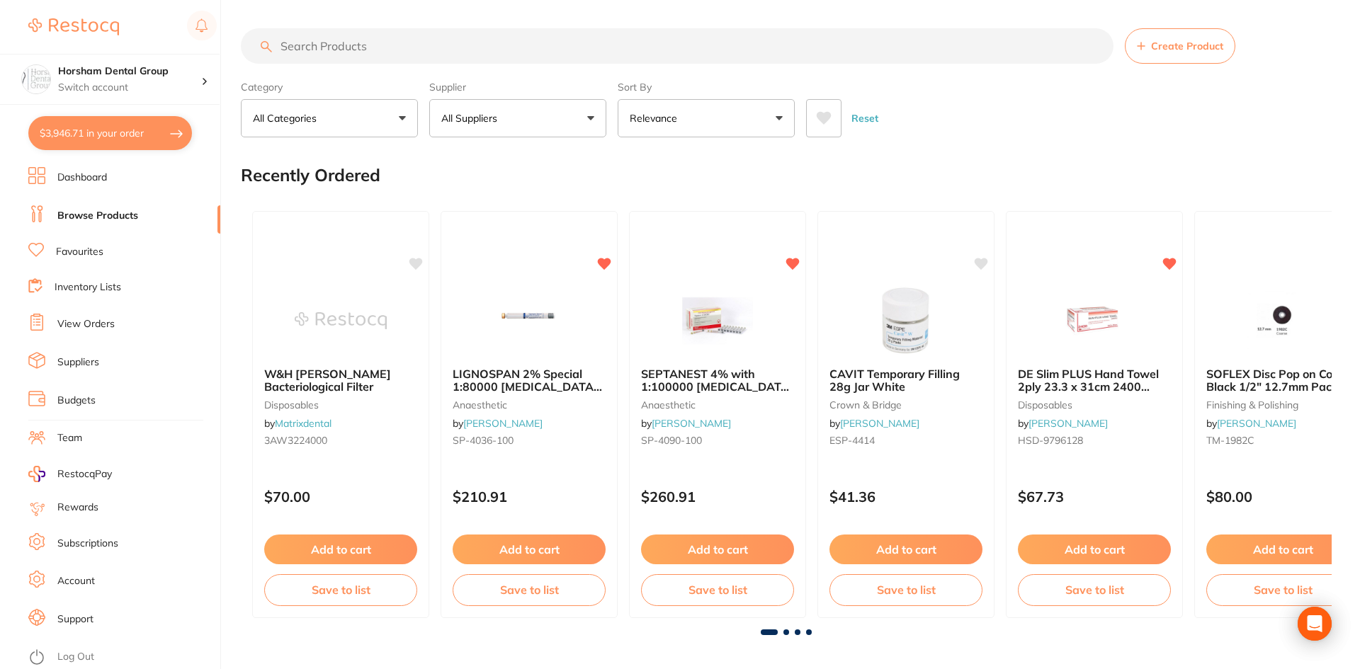
checkbox input "true"
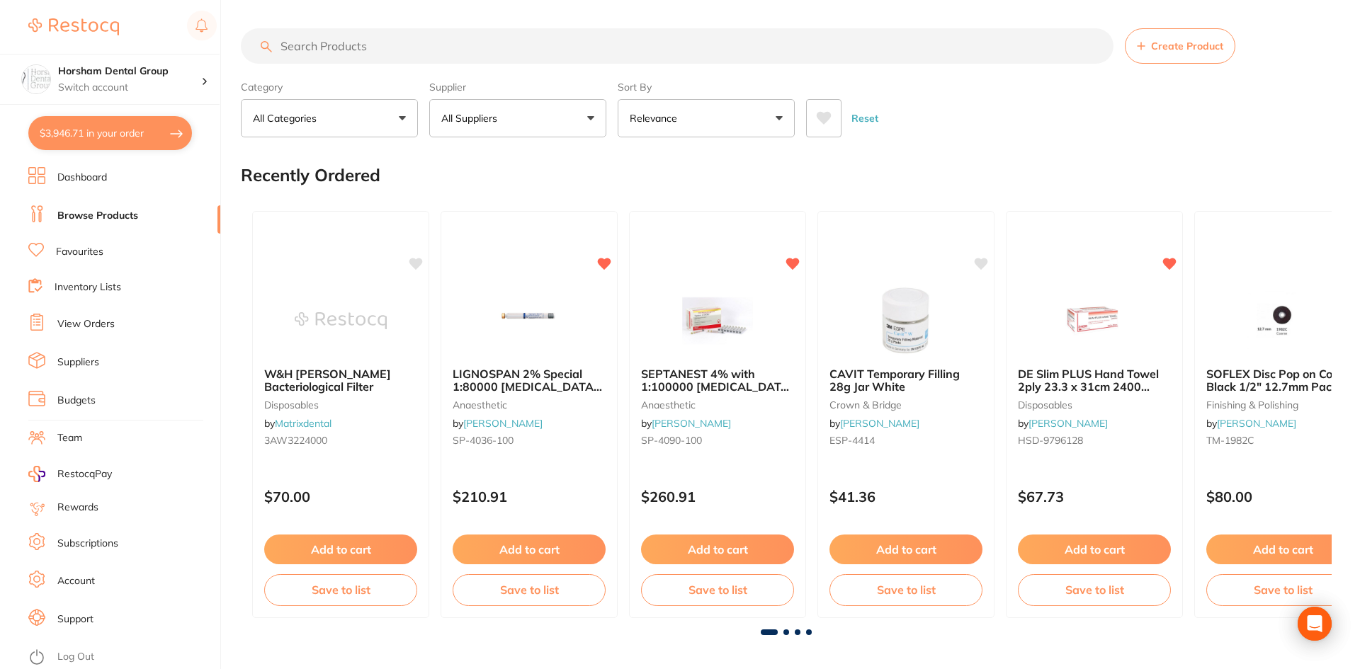
checkbox input "true"
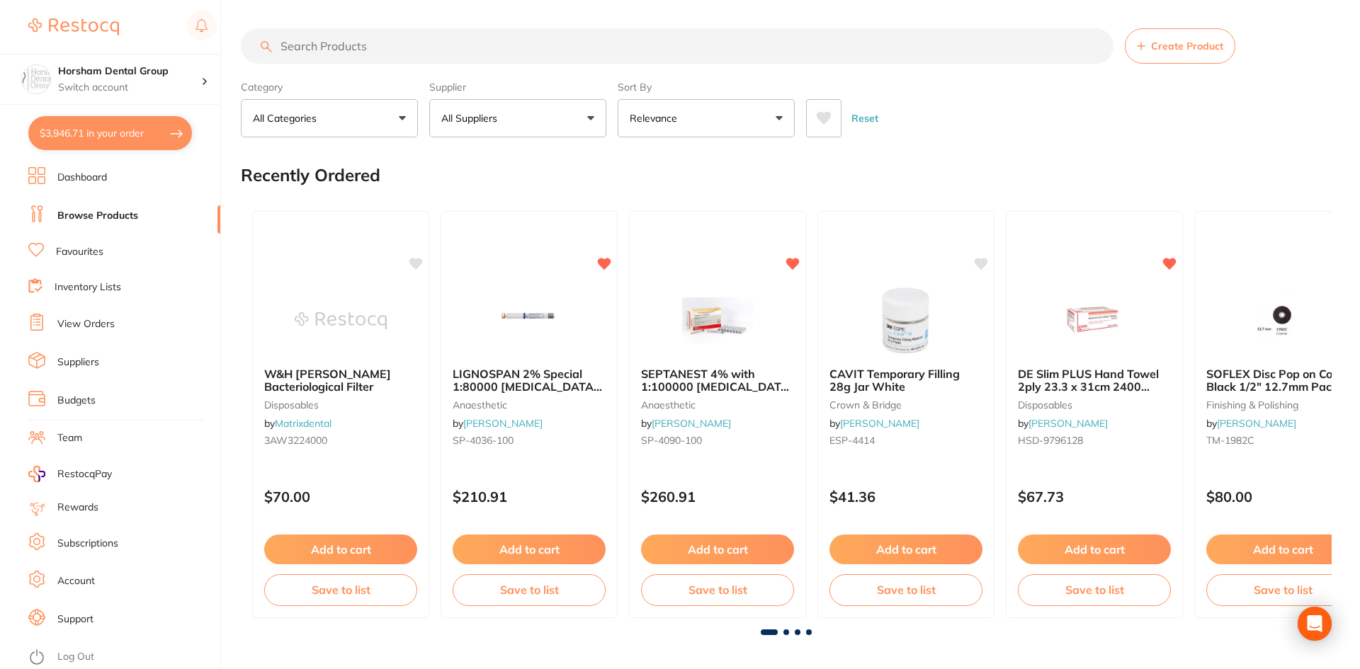
checkbox input "true"
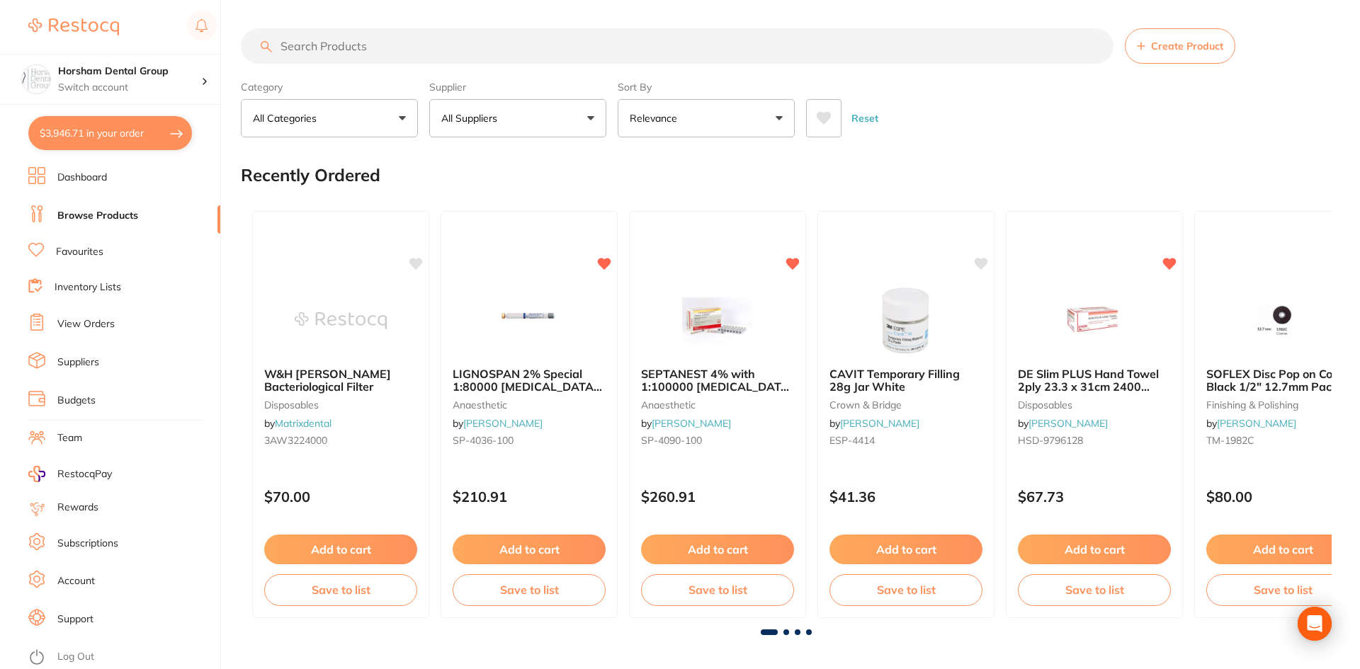
checkbox input "true"
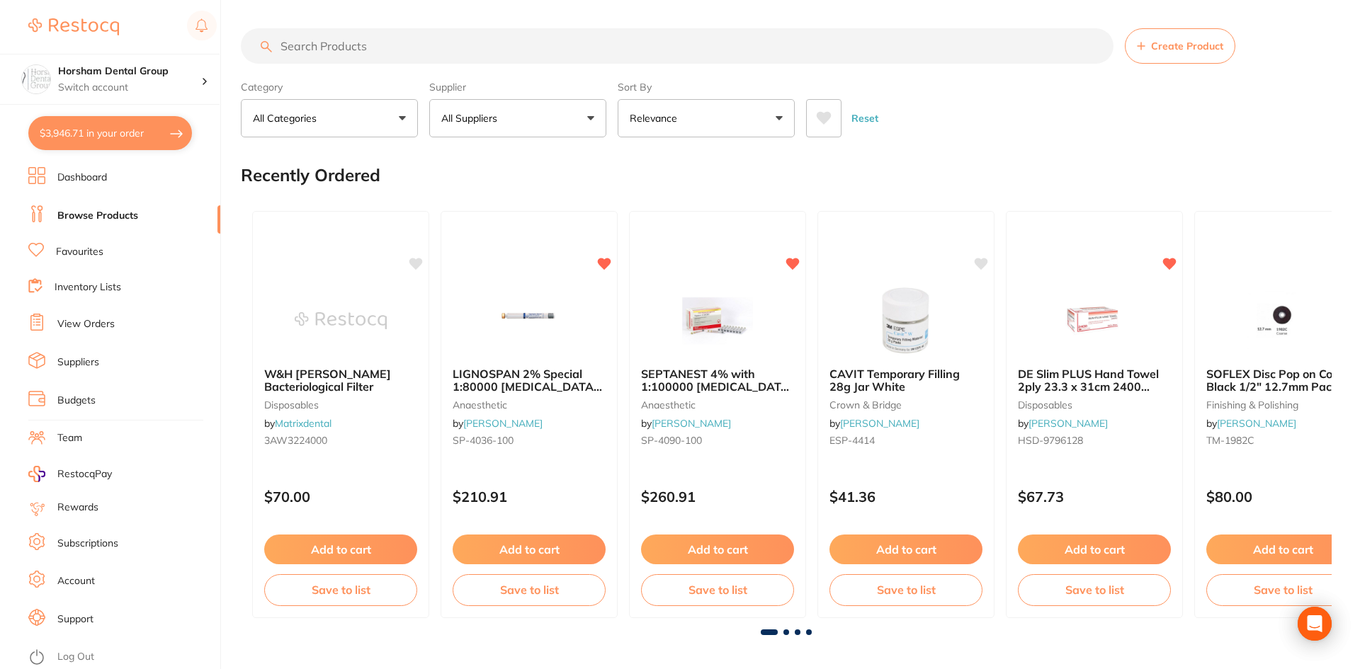
checkbox input "true"
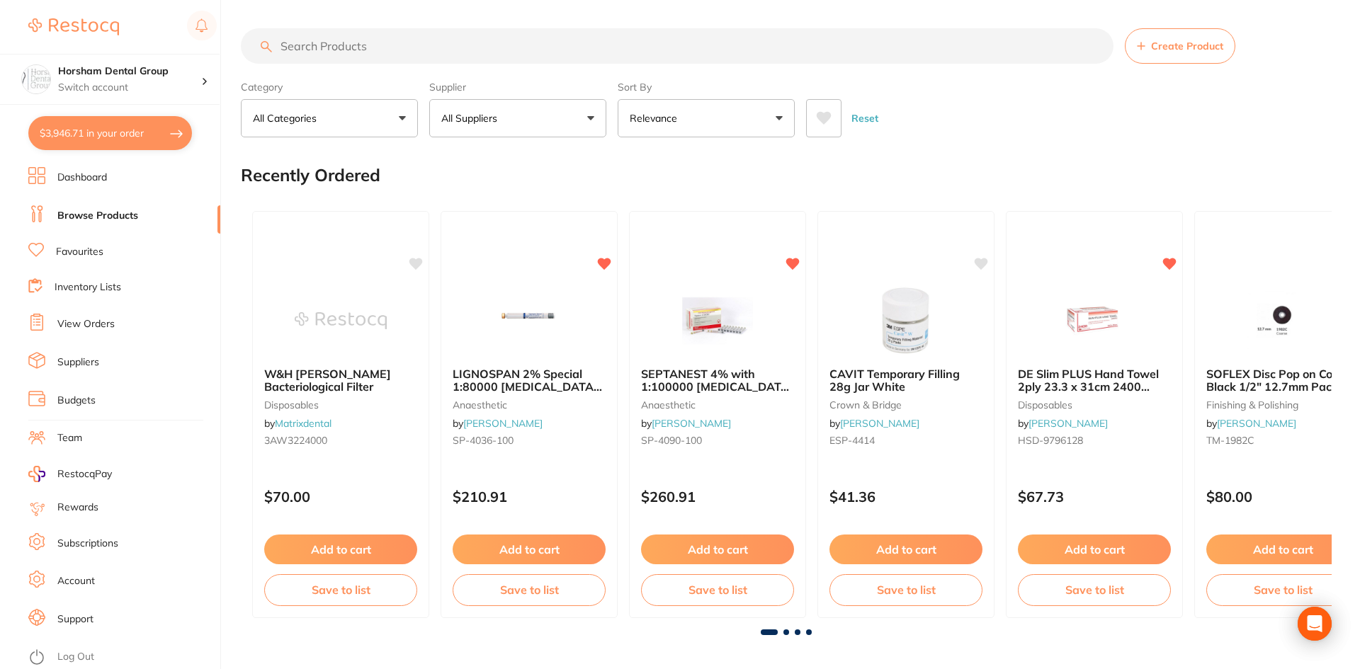
checkbox input "true"
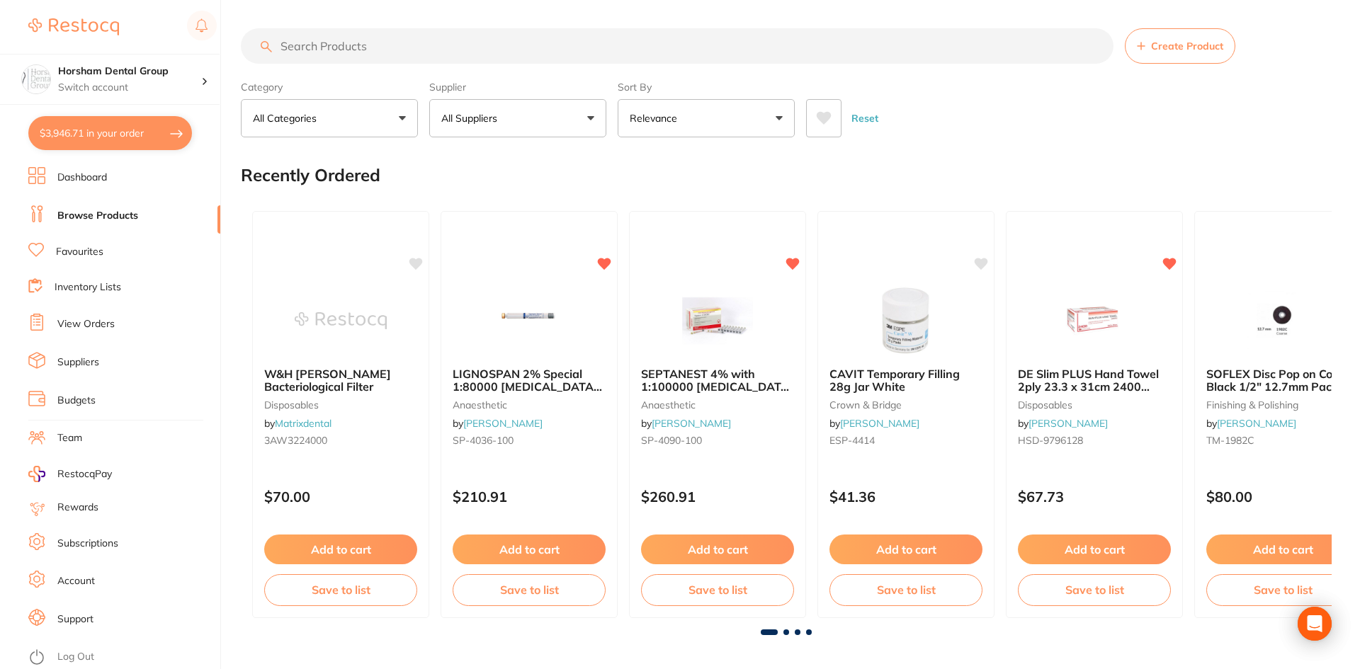
checkbox input "true"
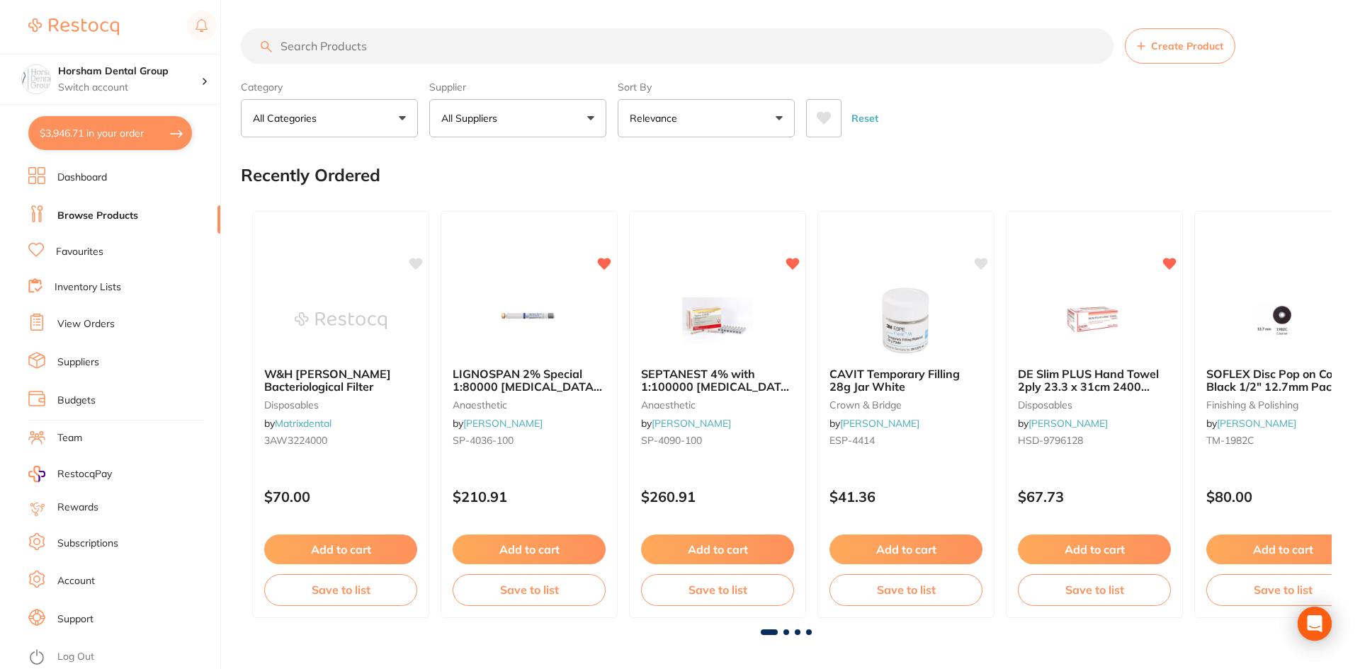
checkbox input "true"
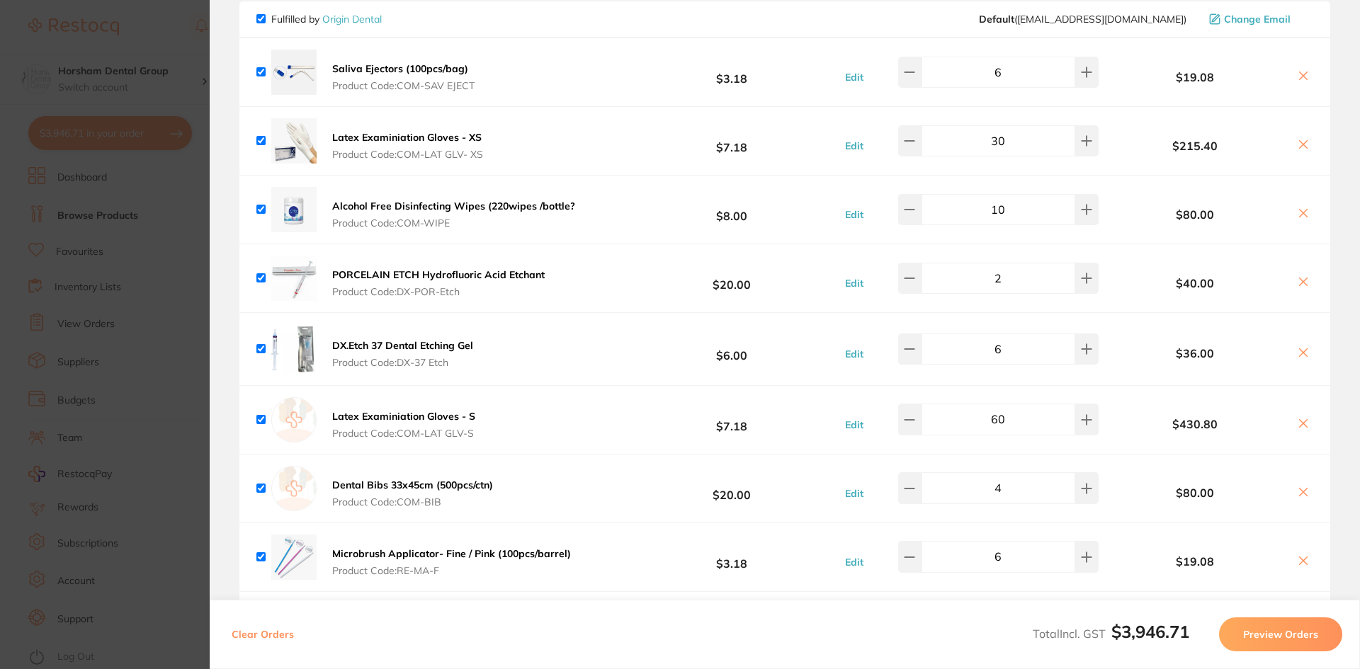
scroll to position [212, 0]
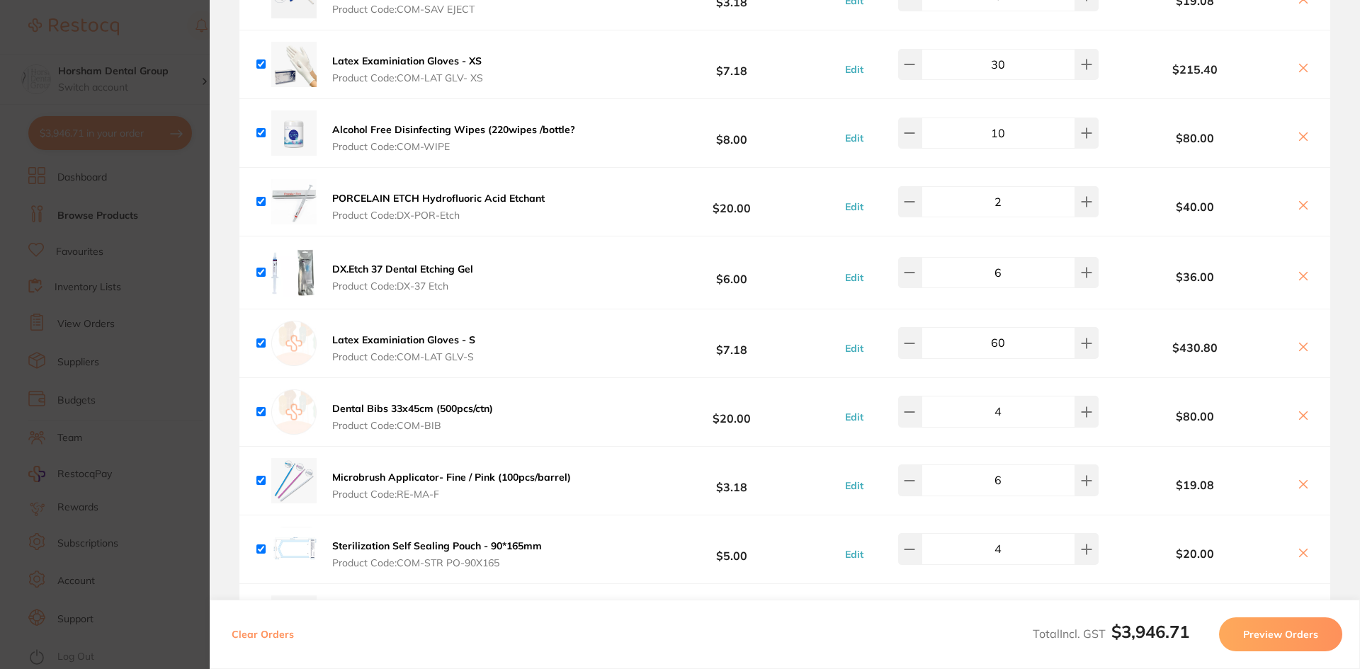
click at [286, 421] on img at bounding box center [293, 411] width 45 height 45
click at [346, 418] on button "Dental Bibs 33x45cm (500pcs/ctn) Product Code: COM-BIB" at bounding box center [412, 417] width 169 height 30
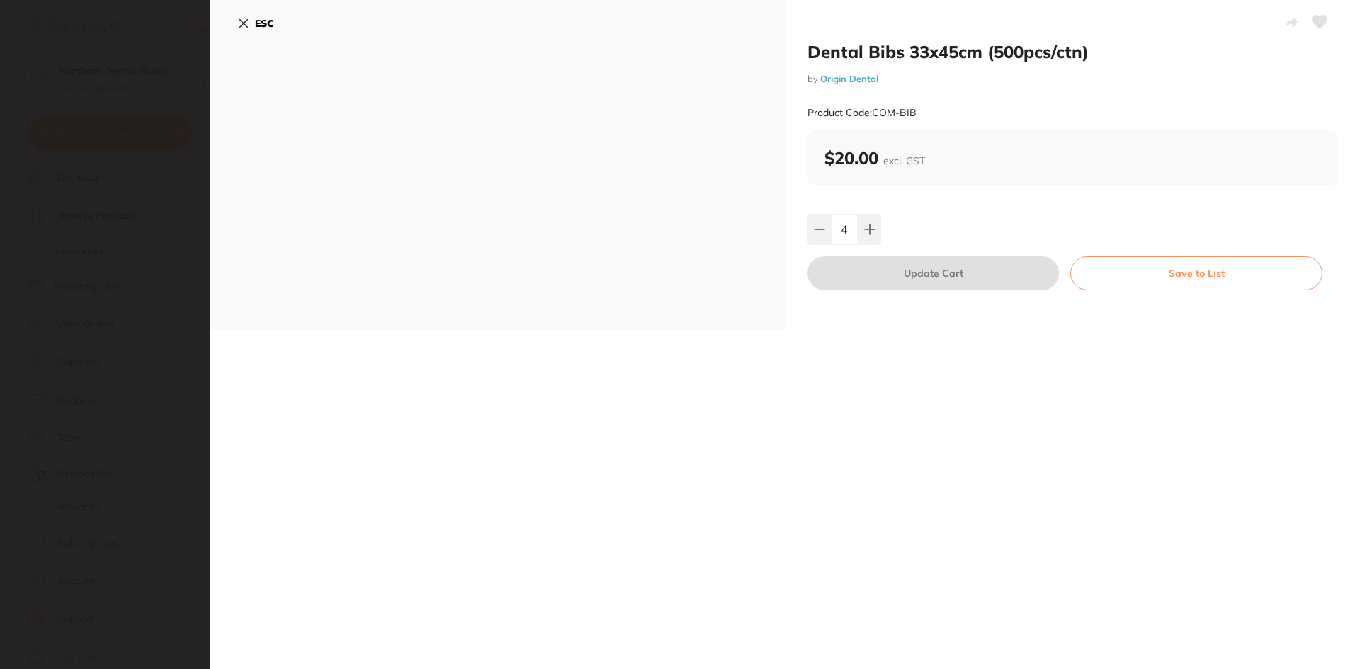
scroll to position [0, 0]
drag, startPoint x: 260, startPoint y: 4, endPoint x: 683, endPoint y: 193, distance: 463.8
click at [683, 193] on div "ESC" at bounding box center [497, 165] width 575 height 330
click at [893, 52] on h2 "Dental Bibs 33x45cm (500pcs/ctn)" at bounding box center [1072, 51] width 530 height 21
click at [133, 109] on section "Dental Bibs 33x45cm (500pcs/ctn) by Origin Dental Product Code: COM-BIB ESC Den…" at bounding box center [680, 334] width 1360 height 669
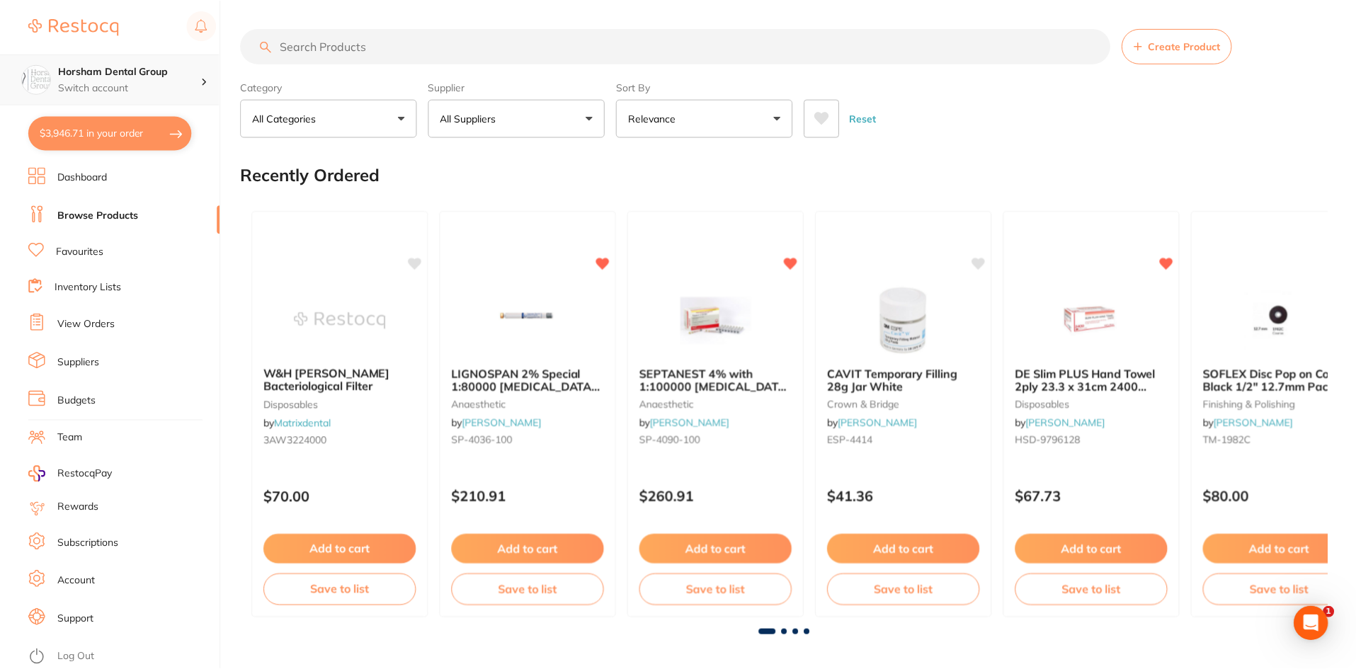
scroll to position [1540, 0]
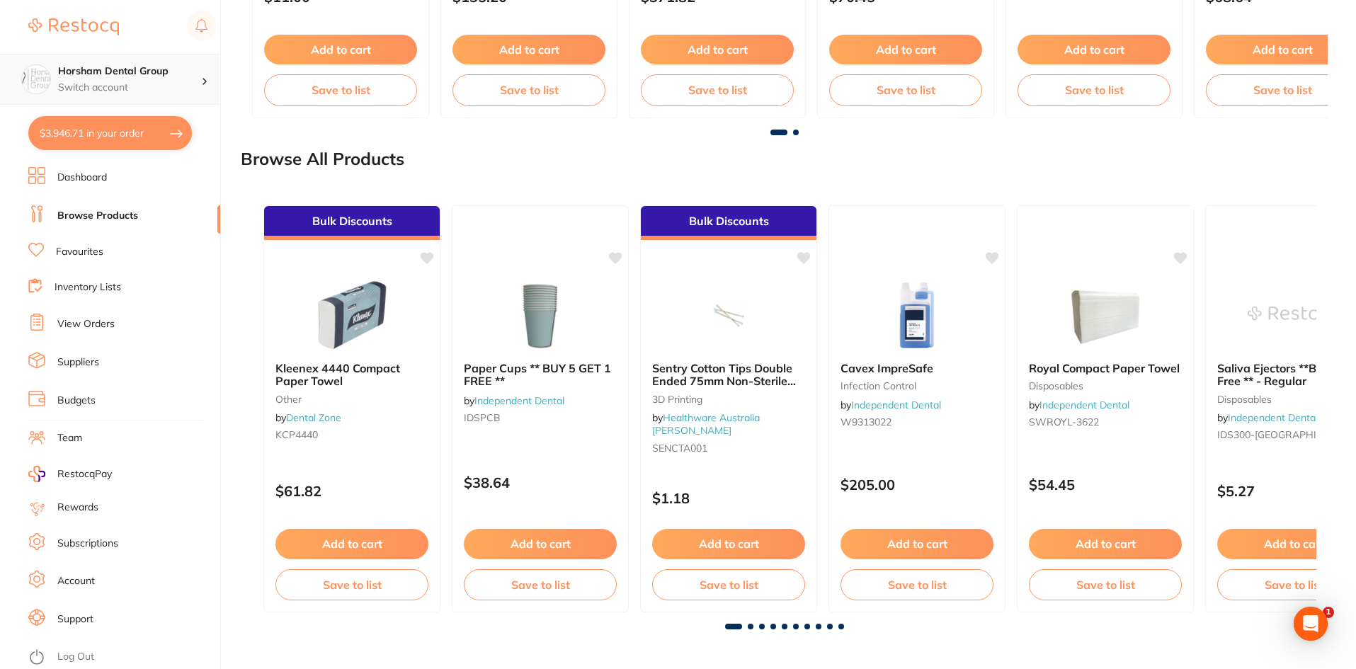
click at [151, 79] on div "Horsham Dental Group Switch account" at bounding box center [129, 79] width 143 height 30
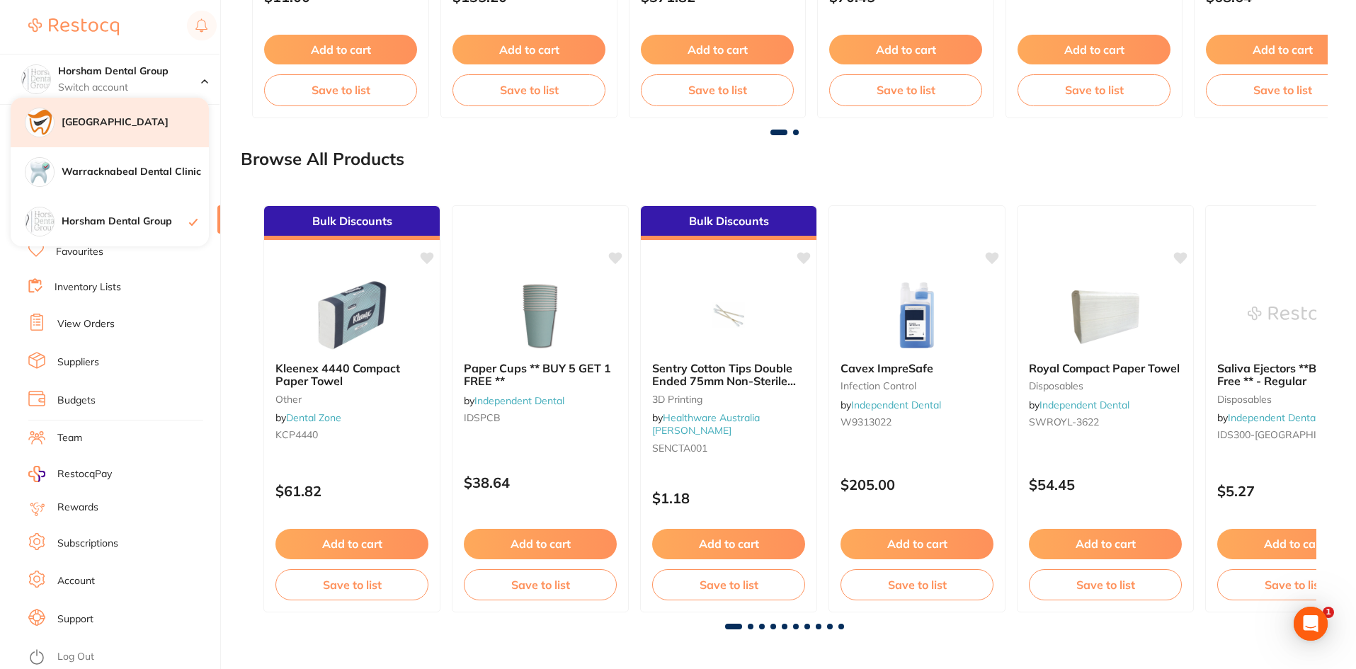
click at [154, 127] on h4 "[GEOGRAPHIC_DATA]" at bounding box center [135, 122] width 147 height 14
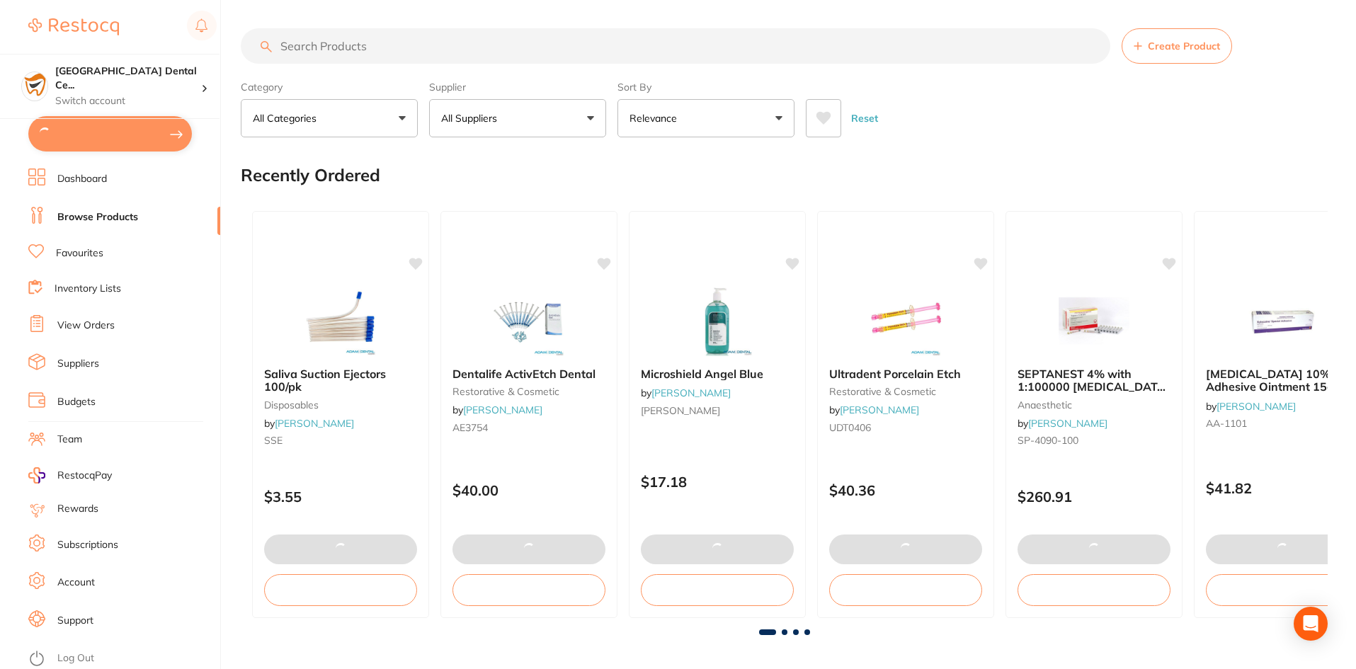
type input "35"
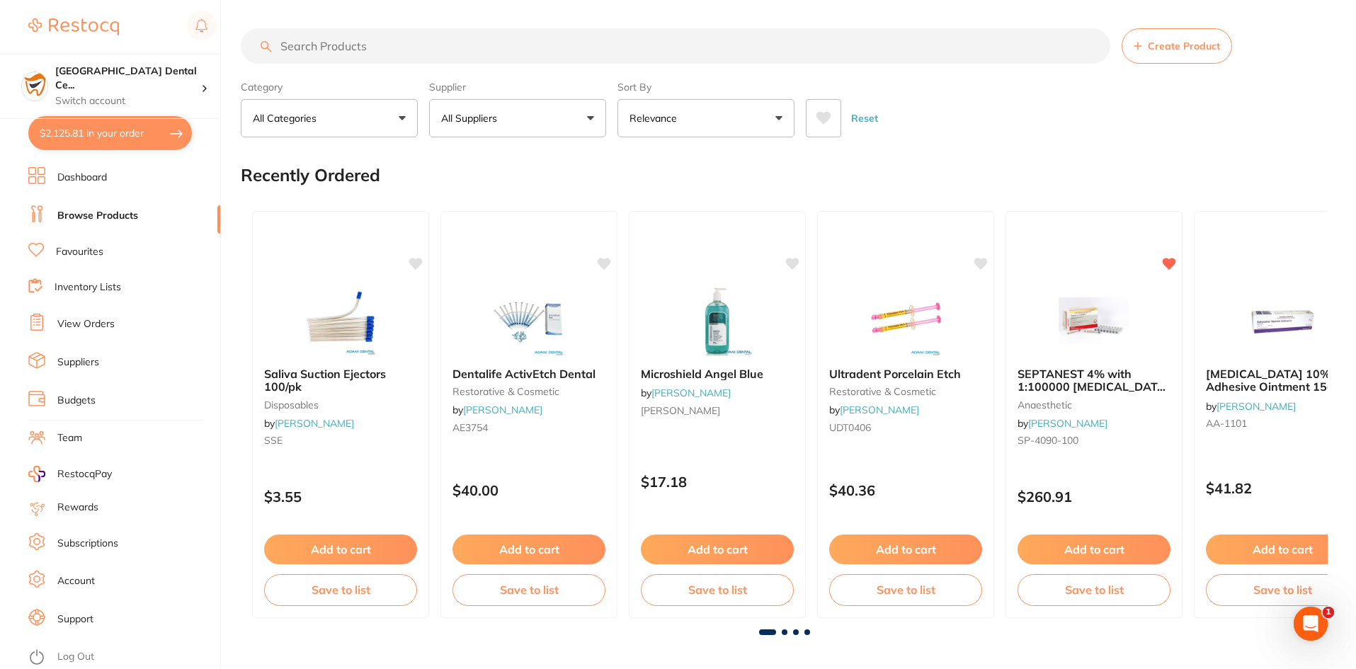
click at [376, 47] on input "search" at bounding box center [676, 45] width 870 height 35
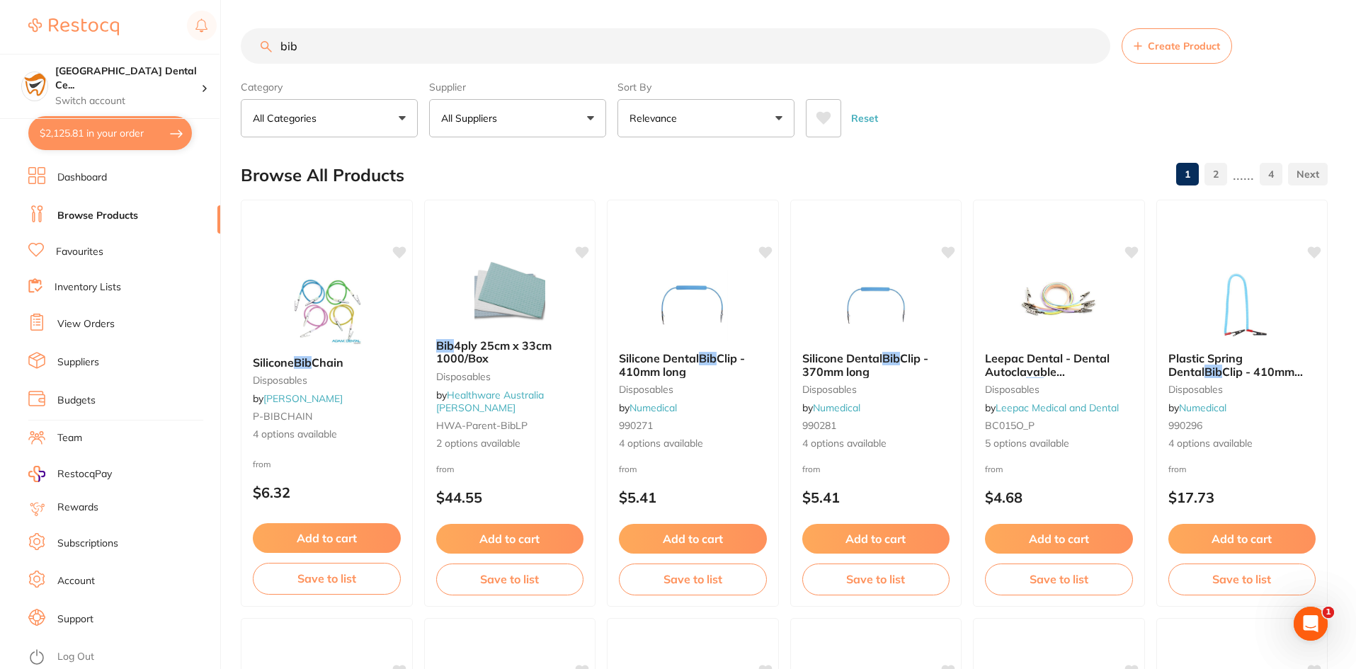
type input "bib"
click at [509, 132] on button "All Suppliers" at bounding box center [517, 118] width 177 height 38
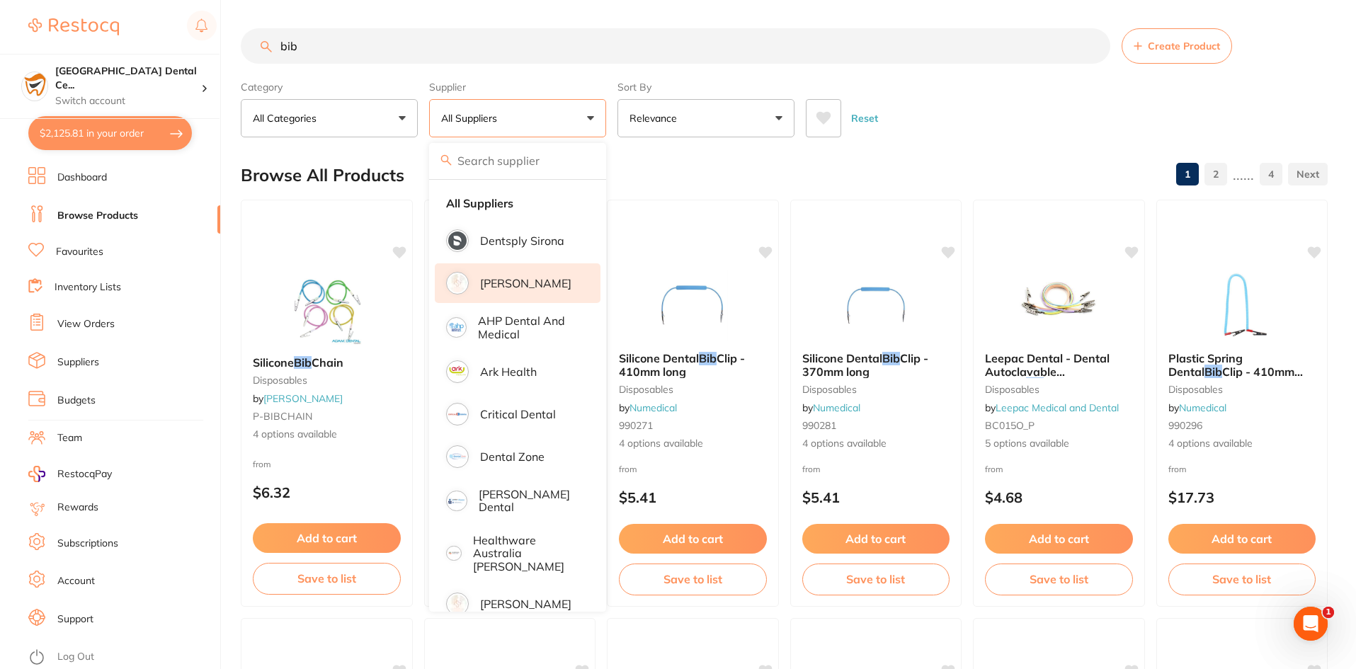
click at [505, 273] on li "[PERSON_NAME]" at bounding box center [518, 283] width 166 height 40
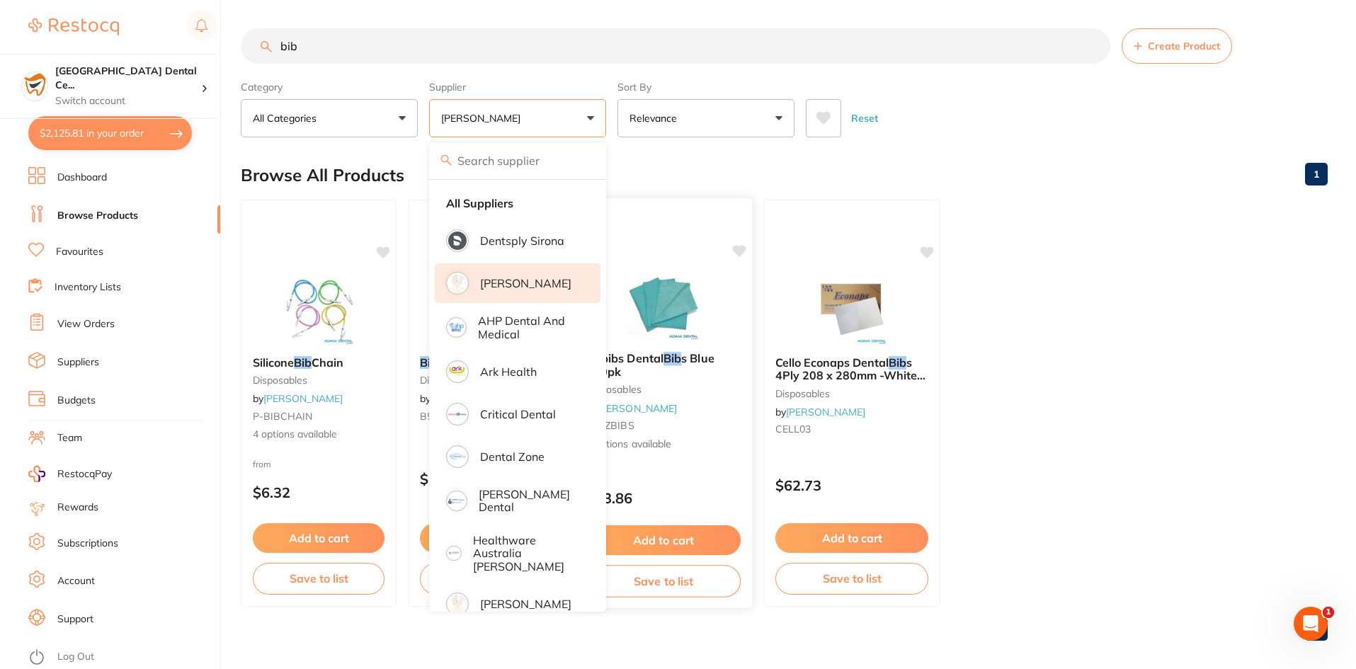
click at [701, 345] on div "Ozbibs Dental Bib s Blue 500pk disposables by Adam Dental P-OZBIBS 3 options av…" at bounding box center [663, 402] width 177 height 123
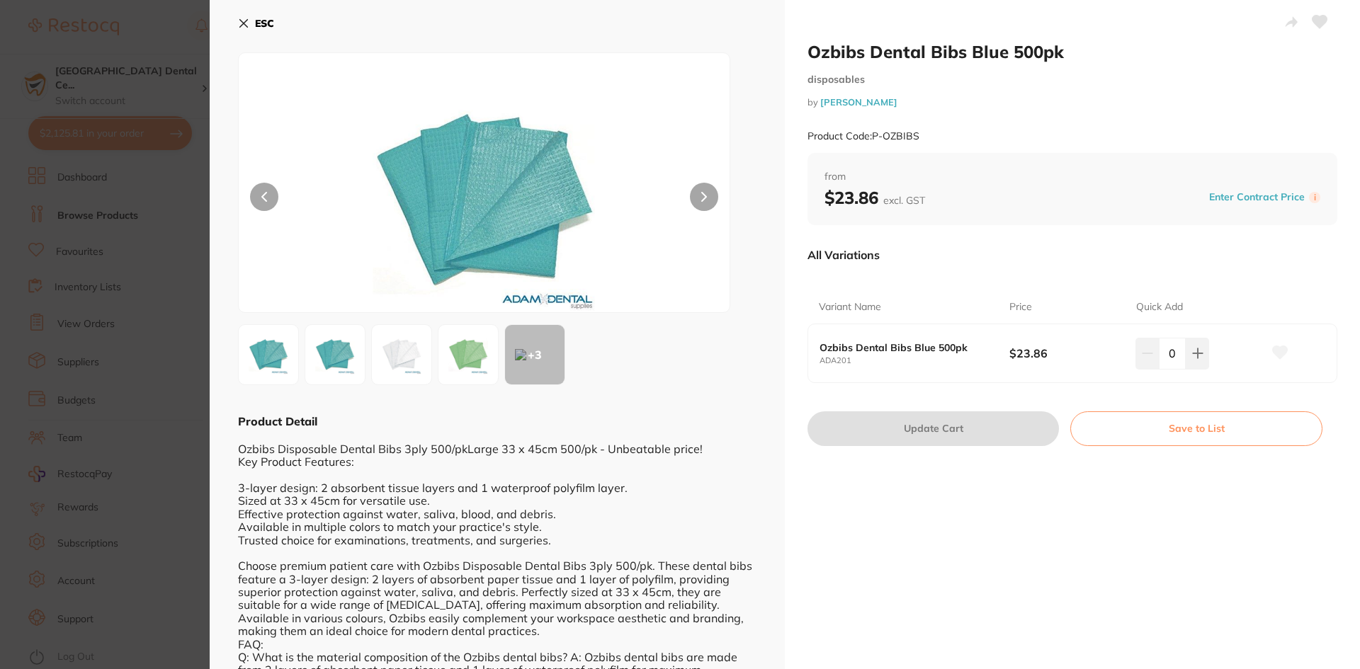
click at [1207, 360] on div "0" at bounding box center [1198, 353] width 127 height 31
click at [1197, 365] on button at bounding box center [1196, 353] width 23 height 31
type input "1"
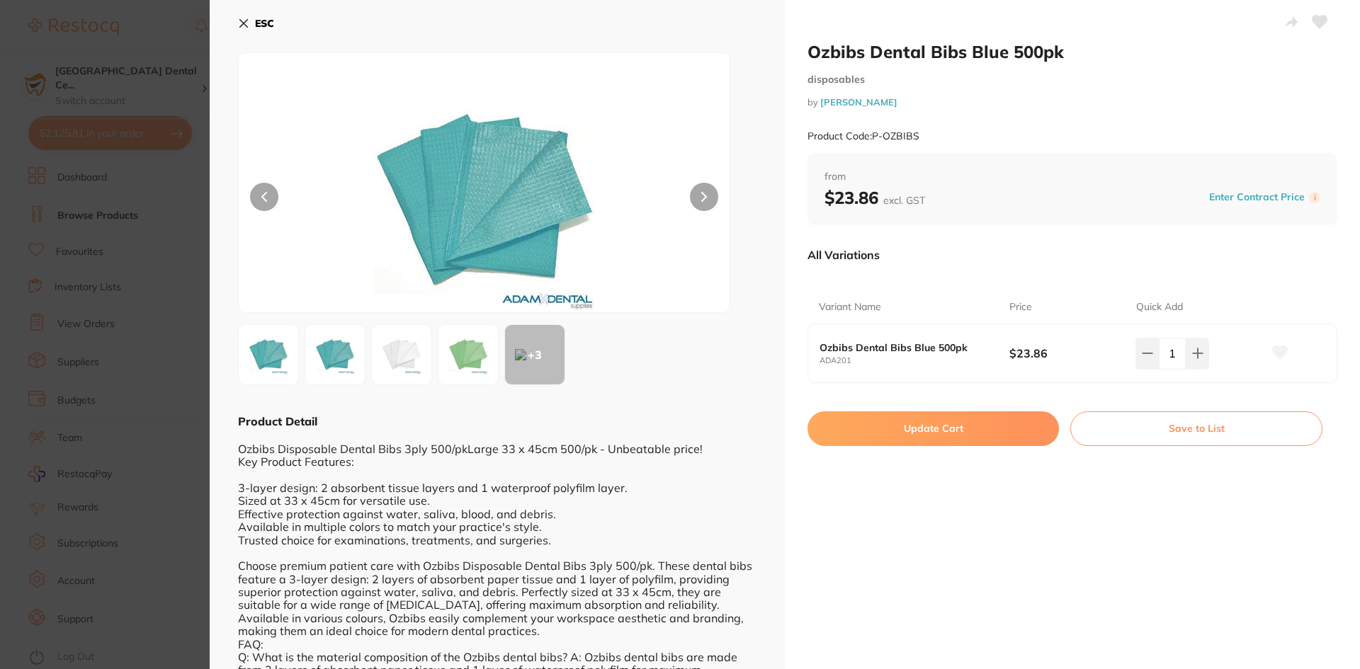
click at [935, 445] on button "Update Cart" at bounding box center [932, 428] width 251 height 34
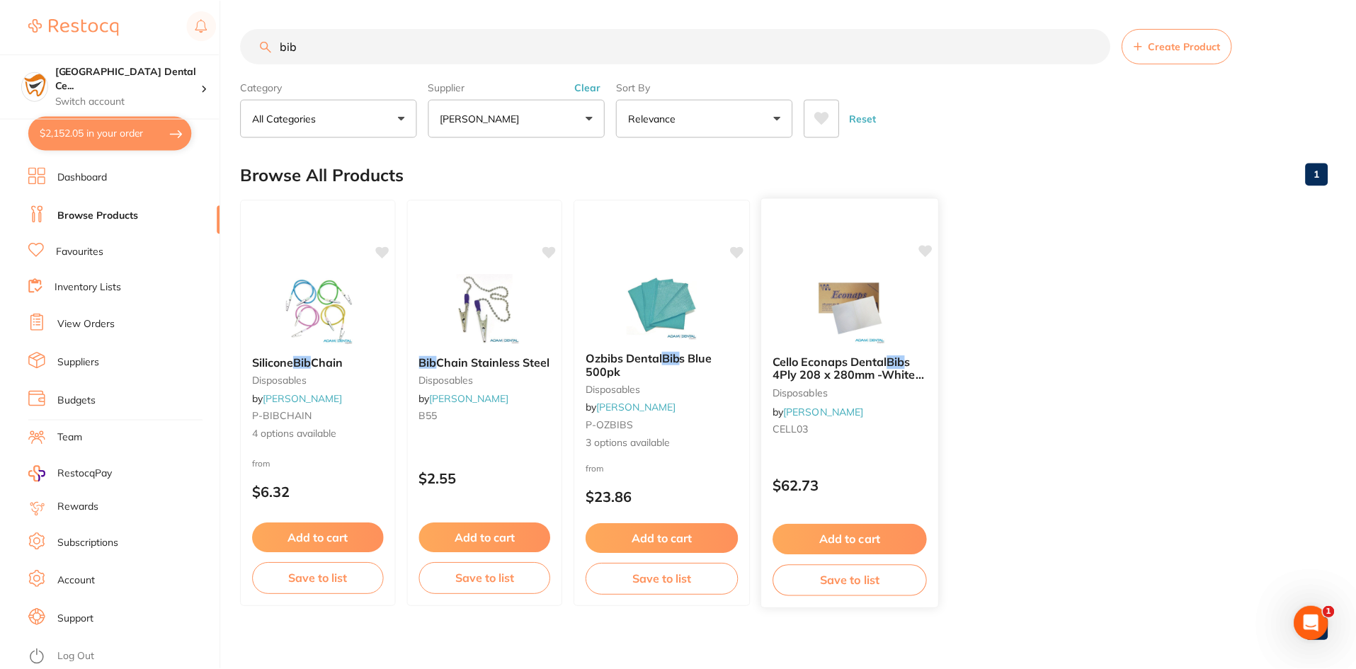
scroll to position [1, 0]
click at [120, 127] on button "$2,152.05 in your order" at bounding box center [110, 133] width 164 height 34
checkbox input "true"
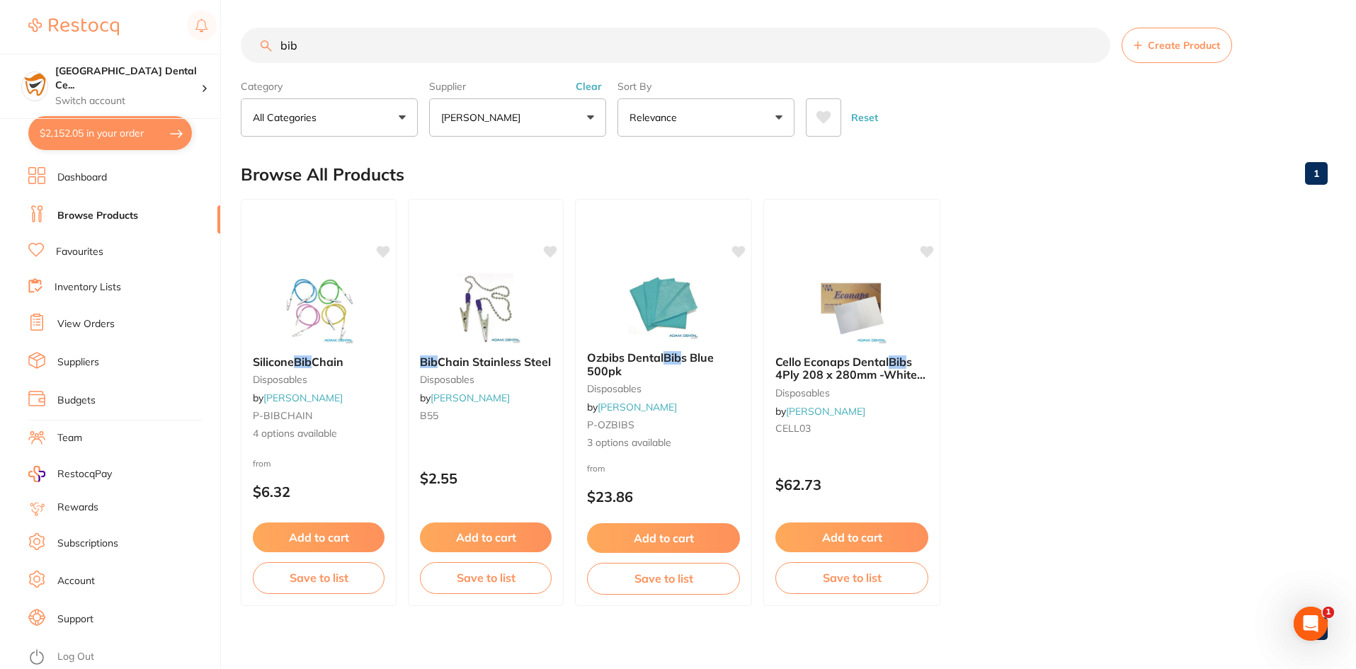
checkbox input "true"
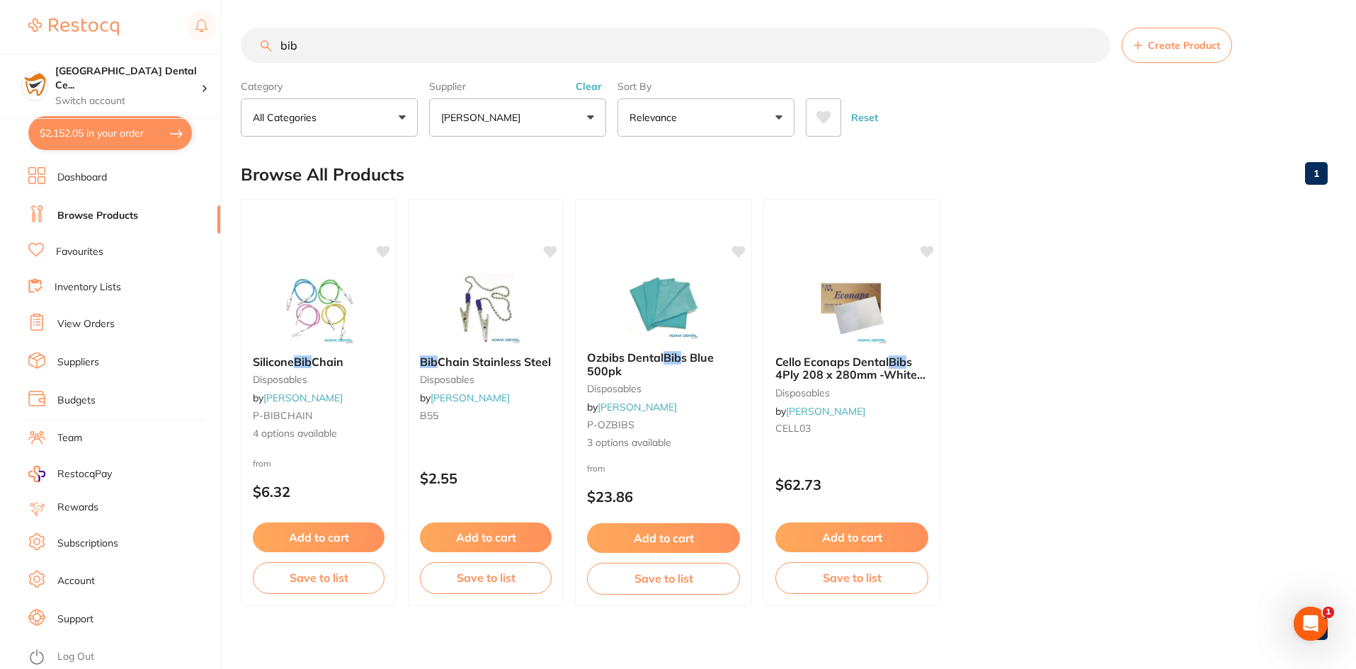
checkbox input "true"
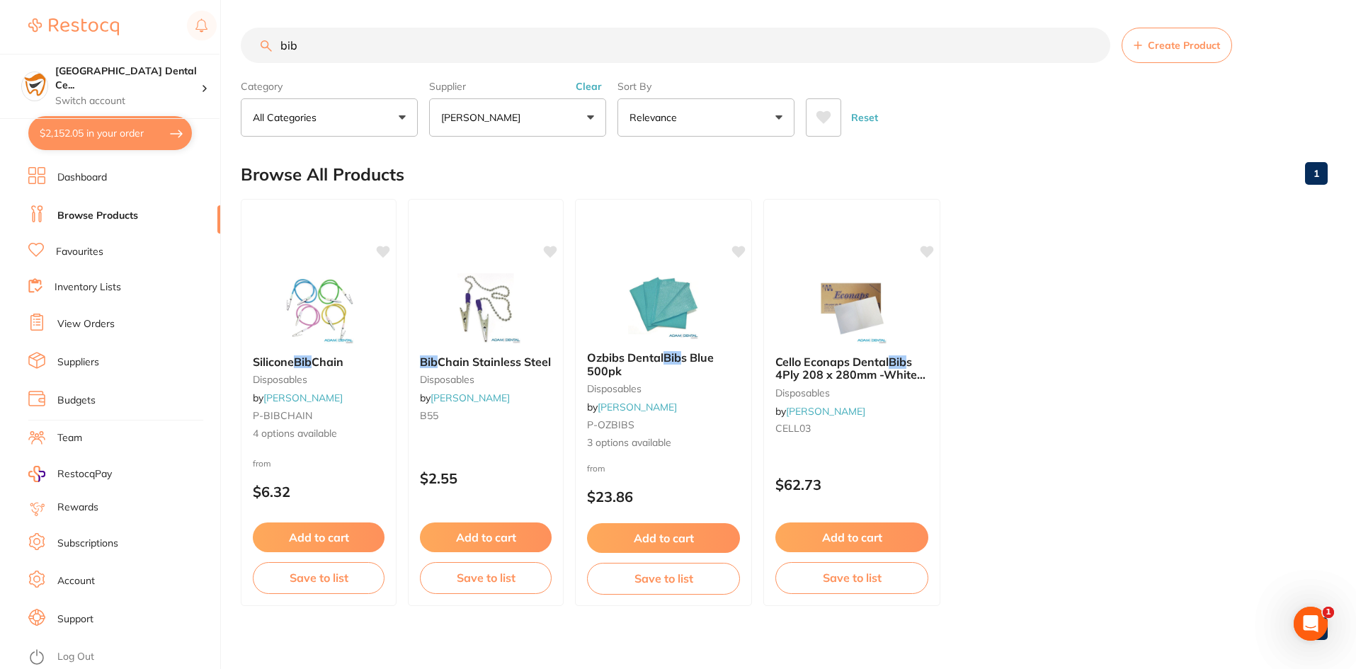
checkbox input "true"
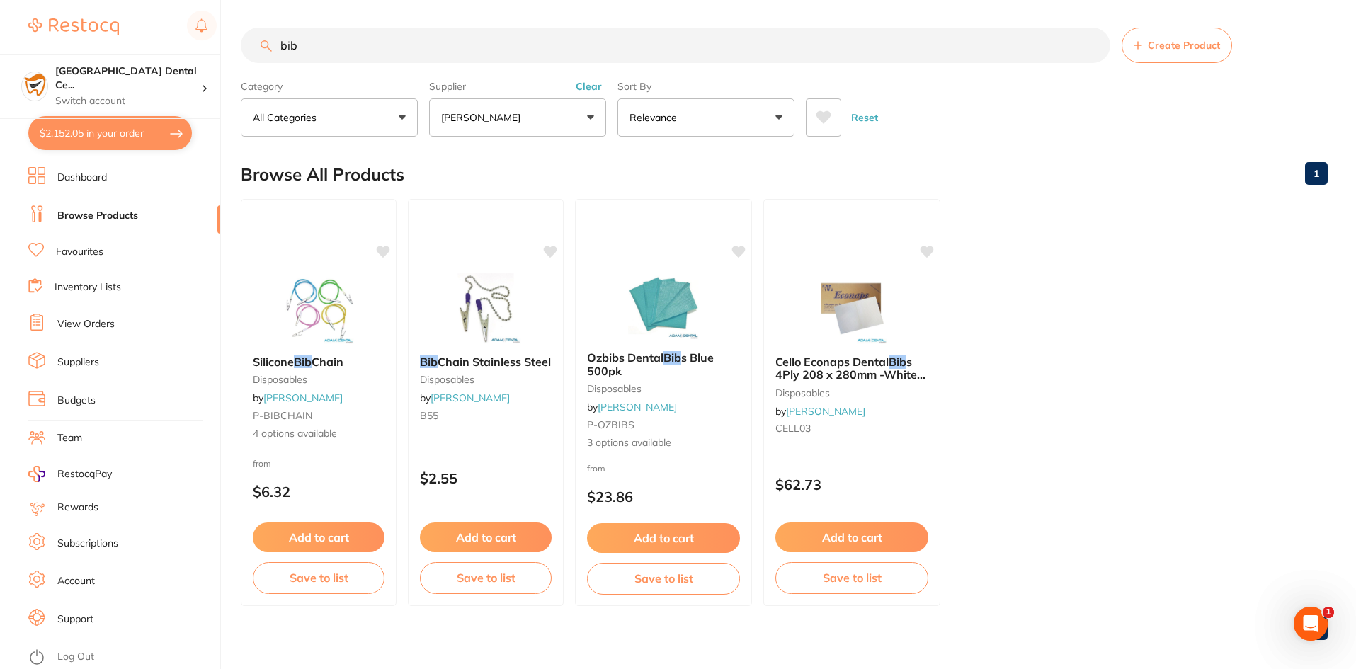
checkbox input "true"
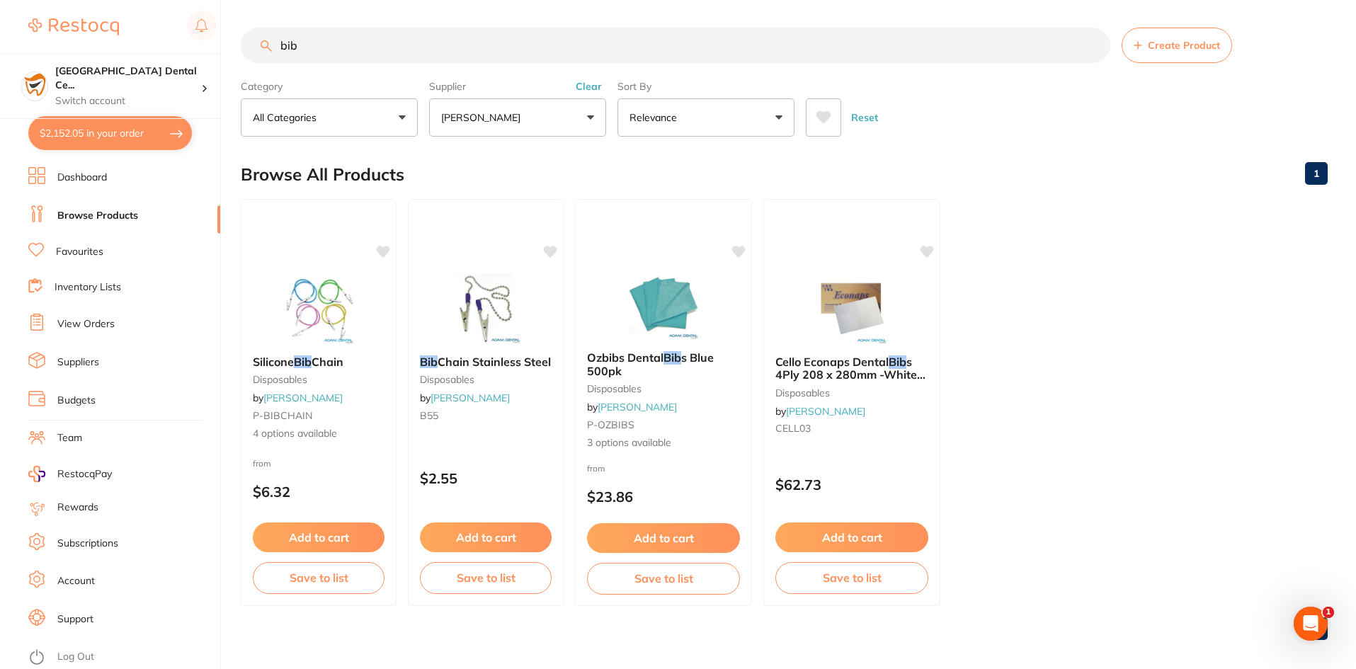
checkbox input "true"
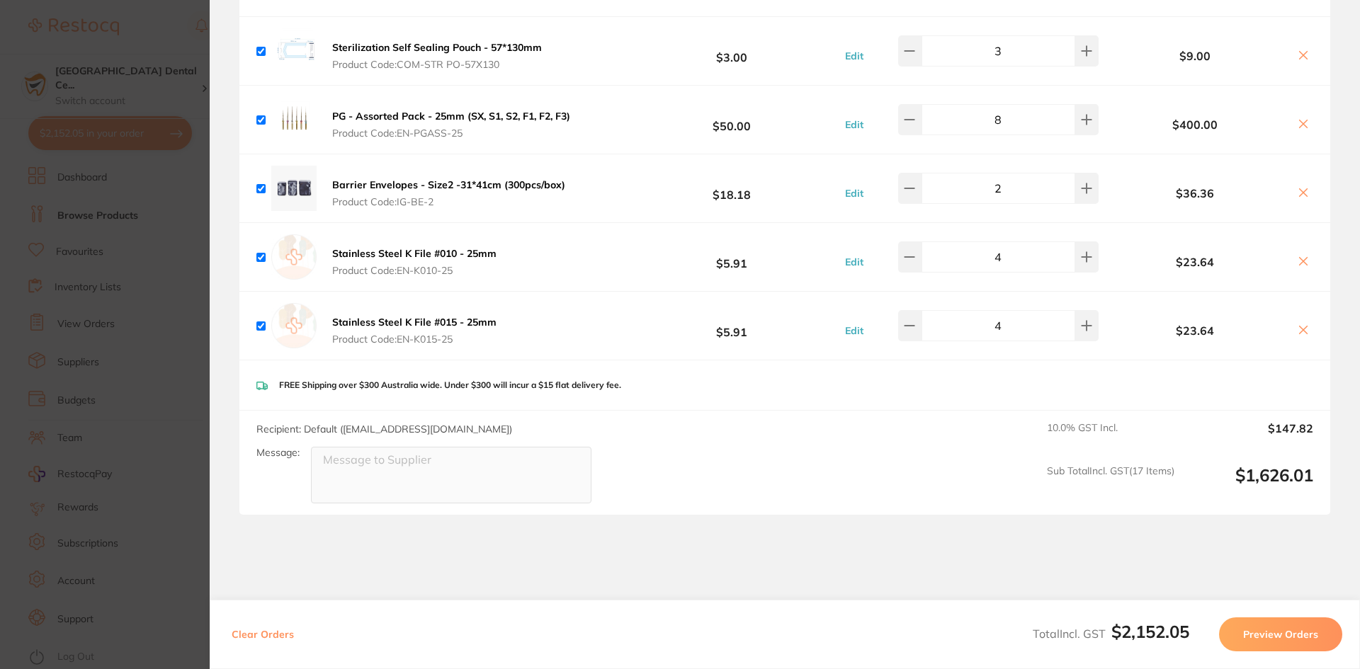
scroll to position [1907, 0]
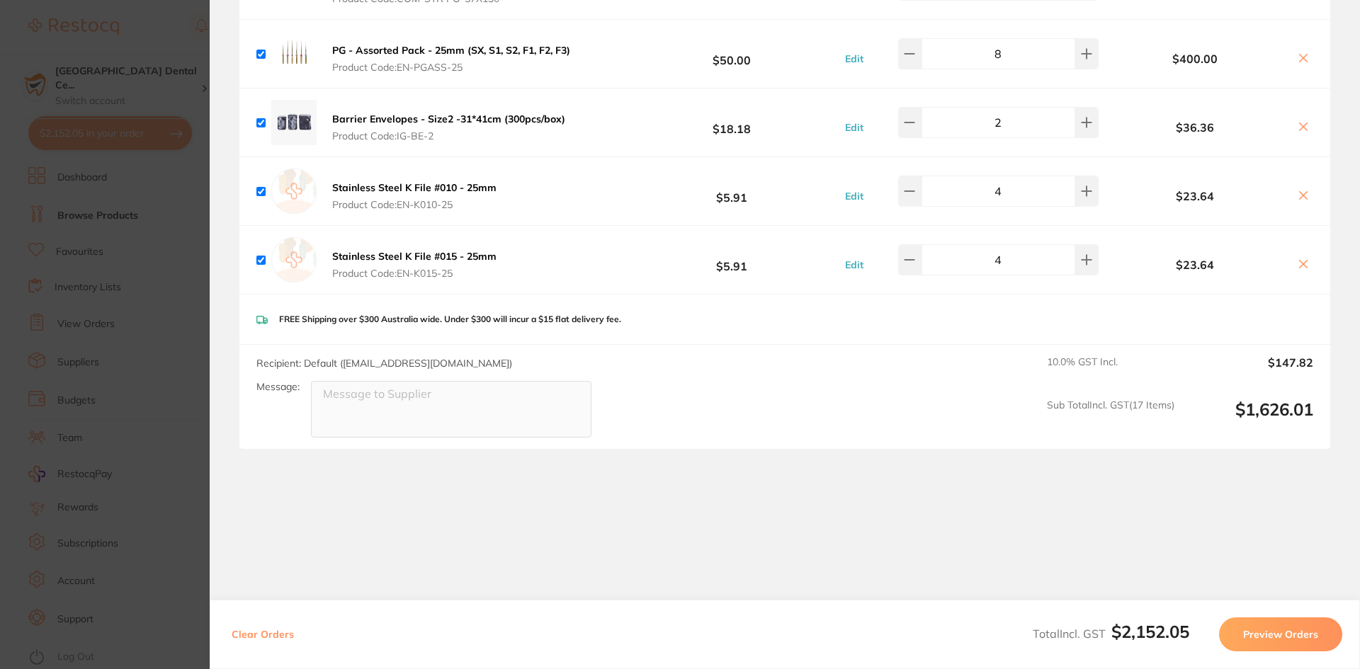
drag, startPoint x: 0, startPoint y: 285, endPoint x: 10, endPoint y: 273, distance: 15.1
click at [0, 283] on section "Update RRP Set your pre negotiated price for this item. Item Agreed RRP (excl. …" at bounding box center [680, 334] width 1360 height 669
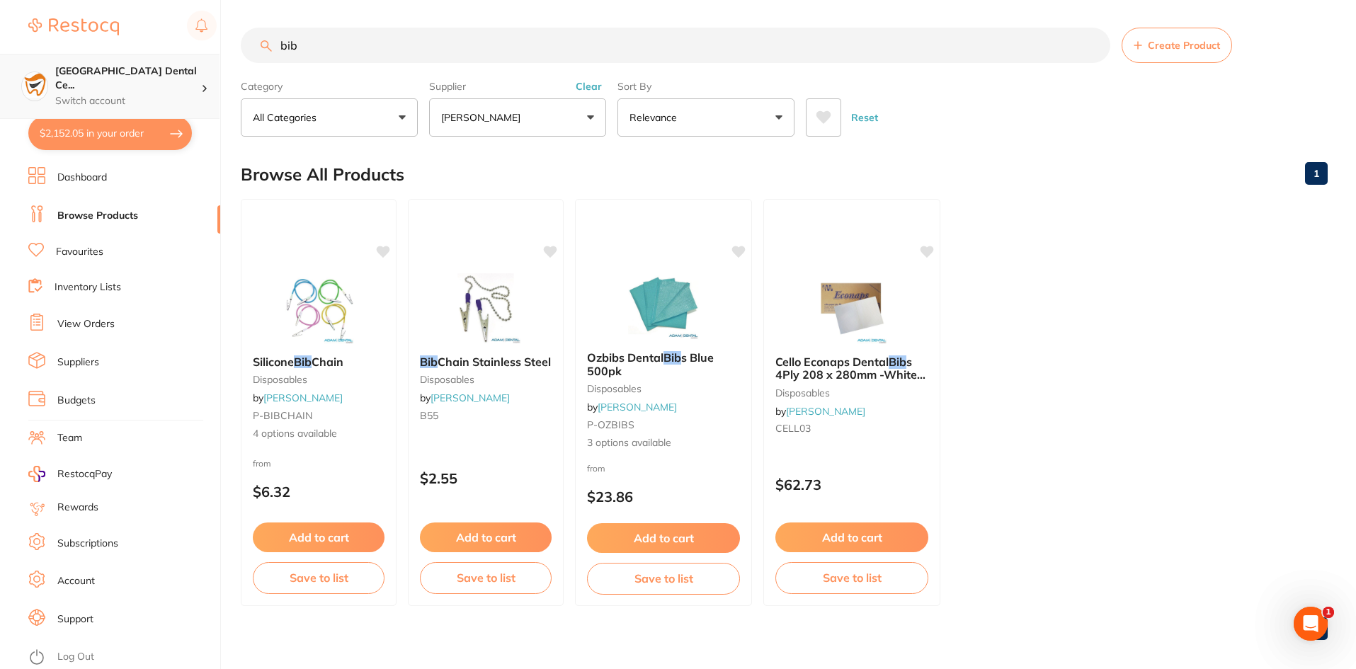
click at [163, 94] on p "Switch account" at bounding box center [128, 101] width 146 height 14
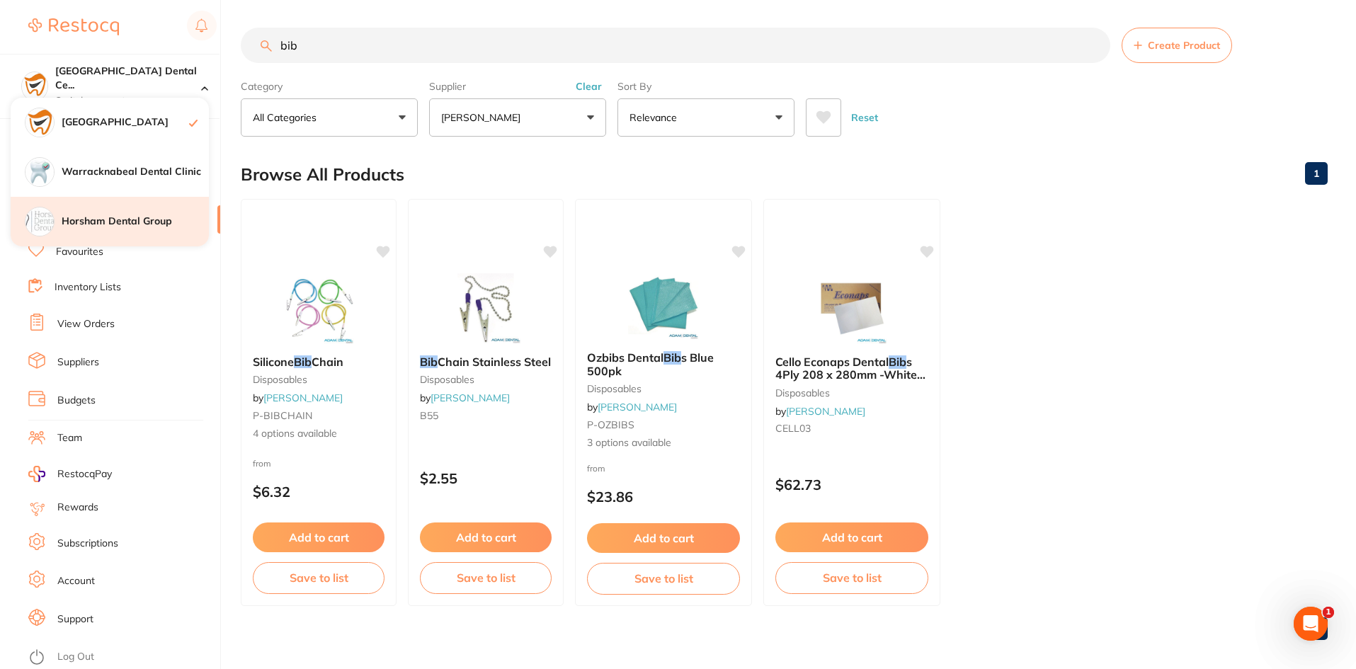
click at [113, 212] on div "Horsham Dental Group" at bounding box center [110, 222] width 198 height 50
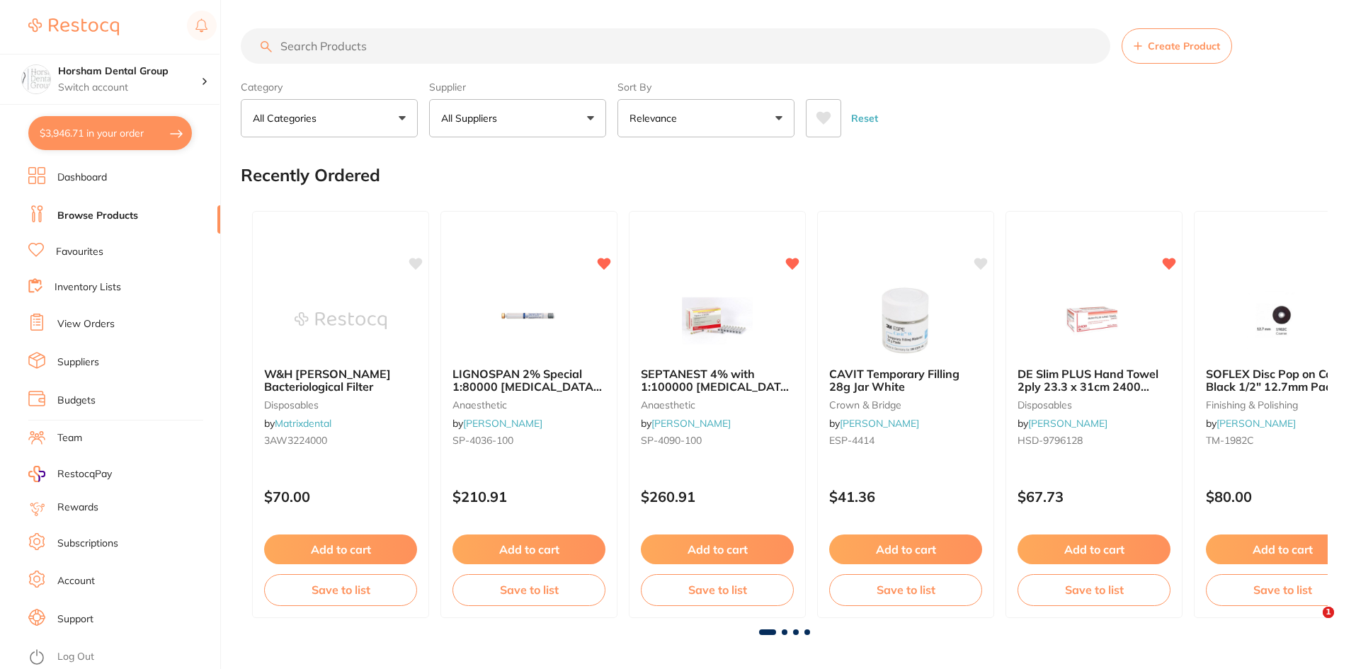
click at [181, 125] on button "$3,946.71 in your order" at bounding box center [110, 133] width 164 height 34
type input "30"
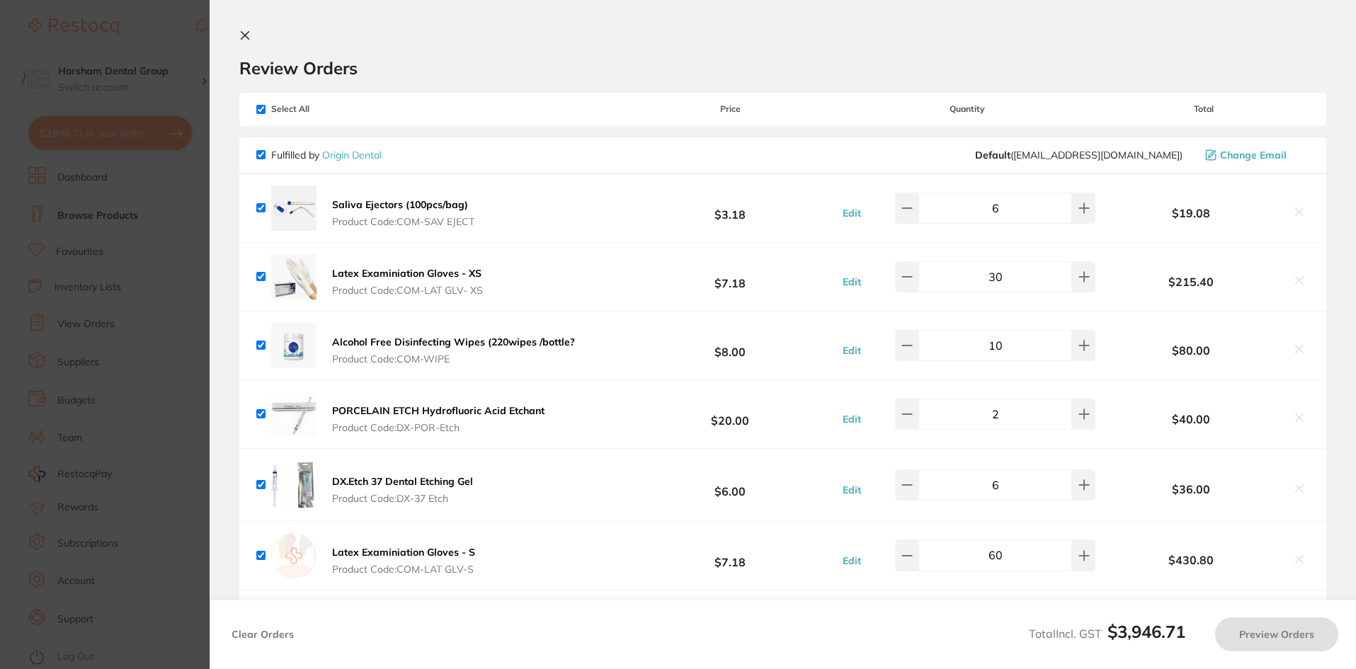
checkbox input "true"
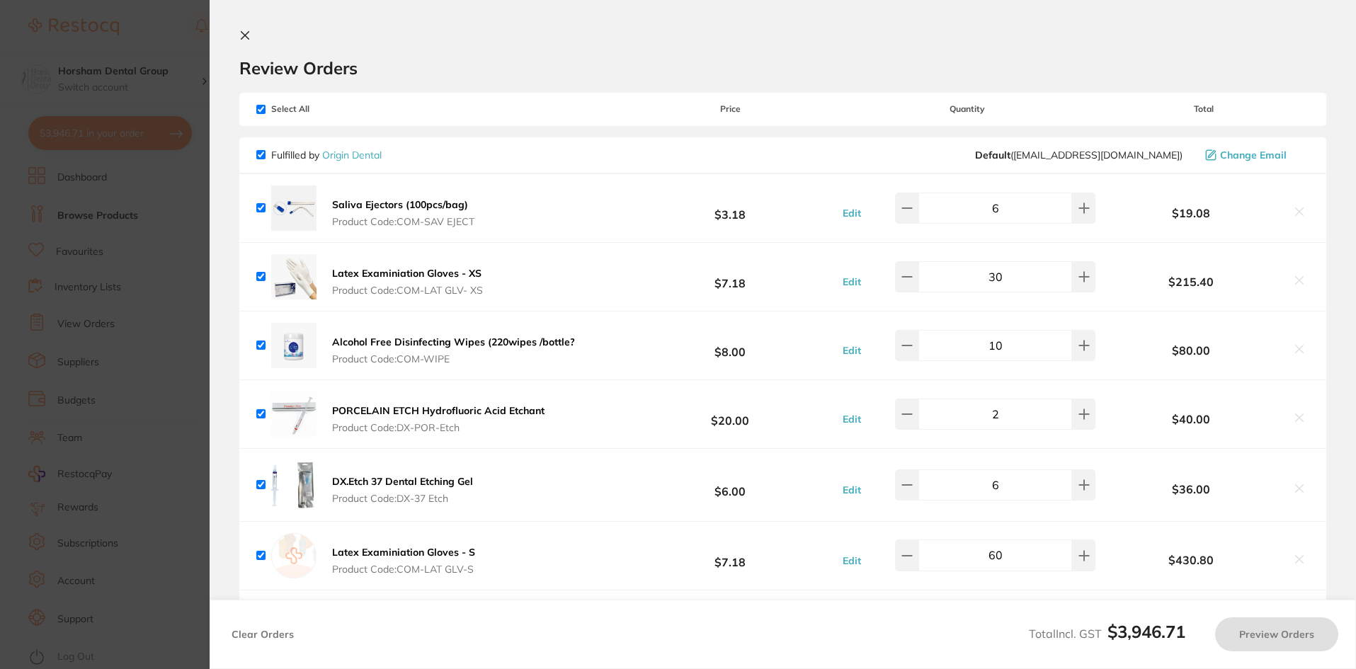
checkbox input "true"
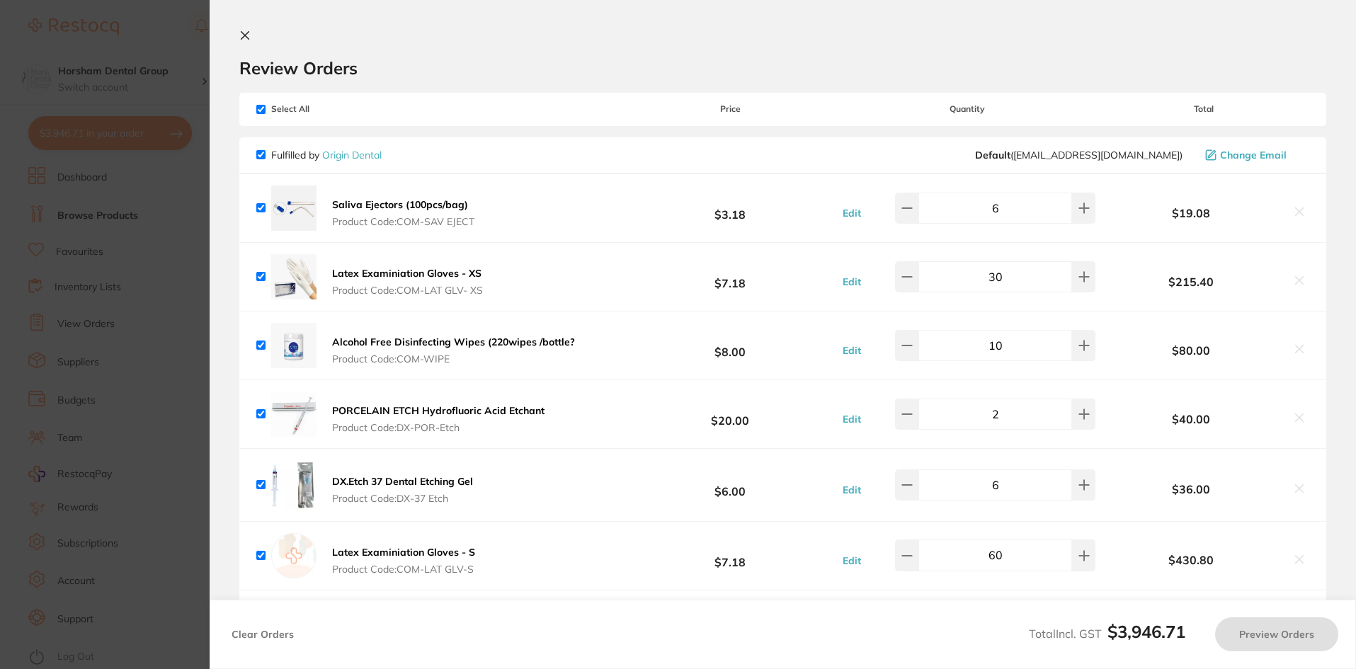
checkbox input "true"
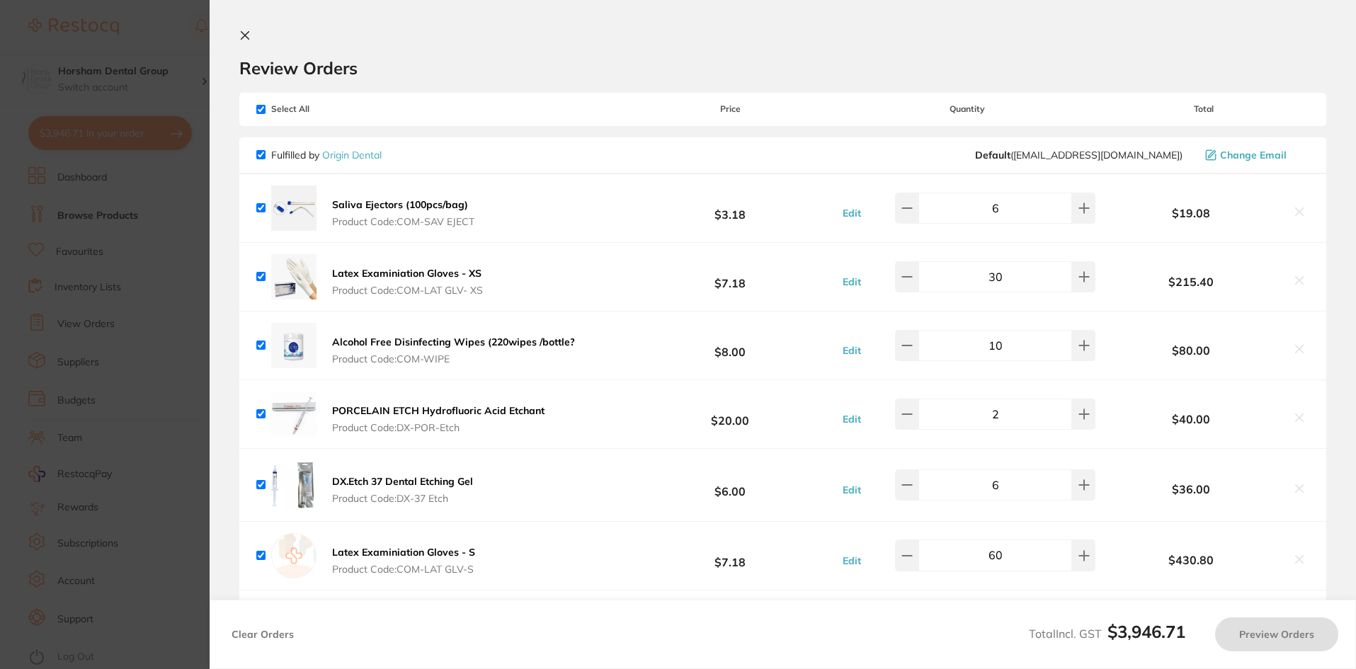
checkbox input "true"
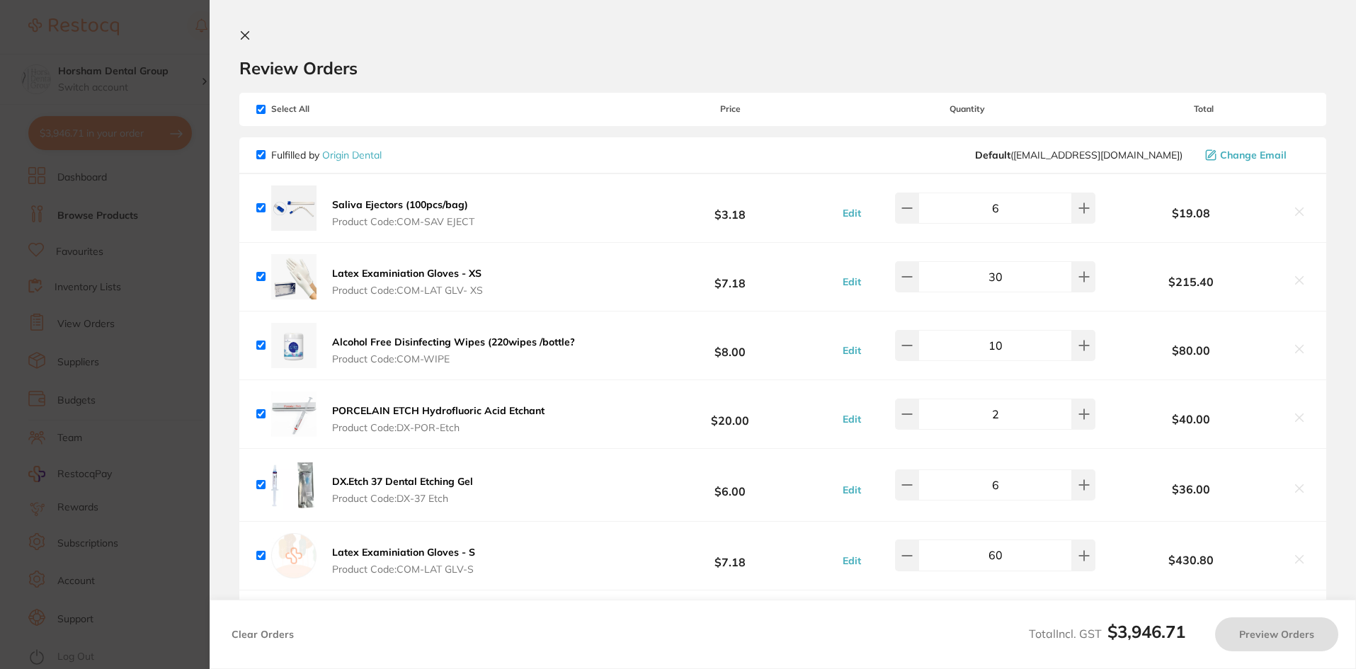
checkbox input "true"
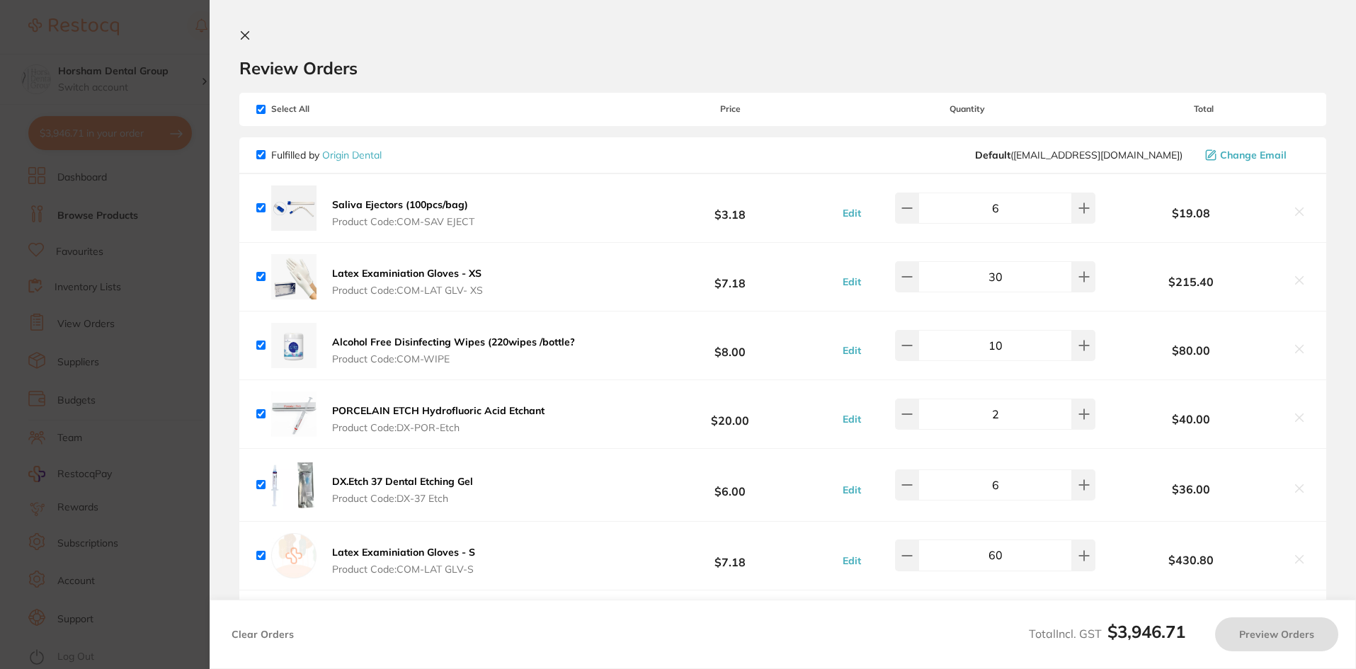
checkbox input "true"
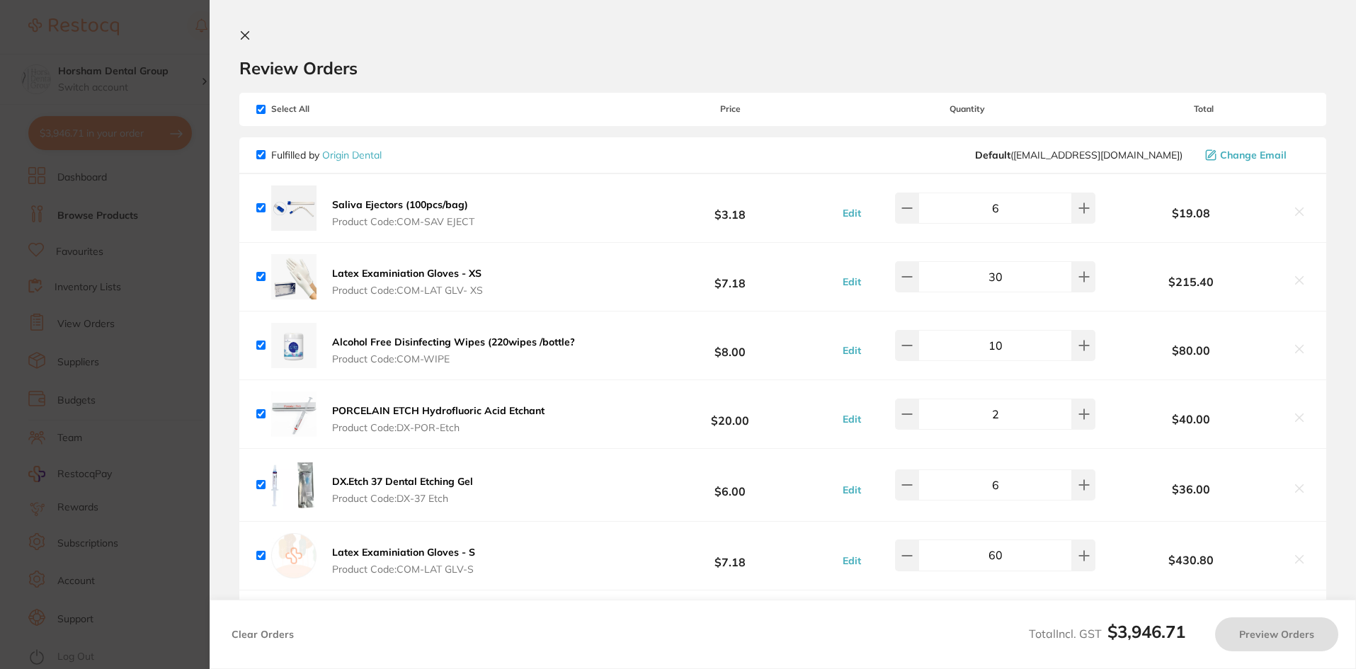
checkbox input "true"
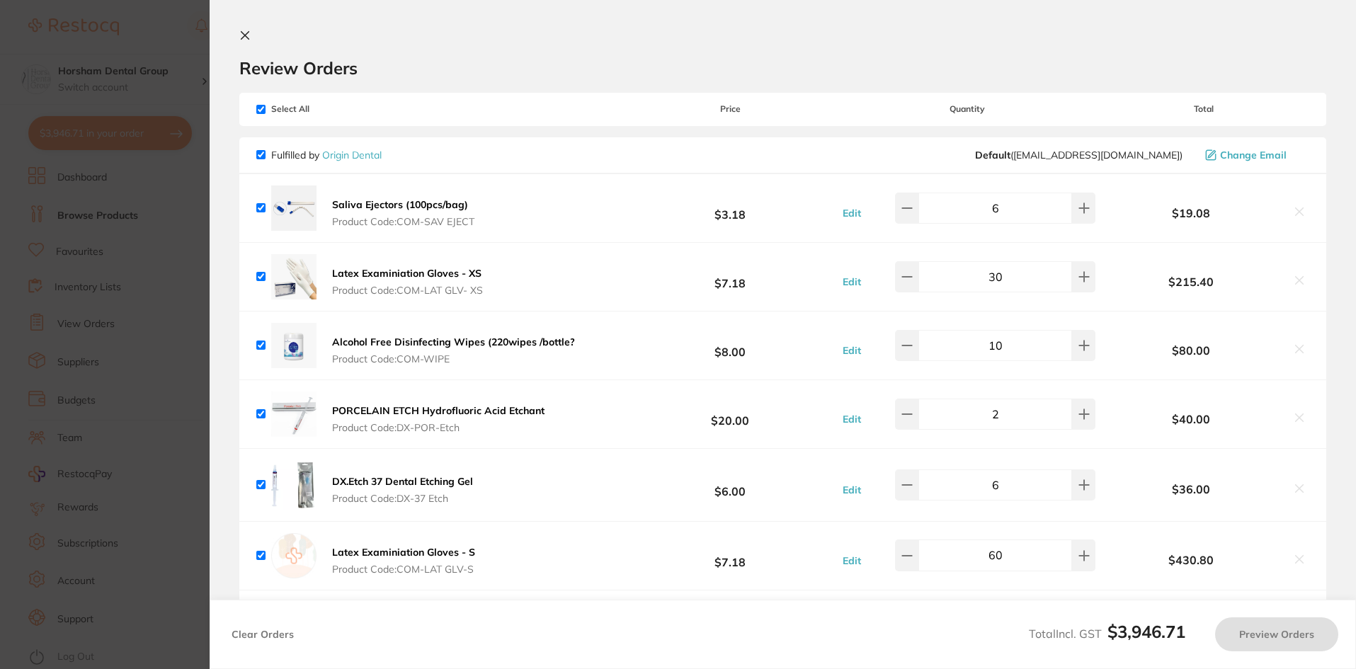
checkbox input "true"
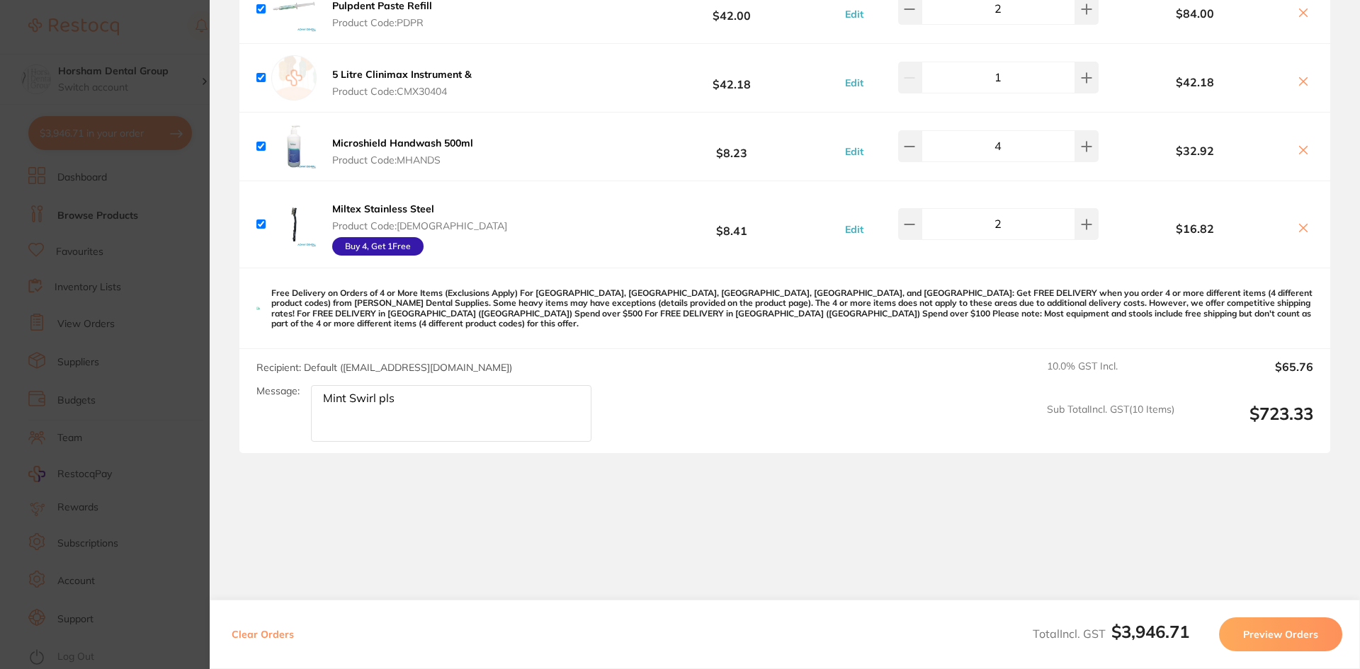
scroll to position [2853, 0]
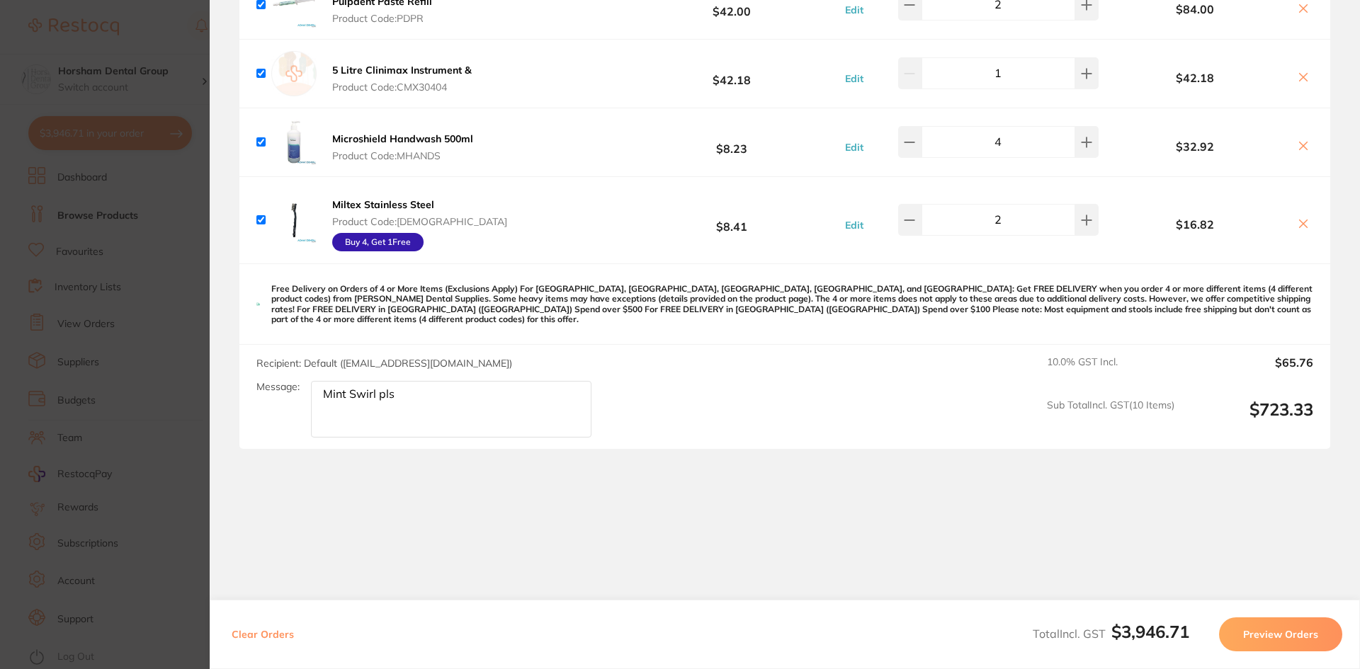
click at [149, 350] on section "Update RRP Set your pre negotiated price for this item. Item Agreed RRP (excl. …" at bounding box center [680, 334] width 1360 height 669
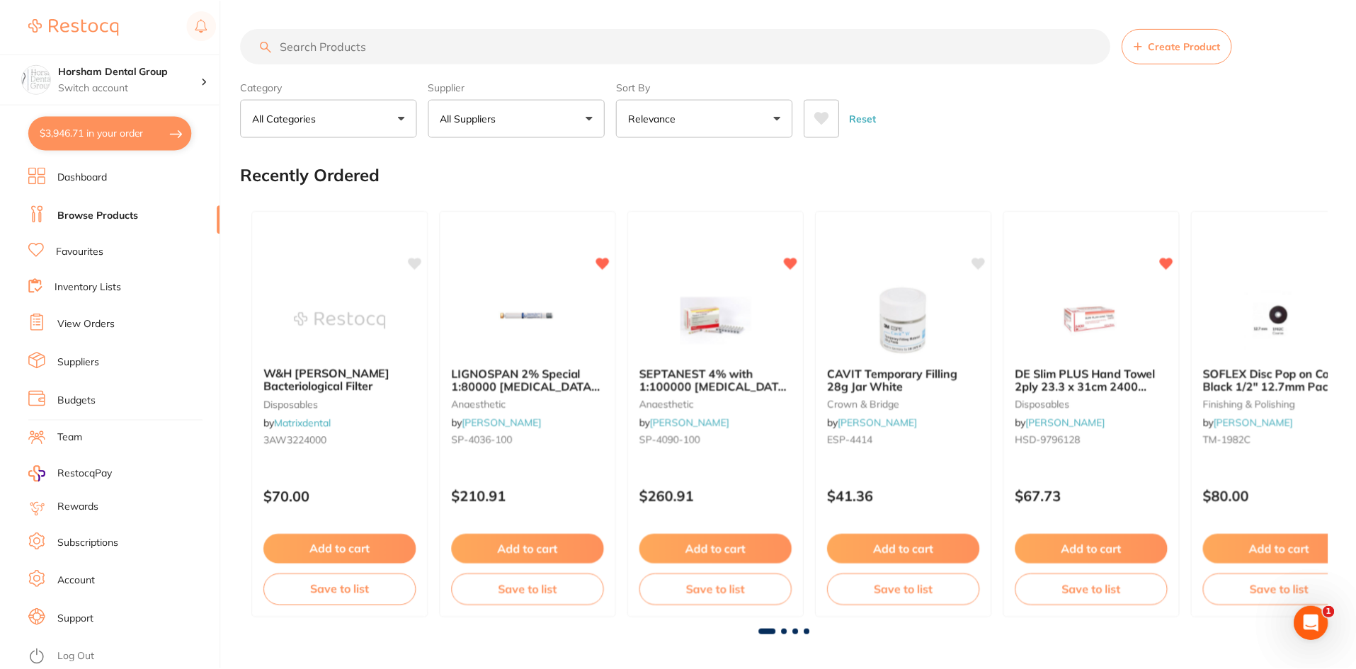
scroll to position [1, 0]
click at [288, 47] on input "search" at bounding box center [676, 45] width 870 height 35
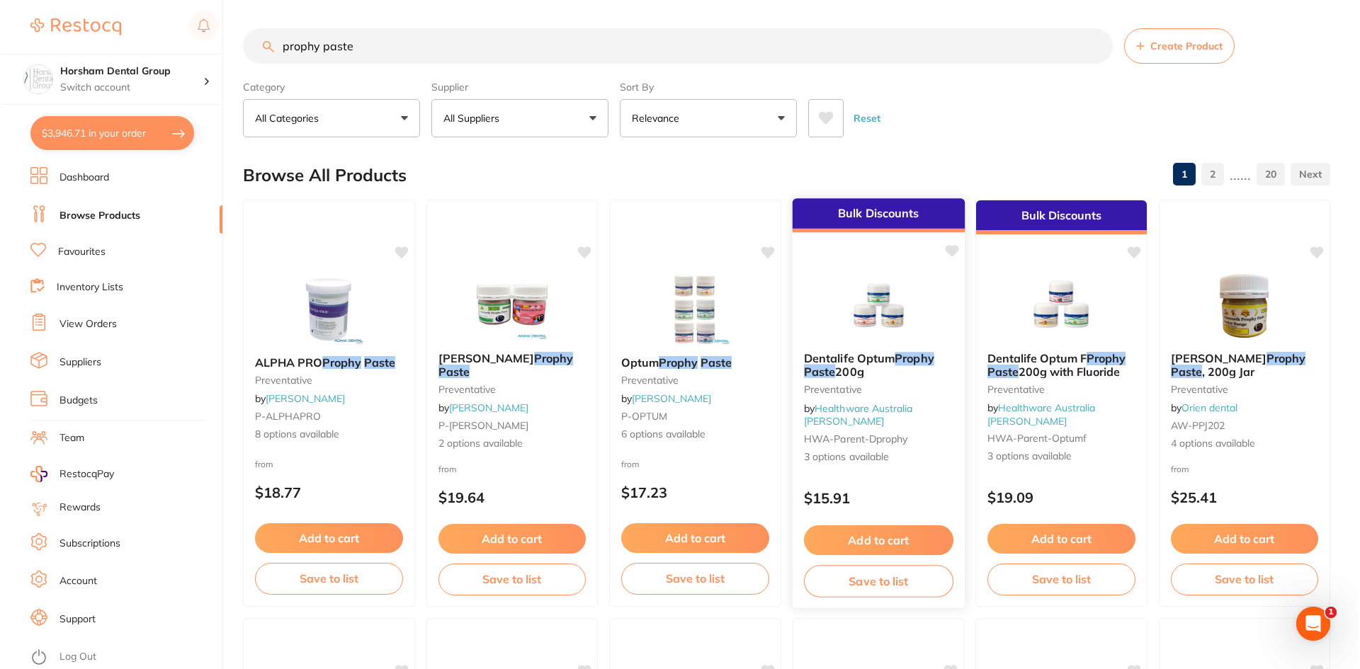
scroll to position [0, 0]
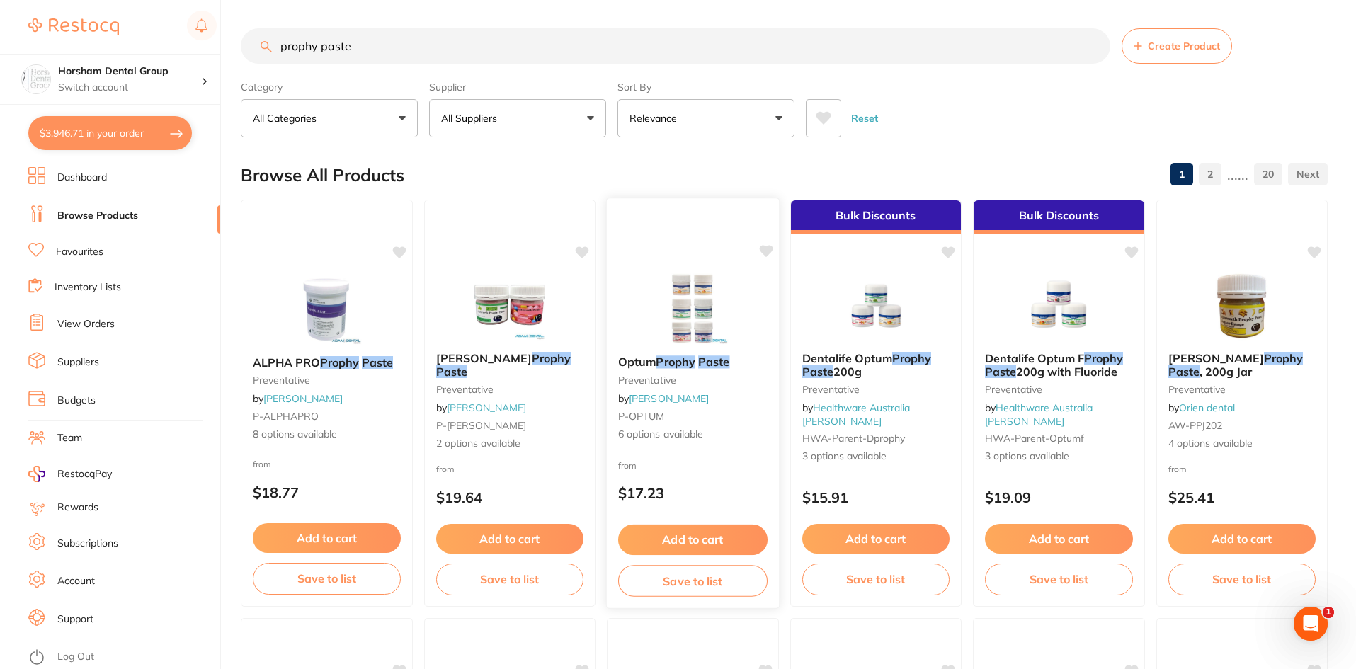
type input "prophy paste"
click at [694, 370] on div "Optum Prophy Paste preventative by [PERSON_NAME] P-OPTUM 6 options available" at bounding box center [693, 398] width 172 height 109
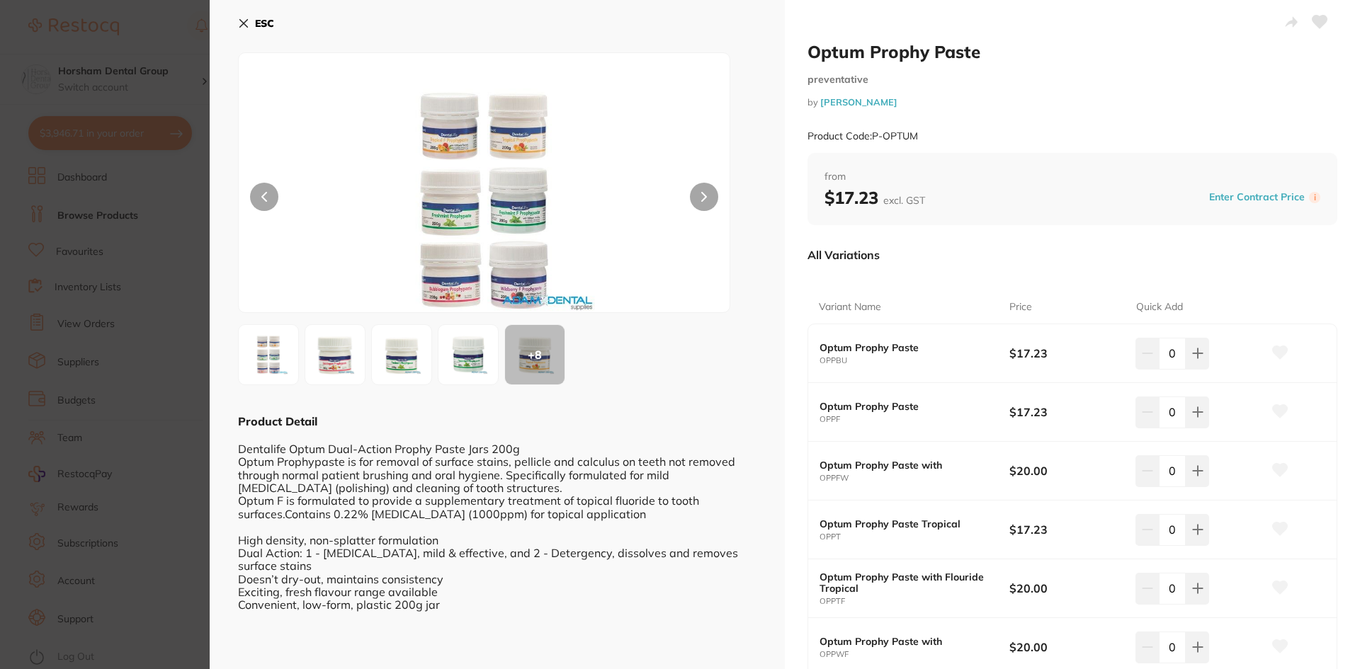
click at [234, 25] on div "ESC + 8 Product Detail Dentalife Optum Dual-Action Prophy Paste Jars 200g Optum…" at bounding box center [497, 390] width 575 height 780
click at [244, 16] on button "ESC" at bounding box center [256, 23] width 36 height 24
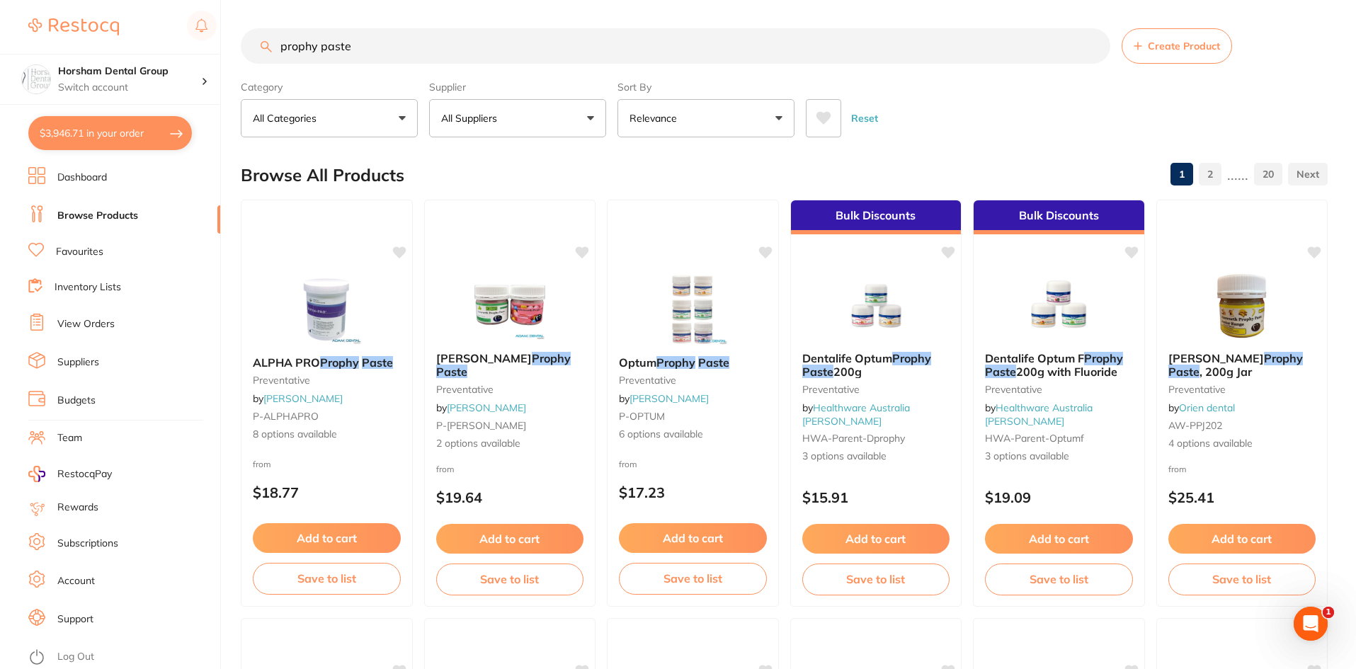
click at [473, 83] on label "Supplier" at bounding box center [517, 87] width 177 height 13
click at [476, 108] on button "All Suppliers" at bounding box center [517, 118] width 177 height 38
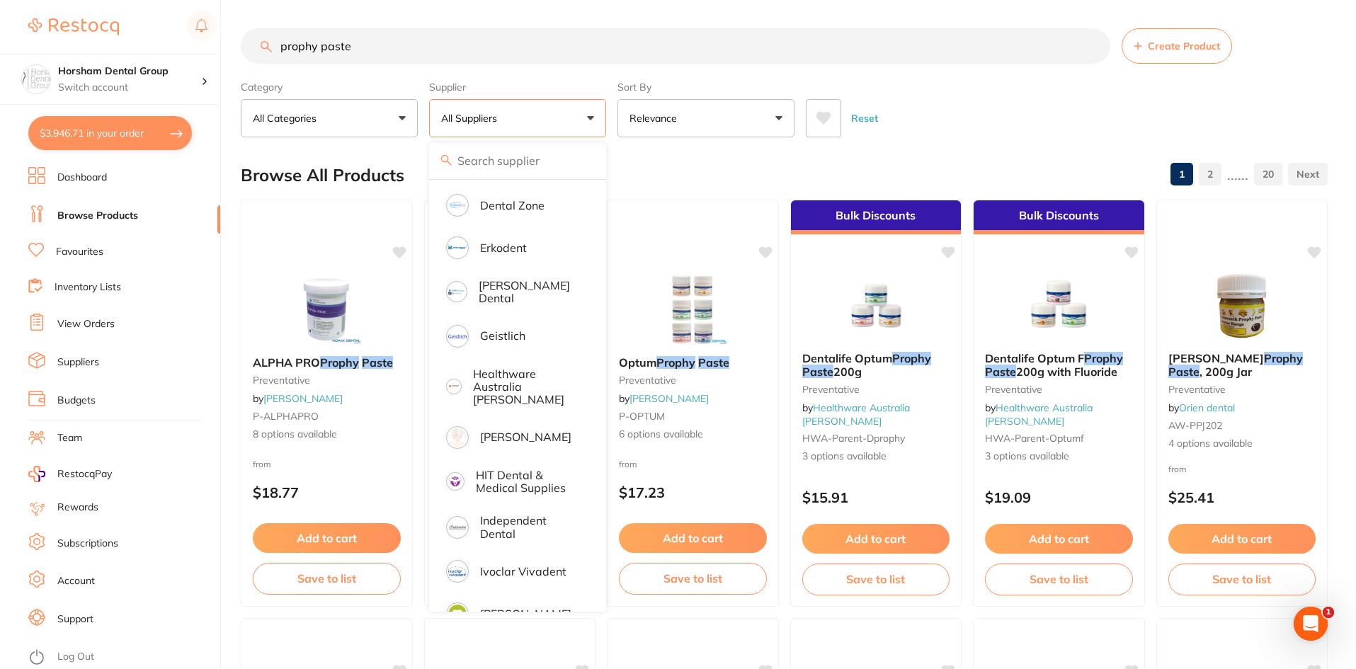
scroll to position [496, 0]
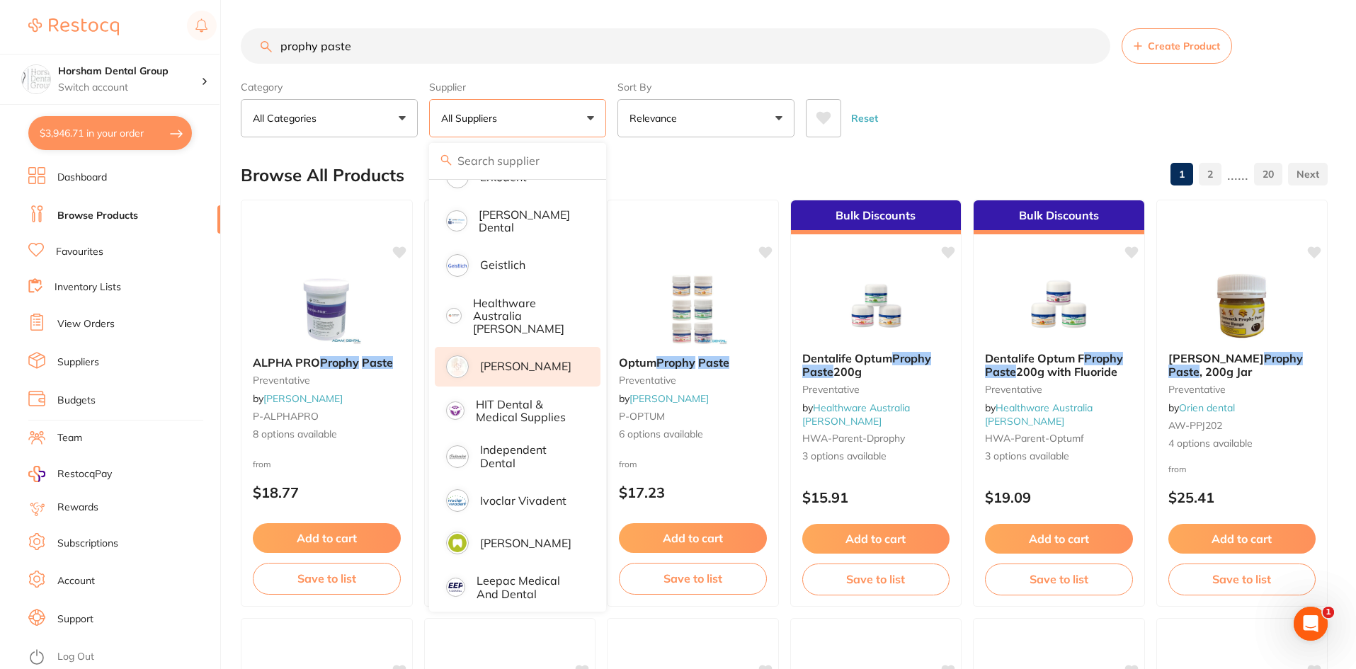
click at [542, 360] on p "[PERSON_NAME]" at bounding box center [525, 366] width 91 height 13
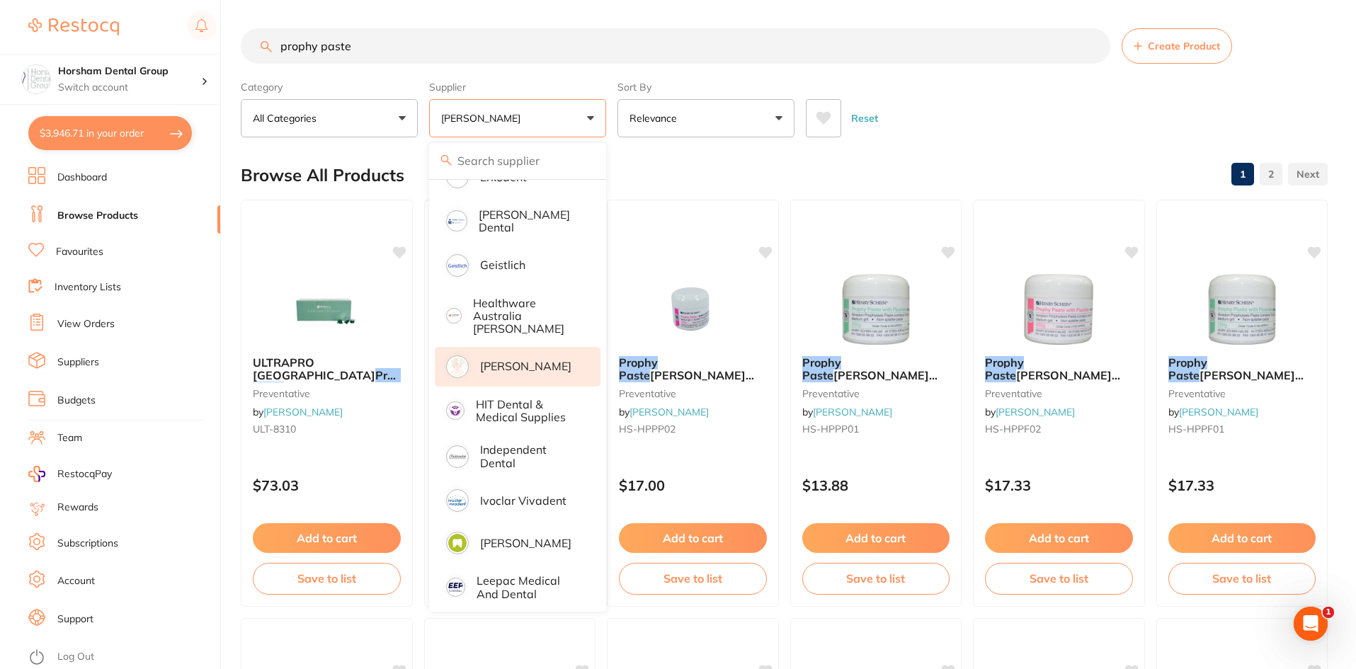
click at [1042, 114] on div "Reset" at bounding box center [1061, 113] width 511 height 50
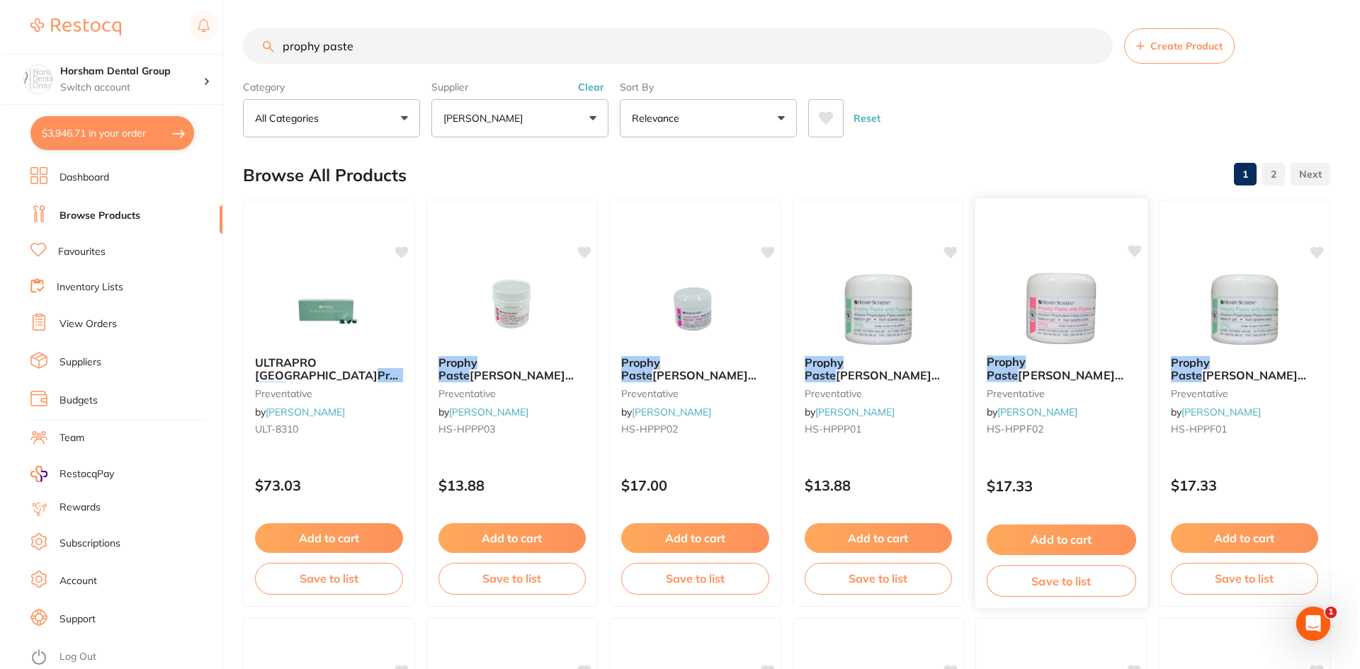
scroll to position [0, 0]
click at [869, 369] on span "[PERSON_NAME] Medium Spearmint 200g" at bounding box center [869, 382] width 137 height 28
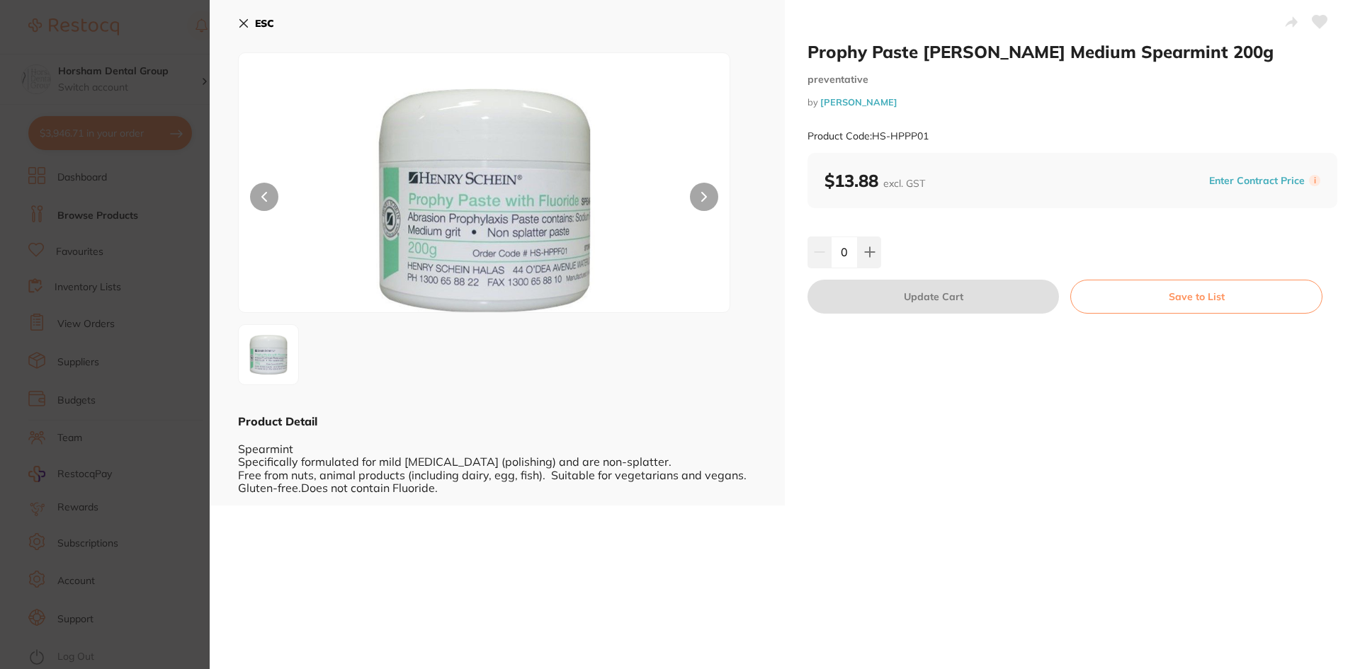
click at [218, 8] on div "ESC Product Detail Spearmint Specifically formulated for mild [MEDICAL_DATA] (p…" at bounding box center [497, 253] width 575 height 506
click at [254, 13] on button "ESC" at bounding box center [256, 23] width 36 height 24
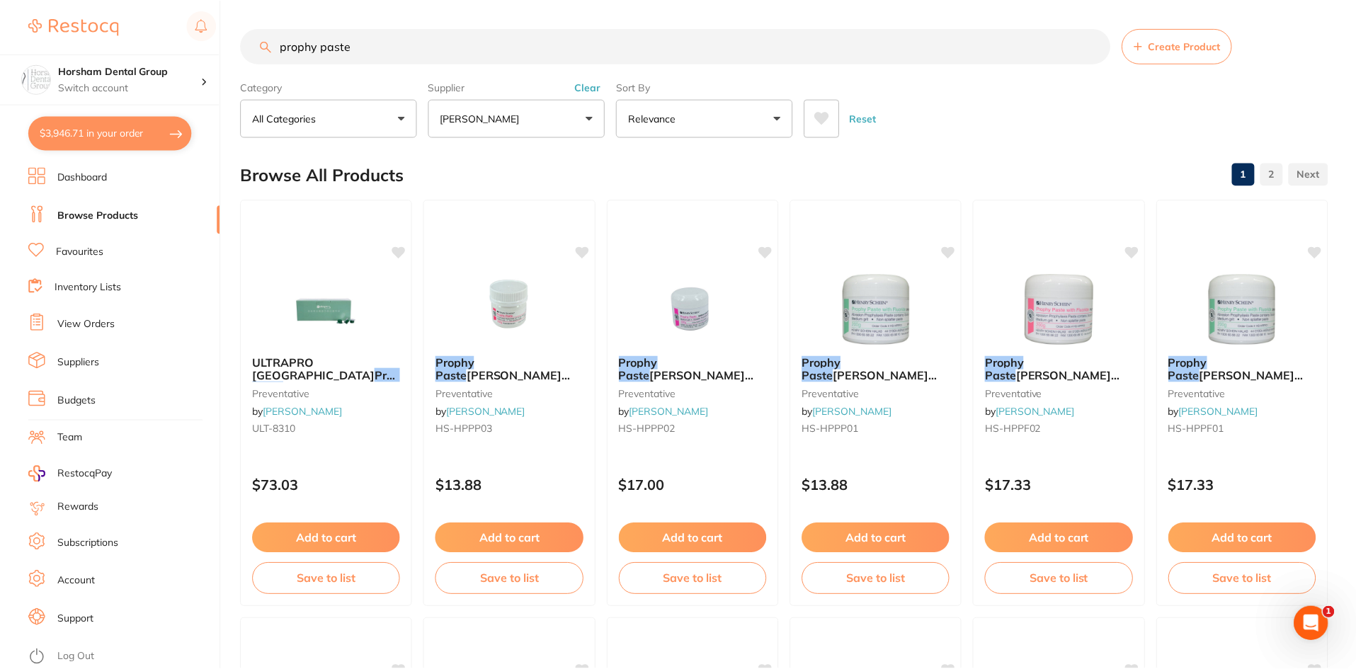
scroll to position [1, 0]
click at [666, 372] on span "[PERSON_NAME] Medium Bubble Gum 200g" at bounding box center [690, 381] width 145 height 28
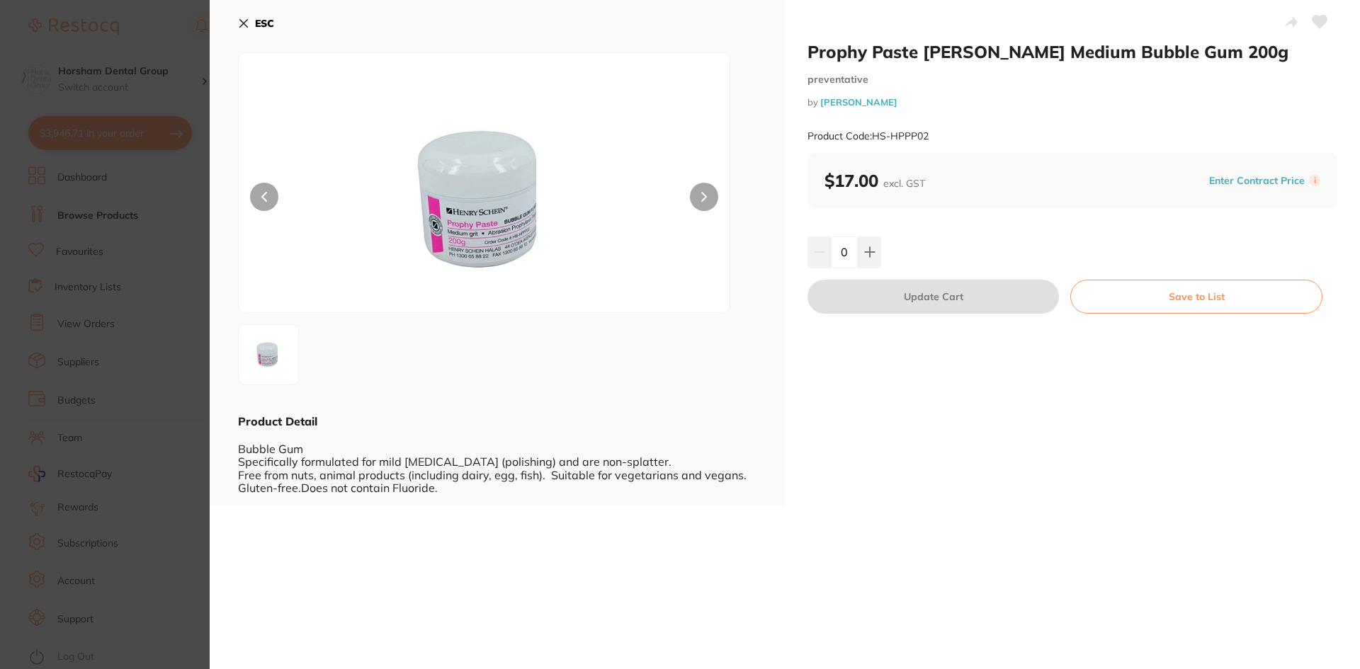
click at [237, 22] on div "ESC Product Detail Bubble Gum Specifically formulated for mild [MEDICAL_DATA] (…" at bounding box center [497, 253] width 575 height 506
click at [250, 20] on button "ESC" at bounding box center [256, 23] width 36 height 24
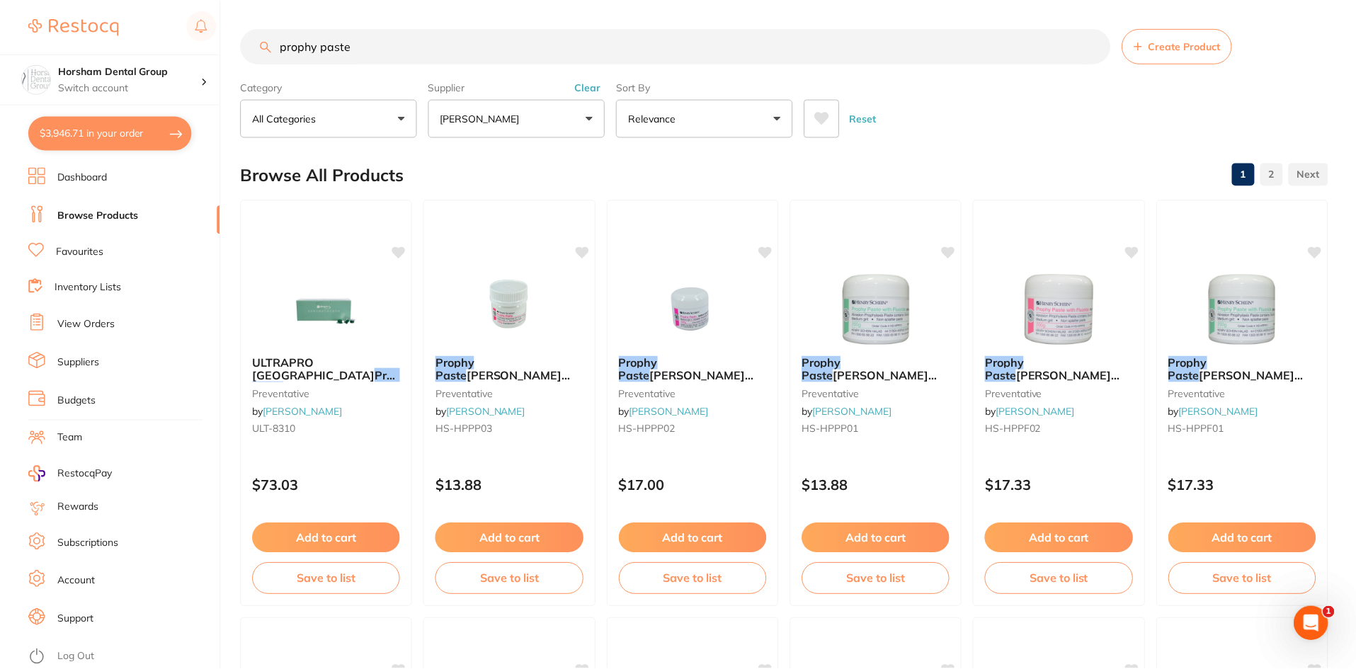
scroll to position [1, 0]
click at [1263, 353] on div "Prophy Paste [PERSON_NAME] Fluoride Medium Spearmint 200g preventative by [PERS…" at bounding box center [1242, 397] width 172 height 108
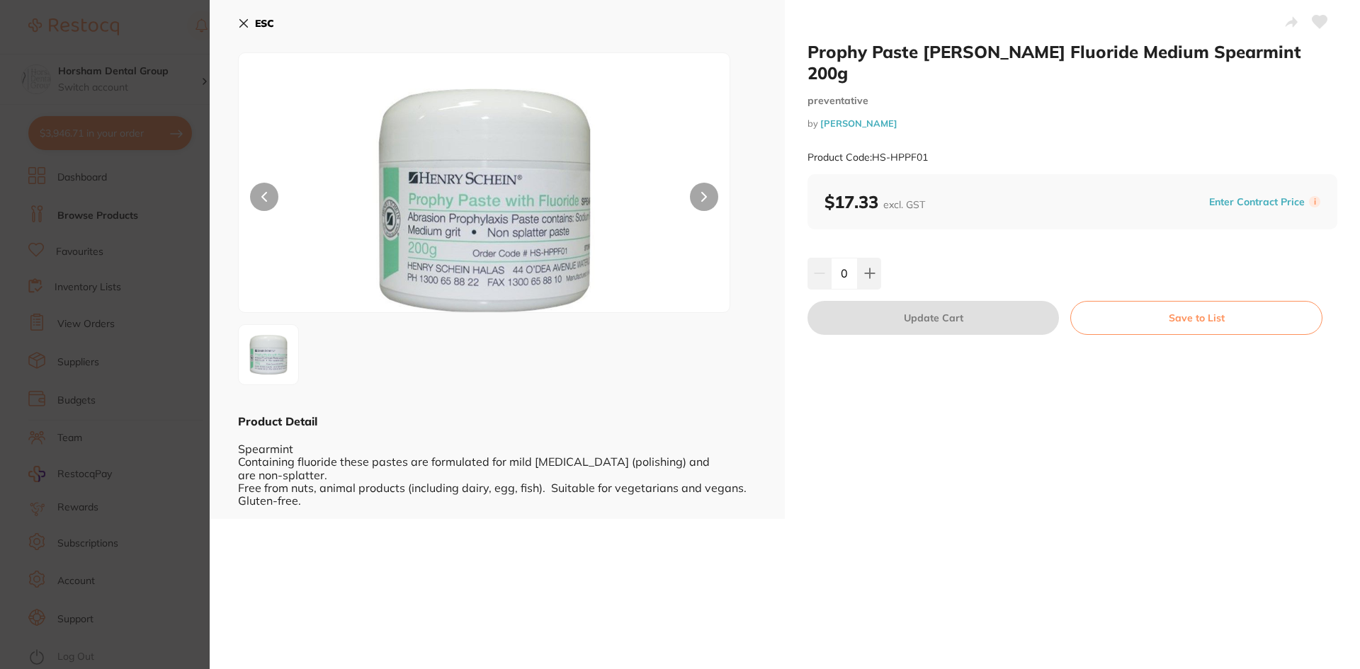
click at [249, 27] on icon at bounding box center [243, 23] width 11 height 11
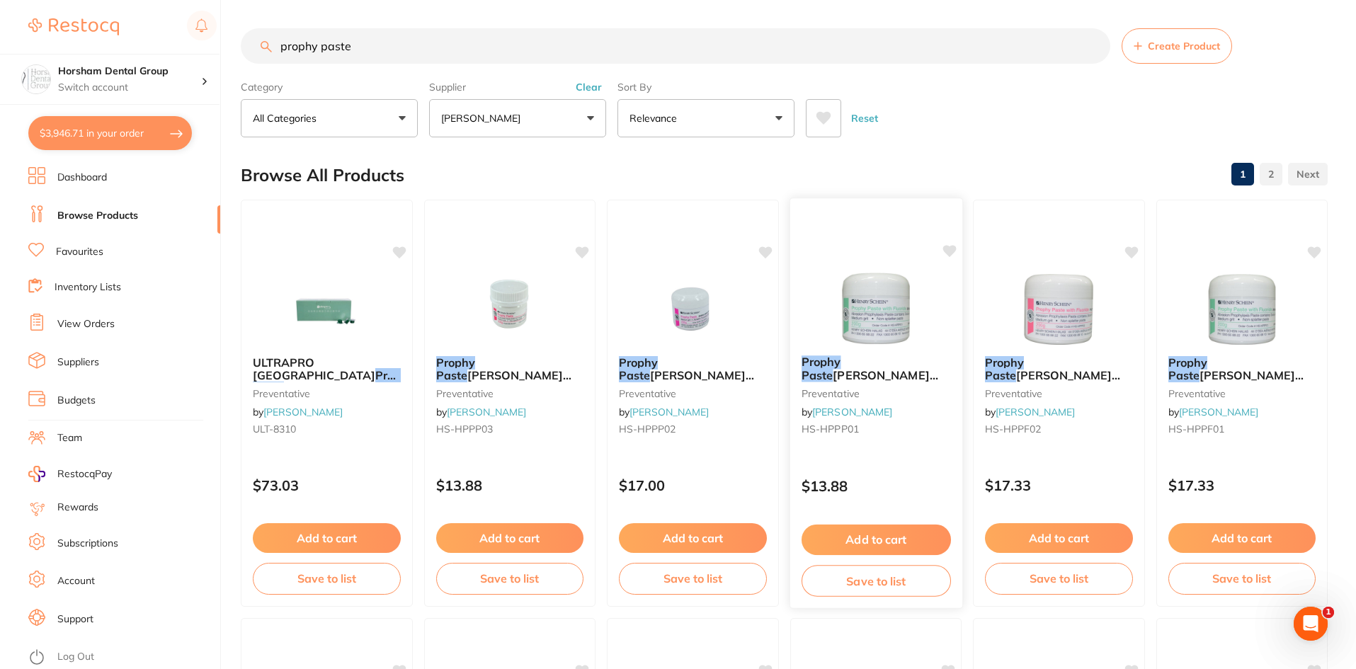
click at [872, 368] on span "[PERSON_NAME] Medium Spearmint 200g" at bounding box center [869, 382] width 137 height 28
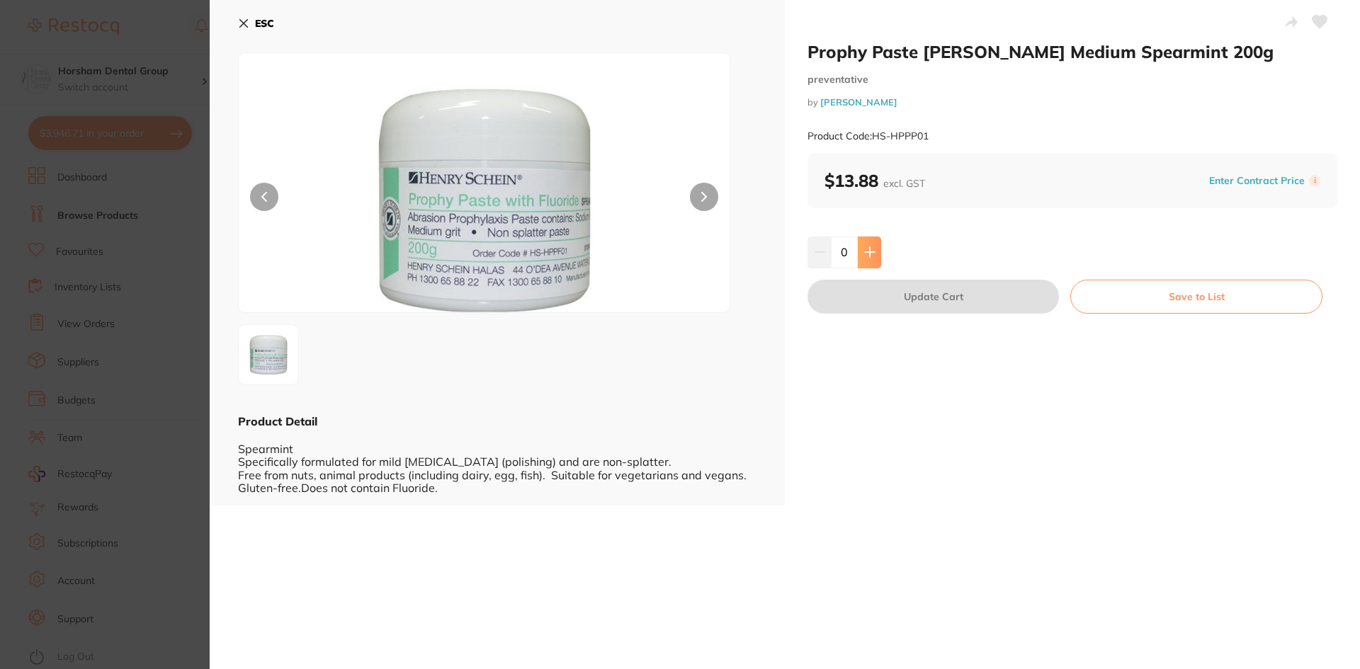
click at [870, 256] on icon at bounding box center [869, 251] width 11 height 11
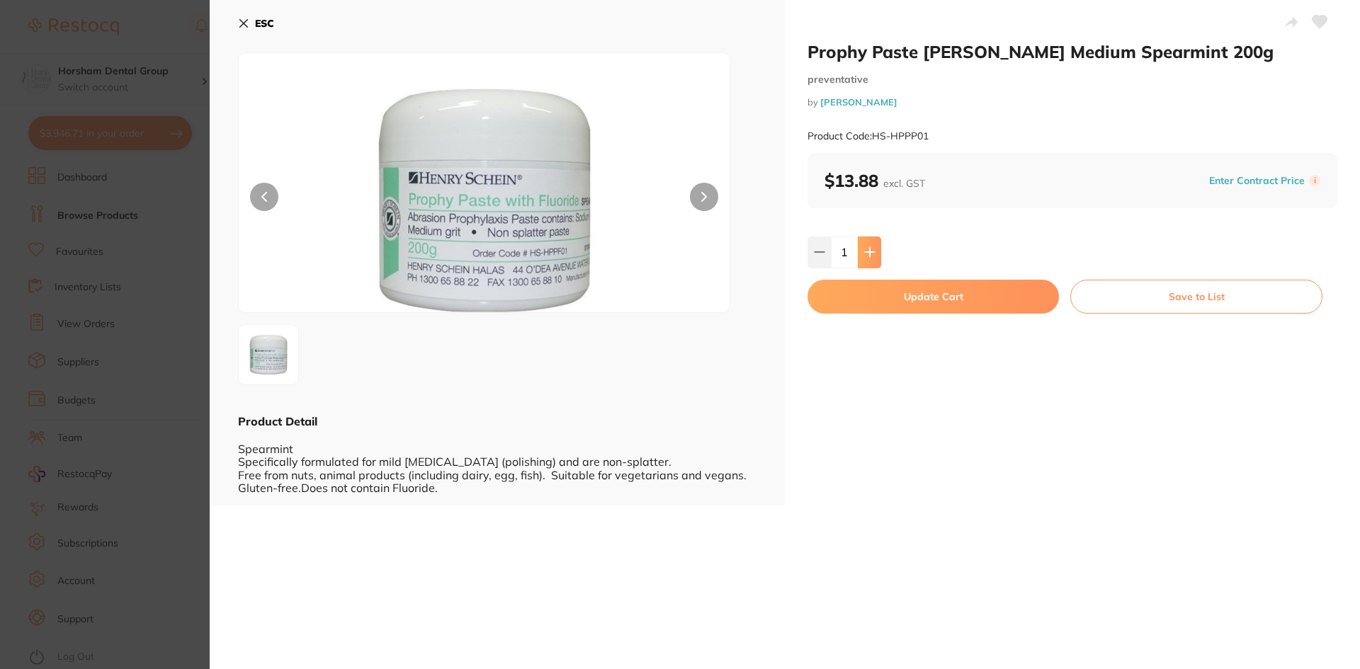
click at [870, 256] on icon at bounding box center [869, 251] width 11 height 11
type input "4"
click at [878, 292] on button "Update Cart" at bounding box center [932, 297] width 251 height 34
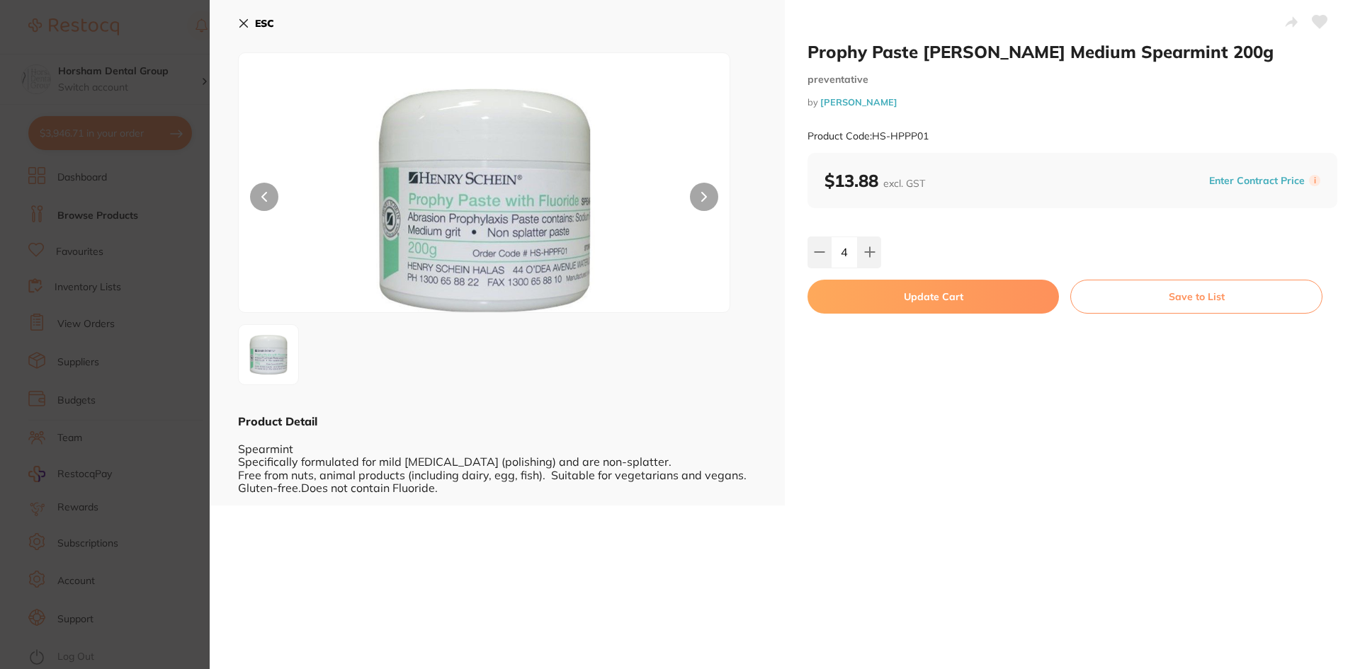
checkbox input "false"
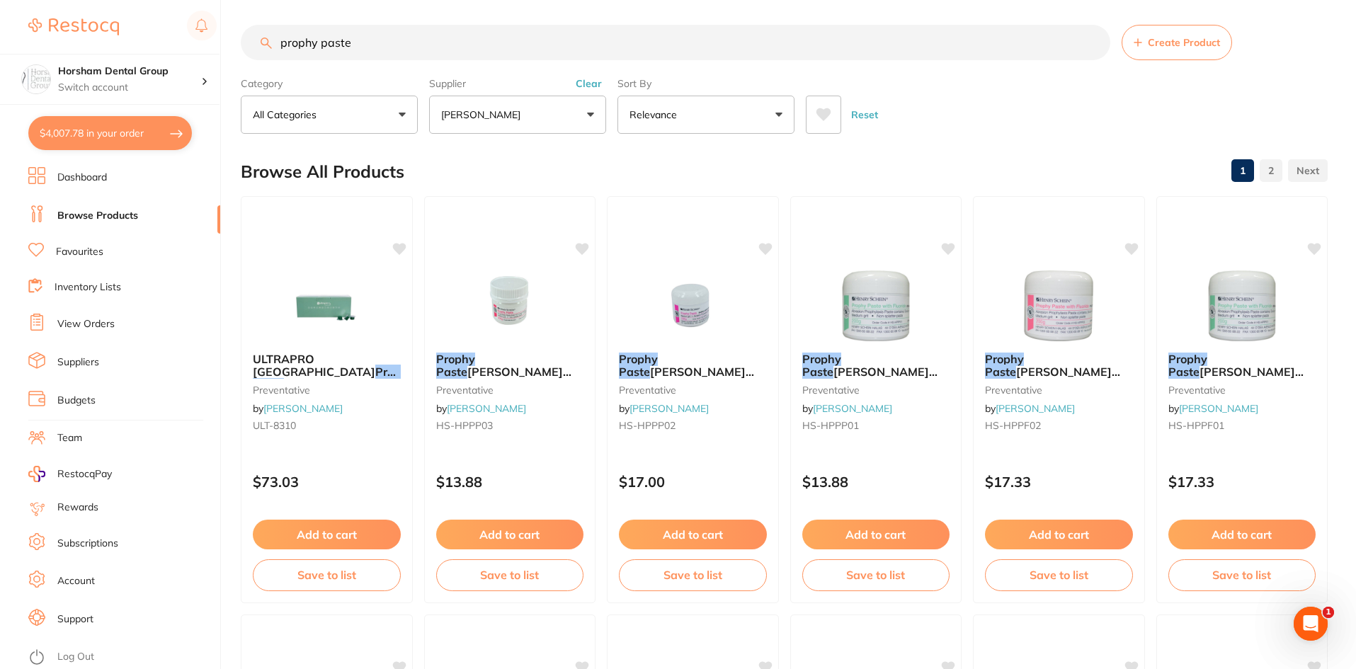
scroll to position [2922, 0]
click at [164, 139] on button "$4,007.78 in your order" at bounding box center [110, 133] width 164 height 34
checkbox input "true"
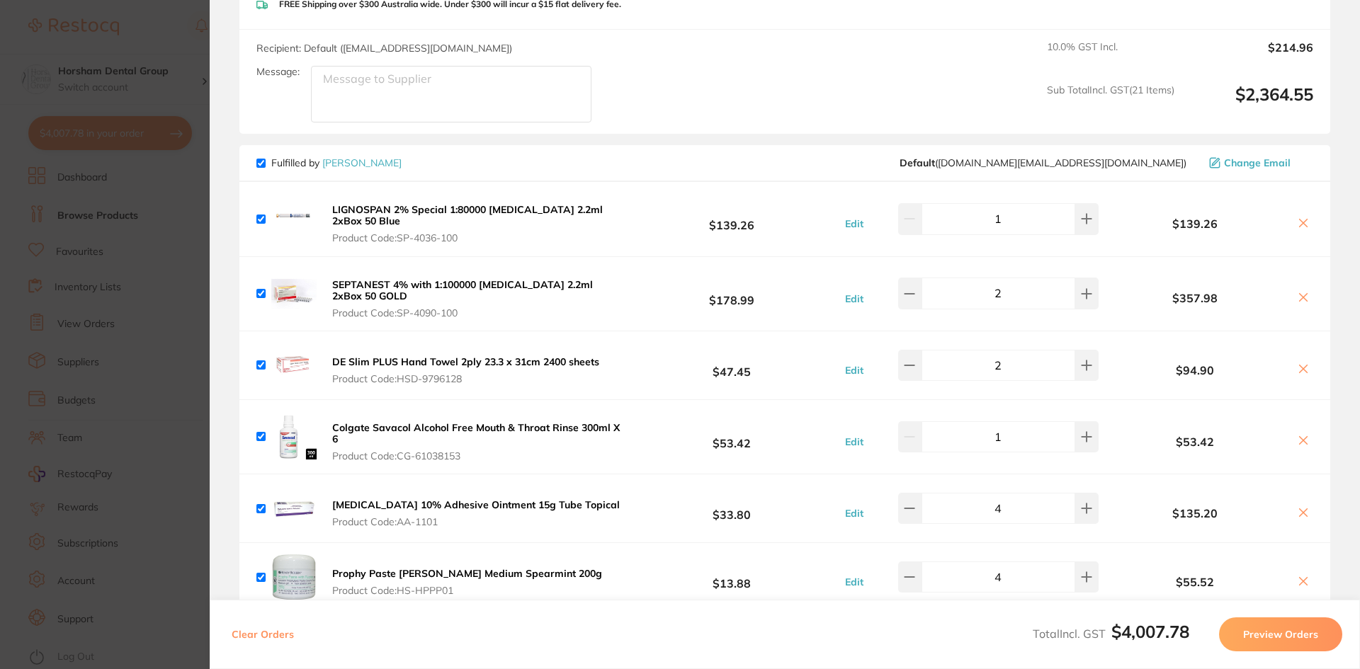
scroll to position [1718, 0]
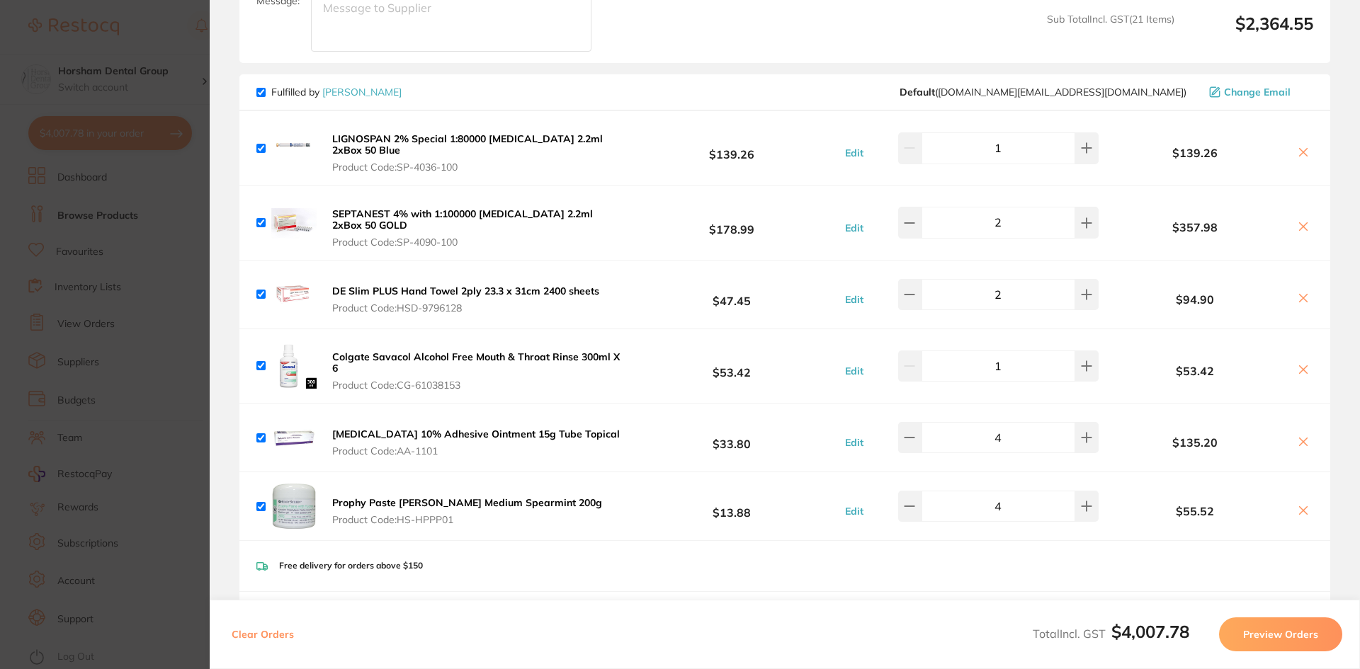
click at [21, 217] on section "Update RRP Set your pre negotiated price for this item. Item Agreed RRP (excl. …" at bounding box center [680, 334] width 1360 height 669
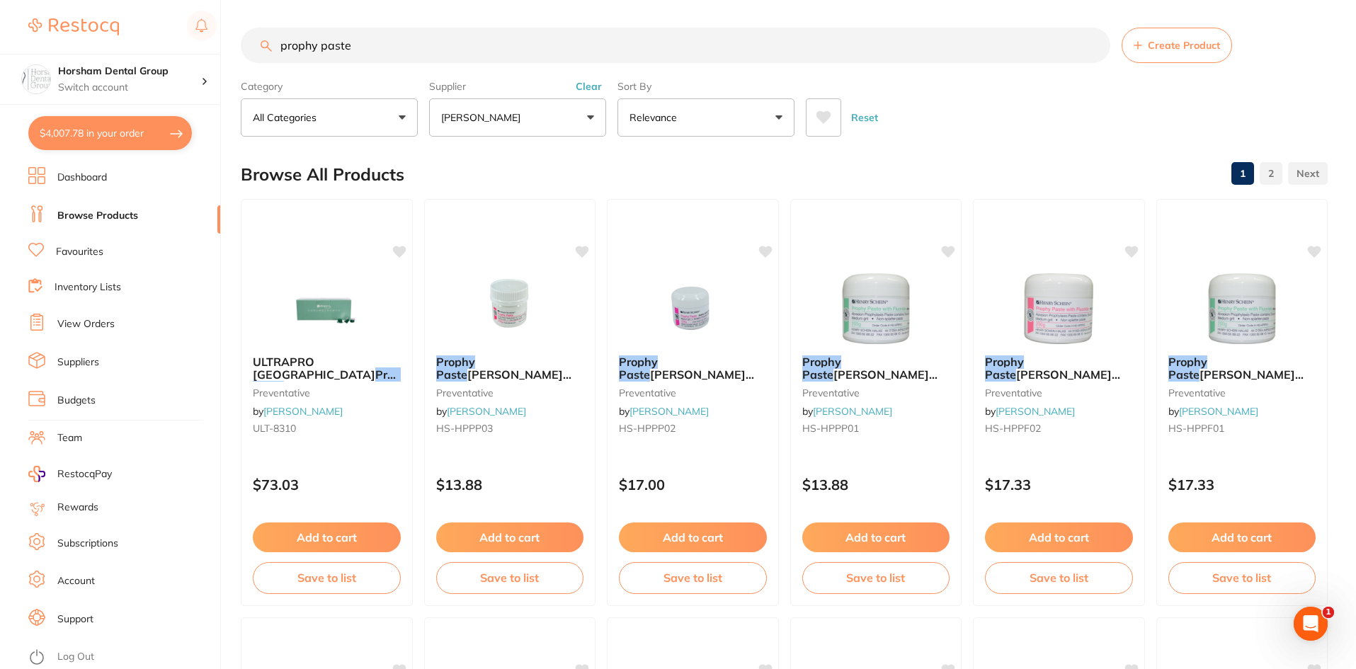
scroll to position [0, 0]
click at [591, 91] on button "Clear" at bounding box center [588, 87] width 35 height 13
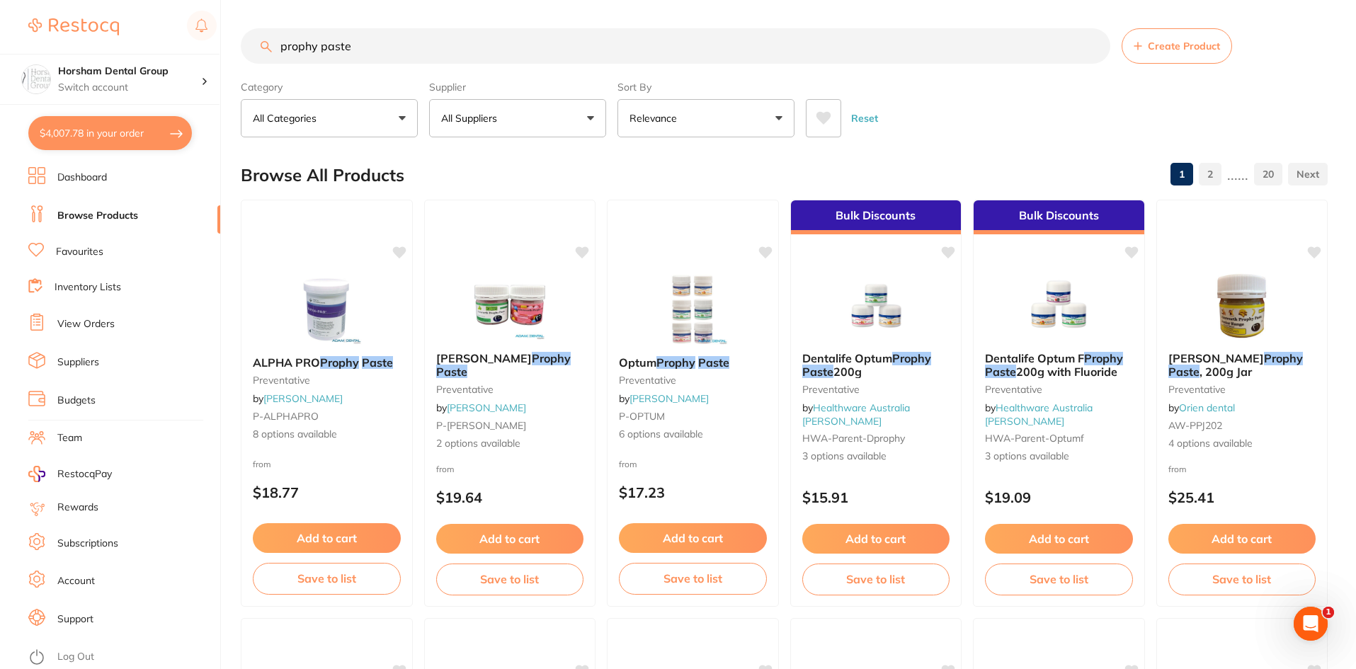
click at [155, 133] on button "$4,007.78 in your order" at bounding box center [110, 133] width 164 height 34
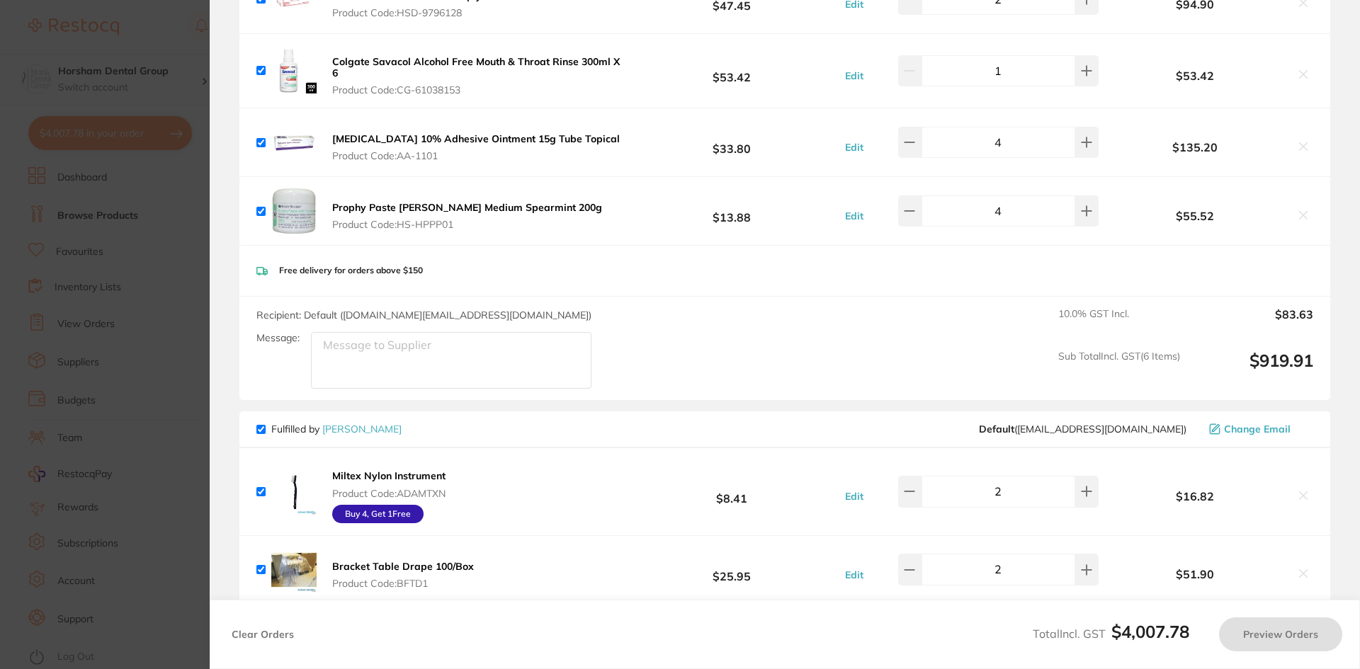
scroll to position [1860, 0]
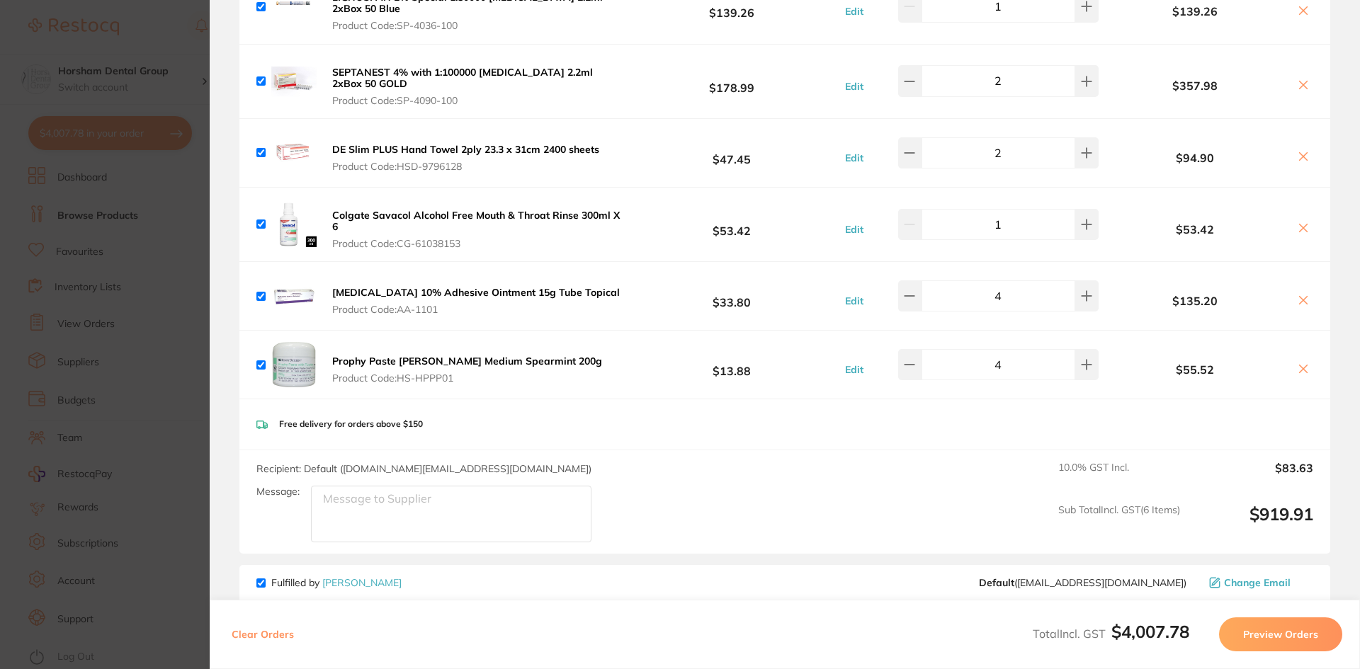
click at [89, 351] on section "Update RRP Set your pre negotiated price for this item. Item Agreed RRP (excl. …" at bounding box center [680, 334] width 1360 height 669
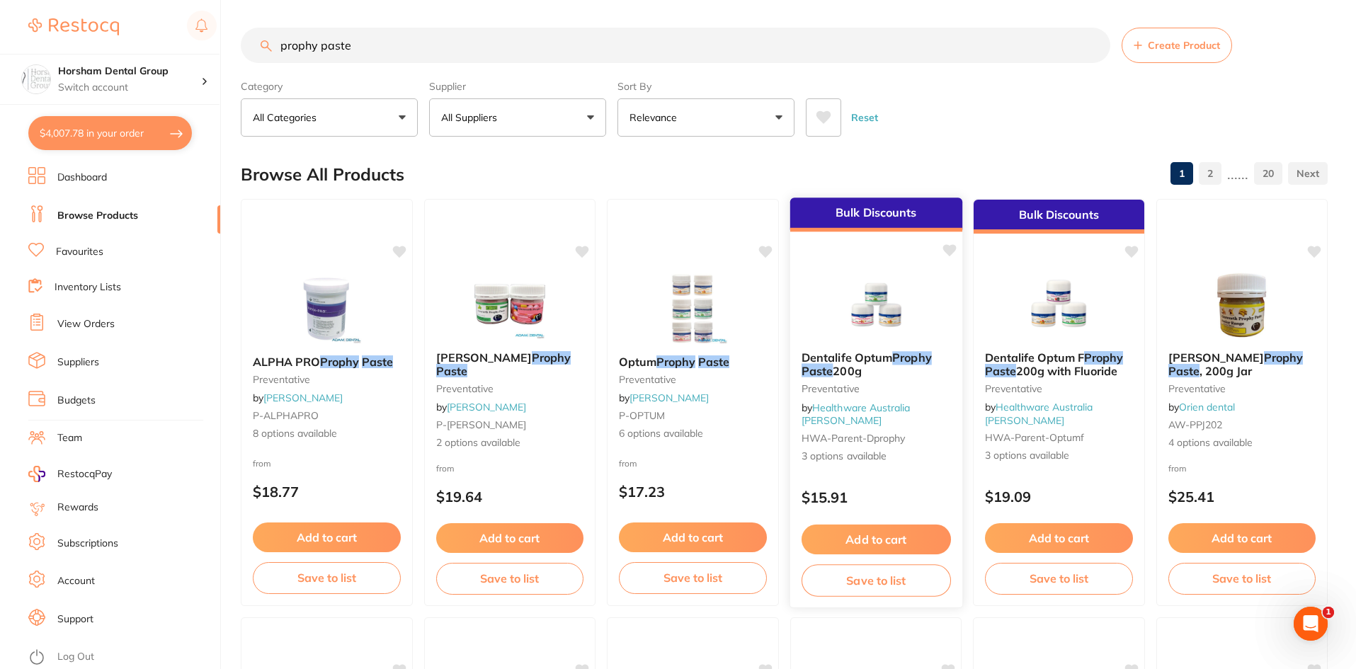
scroll to position [0, 0]
